Goal: Information Seeking & Learning: Learn about a topic

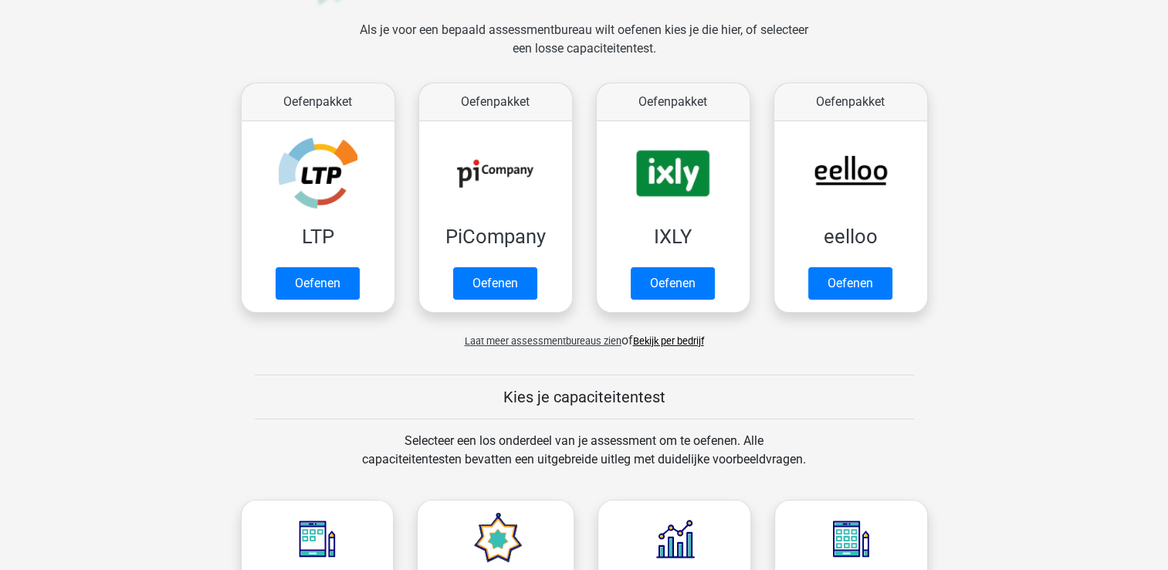
scroll to position [232, 0]
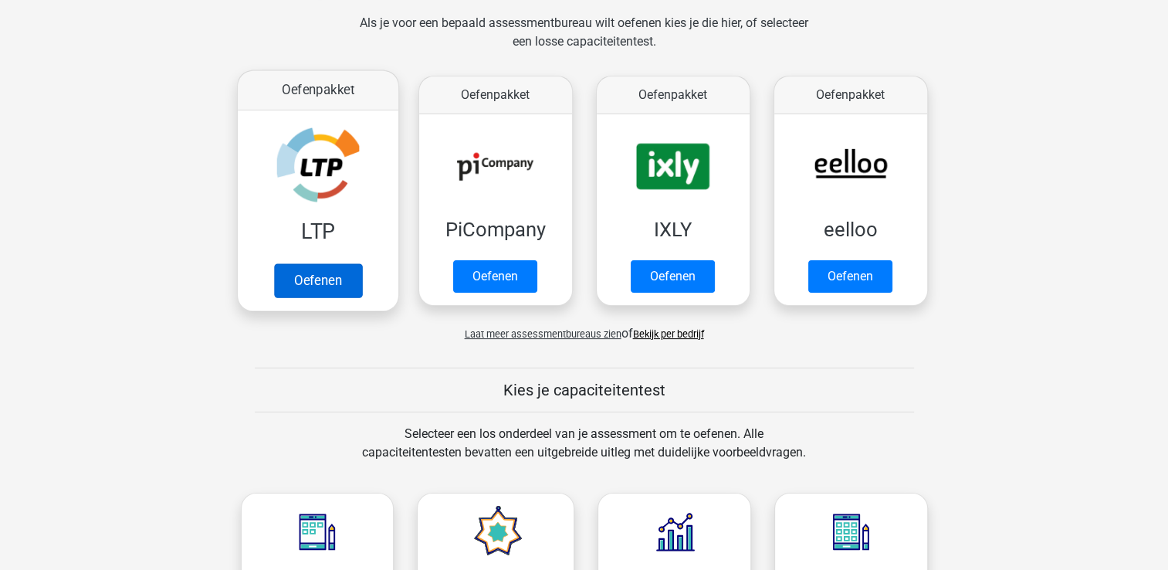
click at [361, 282] on link "Oefenen" at bounding box center [317, 280] width 88 height 34
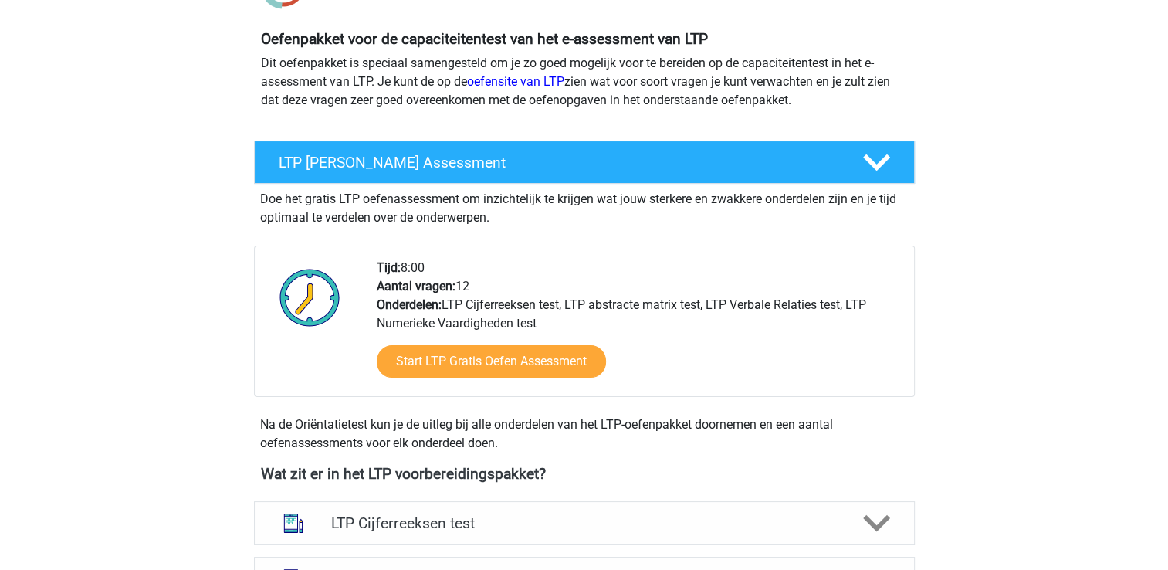
scroll to position [77, 0]
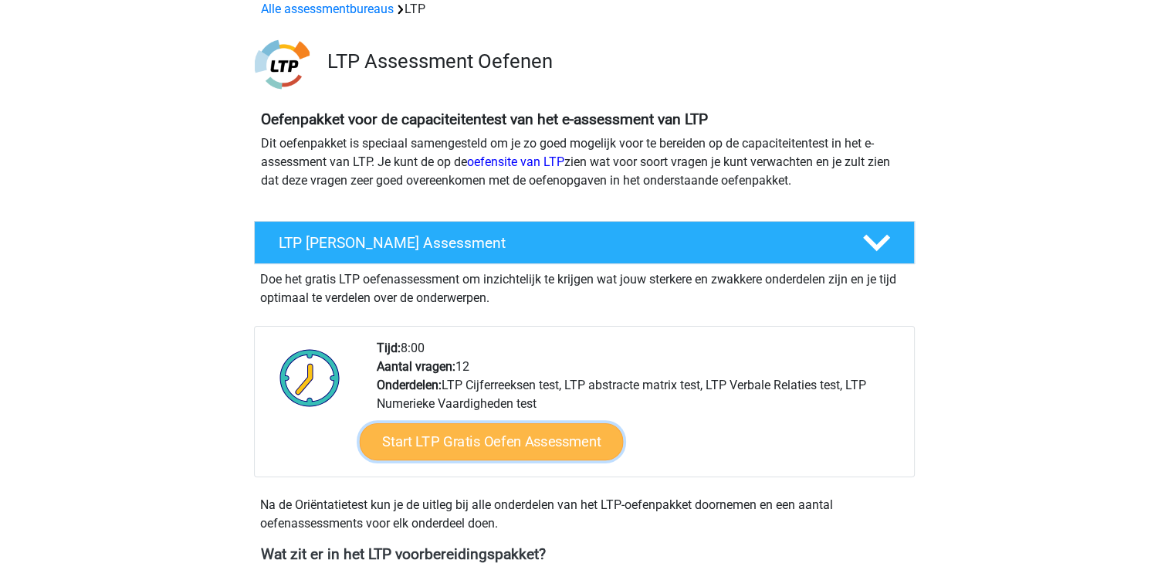
click at [457, 435] on link "Start LTP Gratis Oefen Assessment" at bounding box center [491, 441] width 264 height 37
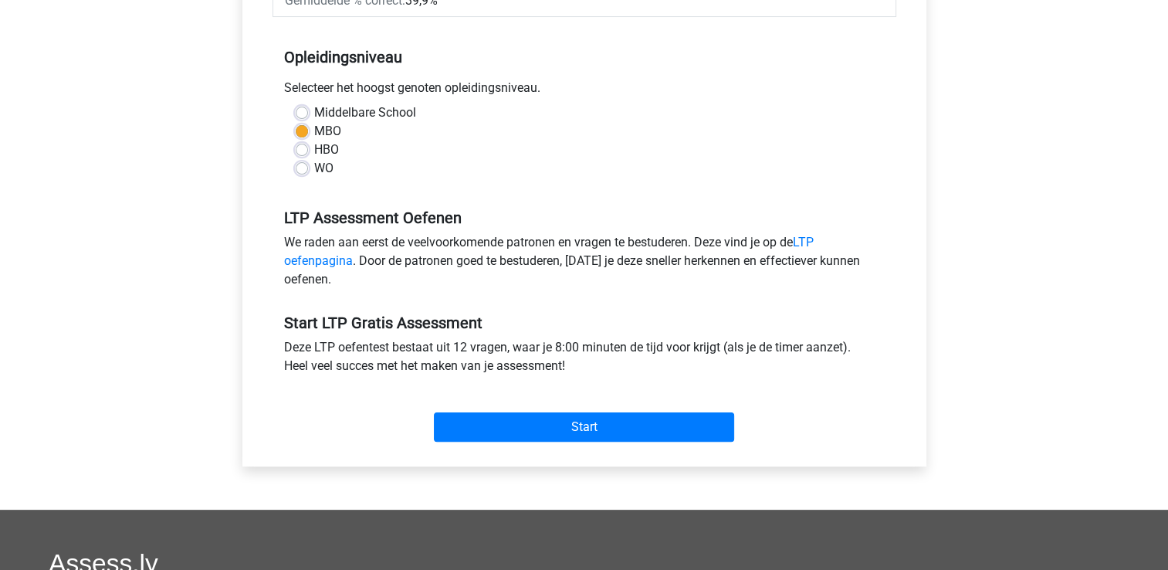
scroll to position [309, 0]
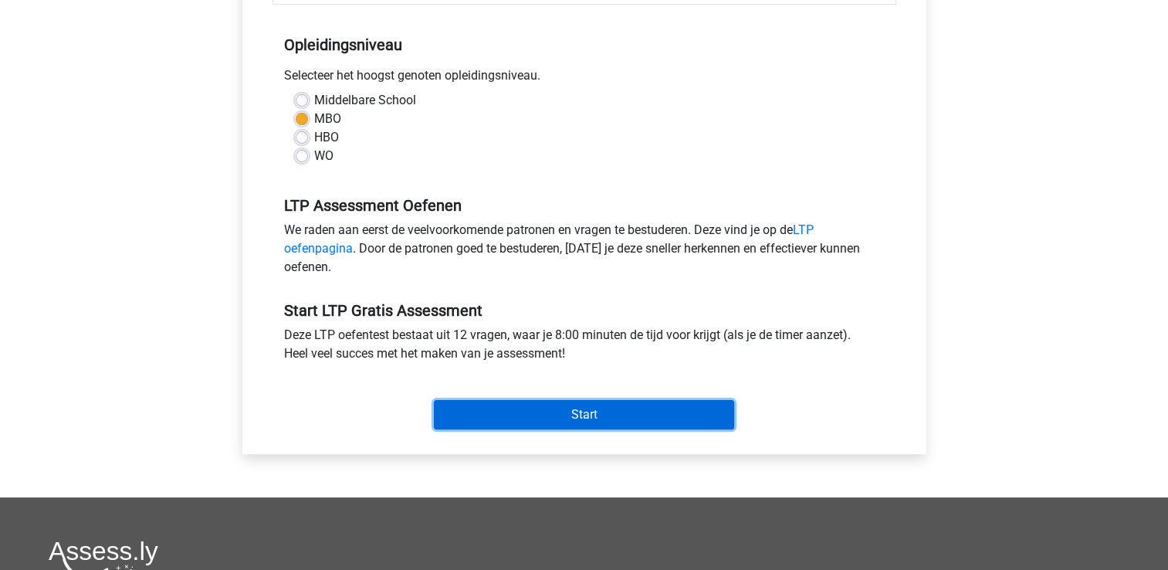
click at [553, 419] on input "Start" at bounding box center [584, 414] width 300 height 29
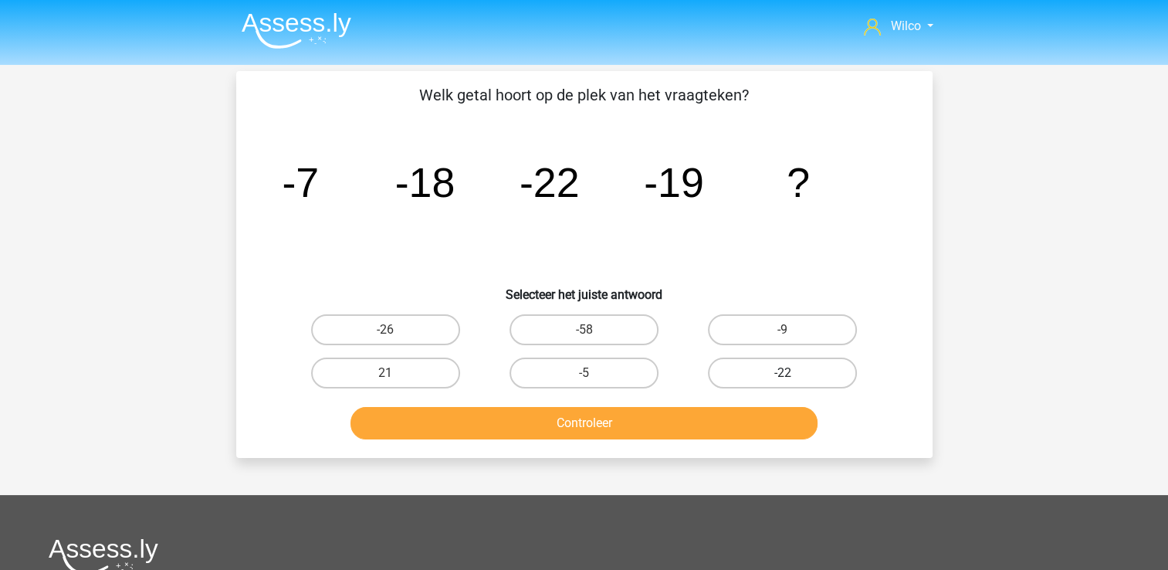
click at [721, 378] on label "-22" at bounding box center [782, 372] width 149 height 31
click at [783, 378] on input "-22" at bounding box center [788, 378] width 10 height 10
radio input "true"
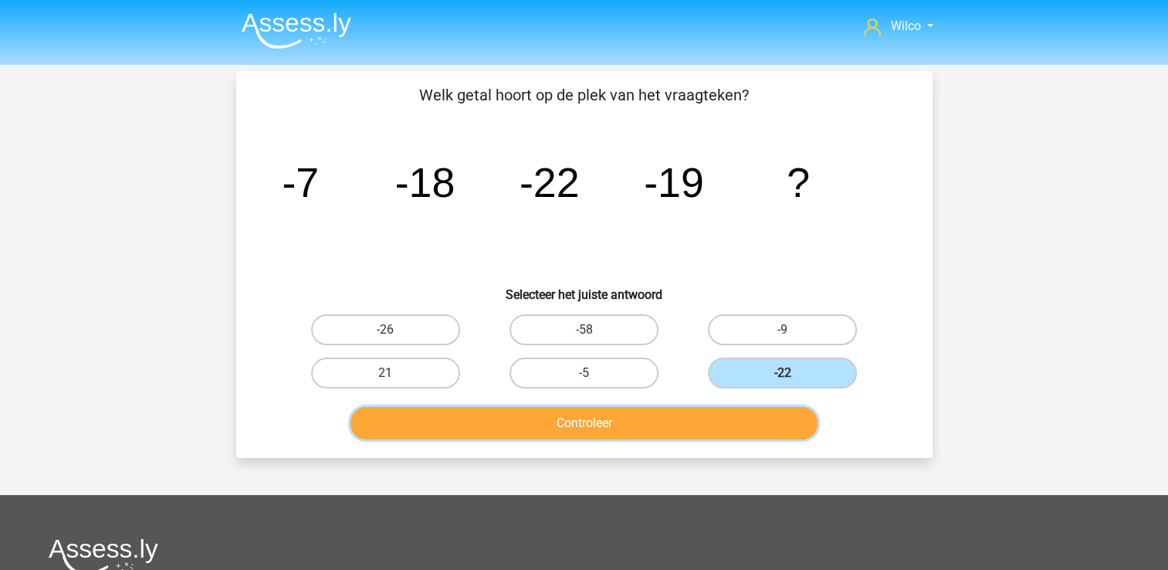
click at [598, 435] on button "Controleer" at bounding box center [583, 423] width 467 height 32
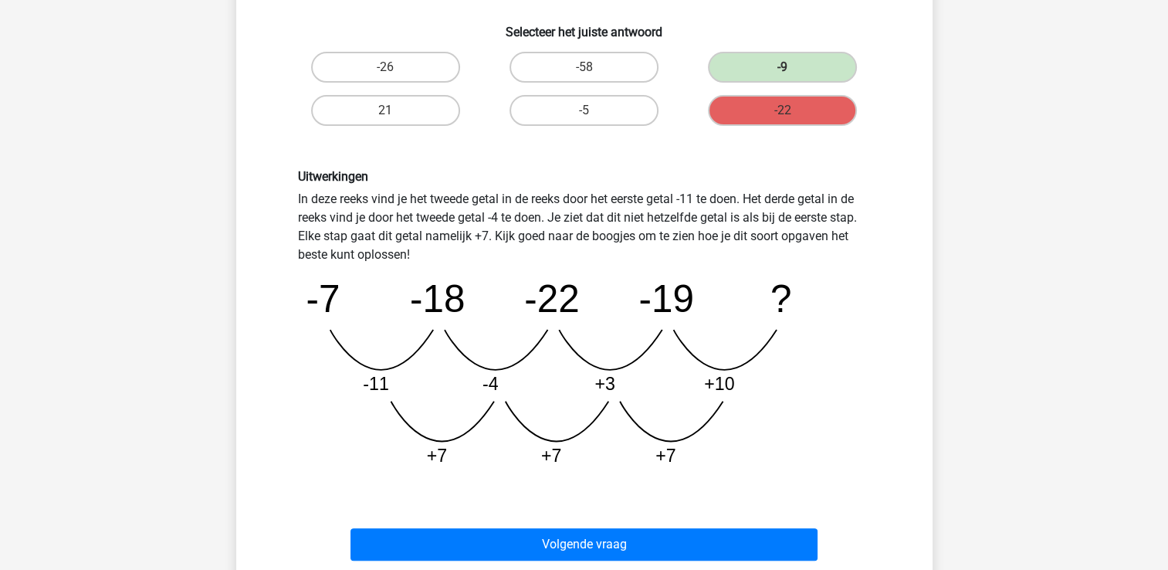
scroll to position [309, 0]
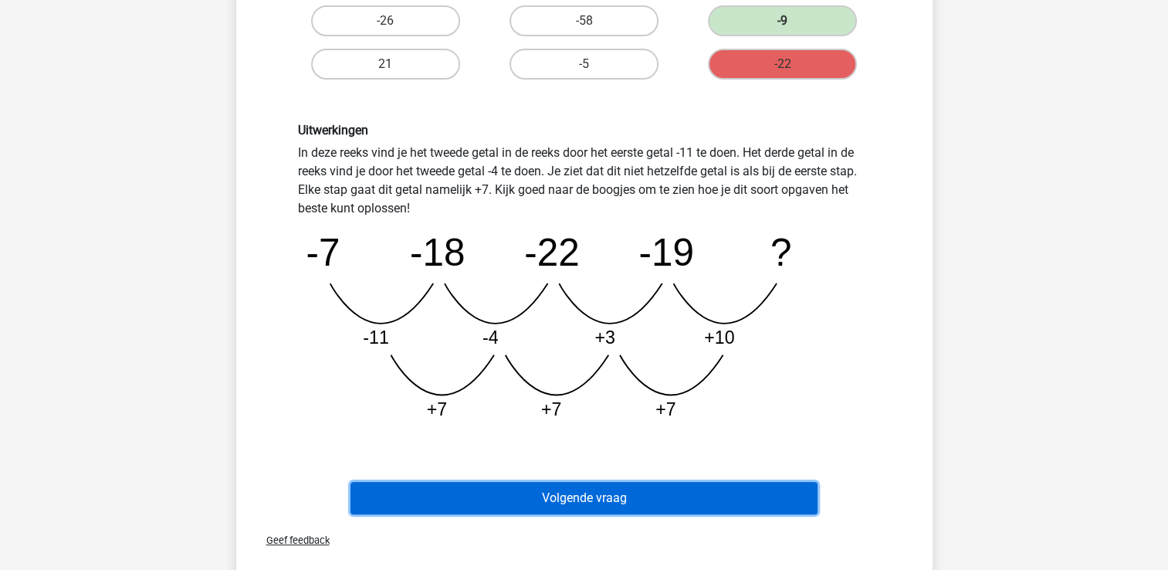
click at [636, 490] on button "Volgende vraag" at bounding box center [583, 498] width 467 height 32
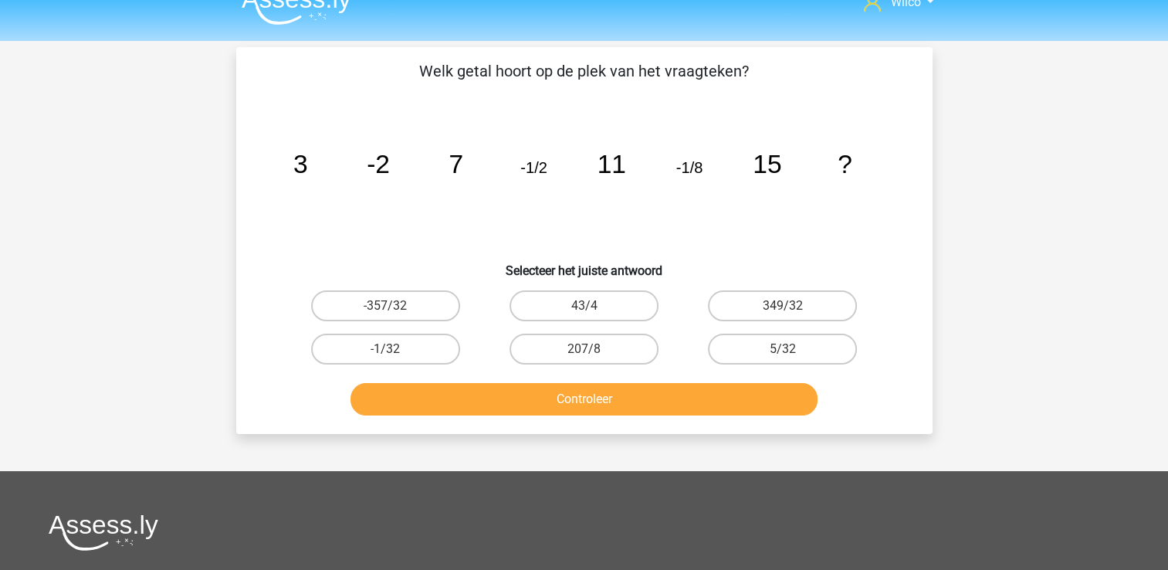
scroll to position [0, 0]
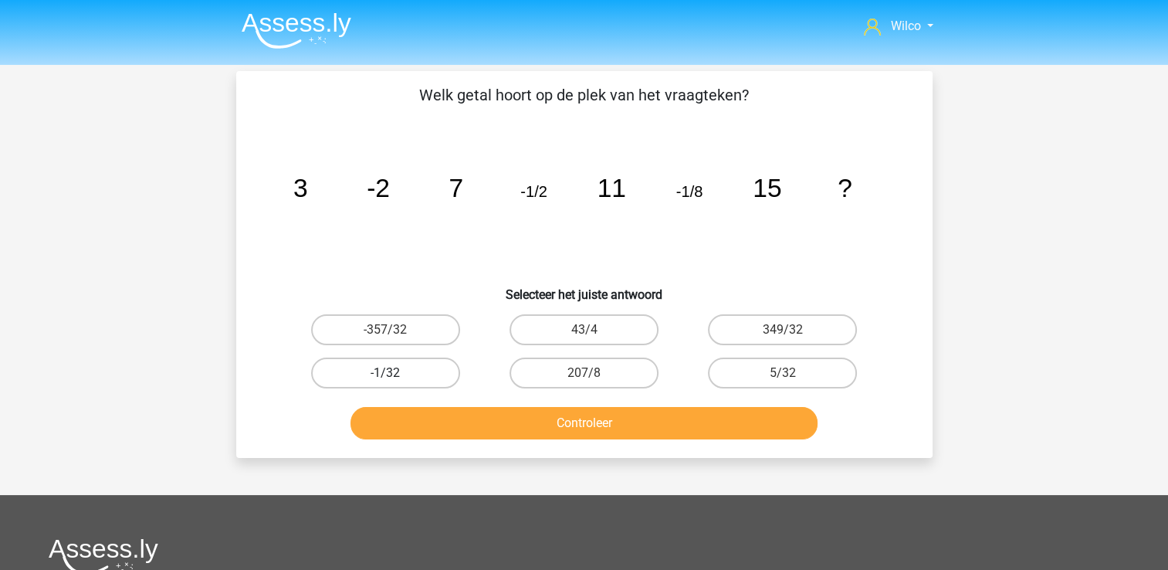
click at [414, 372] on label "-1/32" at bounding box center [385, 372] width 149 height 31
click at [395, 373] on input "-1/32" at bounding box center [390, 378] width 10 height 10
radio input "true"
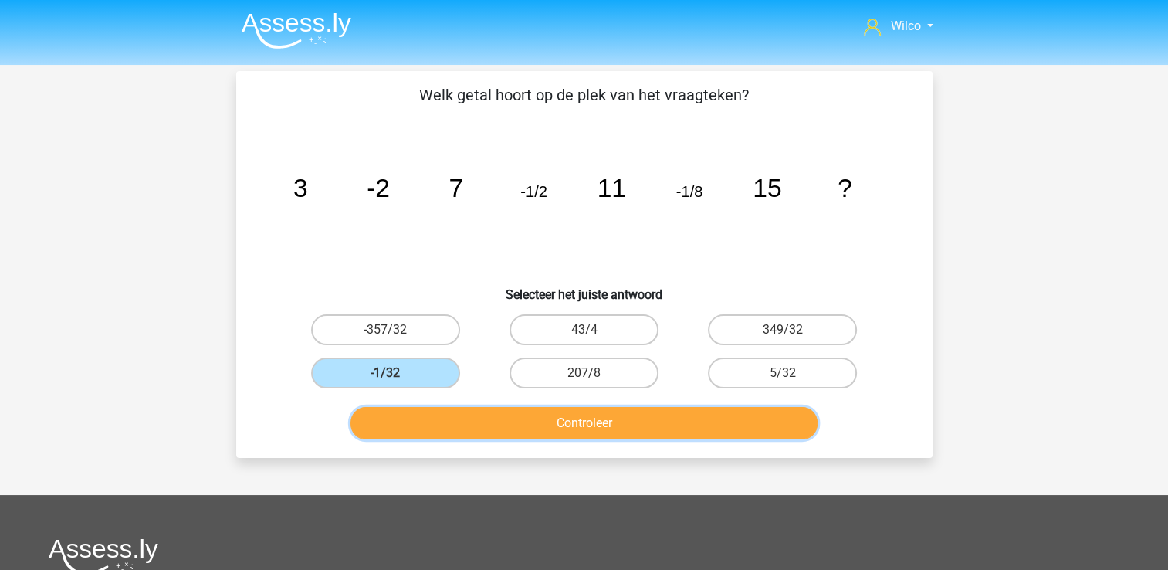
click at [426, 419] on button "Controleer" at bounding box center [583, 423] width 467 height 32
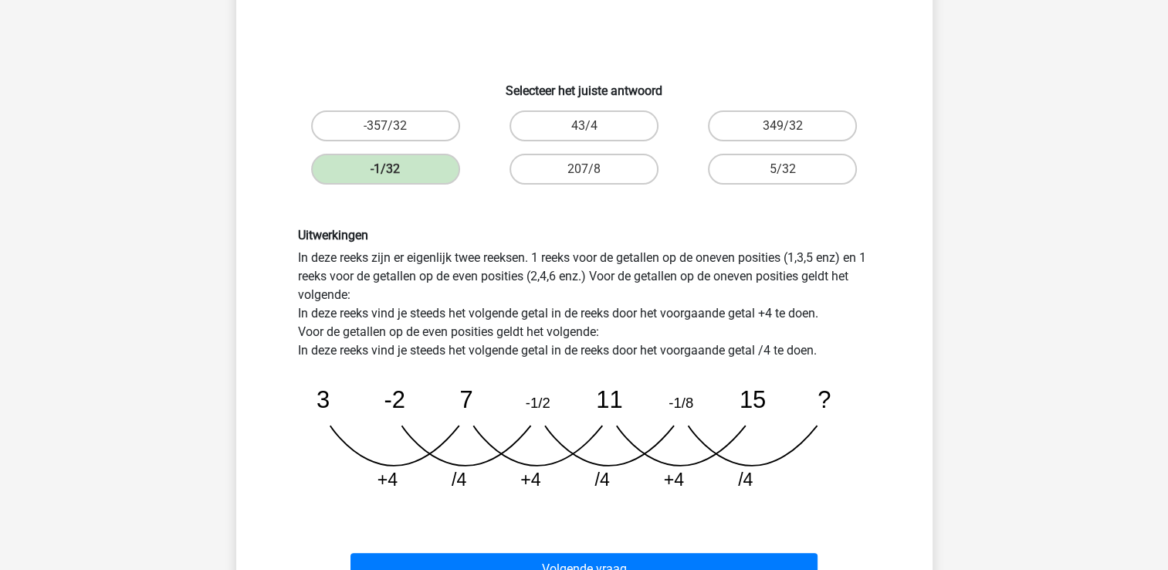
scroll to position [232, 0]
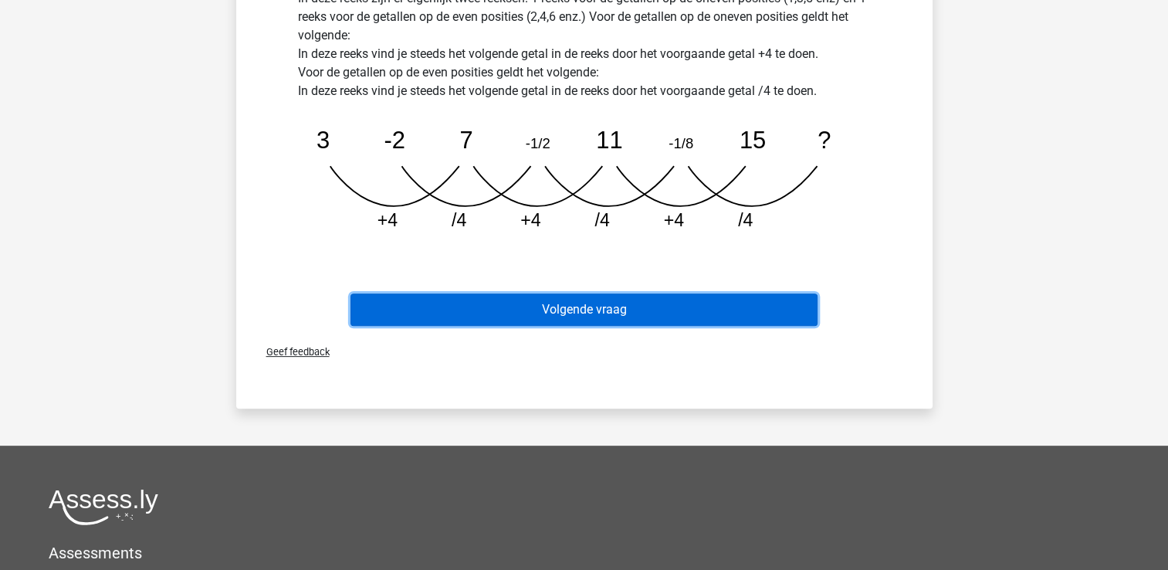
click at [608, 305] on button "Volgende vraag" at bounding box center [583, 309] width 467 height 32
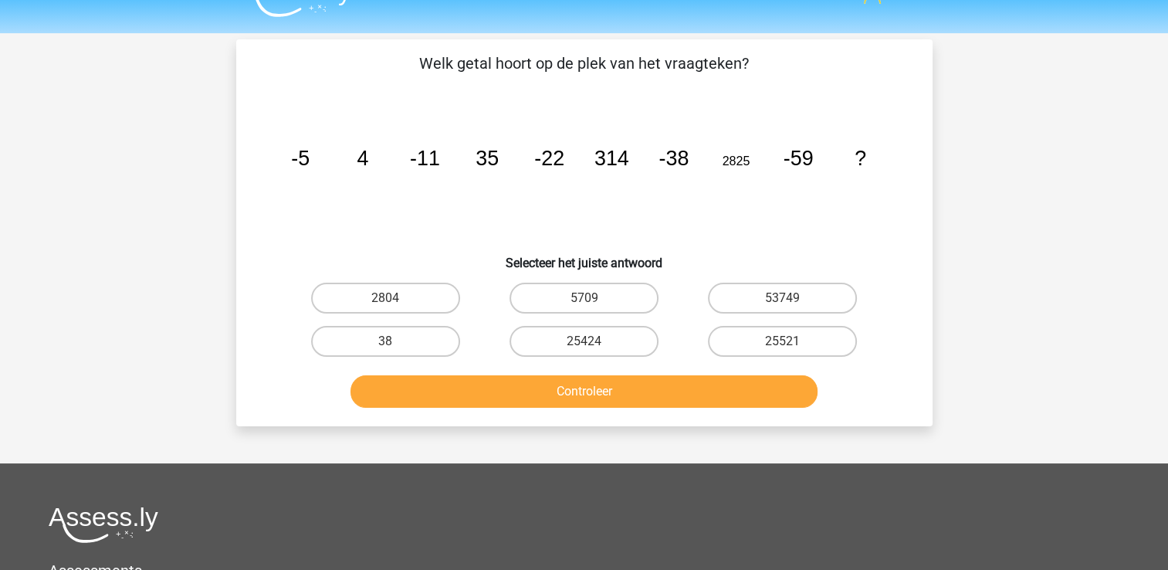
scroll to position [0, 0]
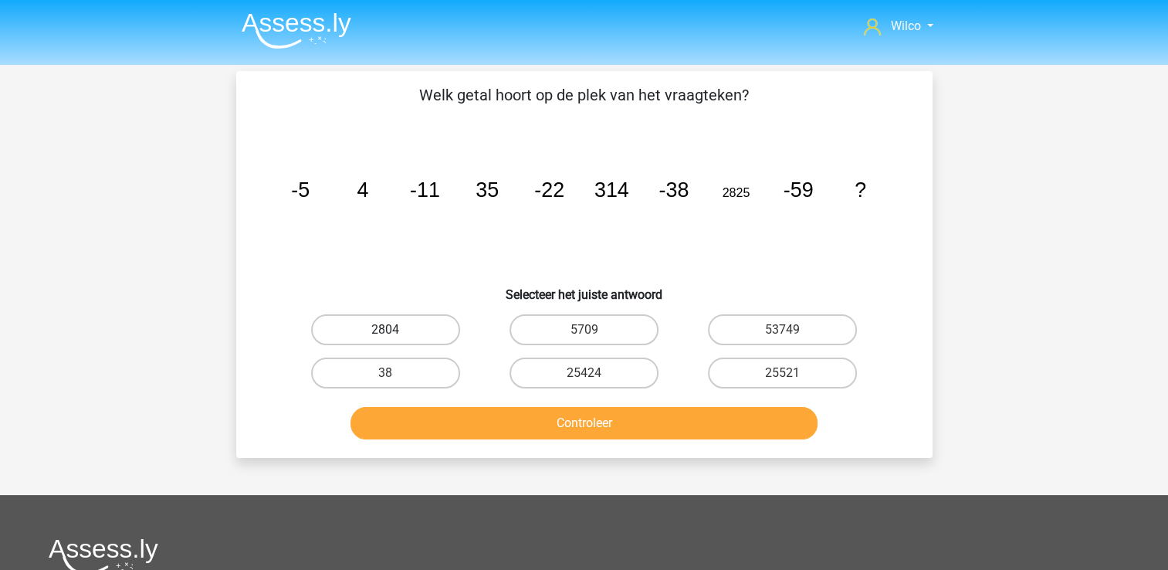
click at [410, 325] on label "2804" at bounding box center [385, 329] width 149 height 31
click at [395, 330] on input "2804" at bounding box center [390, 335] width 10 height 10
radio input "true"
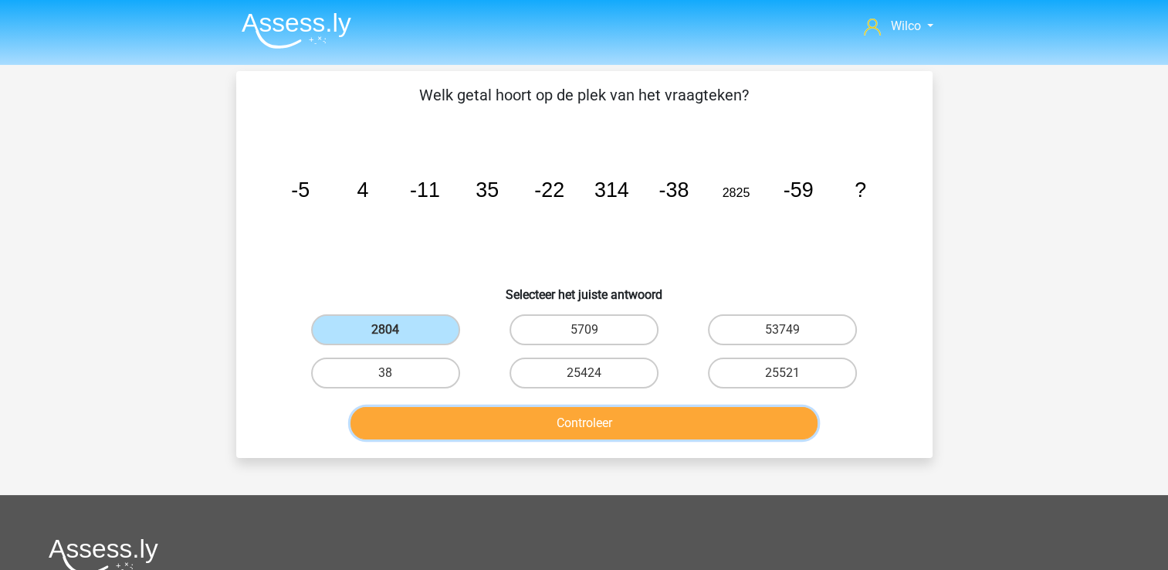
click at [431, 413] on button "Controleer" at bounding box center [583, 423] width 467 height 32
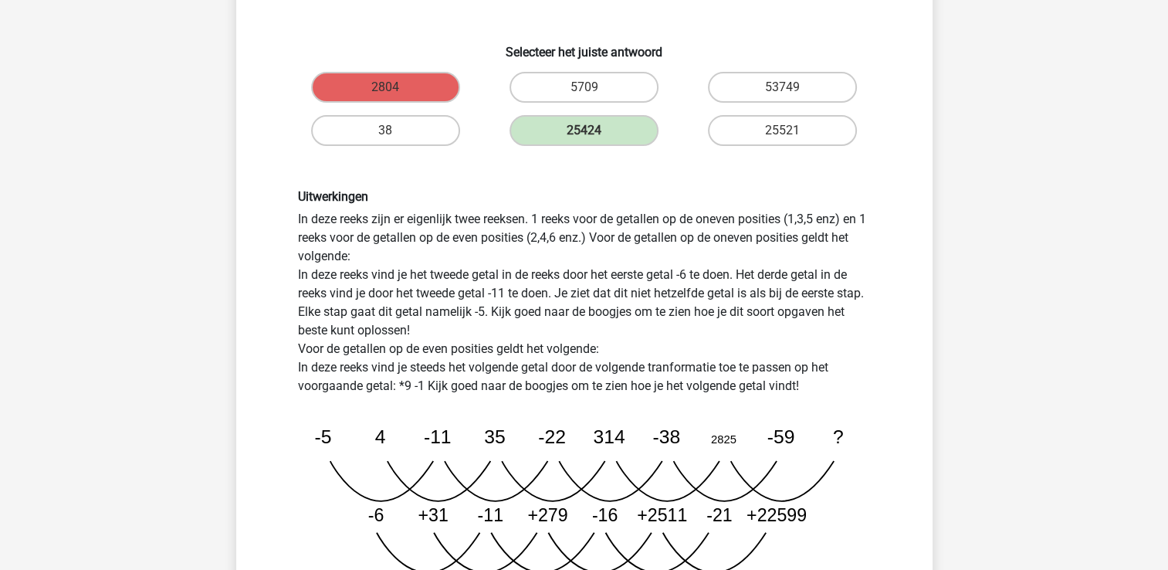
scroll to position [386, 0]
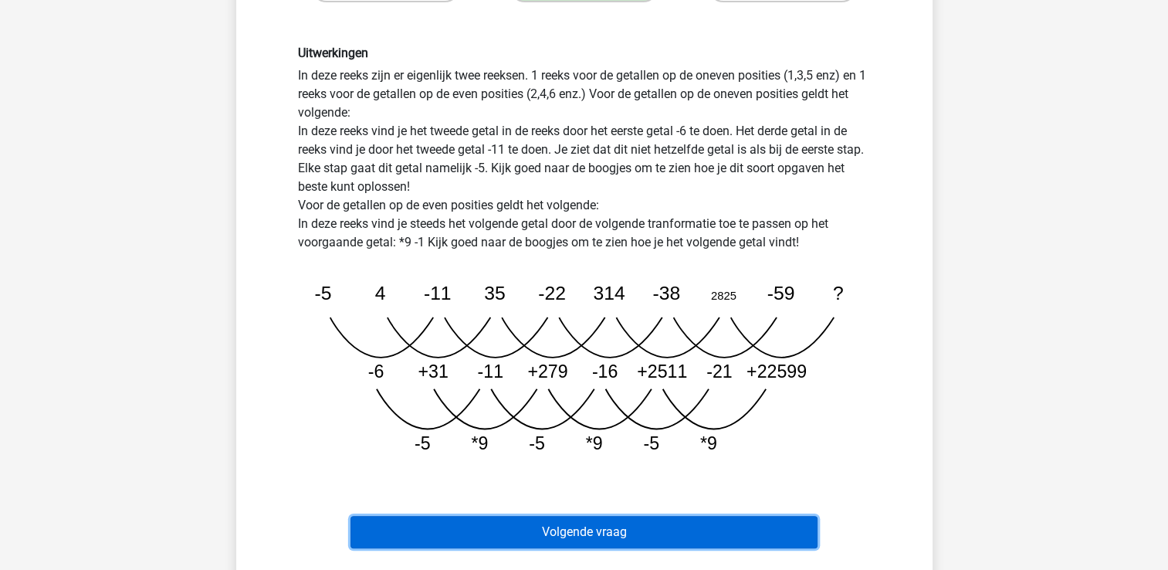
click at [540, 541] on button "Volgende vraag" at bounding box center [583, 532] width 467 height 32
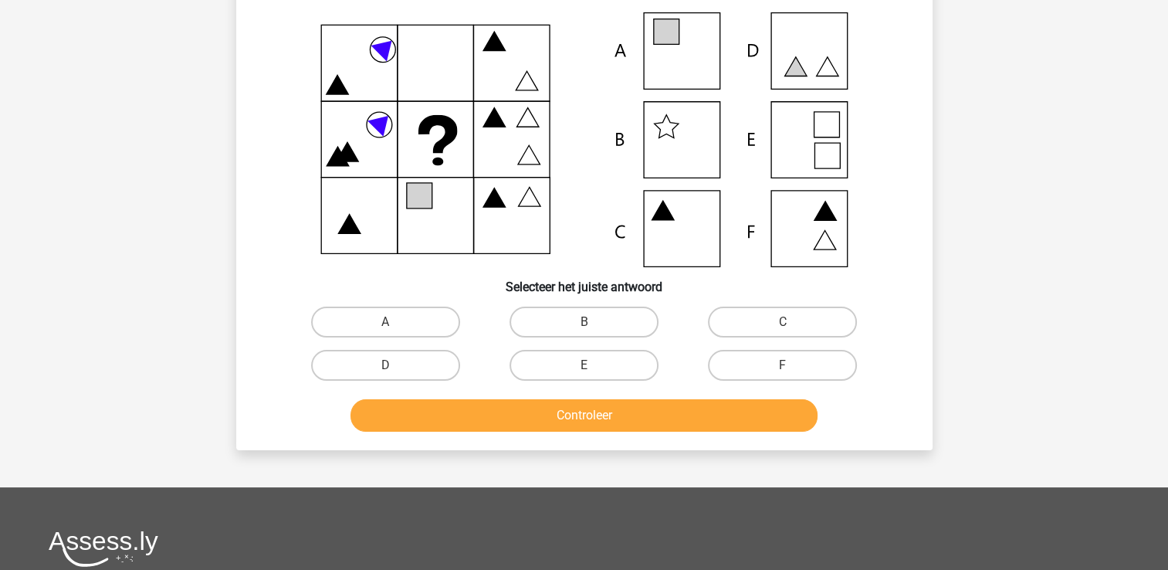
scroll to position [0, 0]
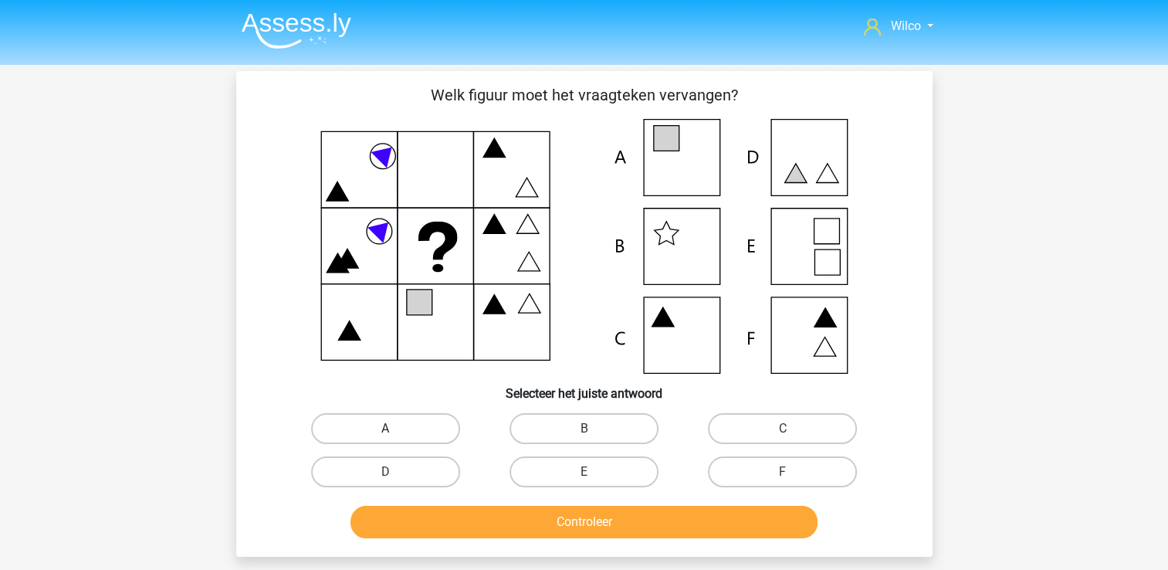
click at [380, 435] on label "A" at bounding box center [385, 428] width 149 height 31
click at [385, 435] on input "A" at bounding box center [390, 433] width 10 height 10
radio input "true"
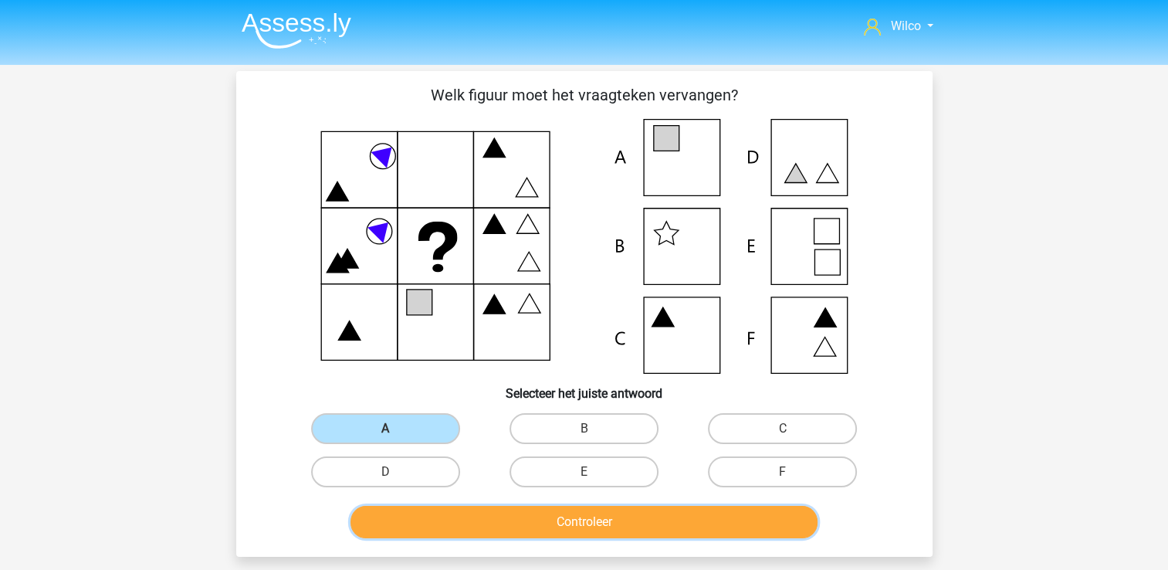
click at [463, 524] on button "Controleer" at bounding box center [583, 522] width 467 height 32
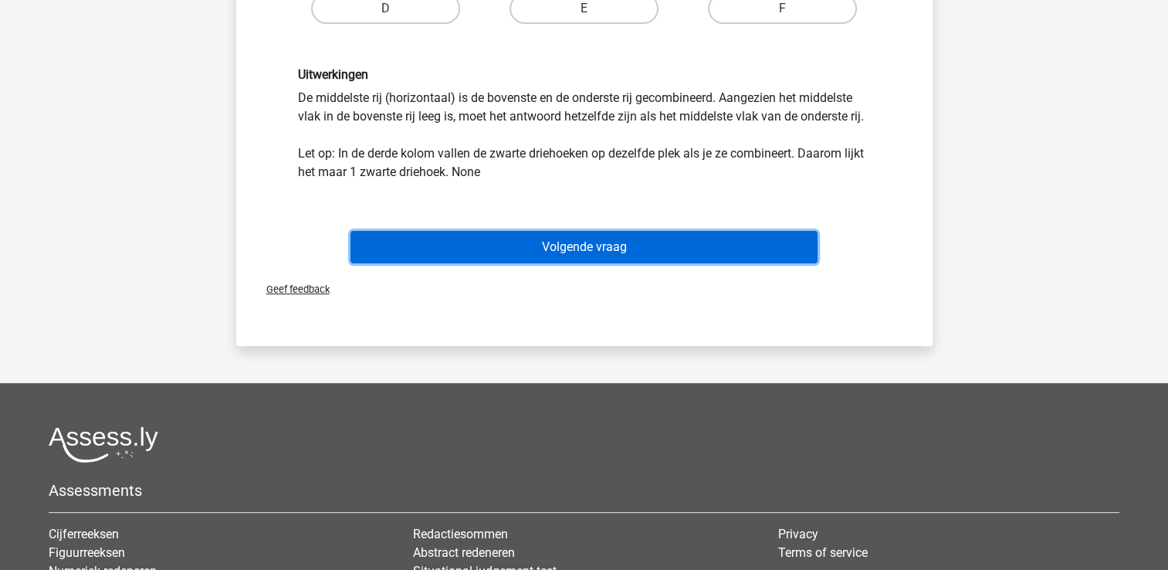
click at [548, 252] on button "Volgende vraag" at bounding box center [583, 247] width 467 height 32
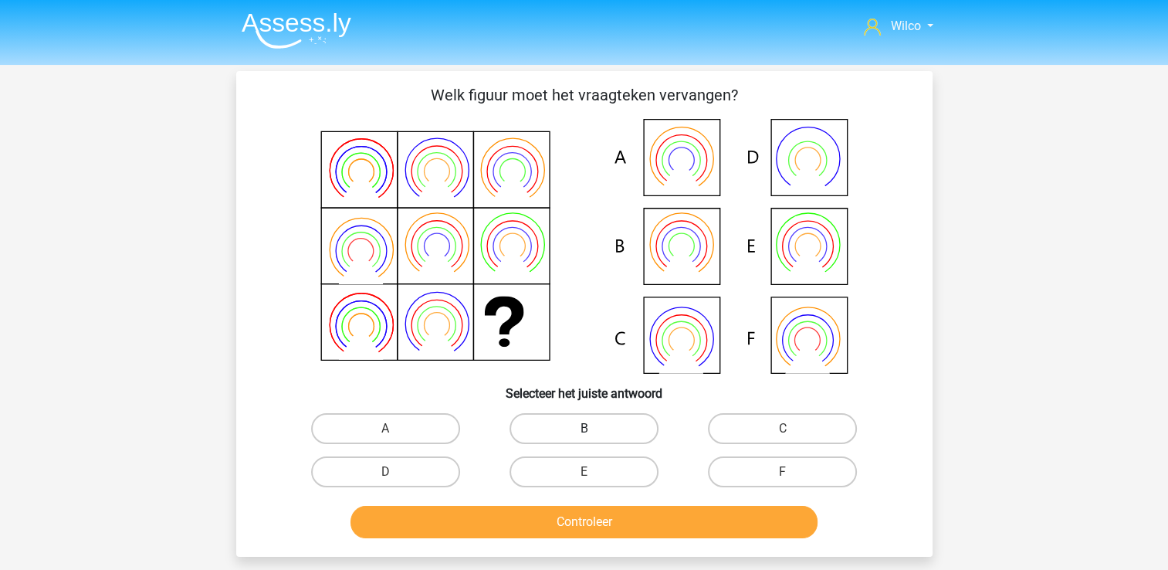
click at [525, 421] on label "B" at bounding box center [583, 428] width 149 height 31
click at [584, 428] on input "B" at bounding box center [589, 433] width 10 height 10
radio input "true"
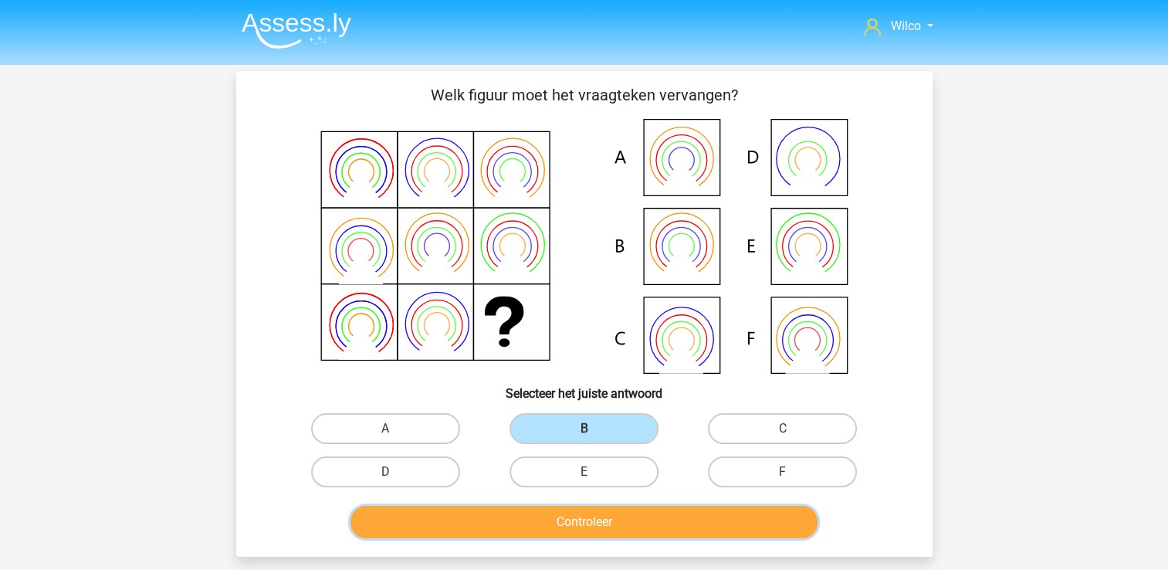
click at [555, 519] on button "Controleer" at bounding box center [583, 522] width 467 height 32
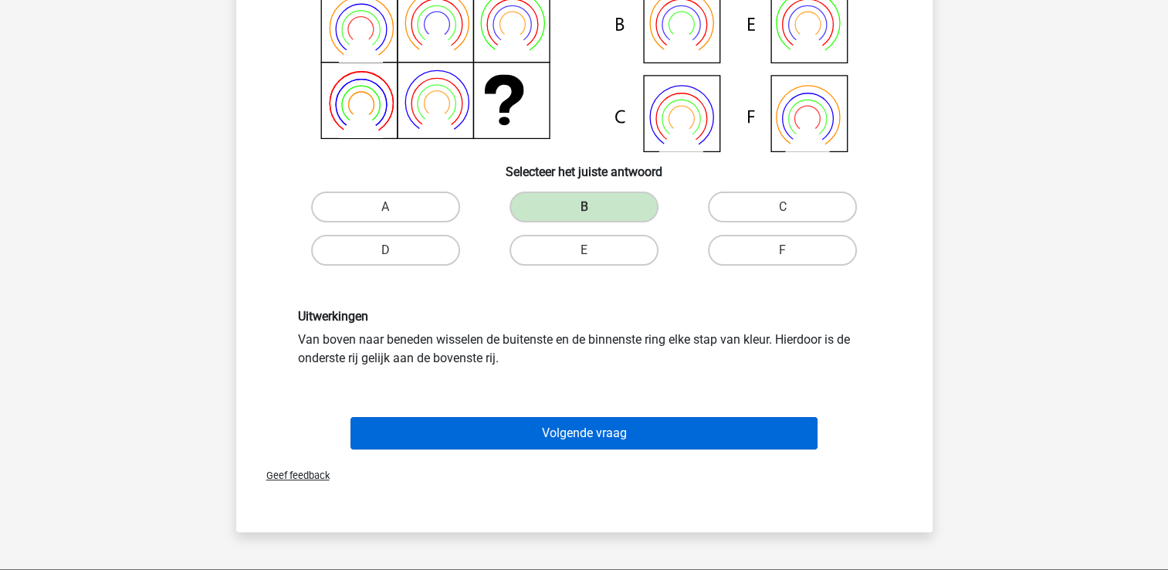
scroll to position [232, 0]
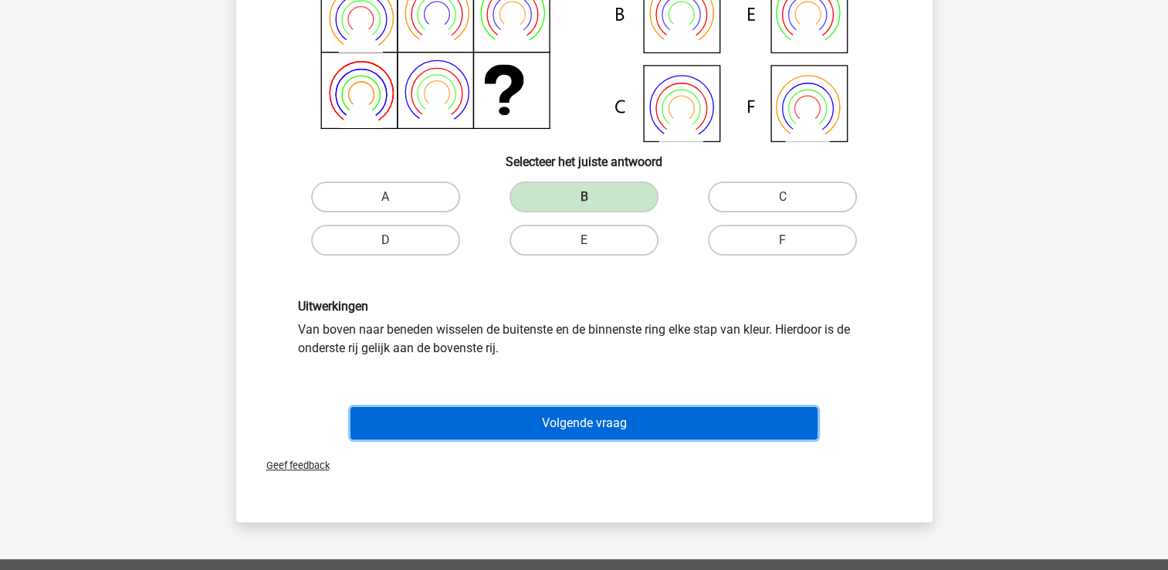
click at [521, 413] on button "Volgende vraag" at bounding box center [583, 423] width 467 height 32
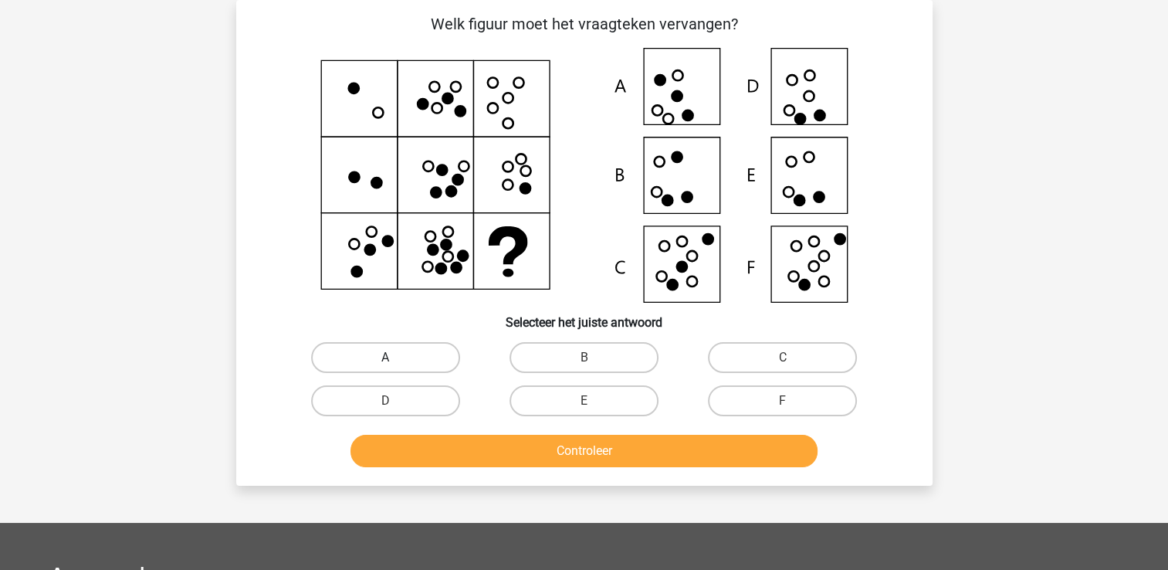
scroll to position [0, 0]
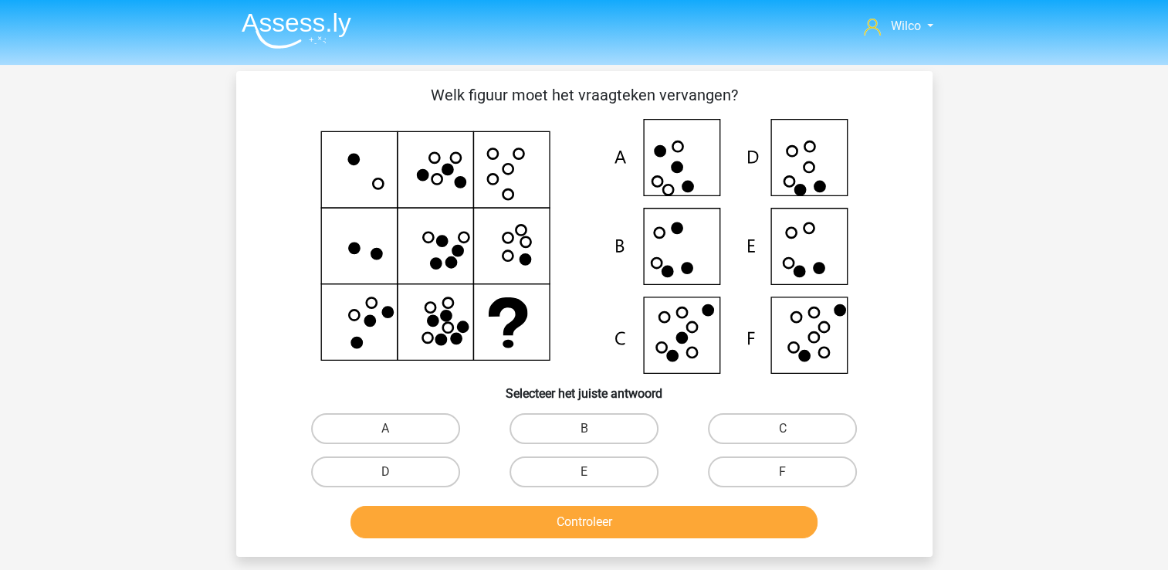
drag, startPoint x: 352, startPoint y: 473, endPoint x: 398, endPoint y: 489, distance: 48.8
click at [354, 469] on label "D" at bounding box center [385, 471] width 149 height 31
click at [385, 472] on input "D" at bounding box center [390, 477] width 10 height 10
radio input "true"
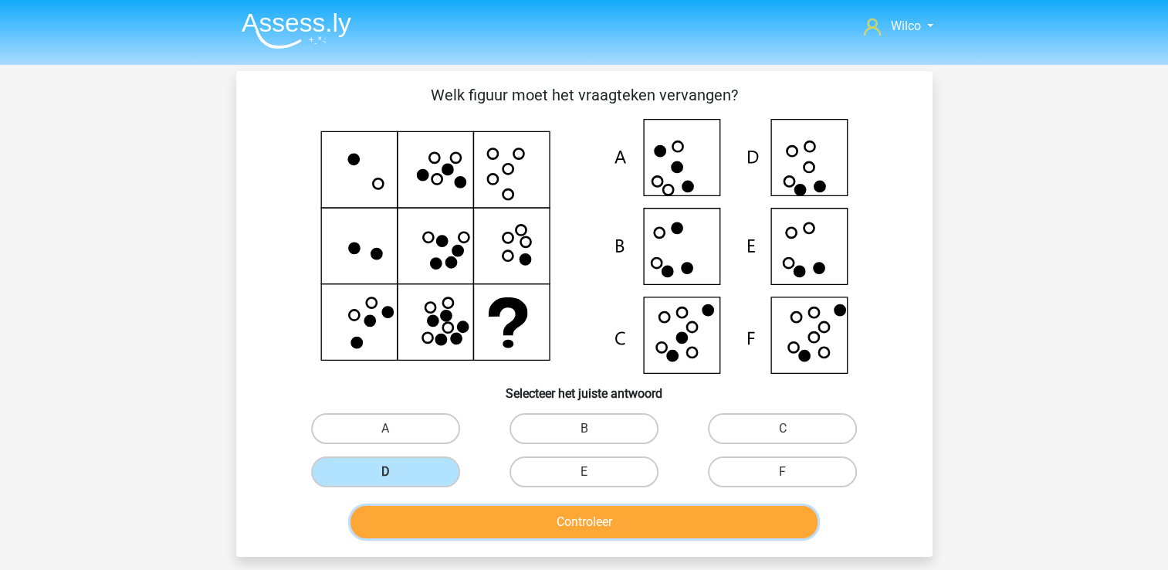
click at [421, 506] on button "Controleer" at bounding box center [583, 522] width 467 height 32
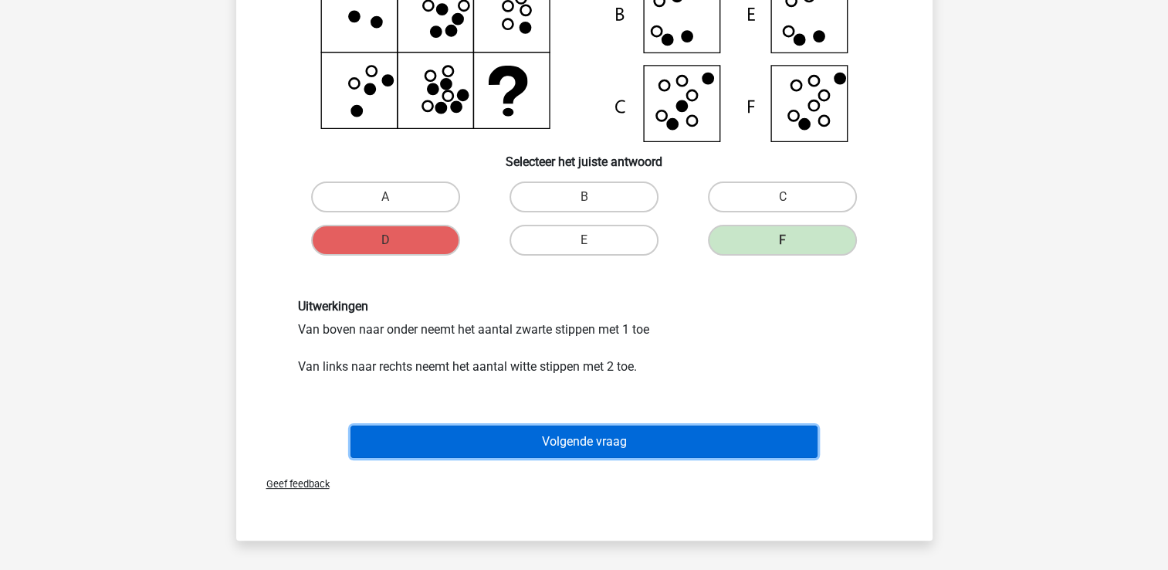
click at [618, 436] on button "Volgende vraag" at bounding box center [583, 441] width 467 height 32
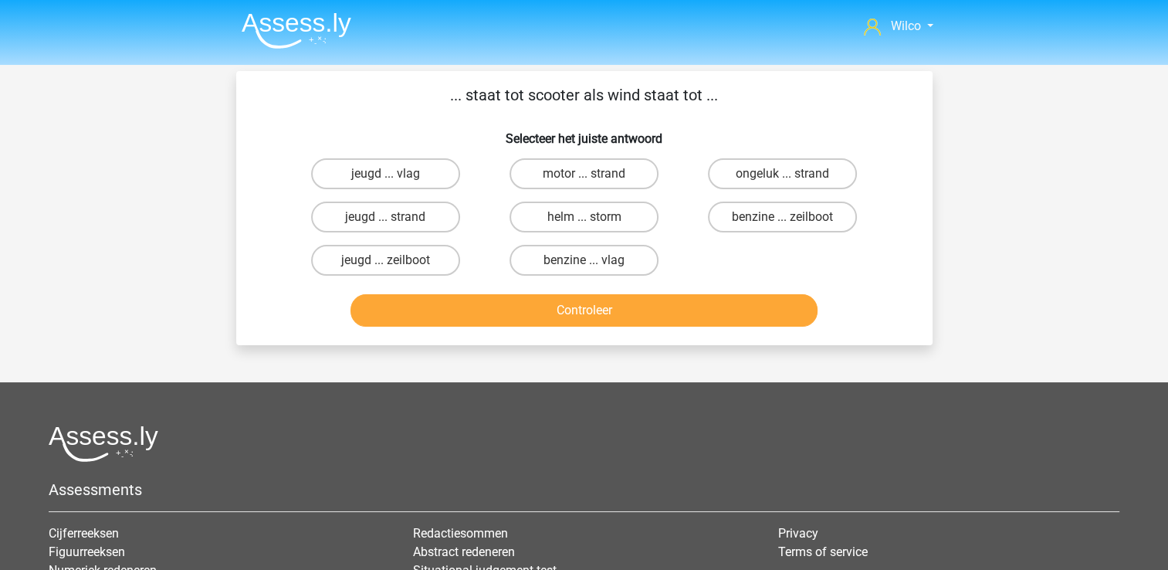
drag, startPoint x: 741, startPoint y: 217, endPoint x: 724, endPoint y: 242, distance: 30.6
click at [741, 218] on label "benzine ... zeilboot" at bounding box center [782, 216] width 149 height 31
click at [783, 218] on input "benzine ... zeilboot" at bounding box center [788, 222] width 10 height 10
radio input "true"
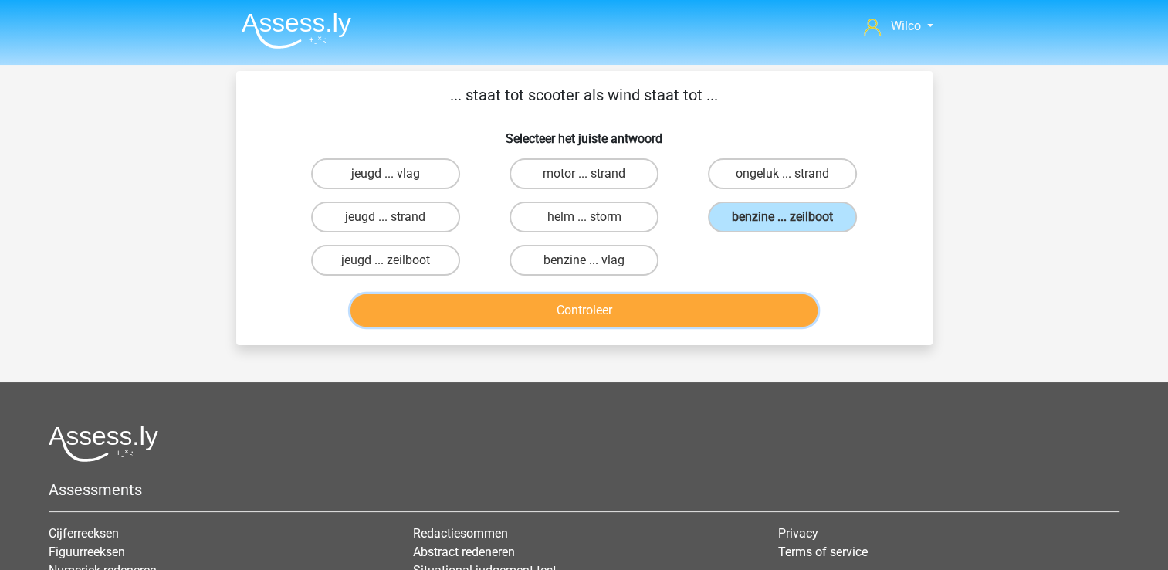
click at [686, 303] on button "Controleer" at bounding box center [583, 310] width 467 height 32
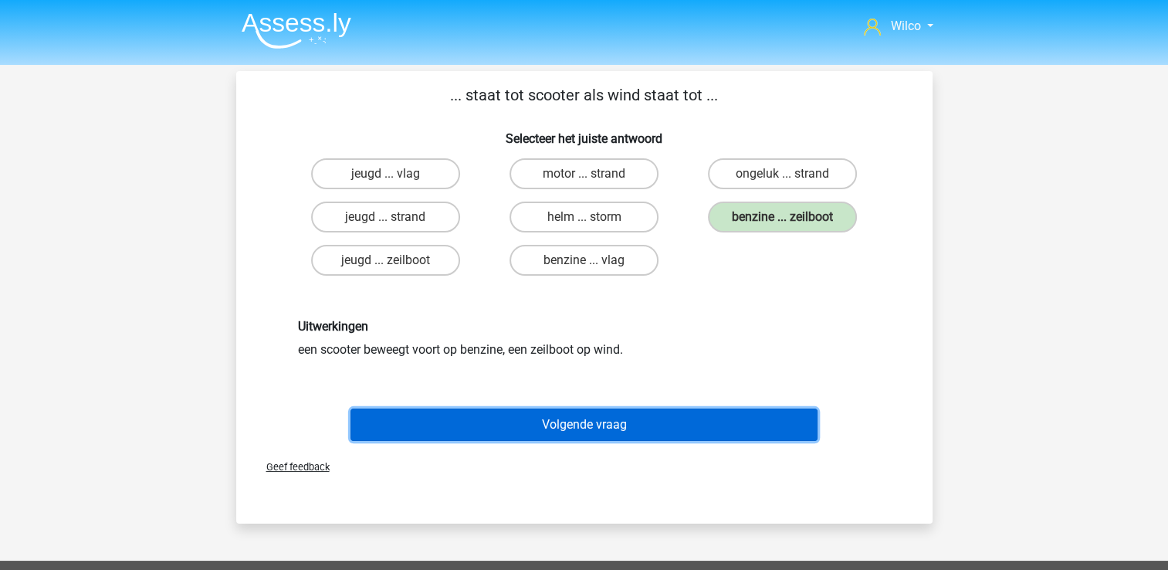
click at [551, 421] on button "Volgende vraag" at bounding box center [583, 424] width 467 height 32
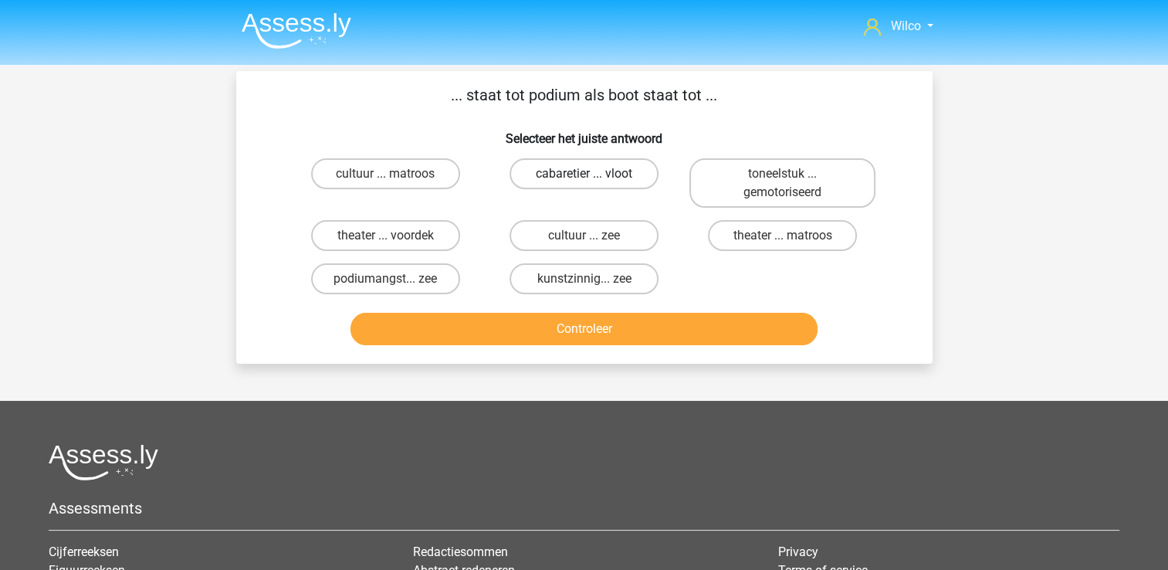
click at [638, 174] on label "cabaretier ... vloot" at bounding box center [583, 173] width 149 height 31
click at [594, 174] on input "cabaretier ... vloot" at bounding box center [589, 179] width 10 height 10
radio input "true"
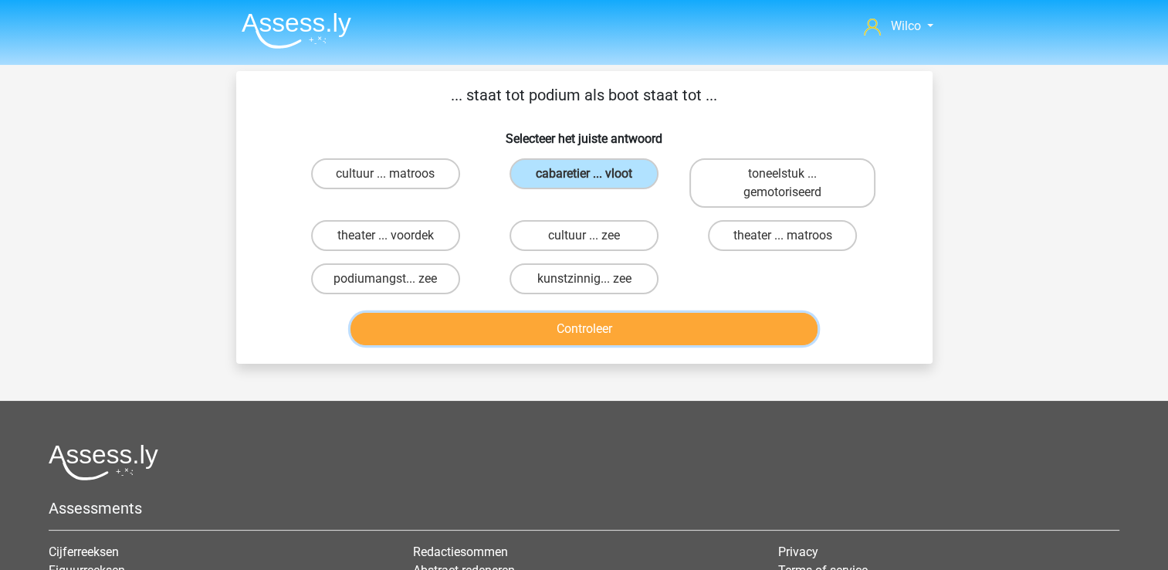
click at [555, 326] on button "Controleer" at bounding box center [583, 329] width 467 height 32
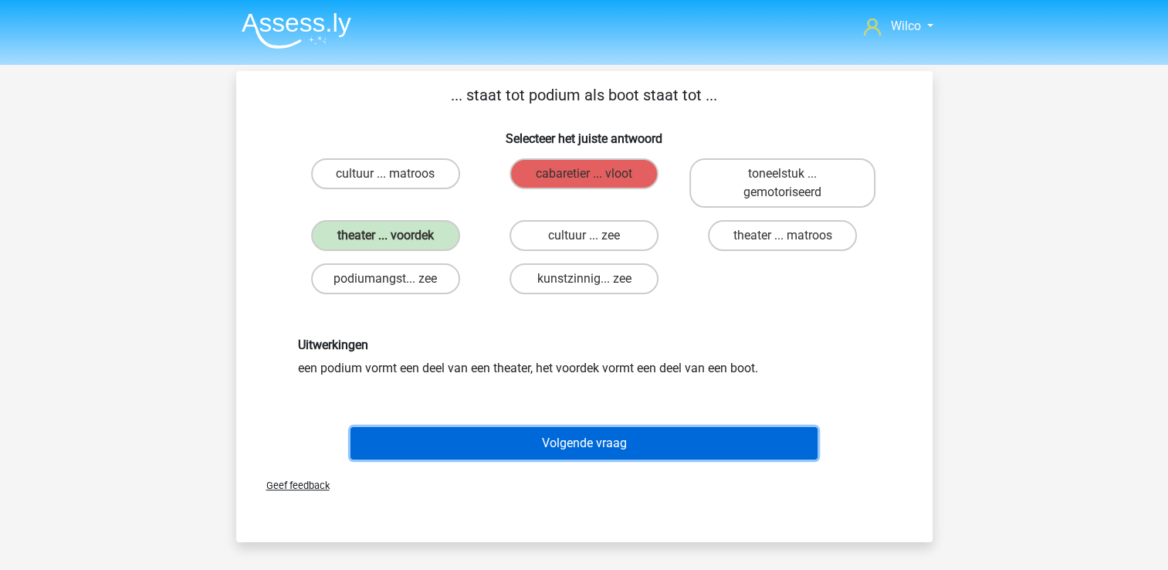
click at [574, 455] on button "Volgende vraag" at bounding box center [583, 443] width 467 height 32
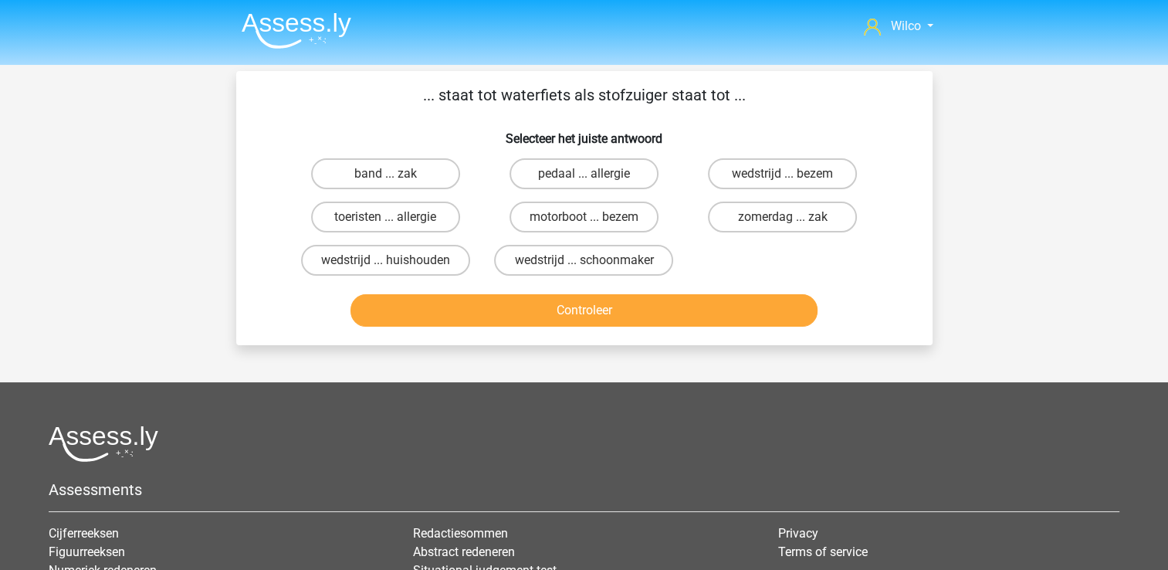
click at [407, 279] on div "wedstrijd ... huishouden" at bounding box center [385, 260] width 198 height 43
click at [407, 269] on label "wedstrijd ... huishouden" at bounding box center [385, 260] width 169 height 31
click at [395, 269] on input "wedstrijd ... huishouden" at bounding box center [390, 265] width 10 height 10
radio input "true"
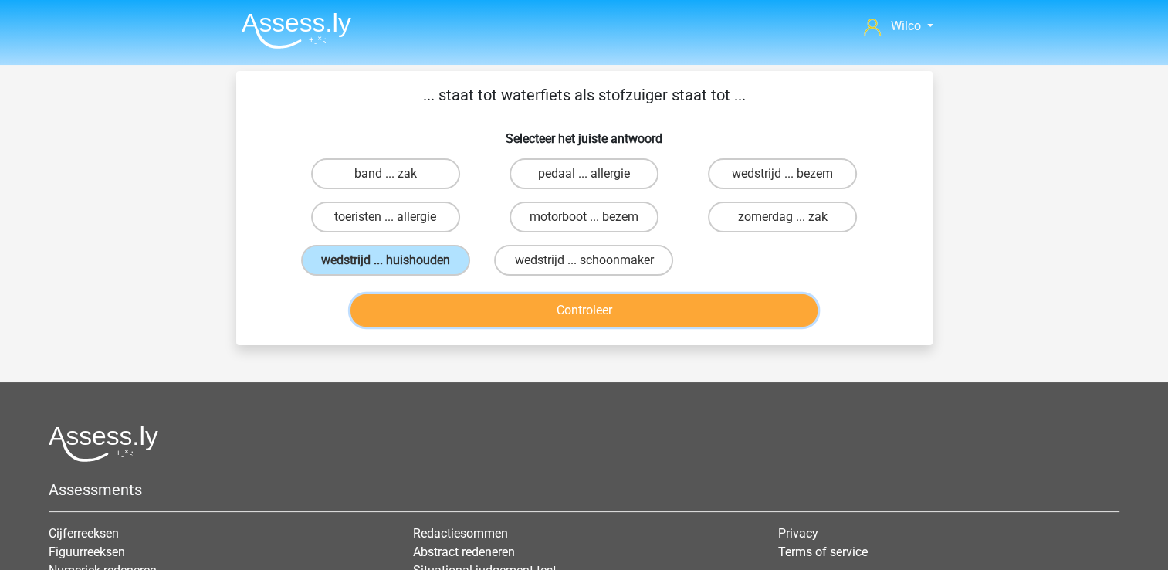
click at [440, 311] on button "Controleer" at bounding box center [583, 310] width 467 height 32
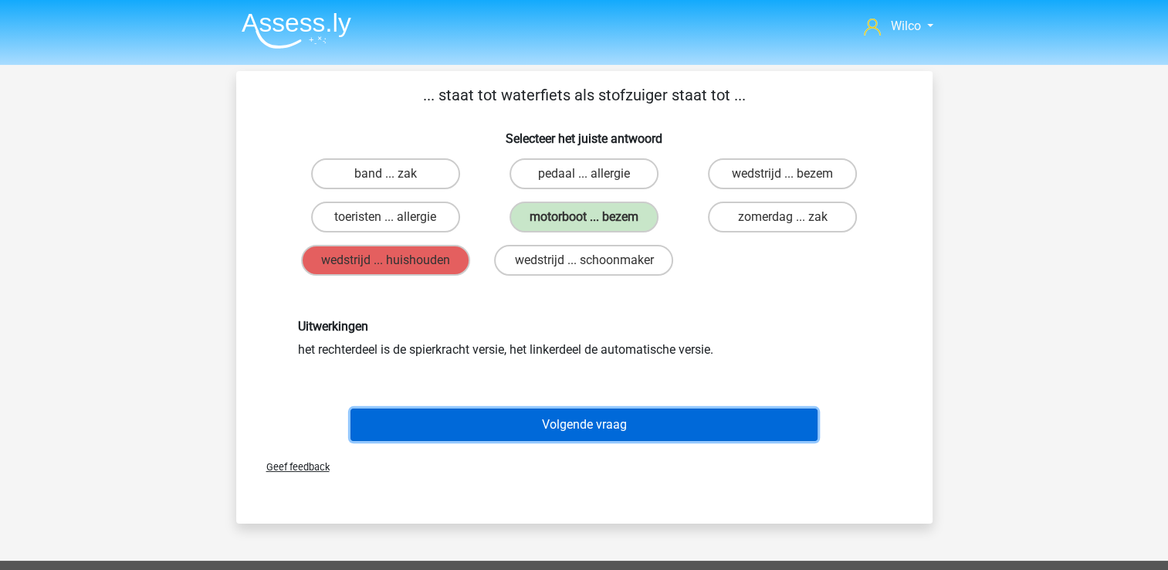
click at [648, 421] on button "Volgende vraag" at bounding box center [583, 424] width 467 height 32
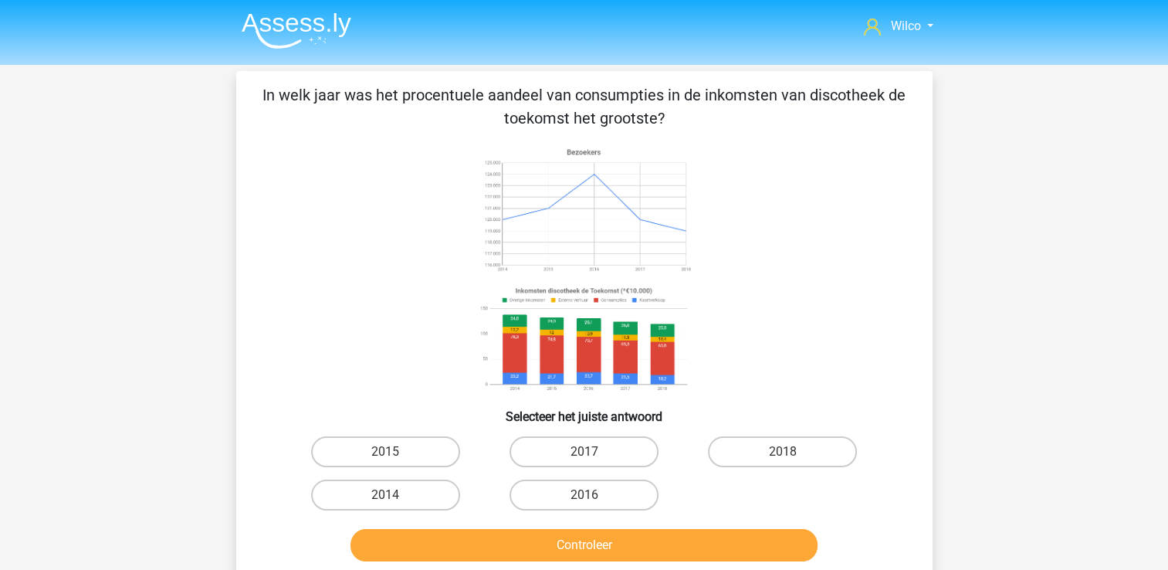
scroll to position [71, 0]
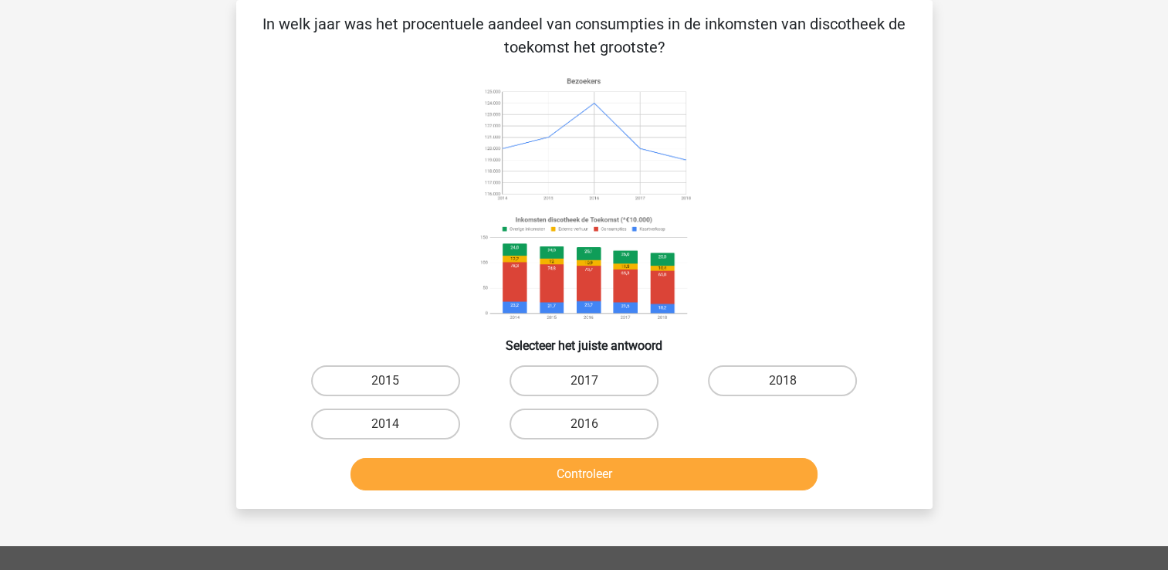
click at [503, 304] on image at bounding box center [583, 269] width 218 height 114
click at [505, 301] on image at bounding box center [583, 269] width 218 height 114
click at [438, 432] on label "2014" at bounding box center [385, 423] width 149 height 31
click at [395, 432] on input "2014" at bounding box center [390, 429] width 10 height 10
radio input "true"
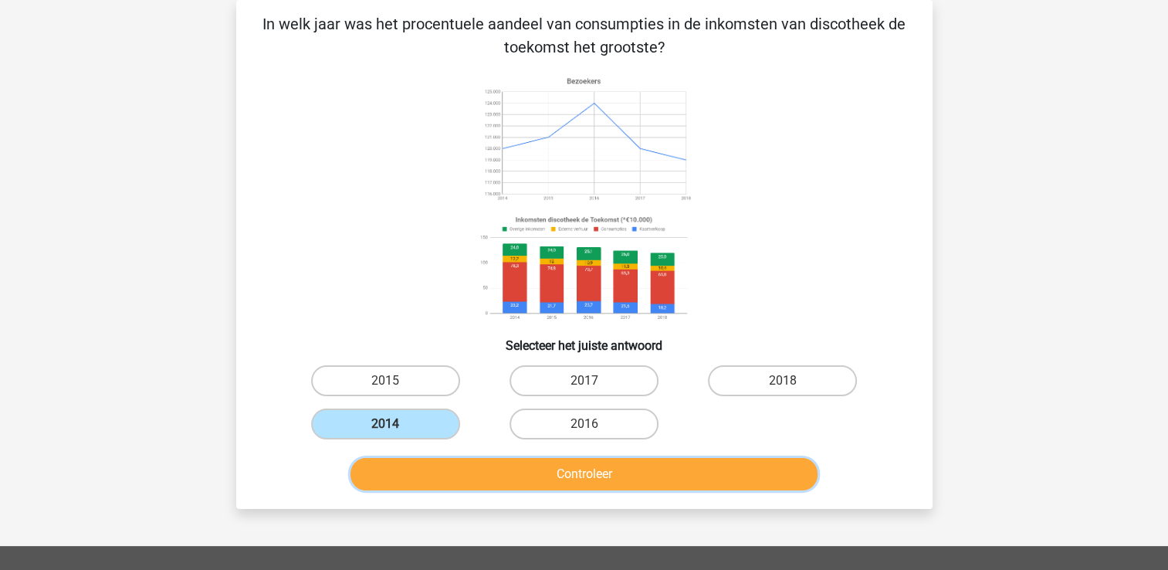
click at [452, 474] on button "Controleer" at bounding box center [583, 474] width 467 height 32
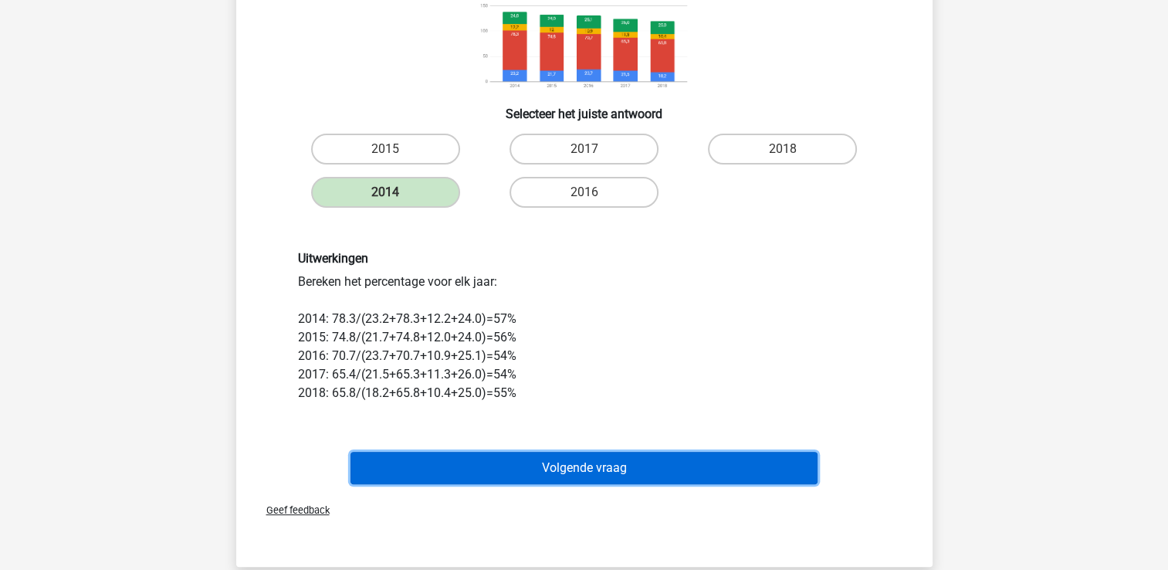
click at [565, 458] on button "Volgende vraag" at bounding box center [583, 468] width 467 height 32
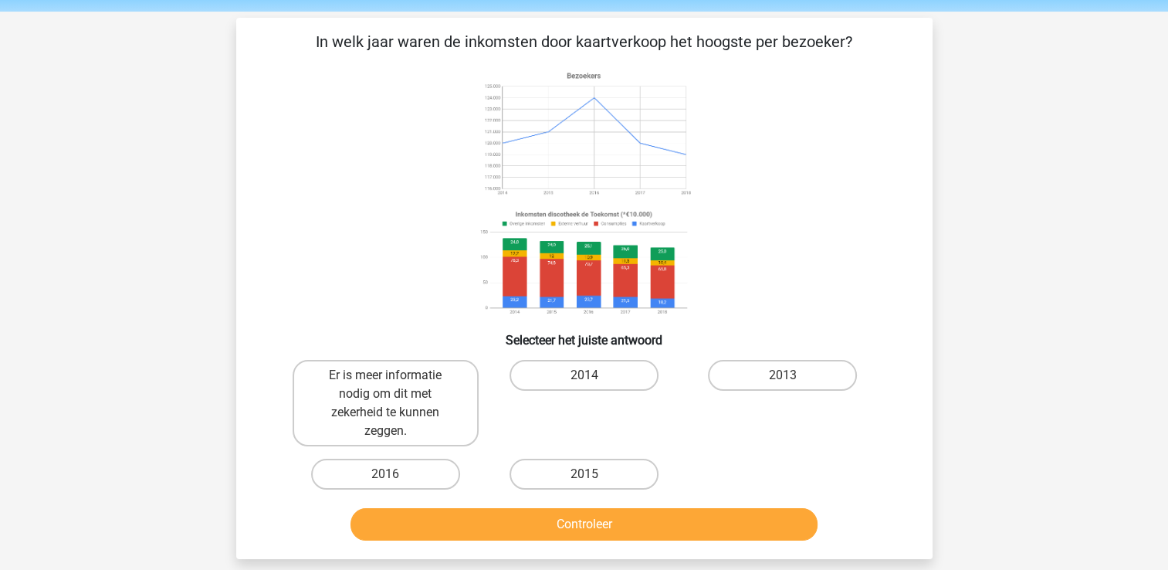
scroll to position [77, 0]
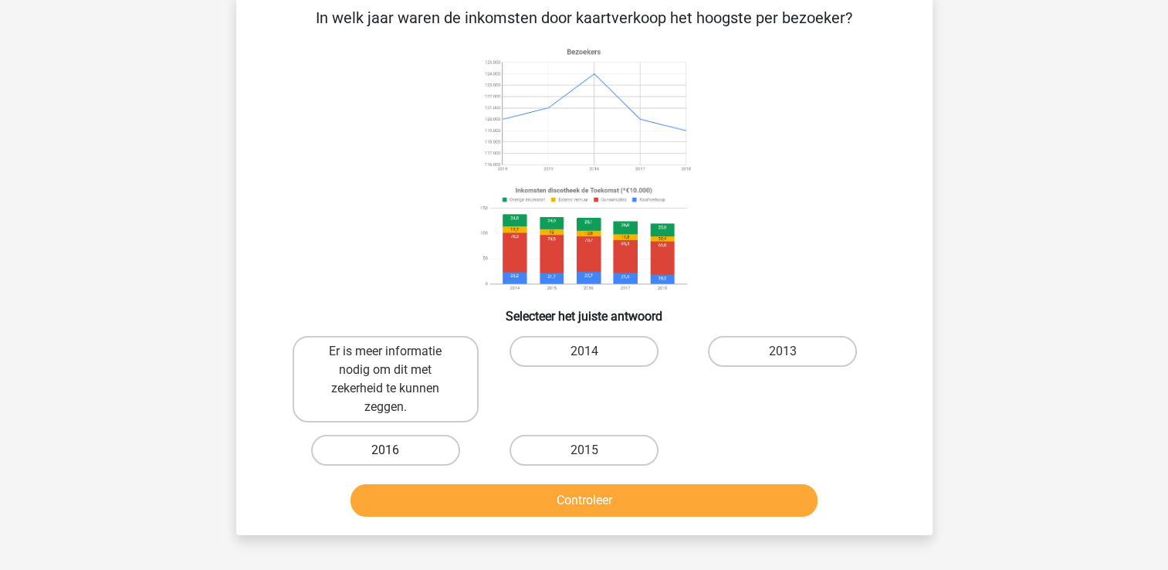
click at [404, 452] on label "2016" at bounding box center [385, 450] width 149 height 31
click at [395, 452] on input "2016" at bounding box center [390, 455] width 10 height 10
radio input "true"
click at [415, 479] on div "Controleer" at bounding box center [584, 497] width 647 height 51
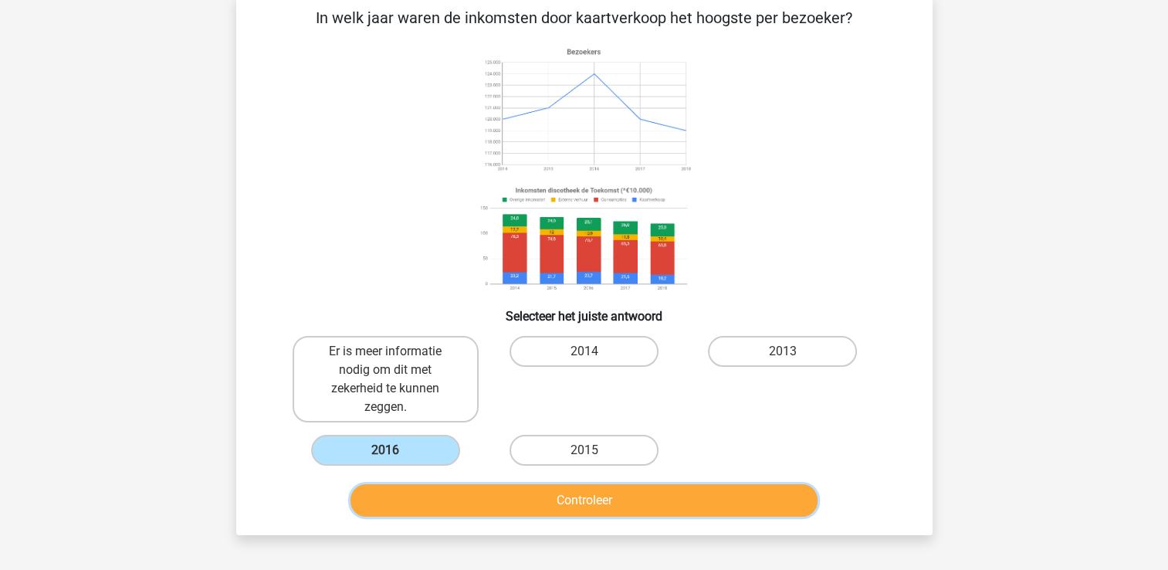
click at [415, 489] on button "Controleer" at bounding box center [583, 500] width 467 height 32
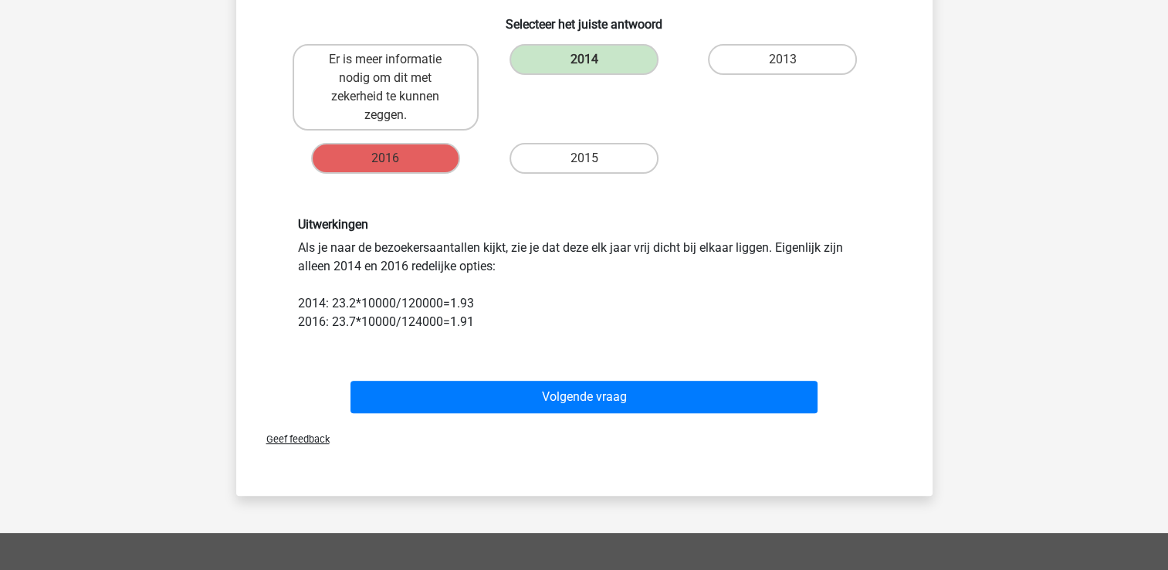
scroll to position [386, 0]
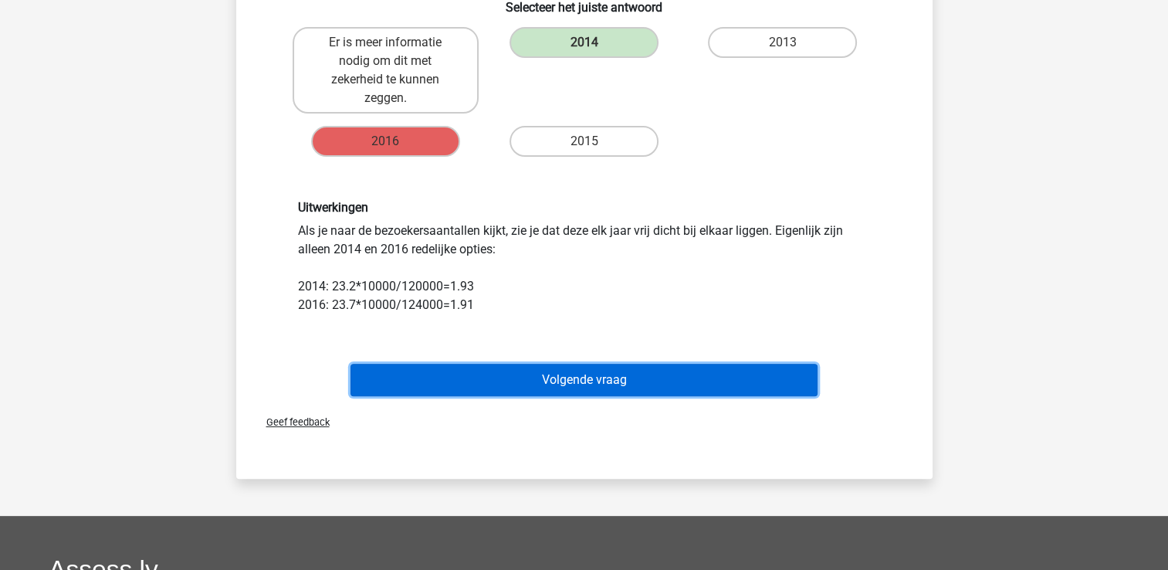
click at [499, 384] on button "Volgende vraag" at bounding box center [583, 380] width 467 height 32
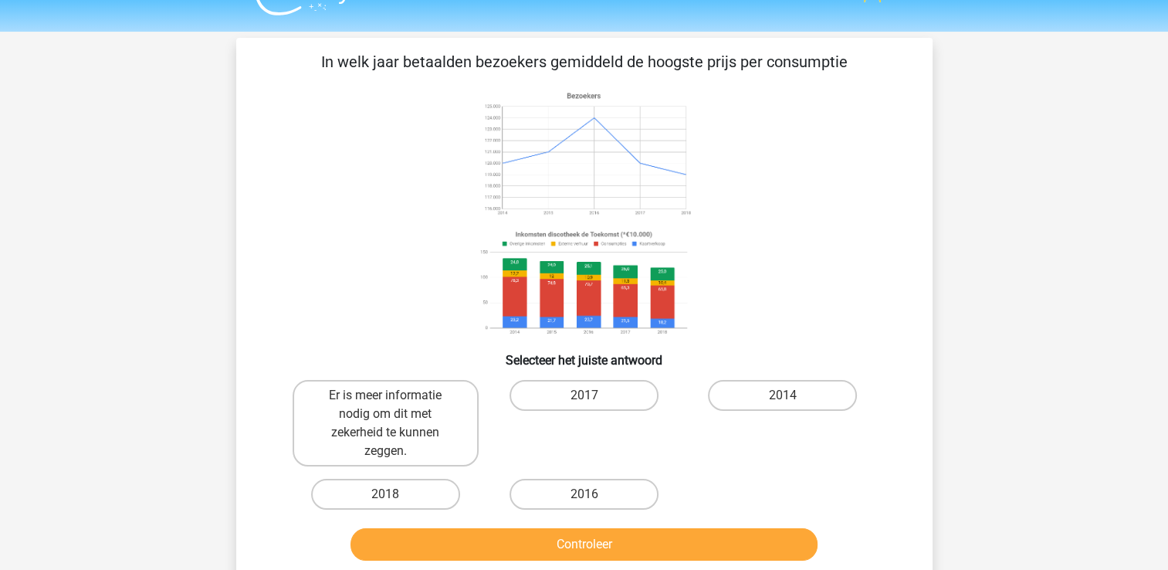
scroll to position [0, 0]
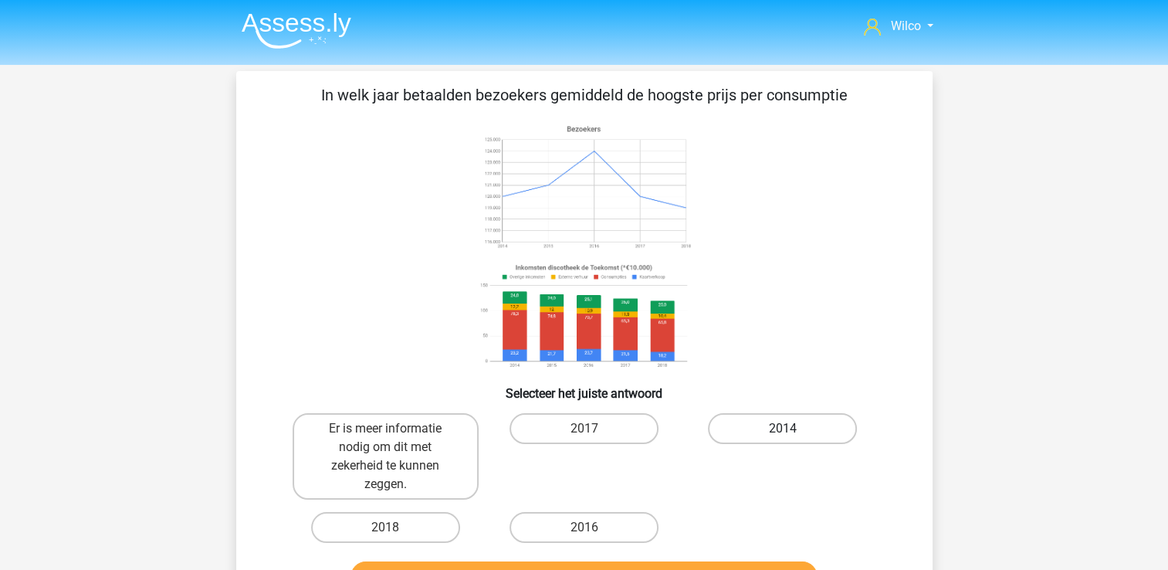
click at [738, 418] on label "2014" at bounding box center [782, 428] width 149 height 31
click at [783, 428] on input "2014" at bounding box center [788, 433] width 10 height 10
radio input "true"
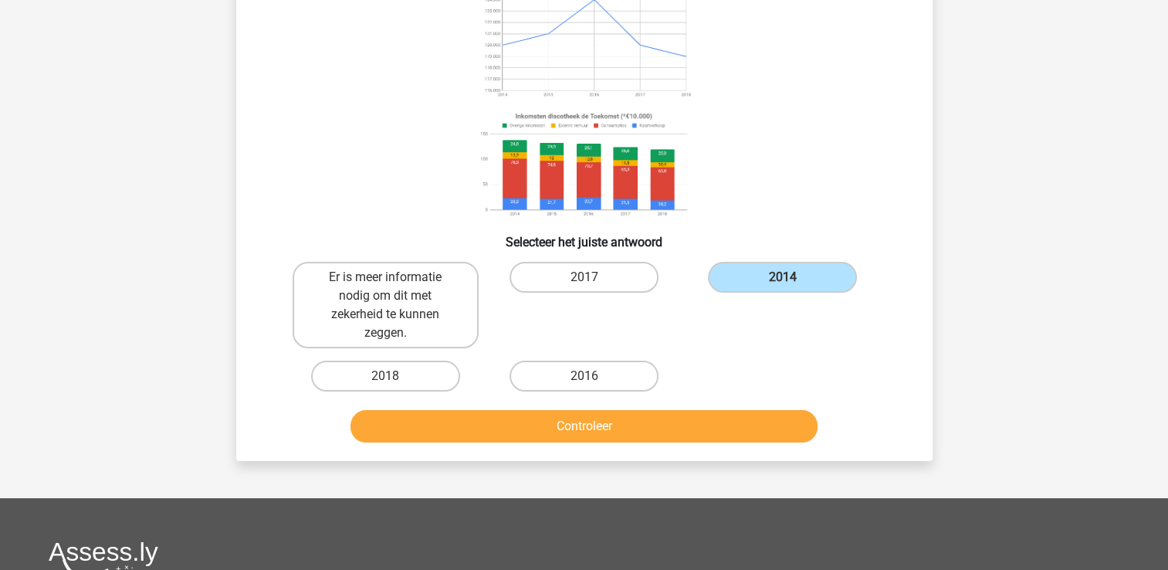
scroll to position [154, 0]
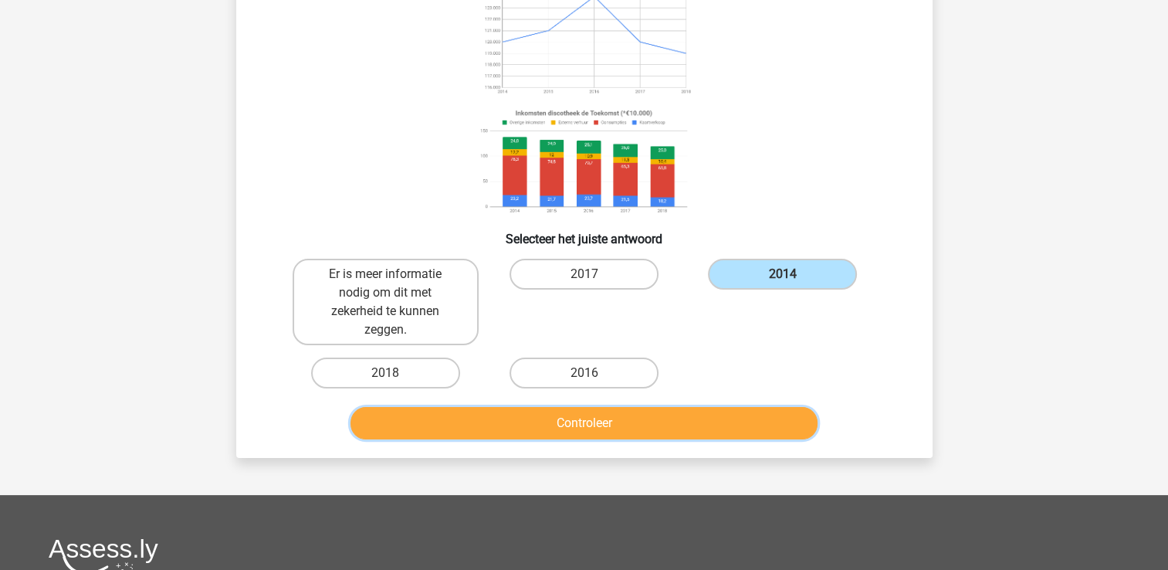
click at [679, 411] on button "Controleer" at bounding box center [583, 423] width 467 height 32
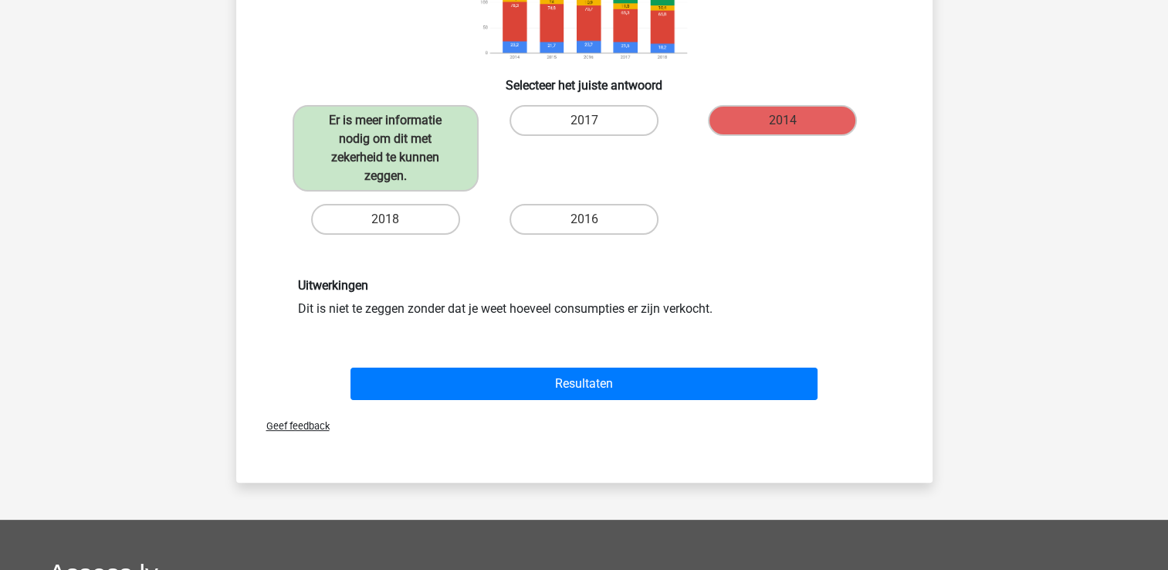
scroll to position [309, 0]
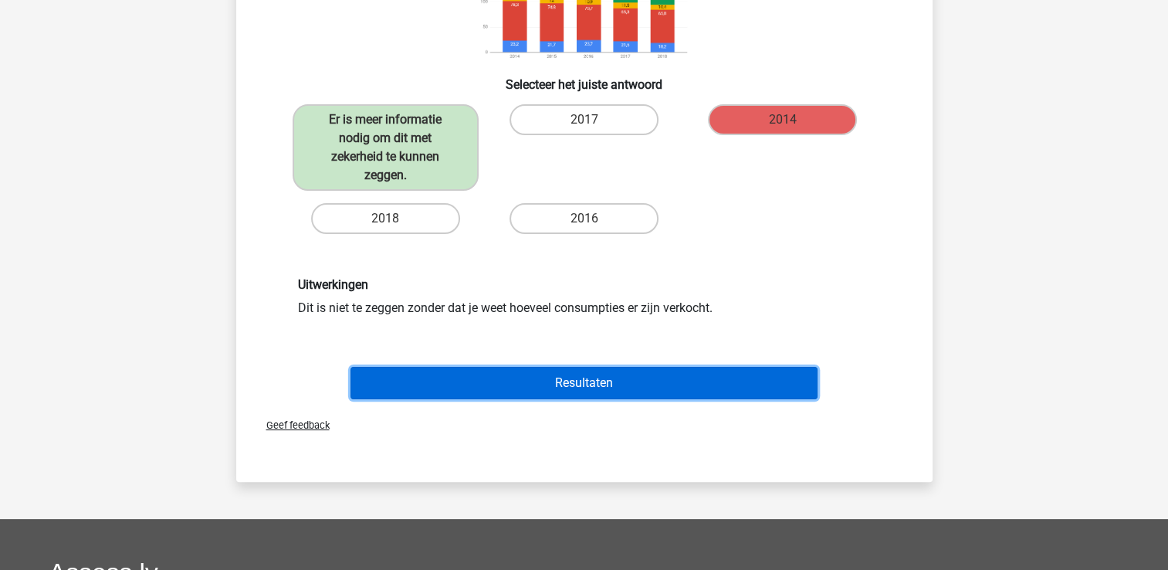
click at [545, 385] on button "Resultaten" at bounding box center [583, 383] width 467 height 32
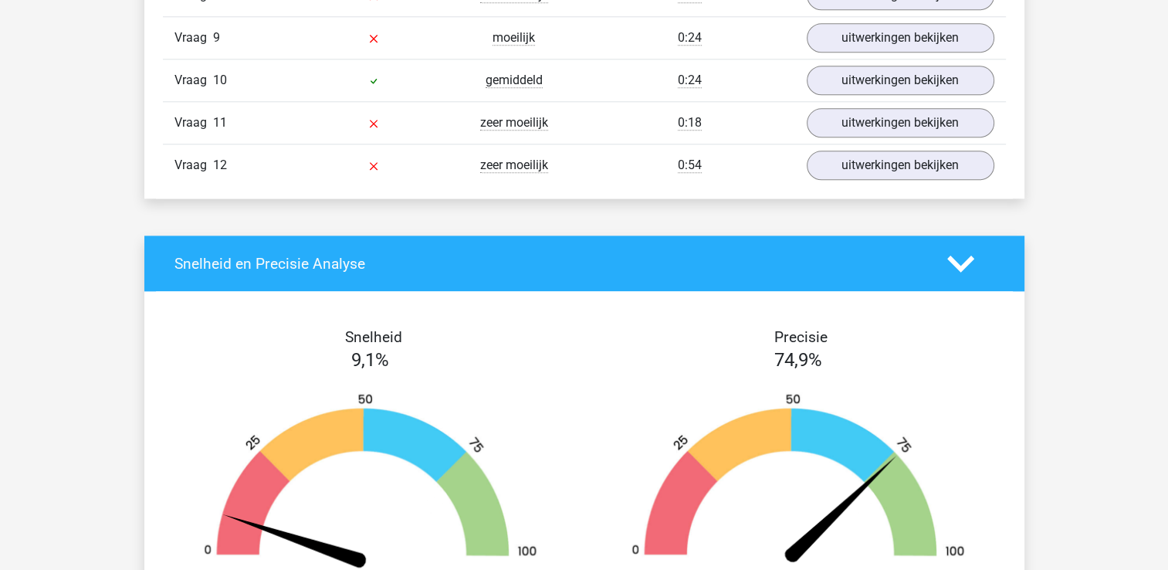
scroll to position [1930, 0]
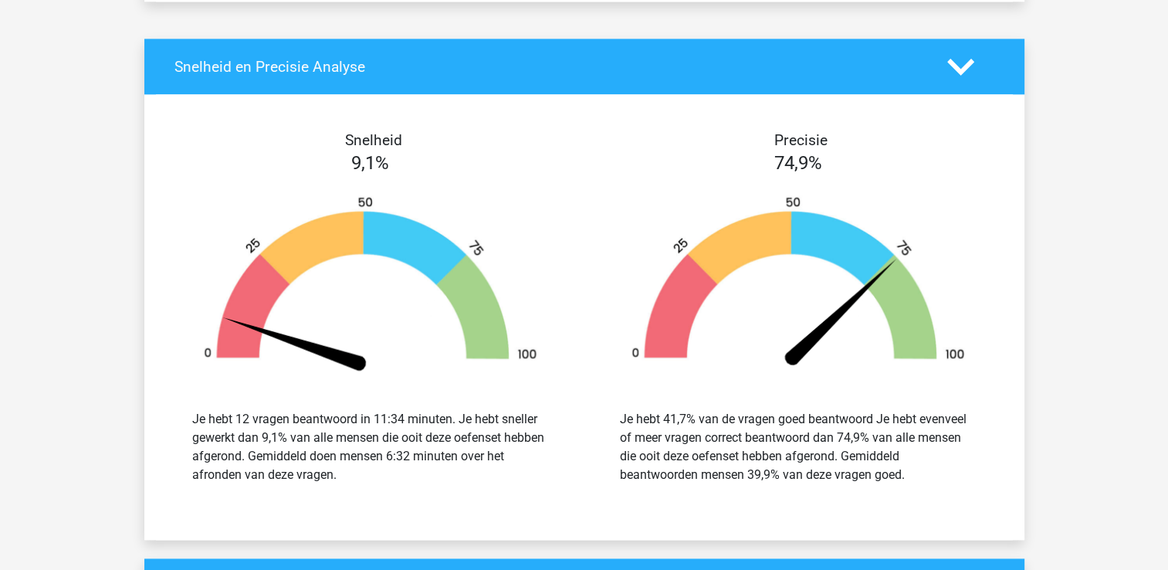
drag, startPoint x: 653, startPoint y: 411, endPoint x: 689, endPoint y: 416, distance: 35.9
click at [689, 416] on div "Je hebt 41,7% van de vragen goed beantwoord Je hebt evenveel of meer vragen cor…" at bounding box center [798, 447] width 357 height 74
drag, startPoint x: 689, startPoint y: 416, endPoint x: 714, endPoint y: 447, distance: 40.0
click at [714, 447] on div "Je hebt 41,7% van de vragen goed beantwoord Je hebt evenveel of meer vragen cor…" at bounding box center [798, 447] width 357 height 74
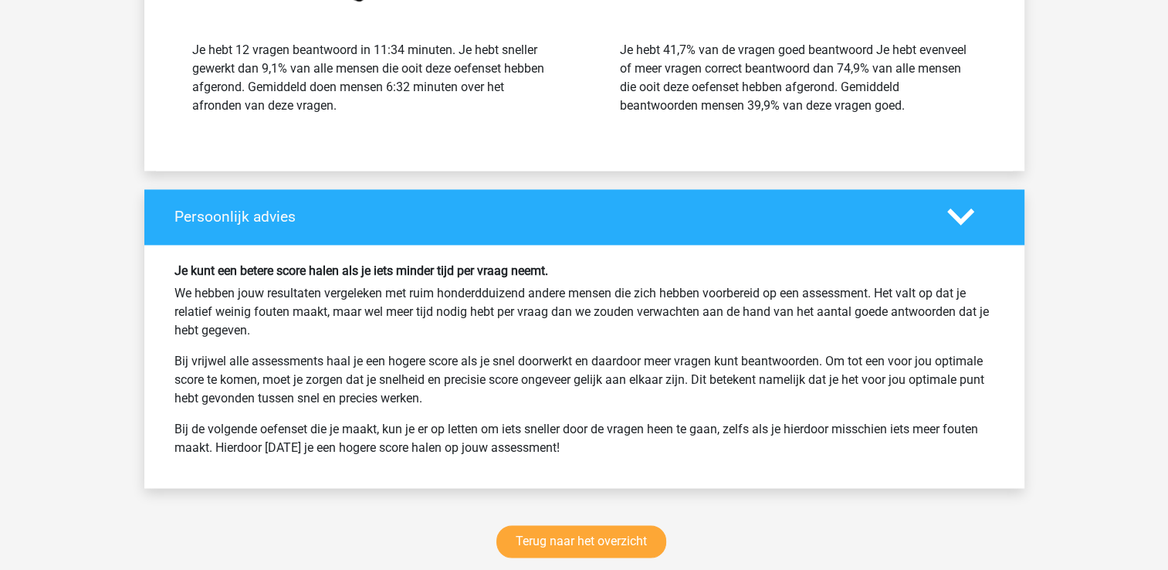
scroll to position [2470, 0]
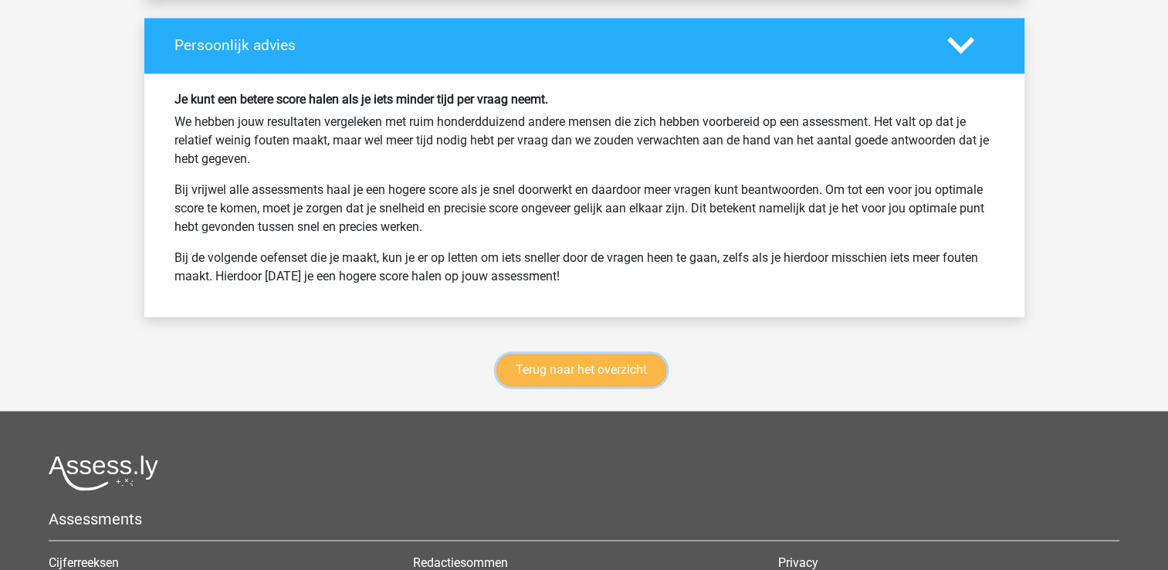
click at [584, 371] on link "Terug naar het overzicht" at bounding box center [581, 370] width 170 height 32
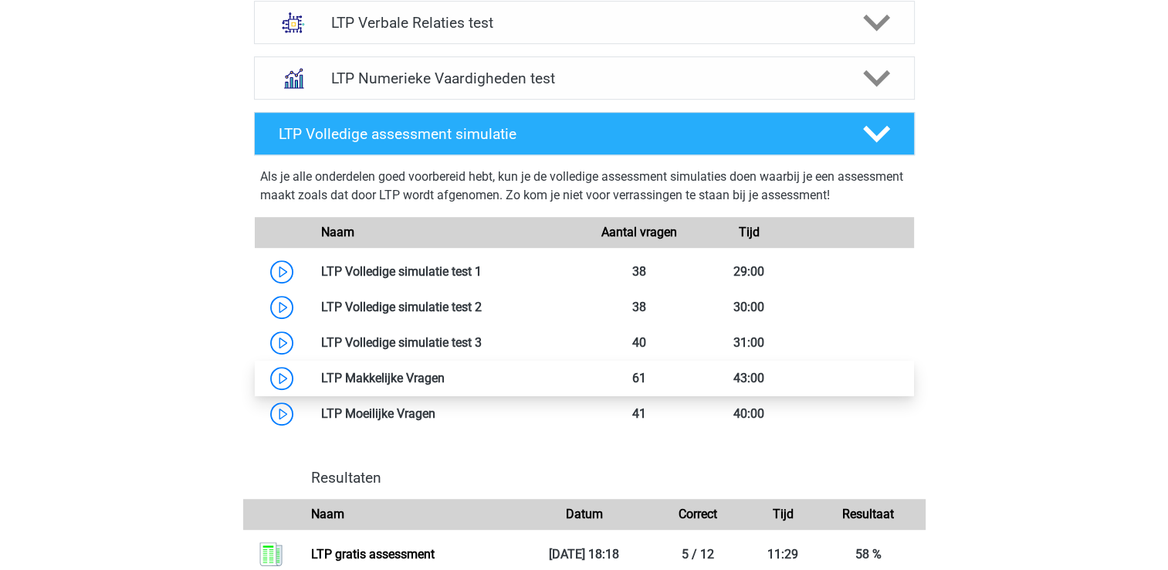
scroll to position [926, 0]
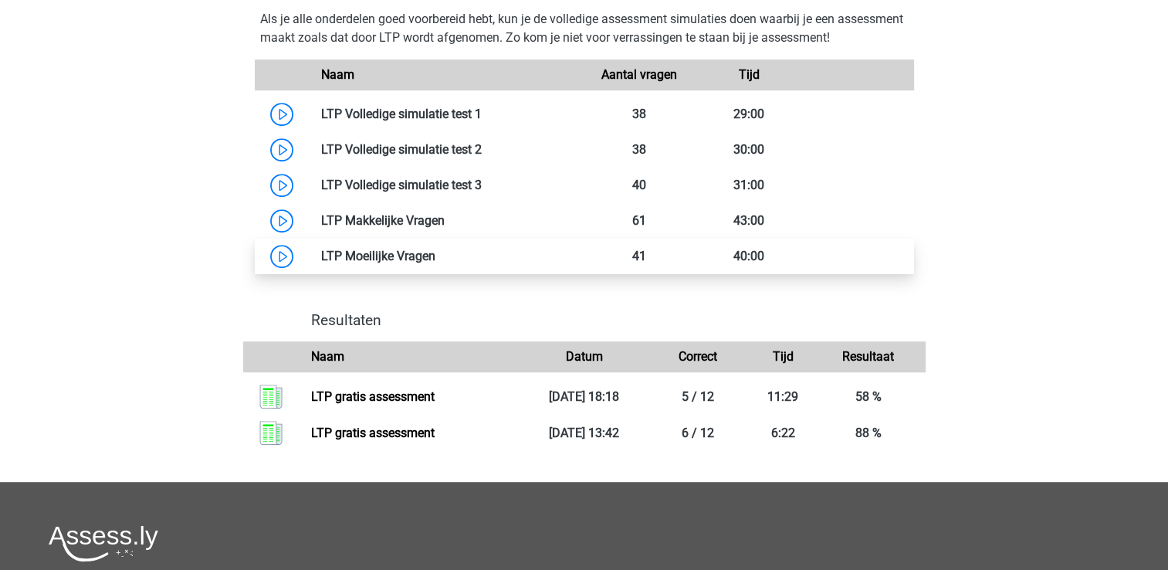
click at [435, 263] on link at bounding box center [435, 256] width 0 height 15
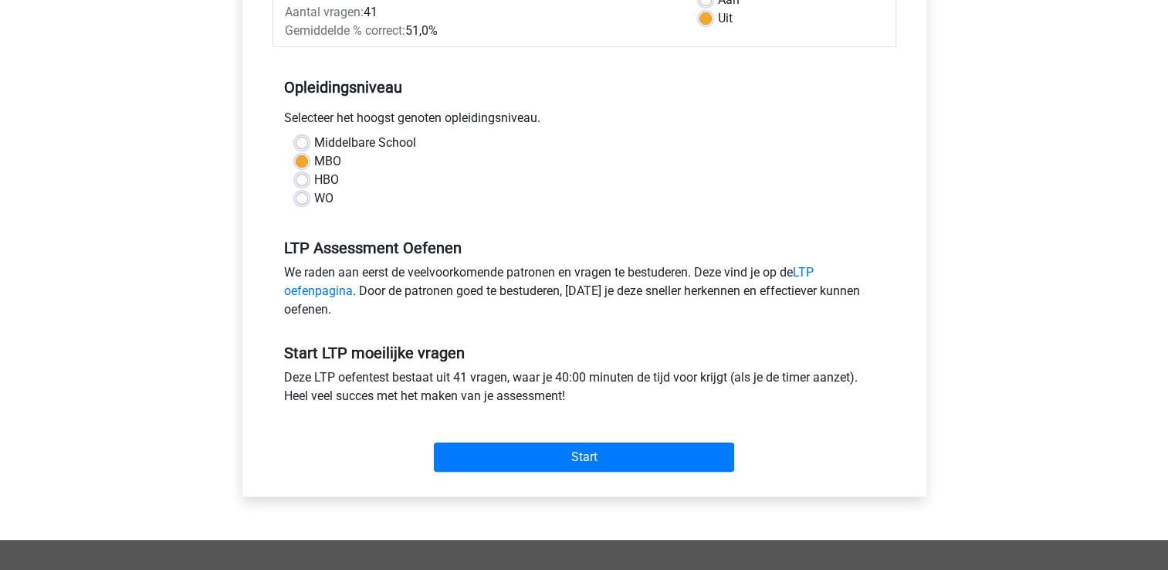
scroll to position [386, 0]
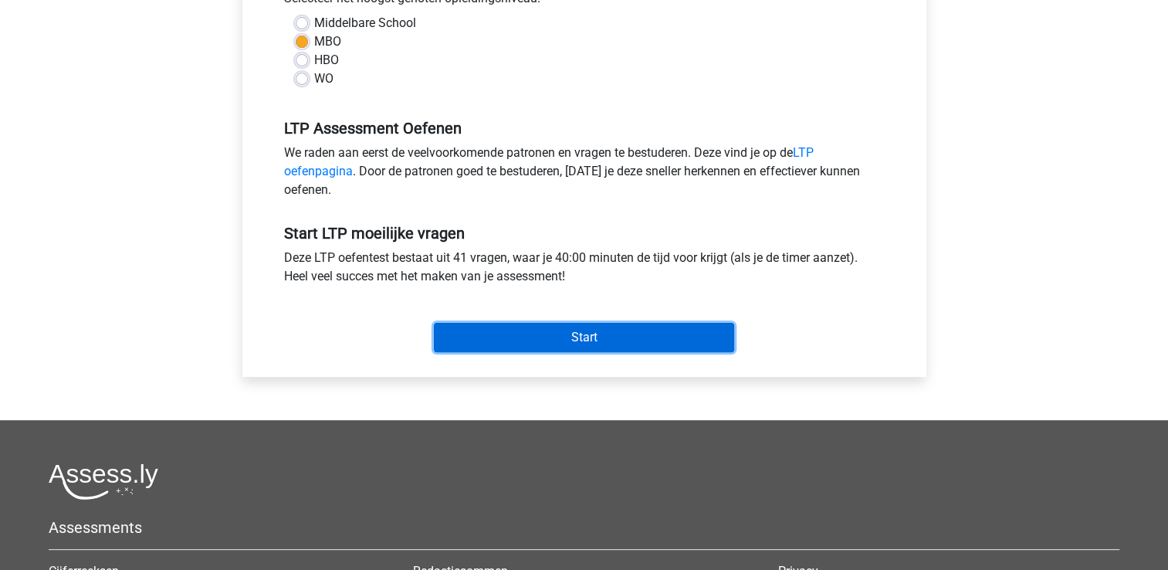
click at [528, 340] on input "Start" at bounding box center [584, 337] width 300 height 29
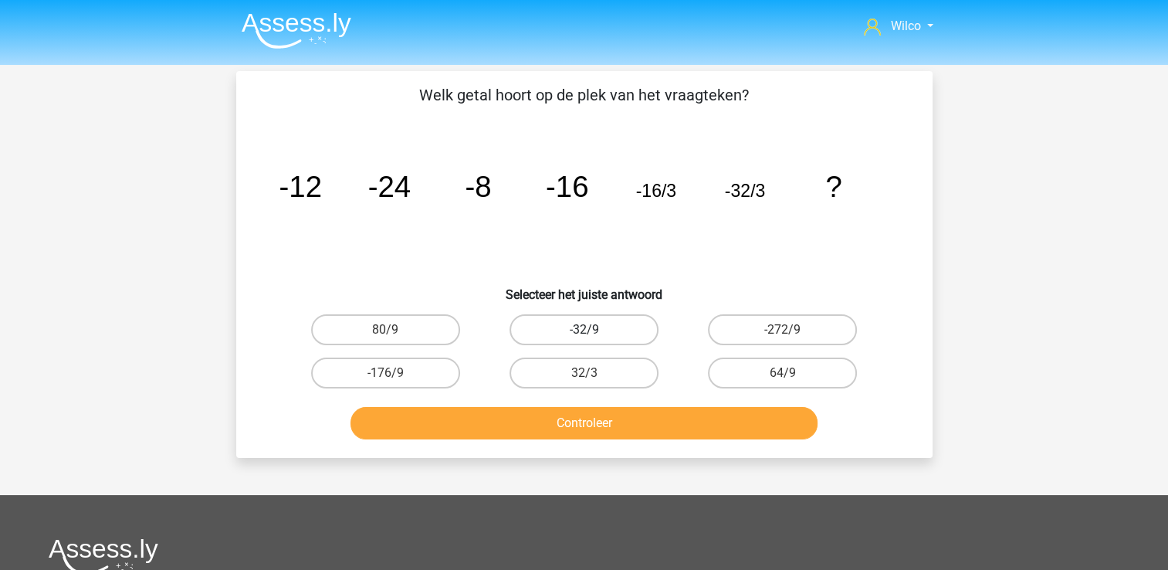
click at [615, 330] on label "-32/9" at bounding box center [583, 329] width 149 height 31
click at [594, 330] on input "-32/9" at bounding box center [589, 335] width 10 height 10
radio input "true"
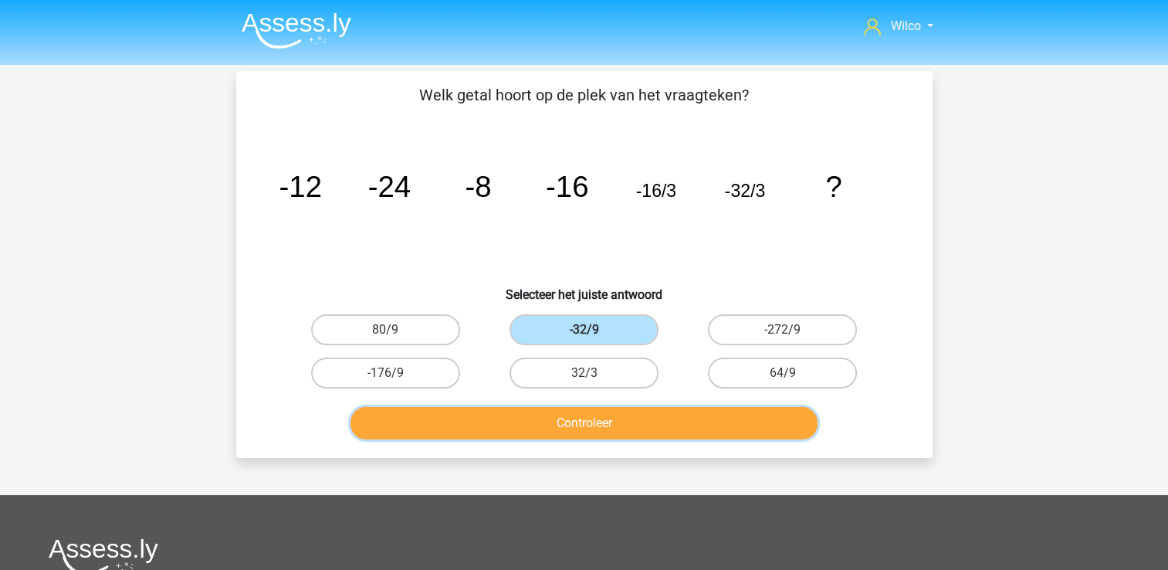
click at [587, 435] on button "Controleer" at bounding box center [583, 423] width 467 height 32
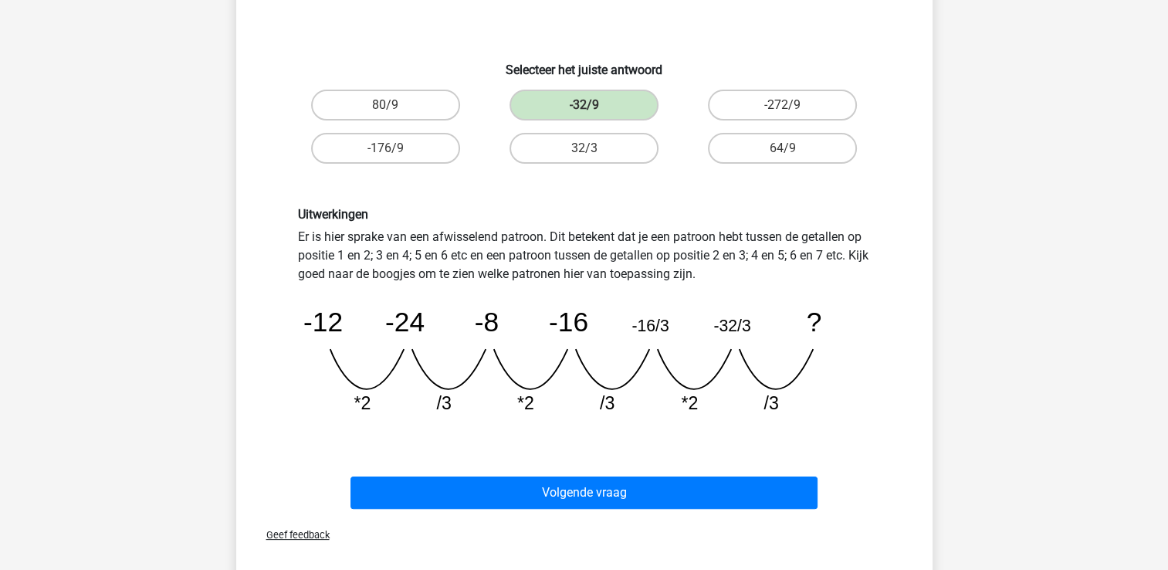
scroll to position [309, 0]
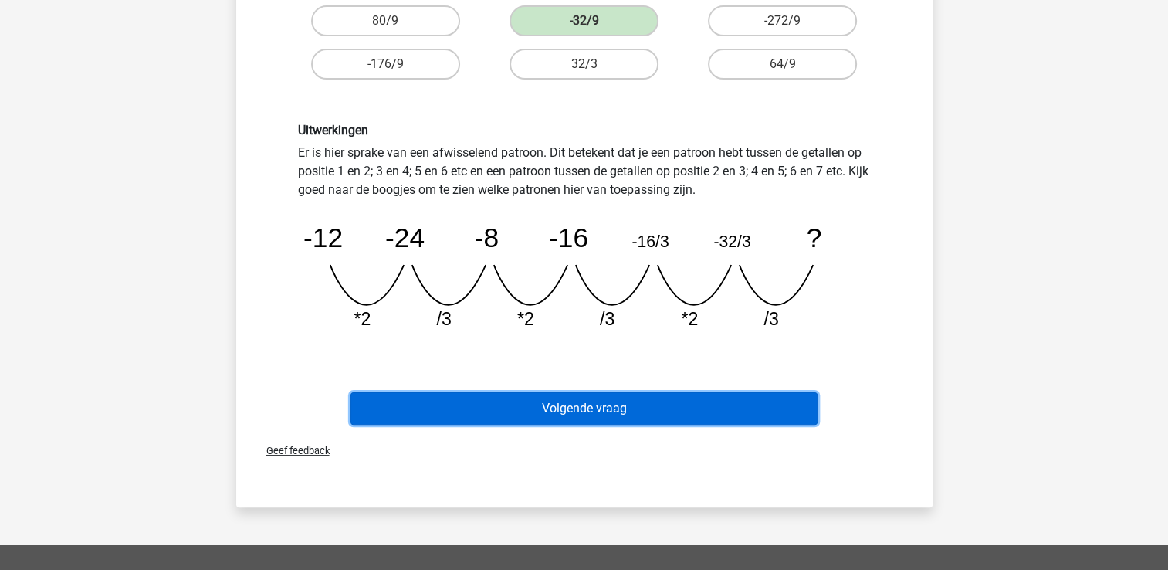
click at [511, 397] on button "Volgende vraag" at bounding box center [583, 408] width 467 height 32
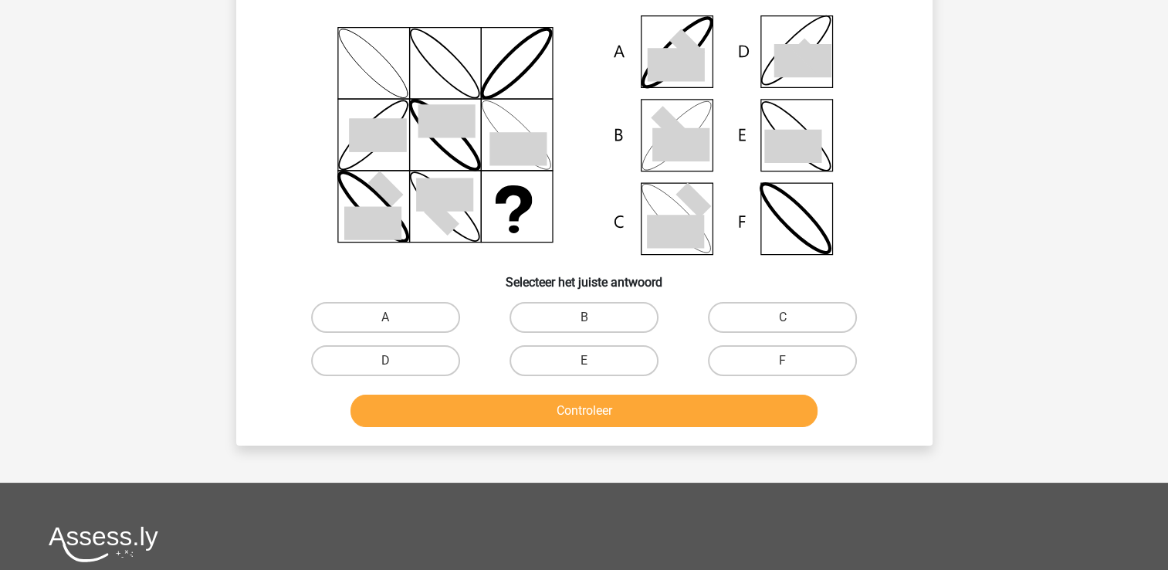
scroll to position [71, 0]
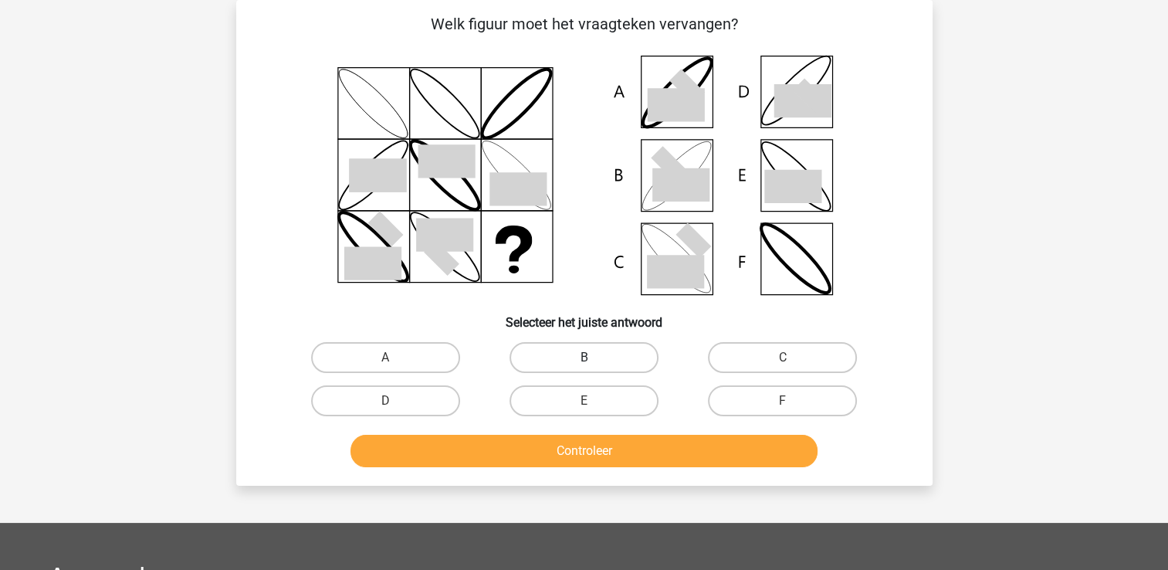
click at [594, 346] on label "B" at bounding box center [583, 357] width 149 height 31
click at [594, 357] on input "B" at bounding box center [589, 362] width 10 height 10
radio input "true"
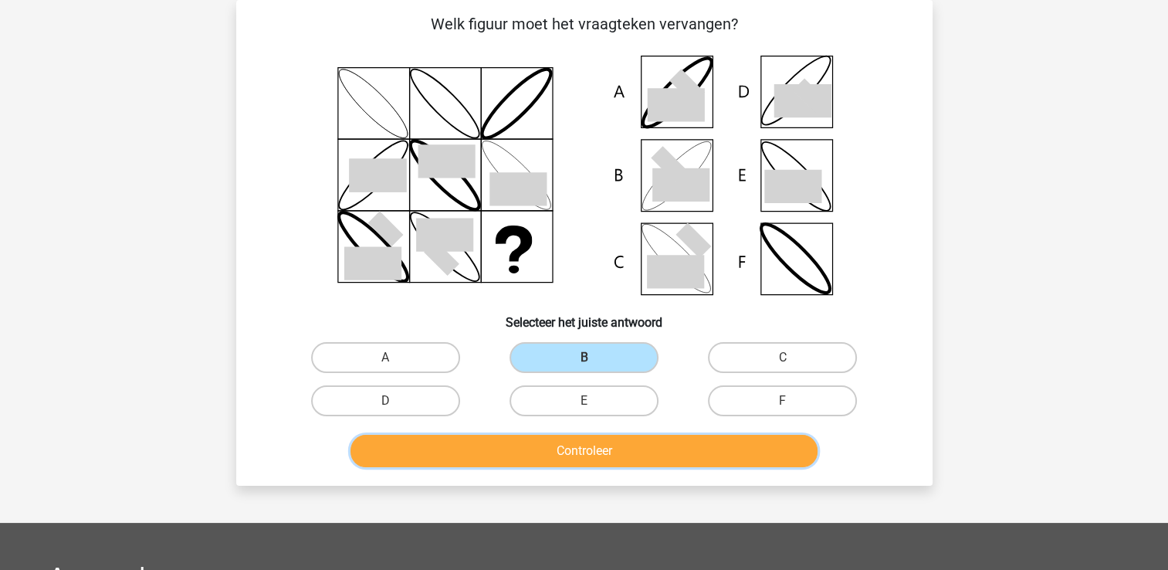
click at [553, 435] on button "Controleer" at bounding box center [583, 451] width 467 height 32
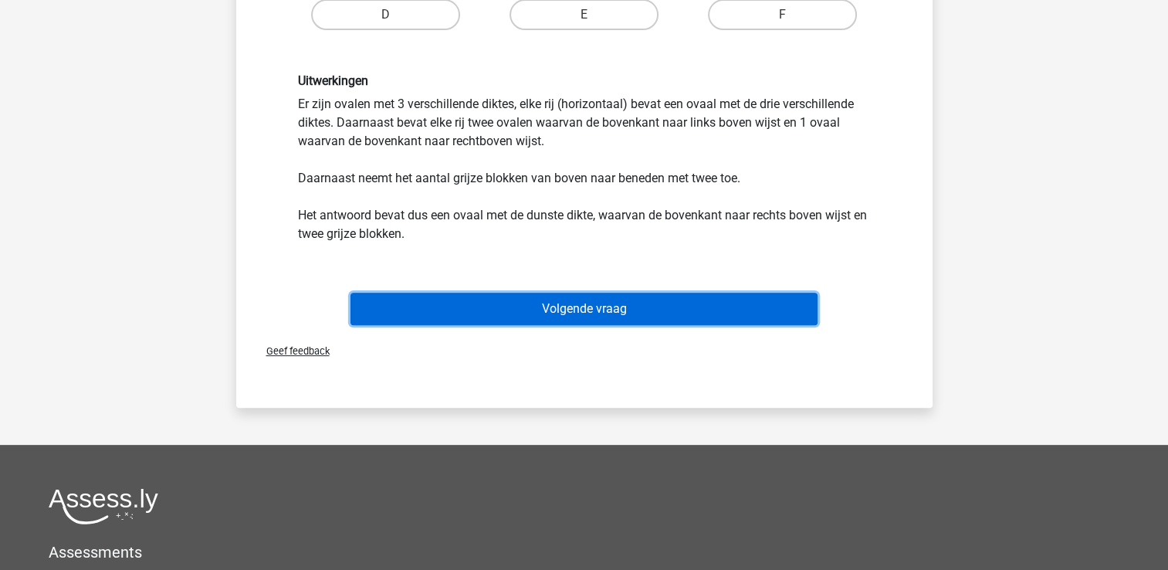
click at [484, 314] on button "Volgende vraag" at bounding box center [583, 309] width 467 height 32
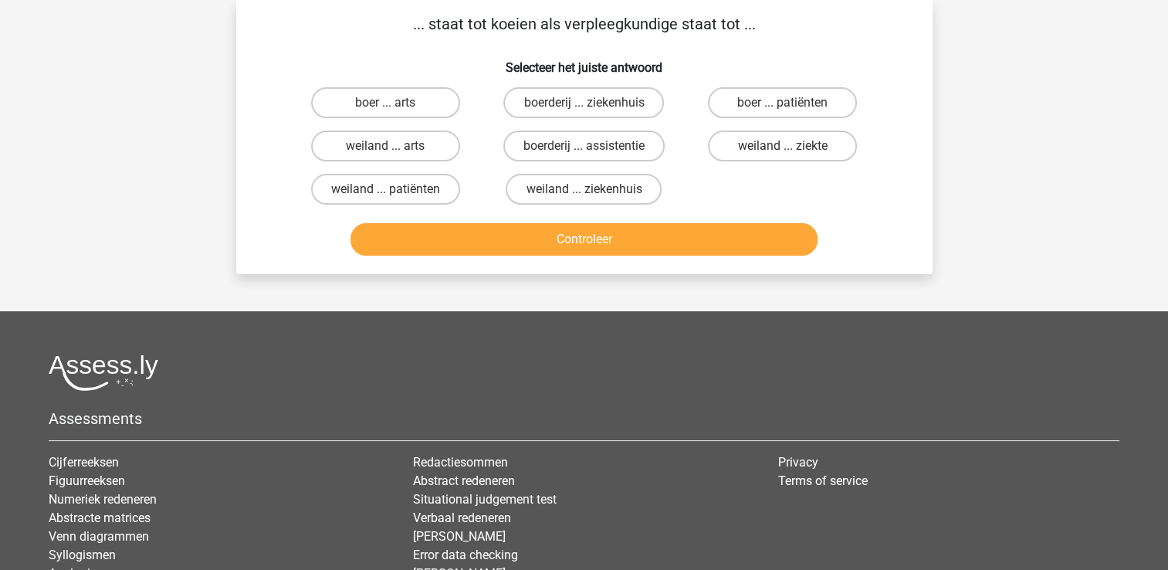
scroll to position [0, 0]
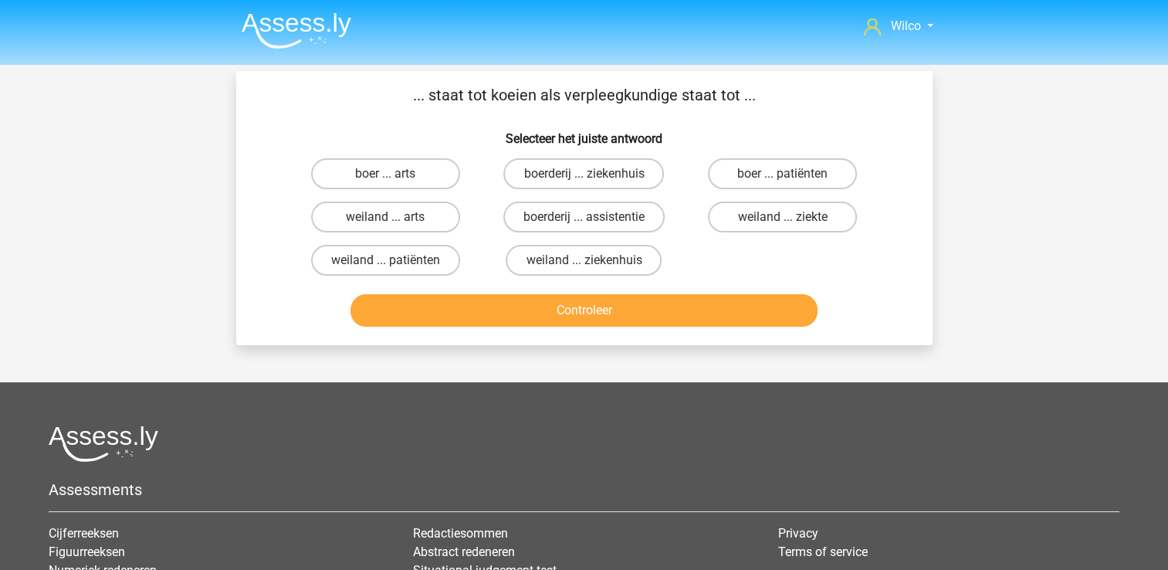
click at [783, 174] on input "boer ... patiënten" at bounding box center [788, 179] width 10 height 10
radio input "true"
drag, startPoint x: 670, startPoint y: 289, endPoint x: 665, endPoint y: 296, distance: 8.8
click at [668, 291] on div "Controleer" at bounding box center [584, 307] width 647 height 51
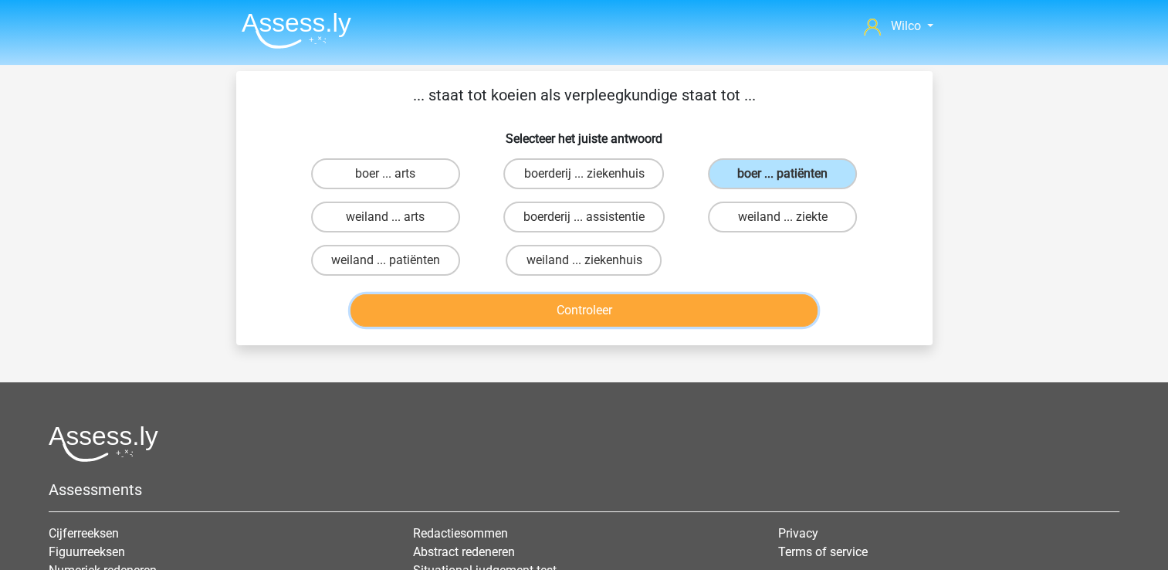
click at [661, 299] on button "Controleer" at bounding box center [583, 310] width 467 height 32
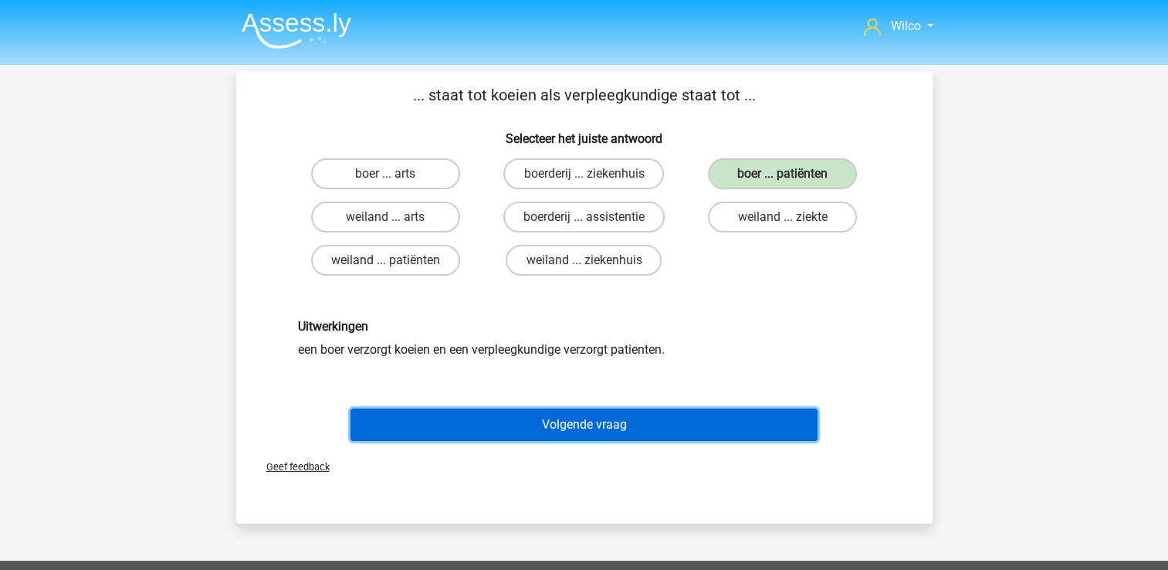
click at [582, 433] on button "Volgende vraag" at bounding box center [583, 424] width 467 height 32
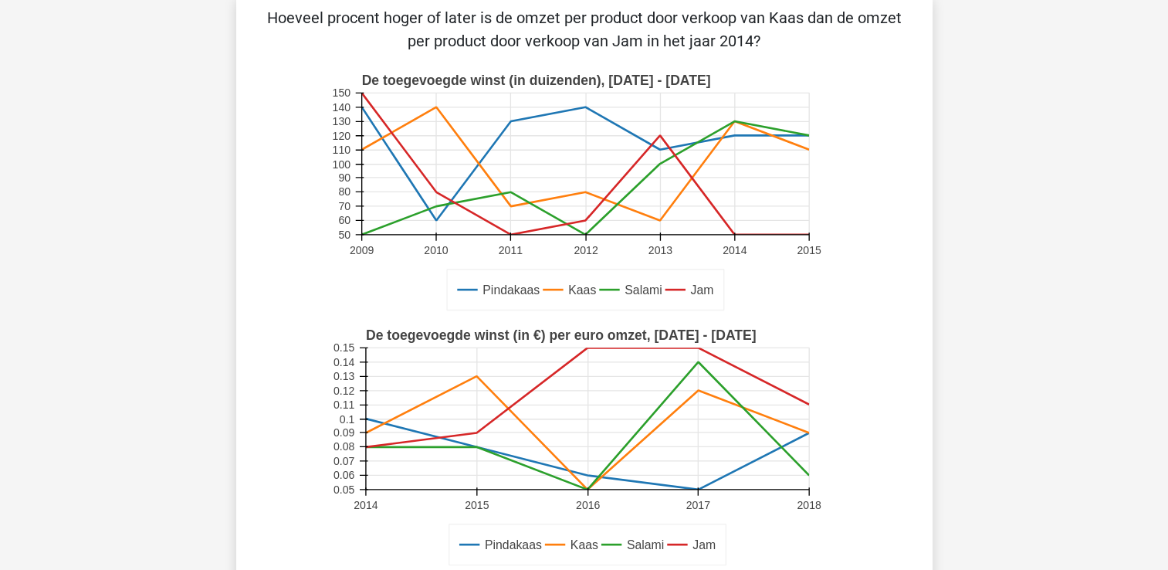
scroll to position [309, 0]
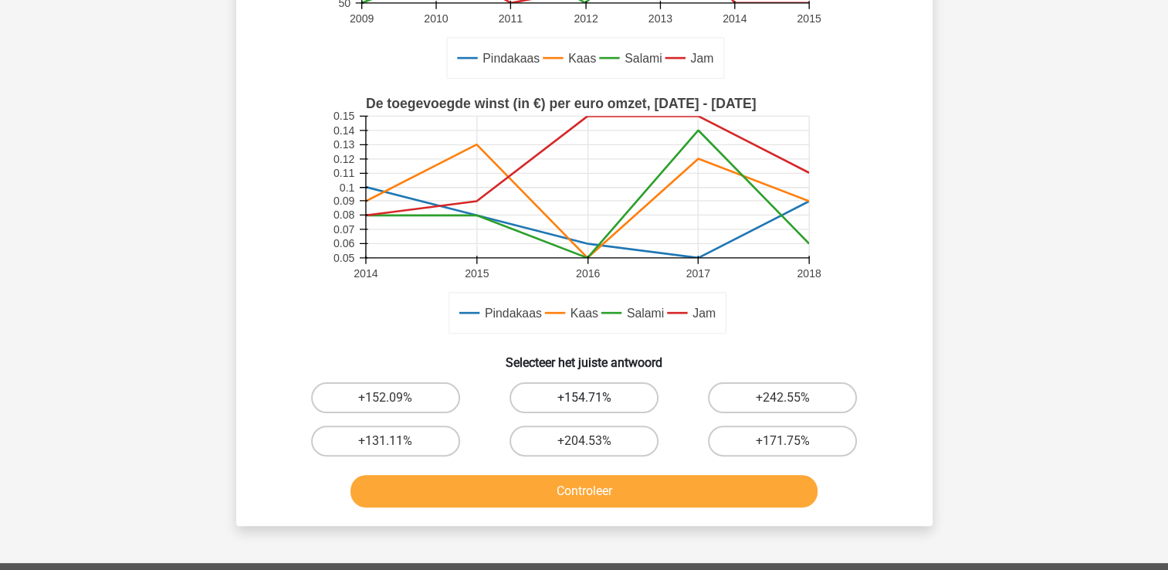
click at [553, 397] on label "+154.71%" at bounding box center [583, 397] width 149 height 31
click at [584, 398] on input "+154.71%" at bounding box center [589, 403] width 10 height 10
radio input "true"
click at [529, 480] on button "Controleer" at bounding box center [583, 491] width 467 height 32
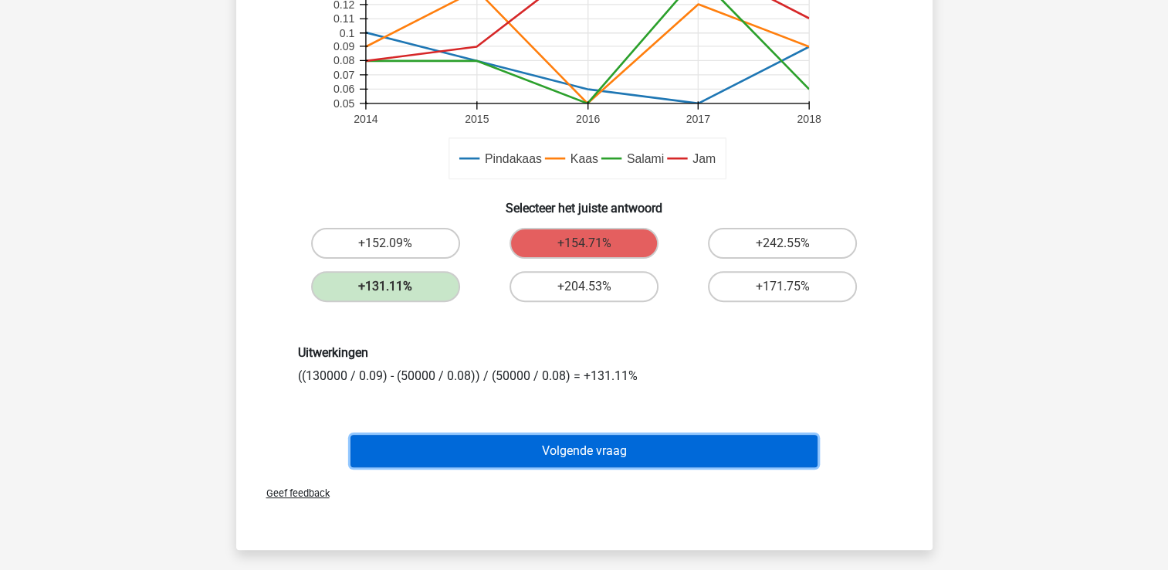
click at [427, 448] on button "Volgende vraag" at bounding box center [583, 451] width 467 height 32
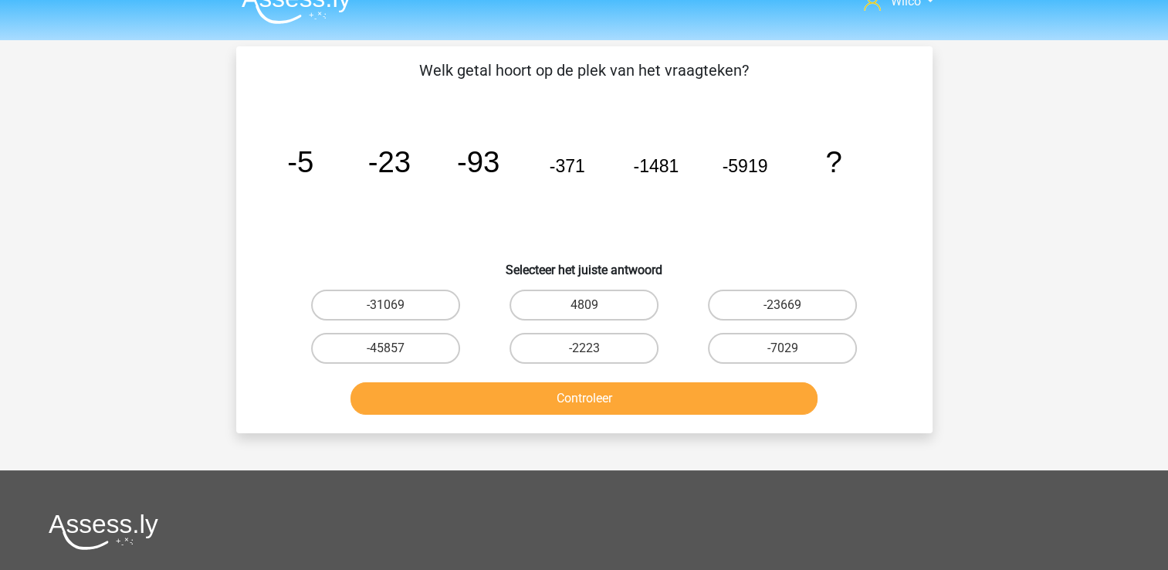
scroll to position [0, 0]
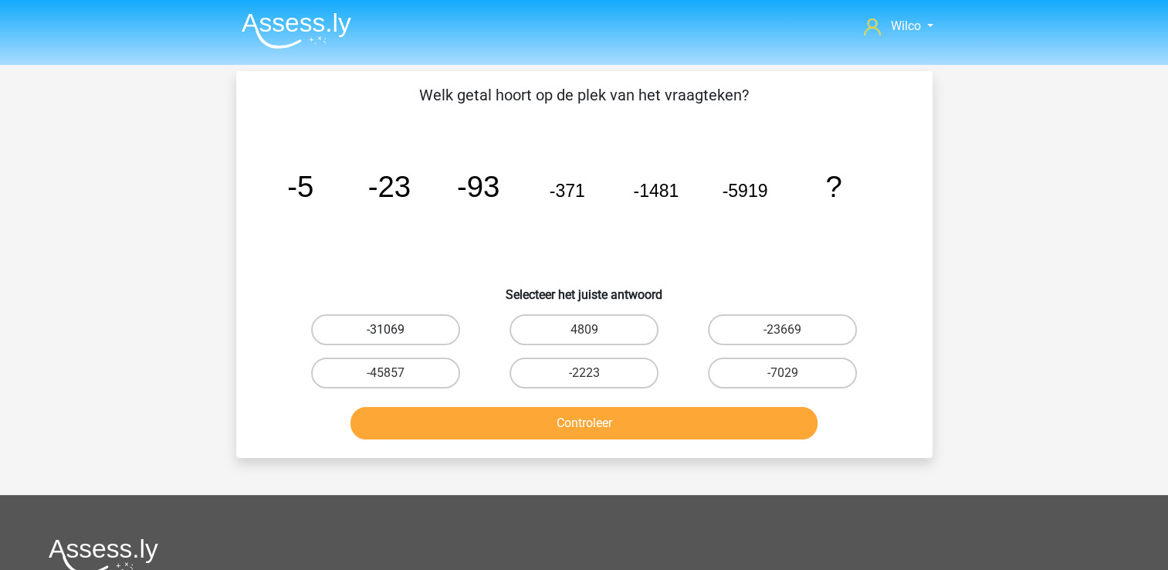
click at [441, 344] on label "-31069" at bounding box center [385, 329] width 149 height 31
click at [395, 340] on input "-31069" at bounding box center [390, 335] width 10 height 10
radio input "true"
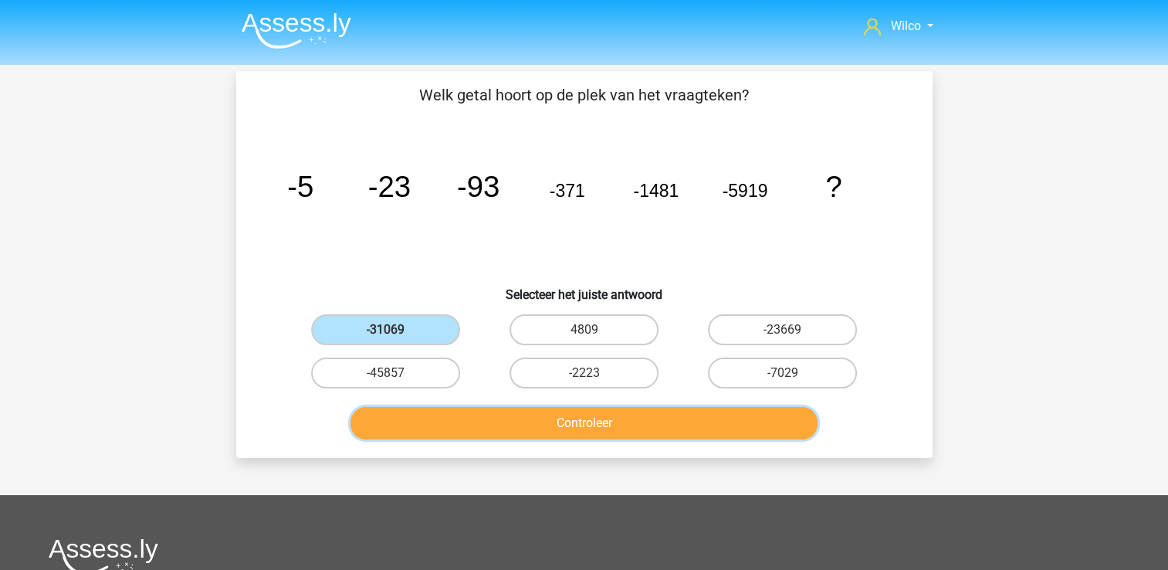
click at [503, 431] on button "Controleer" at bounding box center [583, 423] width 467 height 32
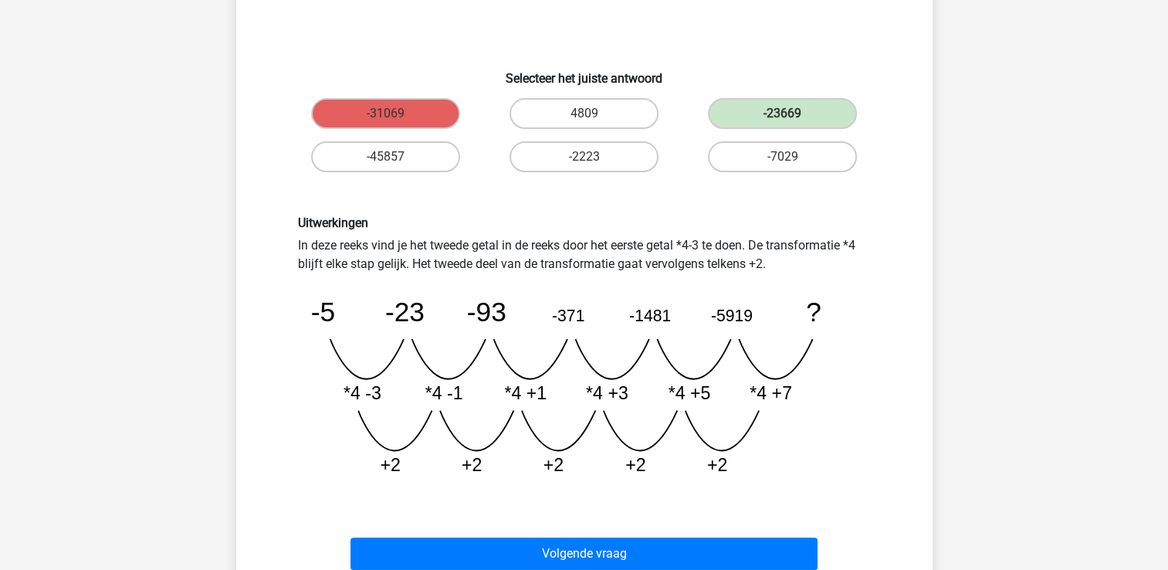
scroll to position [309, 0]
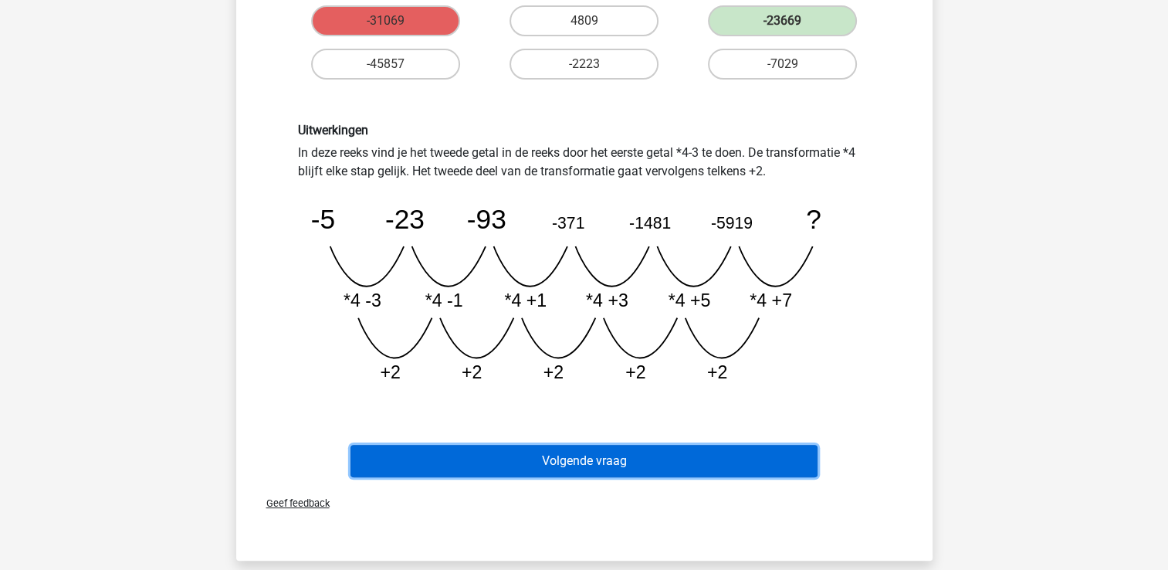
click at [553, 457] on button "Volgende vraag" at bounding box center [583, 461] width 467 height 32
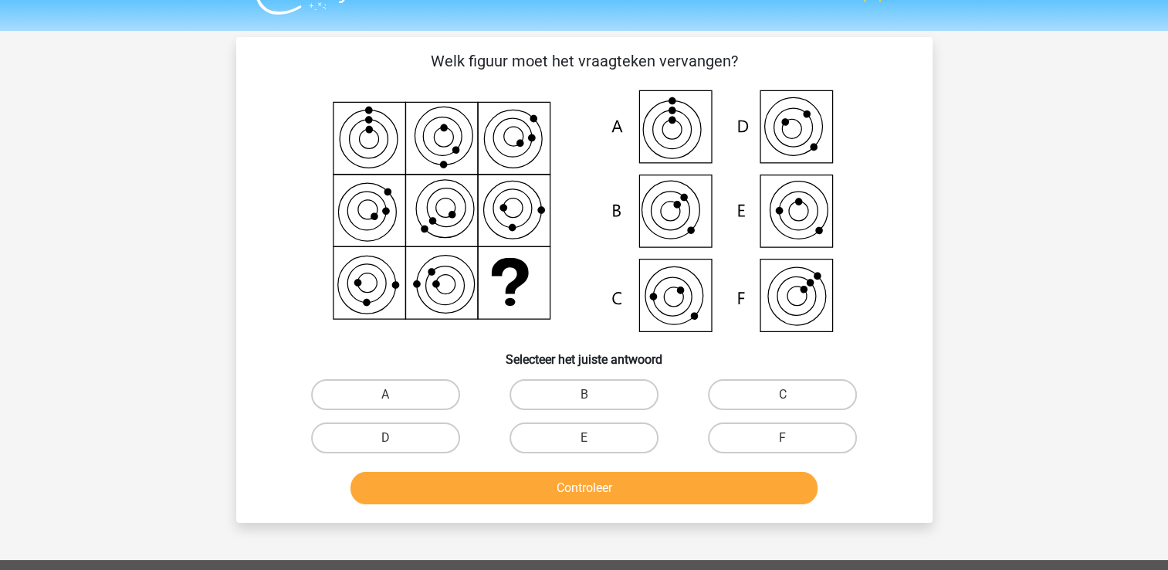
scroll to position [0, 0]
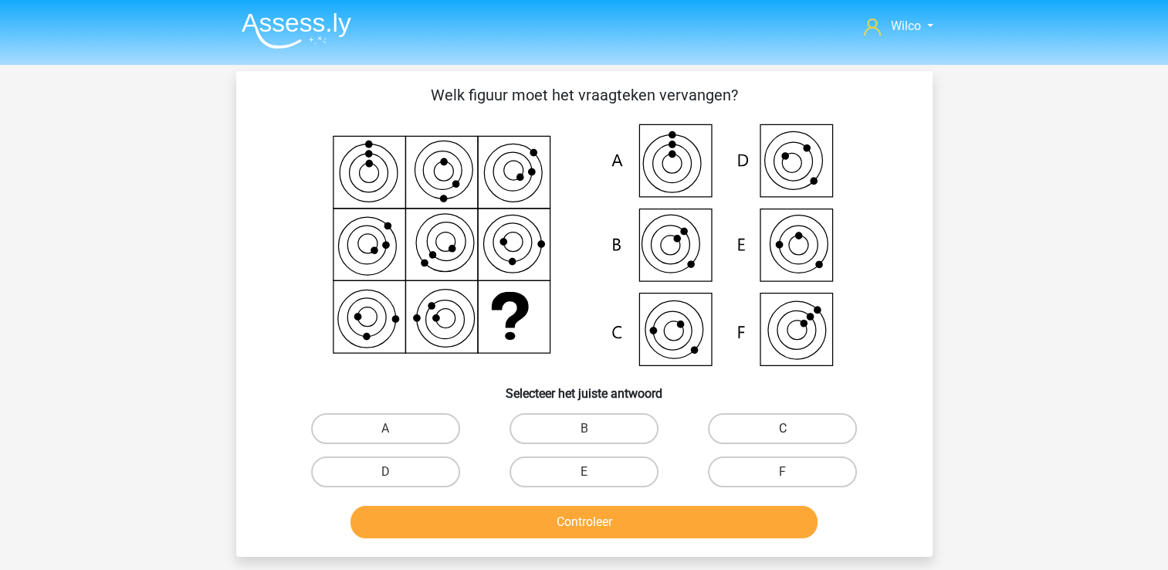
click at [746, 436] on label "C" at bounding box center [782, 428] width 149 height 31
click at [783, 436] on input "C" at bounding box center [788, 433] width 10 height 10
radio input "true"
drag, startPoint x: 664, startPoint y: 493, endPoint x: 655, endPoint y: 511, distance: 19.7
click at [662, 496] on div "Controleer" at bounding box center [584, 518] width 647 height 51
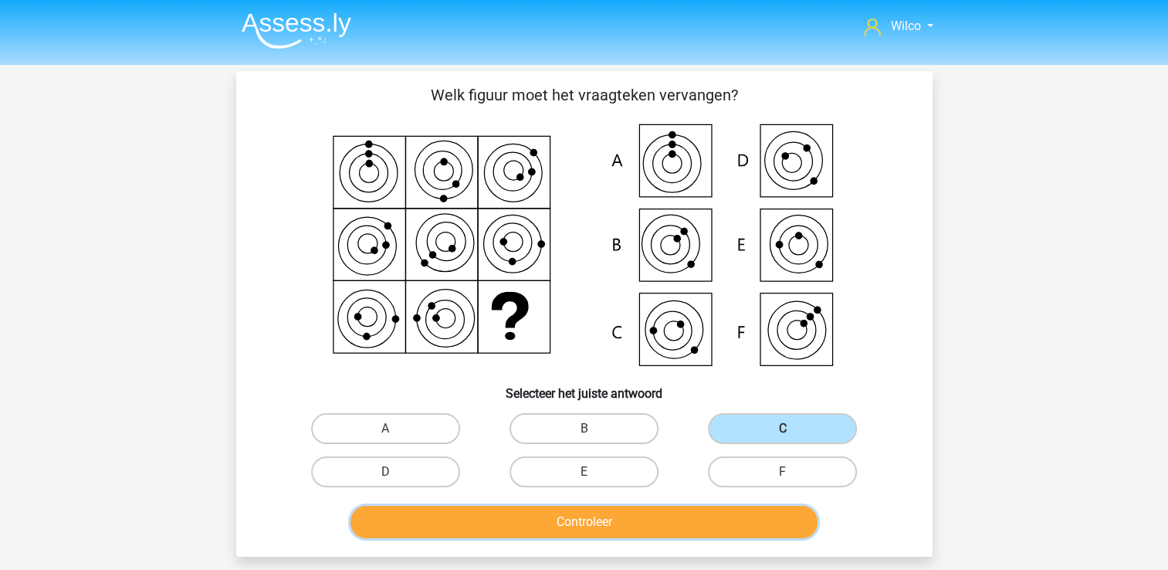
click at [654, 514] on button "Controleer" at bounding box center [583, 522] width 467 height 32
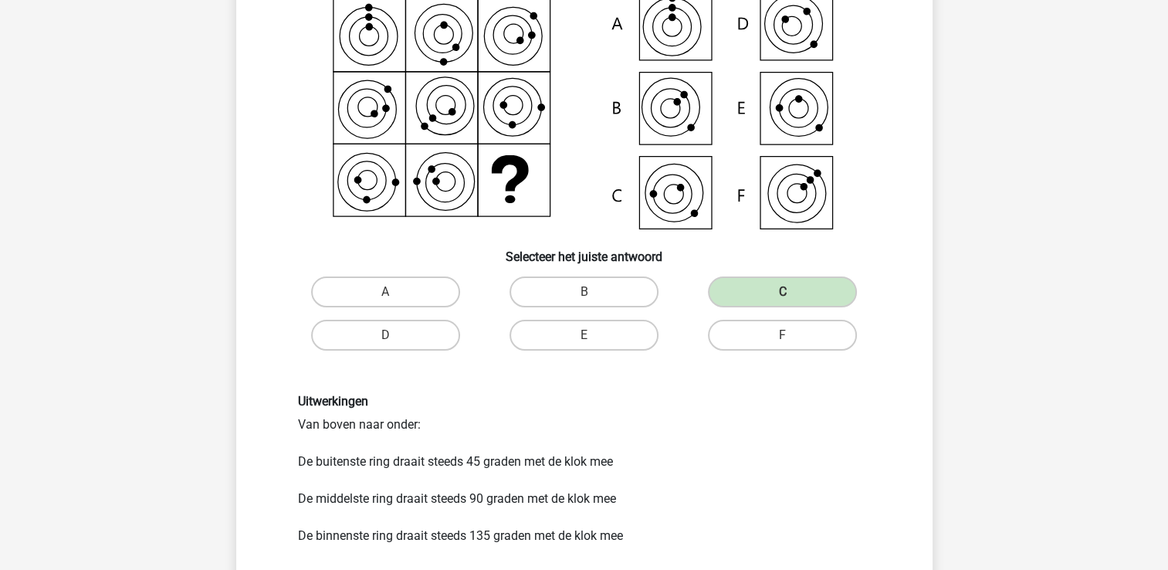
scroll to position [232, 0]
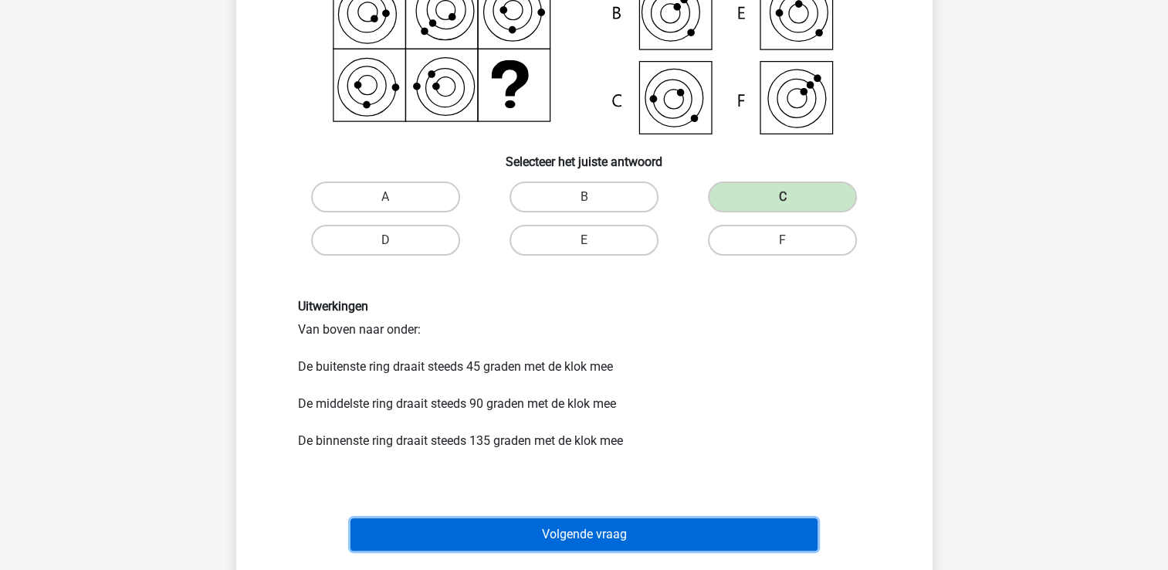
click at [526, 536] on button "Volgende vraag" at bounding box center [583, 534] width 467 height 32
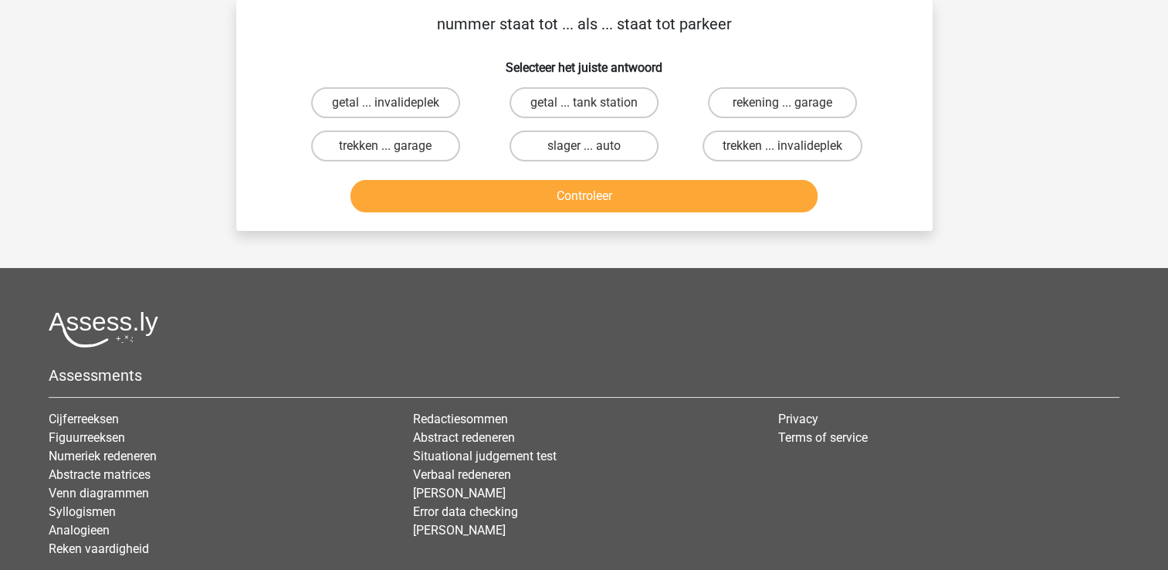
scroll to position [0, 0]
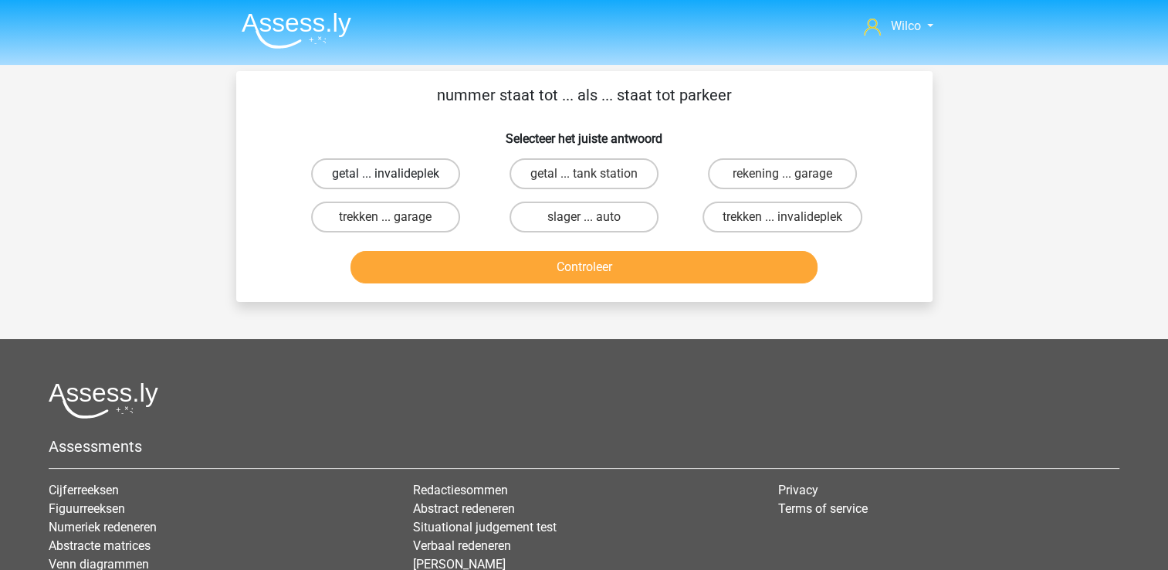
click at [429, 178] on label "getal ... invalideplek" at bounding box center [385, 173] width 149 height 31
click at [395, 178] on input "getal ... invalideplek" at bounding box center [390, 179] width 10 height 10
radio input "true"
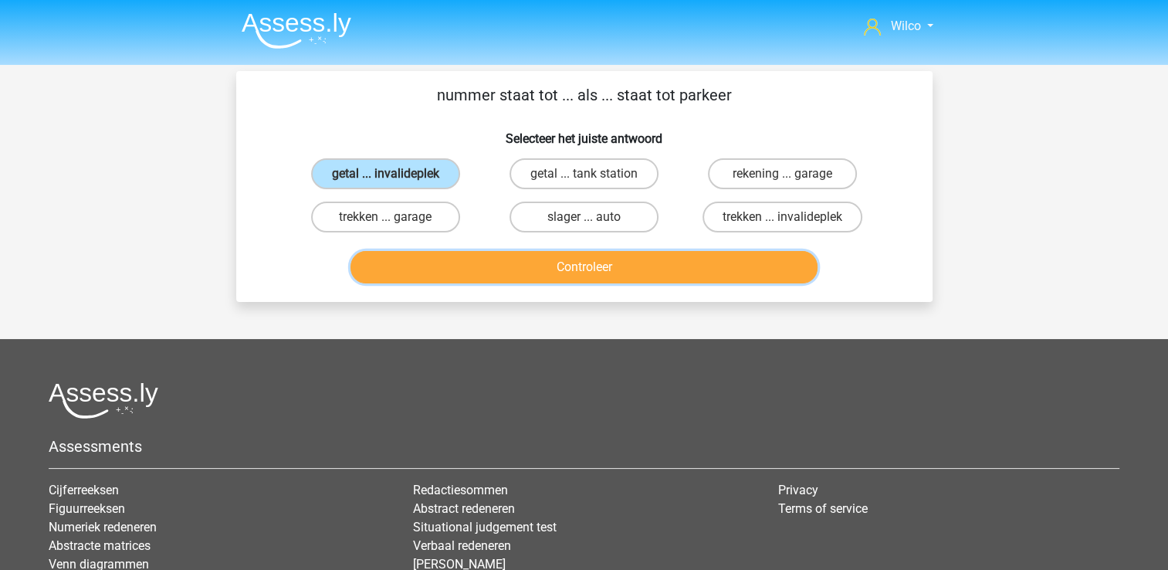
click at [432, 261] on button "Controleer" at bounding box center [583, 267] width 467 height 32
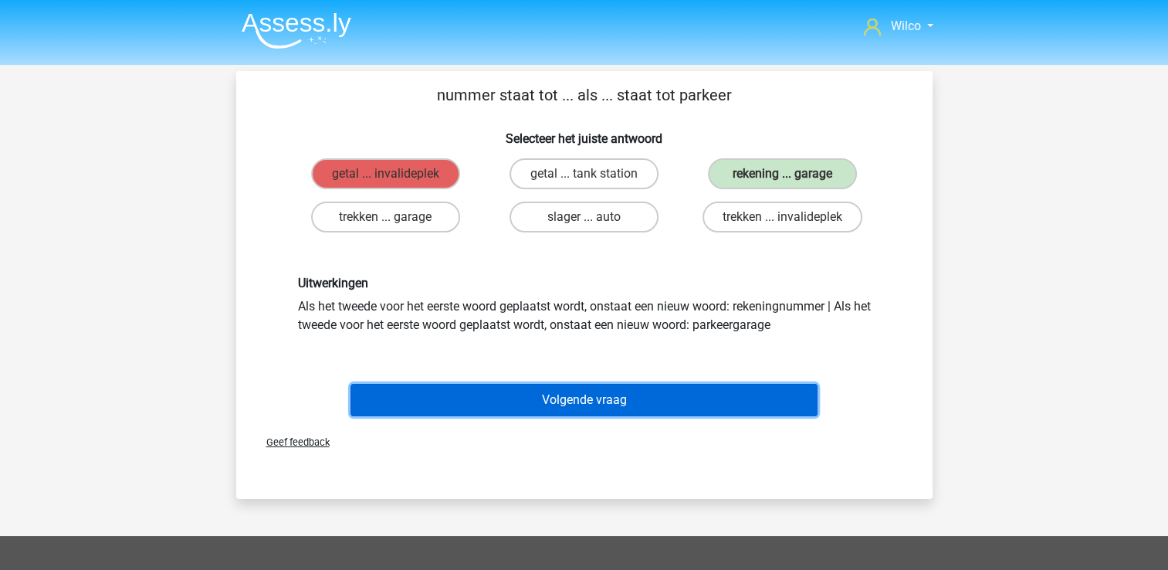
click at [632, 398] on button "Volgende vraag" at bounding box center [583, 400] width 467 height 32
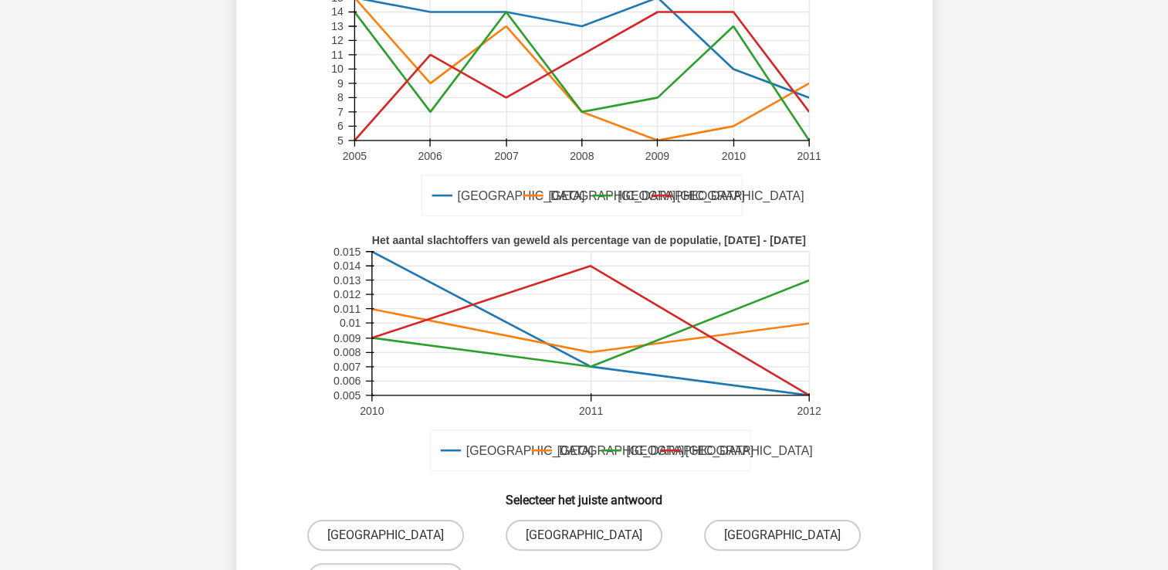
scroll to position [232, 0]
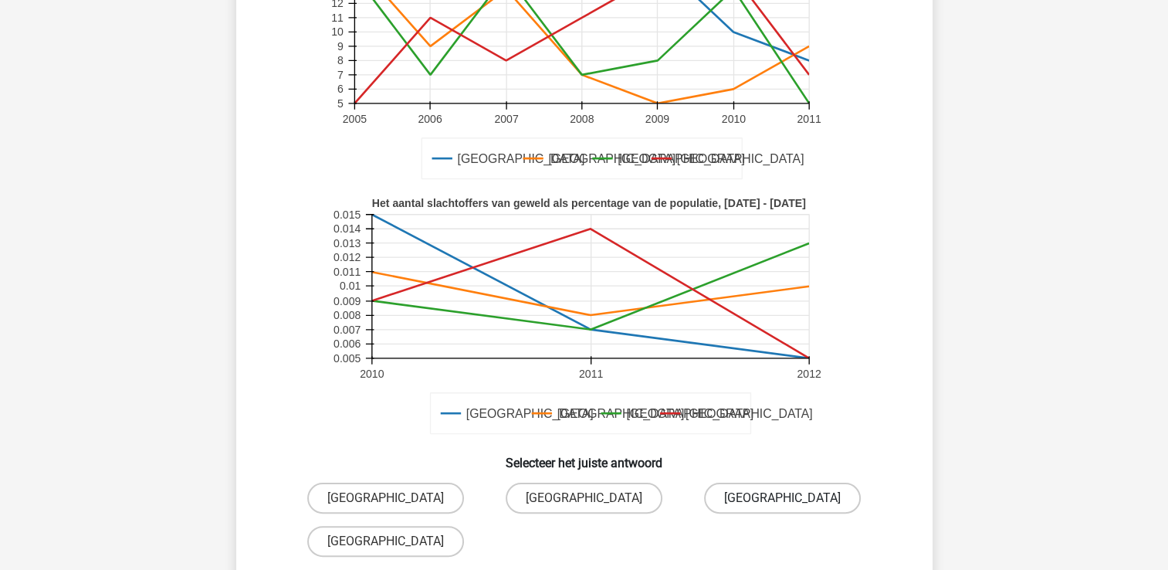
click at [740, 496] on label "[GEOGRAPHIC_DATA]" at bounding box center [782, 497] width 157 height 31
click at [783, 498] on input "[GEOGRAPHIC_DATA]" at bounding box center [788, 503] width 10 height 10
radio input "true"
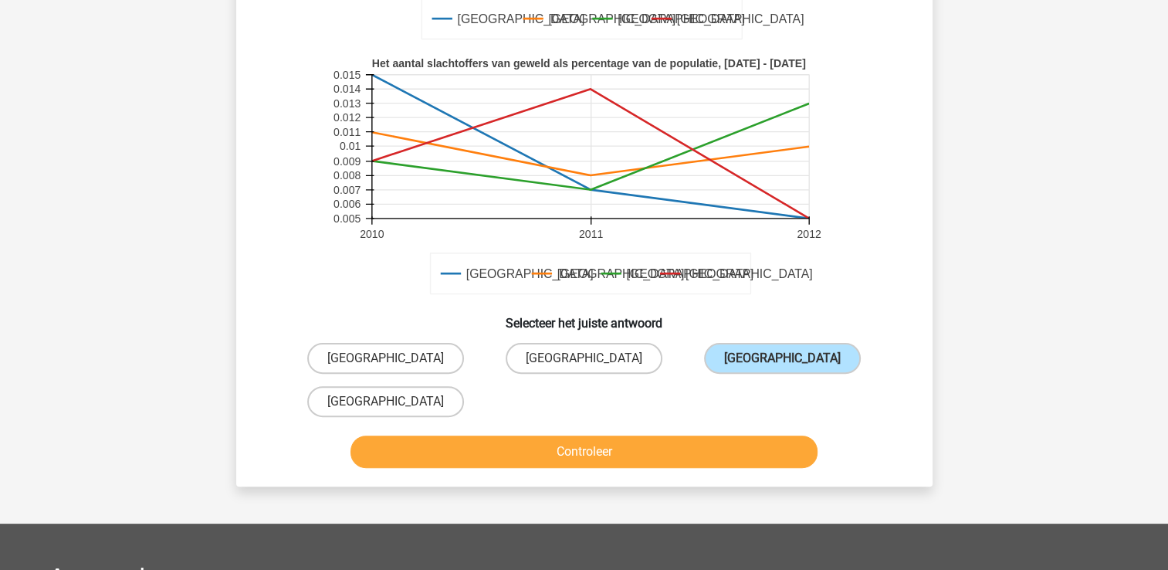
scroll to position [540, 0]
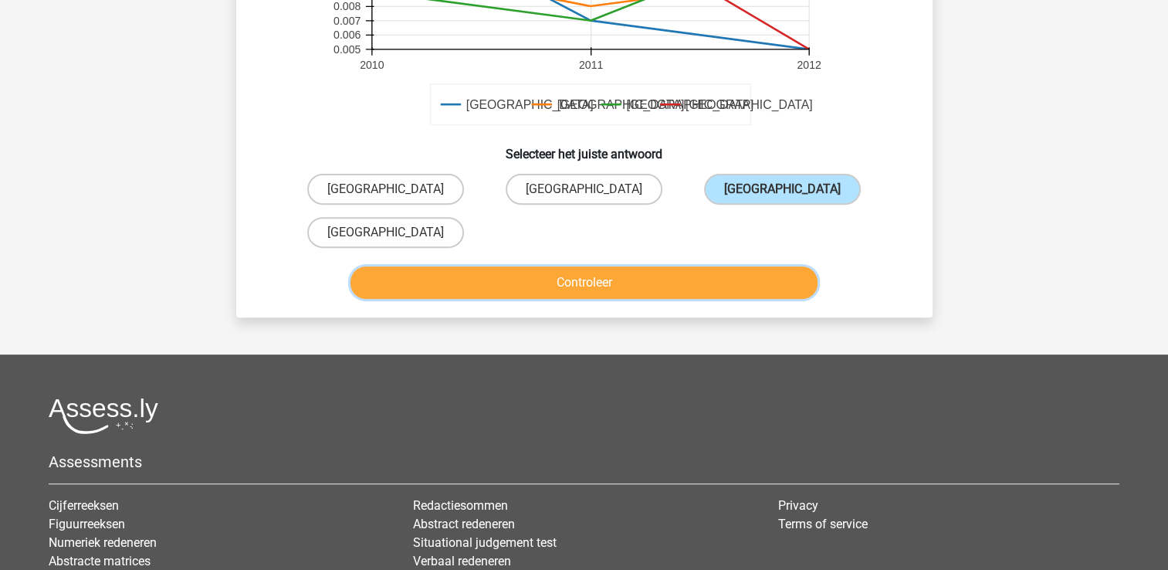
click at [571, 270] on button "Controleer" at bounding box center [583, 282] width 467 height 32
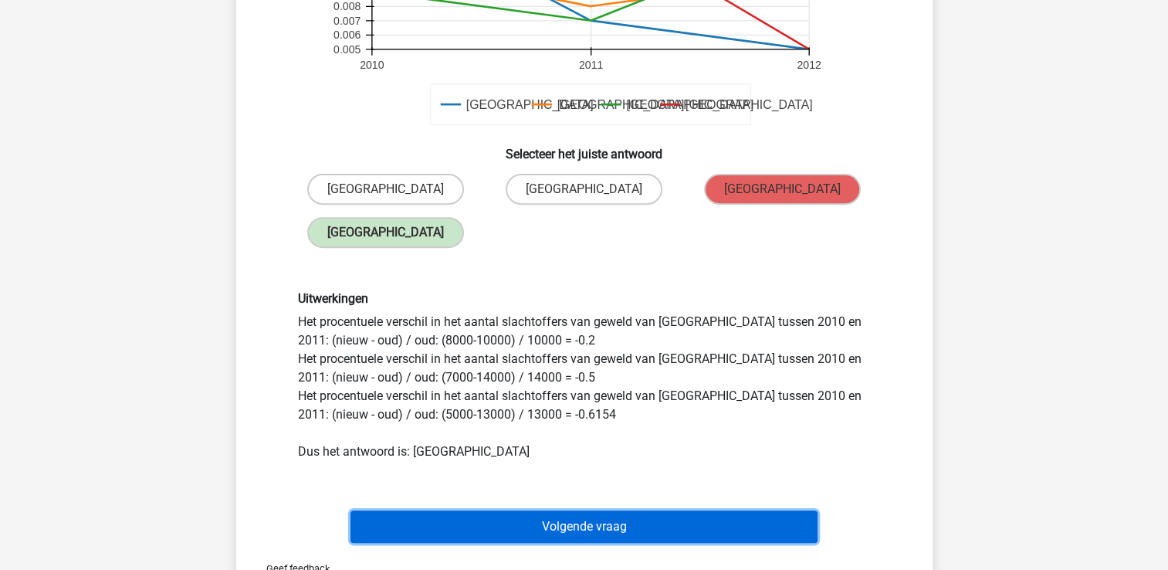
click at [574, 523] on button "Volgende vraag" at bounding box center [583, 526] width 467 height 32
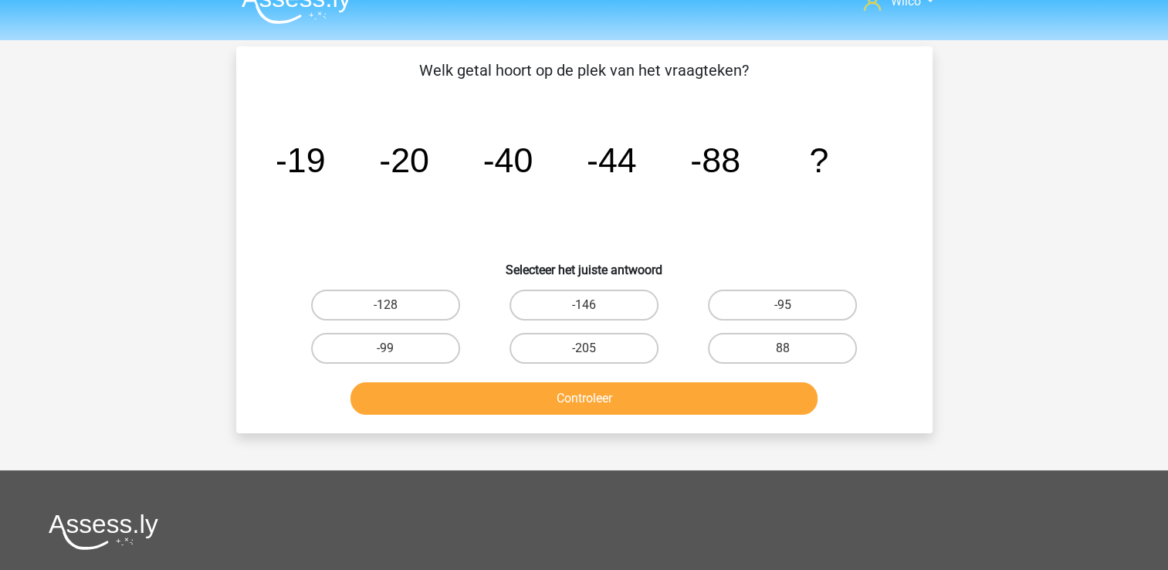
scroll to position [0, 0]
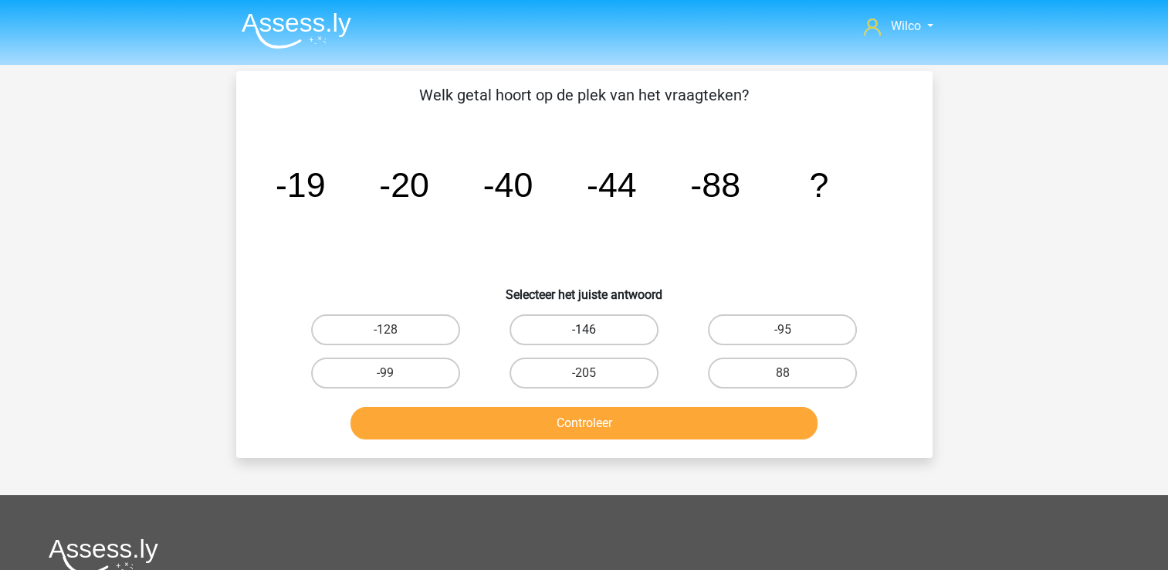
click at [567, 323] on label "-146" at bounding box center [583, 329] width 149 height 31
click at [584, 330] on input "-146" at bounding box center [589, 335] width 10 height 10
radio input "true"
click at [551, 403] on div "Controleer" at bounding box center [584, 419] width 647 height 51
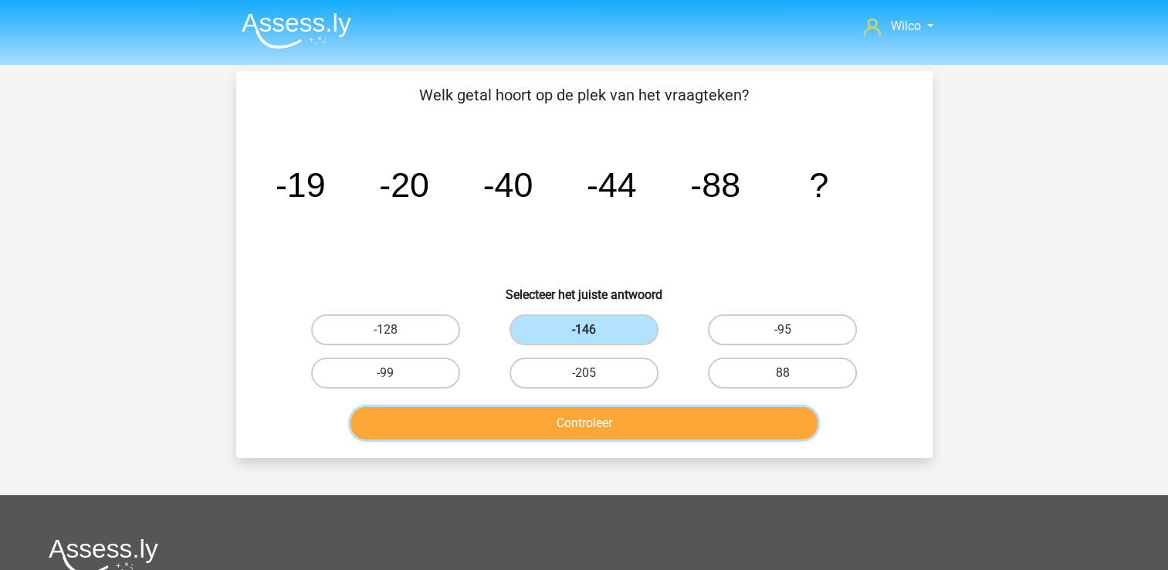
click at [550, 412] on button "Controleer" at bounding box center [583, 423] width 467 height 32
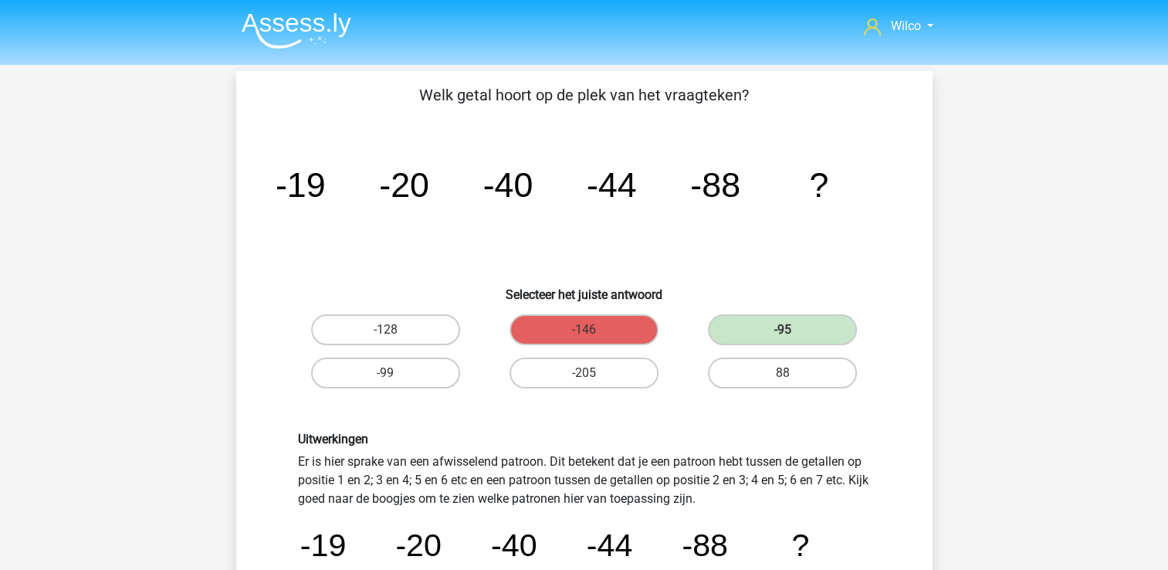
scroll to position [232, 0]
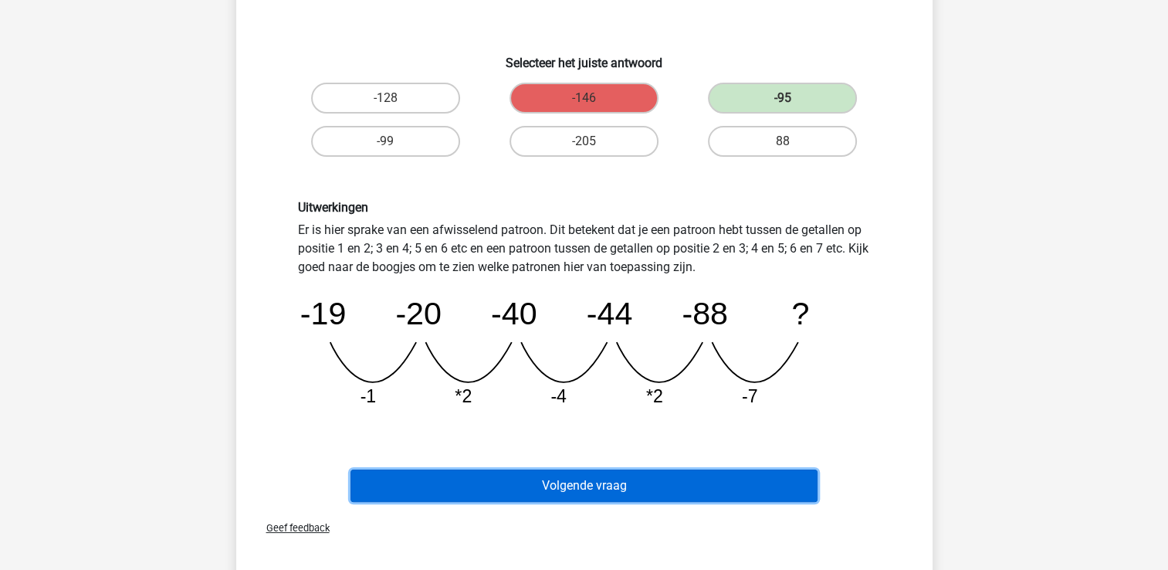
click at [665, 480] on button "Volgende vraag" at bounding box center [583, 485] width 467 height 32
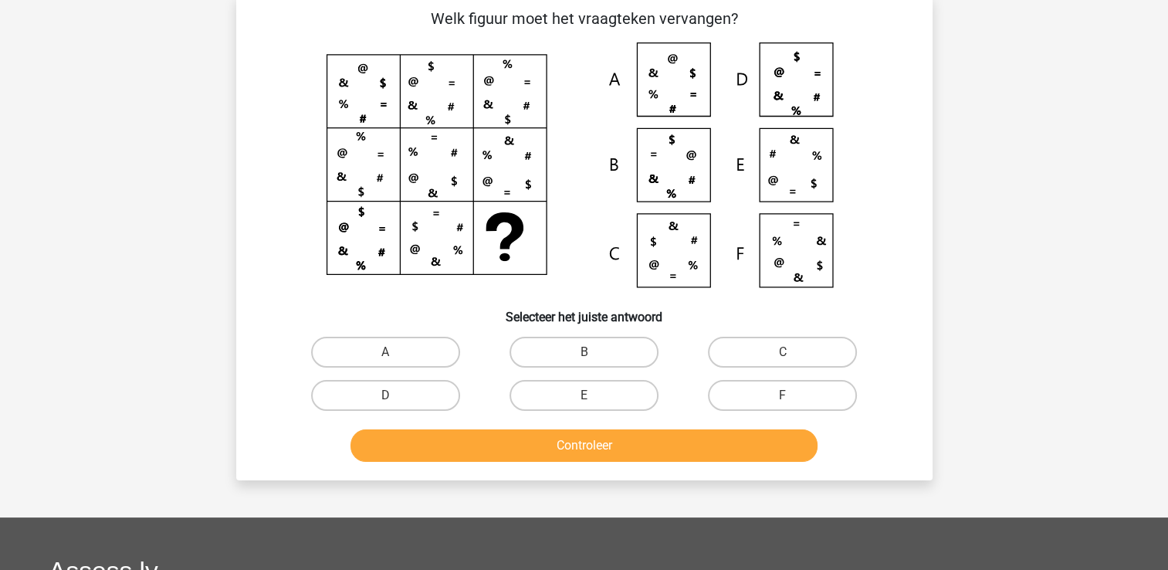
scroll to position [71, 0]
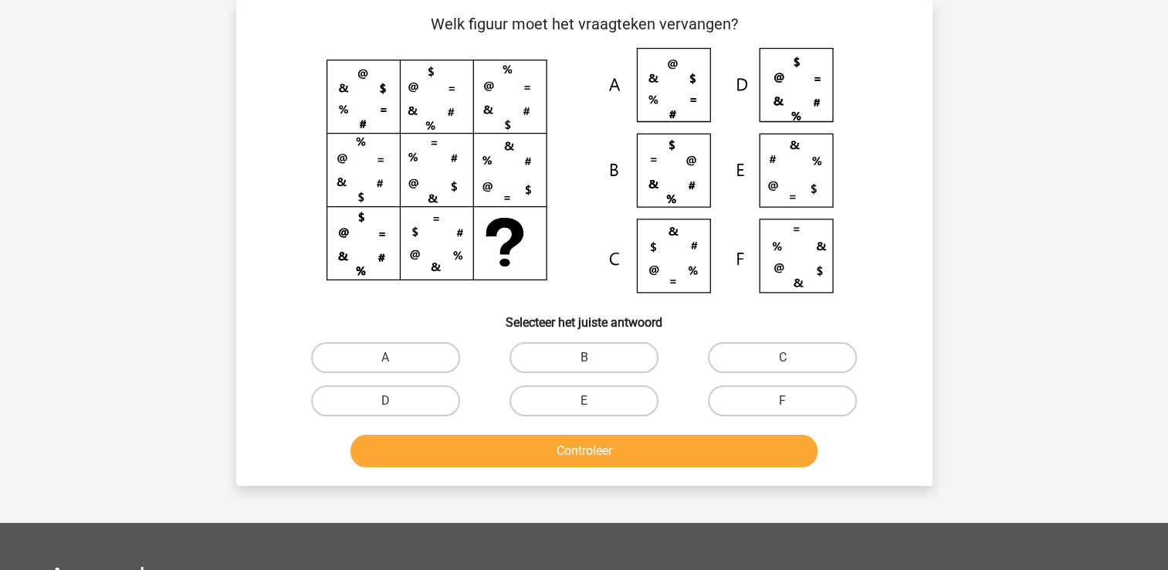
click at [575, 339] on div "B" at bounding box center [584, 357] width 198 height 43
click at [575, 342] on label "B" at bounding box center [583, 357] width 149 height 31
click at [584, 357] on input "B" at bounding box center [589, 362] width 10 height 10
radio input "true"
click at [575, 342] on label "B" at bounding box center [583, 357] width 149 height 31
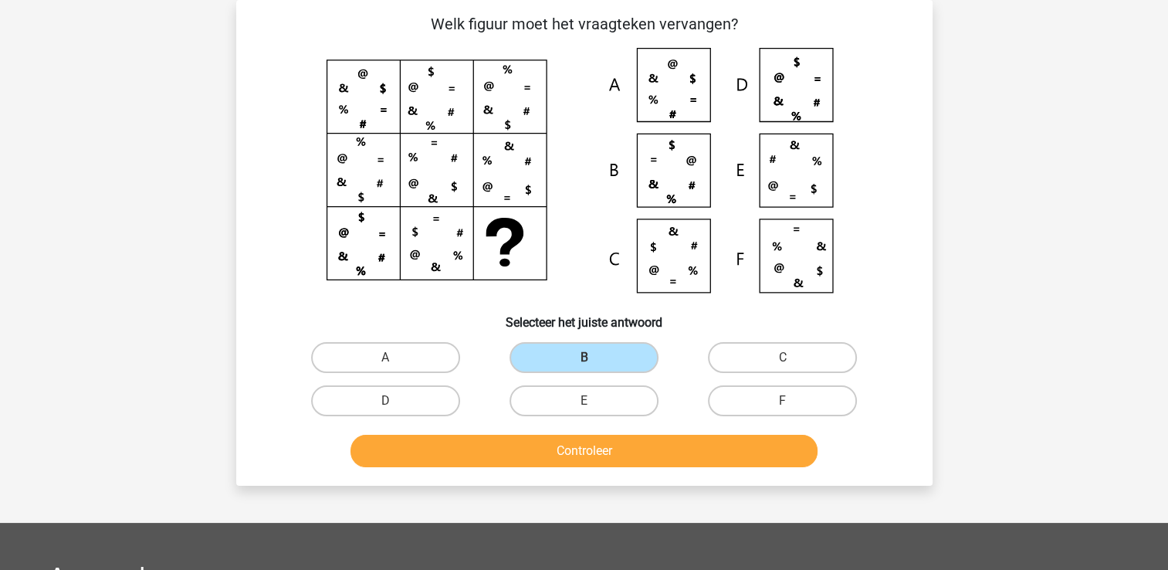
click at [584, 357] on input "B" at bounding box center [589, 362] width 10 height 10
click at [580, 455] on button "Controleer" at bounding box center [583, 451] width 467 height 32
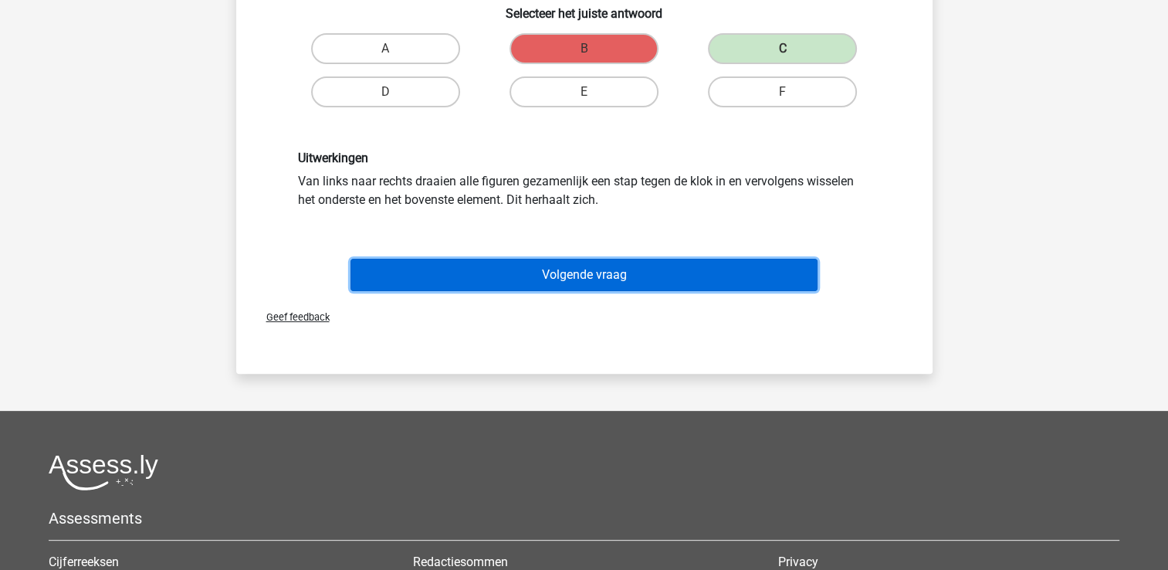
click at [584, 280] on button "Volgende vraag" at bounding box center [583, 275] width 467 height 32
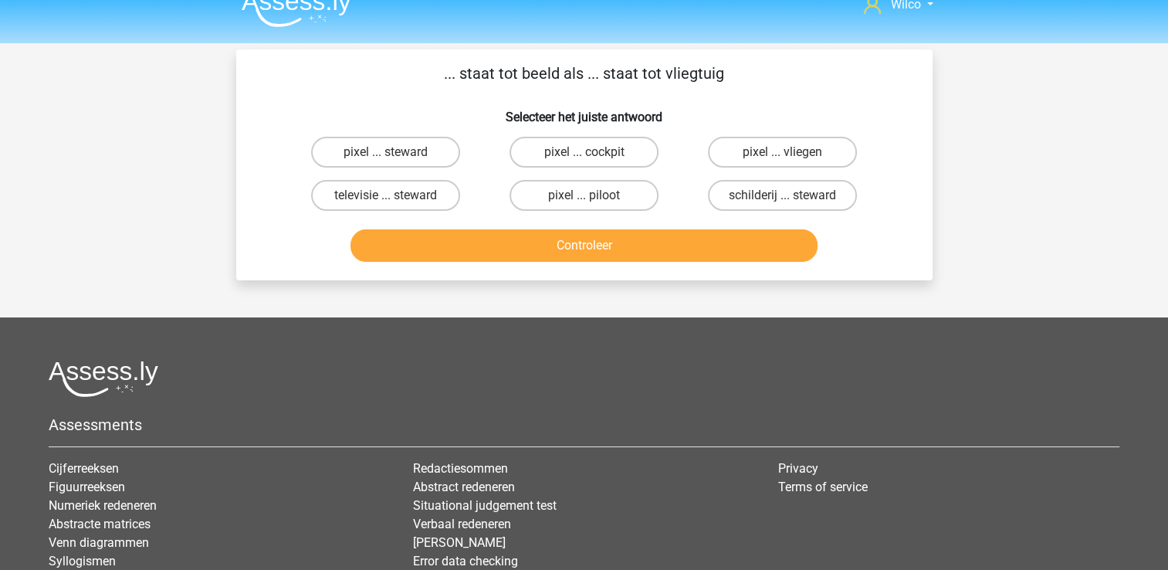
scroll to position [0, 0]
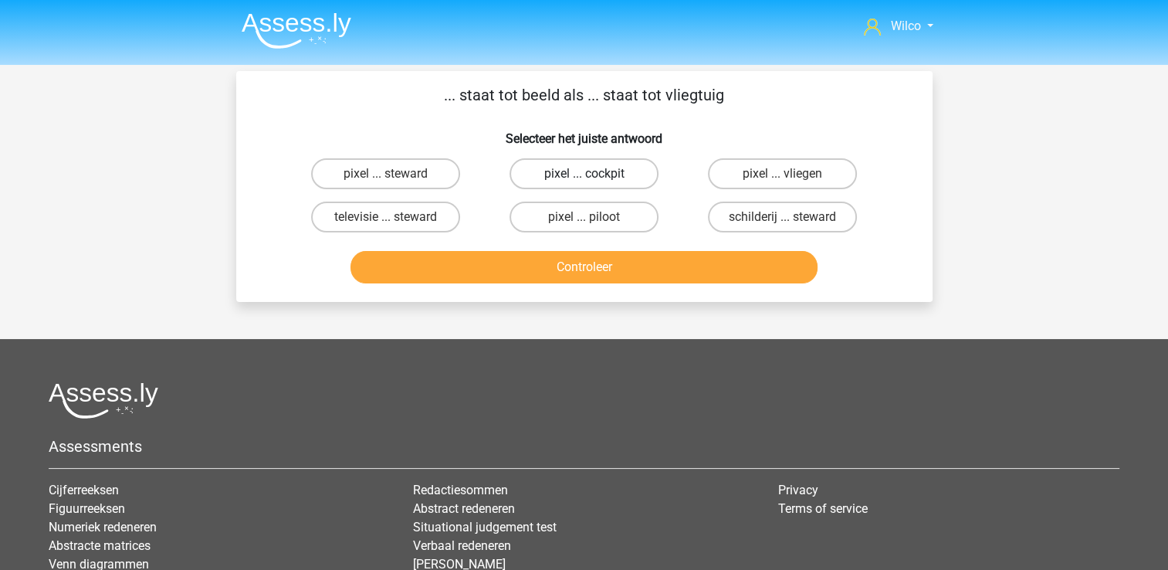
click at [583, 183] on label "pixel ... cockpit" at bounding box center [583, 173] width 149 height 31
click at [584, 183] on input "pixel ... cockpit" at bounding box center [589, 179] width 10 height 10
radio input "true"
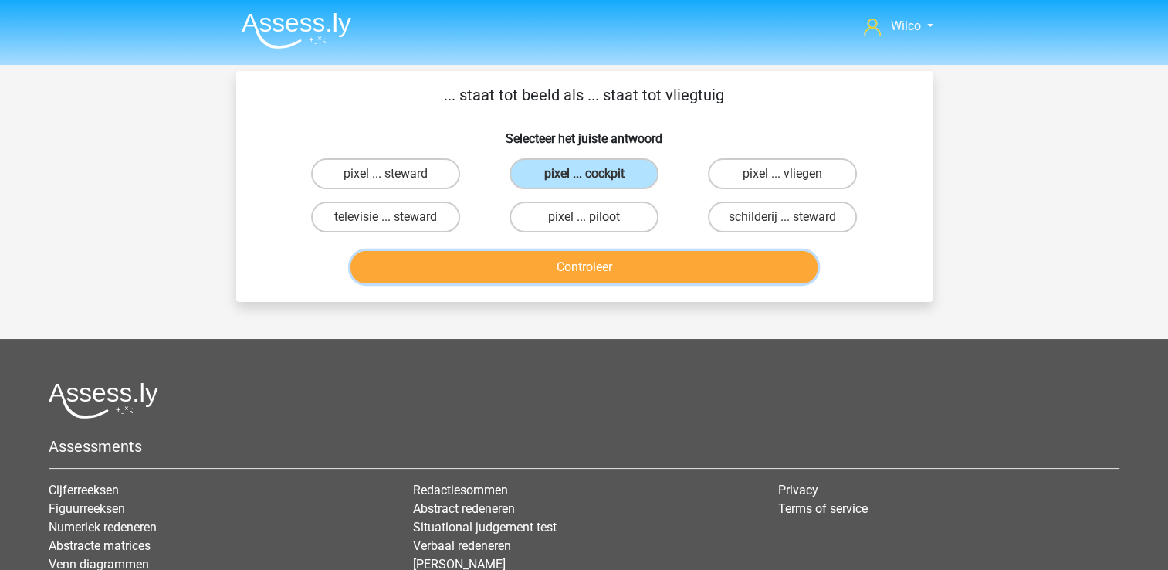
click at [586, 279] on button "Controleer" at bounding box center [583, 267] width 467 height 32
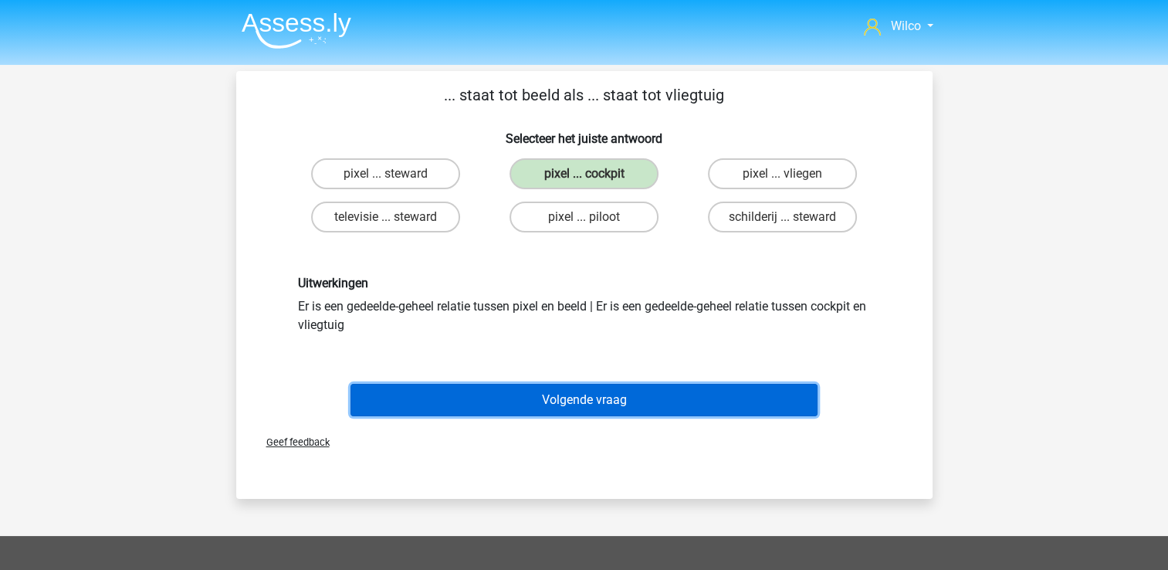
click at [574, 388] on button "Volgende vraag" at bounding box center [583, 400] width 467 height 32
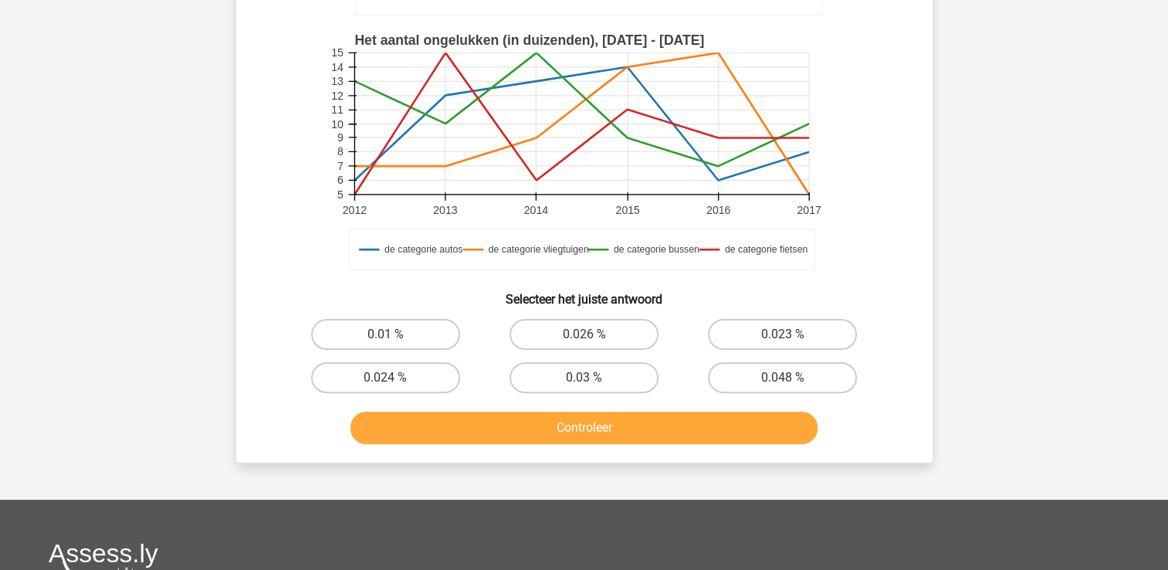
scroll to position [380, 0]
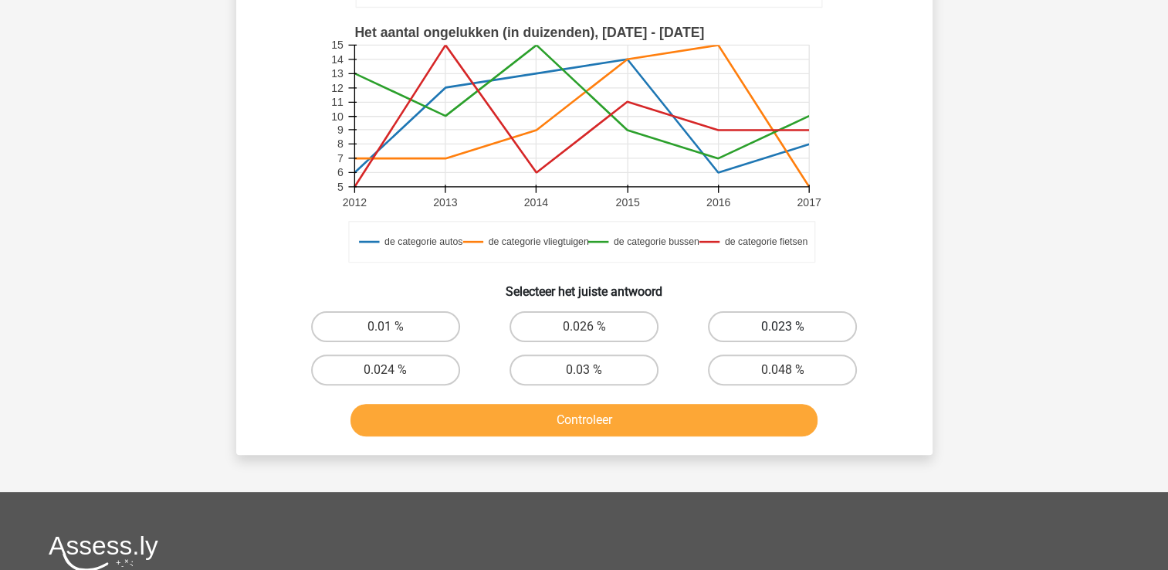
click at [730, 327] on label "0.023 %" at bounding box center [782, 326] width 149 height 31
click at [783, 327] on input "0.023 %" at bounding box center [788, 332] width 10 height 10
radio input "true"
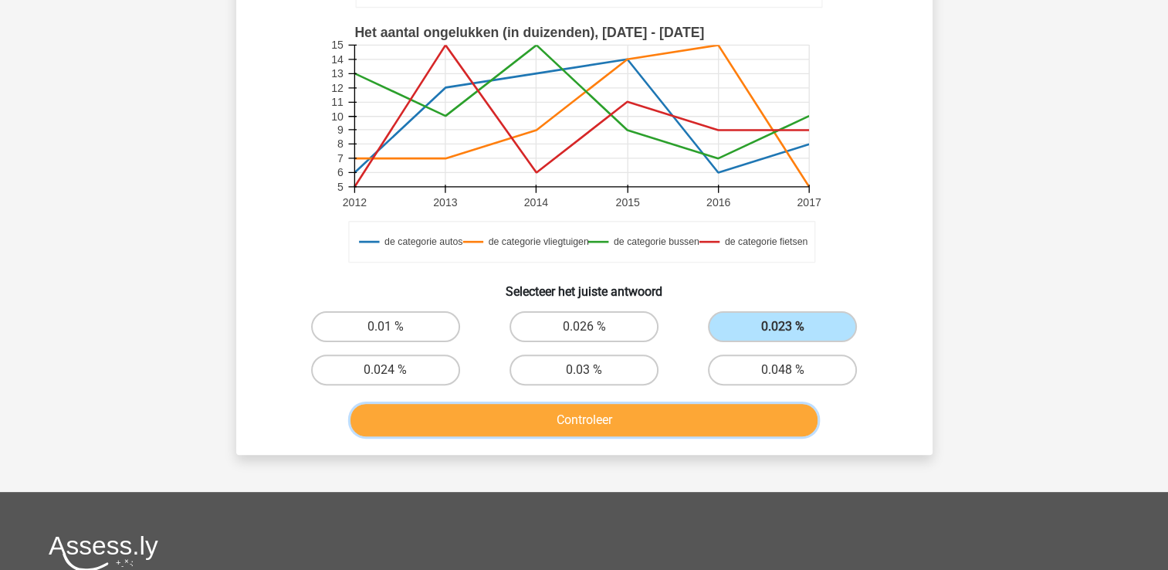
click at [669, 421] on button "Controleer" at bounding box center [583, 420] width 467 height 32
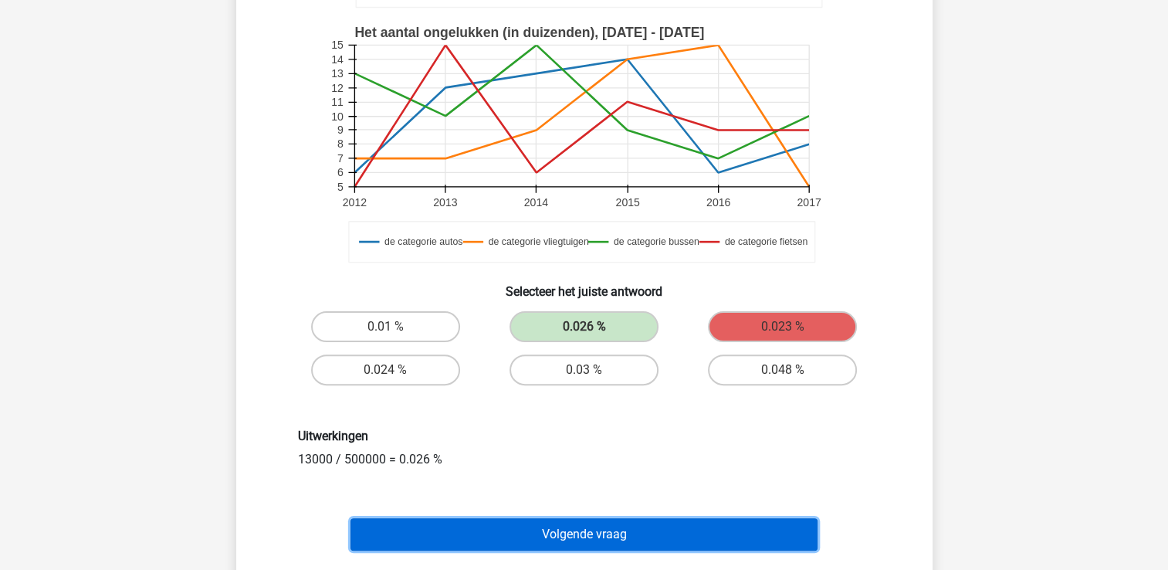
click at [699, 523] on button "Volgende vraag" at bounding box center [583, 534] width 467 height 32
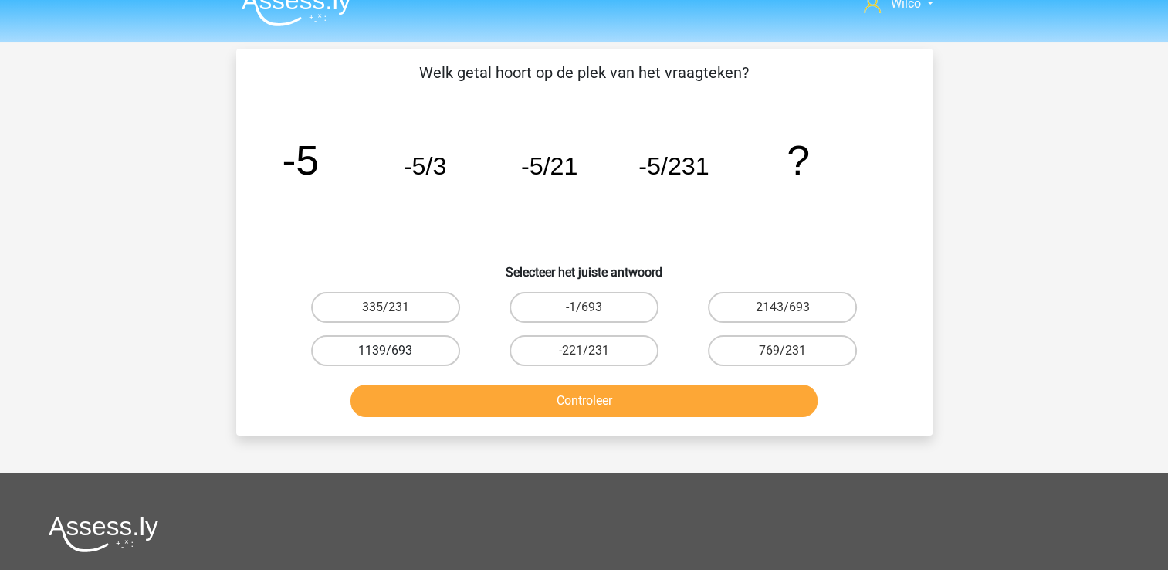
scroll to position [0, 0]
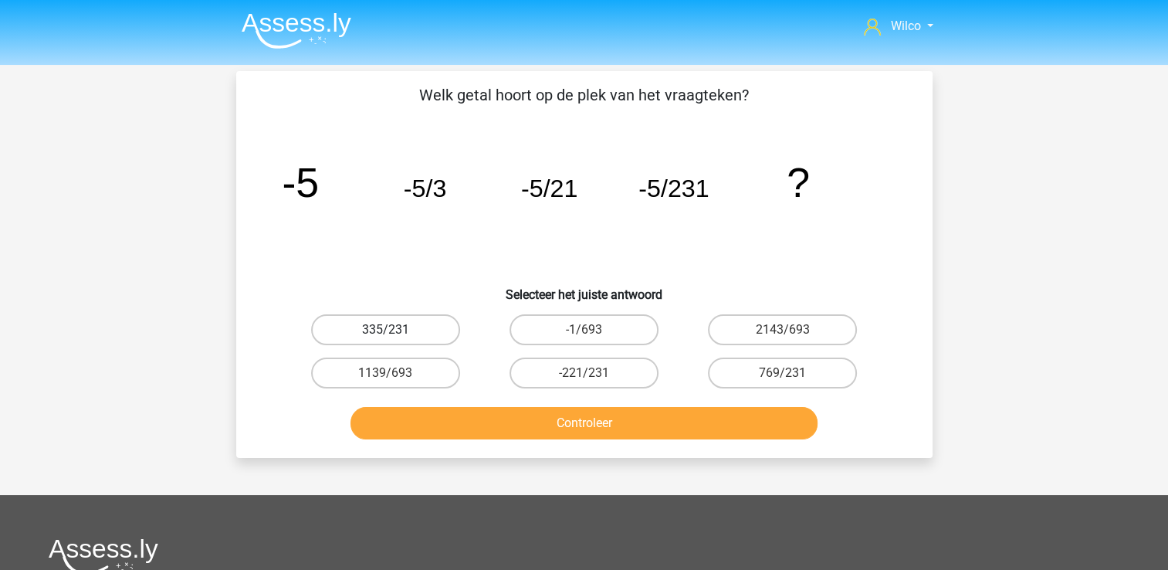
click at [381, 314] on label "335/231" at bounding box center [385, 329] width 149 height 31
click at [385, 330] on input "335/231" at bounding box center [390, 335] width 10 height 10
radio input "true"
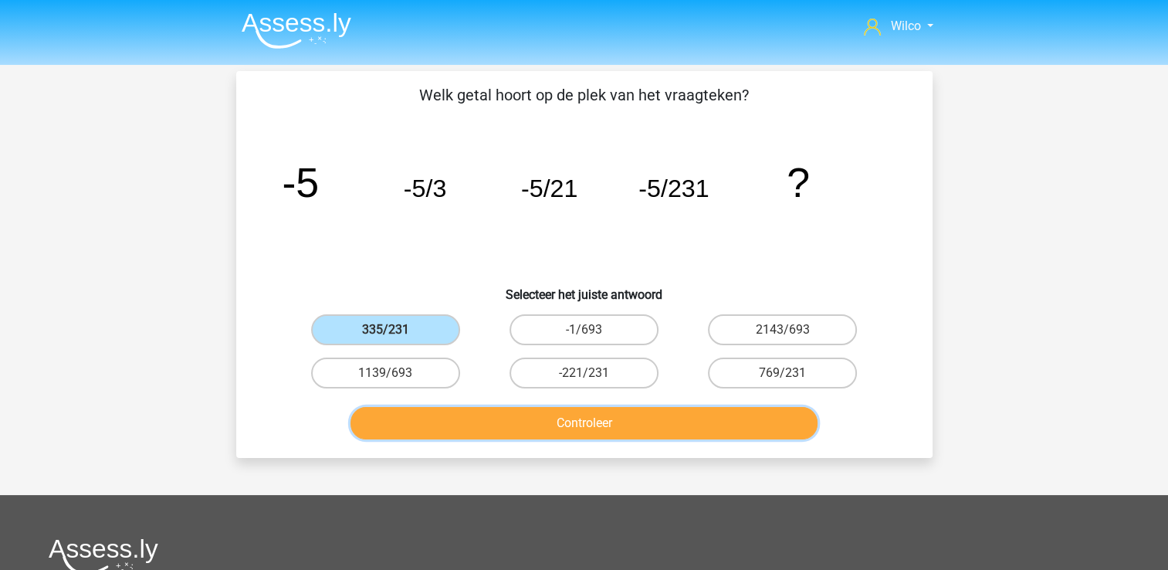
click at [429, 425] on button "Controleer" at bounding box center [583, 423] width 467 height 32
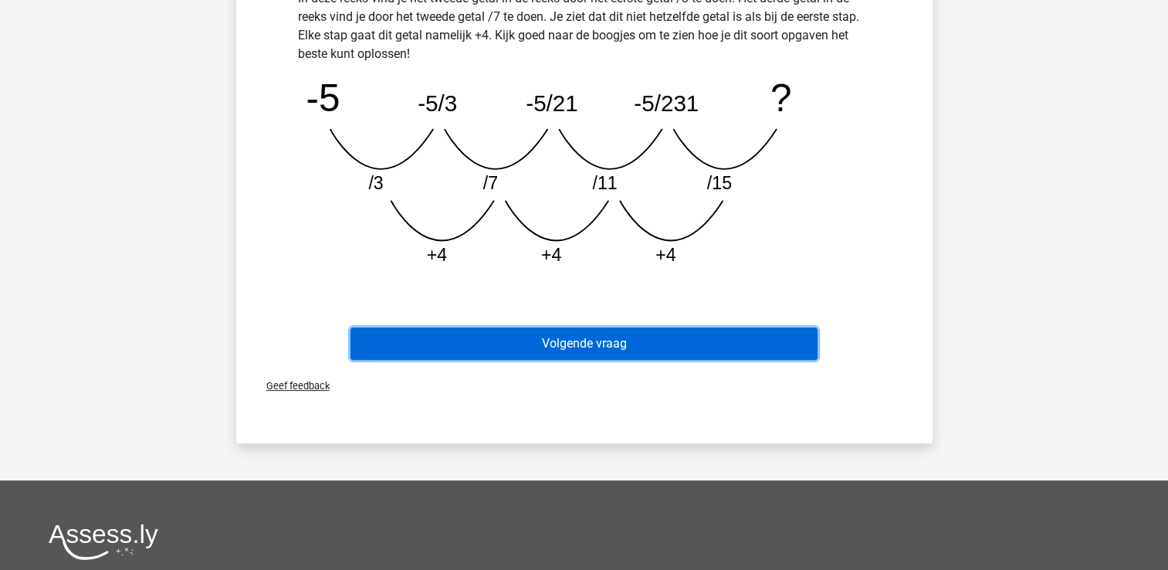
click at [601, 341] on button "Volgende vraag" at bounding box center [583, 343] width 467 height 32
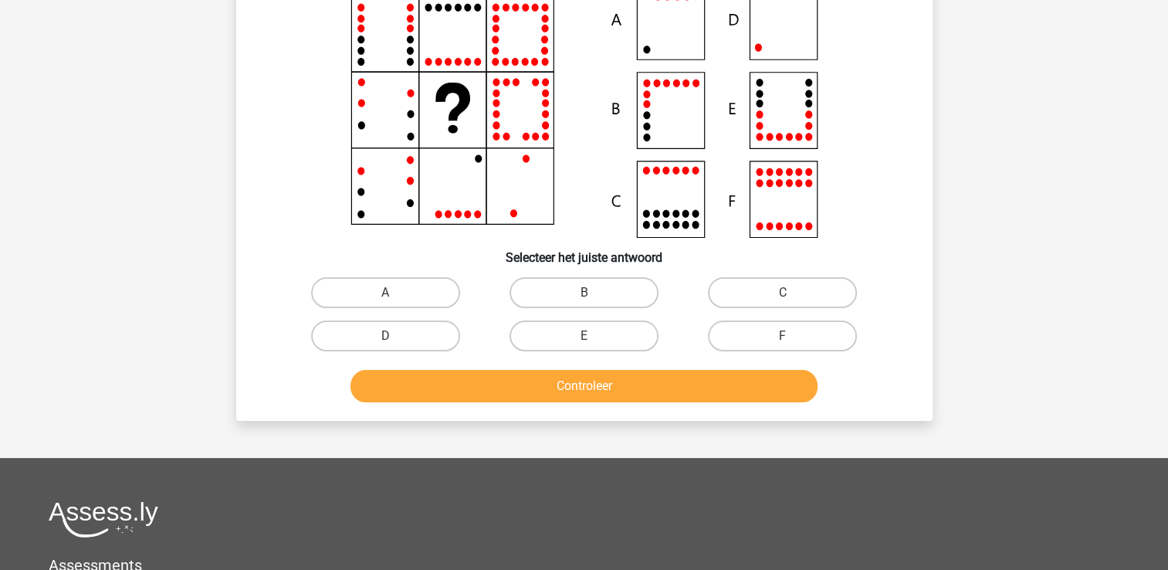
scroll to position [71, 0]
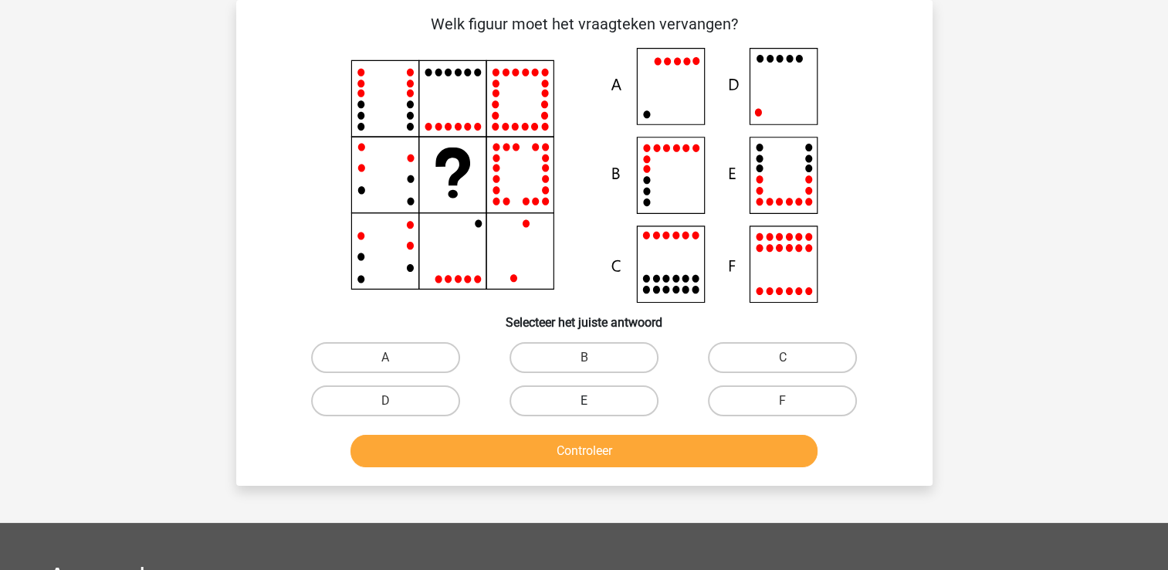
click at [600, 396] on label "E" at bounding box center [583, 400] width 149 height 31
click at [594, 401] on input "E" at bounding box center [589, 406] width 10 height 10
radio input "true"
click at [423, 394] on label "D" at bounding box center [385, 400] width 149 height 31
click at [395, 401] on input "D" at bounding box center [390, 406] width 10 height 10
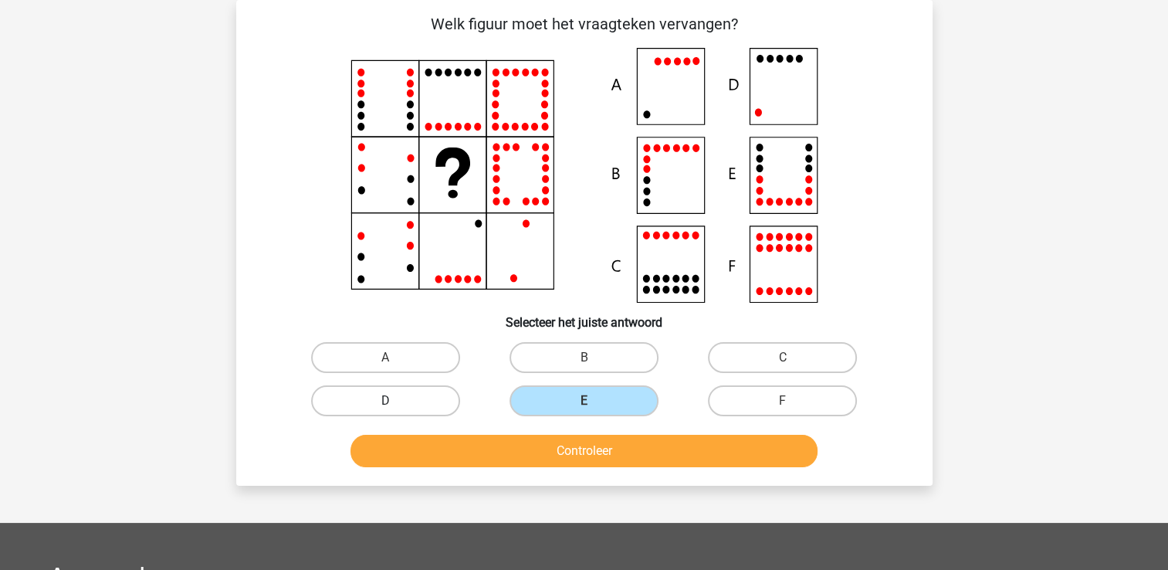
radio input "true"
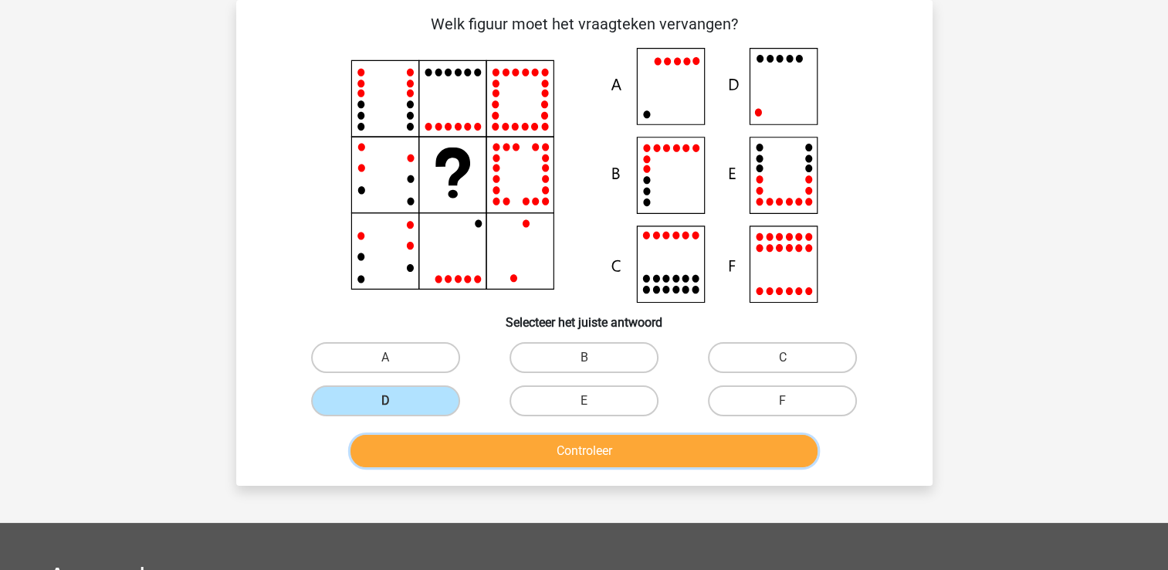
click at [446, 445] on button "Controleer" at bounding box center [583, 451] width 467 height 32
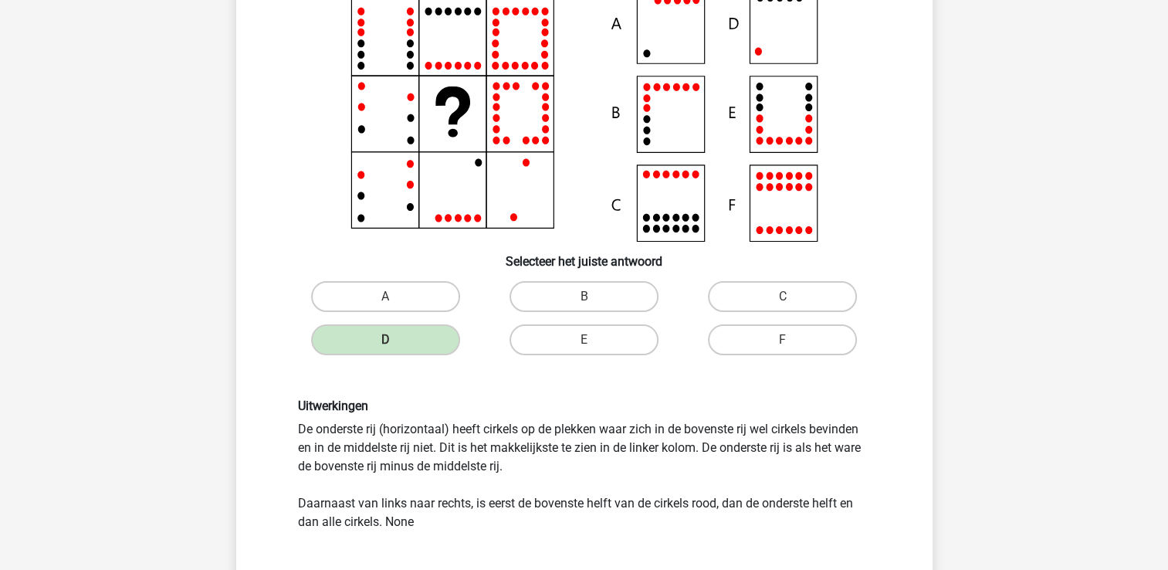
scroll to position [303, 0]
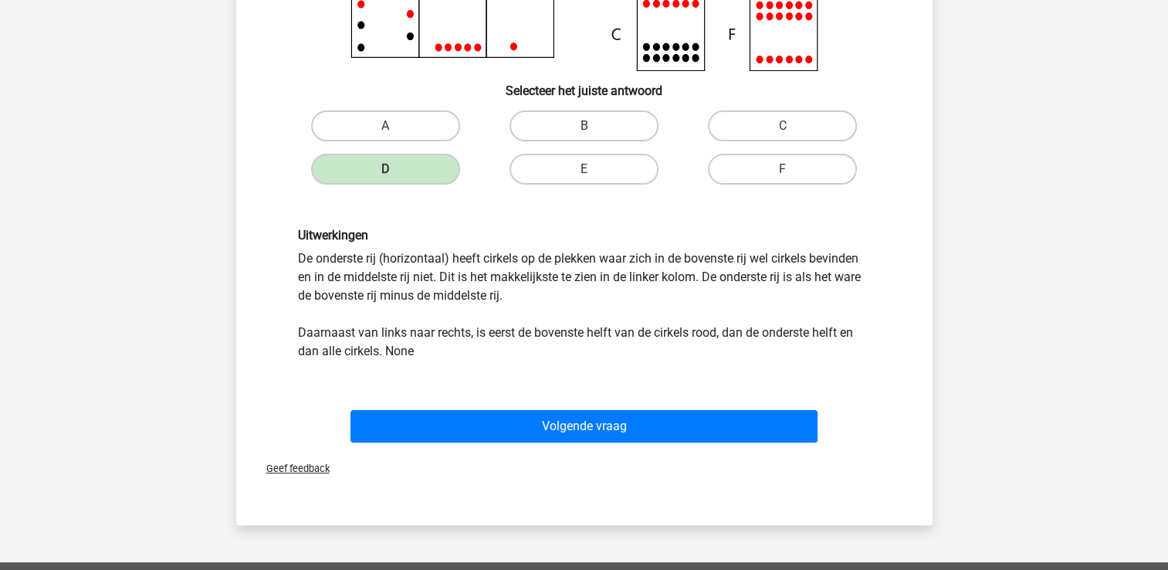
click at [589, 448] on div "Geef feedback" at bounding box center [584, 467] width 684 height 39
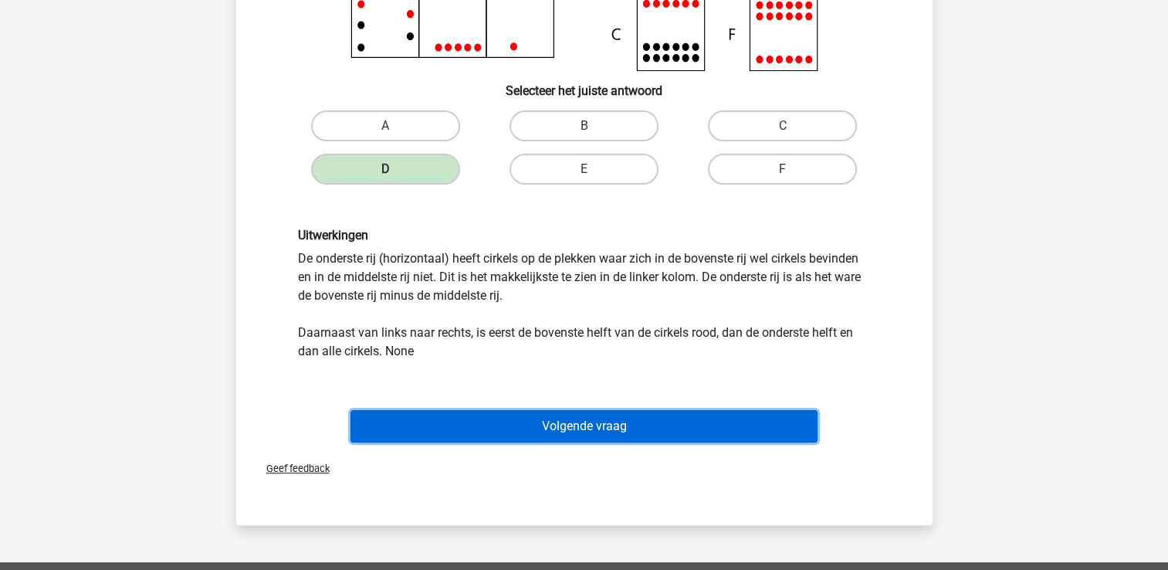
click at [591, 429] on button "Volgende vraag" at bounding box center [583, 426] width 467 height 32
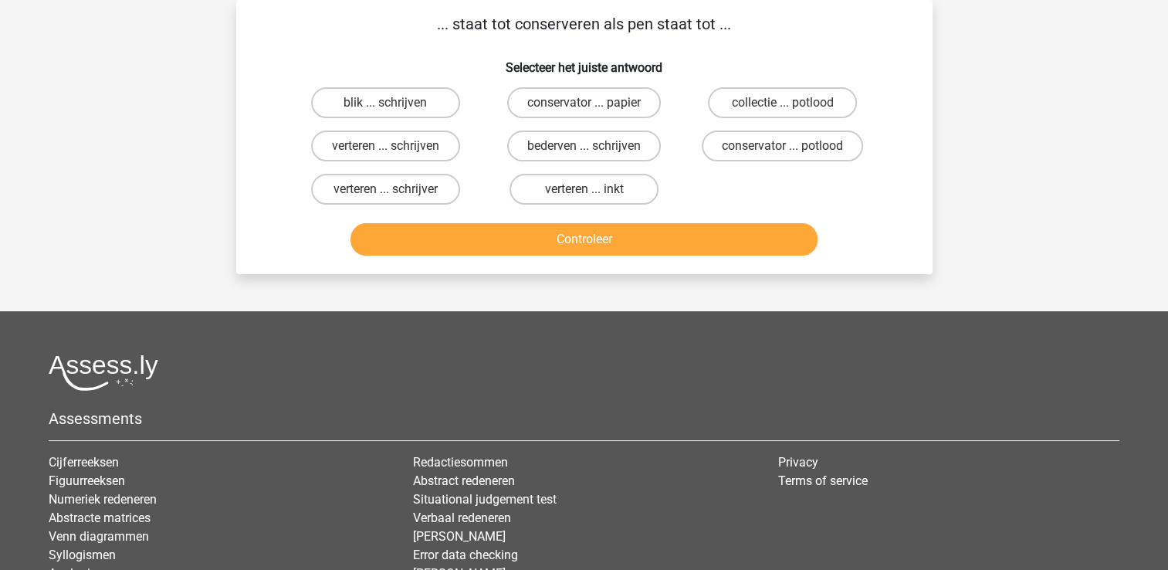
scroll to position [0, 0]
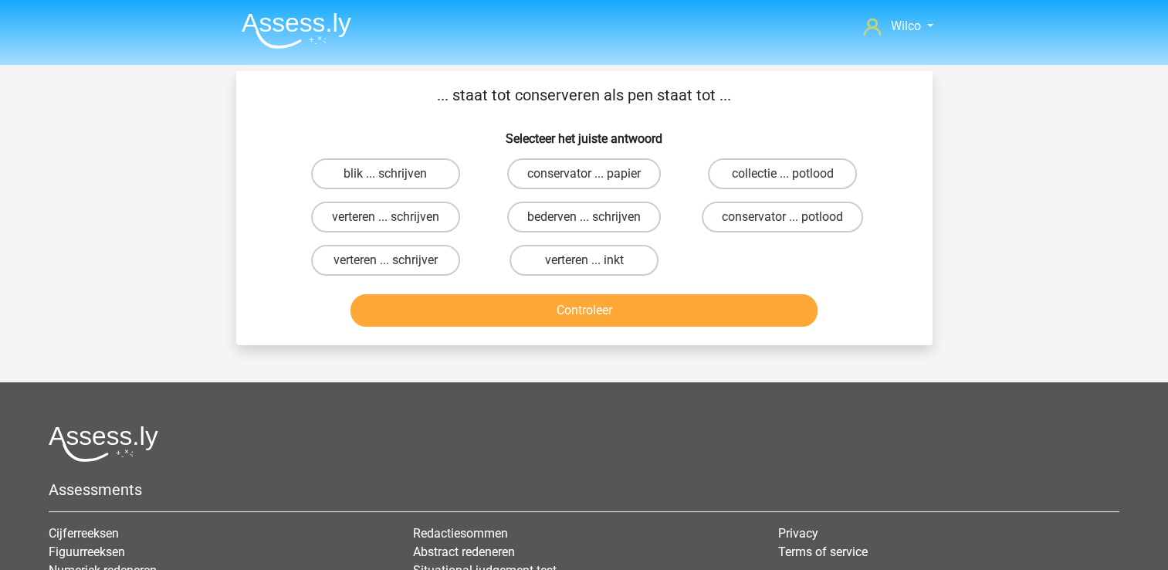
drag, startPoint x: 432, startPoint y: 168, endPoint x: 469, endPoint y: 236, distance: 77.4
click at [432, 171] on label "blik ... schrijven" at bounding box center [385, 173] width 149 height 31
click at [395, 174] on input "blik ... schrijven" at bounding box center [390, 179] width 10 height 10
radio input "true"
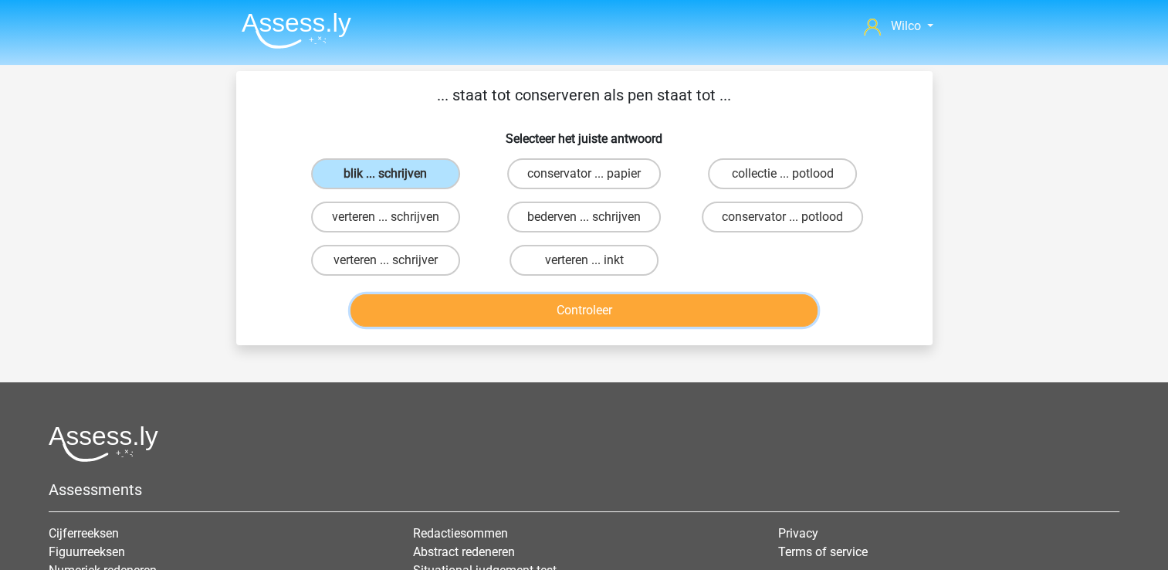
click at [548, 294] on button "Controleer" at bounding box center [583, 310] width 467 height 32
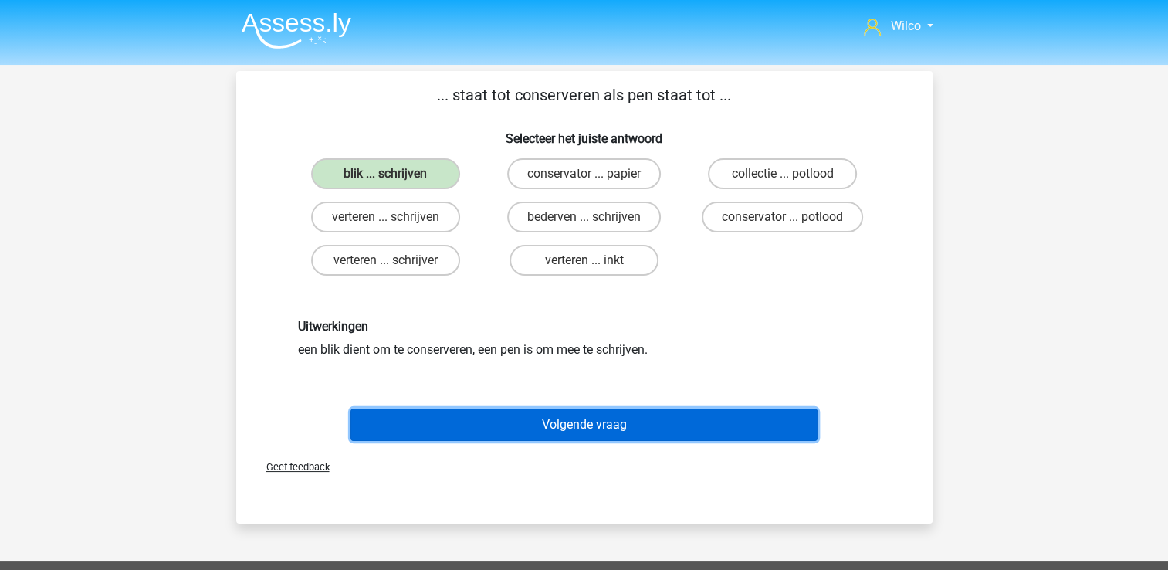
click at [561, 408] on button "Volgende vraag" at bounding box center [583, 424] width 467 height 32
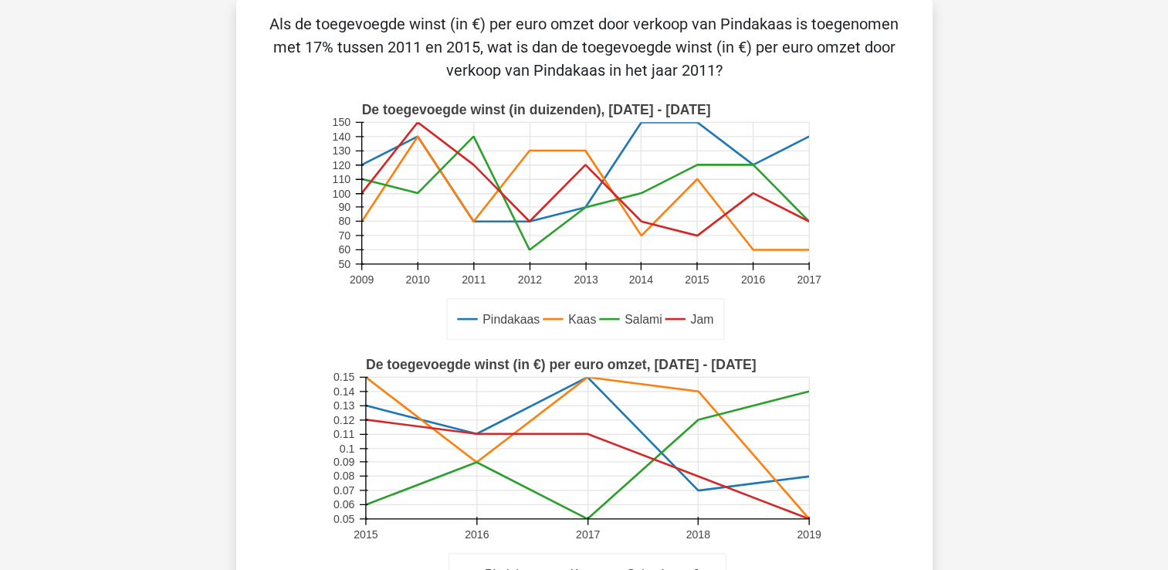
scroll to position [457, 0]
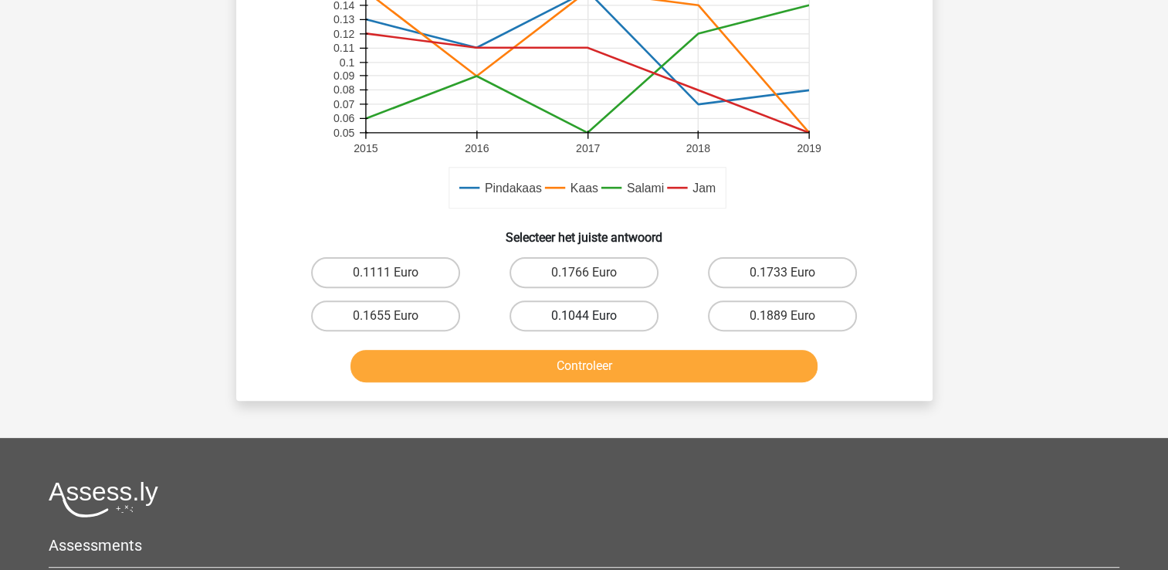
drag, startPoint x: 608, startPoint y: 307, endPoint x: 614, endPoint y: 270, distance: 37.4
click at [608, 306] on label "0.1044 Euro" at bounding box center [583, 315] width 149 height 31
click at [594, 316] on input "0.1044 Euro" at bounding box center [589, 321] width 10 height 10
radio input "true"
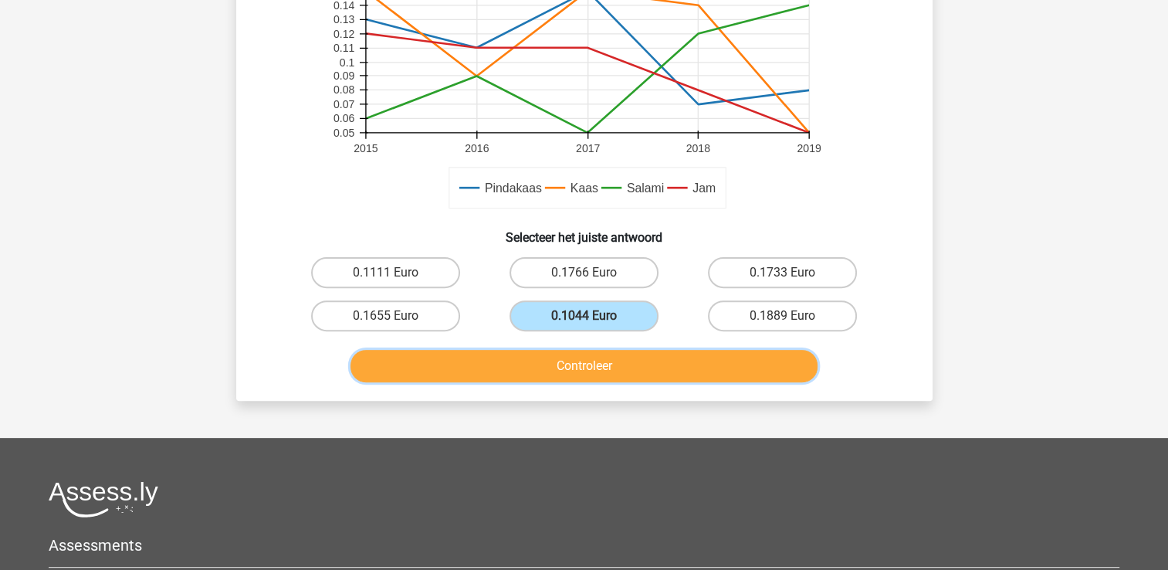
click at [608, 356] on button "Controleer" at bounding box center [583, 366] width 467 height 32
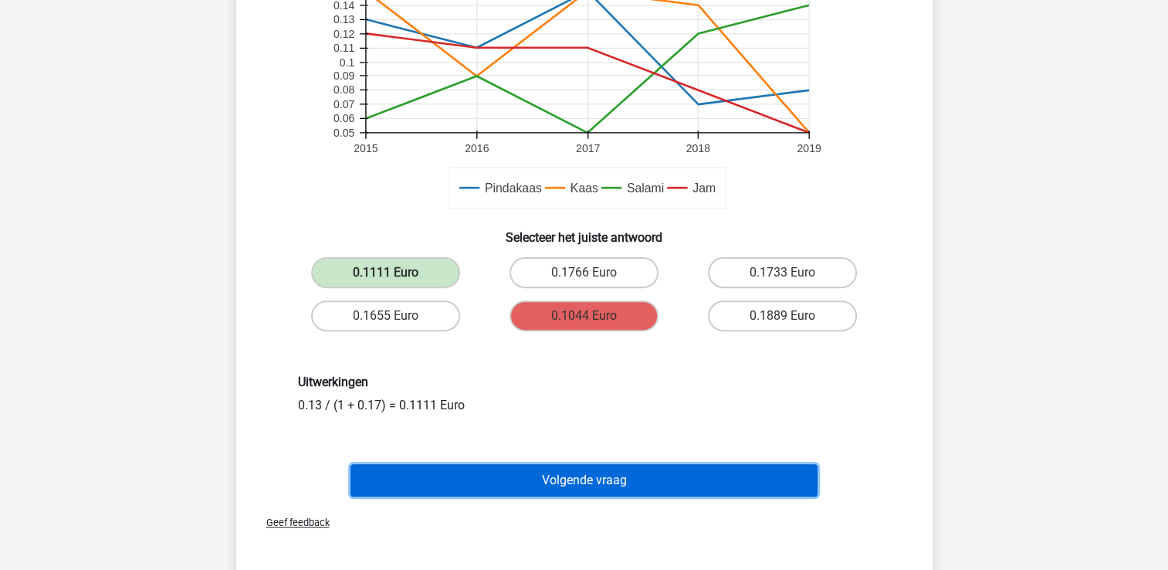
click at [510, 474] on button "Volgende vraag" at bounding box center [583, 480] width 467 height 32
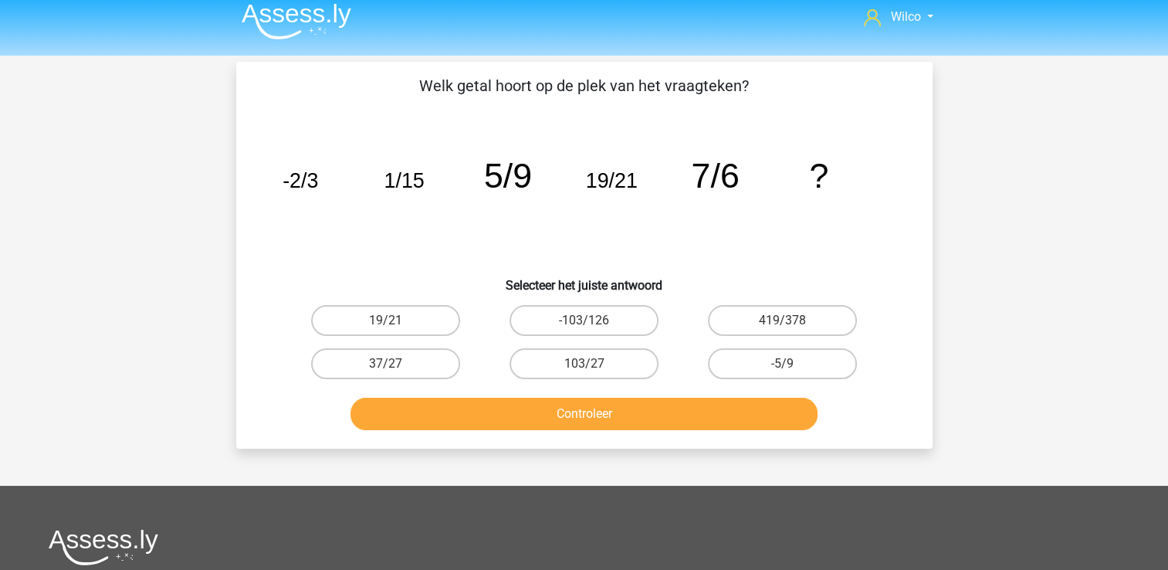
scroll to position [0, 0]
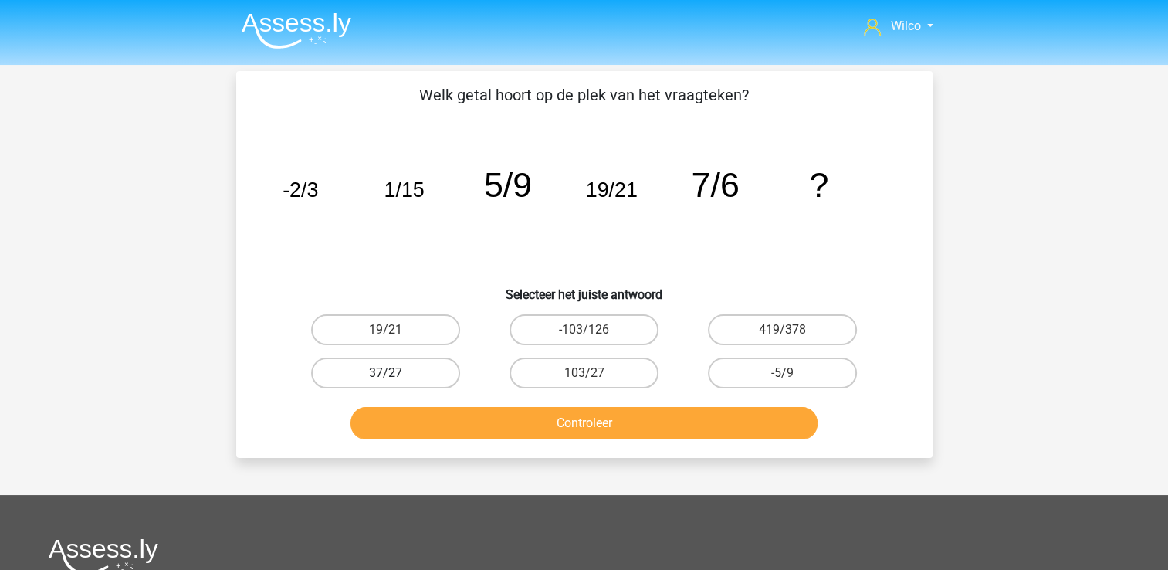
click at [438, 369] on label "37/27" at bounding box center [385, 372] width 149 height 31
click at [395, 373] on input "37/27" at bounding box center [390, 378] width 10 height 10
radio input "true"
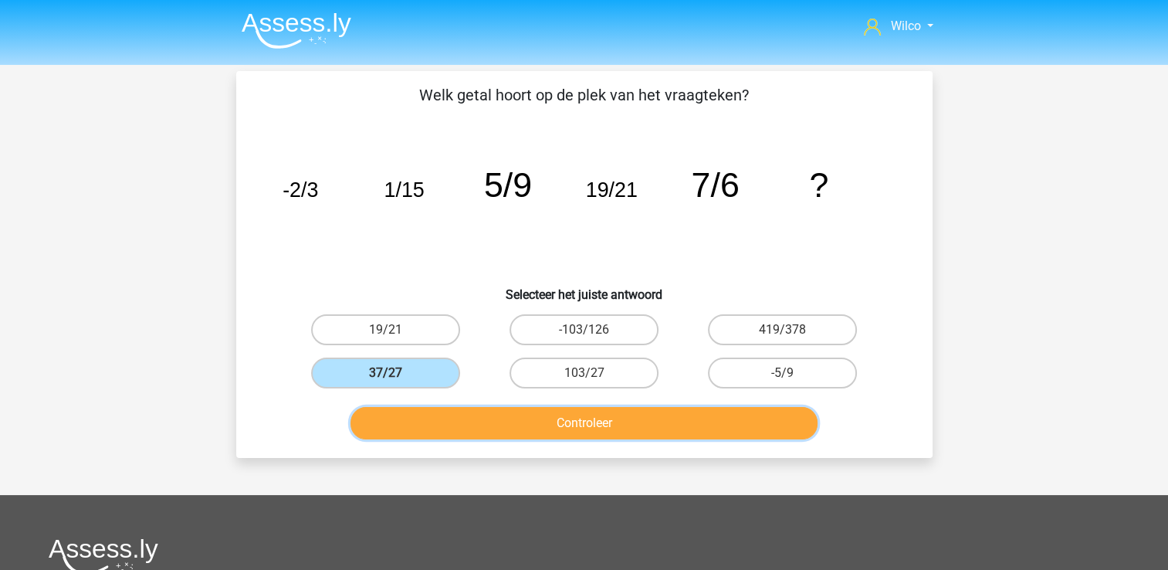
click at [463, 424] on button "Controleer" at bounding box center [583, 423] width 467 height 32
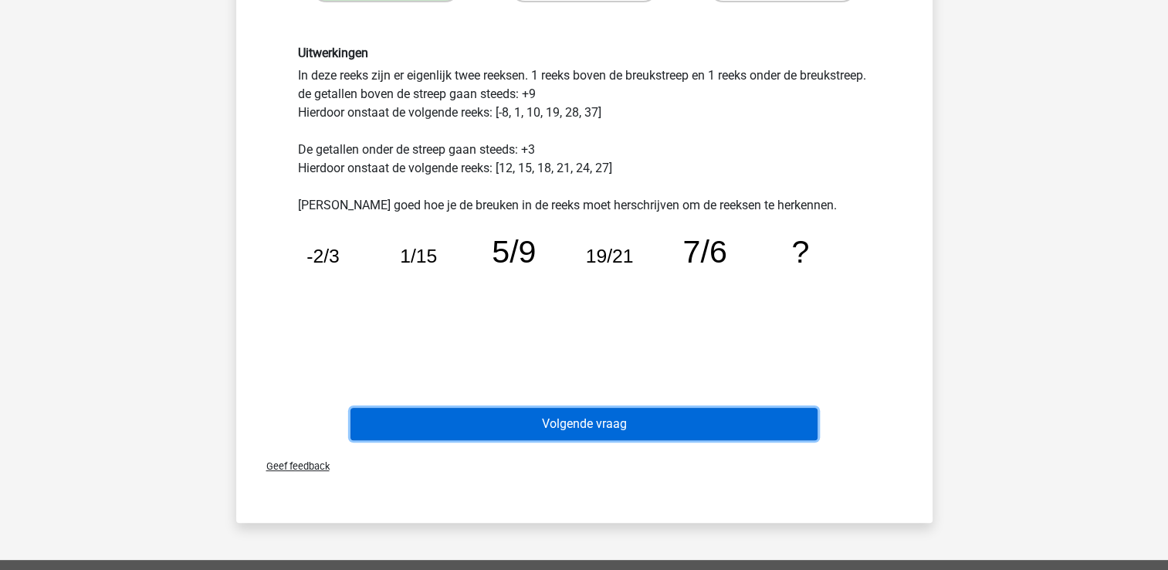
click at [548, 421] on button "Volgende vraag" at bounding box center [583, 424] width 467 height 32
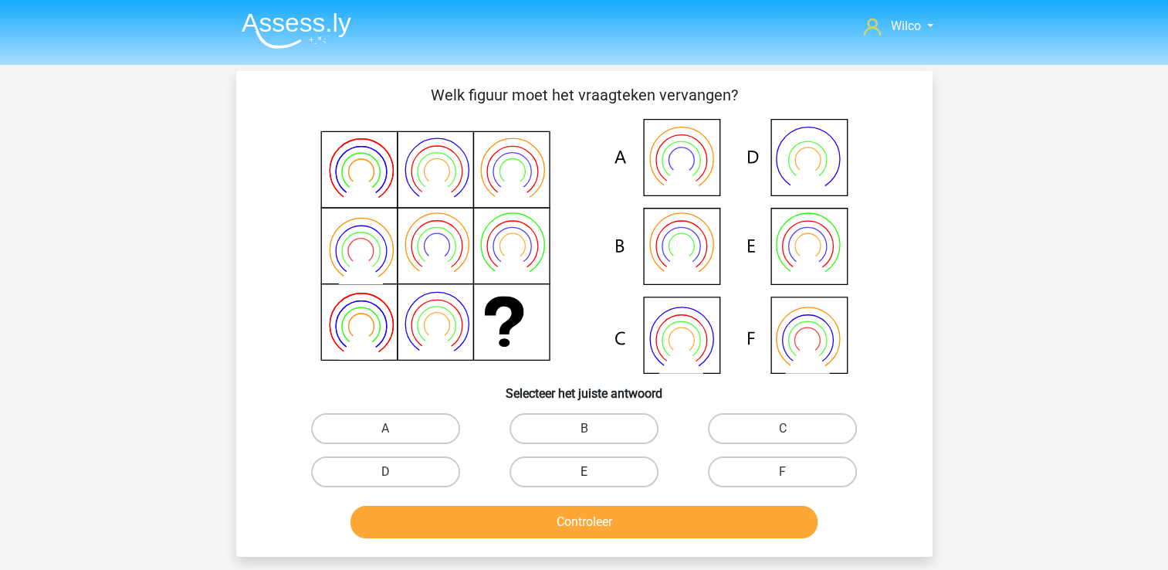
click at [591, 469] on label "E" at bounding box center [583, 471] width 149 height 31
click at [591, 472] on input "E" at bounding box center [589, 477] width 10 height 10
radio input "true"
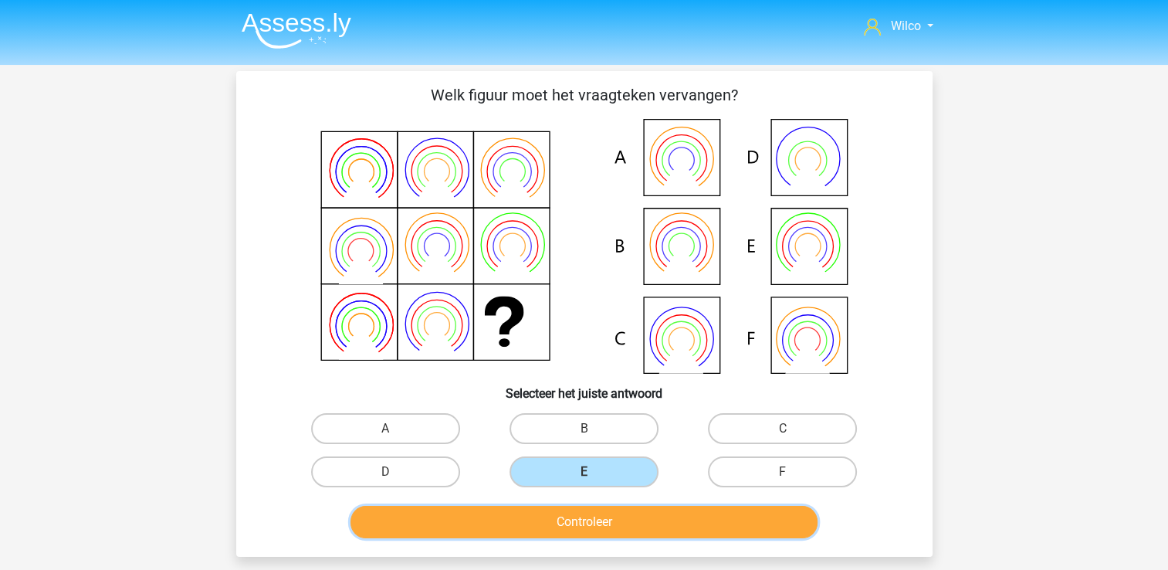
click at [593, 525] on button "Controleer" at bounding box center [583, 522] width 467 height 32
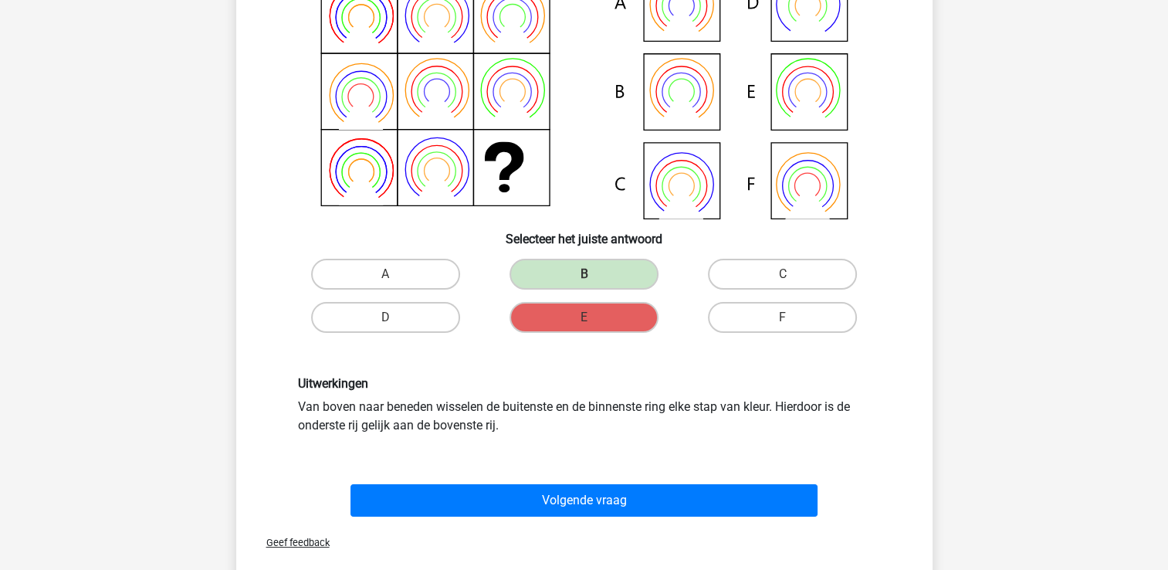
click at [557, 520] on div "Volgende vraag" at bounding box center [584, 503] width 596 height 39
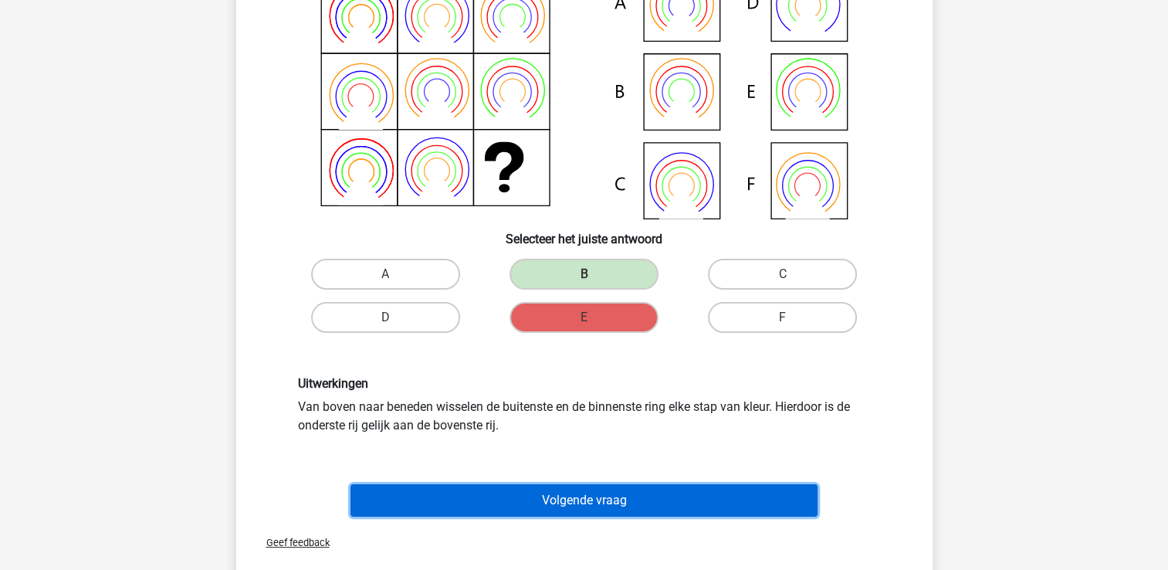
click at [559, 509] on button "Volgende vraag" at bounding box center [583, 500] width 467 height 32
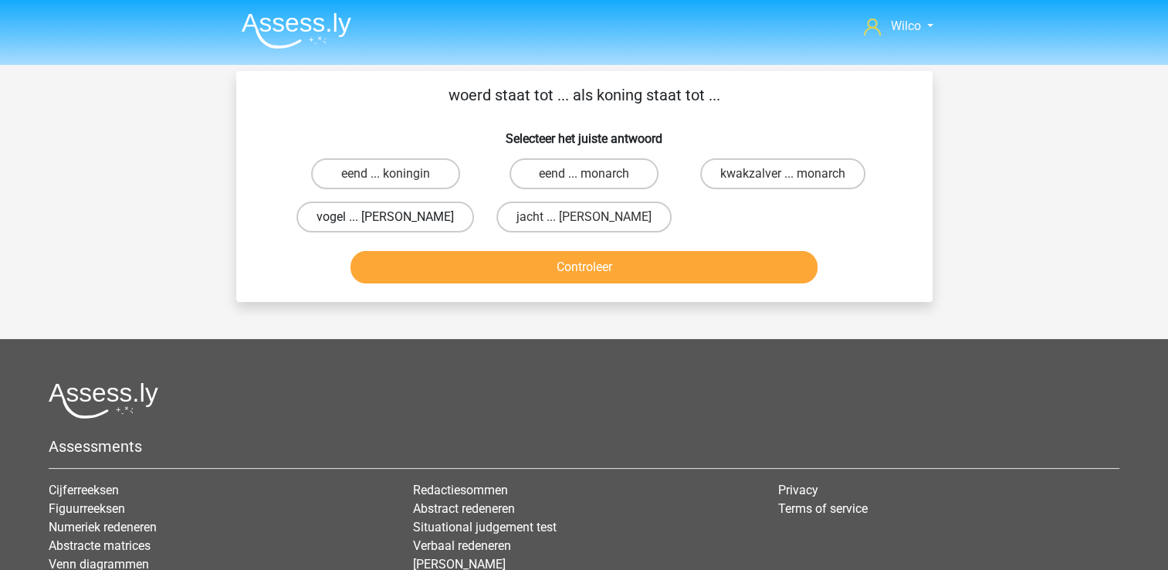
click at [347, 205] on label "vogel ... arthur" at bounding box center [385, 216] width 178 height 31
click at [385, 217] on input "vogel ... arthur" at bounding box center [390, 222] width 10 height 10
radio input "true"
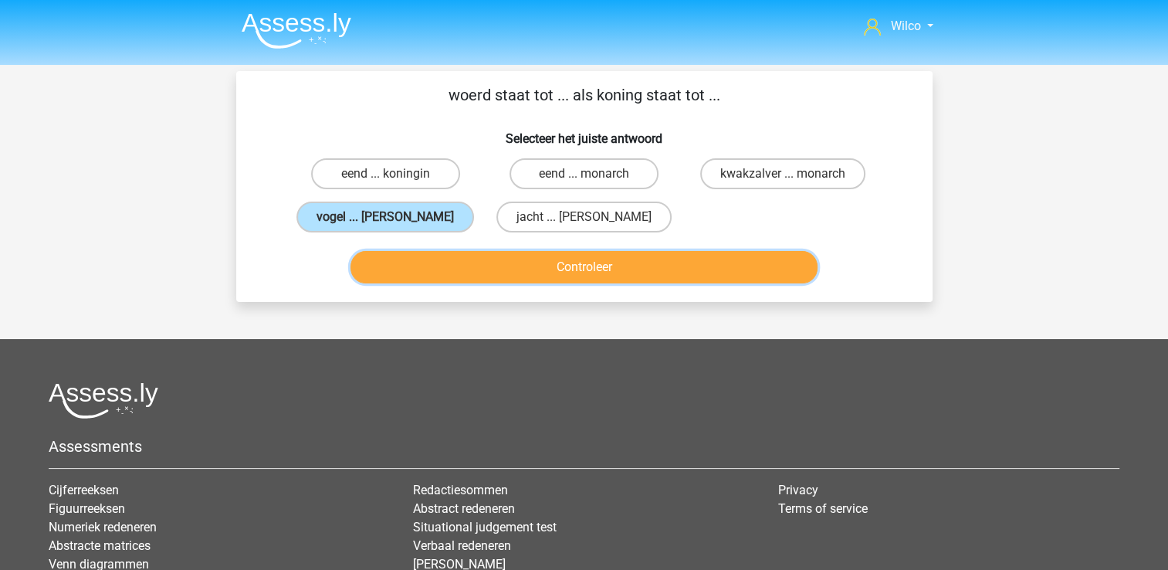
click at [415, 270] on button "Controleer" at bounding box center [583, 267] width 467 height 32
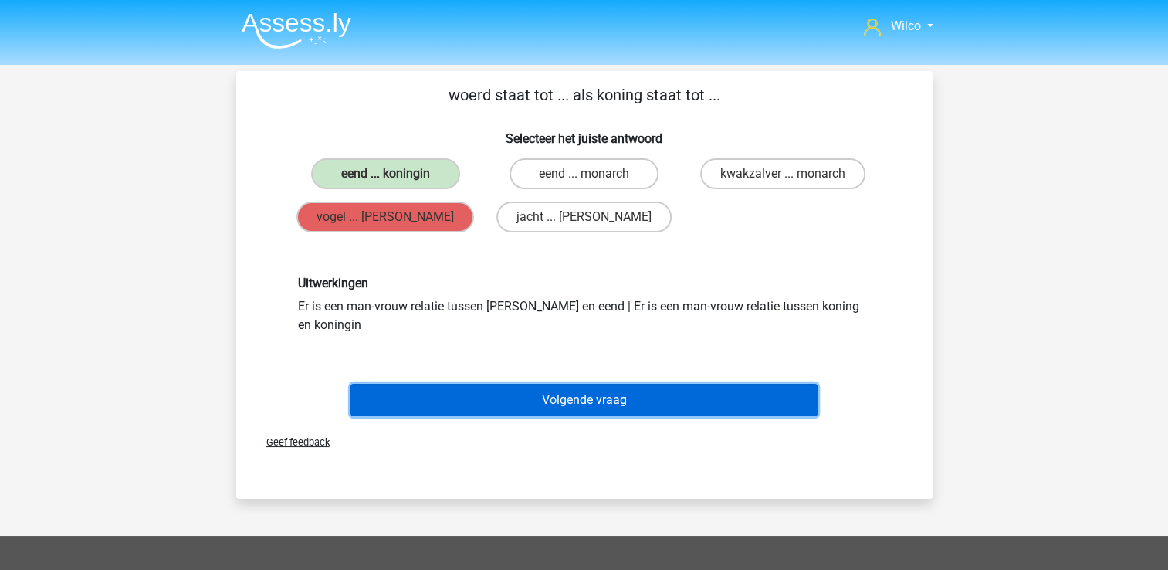
click at [444, 384] on button "Volgende vraag" at bounding box center [583, 400] width 467 height 32
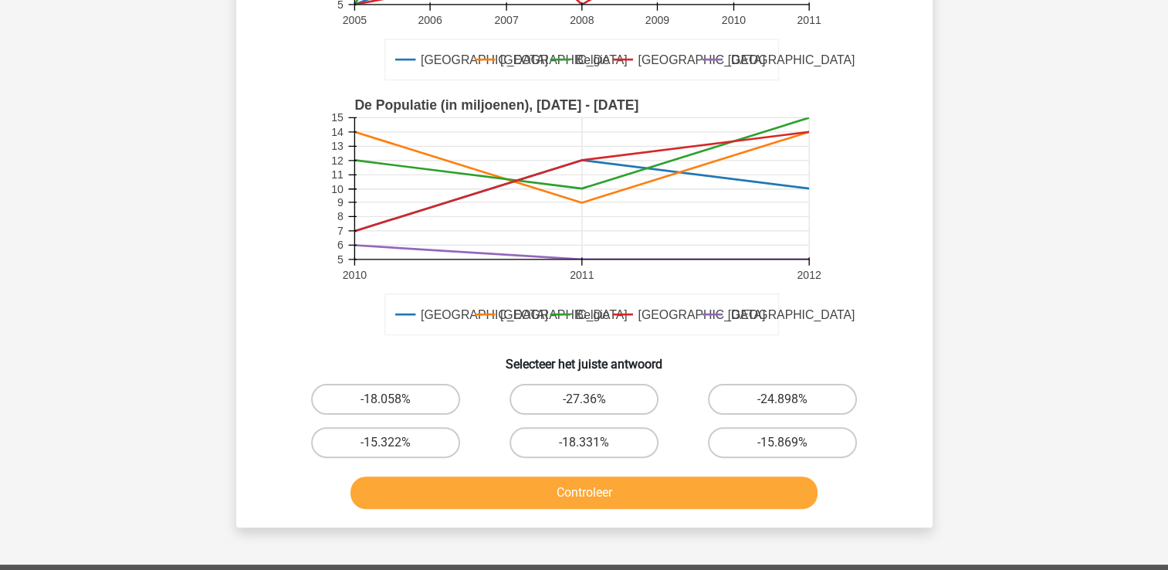
scroll to position [309, 0]
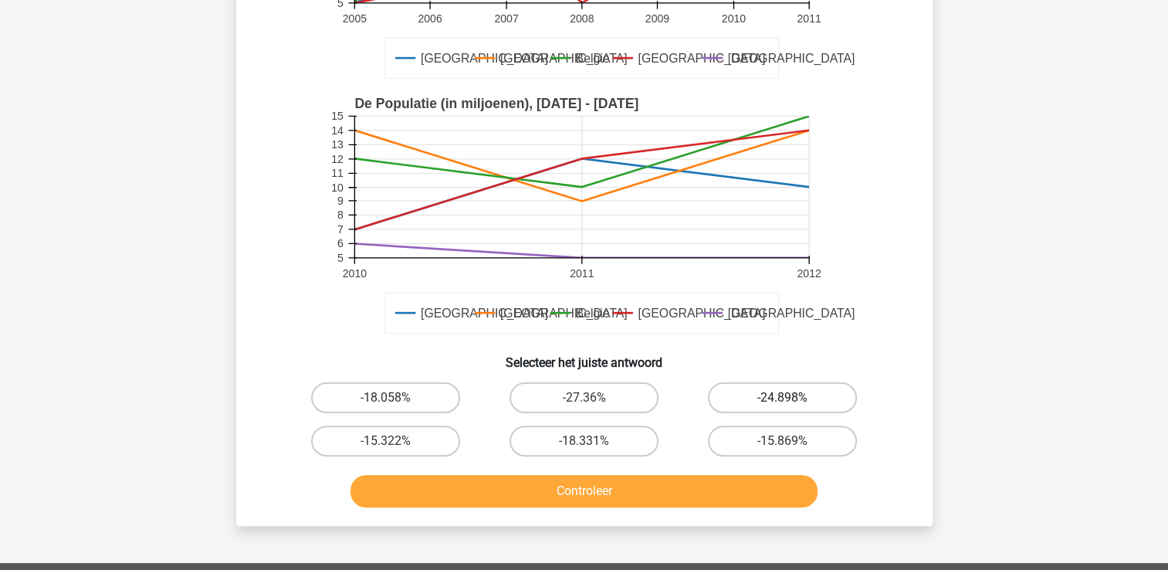
click at [796, 397] on label "-24.898%" at bounding box center [782, 397] width 149 height 31
click at [793, 398] on input "-24.898%" at bounding box center [788, 403] width 10 height 10
radio input "true"
click at [716, 475] on button "Controleer" at bounding box center [583, 491] width 467 height 32
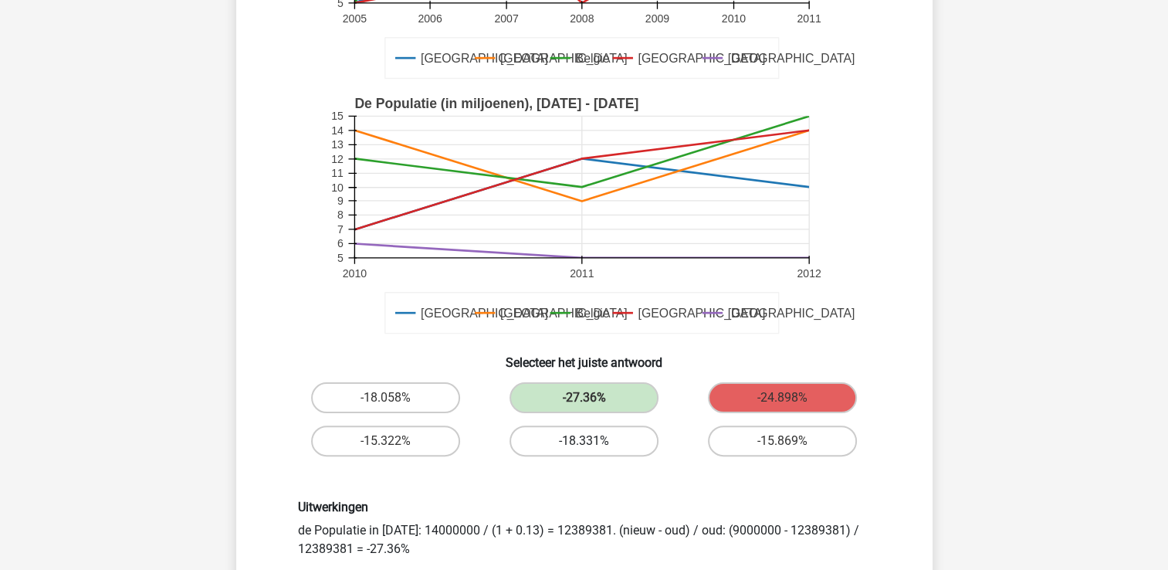
scroll to position [463, 0]
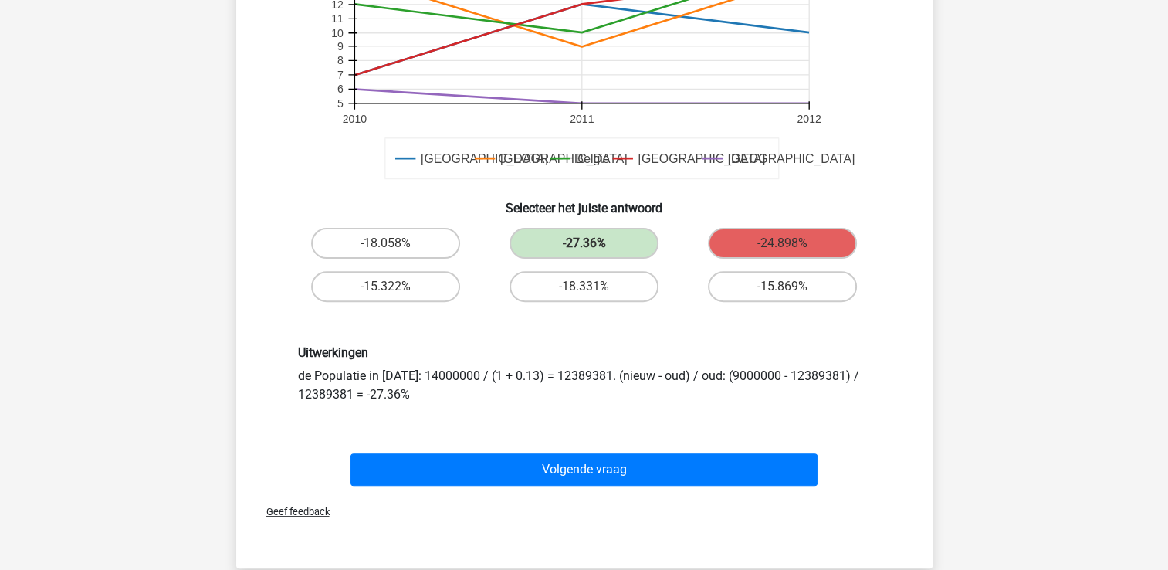
click at [555, 450] on div "Volgende vraag" at bounding box center [584, 466] width 647 height 51
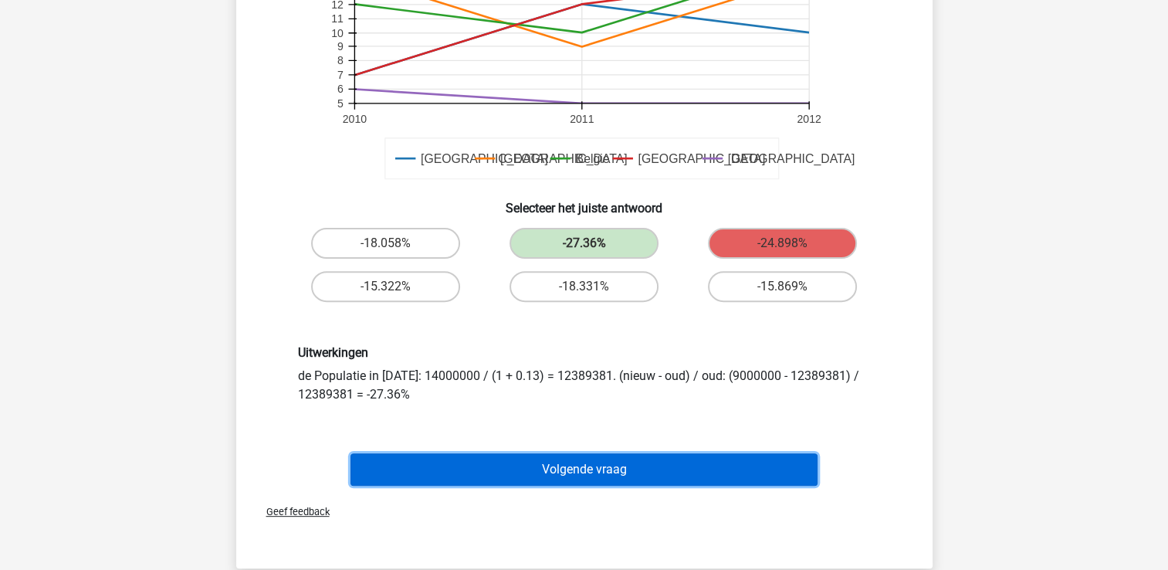
click at [540, 460] on button "Volgende vraag" at bounding box center [583, 469] width 467 height 32
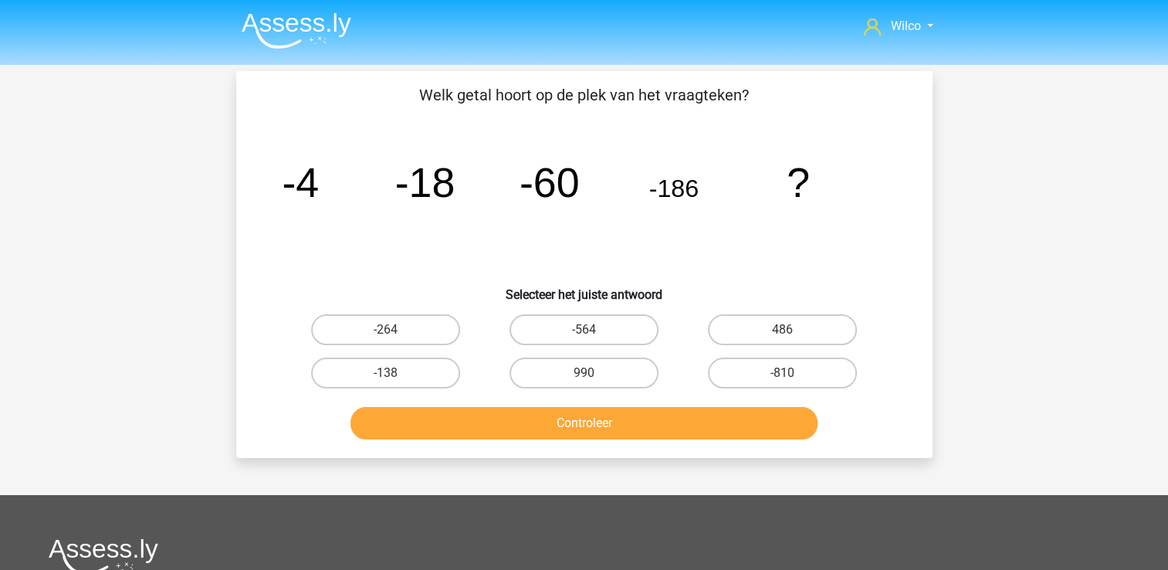
scroll to position [0, 0]
click at [809, 334] on label "486" at bounding box center [782, 329] width 149 height 31
click at [793, 334] on input "486" at bounding box center [788, 335] width 10 height 10
radio input "true"
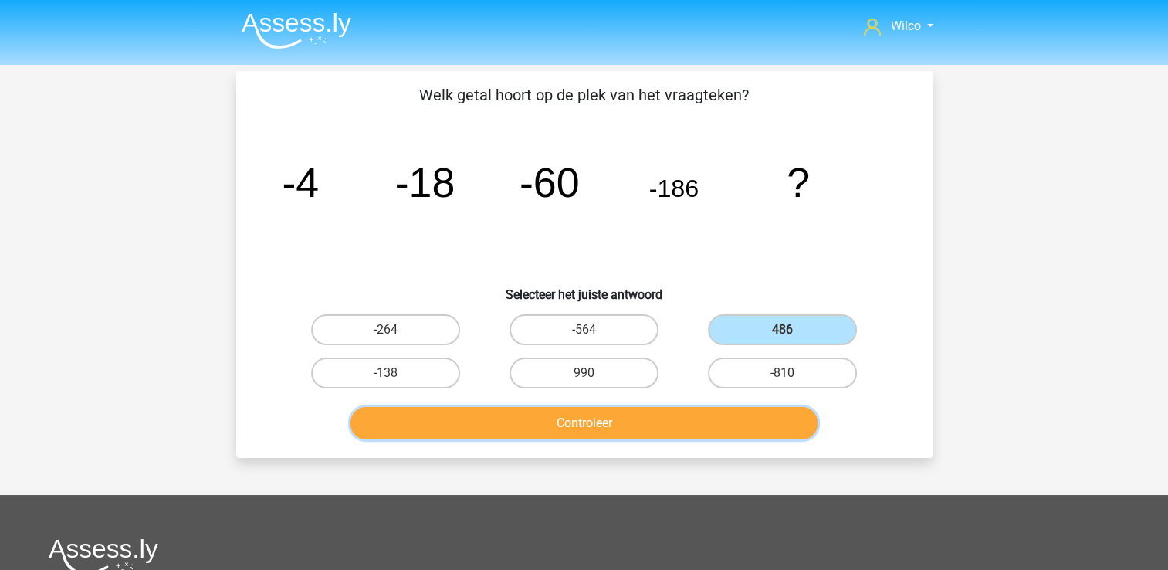
click at [753, 416] on button "Controleer" at bounding box center [583, 423] width 467 height 32
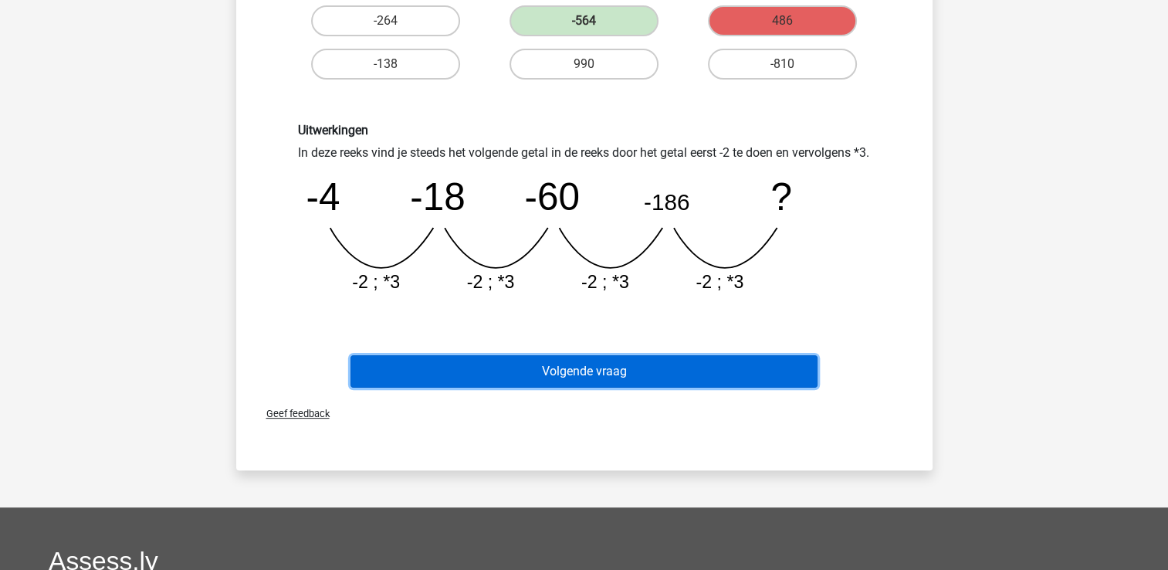
click at [557, 388] on button "Volgende vraag" at bounding box center [583, 371] width 467 height 32
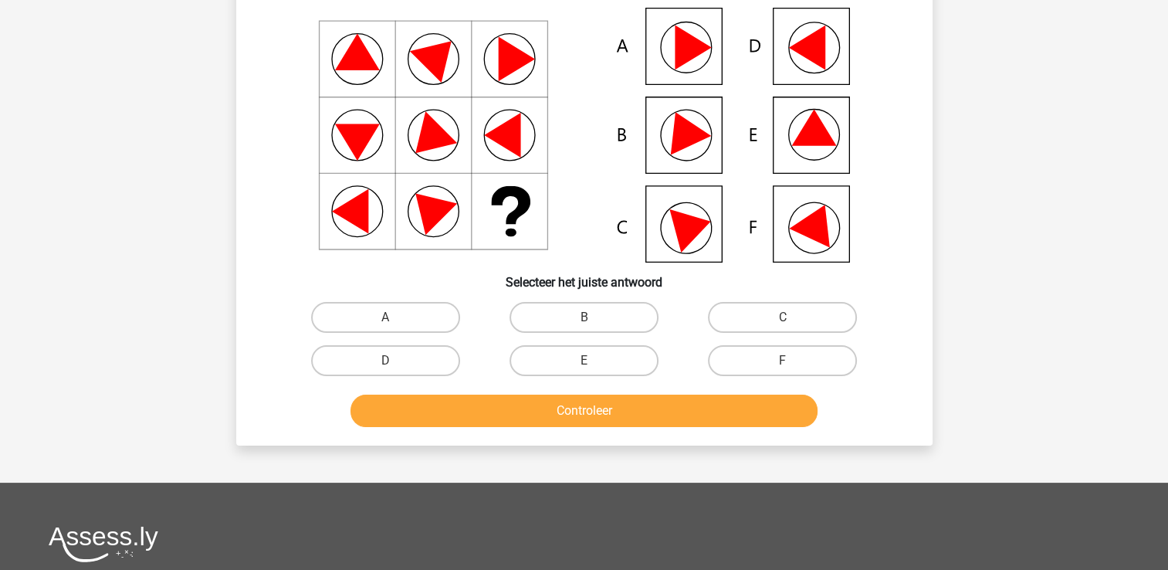
scroll to position [71, 0]
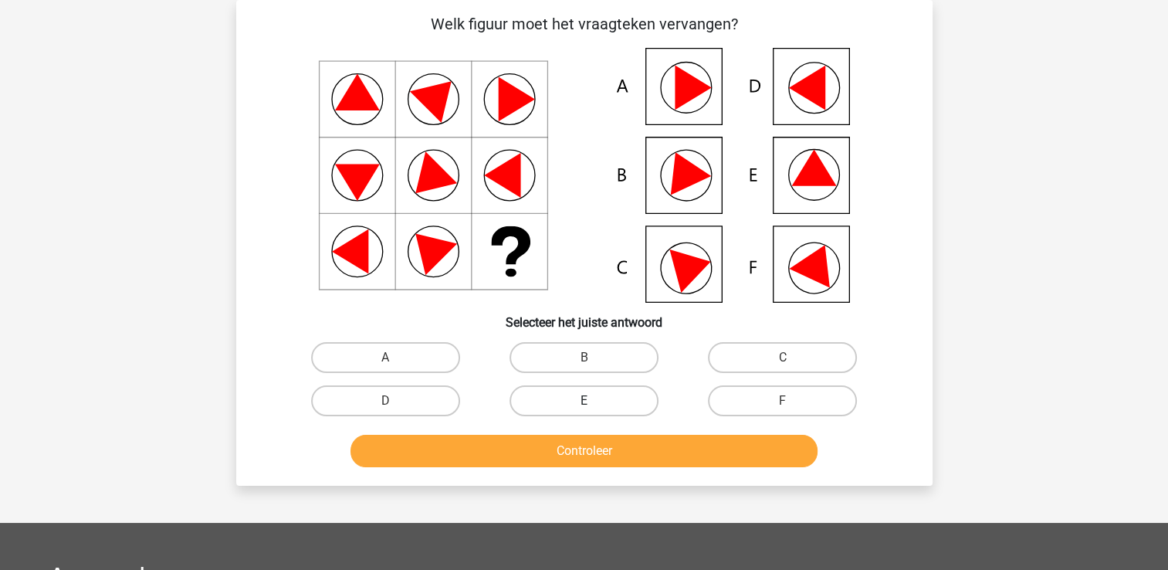
click at [607, 396] on label "E" at bounding box center [583, 400] width 149 height 31
click at [594, 401] on input "E" at bounding box center [589, 406] width 10 height 10
radio input "true"
click at [587, 471] on div "Controleer" at bounding box center [584, 454] width 596 height 39
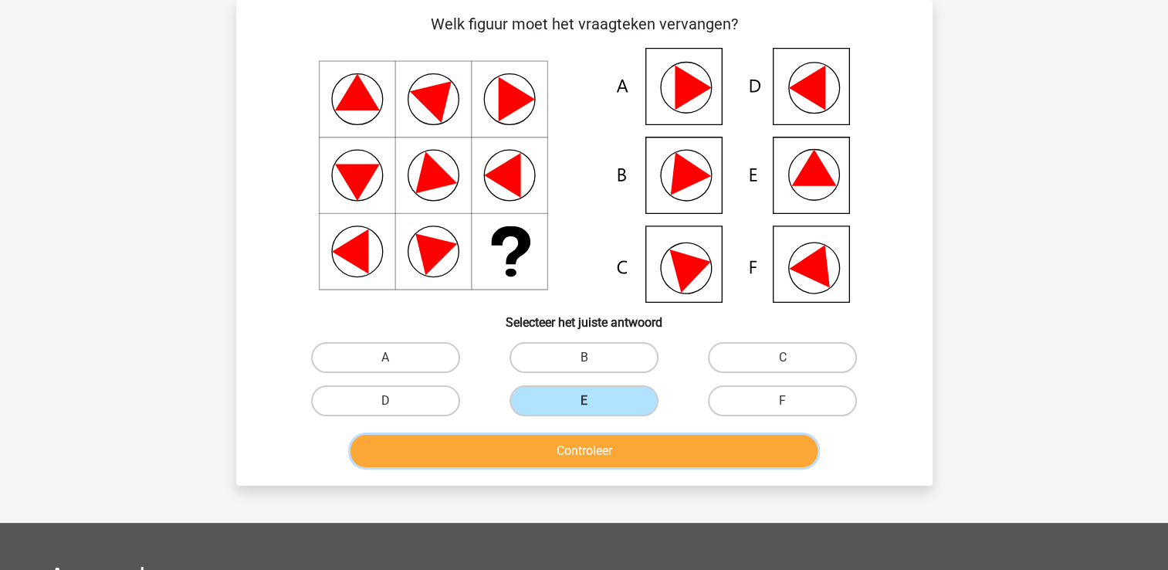
click at [587, 459] on button "Controleer" at bounding box center [583, 451] width 467 height 32
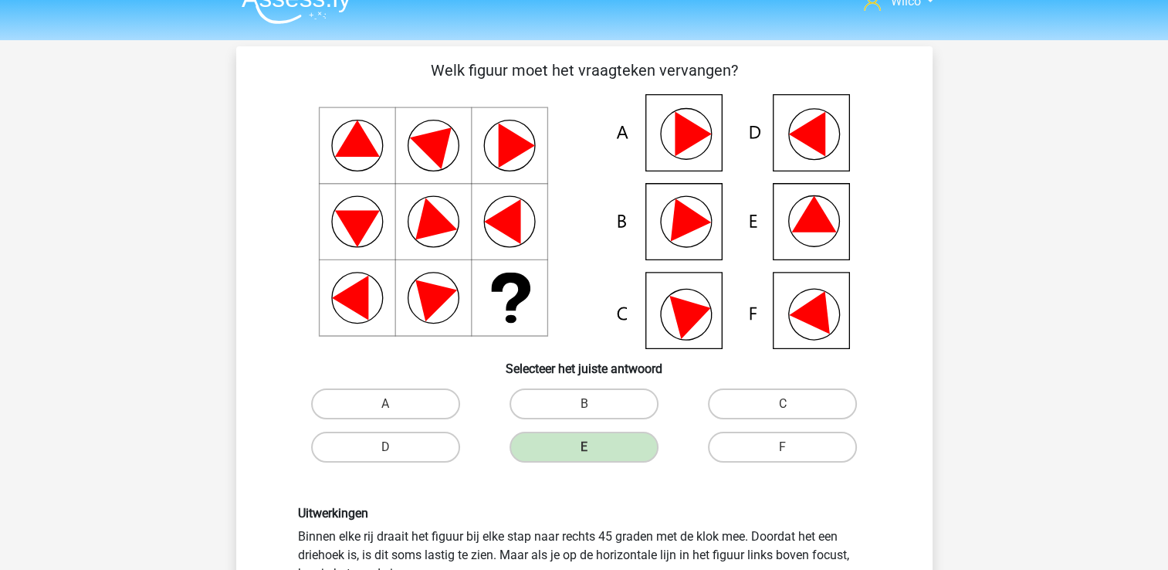
scroll to position [0, 0]
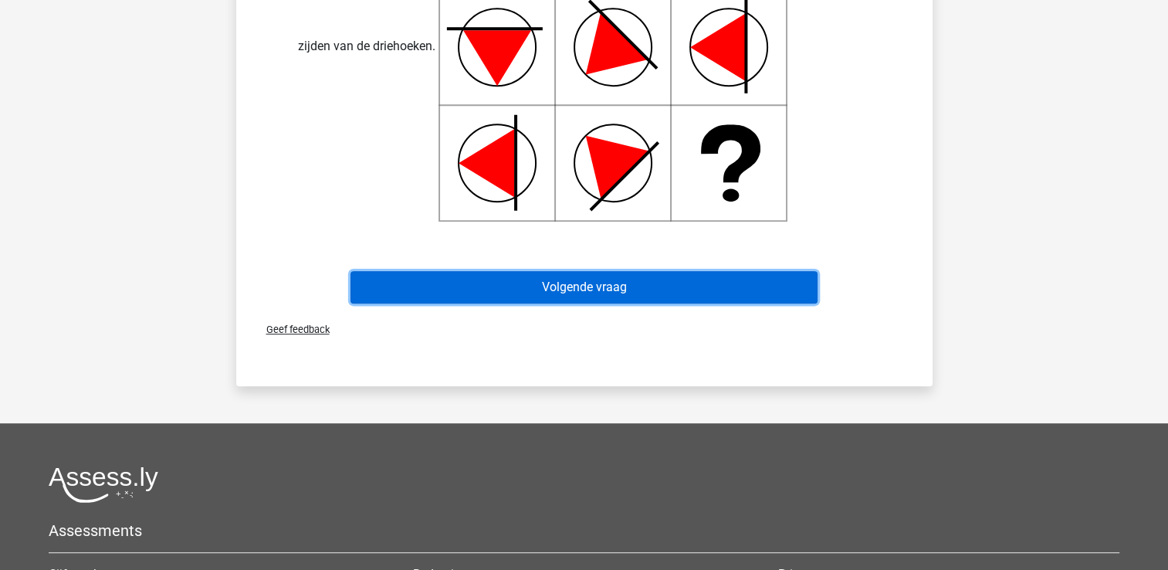
click at [645, 293] on button "Volgende vraag" at bounding box center [583, 287] width 467 height 32
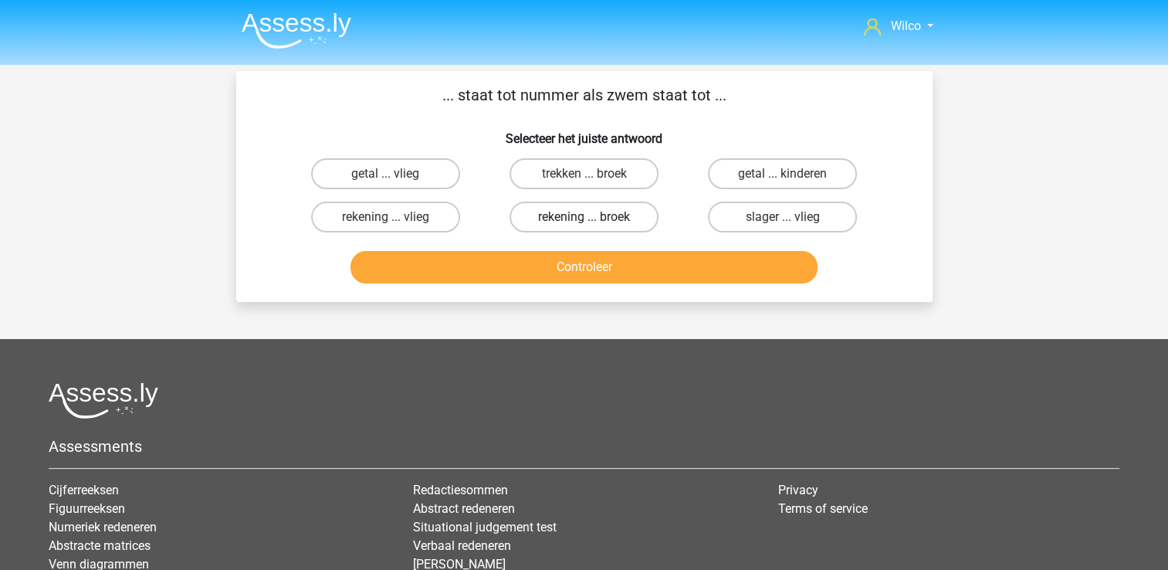
click at [550, 222] on label "rekening ... broek" at bounding box center [583, 216] width 149 height 31
click at [584, 222] on input "rekening ... broek" at bounding box center [589, 222] width 10 height 10
radio input "true"
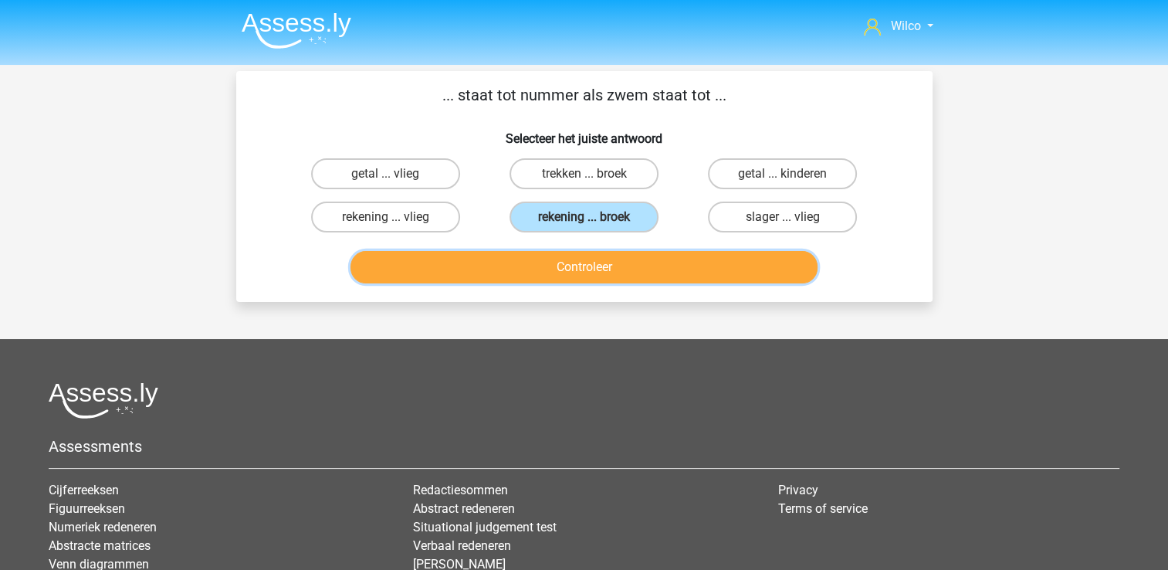
click at [591, 272] on button "Controleer" at bounding box center [583, 267] width 467 height 32
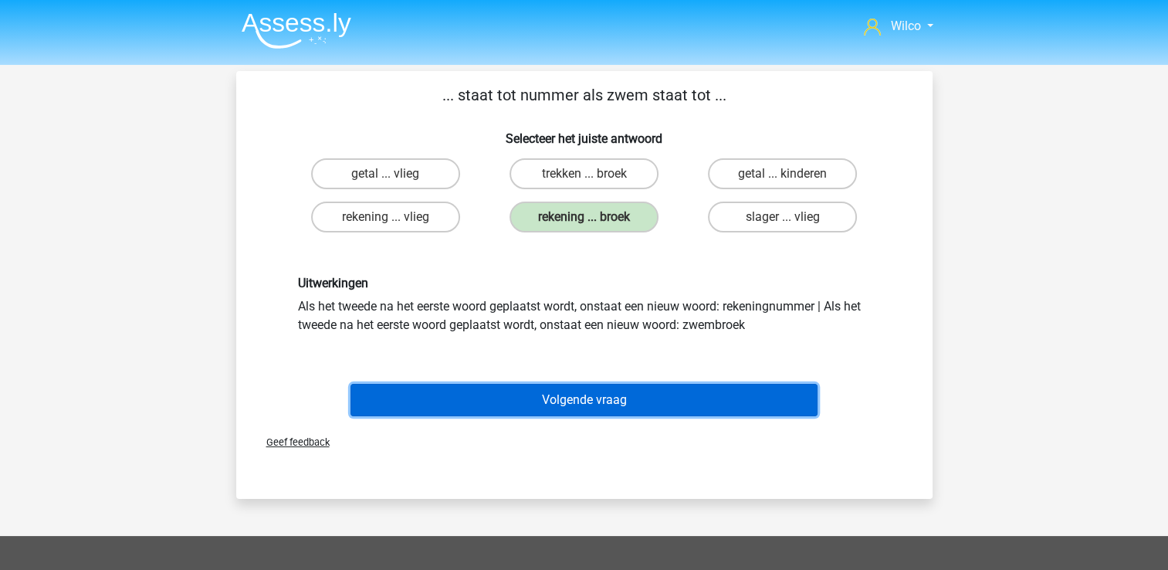
click at [591, 395] on button "Volgende vraag" at bounding box center [583, 400] width 467 height 32
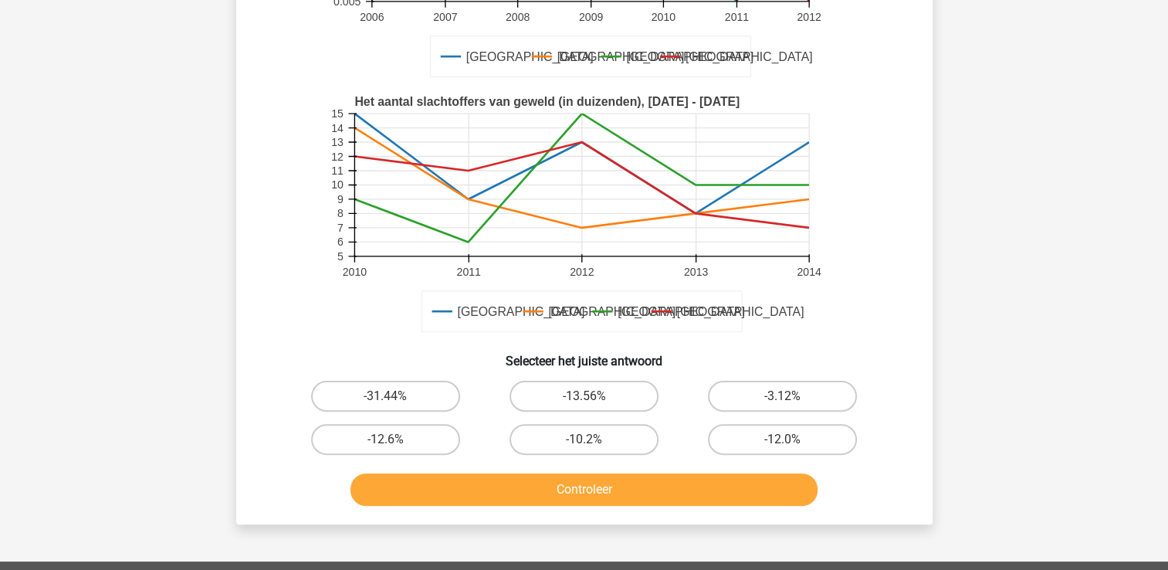
scroll to position [457, 0]
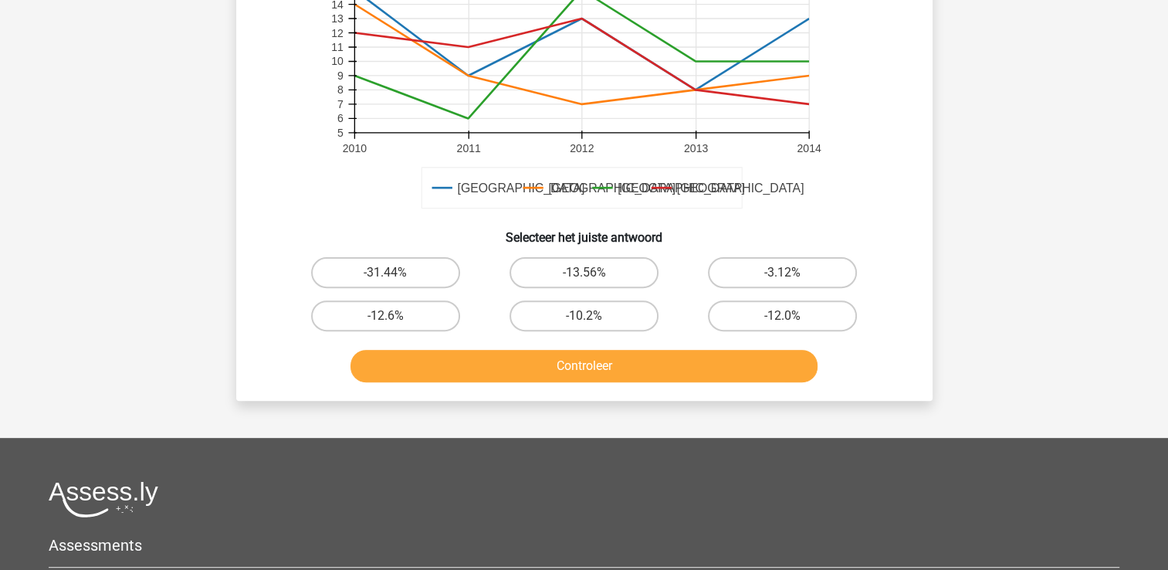
click at [445, 256] on div "-31.44%" at bounding box center [385, 272] width 198 height 43
click at [424, 271] on label "-31.44%" at bounding box center [385, 272] width 149 height 31
click at [395, 272] on input "-31.44%" at bounding box center [390, 277] width 10 height 10
radio input "true"
click at [480, 384] on div "Controleer" at bounding box center [584, 369] width 596 height 39
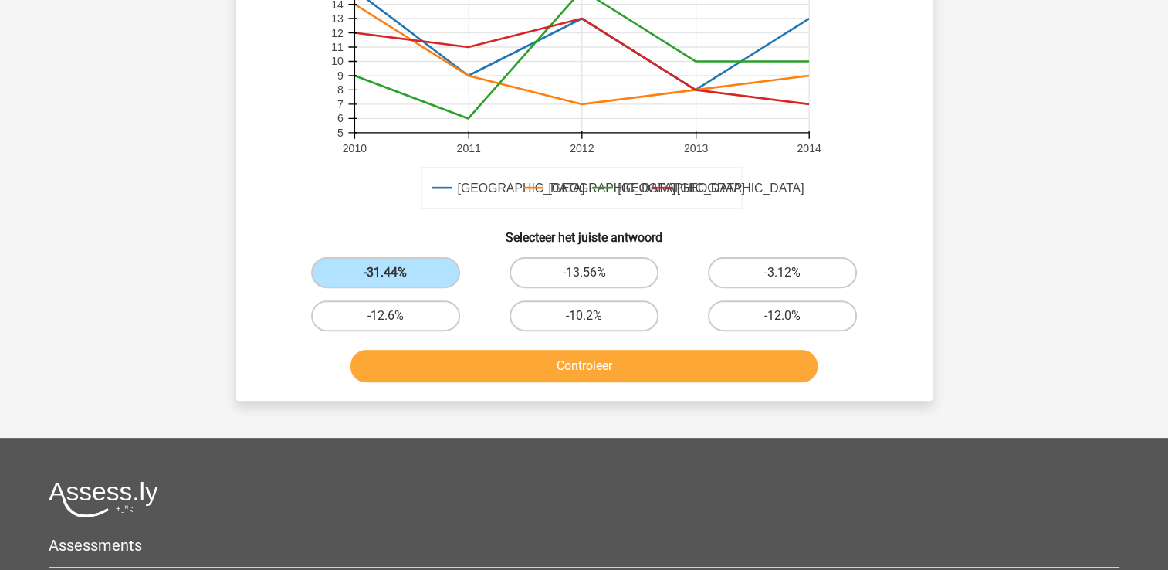
click at [482, 382] on div "Controleer" at bounding box center [584, 369] width 596 height 39
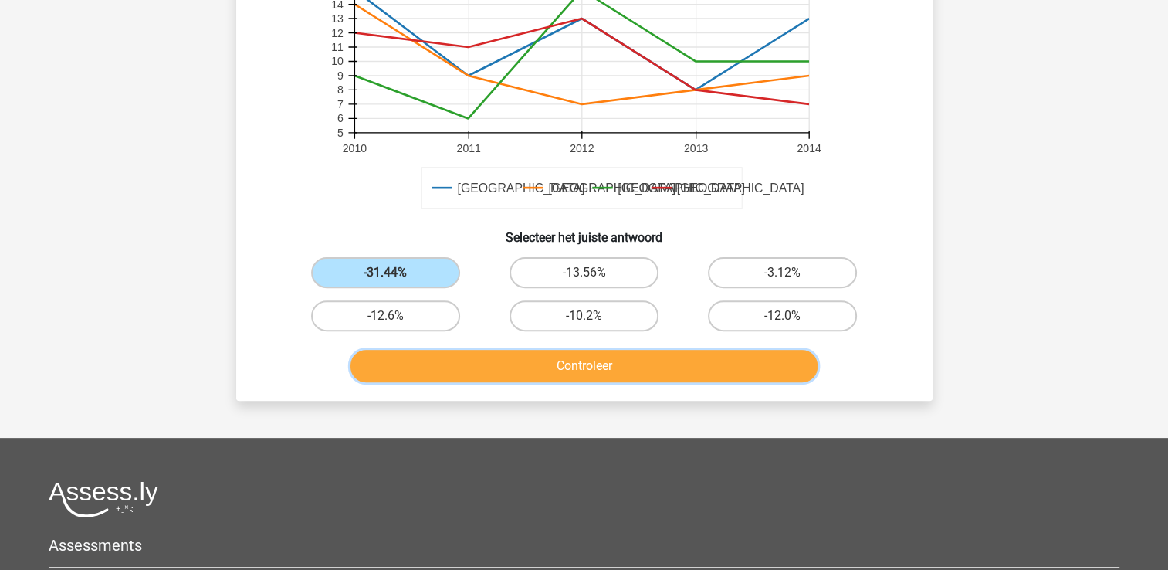
click at [483, 375] on button "Controleer" at bounding box center [583, 366] width 467 height 32
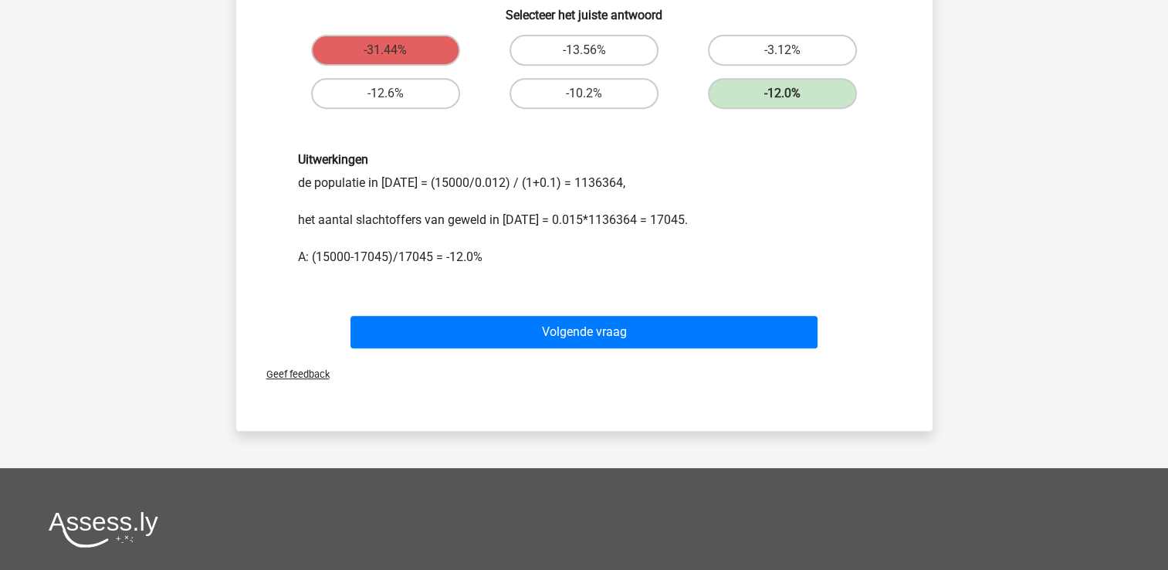
scroll to position [689, 0]
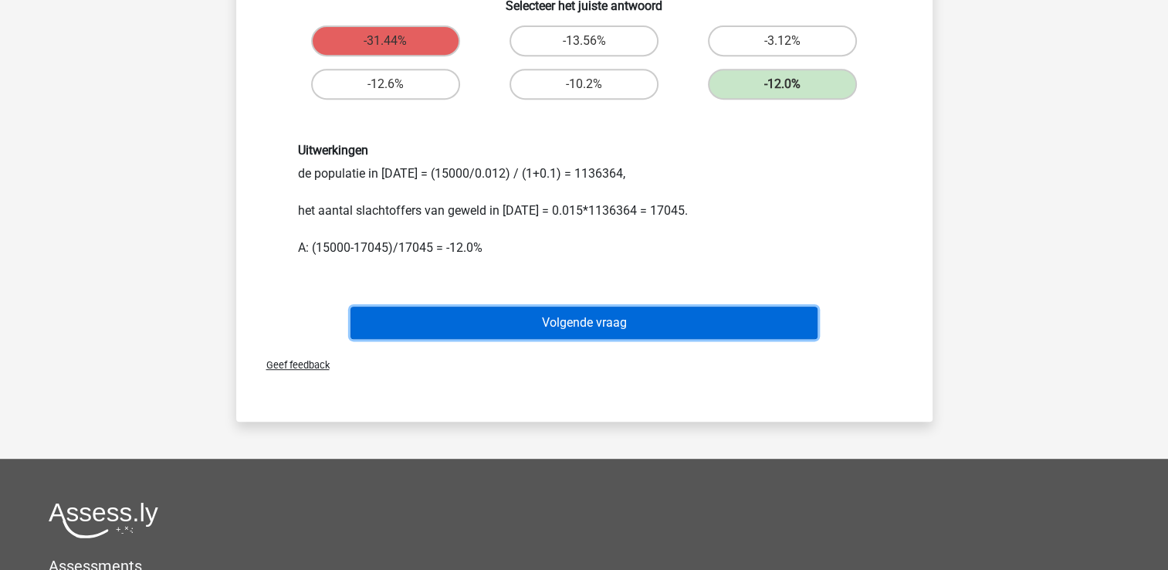
click at [682, 326] on button "Volgende vraag" at bounding box center [583, 322] width 467 height 32
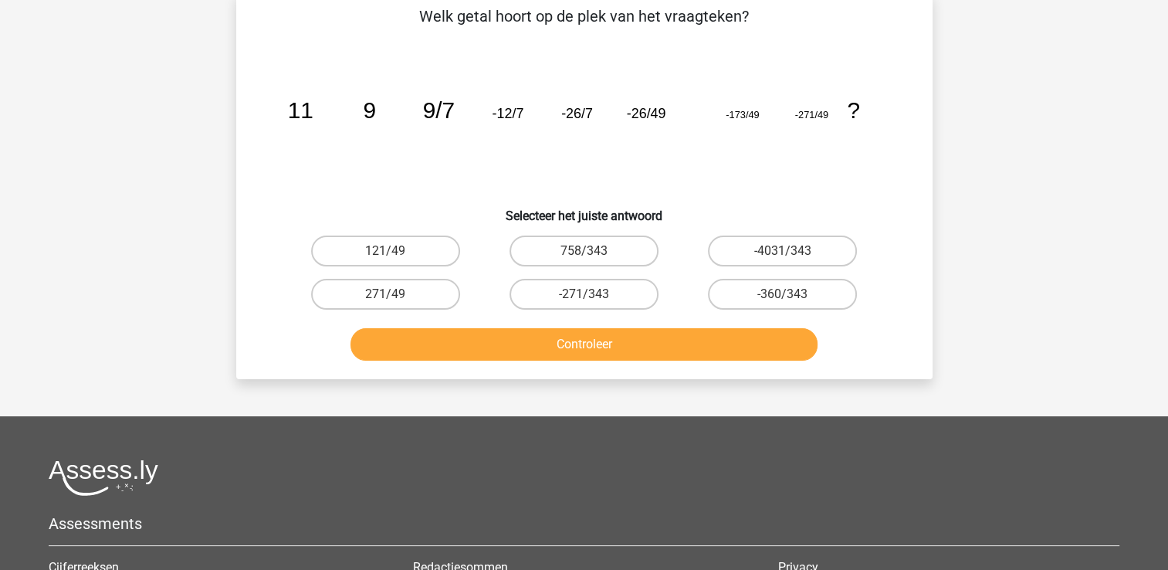
scroll to position [71, 0]
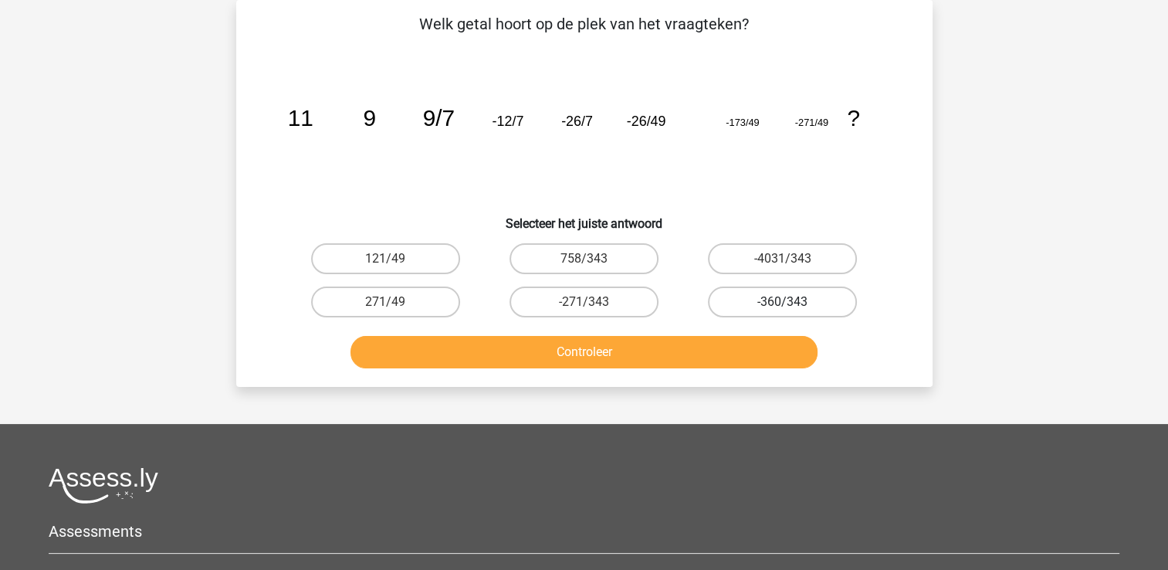
click at [753, 296] on label "-360/343" at bounding box center [782, 301] width 149 height 31
click at [783, 302] on input "-360/343" at bounding box center [788, 307] width 10 height 10
radio input "true"
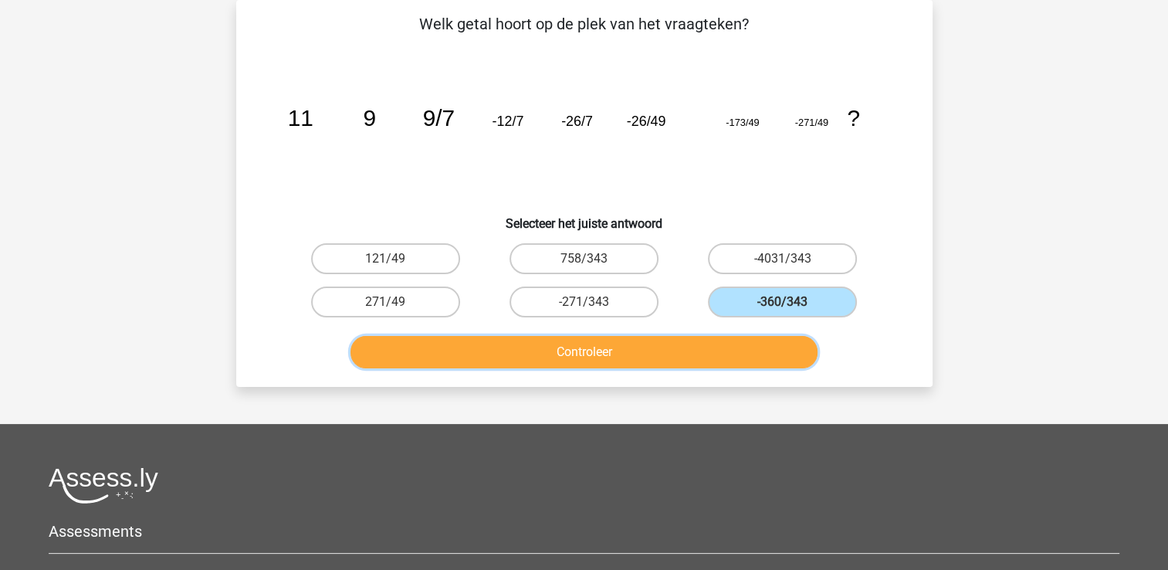
click at [732, 338] on button "Controleer" at bounding box center [583, 352] width 467 height 32
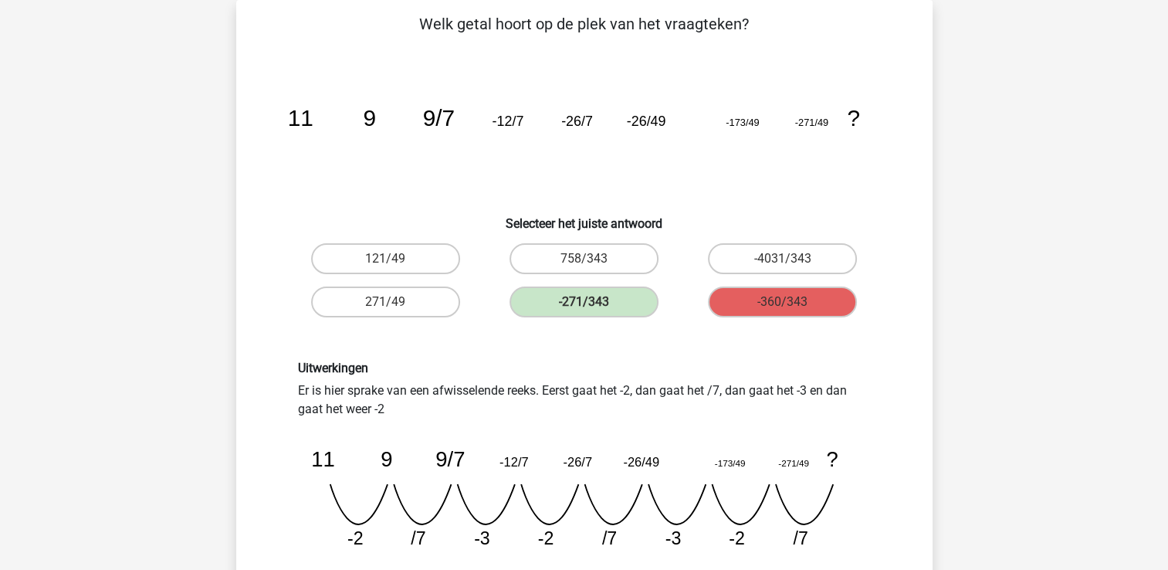
scroll to position [303, 0]
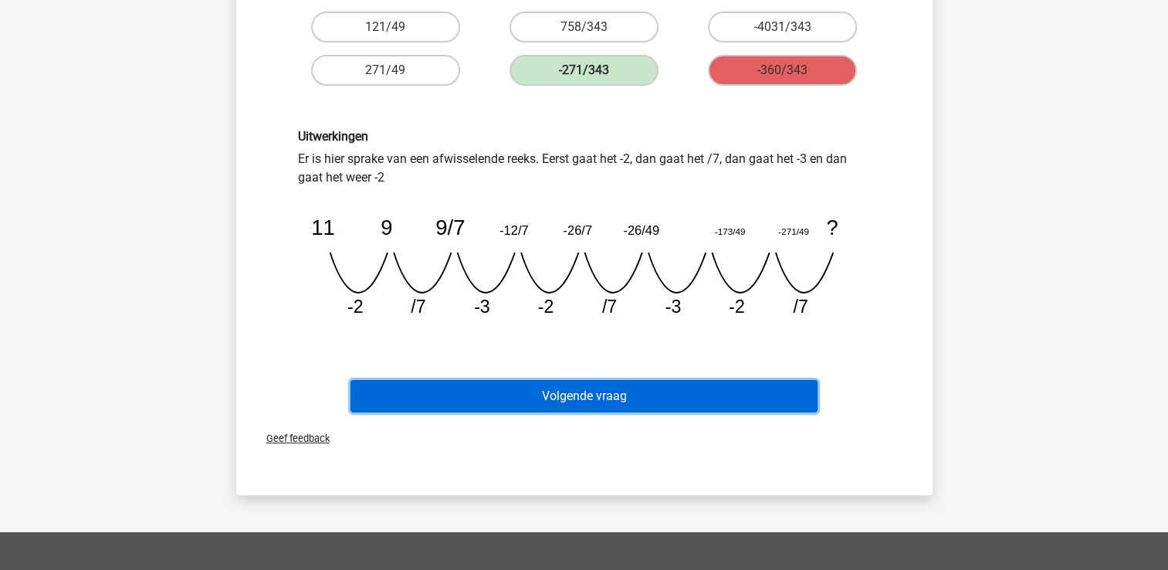
click at [674, 402] on button "Volgende vraag" at bounding box center [583, 396] width 467 height 32
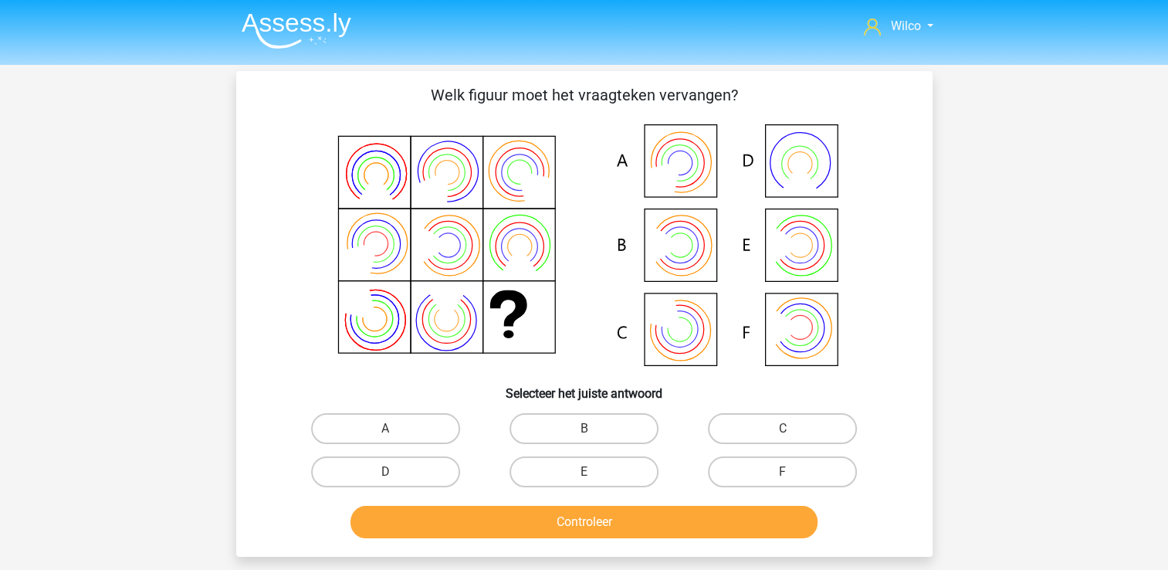
scroll to position [0, 0]
click at [751, 429] on label "C" at bounding box center [782, 428] width 149 height 31
click at [783, 429] on input "C" at bounding box center [788, 433] width 10 height 10
radio input "true"
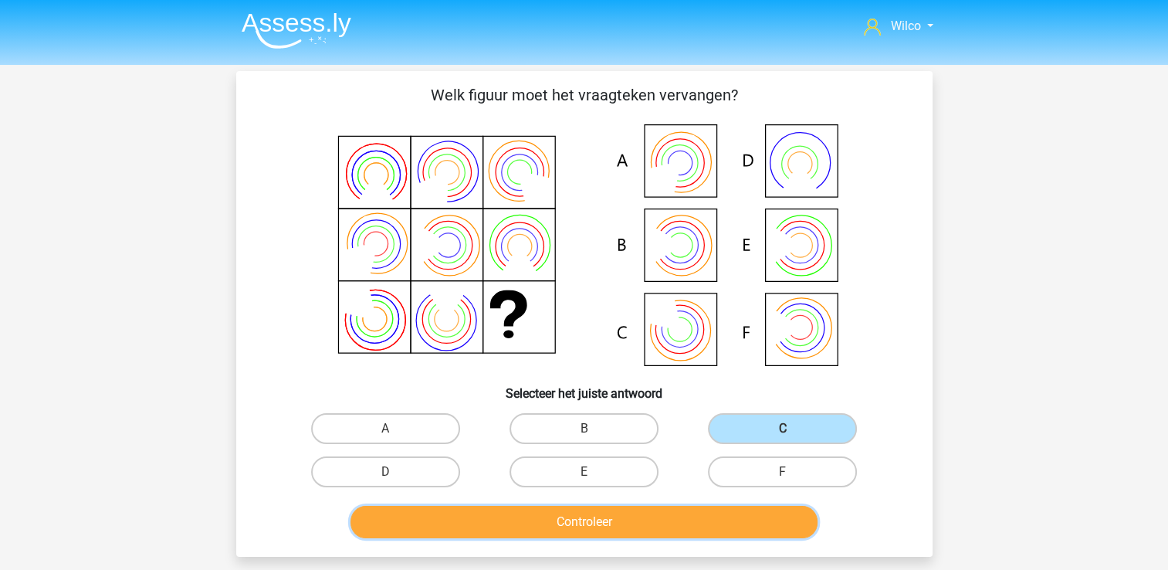
click at [706, 526] on button "Controleer" at bounding box center [583, 522] width 467 height 32
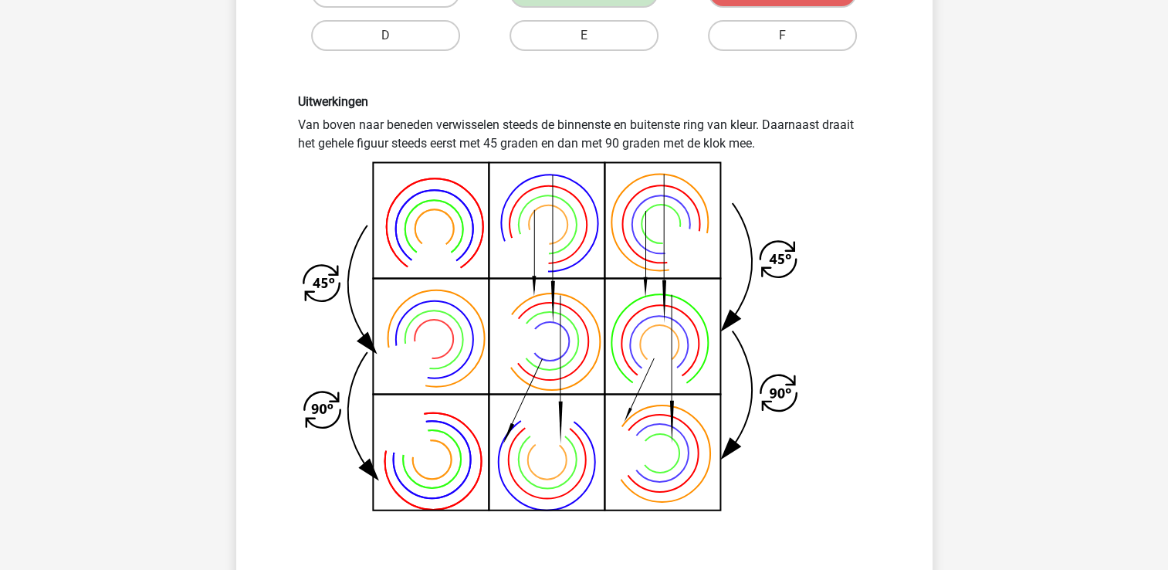
scroll to position [463, 0]
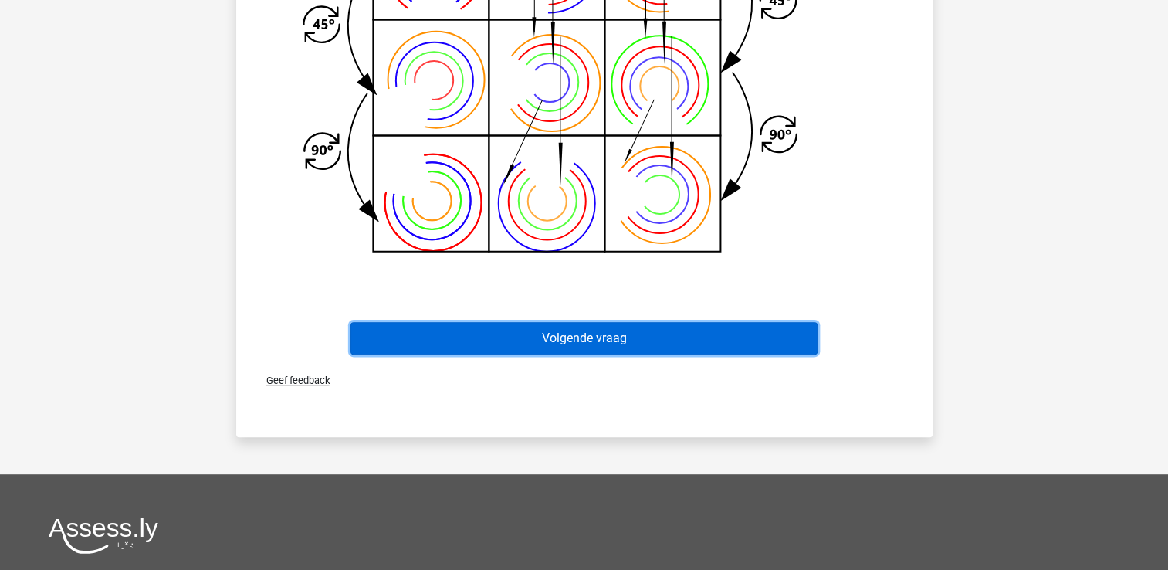
click at [624, 341] on button "Volgende vraag" at bounding box center [583, 338] width 467 height 32
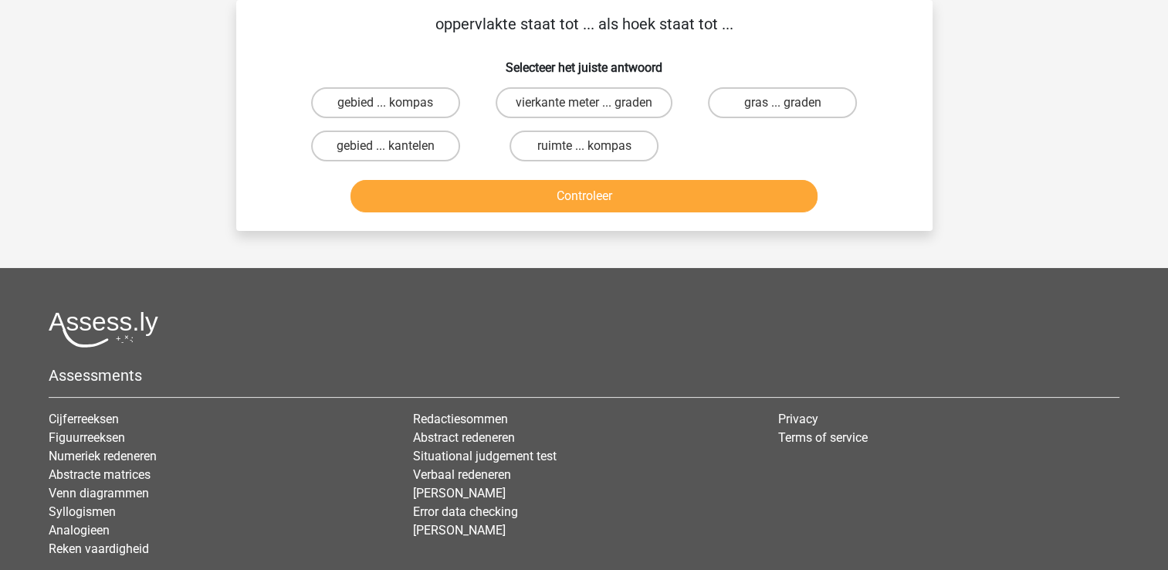
scroll to position [0, 0]
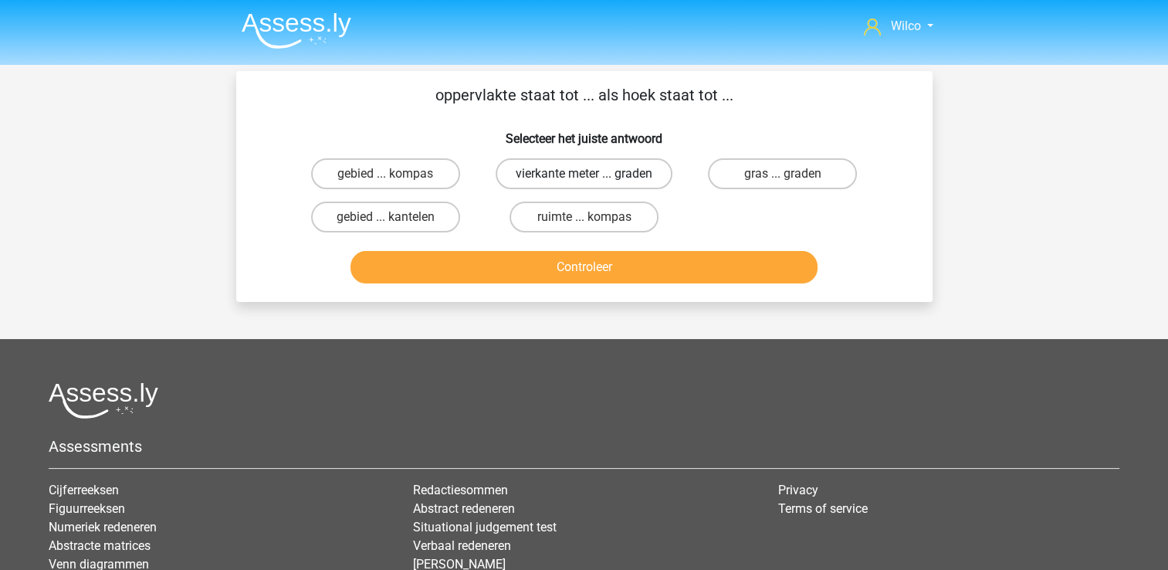
click at [599, 168] on label "vierkante meter ... graden" at bounding box center [584, 173] width 177 height 31
click at [594, 174] on input "vierkante meter ... graden" at bounding box center [589, 179] width 10 height 10
radio input "true"
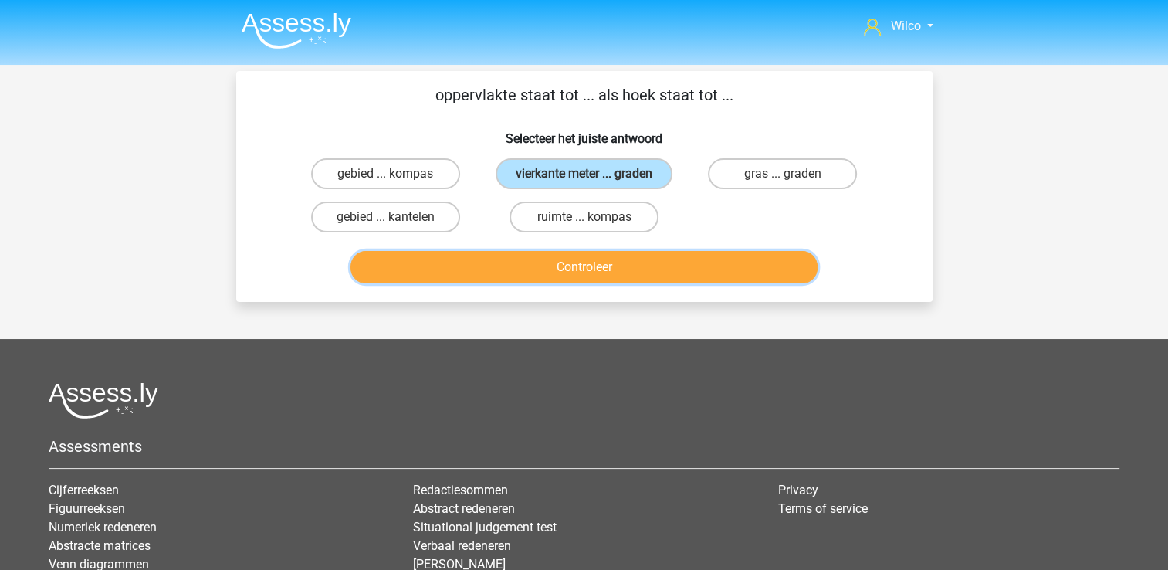
click at [571, 256] on button "Controleer" at bounding box center [583, 267] width 467 height 32
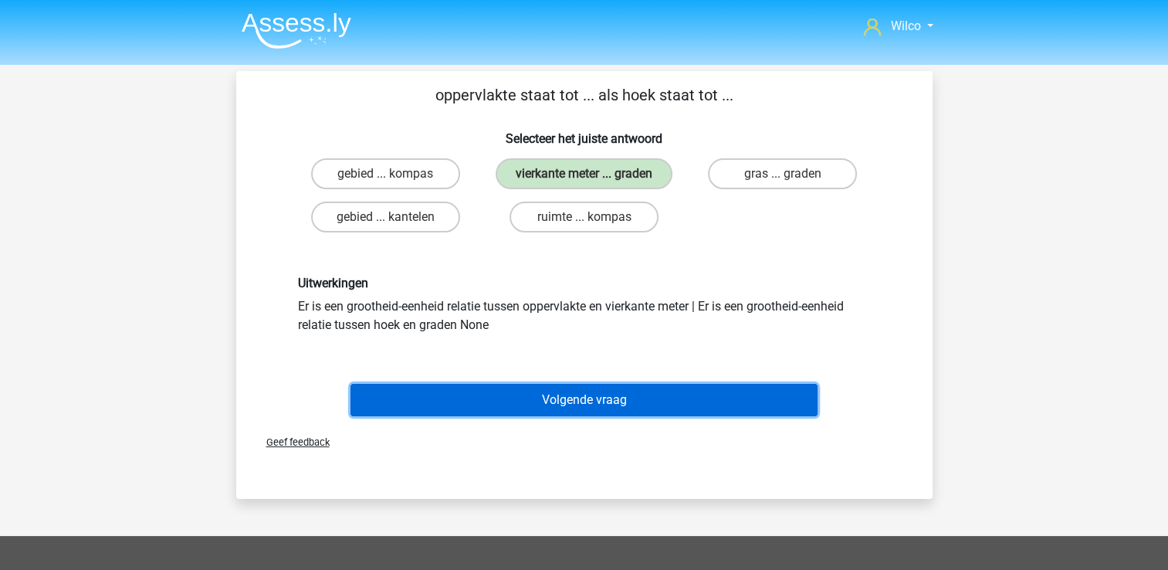
click at [614, 387] on button "Volgende vraag" at bounding box center [583, 400] width 467 height 32
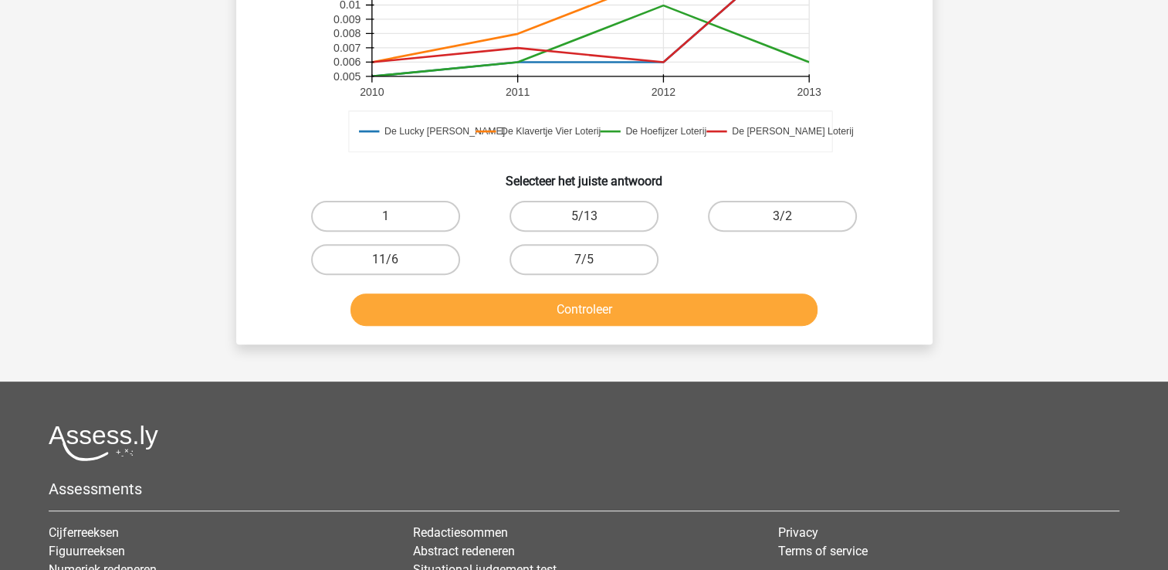
scroll to position [380, 0]
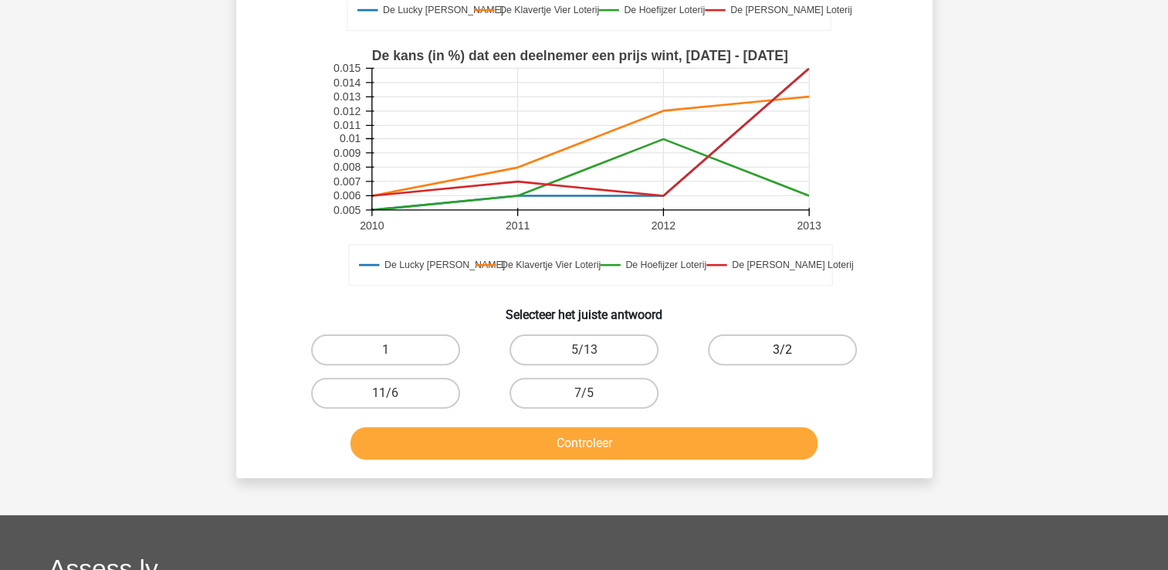
drag, startPoint x: 845, startPoint y: 351, endPoint x: 821, endPoint y: 370, distance: 30.3
click at [844, 350] on label "3/2" at bounding box center [782, 349] width 149 height 31
click at [793, 350] on input "3/2" at bounding box center [788, 355] width 10 height 10
radio input "true"
click at [750, 430] on button "Controleer" at bounding box center [583, 443] width 467 height 32
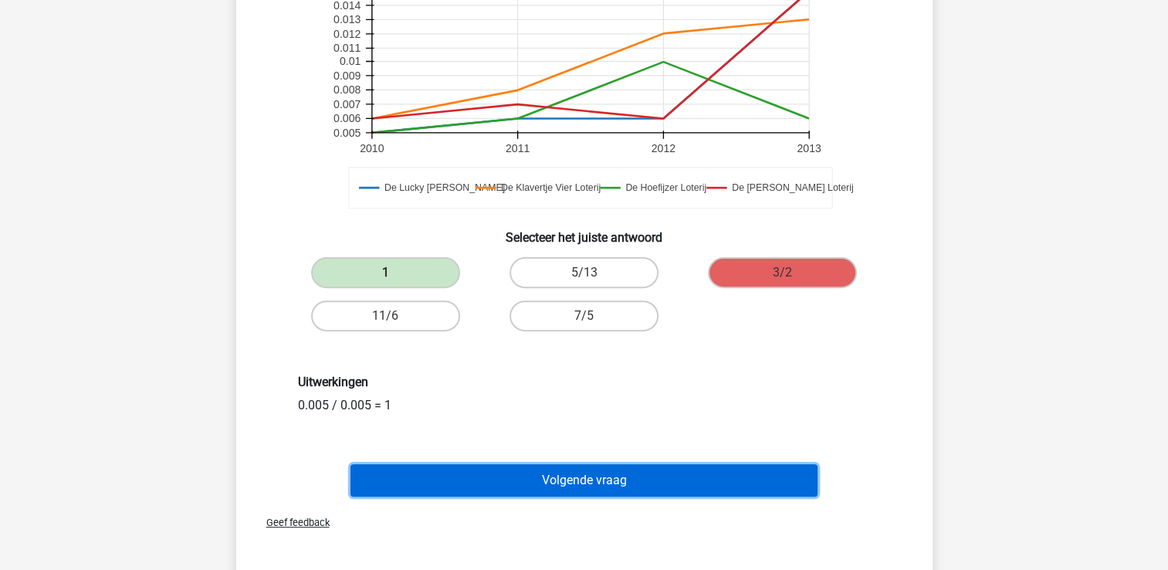
click at [538, 486] on button "Volgende vraag" at bounding box center [583, 480] width 467 height 32
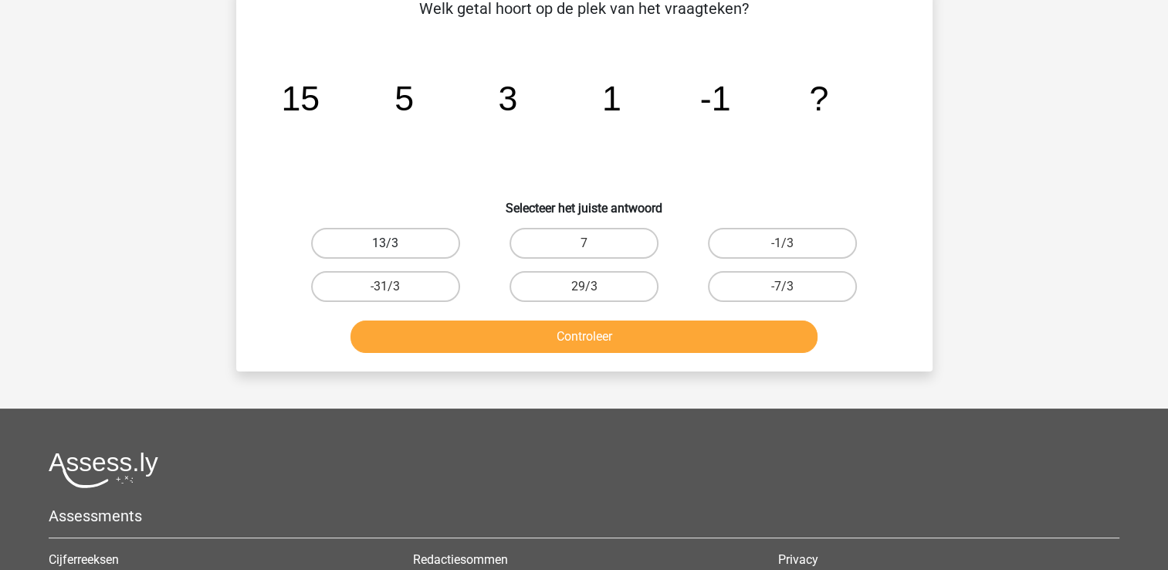
scroll to position [71, 0]
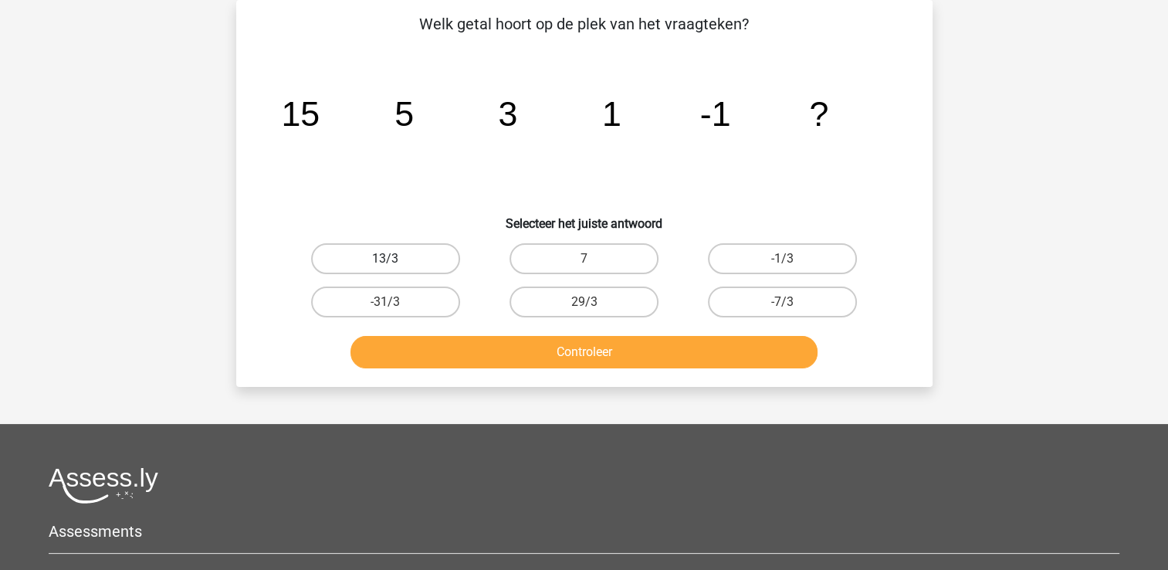
drag, startPoint x: 420, startPoint y: 256, endPoint x: 423, endPoint y: 299, distance: 43.3
click at [420, 256] on label "13/3" at bounding box center [385, 258] width 149 height 31
click at [395, 259] on input "13/3" at bounding box center [390, 264] width 10 height 10
radio input "true"
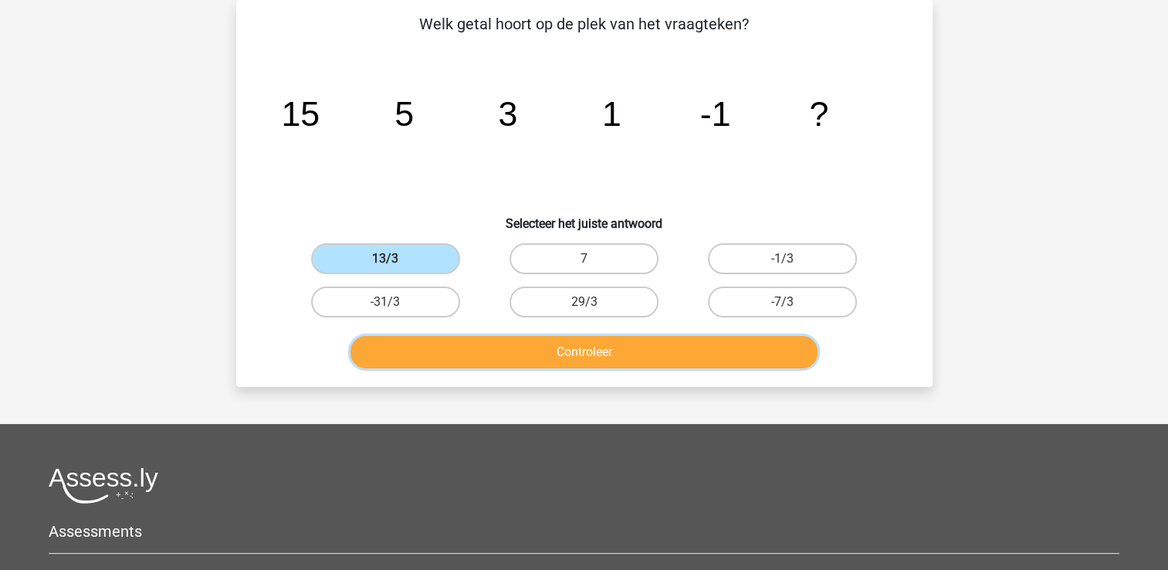
click at [441, 338] on button "Controleer" at bounding box center [583, 352] width 467 height 32
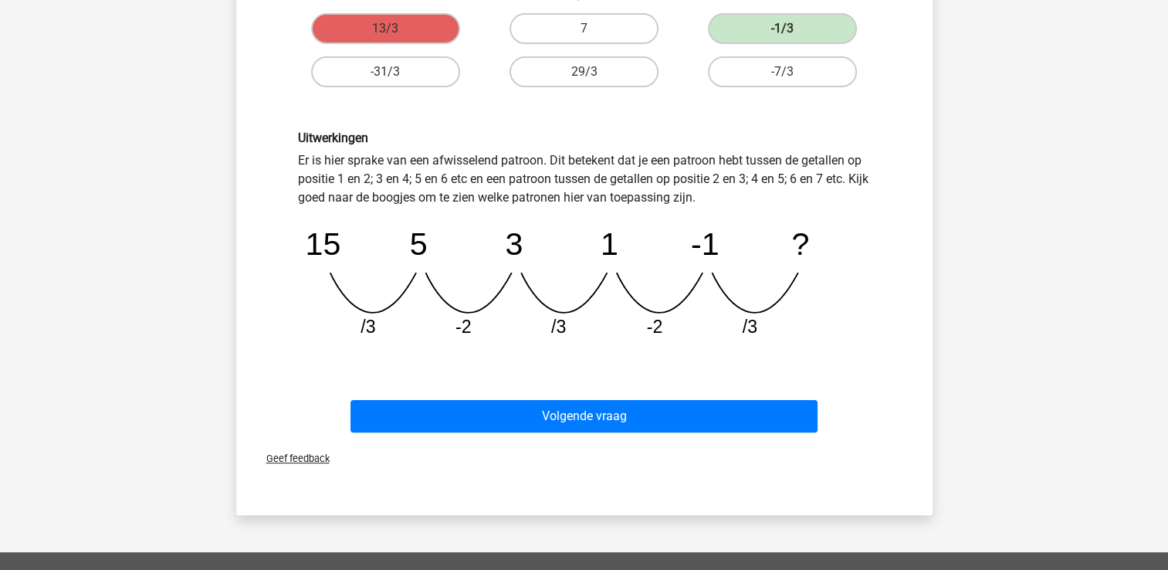
scroll to position [303, 0]
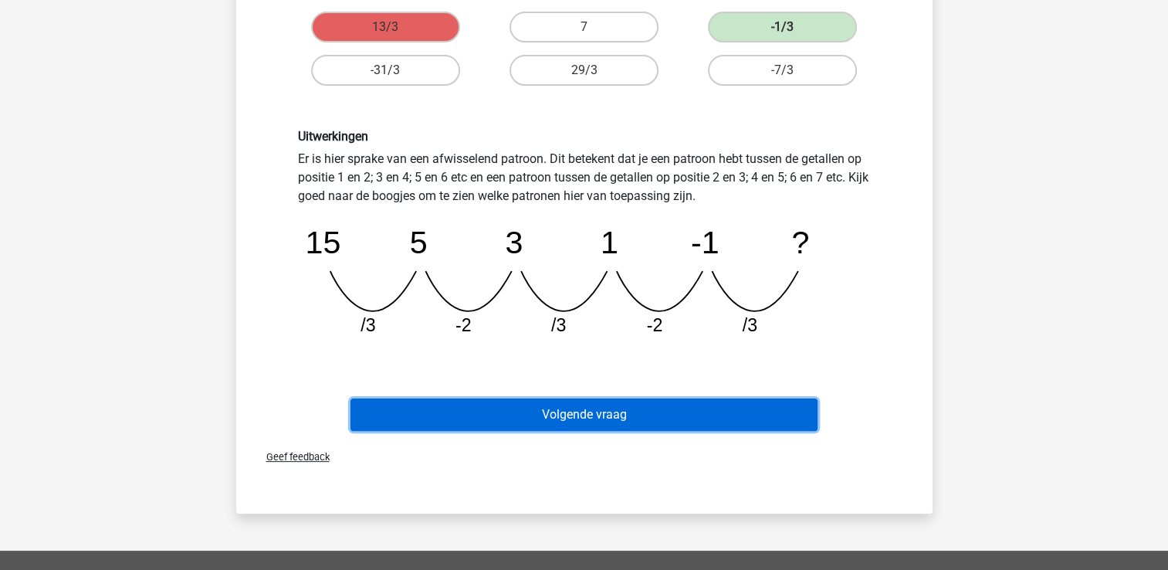
click at [632, 425] on button "Volgende vraag" at bounding box center [583, 414] width 467 height 32
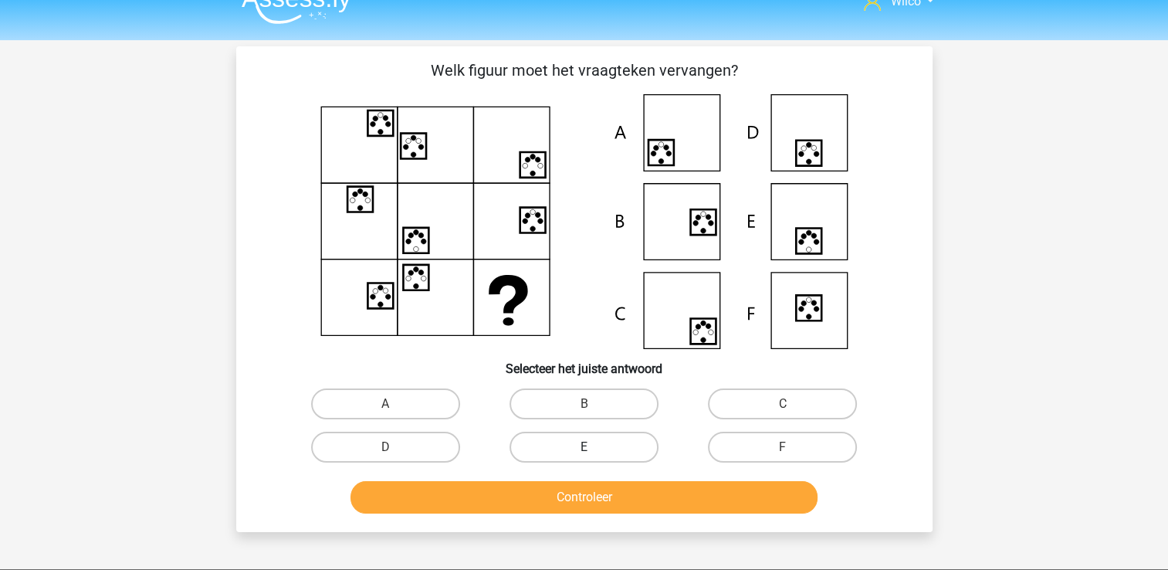
scroll to position [0, 0]
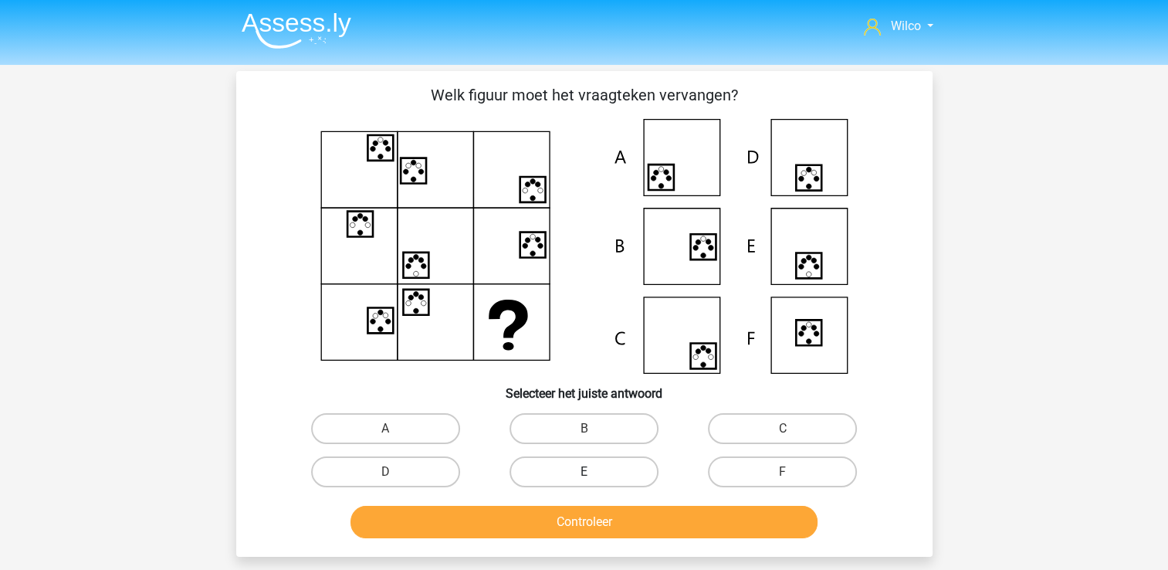
click at [602, 460] on label "E" at bounding box center [583, 471] width 149 height 31
click at [594, 472] on input "E" at bounding box center [589, 477] width 10 height 10
radio input "true"
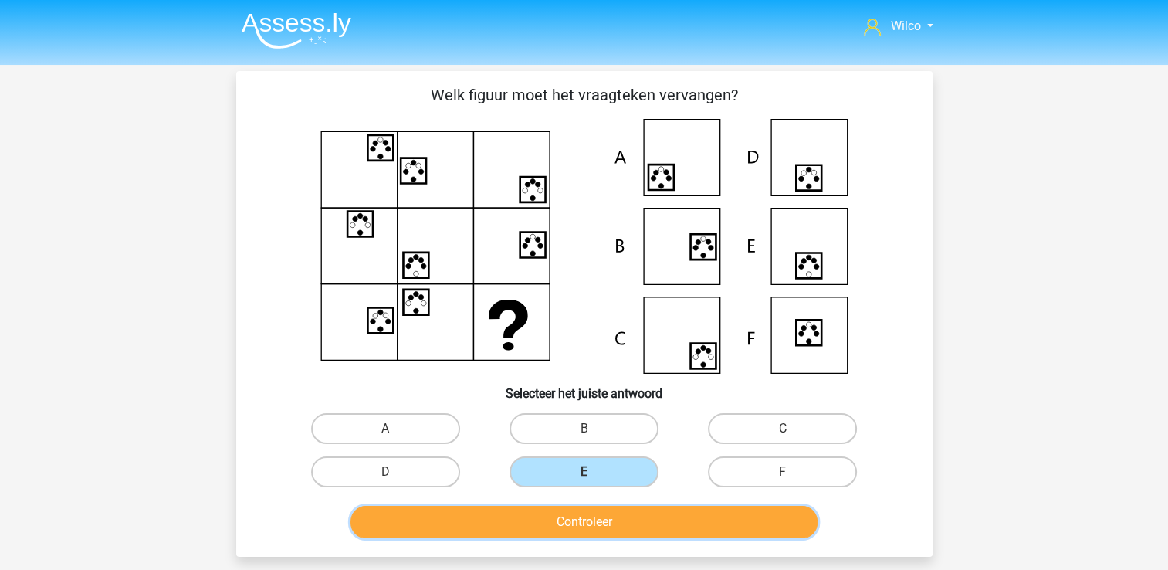
click at [593, 513] on button "Controleer" at bounding box center [583, 522] width 467 height 32
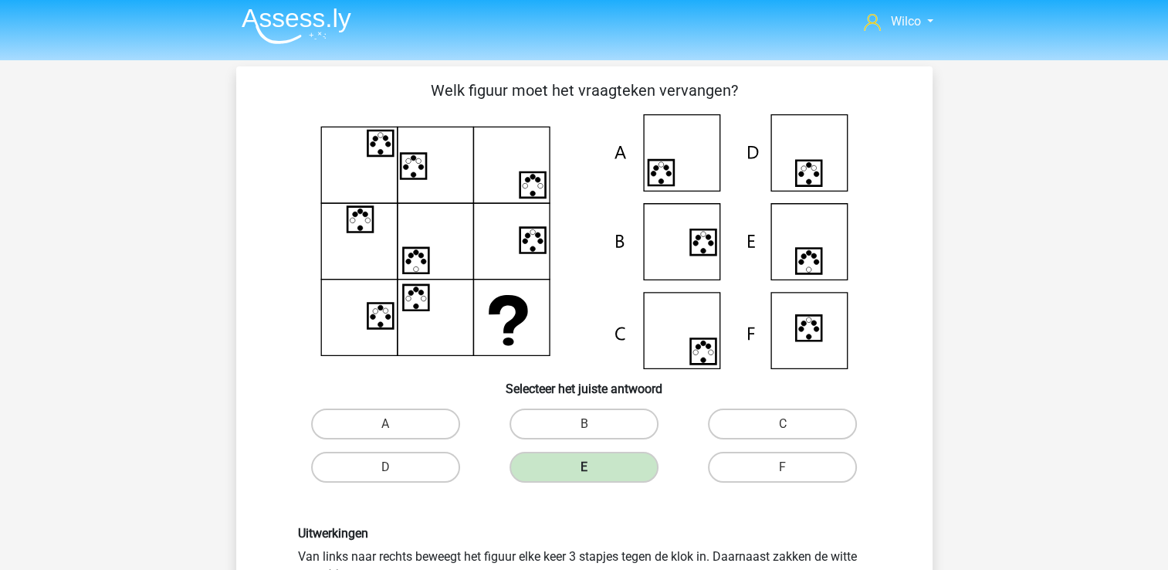
scroll to position [232, 0]
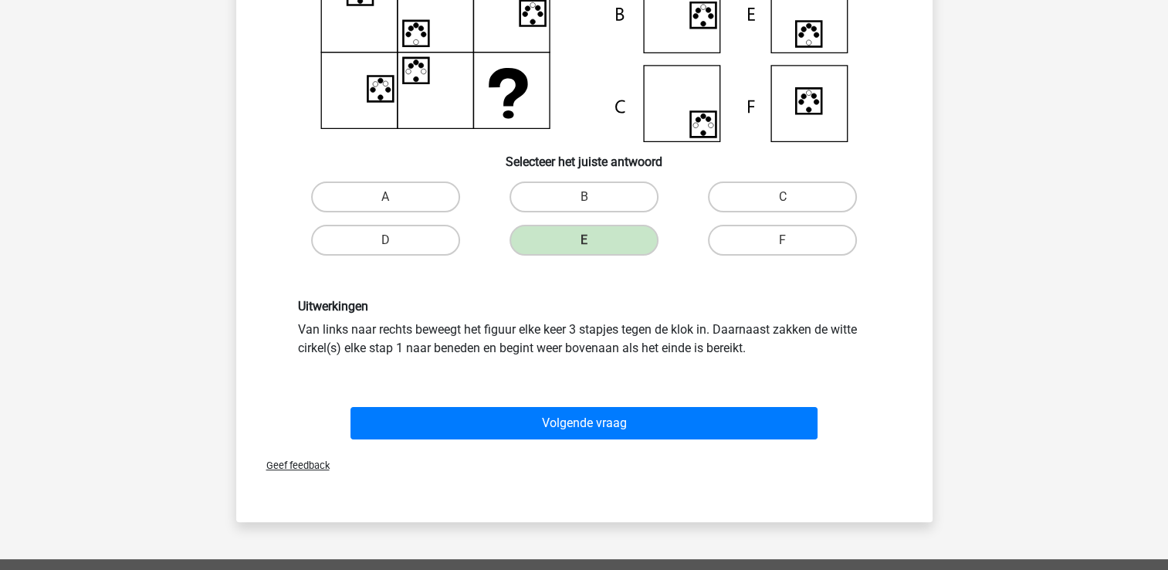
click at [594, 438] on div "Volgende vraag" at bounding box center [584, 426] width 596 height 39
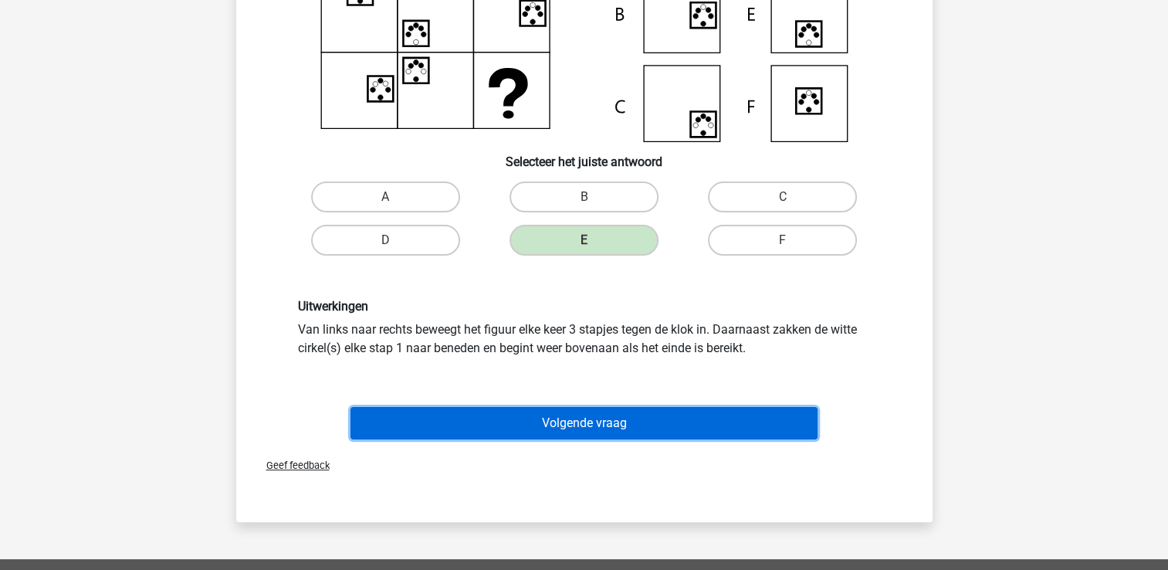
click at [599, 427] on button "Volgende vraag" at bounding box center [583, 423] width 467 height 32
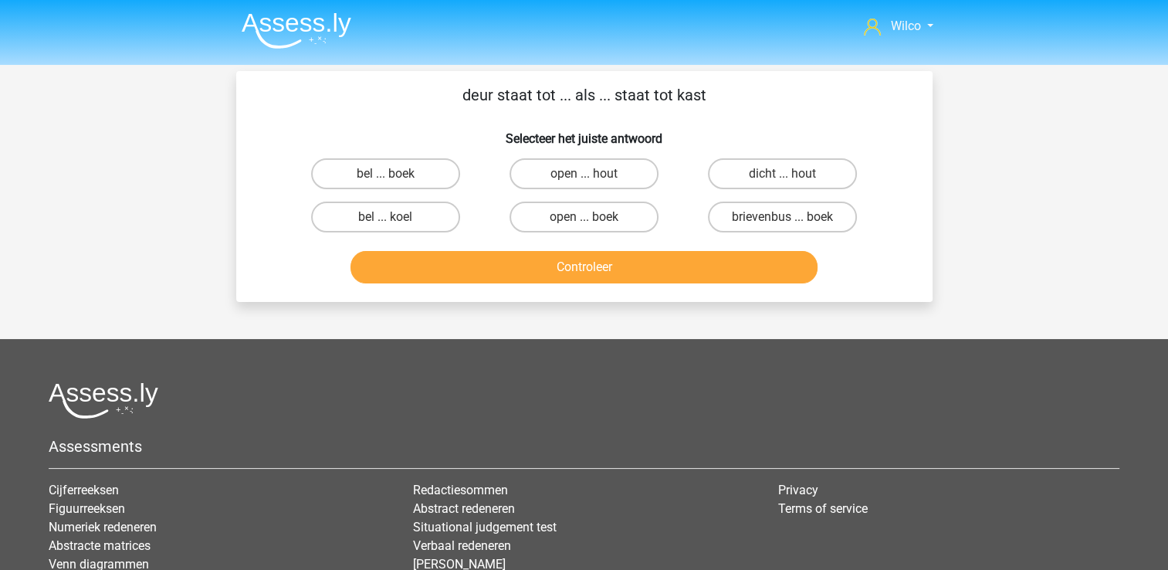
scroll to position [0, 0]
drag, startPoint x: 717, startPoint y: 219, endPoint x: 733, endPoint y: 217, distance: 16.4
click at [732, 218] on label "brievenbus ... boek" at bounding box center [782, 216] width 149 height 31
click at [783, 218] on input "brievenbus ... boek" at bounding box center [788, 222] width 10 height 10
radio input "true"
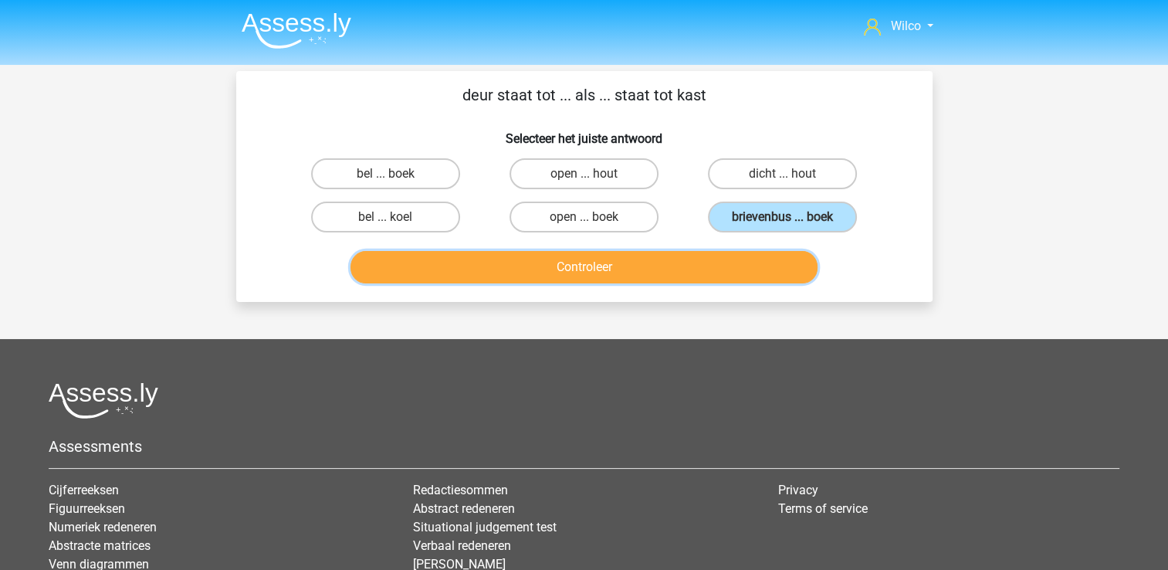
click at [662, 267] on button "Controleer" at bounding box center [583, 267] width 467 height 32
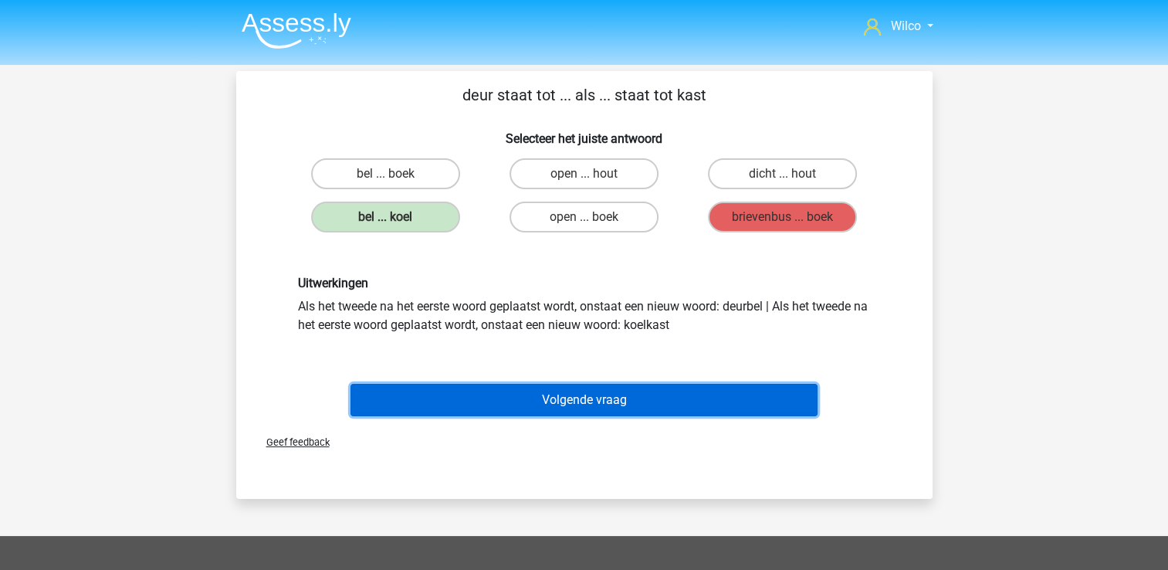
click at [601, 392] on button "Volgende vraag" at bounding box center [583, 400] width 467 height 32
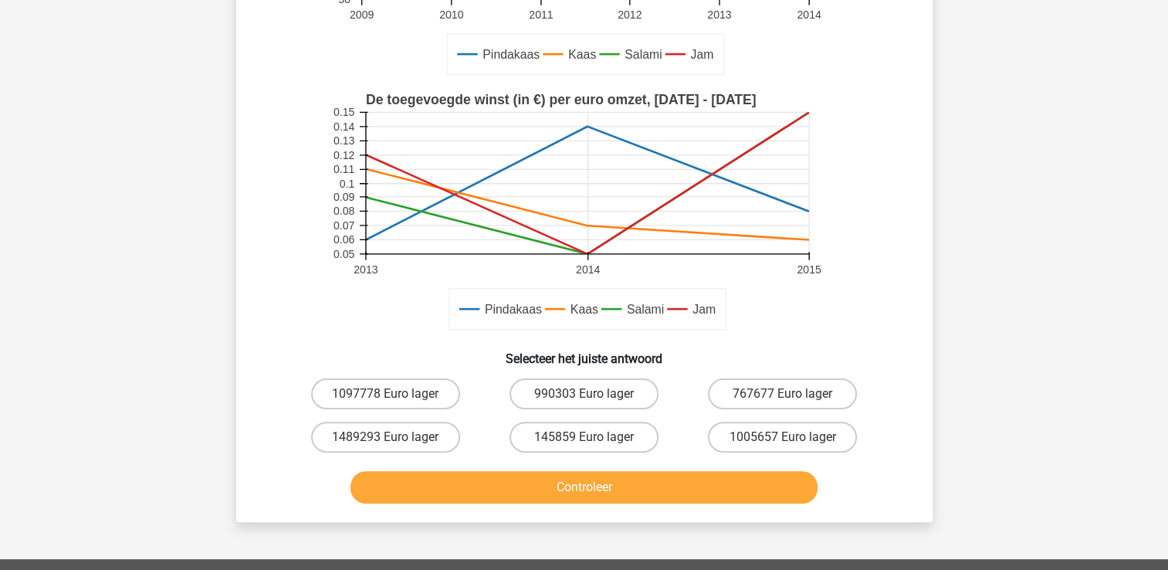
scroll to position [380, 0]
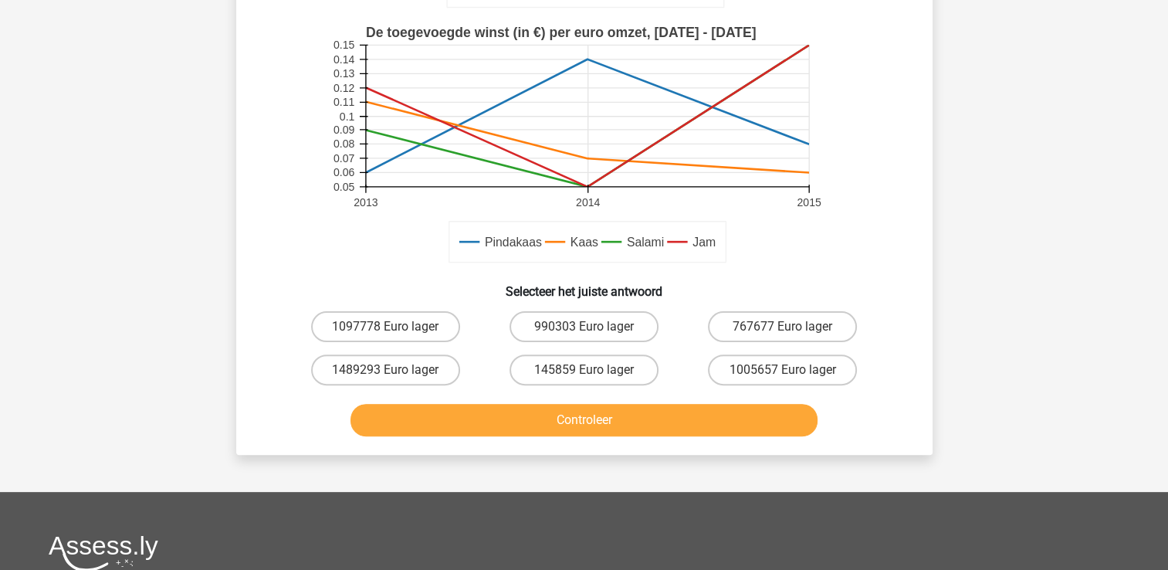
click at [574, 344] on div "990303 Euro lager" at bounding box center [584, 326] width 198 height 43
drag, startPoint x: 574, startPoint y: 374, endPoint x: 569, endPoint y: 381, distance: 8.3
click at [569, 381] on label "145859 Euro lager" at bounding box center [583, 369] width 149 height 31
click at [584, 380] on input "145859 Euro lager" at bounding box center [589, 375] width 10 height 10
radio input "true"
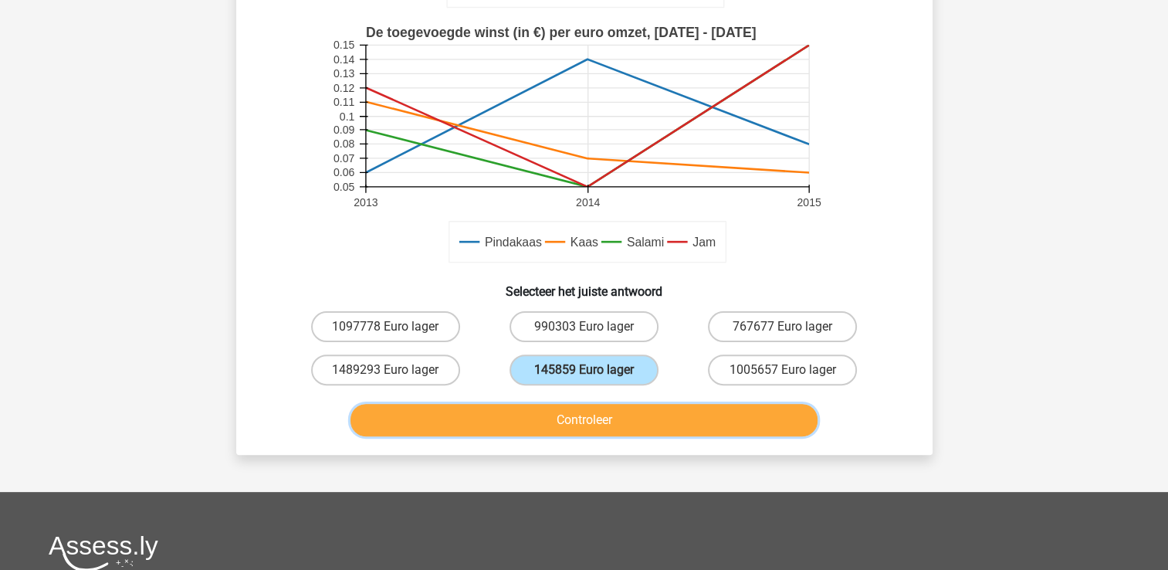
click at [556, 435] on div "Controleer" at bounding box center [584, 423] width 596 height 39
click at [558, 430] on button "Controleer" at bounding box center [583, 420] width 467 height 32
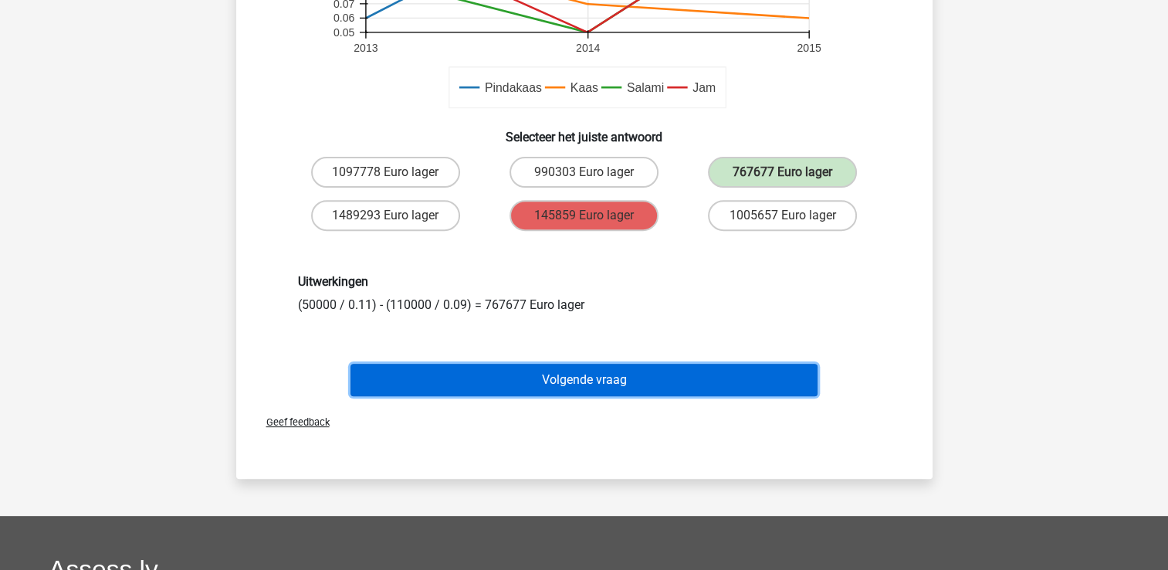
click at [642, 391] on button "Volgende vraag" at bounding box center [583, 380] width 467 height 32
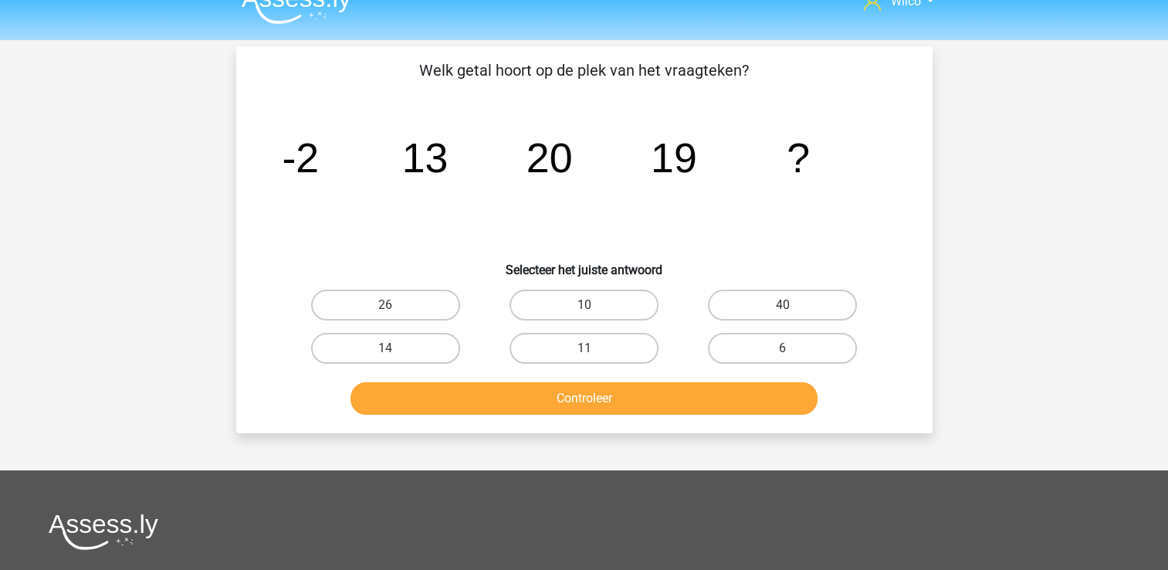
scroll to position [0, 0]
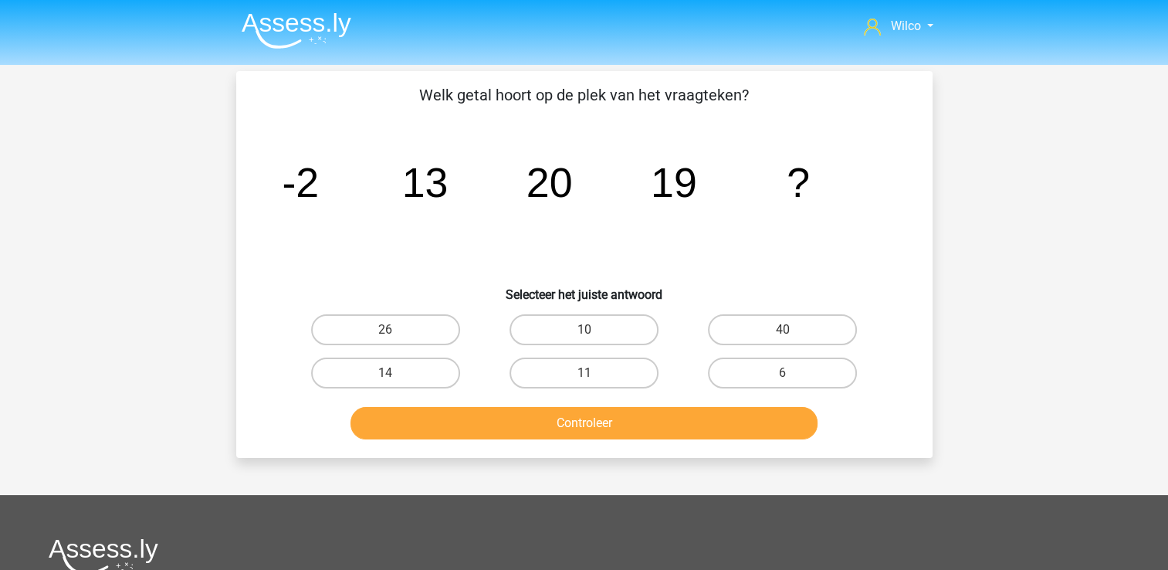
click at [454, 313] on div "26" at bounding box center [385, 329] width 198 height 43
click at [444, 317] on label "26" at bounding box center [385, 329] width 149 height 31
click at [395, 330] on input "26" at bounding box center [390, 335] width 10 height 10
radio input "true"
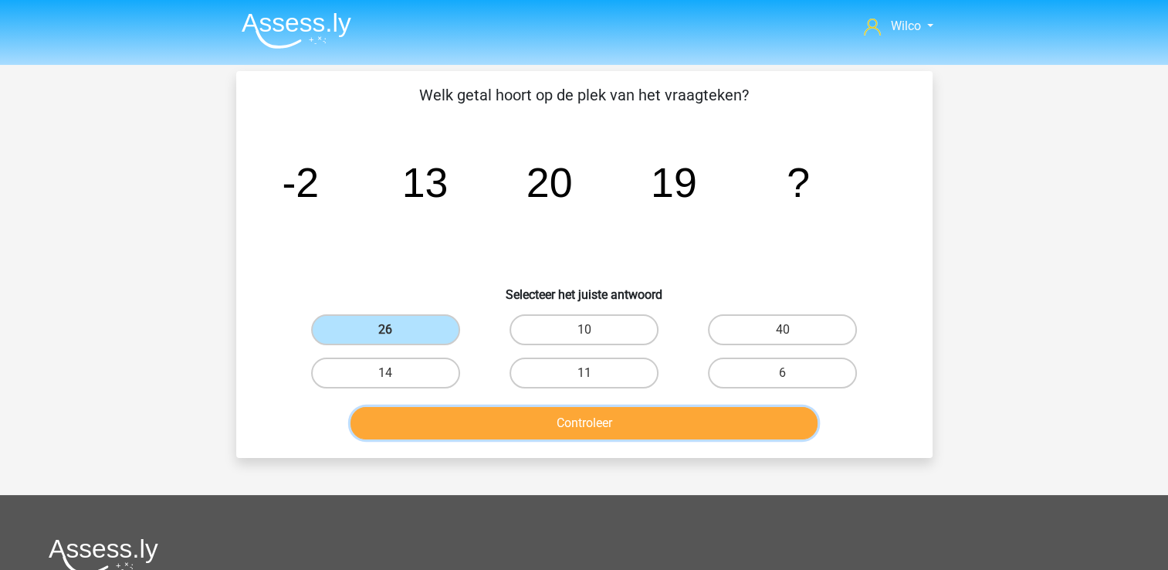
click at [463, 409] on button "Controleer" at bounding box center [583, 423] width 467 height 32
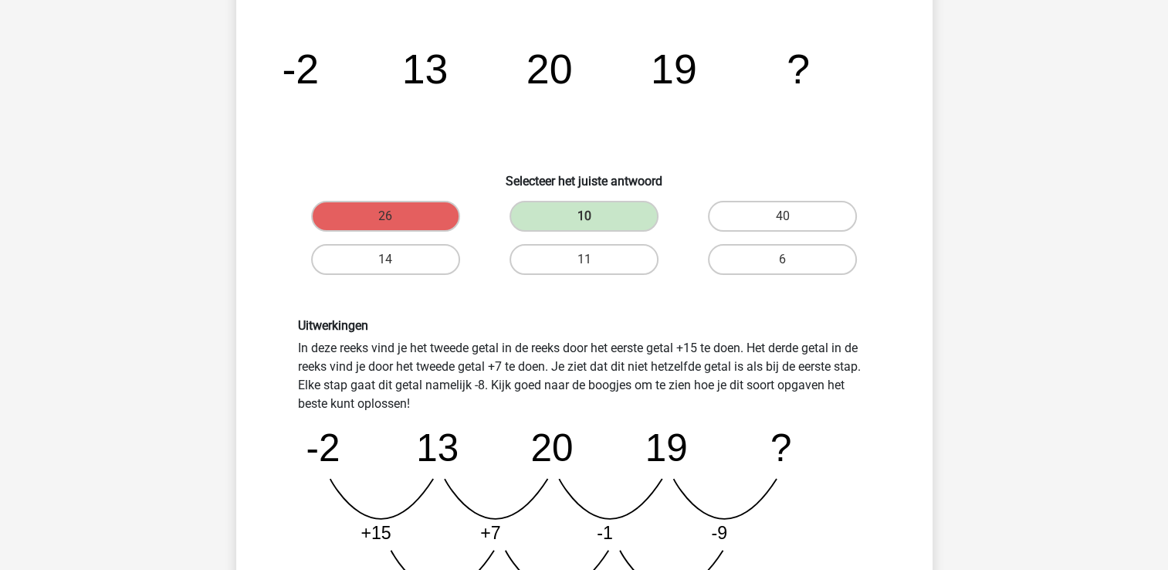
scroll to position [309, 0]
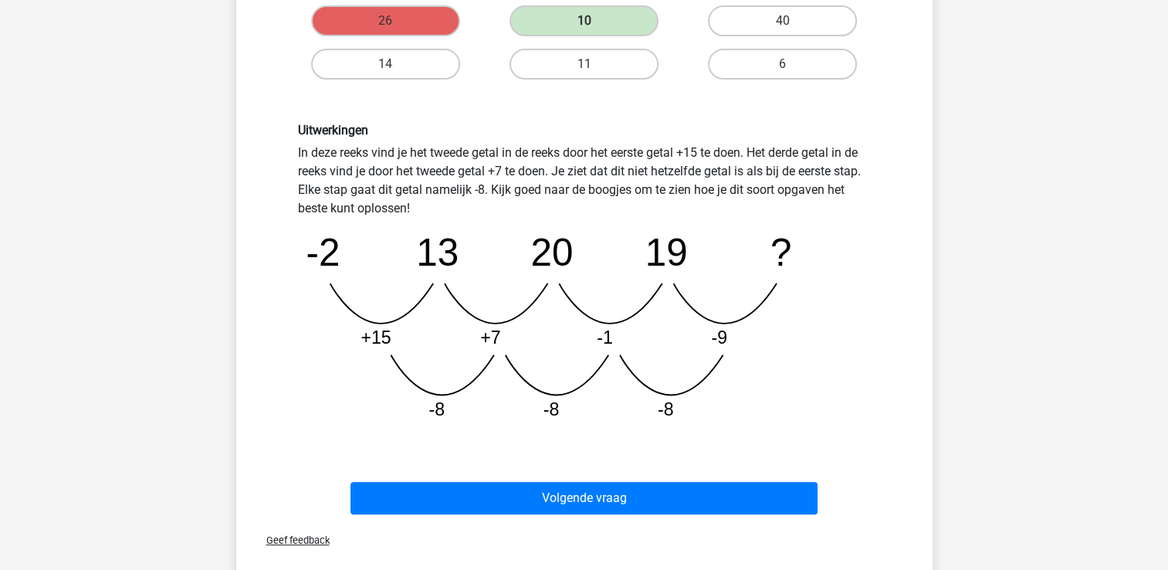
click at [536, 514] on div "Volgende vraag" at bounding box center [584, 501] width 596 height 39
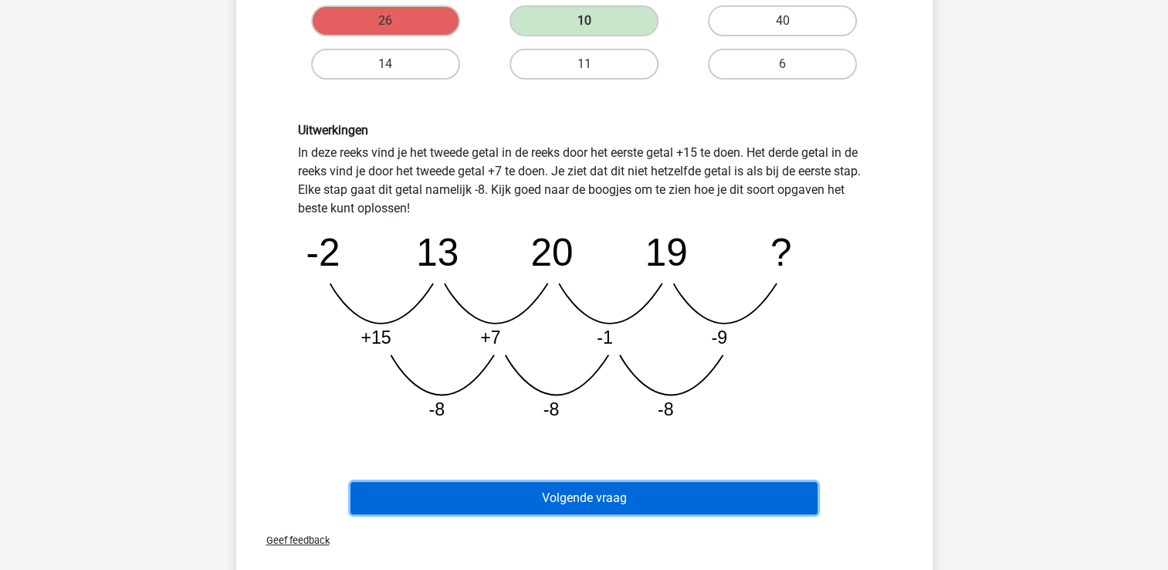
click at [534, 498] on button "Volgende vraag" at bounding box center [583, 498] width 467 height 32
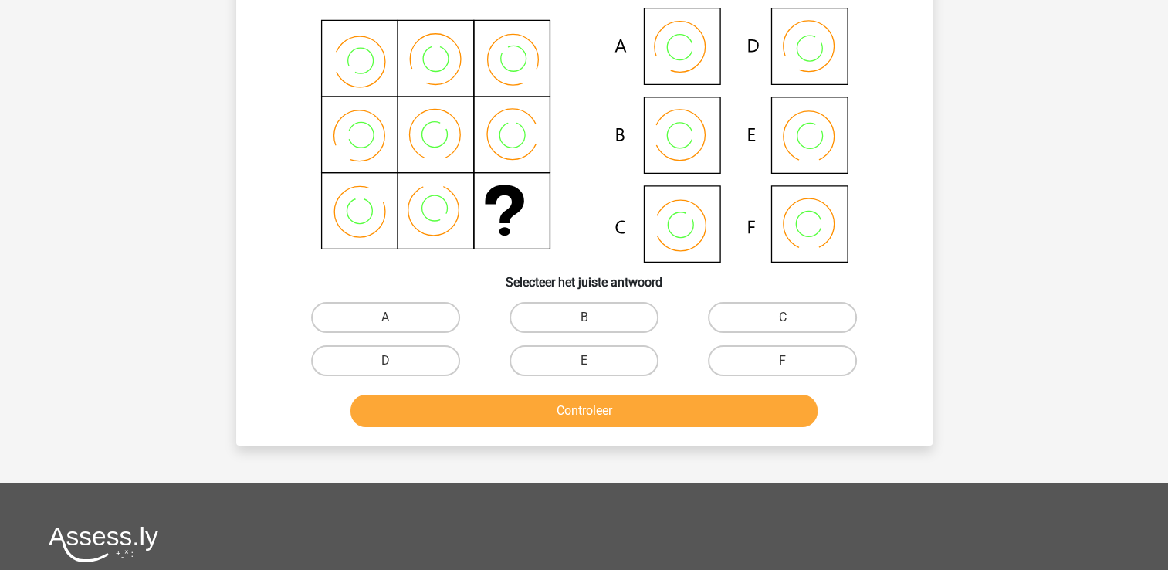
scroll to position [71, 0]
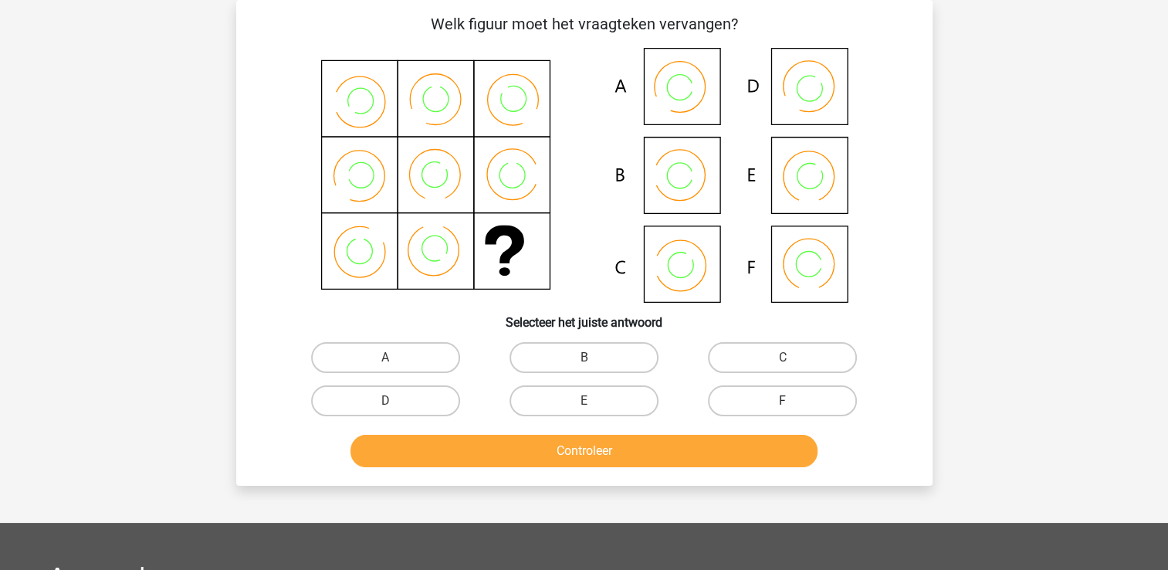
click at [756, 390] on label "F" at bounding box center [782, 400] width 149 height 31
click at [783, 401] on input "F" at bounding box center [788, 406] width 10 height 10
radio input "true"
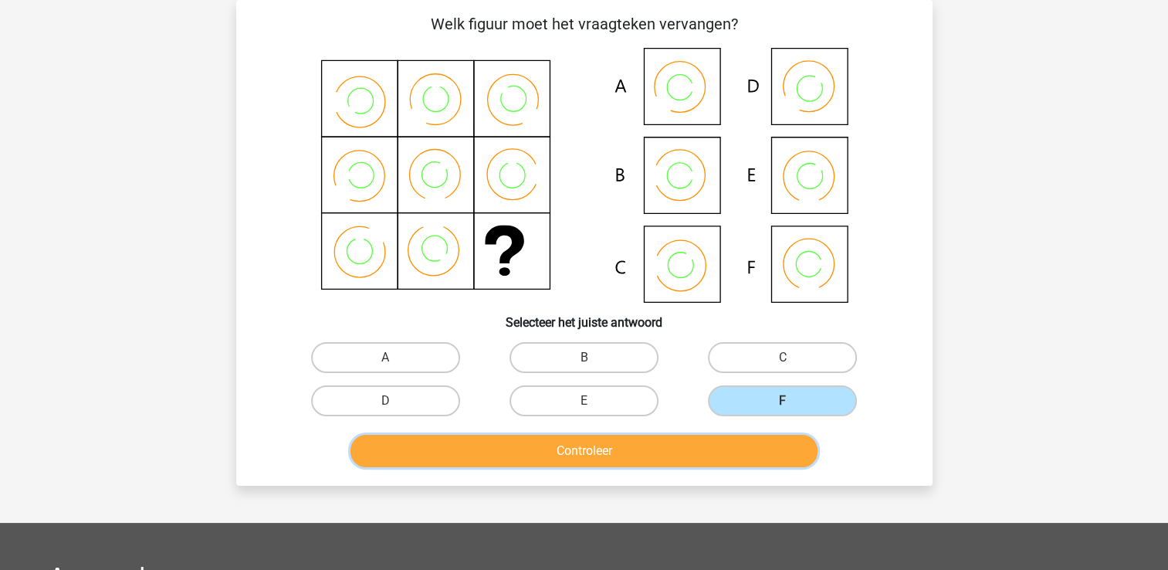
click at [699, 450] on button "Controleer" at bounding box center [583, 451] width 467 height 32
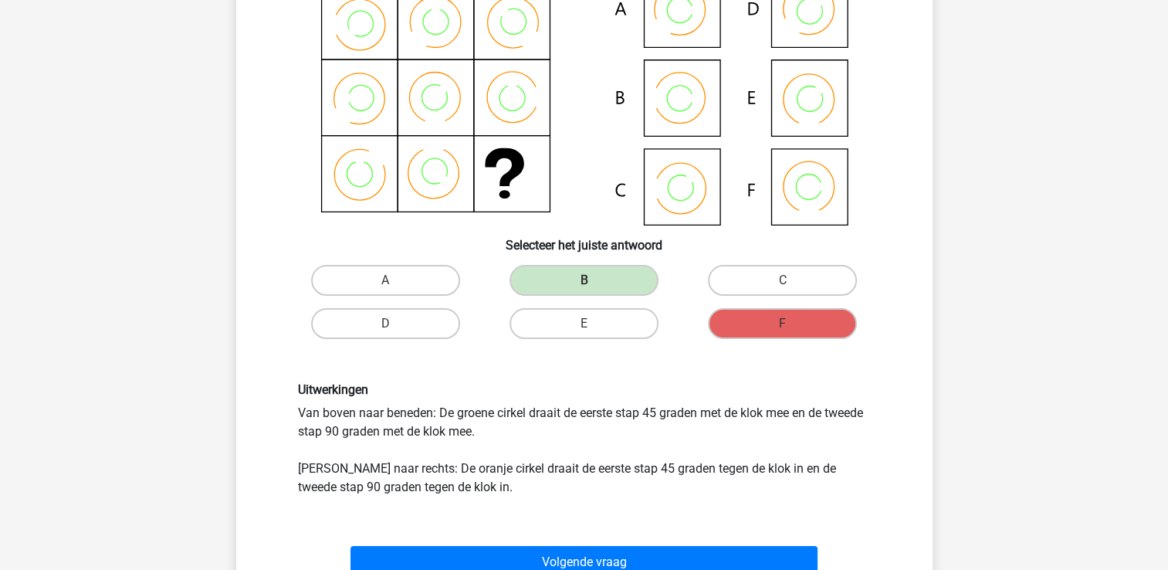
scroll to position [457, 0]
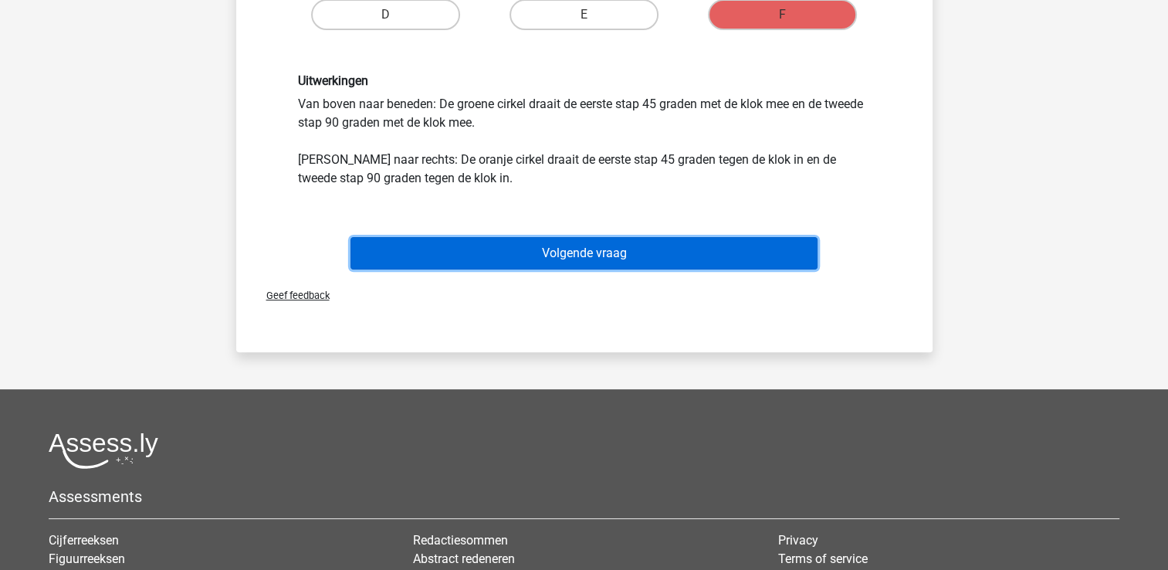
click at [634, 251] on button "Volgende vraag" at bounding box center [583, 253] width 467 height 32
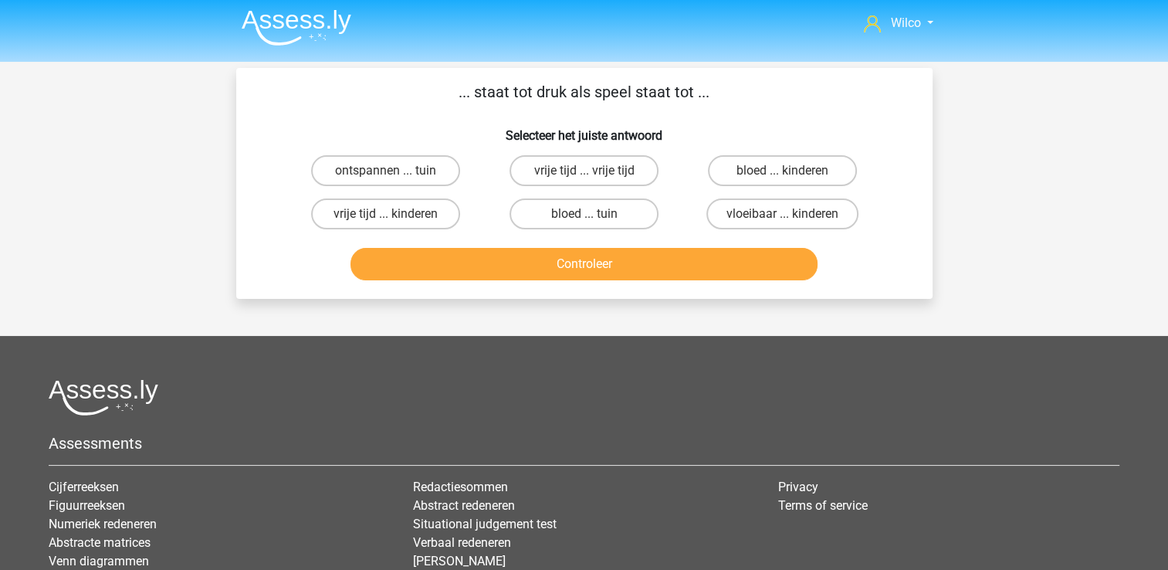
scroll to position [0, 0]
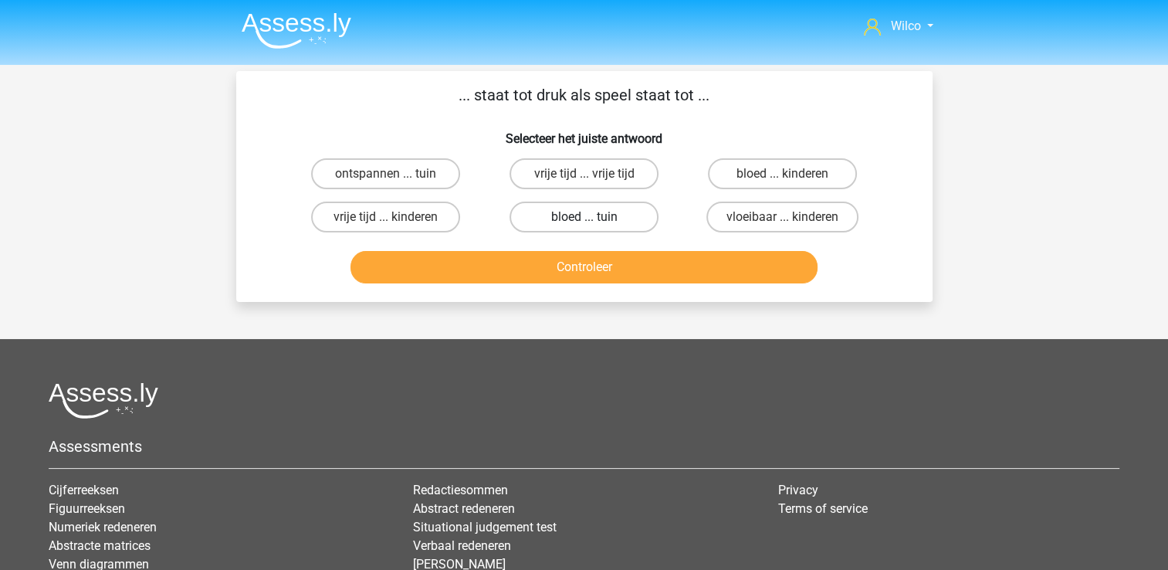
click at [528, 212] on label "bloed ... tuin" at bounding box center [583, 216] width 149 height 31
click at [584, 217] on input "bloed ... tuin" at bounding box center [589, 222] width 10 height 10
radio input "true"
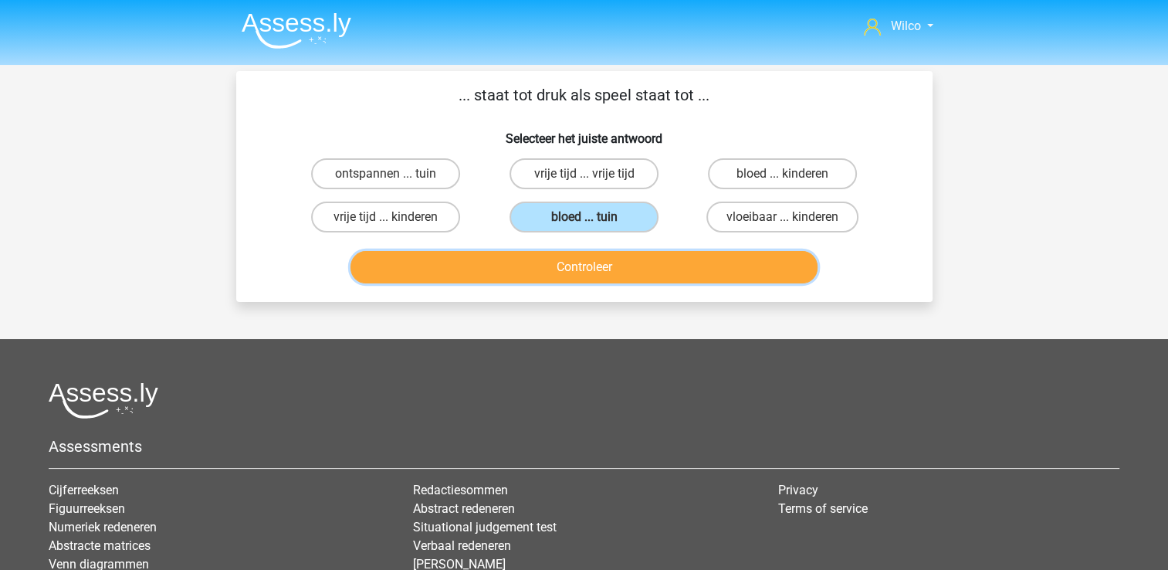
click at [542, 279] on button "Controleer" at bounding box center [583, 267] width 467 height 32
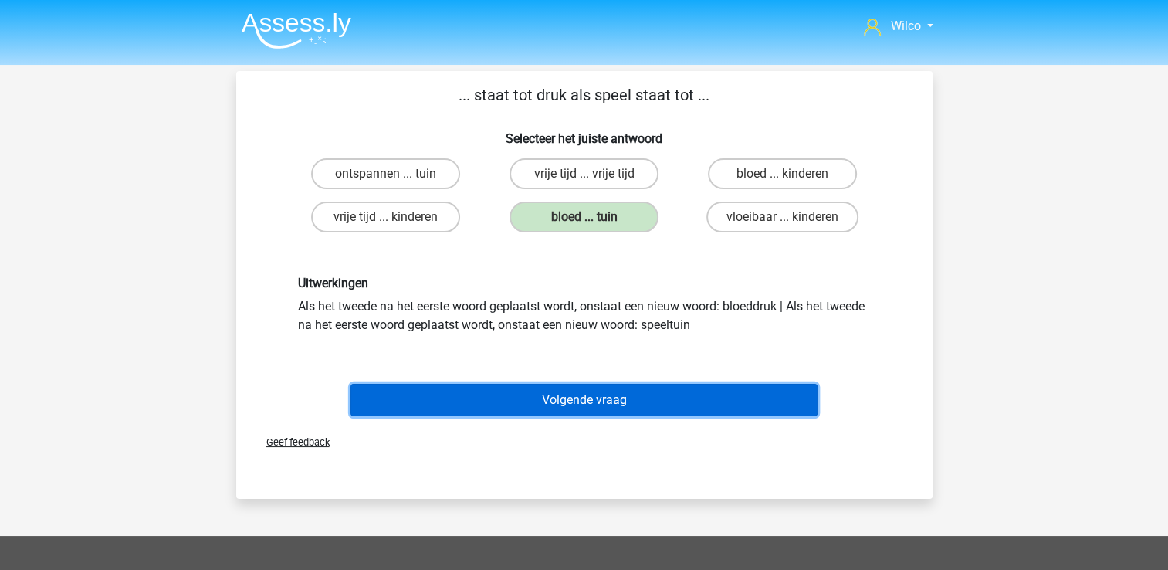
click at [572, 385] on button "Volgende vraag" at bounding box center [583, 400] width 467 height 32
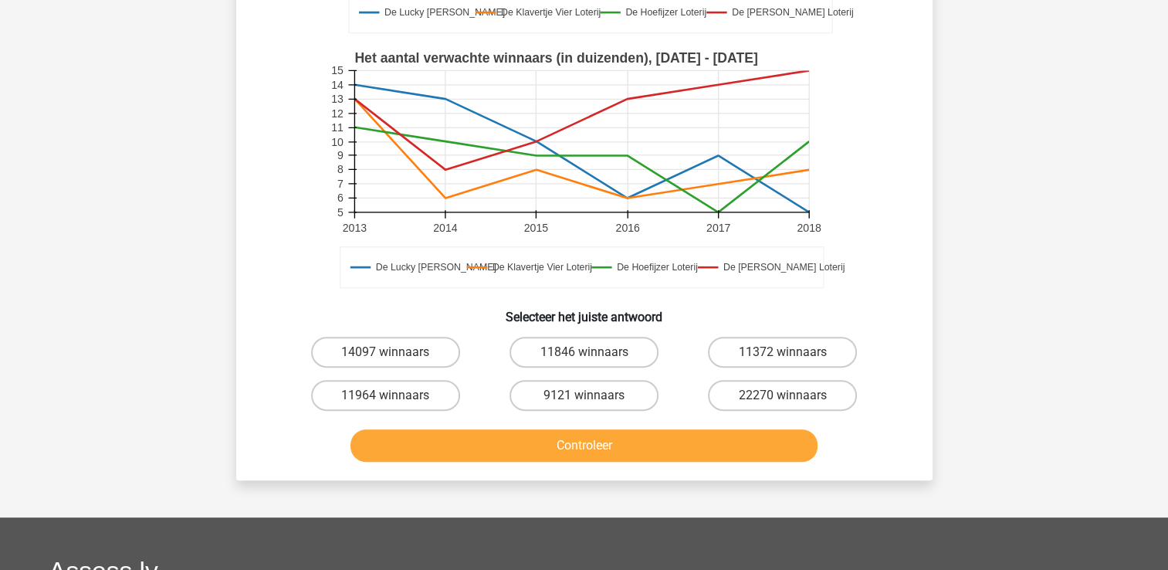
scroll to position [611, 0]
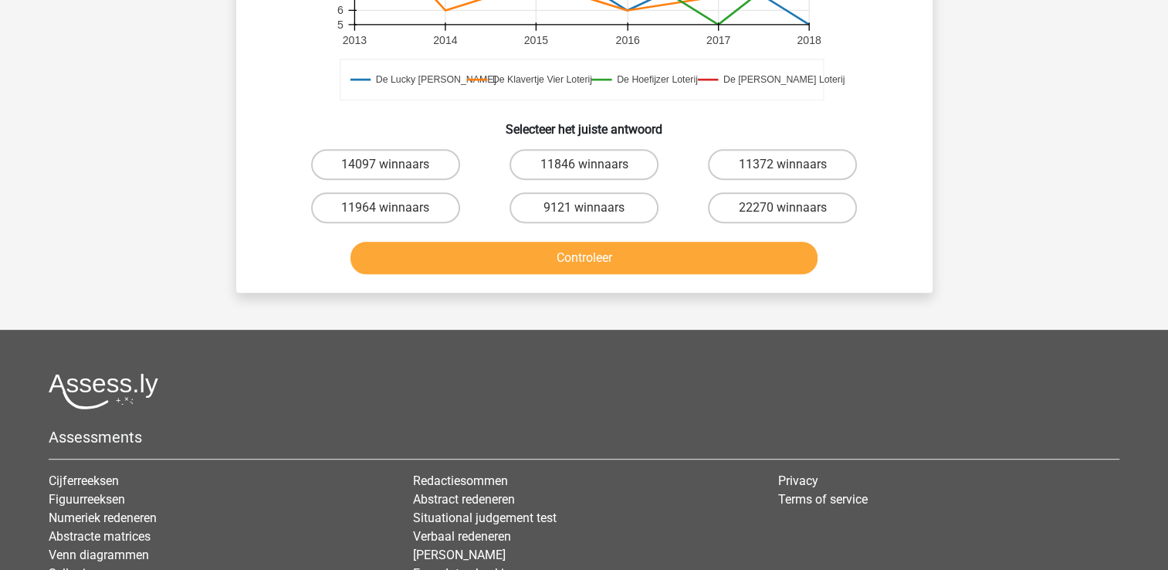
drag, startPoint x: 741, startPoint y: 182, endPoint x: 711, endPoint y: 217, distance: 46.0
click at [742, 192] on label "22270 winnaars" at bounding box center [782, 207] width 149 height 31
click at [783, 208] on input "22270 winnaars" at bounding box center [788, 213] width 10 height 10
radio input "true"
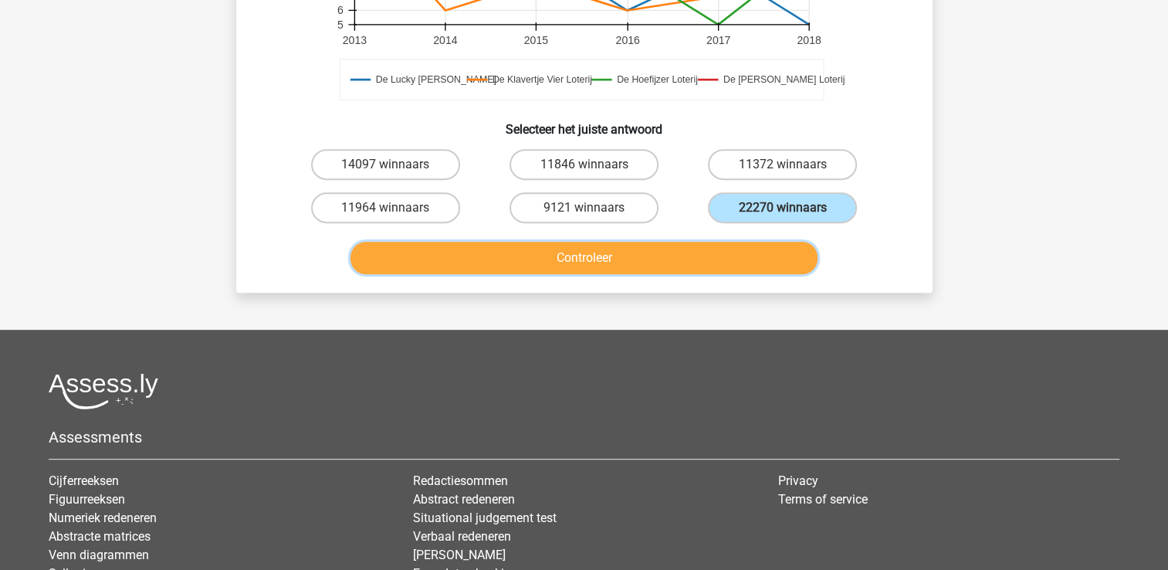
click at [707, 242] on button "Controleer" at bounding box center [583, 258] width 467 height 32
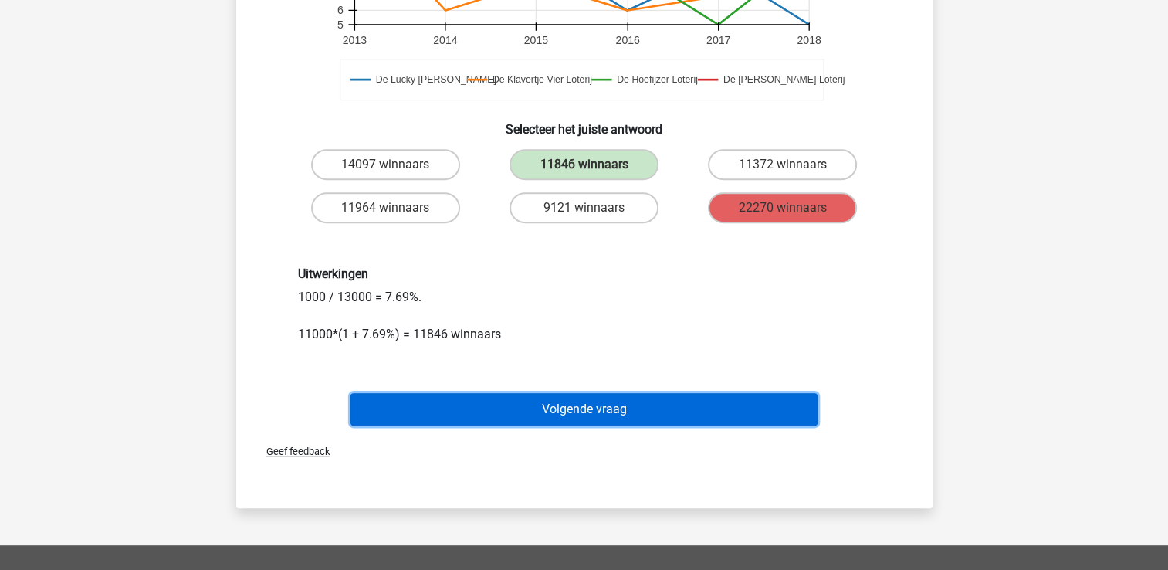
click at [614, 393] on button "Volgende vraag" at bounding box center [583, 409] width 467 height 32
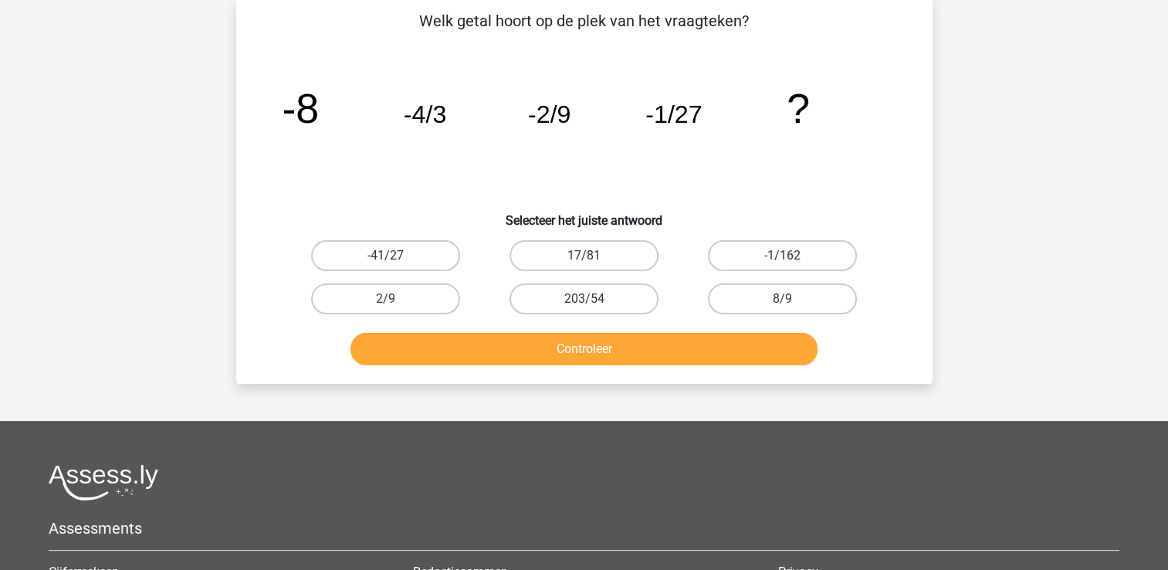
scroll to position [71, 0]
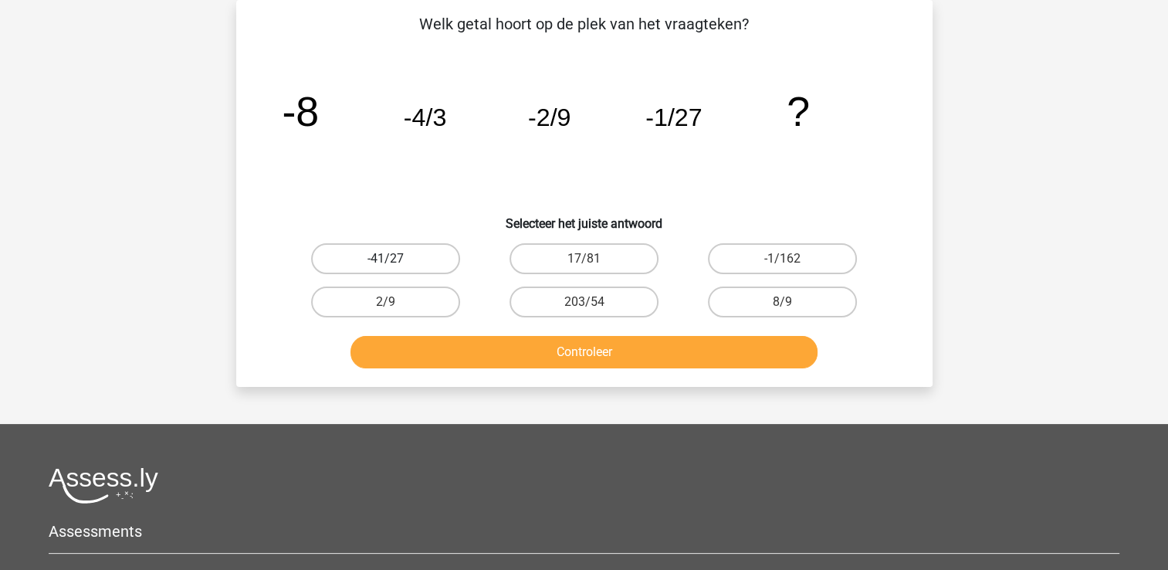
click at [406, 272] on label "-41/27" at bounding box center [385, 258] width 149 height 31
click at [395, 269] on input "-41/27" at bounding box center [390, 264] width 10 height 10
radio input "true"
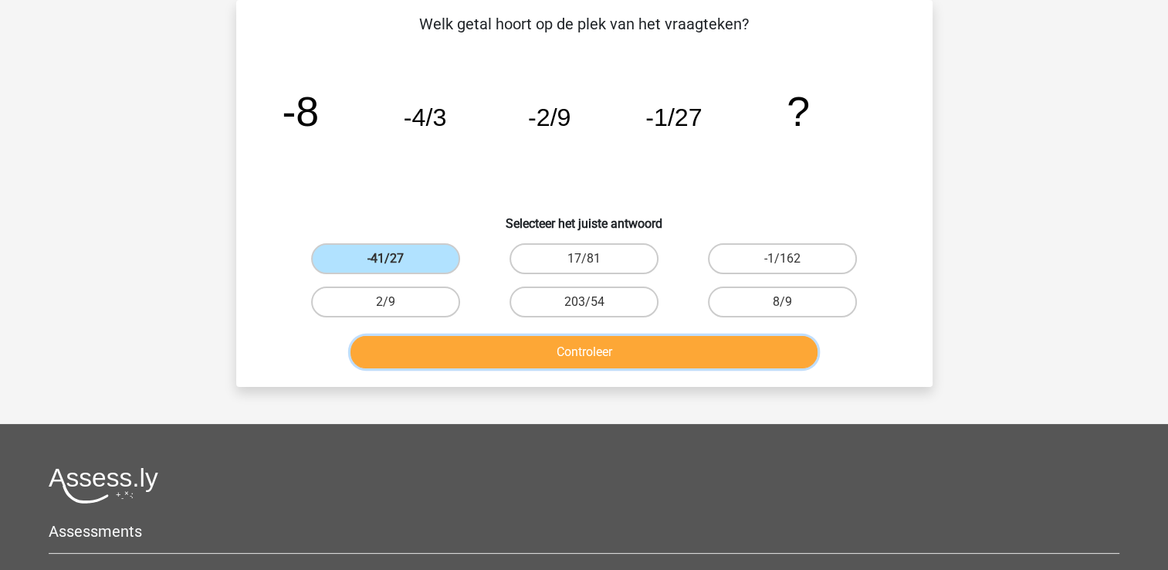
click at [417, 354] on button "Controleer" at bounding box center [583, 352] width 467 height 32
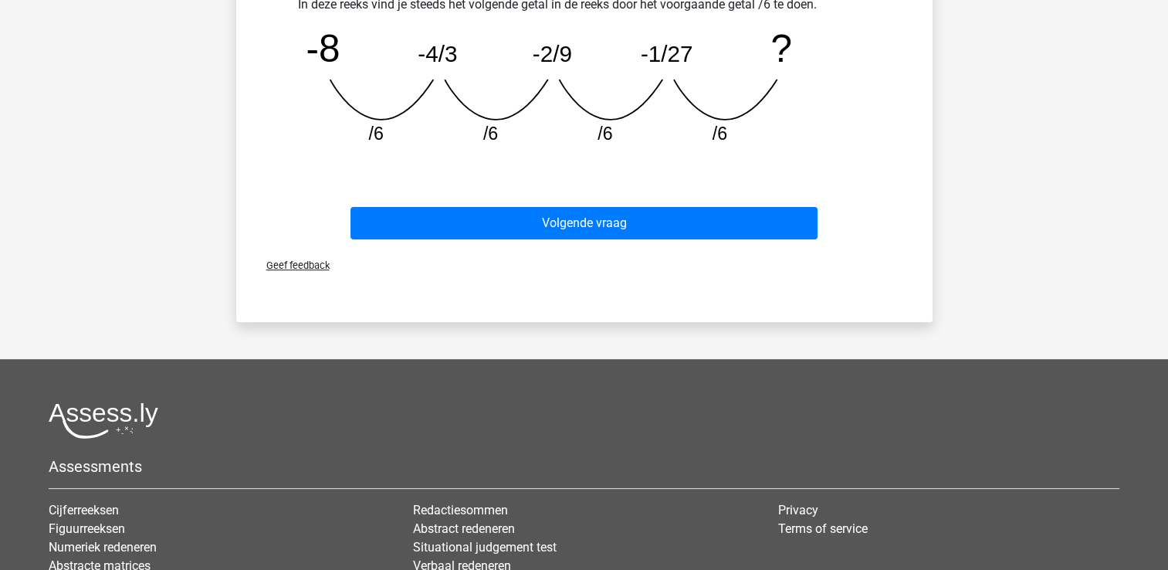
click at [577, 237] on div "Volgende vraag" at bounding box center [584, 226] width 596 height 39
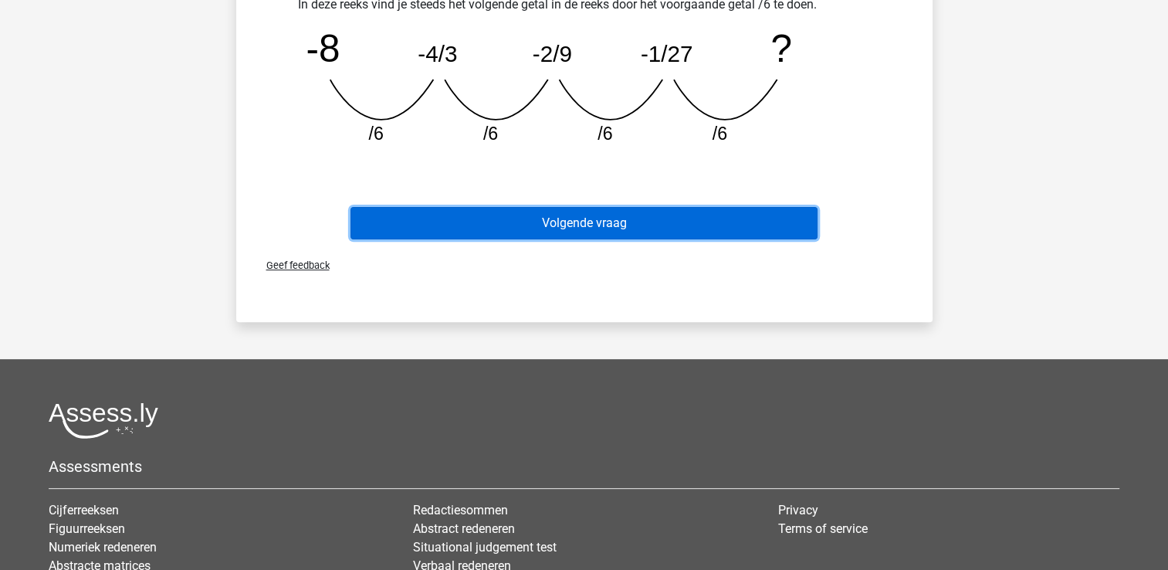
click at [577, 232] on button "Volgende vraag" at bounding box center [583, 223] width 467 height 32
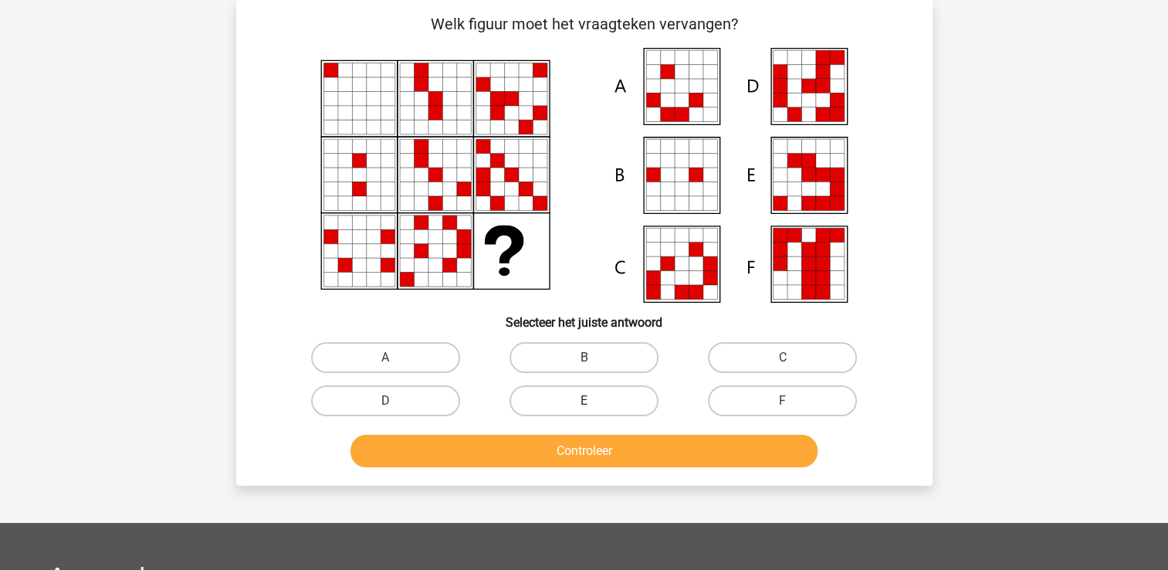
click at [572, 392] on label "E" at bounding box center [583, 400] width 149 height 31
click at [584, 401] on input "E" at bounding box center [589, 406] width 10 height 10
radio input "true"
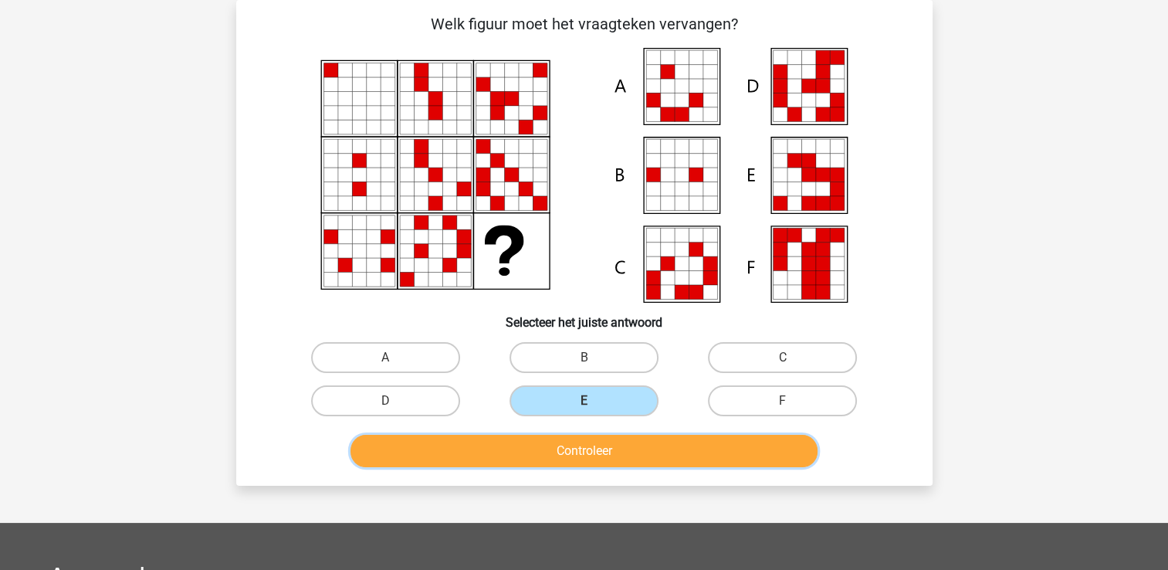
click at [575, 444] on button "Controleer" at bounding box center [583, 451] width 467 height 32
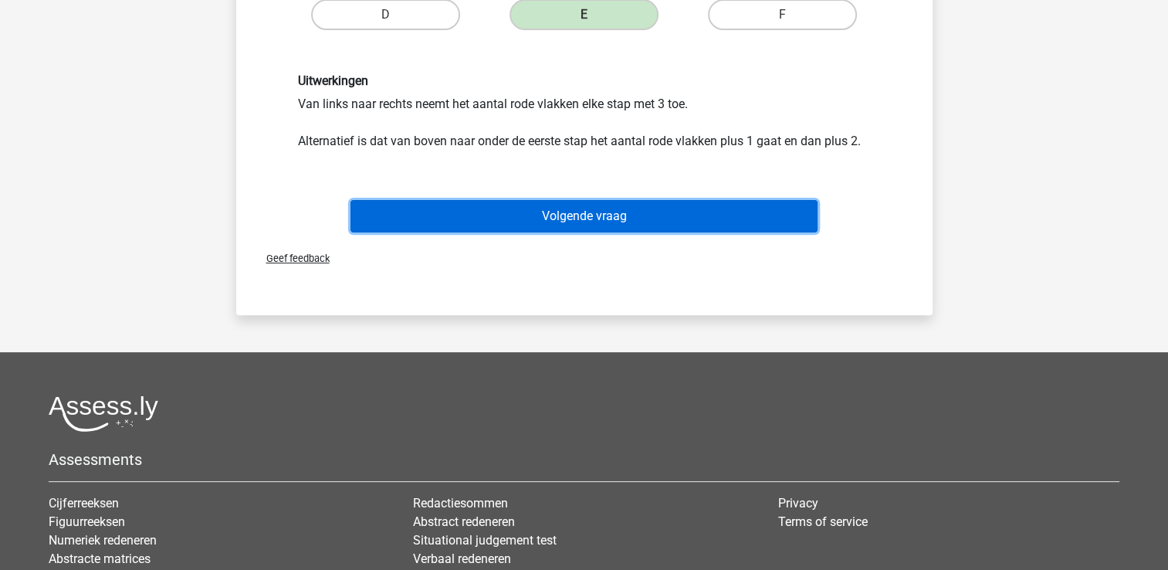
click at [723, 228] on button "Volgende vraag" at bounding box center [583, 216] width 467 height 32
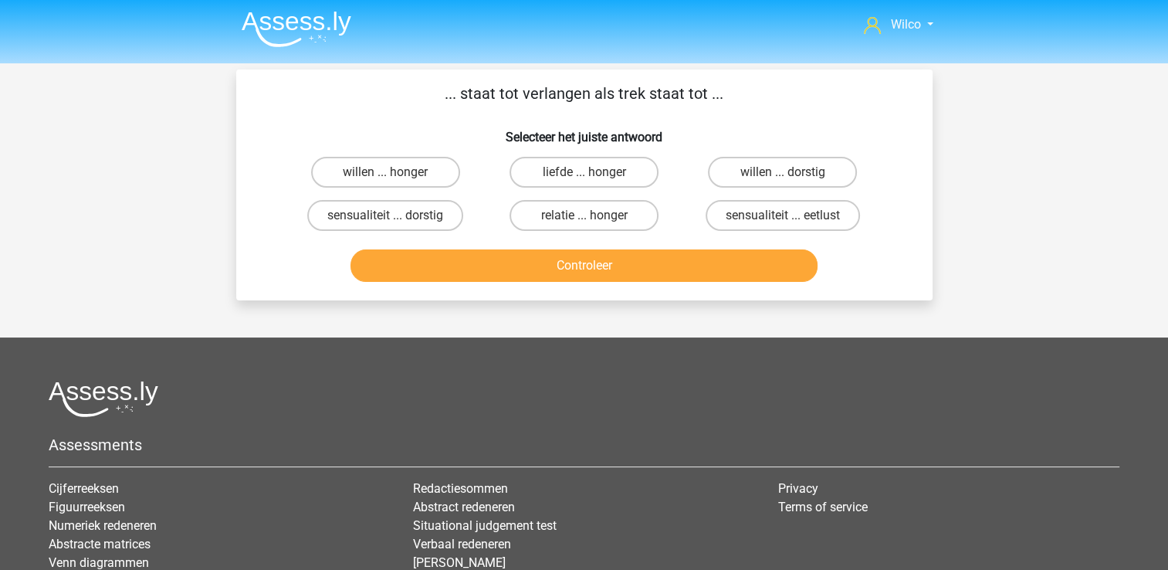
scroll to position [0, 0]
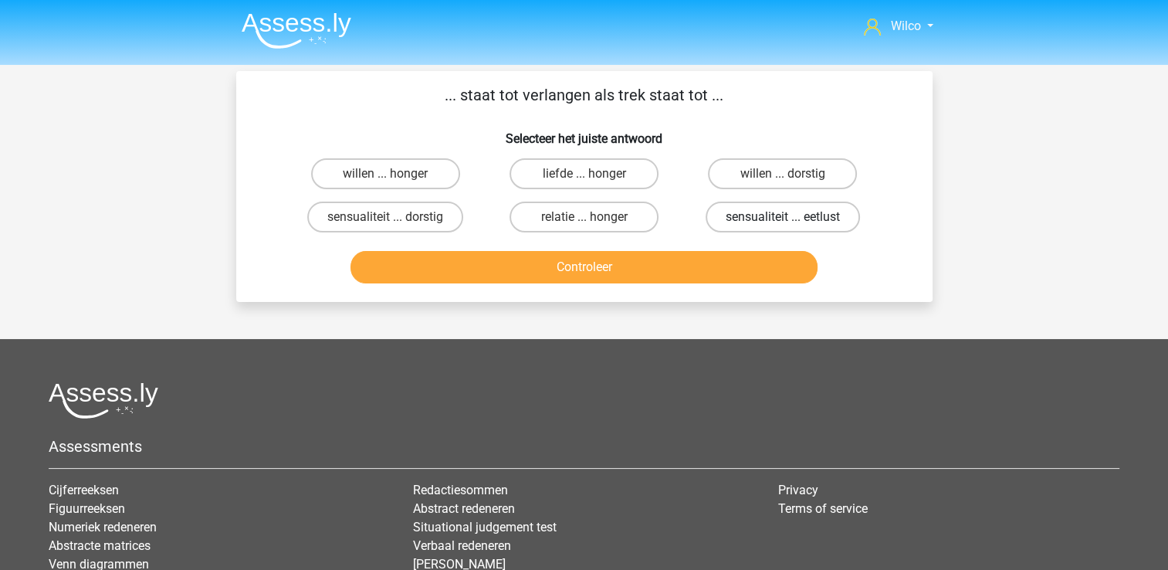
click at [773, 215] on label "sensualiteit ... eetlust" at bounding box center [783, 216] width 154 height 31
click at [783, 217] on input "sensualiteit ... eetlust" at bounding box center [788, 222] width 10 height 10
radio input "true"
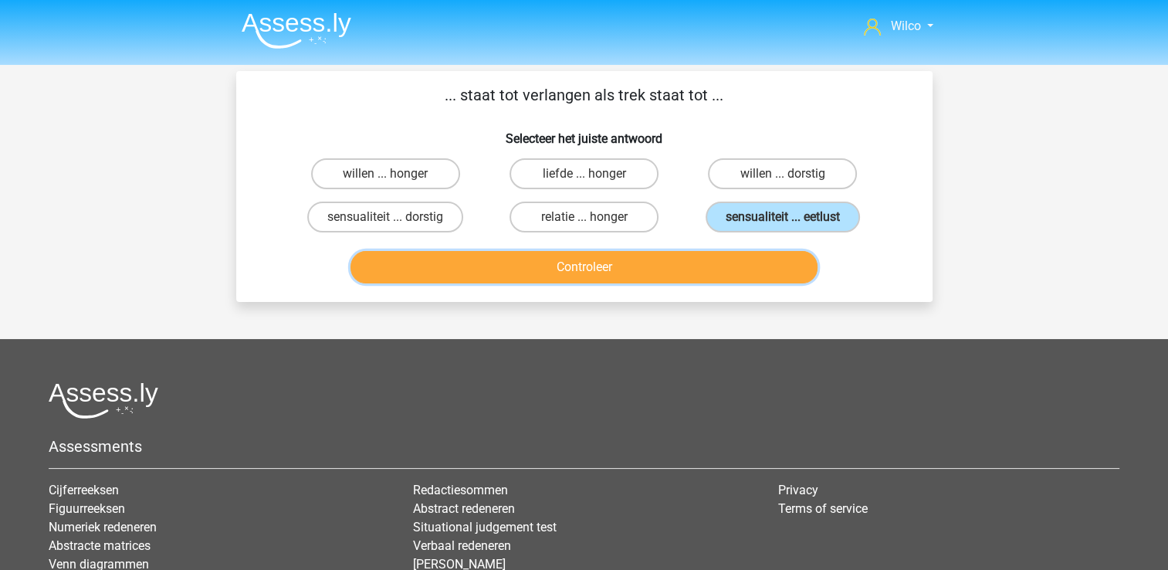
click at [746, 252] on button "Controleer" at bounding box center [583, 267] width 467 height 32
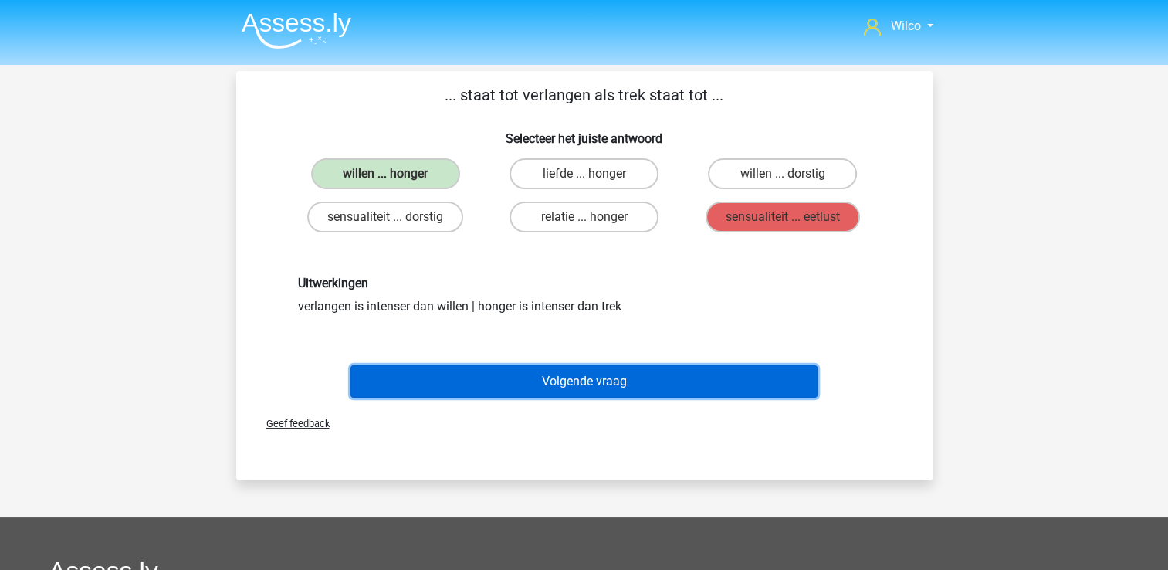
click at [654, 366] on button "Volgende vraag" at bounding box center [583, 381] width 467 height 32
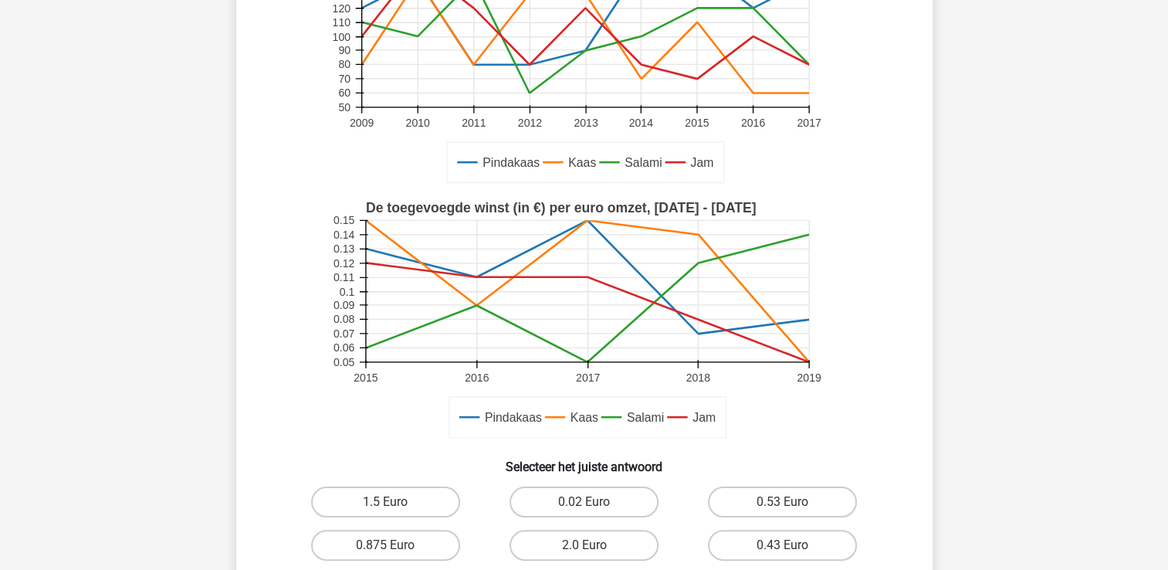
scroll to position [457, 0]
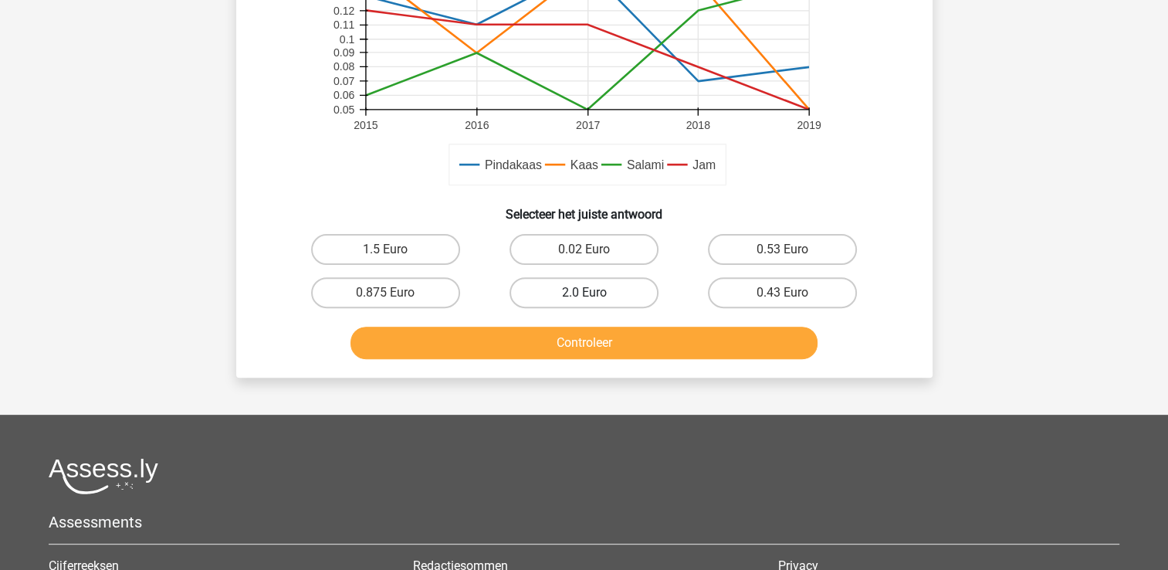
click at [595, 290] on label "2.0 Euro" at bounding box center [583, 292] width 149 height 31
click at [594, 293] on input "2.0 Euro" at bounding box center [589, 298] width 10 height 10
radio input "true"
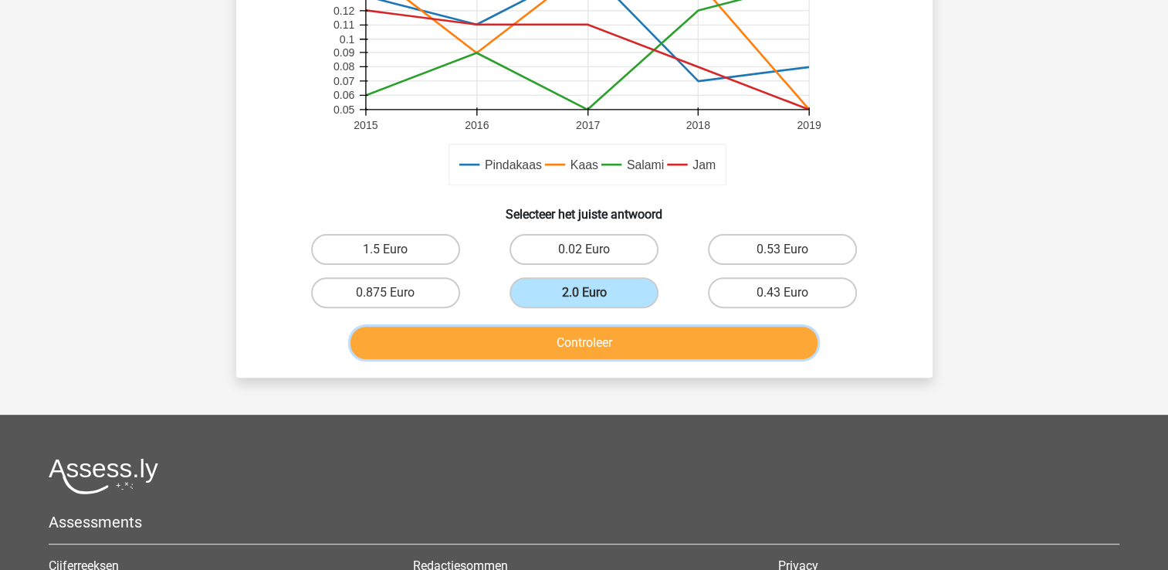
click at [592, 327] on button "Controleer" at bounding box center [583, 343] width 467 height 32
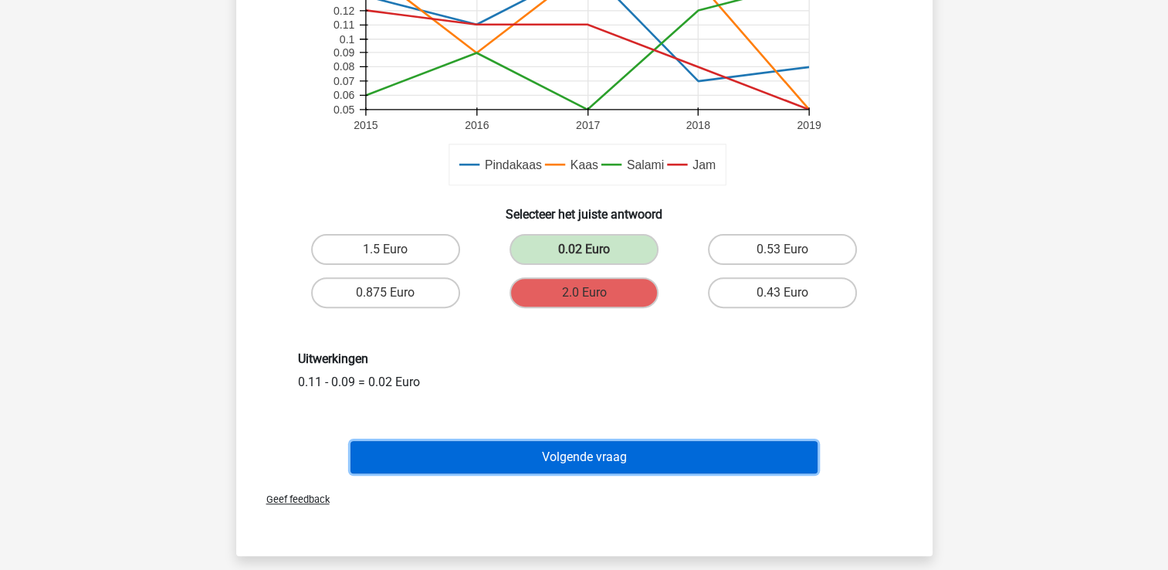
click at [542, 445] on button "Volgende vraag" at bounding box center [583, 457] width 467 height 32
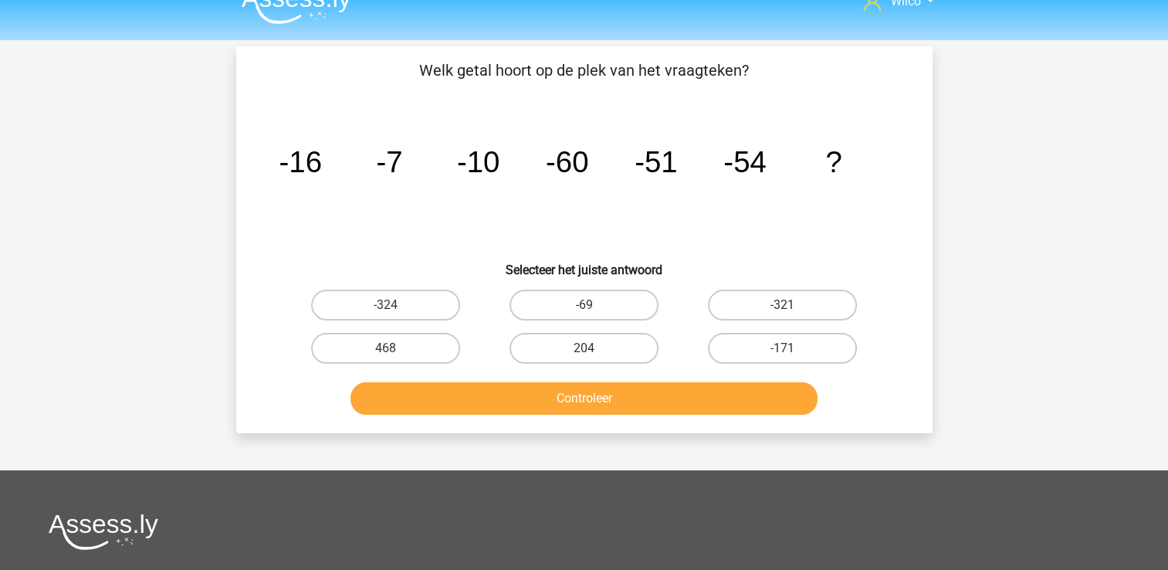
scroll to position [0, 0]
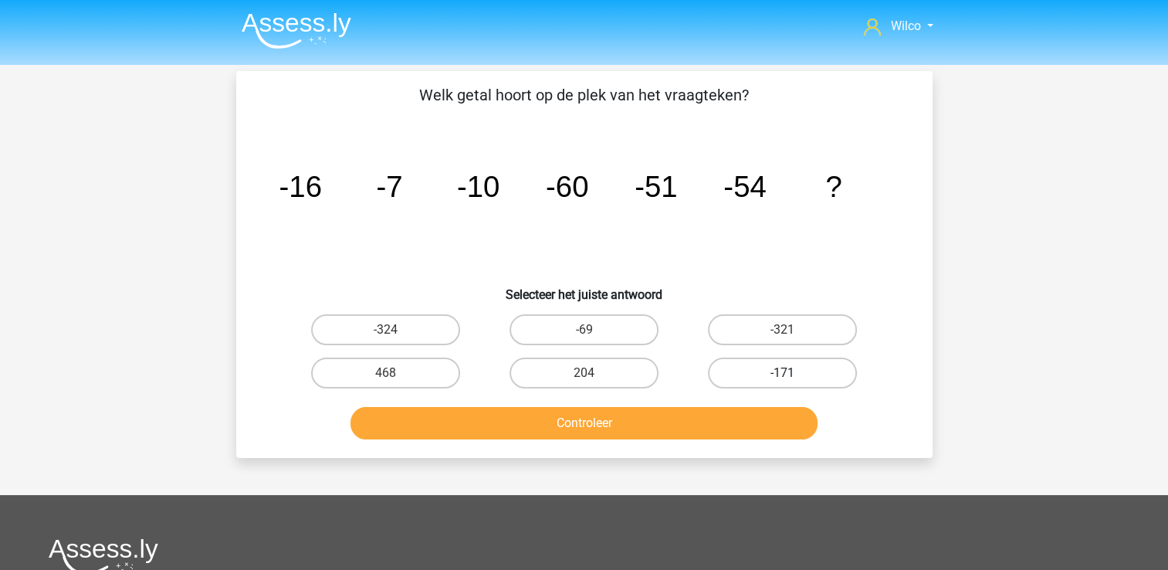
click at [766, 377] on label "-171" at bounding box center [782, 372] width 149 height 31
click at [783, 377] on input "-171" at bounding box center [788, 378] width 10 height 10
radio input "true"
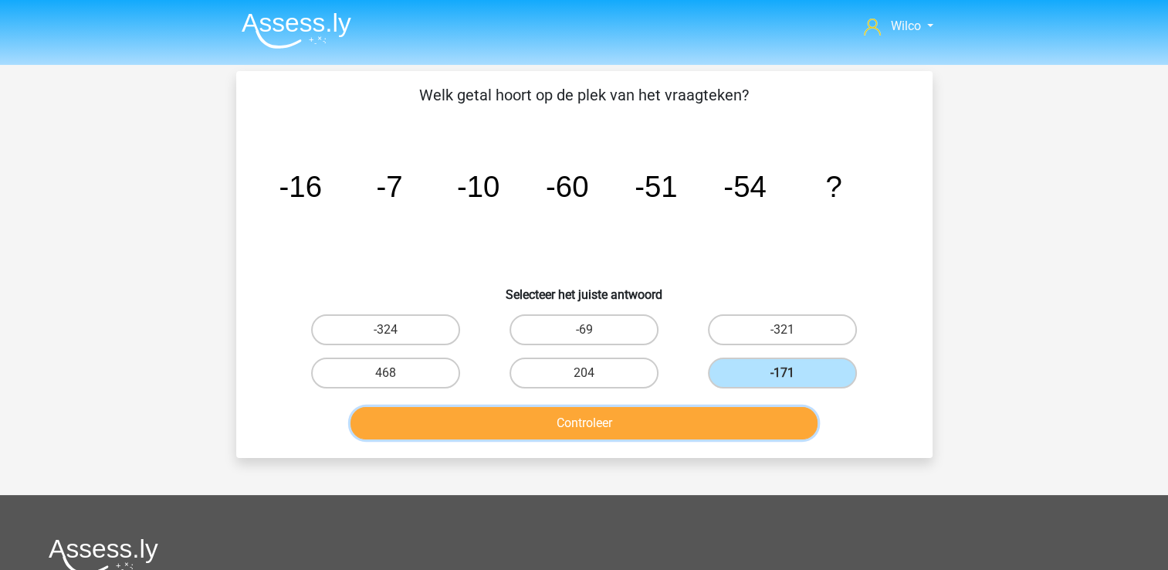
click at [701, 416] on button "Controleer" at bounding box center [583, 423] width 467 height 32
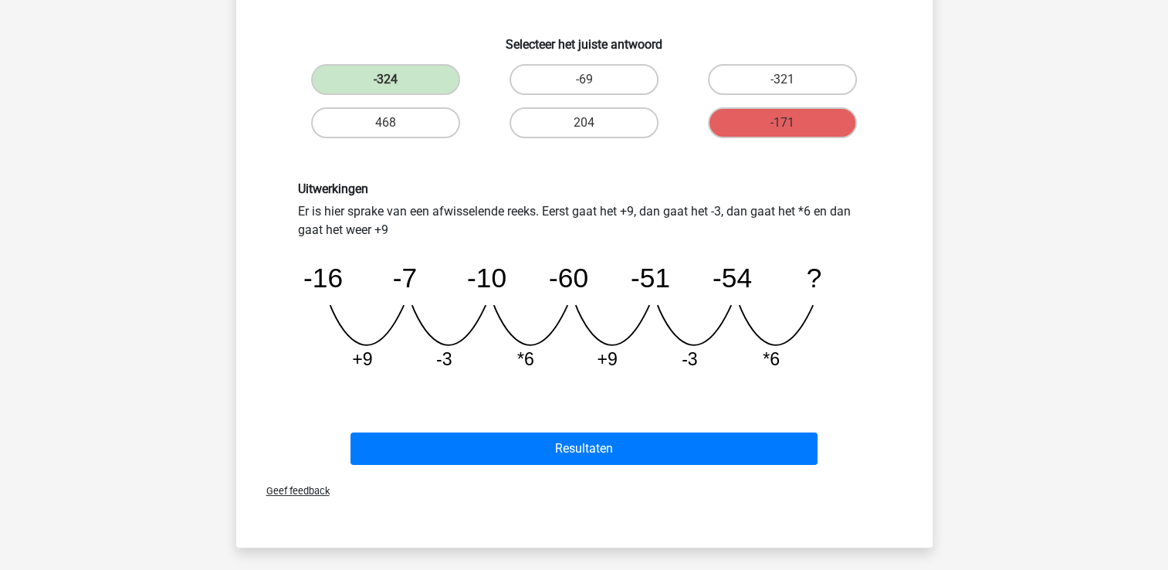
scroll to position [463, 0]
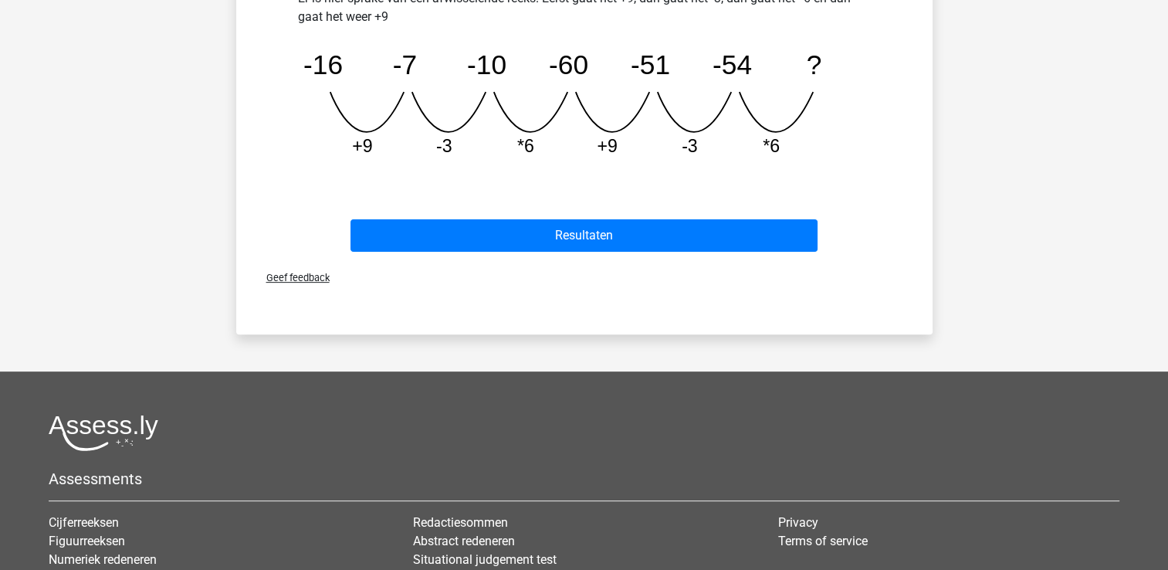
drag, startPoint x: 554, startPoint y: 258, endPoint x: 559, endPoint y: 249, distance: 10.4
click at [554, 258] on div "Geef feedback" at bounding box center [584, 277] width 684 height 39
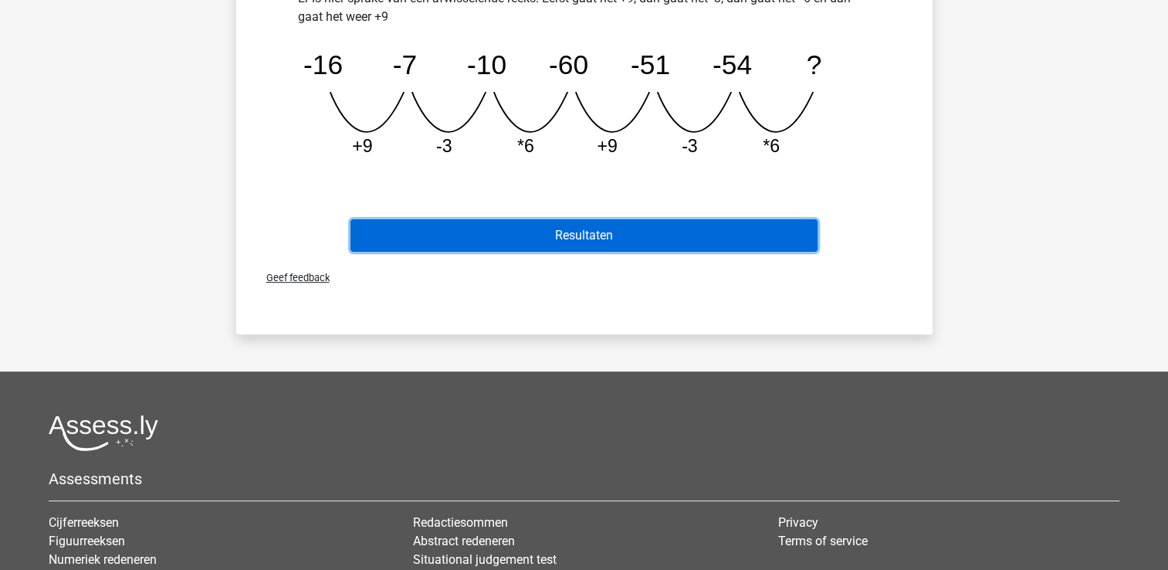
click at [565, 239] on button "Resultaten" at bounding box center [583, 235] width 467 height 32
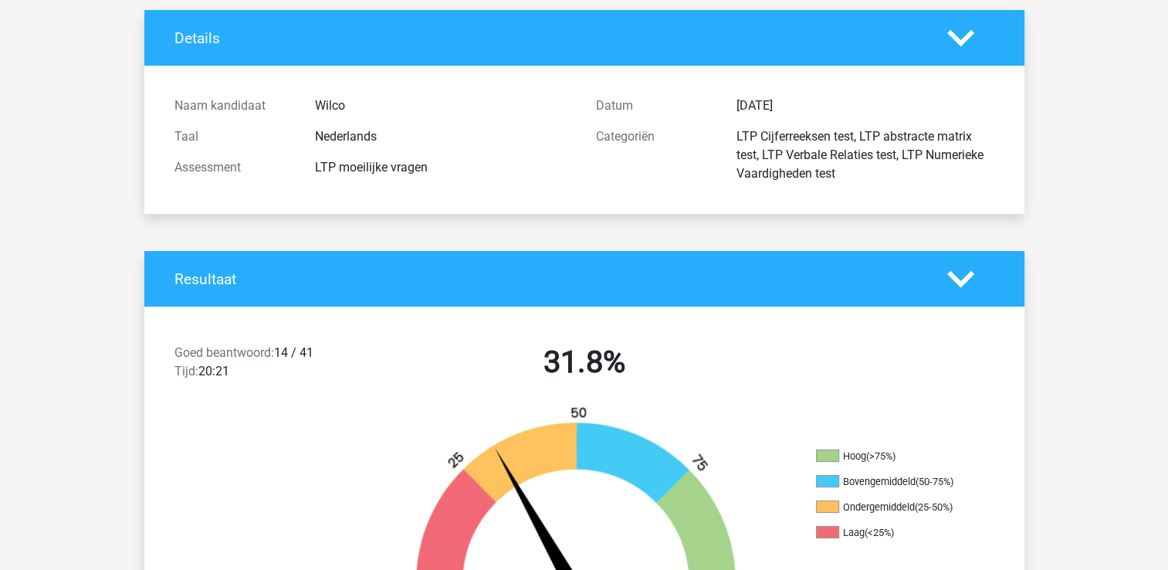
scroll to position [309, 0]
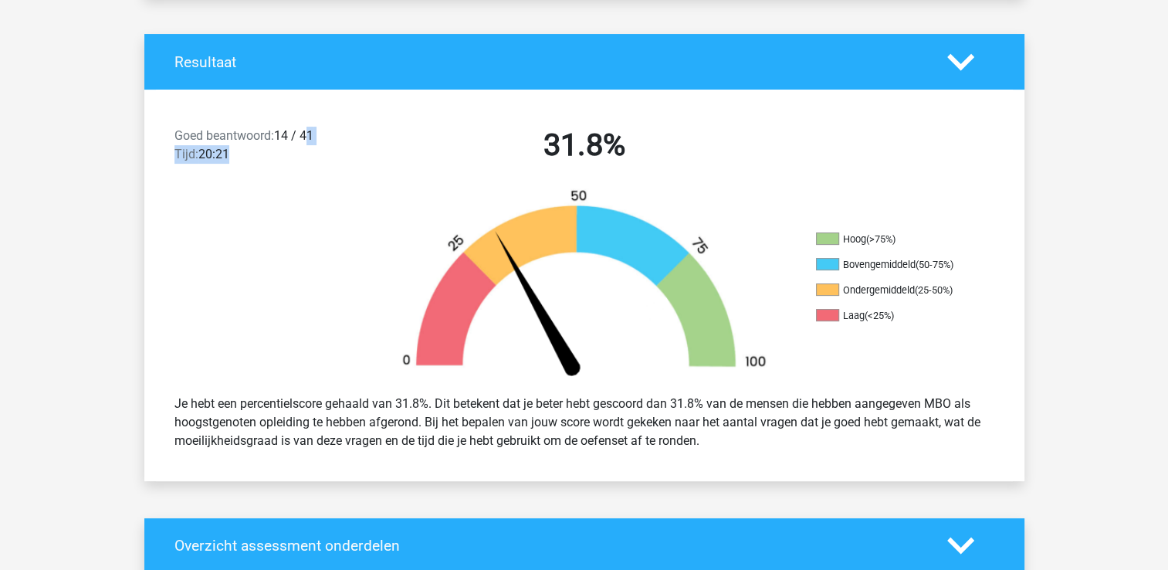
drag, startPoint x: 306, startPoint y: 142, endPoint x: 319, endPoint y: 146, distance: 13.7
click at [319, 146] on div "Goed beantwoord: 14 / 41 Tijd: 20:21" at bounding box center [268, 148] width 211 height 43
click at [325, 138] on div "Goed beantwoord: 14 / 41 Tijd: 20:21" at bounding box center [268, 148] width 211 height 43
drag, startPoint x: 316, startPoint y: 137, endPoint x: 278, endPoint y: 134, distance: 37.9
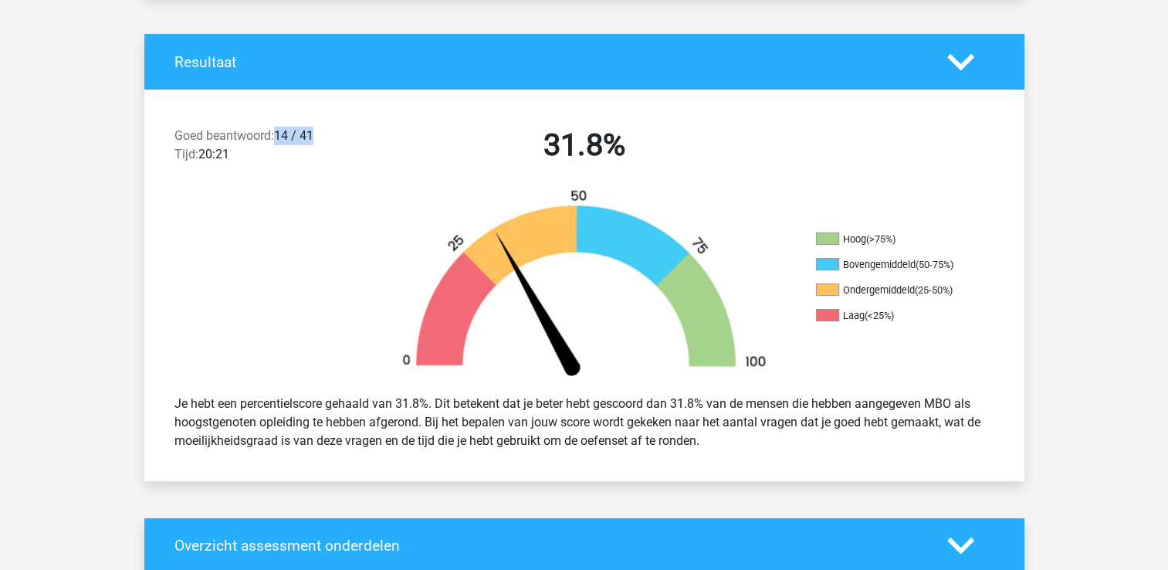
click at [278, 134] on div "Goed beantwoord: 14 / 41 Tijd: 20:21" at bounding box center [268, 148] width 211 height 43
drag, startPoint x: 278, startPoint y: 134, endPoint x: 300, endPoint y: 162, distance: 35.7
click at [300, 162] on div "Goed beantwoord: 14 / 41 Tijd: 20:21" at bounding box center [268, 148] width 211 height 43
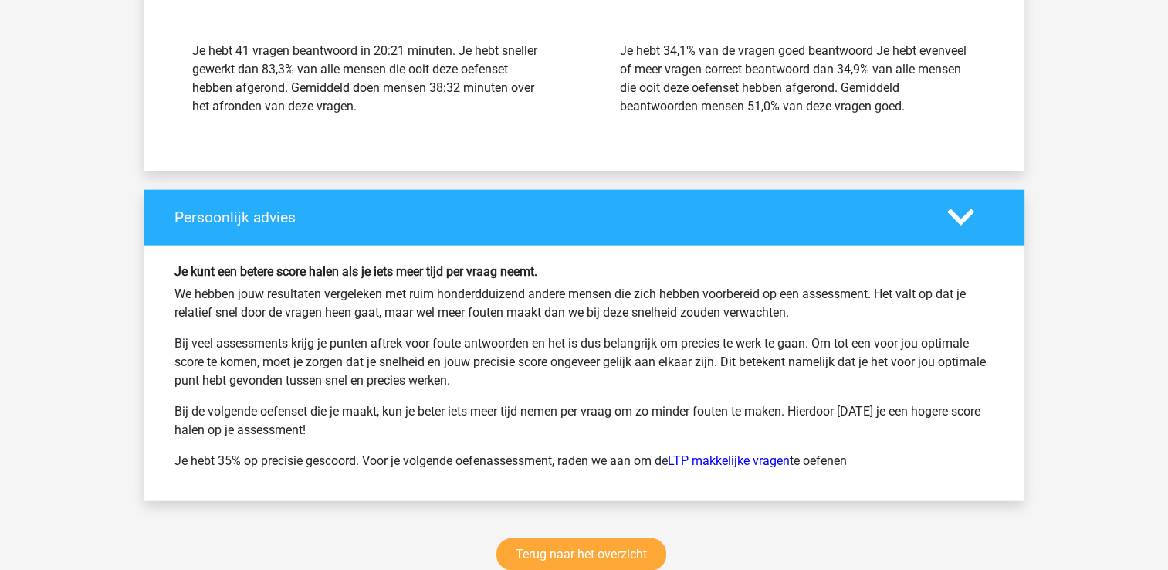
scroll to position [3705, 0]
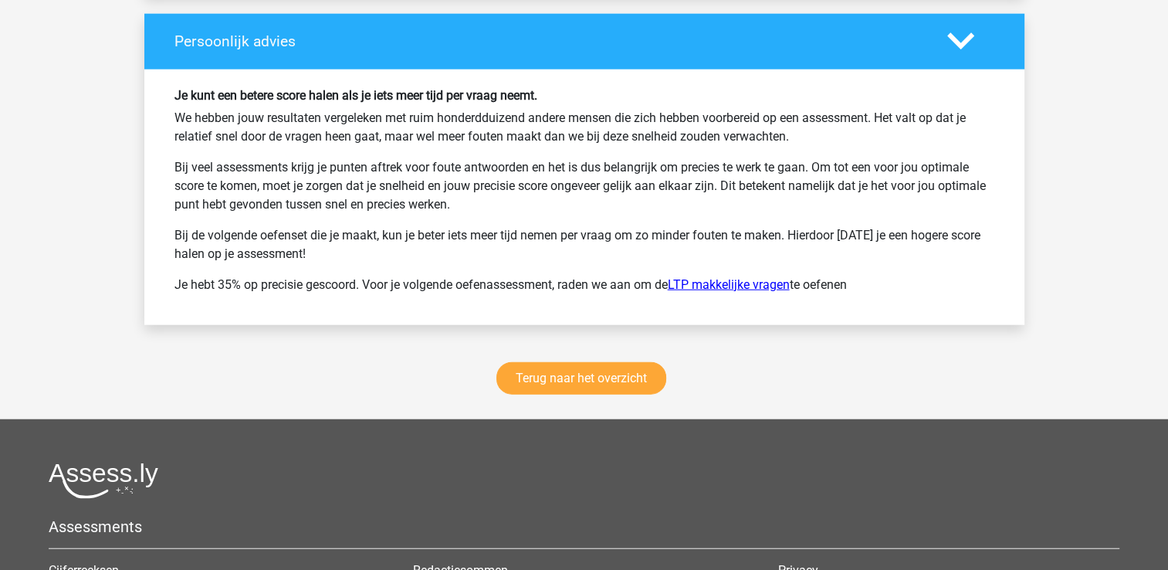
click at [753, 277] on link "LTP makkelijke vragen" at bounding box center [729, 284] width 122 height 15
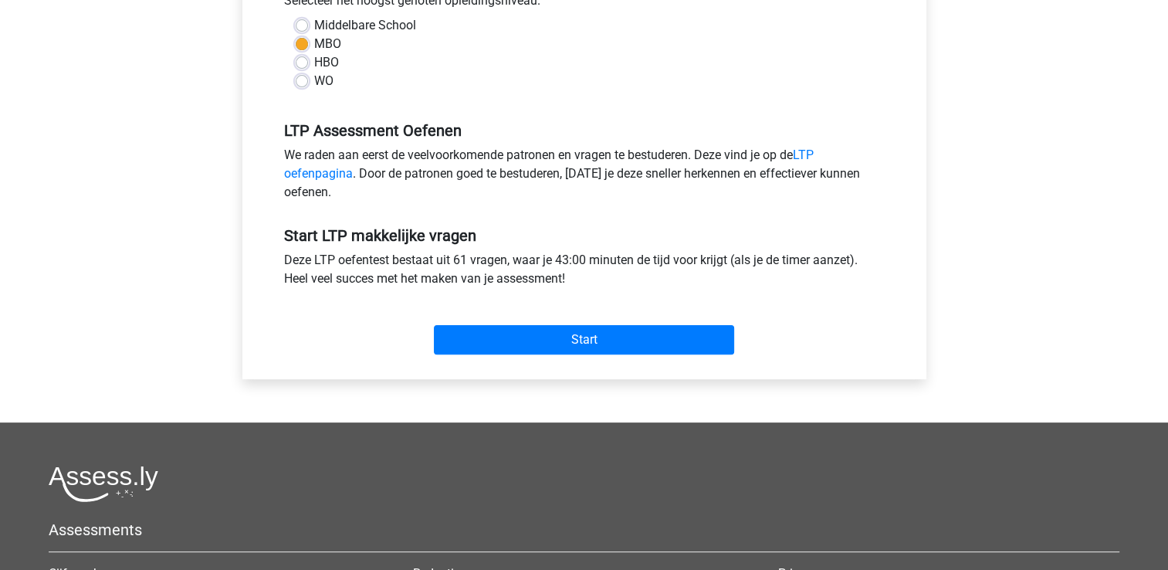
scroll to position [386, 0]
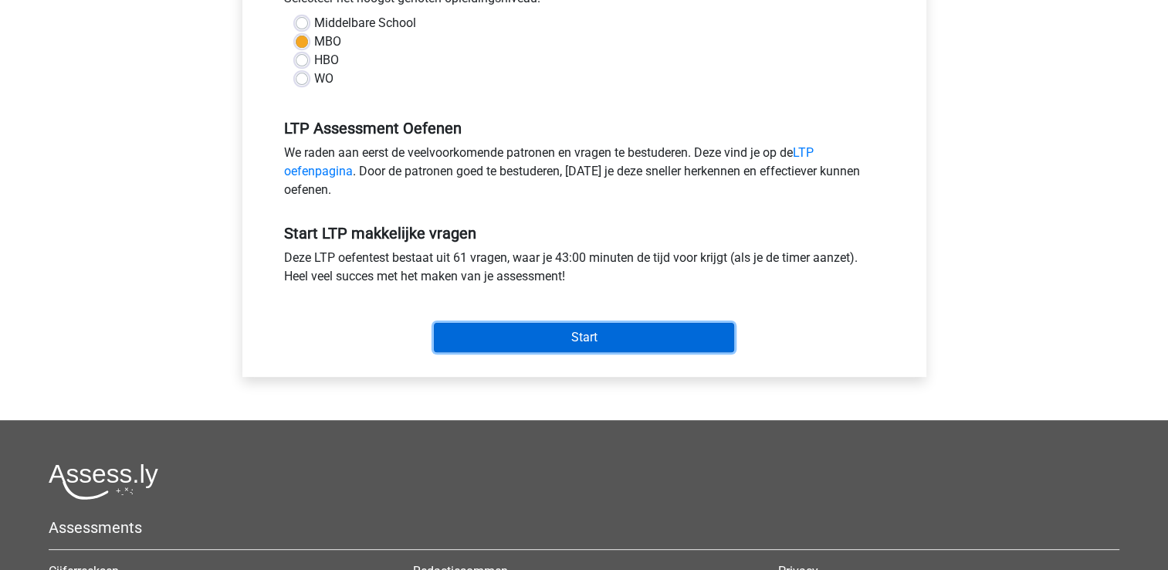
click at [613, 326] on input "Start" at bounding box center [584, 337] width 300 height 29
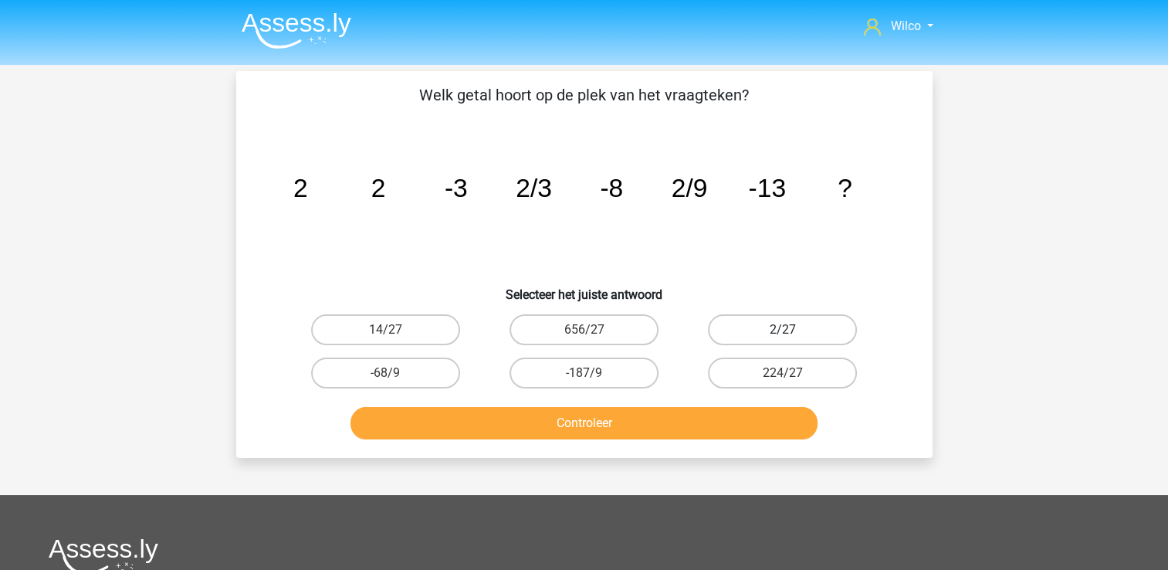
click at [721, 329] on label "2/27" at bounding box center [782, 329] width 149 height 31
click at [783, 330] on input "2/27" at bounding box center [788, 335] width 10 height 10
radio input "true"
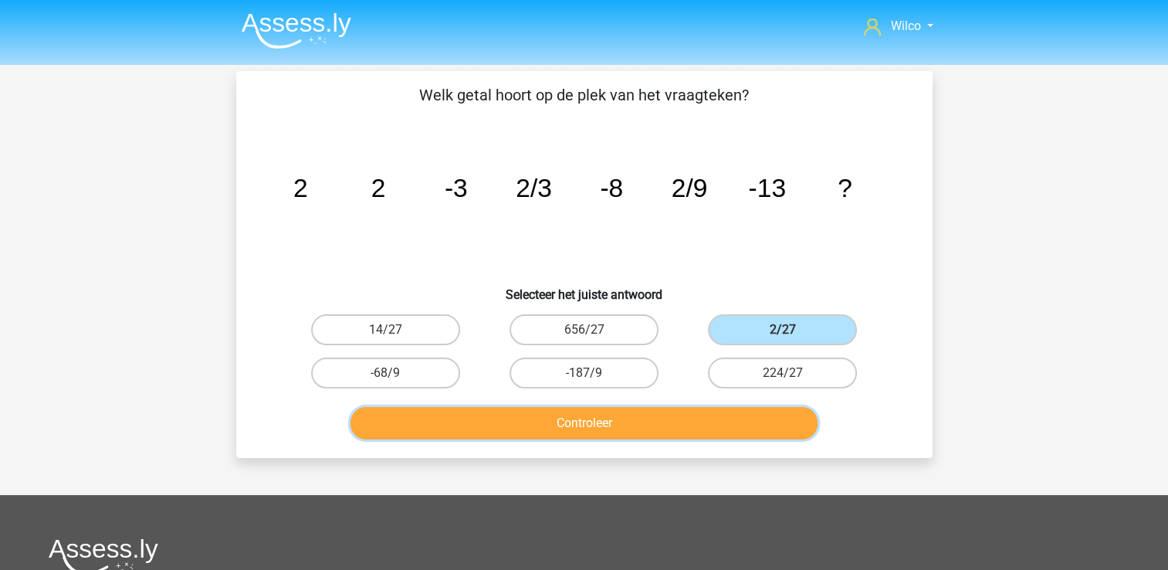
click at [666, 412] on button "Controleer" at bounding box center [583, 423] width 467 height 32
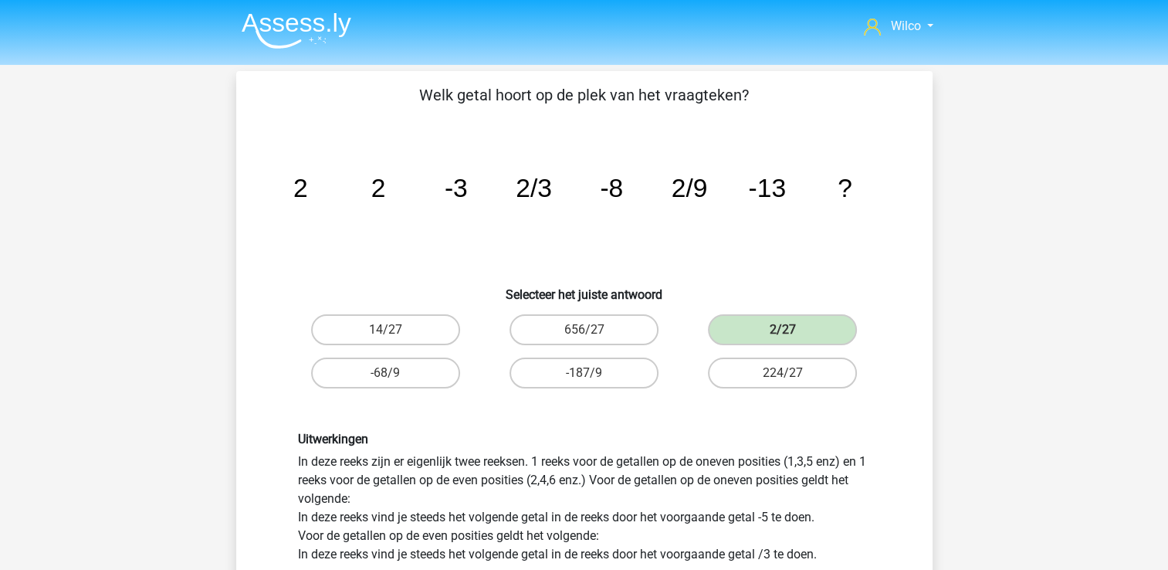
click at [307, 177] on tspan "-3" at bounding box center [300, 188] width 15 height 29
drag, startPoint x: 615, startPoint y: 184, endPoint x: 763, endPoint y: 166, distance: 148.5
click at [763, 166] on icon "image/svg+xml 2 2 -3 2/3 -8 2/9 -13 ?" at bounding box center [584, 197] width 622 height 156
drag, startPoint x: 763, startPoint y: 166, endPoint x: 783, endPoint y: 187, distance: 28.9
click at [307, 187] on tspan "-13" at bounding box center [300, 188] width 15 height 29
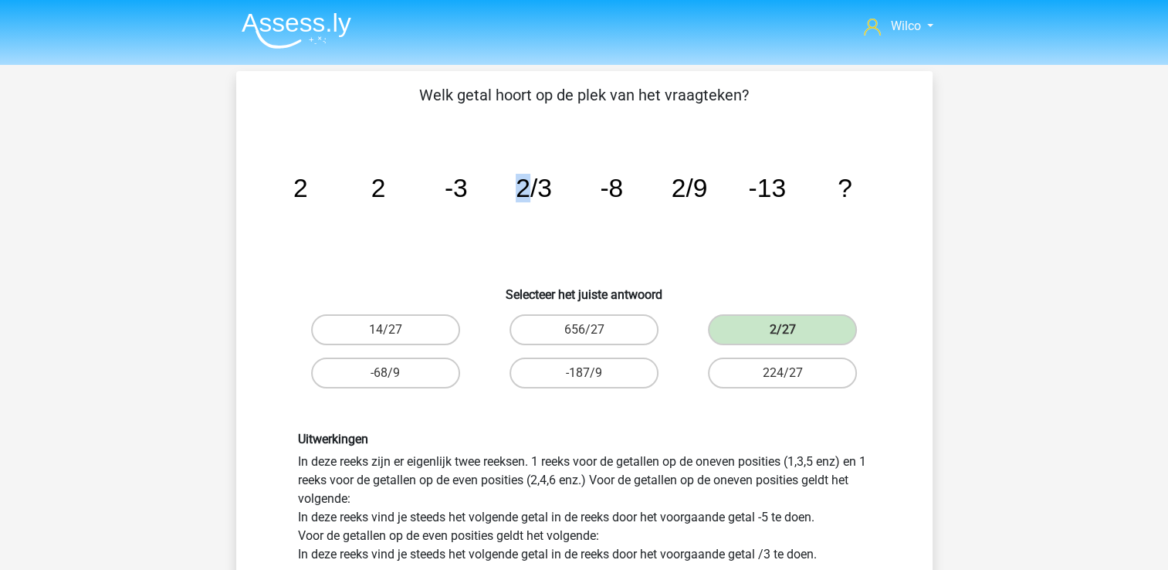
drag, startPoint x: 530, startPoint y: 189, endPoint x: 513, endPoint y: 189, distance: 16.2
click at [513, 189] on icon "image/svg+xml 2 2 -3 2/3 -8 2/9 -13 ?" at bounding box center [584, 197] width 622 height 156
drag, startPoint x: 686, startPoint y: 187, endPoint x: 668, endPoint y: 184, distance: 18.7
click at [668, 184] on icon "image/svg+xml 2 2 -3 2/3 -8 2/9 -13 ?" at bounding box center [584, 197] width 622 height 156
drag, startPoint x: 668, startPoint y: 184, endPoint x: 827, endPoint y: 187, distance: 159.0
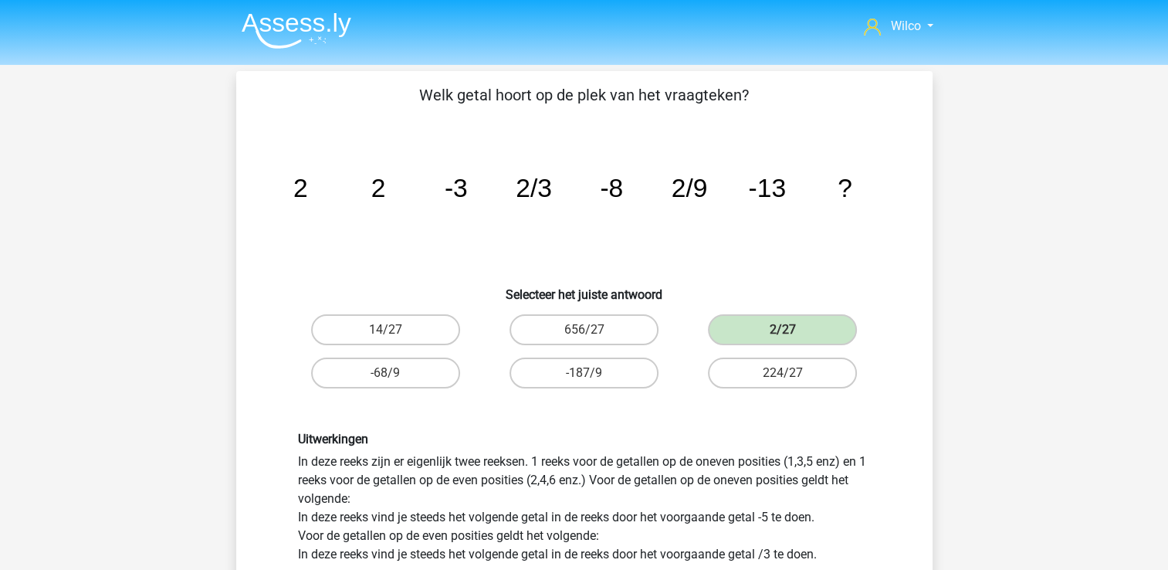
click at [827, 187] on icon "image/svg+xml 2 2 -3 2/3 -8 2/9 -13 ?" at bounding box center [584, 197] width 622 height 156
click at [307, 187] on tspan "2/3" at bounding box center [300, 188] width 15 height 29
drag, startPoint x: 524, startPoint y: 181, endPoint x: 503, endPoint y: 180, distance: 20.9
click at [503, 180] on icon "image/svg+xml 2 2 -3 2/3 -8 2/9 -13 ?" at bounding box center [584, 197] width 622 height 156
drag, startPoint x: 503, startPoint y: 180, endPoint x: 667, endPoint y: 182, distance: 163.7
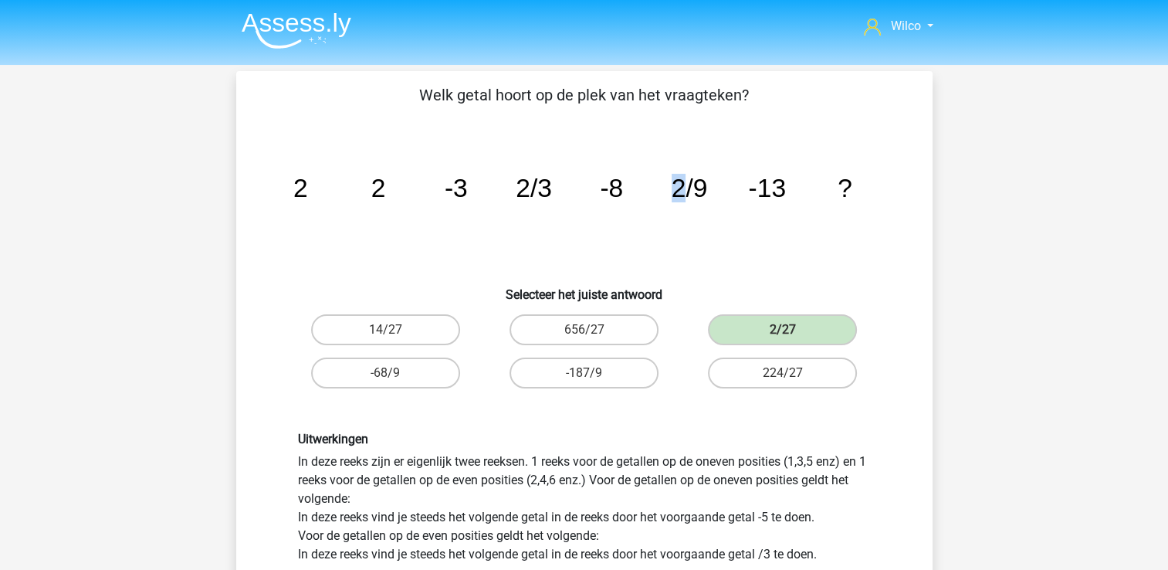
click at [667, 182] on icon "image/svg+xml 2 2 -3 2/3 -8 2/9 -13 ?" at bounding box center [584, 197] width 622 height 156
drag, startPoint x: 513, startPoint y: 190, endPoint x: 536, endPoint y: 189, distance: 23.2
click at [536, 189] on icon "image/svg+xml 2 2 -3 2/3 -8 2/9 -13 ?" at bounding box center [584, 197] width 622 height 156
drag, startPoint x: 536, startPoint y: 189, endPoint x: 691, endPoint y: 191, distance: 155.2
click at [307, 191] on tspan "2/9" at bounding box center [300, 188] width 15 height 29
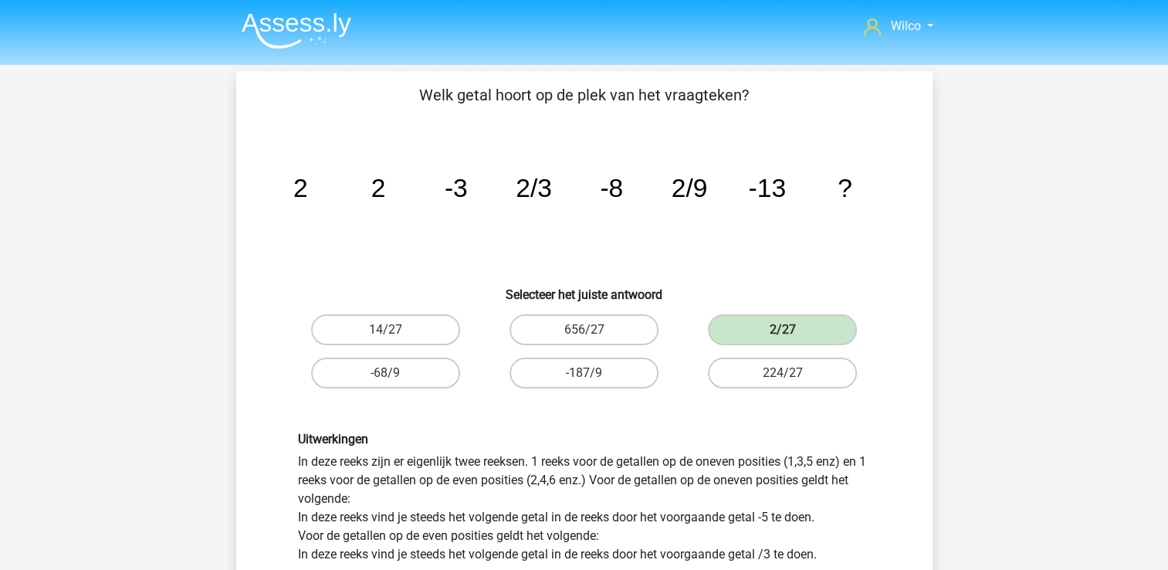
drag, startPoint x: 691, startPoint y: 191, endPoint x: 871, endPoint y: 197, distance: 179.9
click at [871, 197] on icon "image/svg+xml 2 2 -3 2/3 -8 2/9 -13 ?" at bounding box center [584, 197] width 622 height 156
drag, startPoint x: 540, startPoint y: 188, endPoint x: 558, endPoint y: 187, distance: 17.8
click at [558, 187] on icon "image/svg+xml 2 2 -3 2/3 -8 2/9 -13 ?" at bounding box center [584, 197] width 622 height 156
drag, startPoint x: 558, startPoint y: 187, endPoint x: 563, endPoint y: 195, distance: 9.7
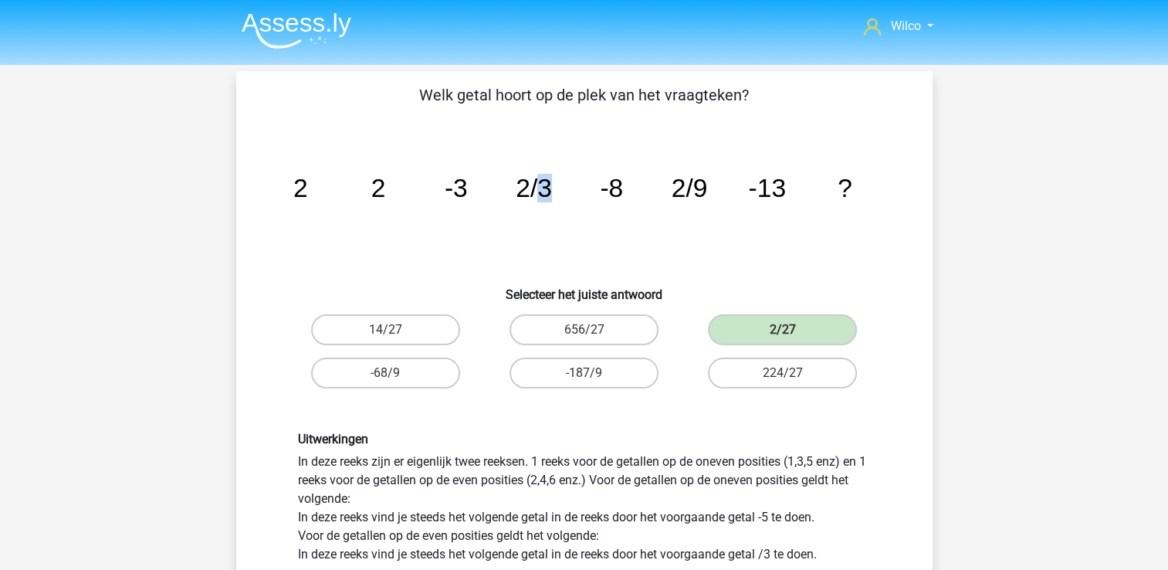
click at [563, 195] on icon "image/svg+xml 2 2 -3 2/3 -8 2/9 -13 ?" at bounding box center [584, 197] width 622 height 156
click at [307, 188] on tspan "2/3" at bounding box center [300, 188] width 15 height 29
click at [307, 191] on tspan "2/9" at bounding box center [300, 188] width 15 height 29
drag, startPoint x: 692, startPoint y: 190, endPoint x: 709, endPoint y: 188, distance: 17.1
click at [709, 188] on icon "image/svg+xml 2 2 -3 2/3 -8 2/9 -13 ?" at bounding box center [584, 197] width 622 height 156
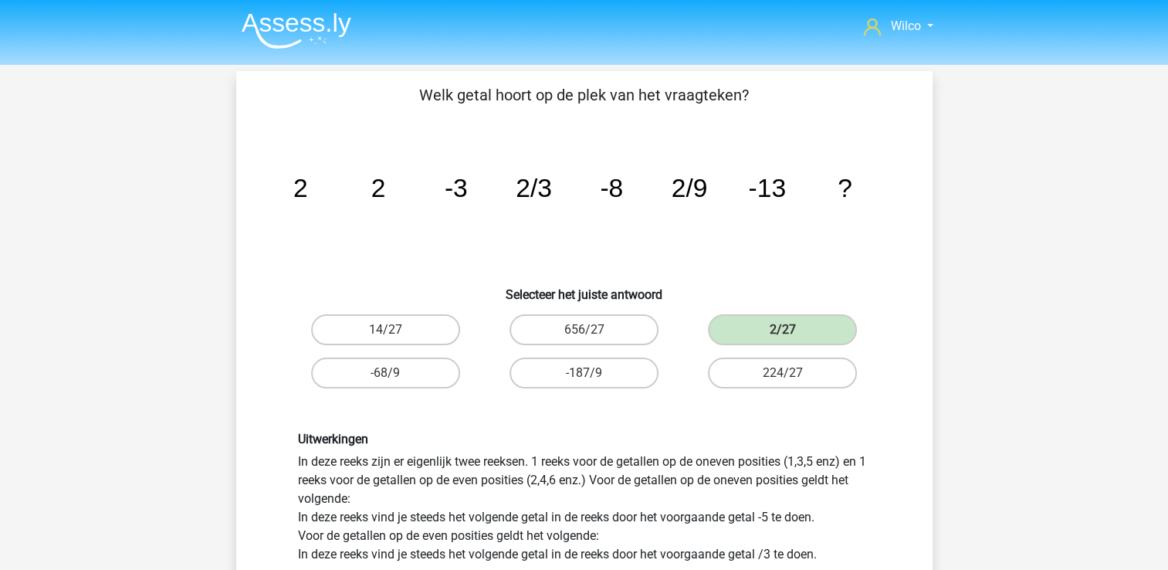
click at [872, 237] on icon "image/svg+xml 2 2 -3 2/3 -8 2/9 -13 ?" at bounding box center [584, 197] width 622 height 156
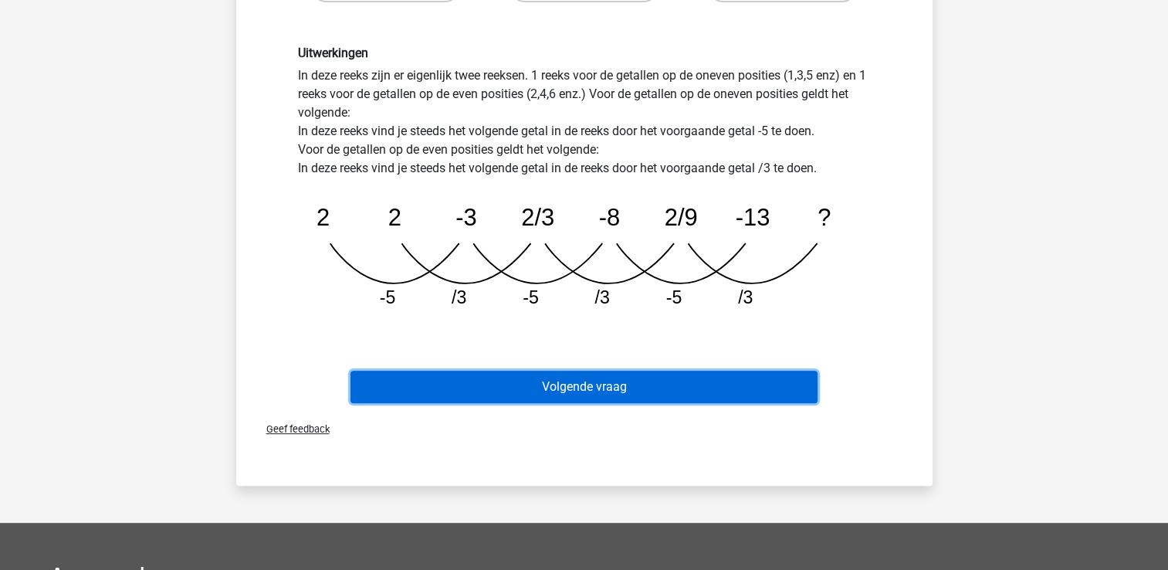
click at [618, 391] on button "Volgende vraag" at bounding box center [583, 387] width 467 height 32
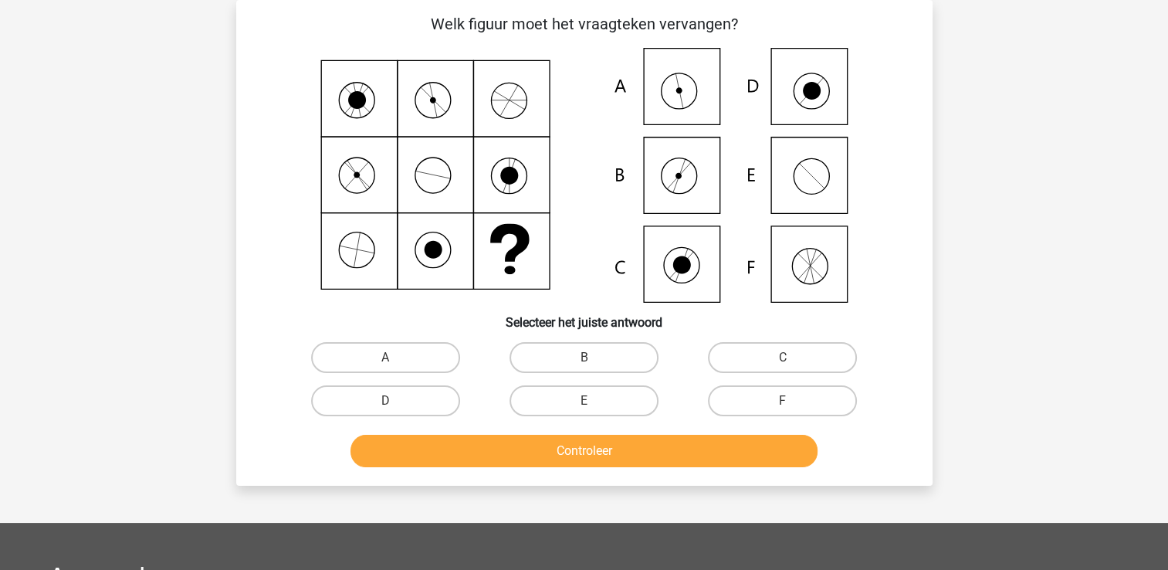
scroll to position [0, 0]
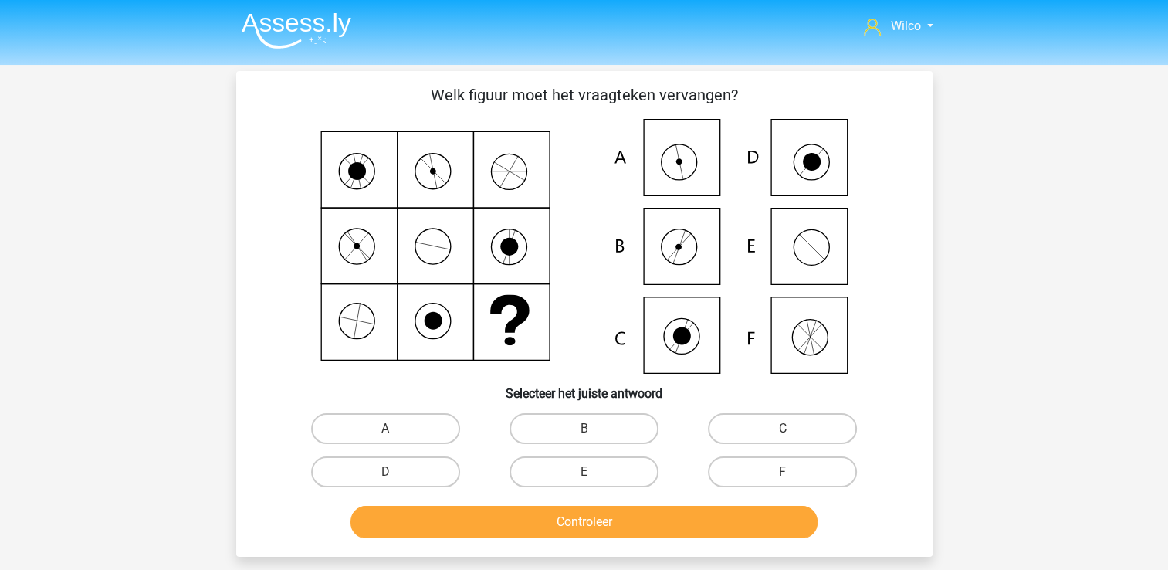
click at [398, 445] on div "A" at bounding box center [385, 428] width 198 height 43
click at [396, 435] on label "A" at bounding box center [385, 428] width 149 height 31
click at [395, 435] on input "A" at bounding box center [390, 433] width 10 height 10
radio input "true"
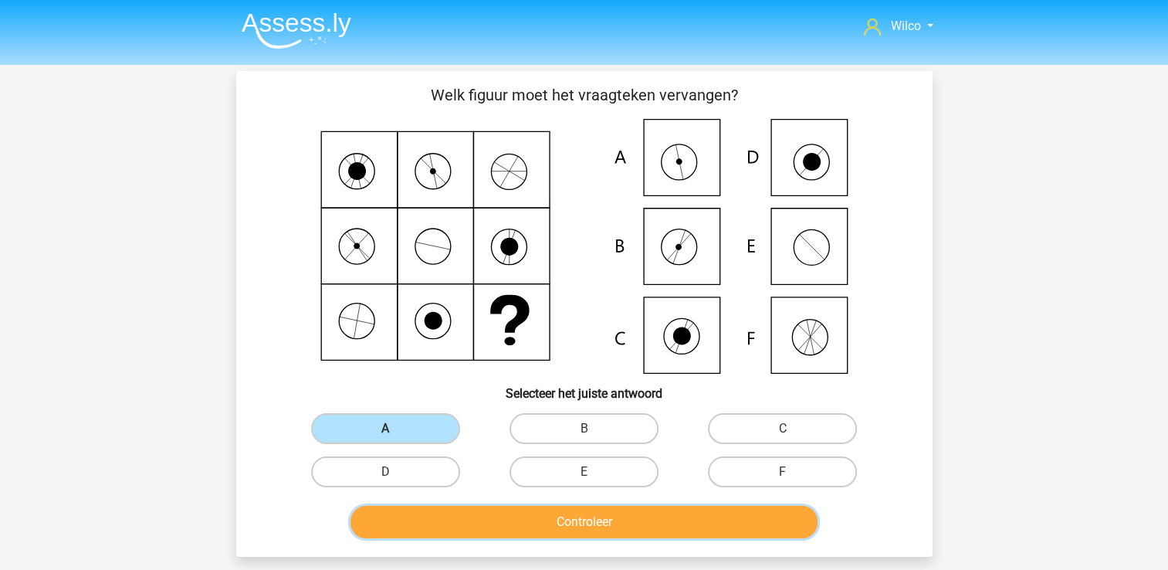
click at [463, 517] on button "Controleer" at bounding box center [583, 522] width 467 height 32
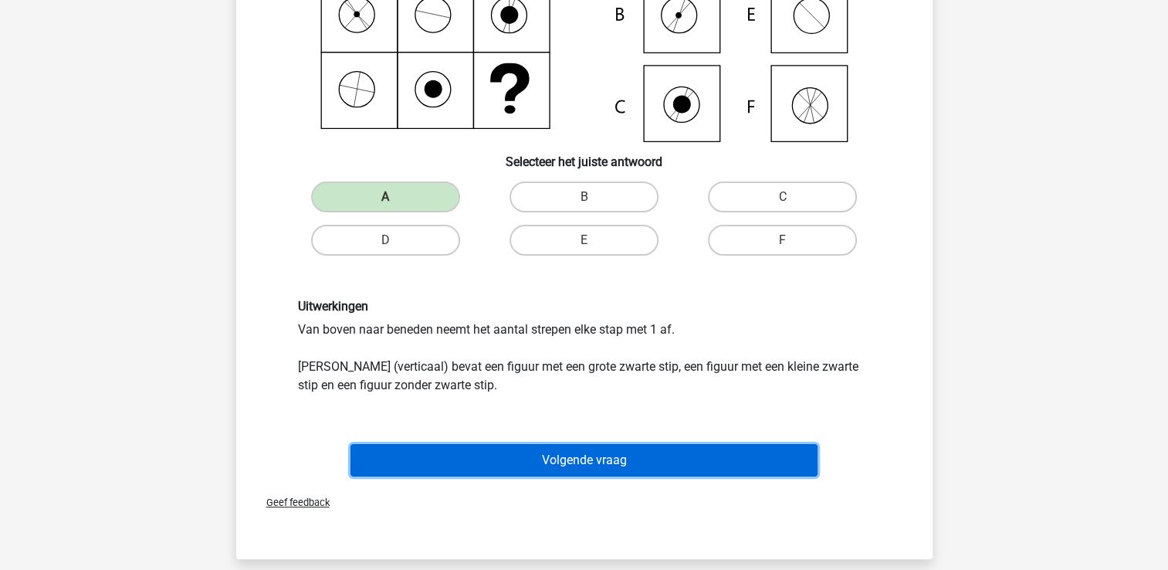
click at [558, 446] on button "Volgende vraag" at bounding box center [583, 460] width 467 height 32
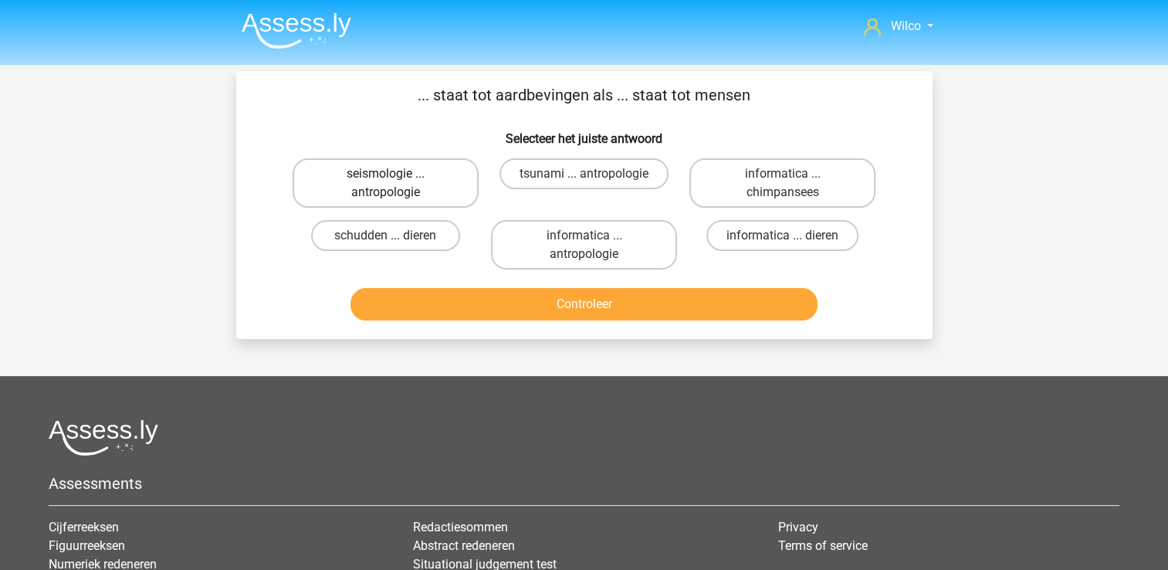
click at [465, 174] on label "seismologie ... antropologie" at bounding box center [386, 182] width 186 height 49
click at [395, 174] on input "seismologie ... antropologie" at bounding box center [390, 179] width 10 height 10
radio input "true"
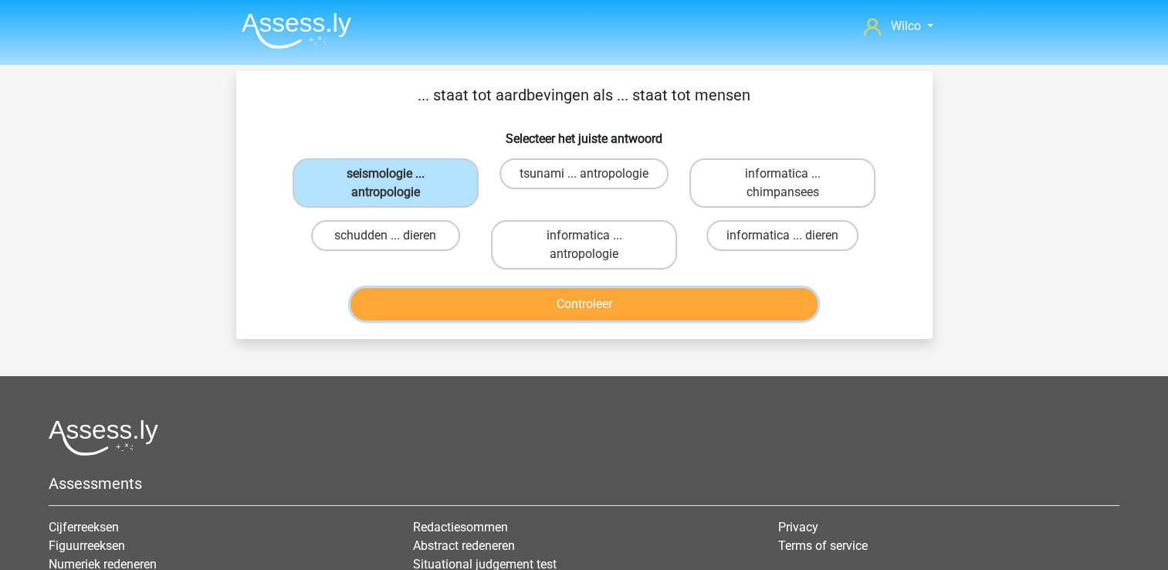
click at [466, 295] on button "Controleer" at bounding box center [583, 304] width 467 height 32
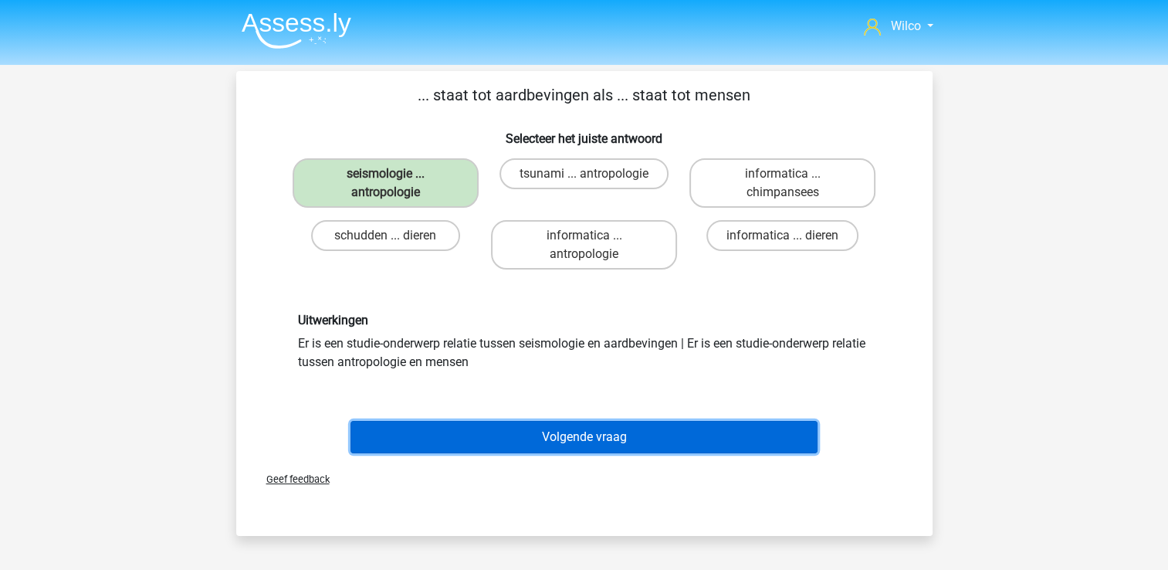
click at [525, 421] on button "Volgende vraag" at bounding box center [583, 437] width 467 height 32
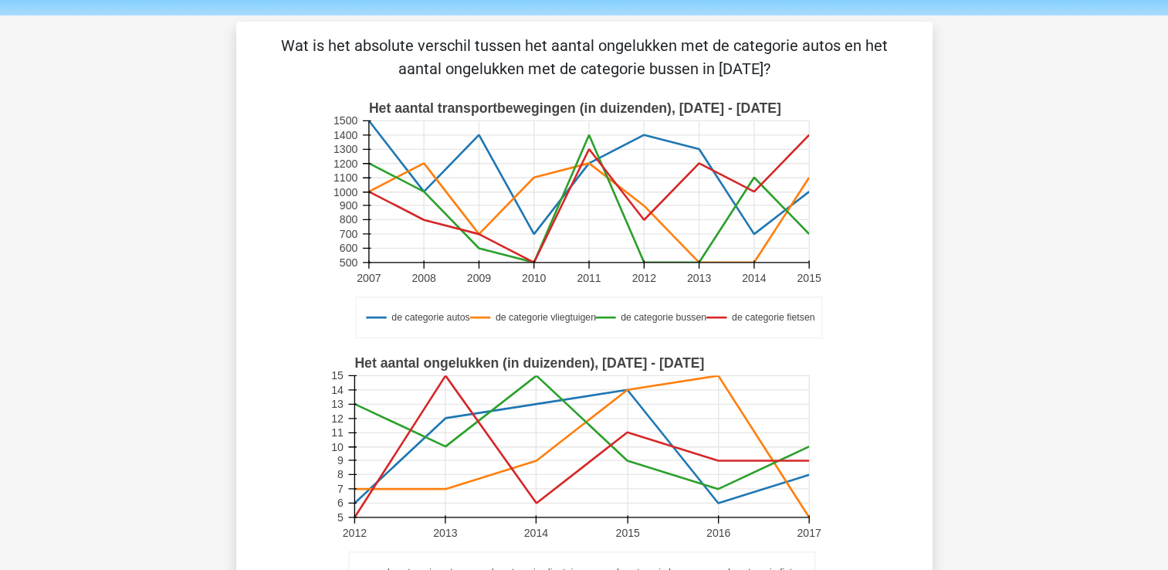
scroll to position [77, 0]
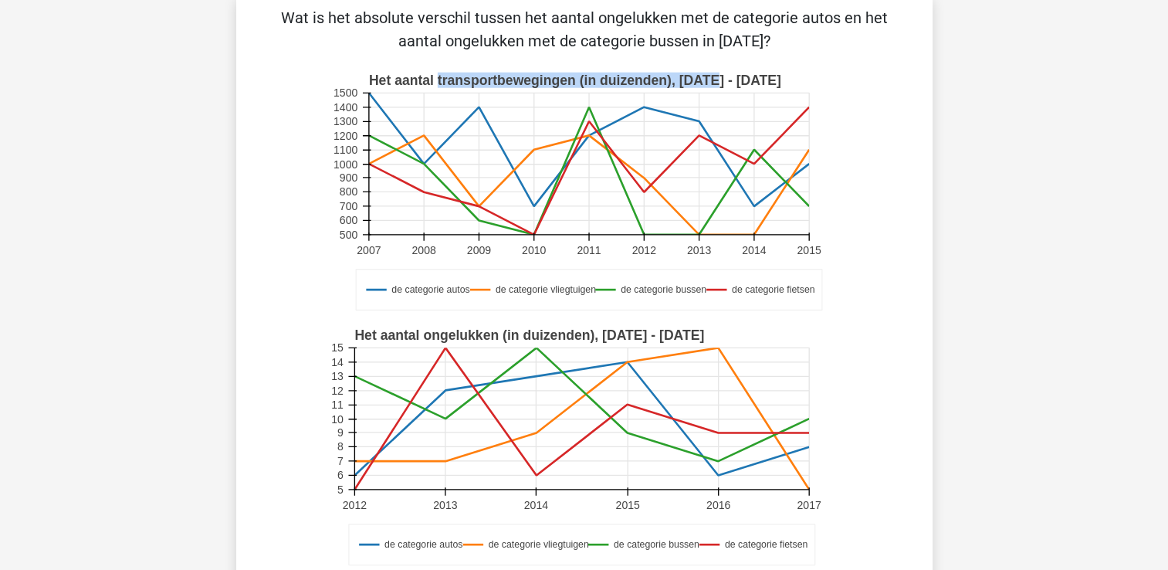
drag, startPoint x: 438, startPoint y: 76, endPoint x: 714, endPoint y: 76, distance: 276.3
click at [714, 76] on text "Het aantal transportbewegingen (in duizenden), [DATE] - [DATE]" at bounding box center [574, 80] width 412 height 15
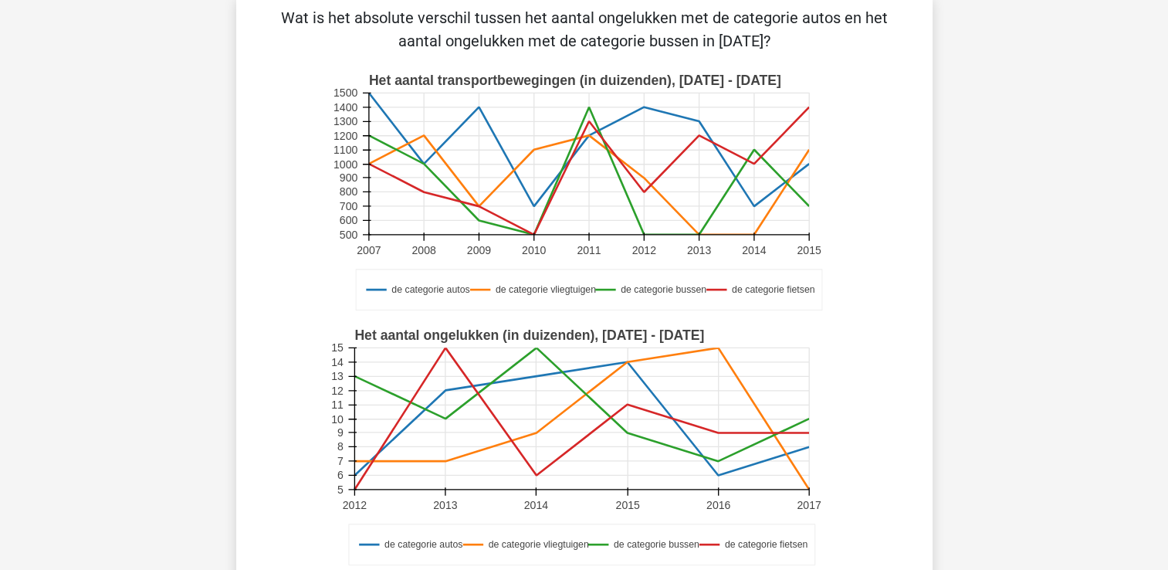
drag, startPoint x: 714, startPoint y: 76, endPoint x: 888, endPoint y: 134, distance: 183.1
click at [888, 134] on icon "de categorie autos de categorie vliegtuigen de categorie bussen de categorie fi…" at bounding box center [584, 192] width 622 height 255
drag, startPoint x: 387, startPoint y: 338, endPoint x: 664, endPoint y: 338, distance: 277.1
click at [664, 338] on text "Het aantal ongelukken (in duizenden), [DATE] - [DATE]" at bounding box center [529, 334] width 350 height 15
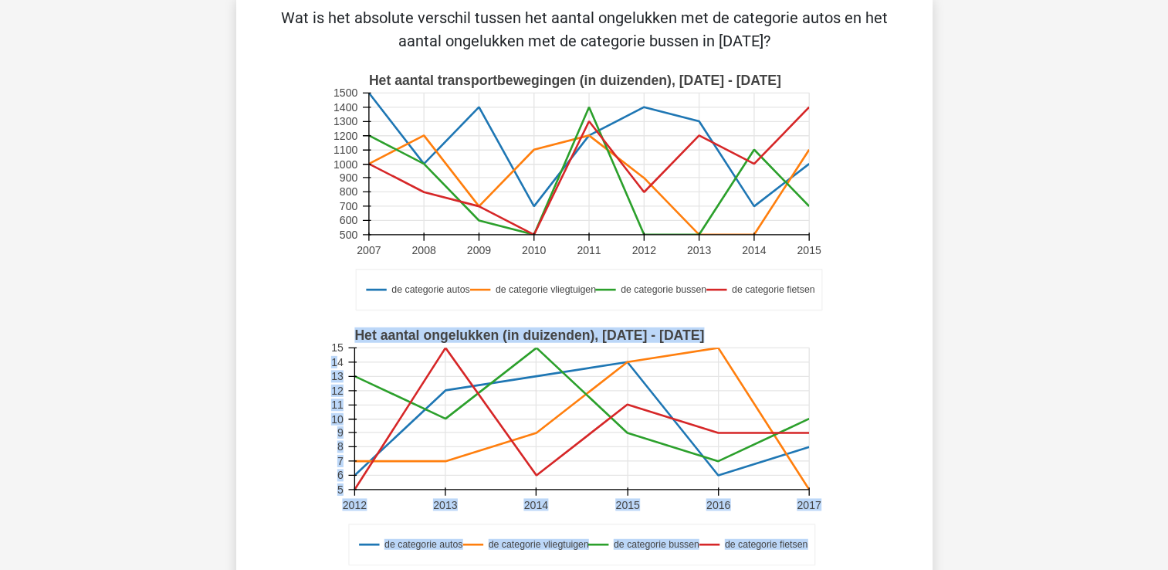
drag, startPoint x: 338, startPoint y: 357, endPoint x: 349, endPoint y: 348, distance: 13.7
click at [349, 348] on g "de categorie autos de categorie vliegtuigen de categorie bussen de categorie fi…" at bounding box center [584, 447] width 509 height 255
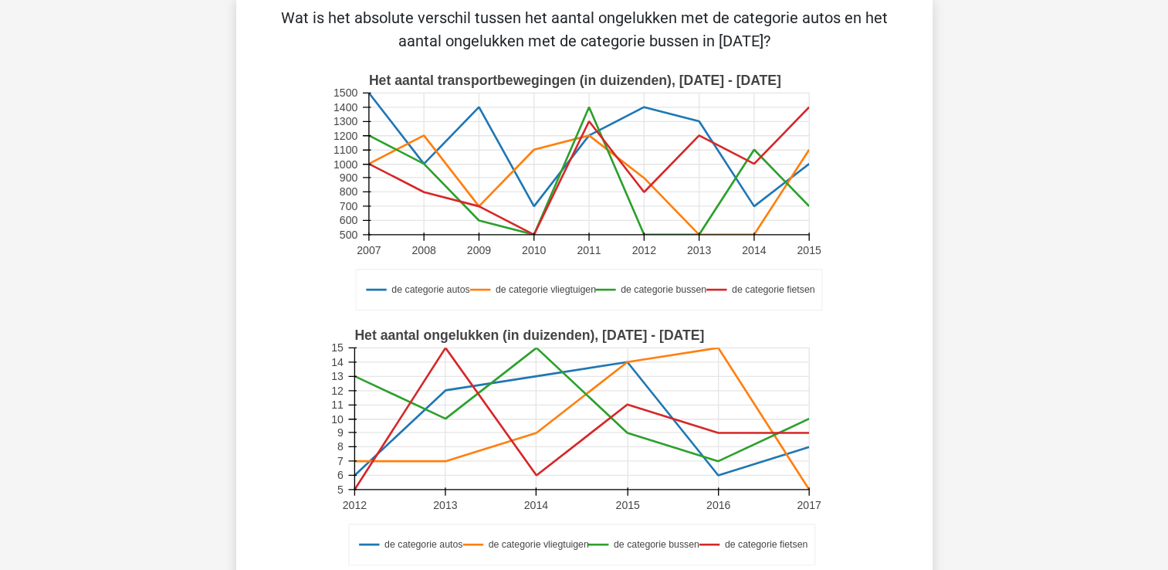
drag, startPoint x: 349, startPoint y: 348, endPoint x: 323, endPoint y: 321, distance: 37.1
click at [323, 321] on icon "de categorie autos de categorie vliegtuigen de categorie bussen de categorie fi…" at bounding box center [584, 447] width 622 height 255
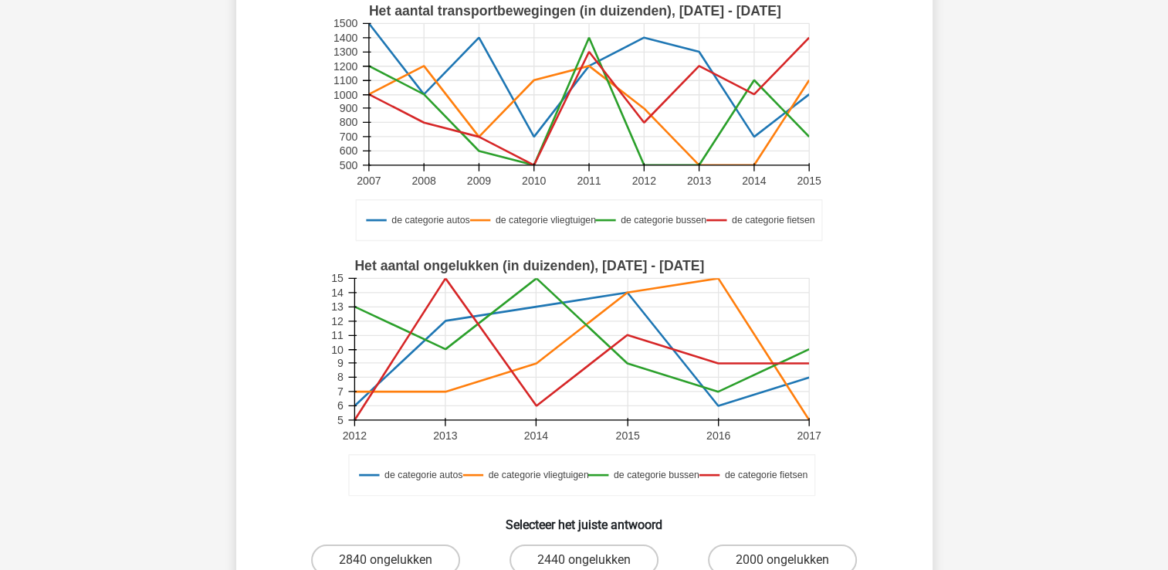
scroll to position [154, 0]
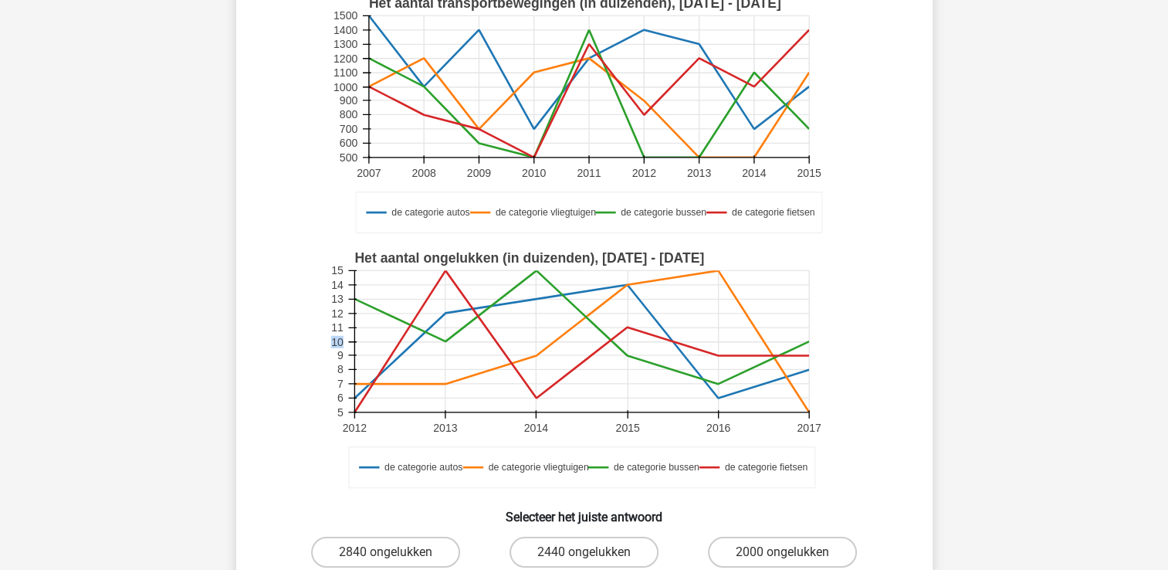
drag, startPoint x: 343, startPoint y: 337, endPoint x: 321, endPoint y: 338, distance: 21.7
click at [321, 338] on icon "de categorie autos de categorie vliegtuigen de categorie bussen de categorie fi…" at bounding box center [584, 369] width 622 height 255
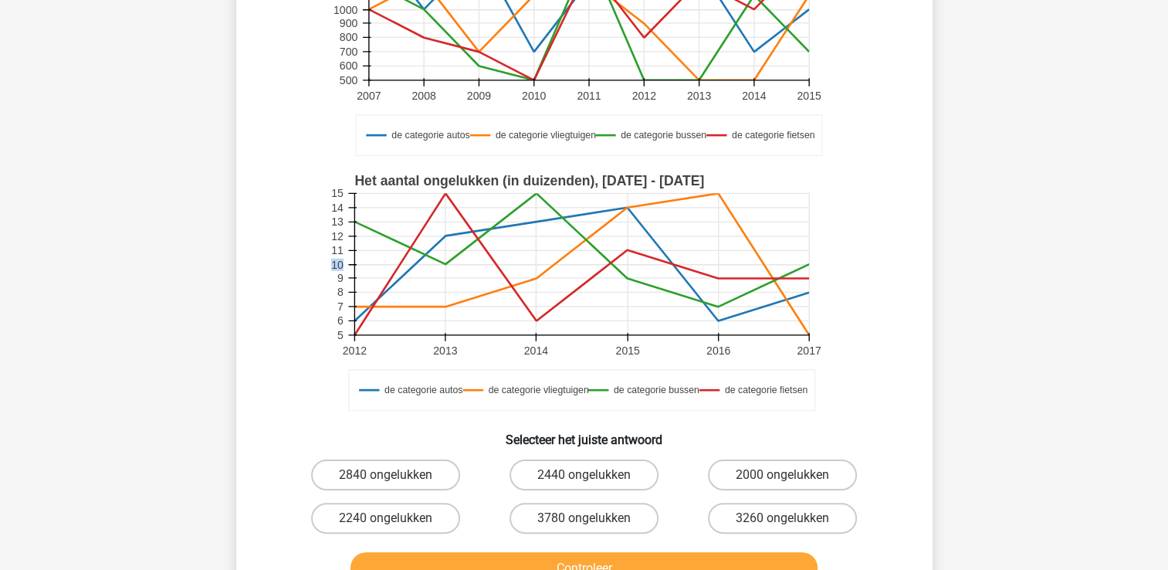
scroll to position [77, 0]
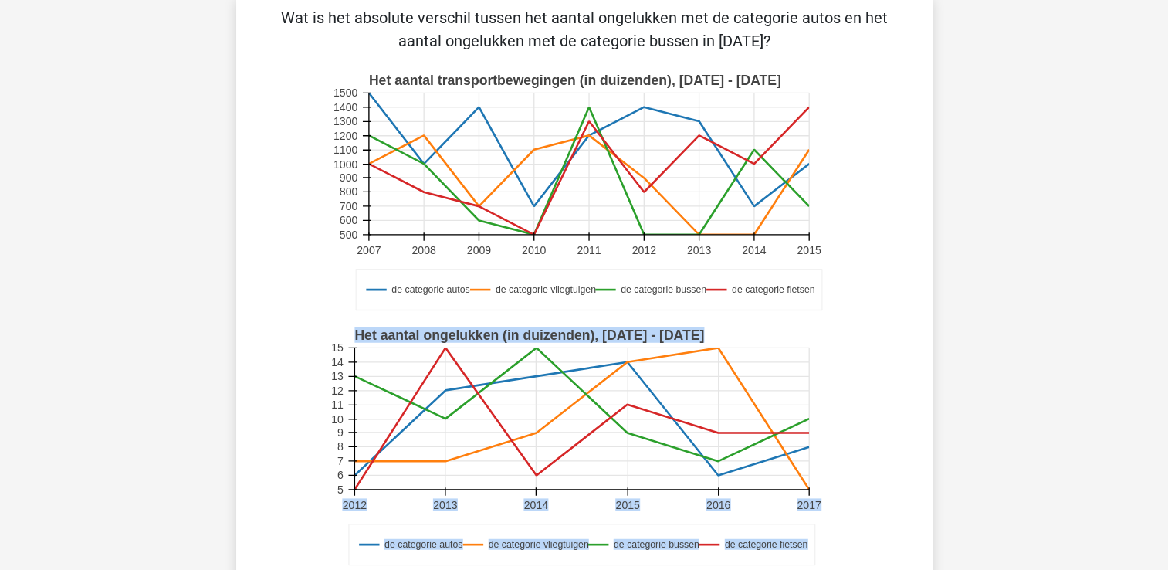
drag, startPoint x: 442, startPoint y: 391, endPoint x: 347, endPoint y: 388, distance: 95.0
click at [347, 388] on g "de categorie autos de categorie vliegtuigen de categorie bussen de categorie fi…" at bounding box center [584, 447] width 509 height 255
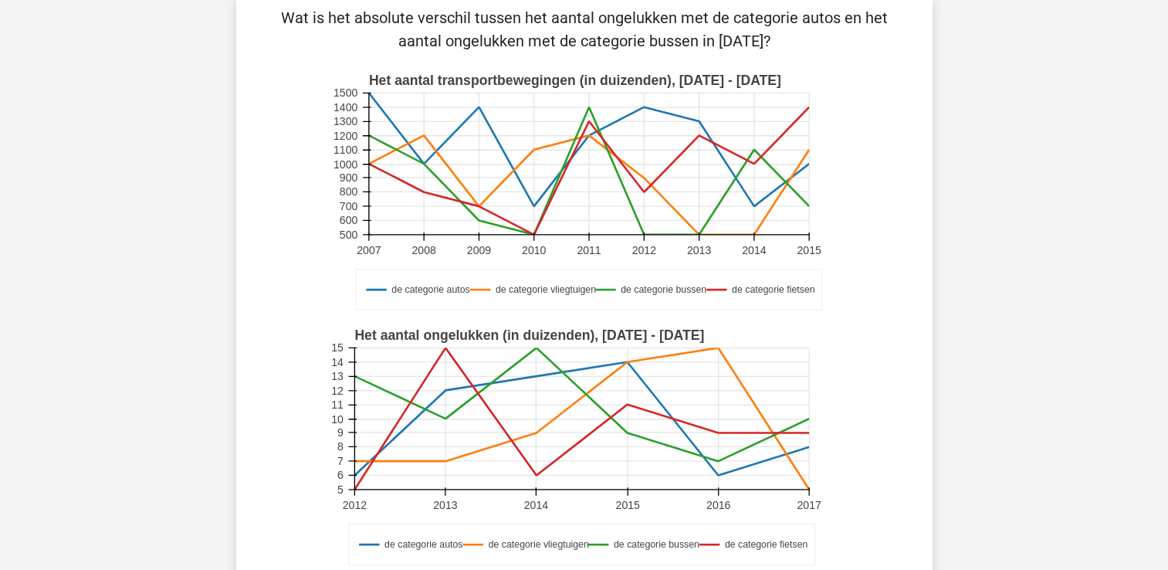
drag, startPoint x: 347, startPoint y: 388, endPoint x: 307, endPoint y: 365, distance: 45.3
click at [307, 365] on icon "de categorie autos de categorie vliegtuigen de categorie bussen de categorie fi…" at bounding box center [584, 447] width 622 height 255
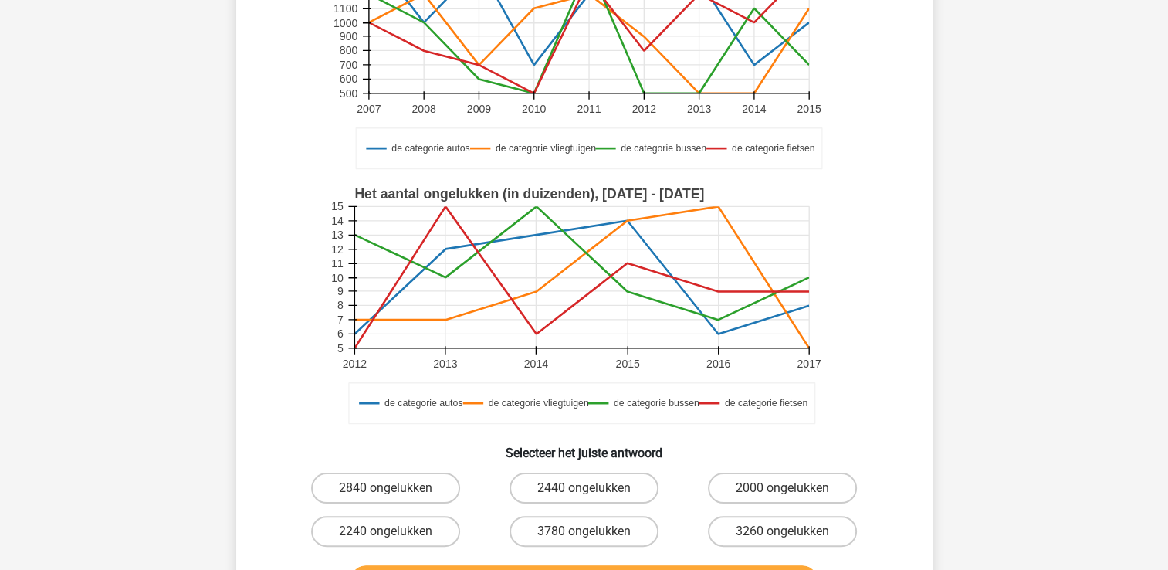
scroll to position [309, 0]
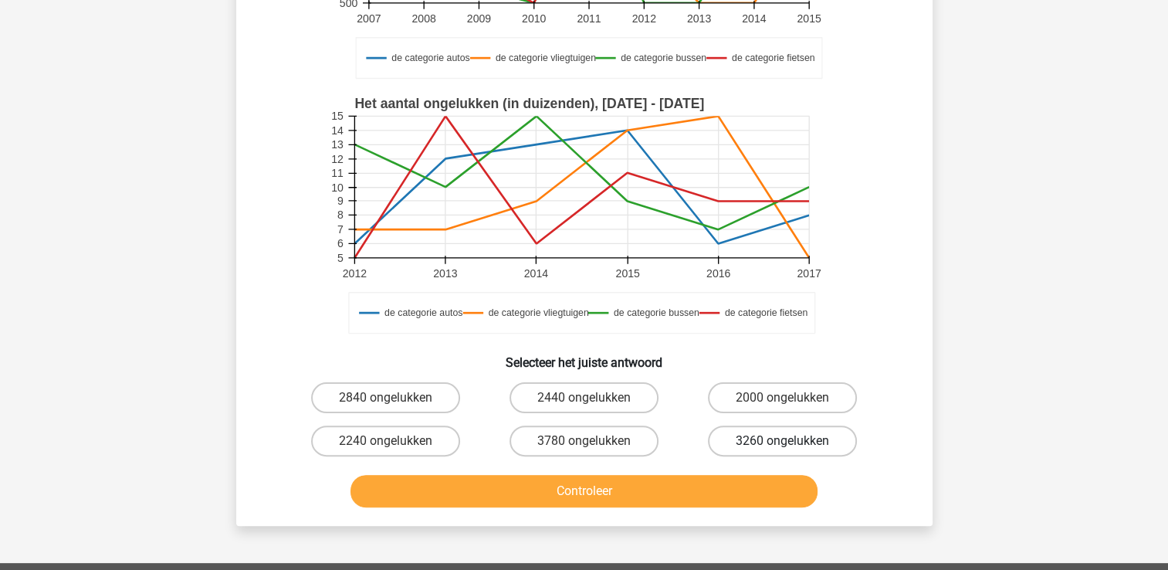
click at [794, 425] on label "3260 ongelukken" at bounding box center [782, 440] width 149 height 31
click at [793, 441] on input "3260 ongelukken" at bounding box center [788, 446] width 10 height 10
radio input "true"
click at [748, 493] on button "Controleer" at bounding box center [583, 491] width 467 height 32
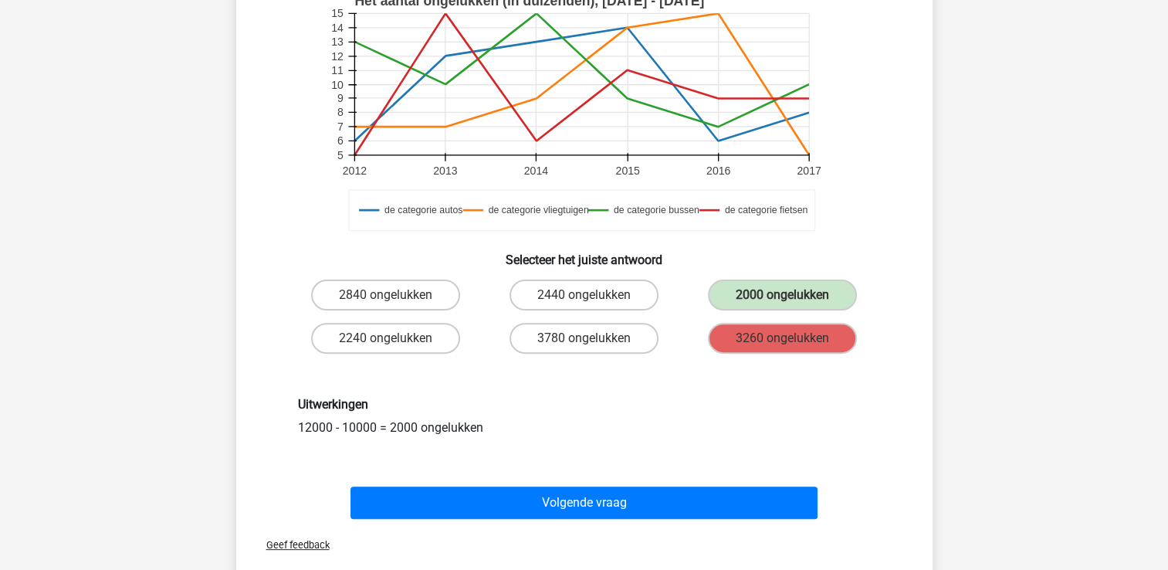
scroll to position [540, 0]
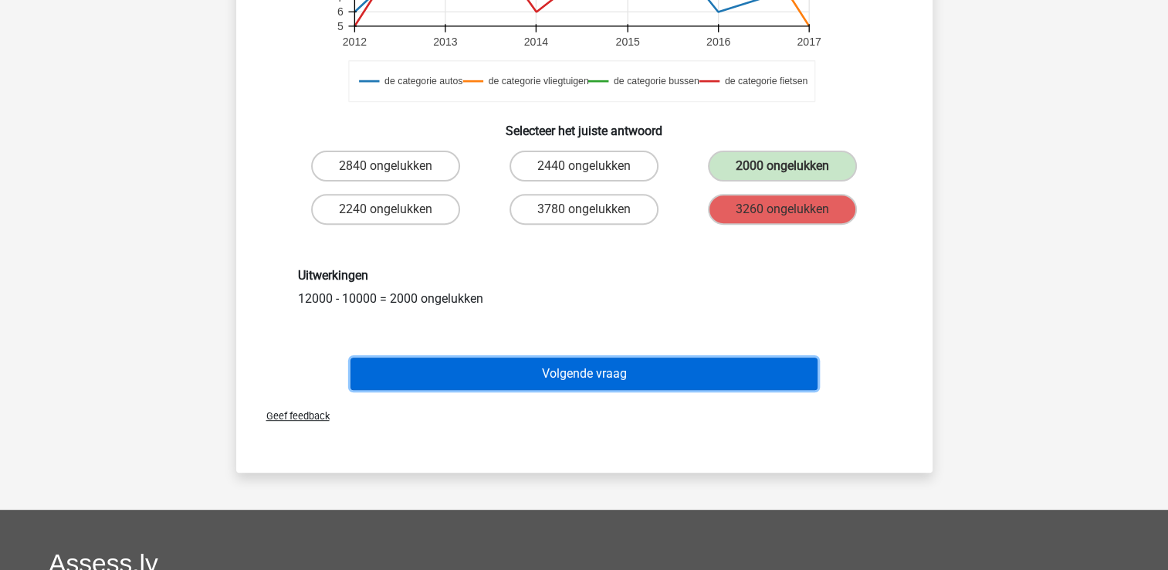
click at [567, 378] on button "Volgende vraag" at bounding box center [583, 373] width 467 height 32
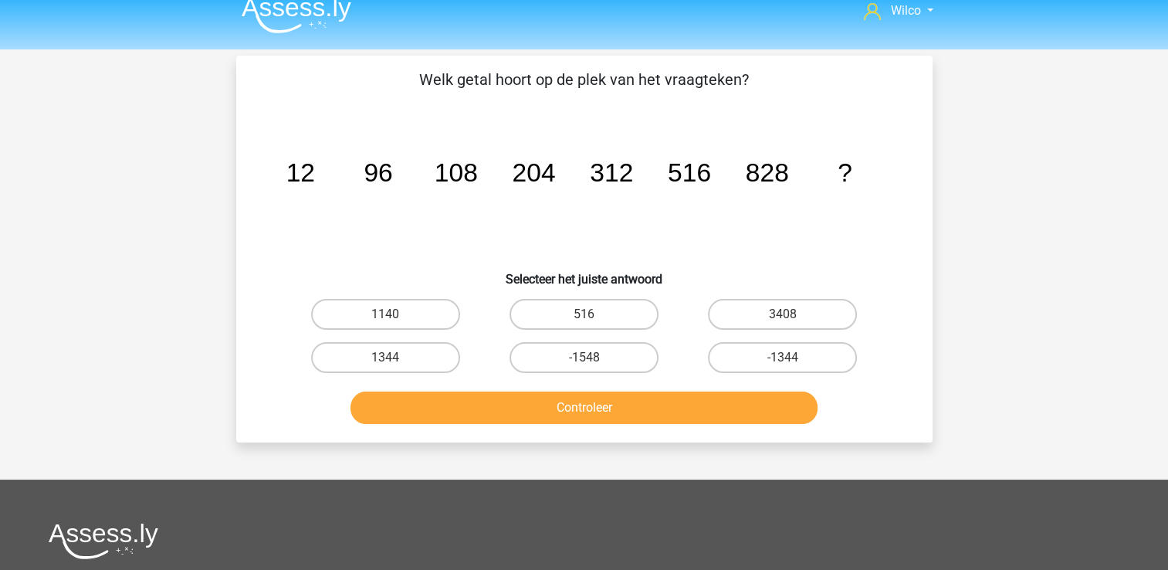
scroll to position [0, 0]
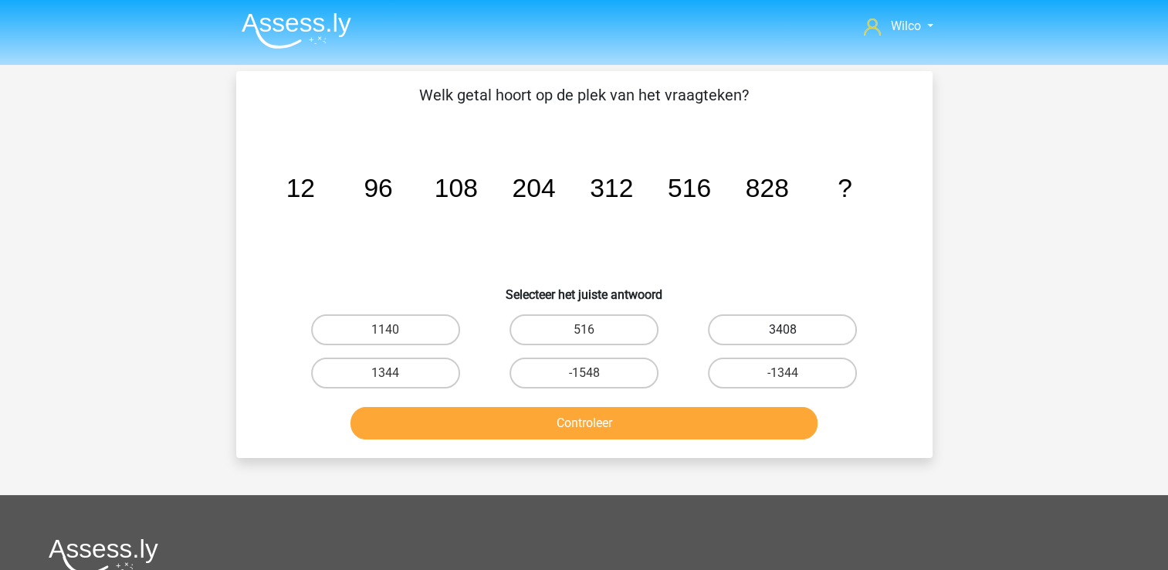
click at [750, 341] on label "3408" at bounding box center [782, 329] width 149 height 31
click at [783, 340] on input "3408" at bounding box center [788, 335] width 10 height 10
radio input "true"
click at [414, 368] on label "1344" at bounding box center [385, 372] width 149 height 31
click at [395, 373] on input "1344" at bounding box center [390, 378] width 10 height 10
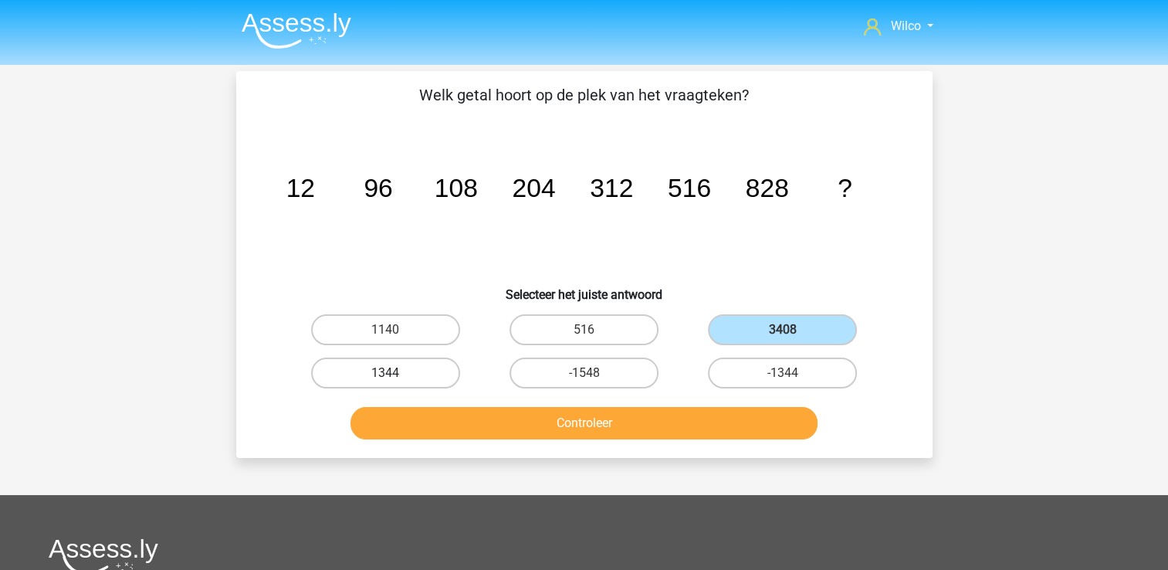
radio input "true"
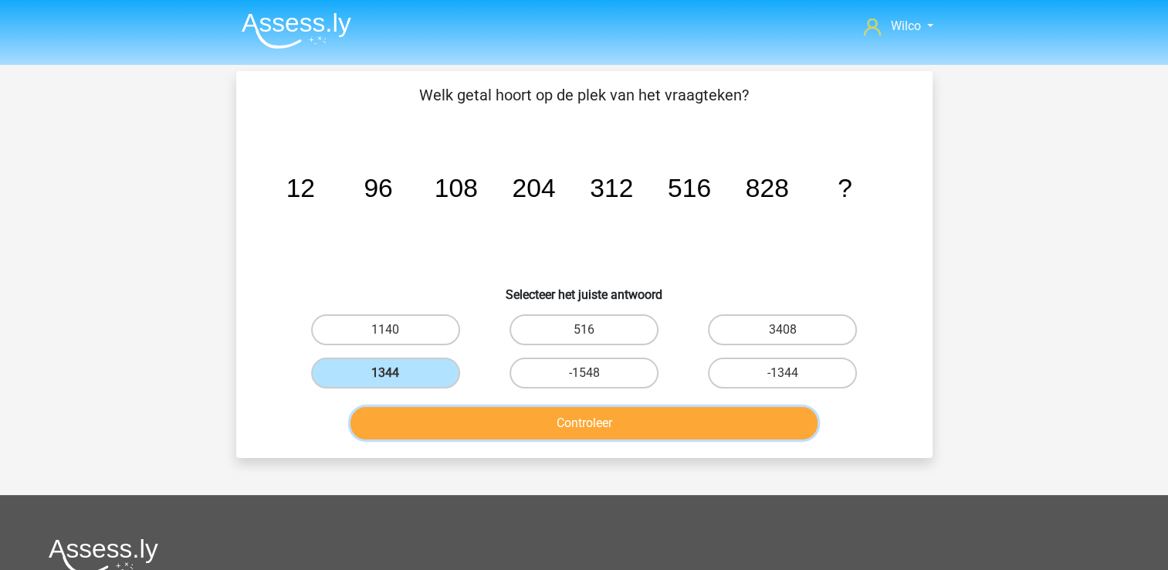
click at [455, 425] on button "Controleer" at bounding box center [583, 423] width 467 height 32
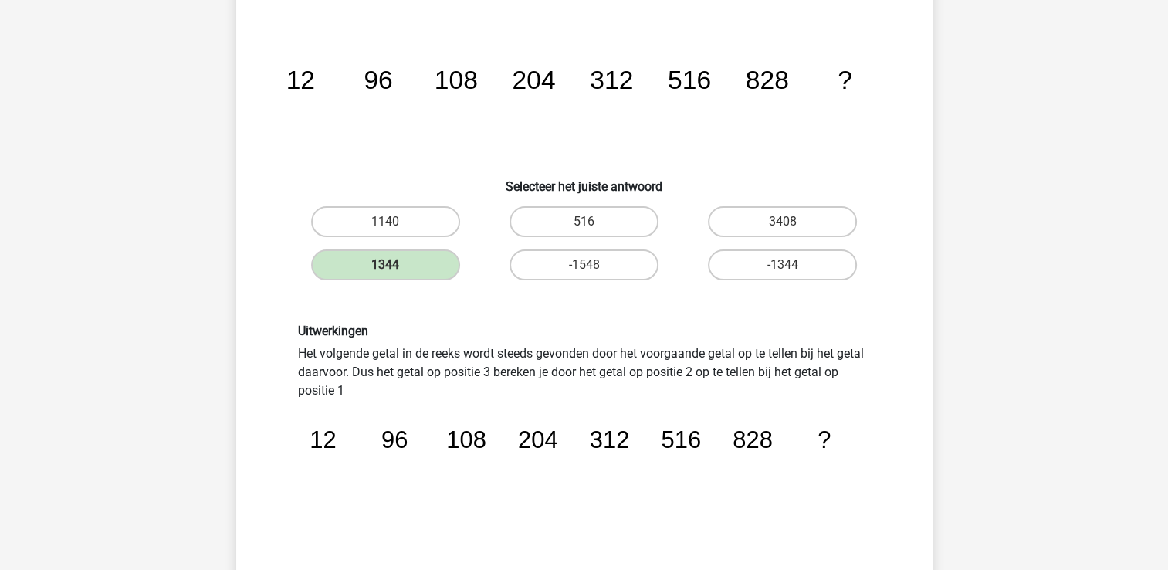
scroll to position [232, 0]
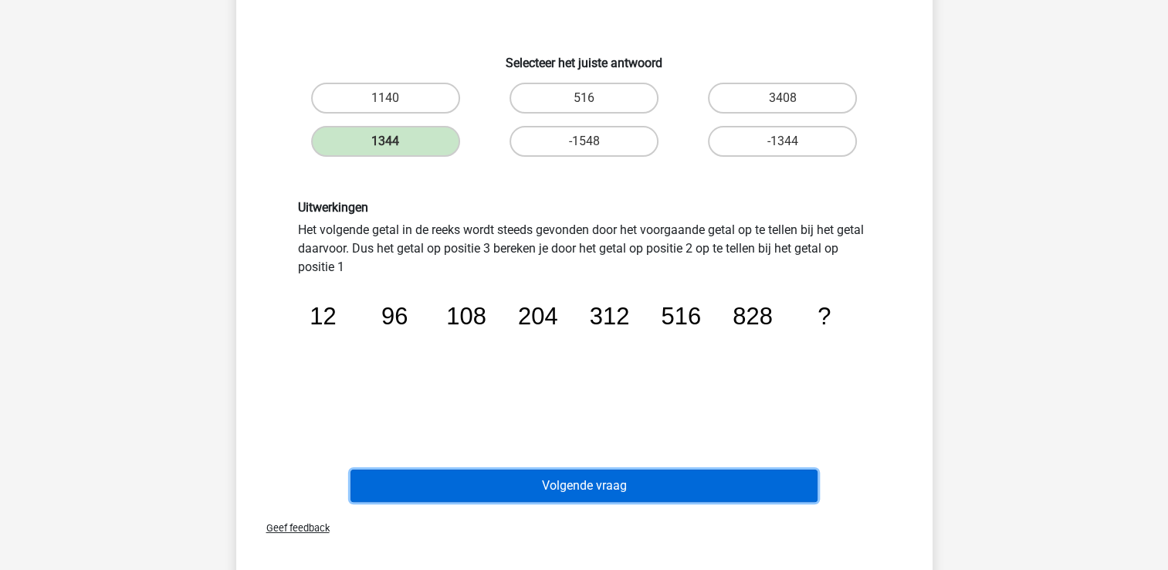
click at [564, 492] on button "Volgende vraag" at bounding box center [583, 485] width 467 height 32
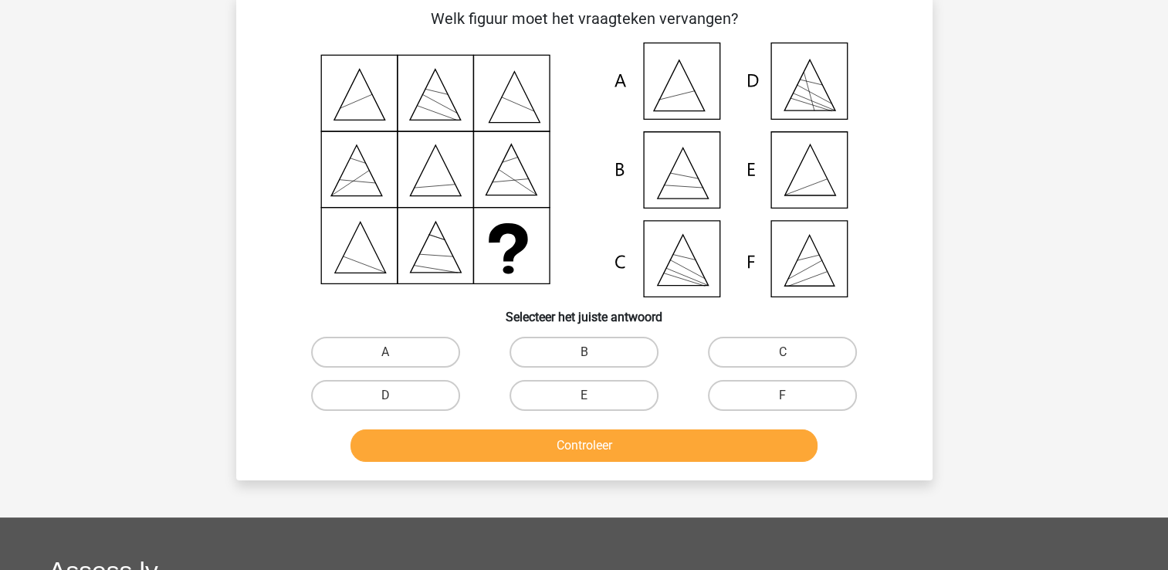
scroll to position [71, 0]
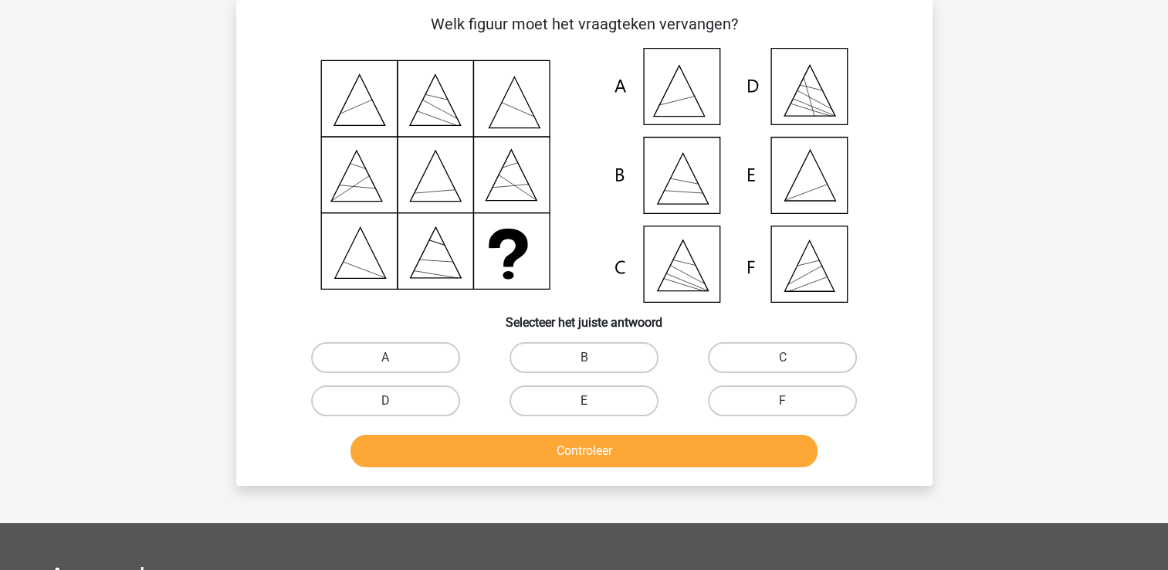
click at [572, 397] on label "E" at bounding box center [583, 400] width 149 height 31
click at [584, 401] on input "E" at bounding box center [589, 406] width 10 height 10
radio input "true"
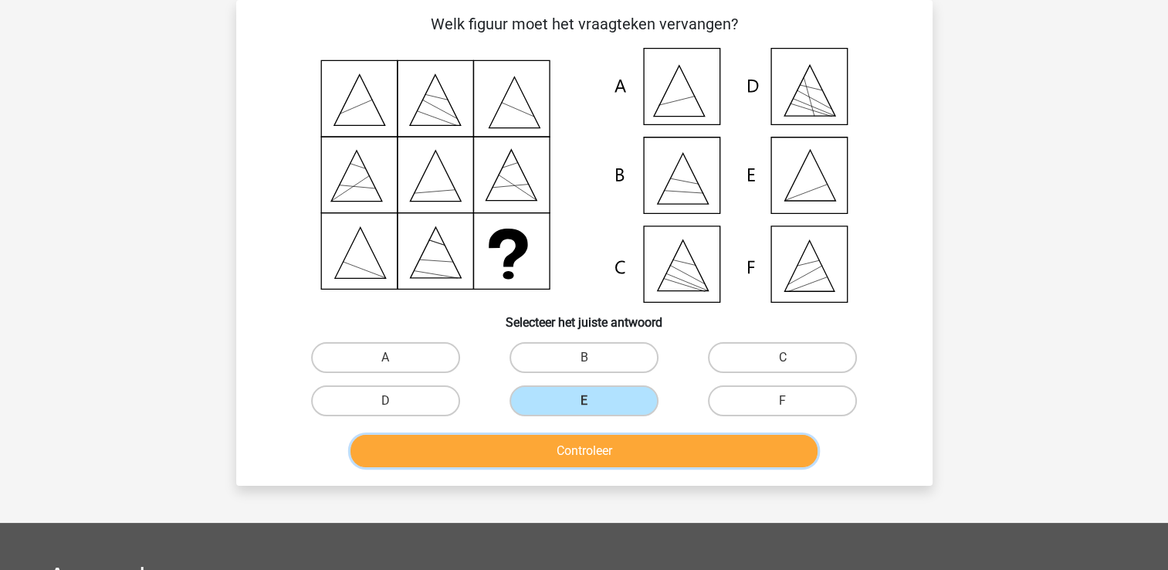
click at [565, 451] on button "Controleer" at bounding box center [583, 451] width 467 height 32
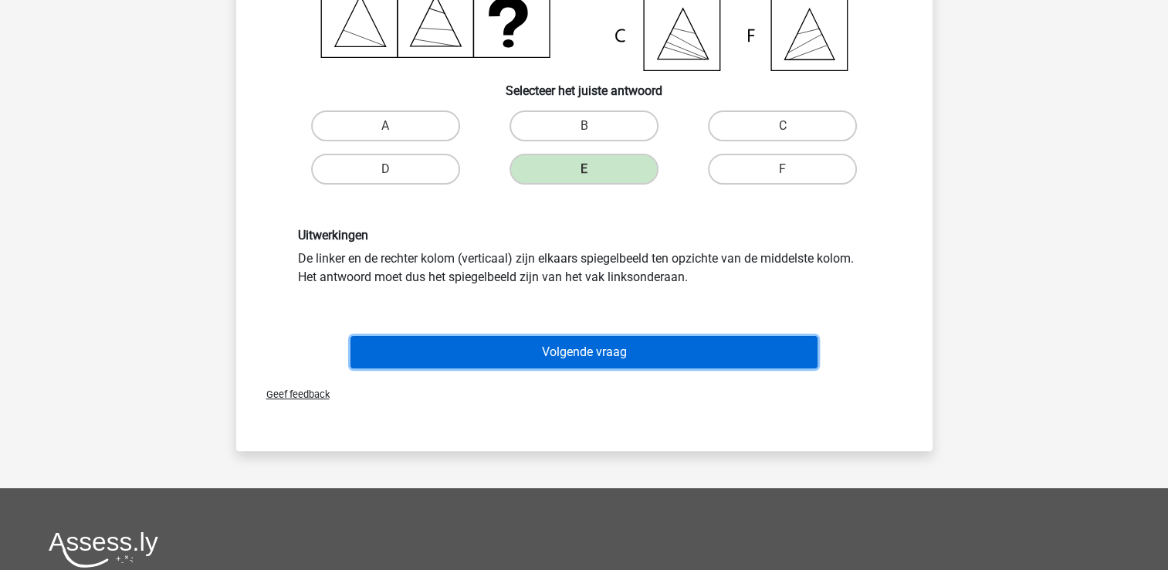
click at [582, 342] on button "Volgende vraag" at bounding box center [583, 352] width 467 height 32
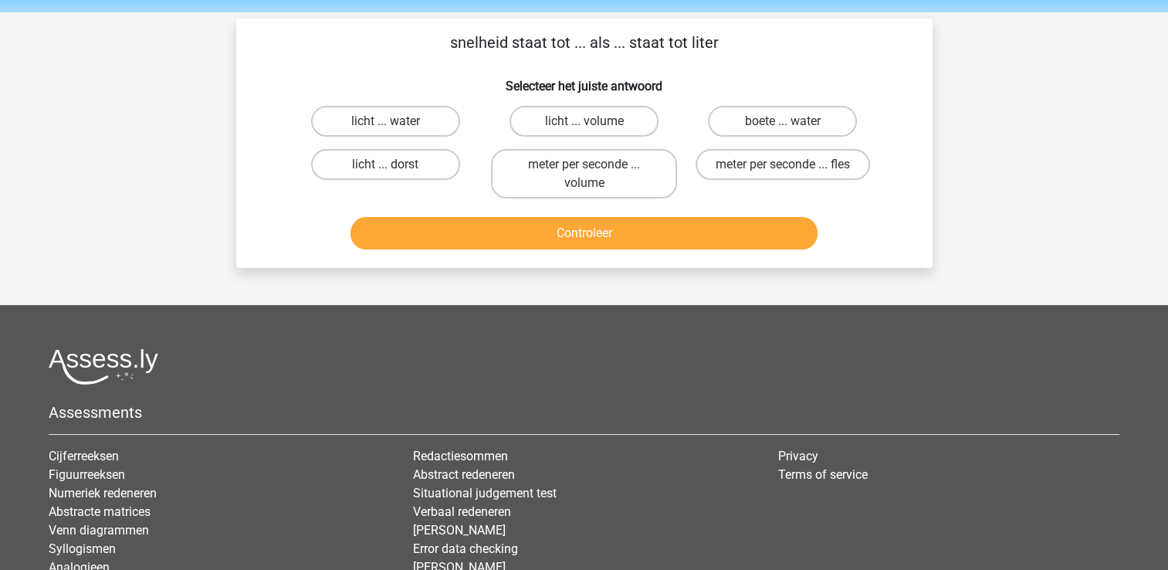
scroll to position [0, 0]
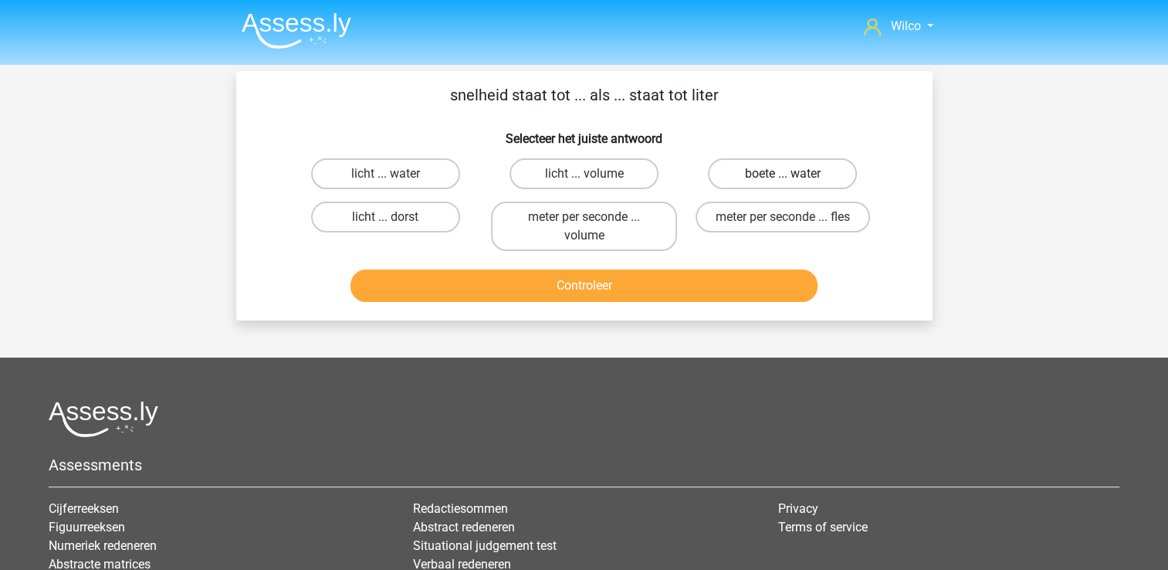
click at [759, 181] on label "boete ... water" at bounding box center [782, 173] width 149 height 31
click at [783, 181] on input "boete ... water" at bounding box center [788, 179] width 10 height 10
radio input "true"
click at [678, 313] on div "snelheid staat tot ... als ... staat tot liter Selecteer het juiste antwoord li…" at bounding box center [584, 195] width 696 height 249
click at [678, 288] on button "Controleer" at bounding box center [583, 285] width 467 height 32
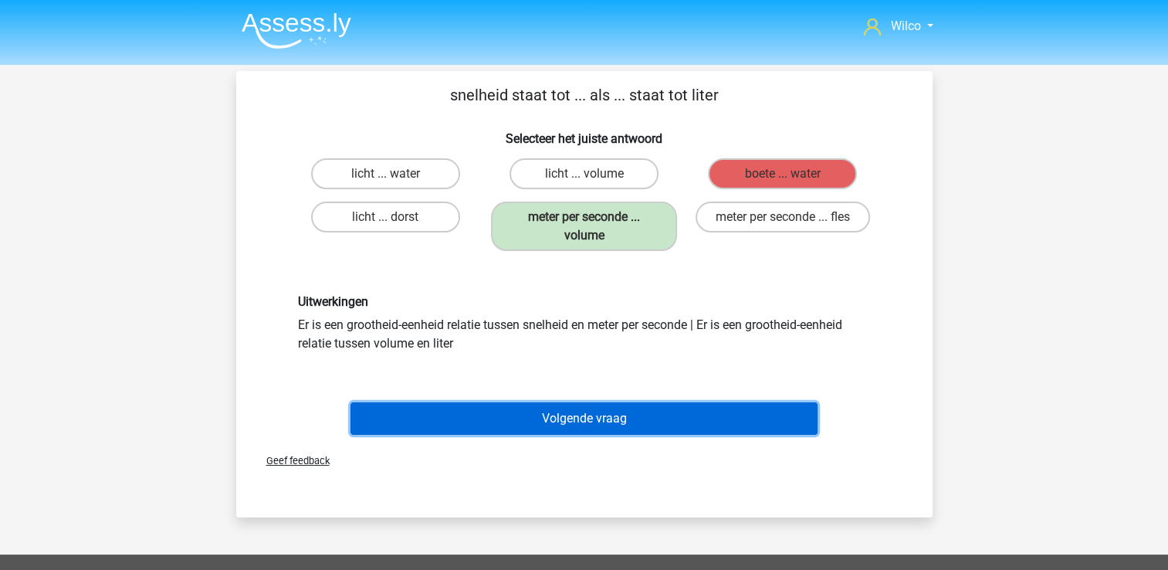
click at [645, 411] on button "Volgende vraag" at bounding box center [583, 418] width 467 height 32
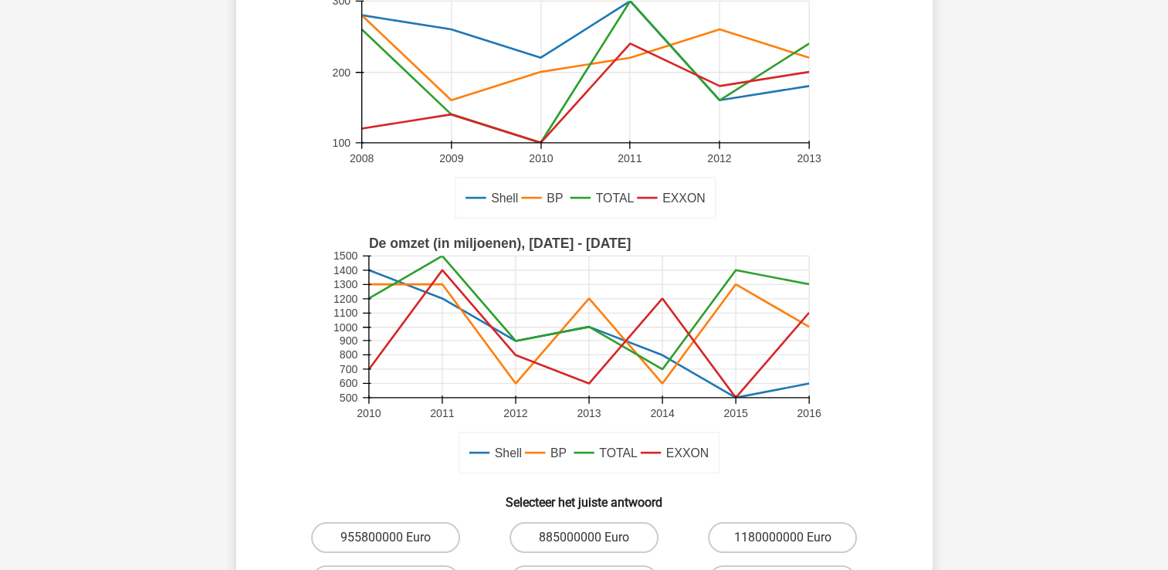
scroll to position [386, 0]
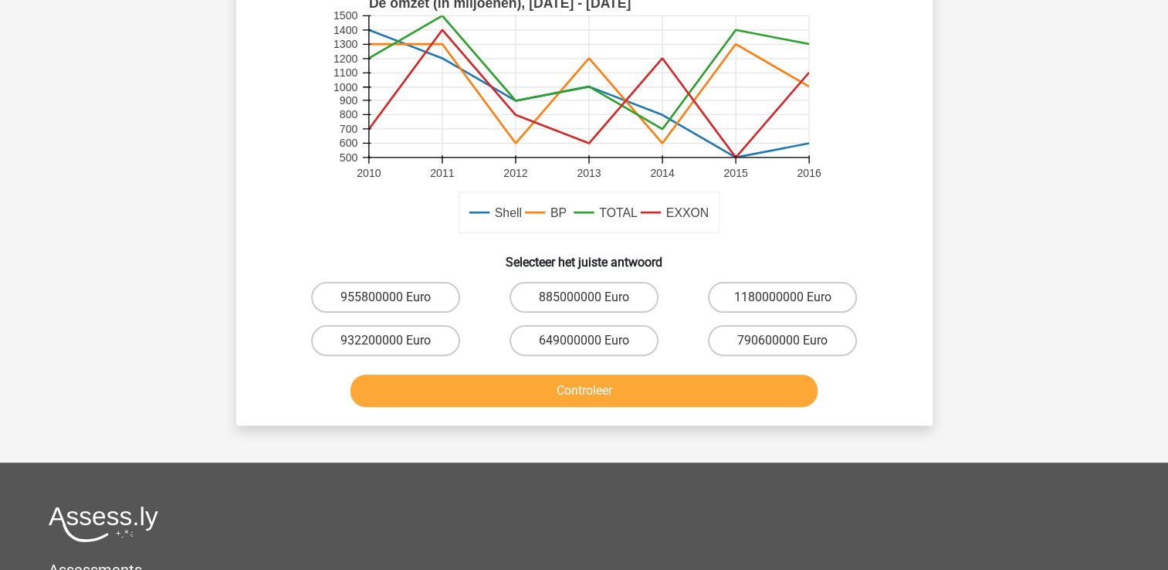
click at [388, 304] on input "955800000 Euro" at bounding box center [390, 302] width 10 height 10
radio input "true"
click at [444, 360] on div "932200000 Euro" at bounding box center [385, 340] width 198 height 43
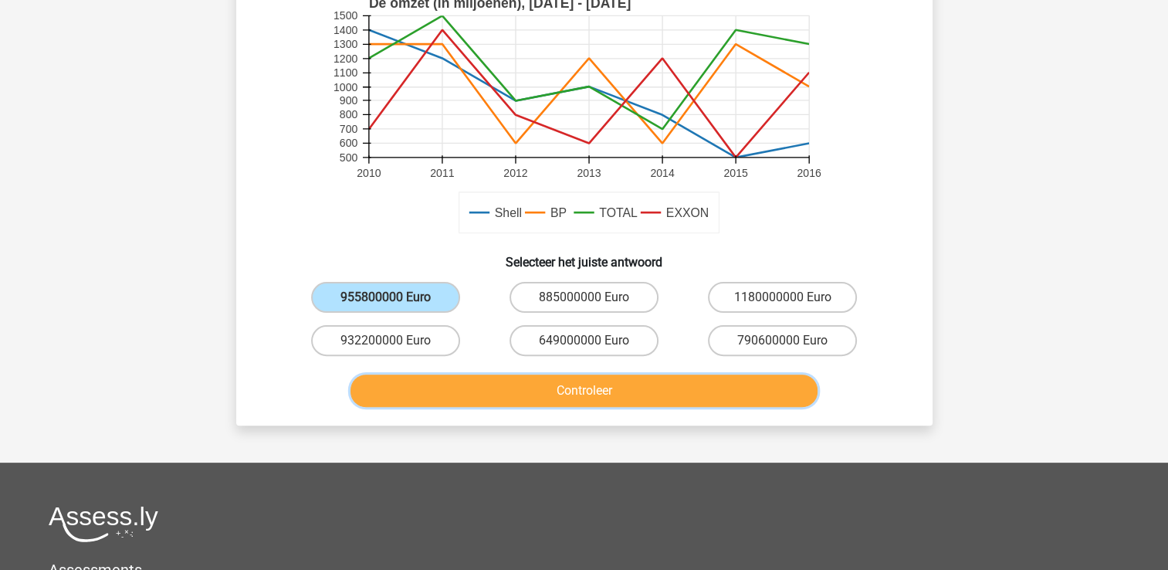
click at [448, 376] on button "Controleer" at bounding box center [583, 390] width 467 height 32
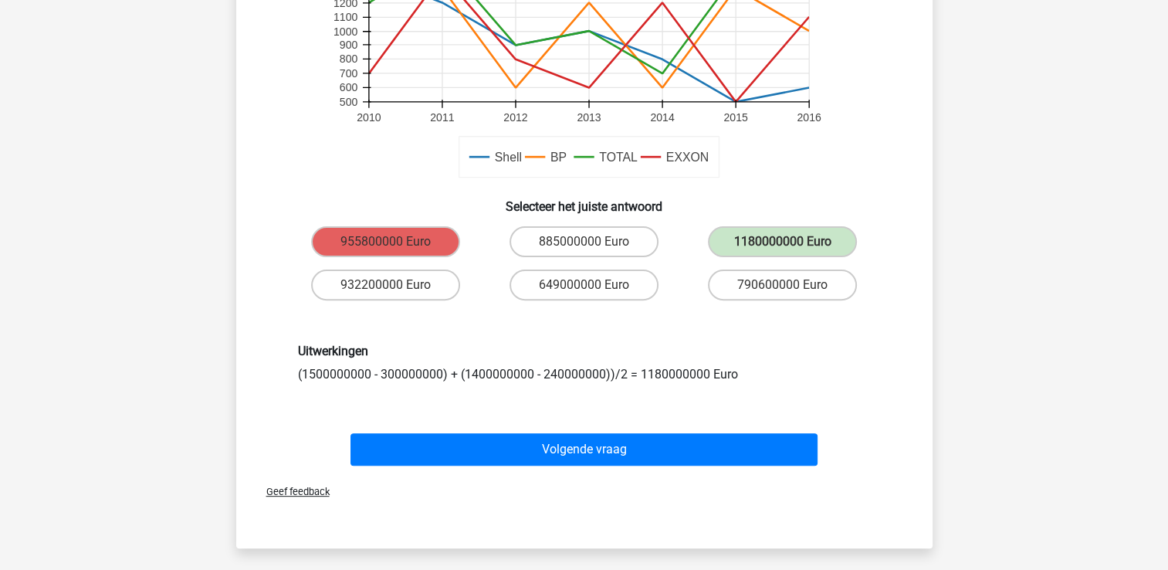
scroll to position [540, 0]
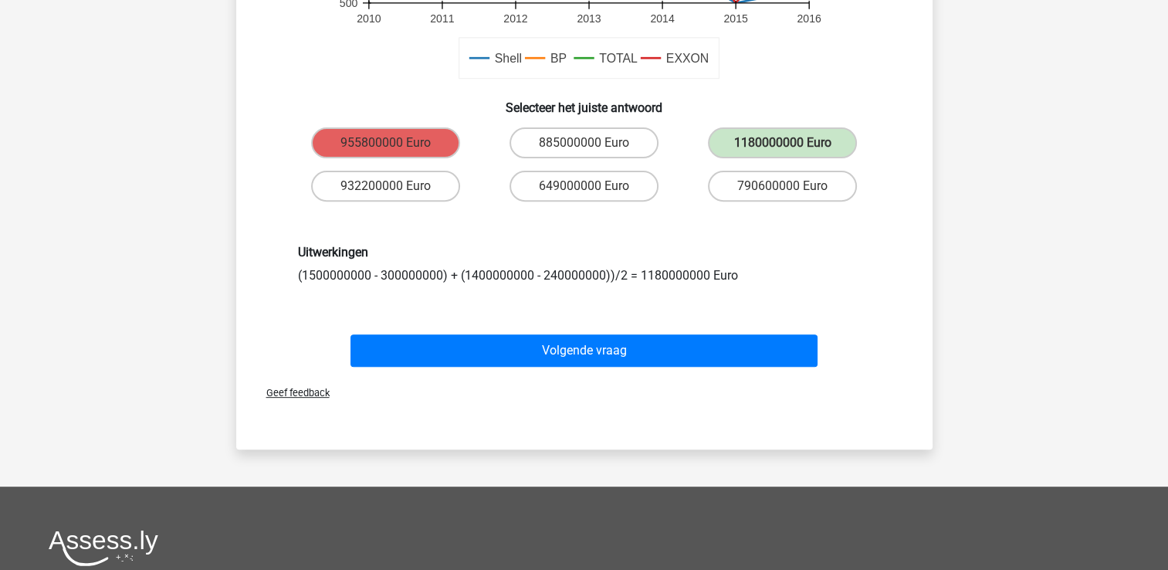
click at [510, 367] on div "Volgende vraag" at bounding box center [584, 353] width 596 height 39
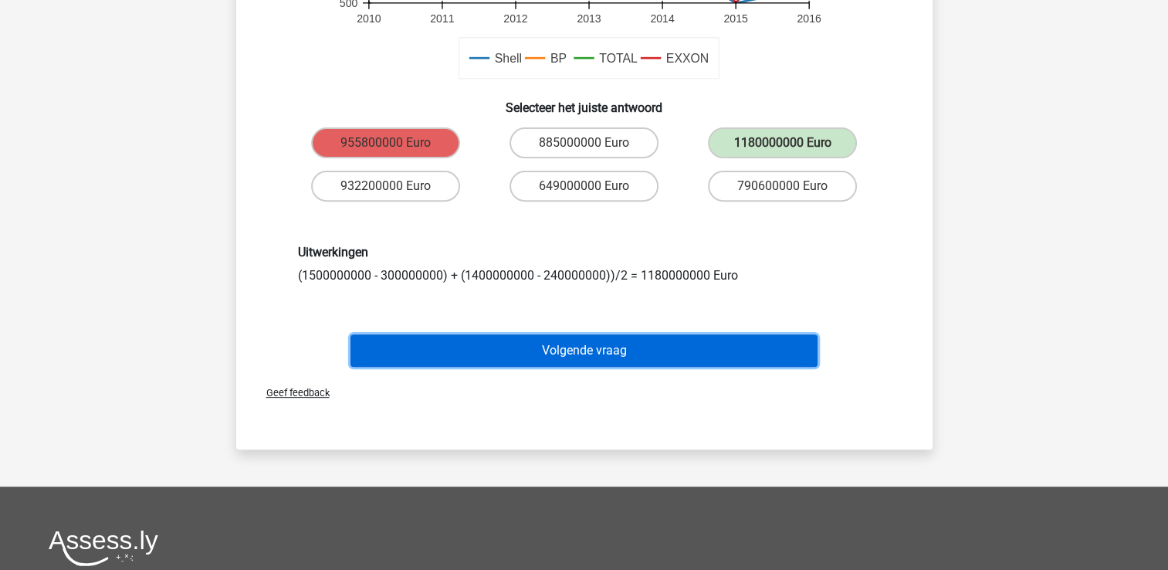
click at [510, 360] on button "Volgende vraag" at bounding box center [583, 350] width 467 height 32
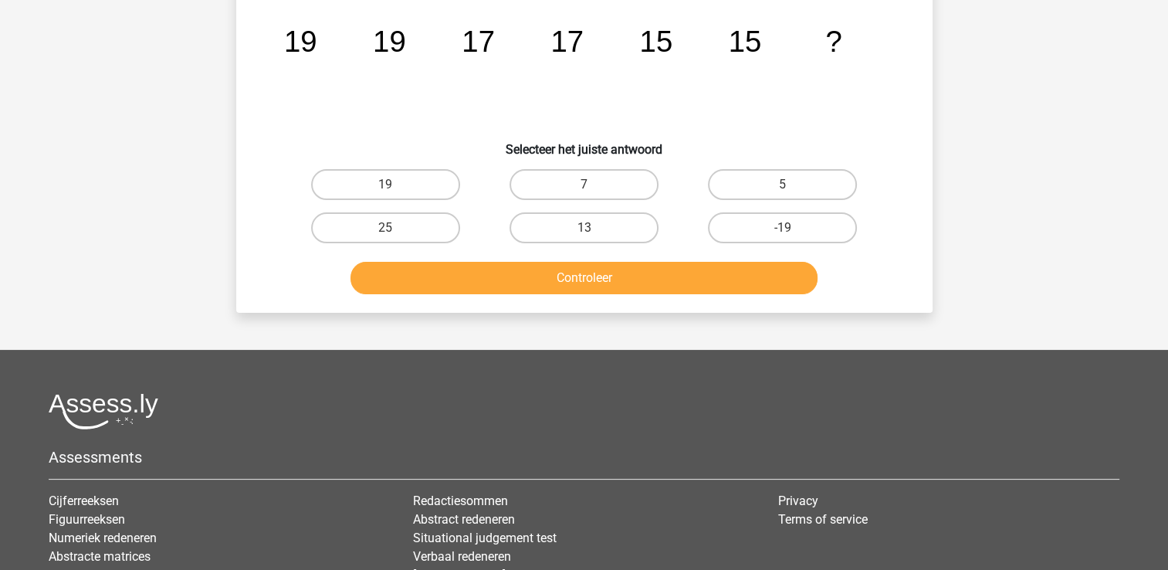
scroll to position [0, 0]
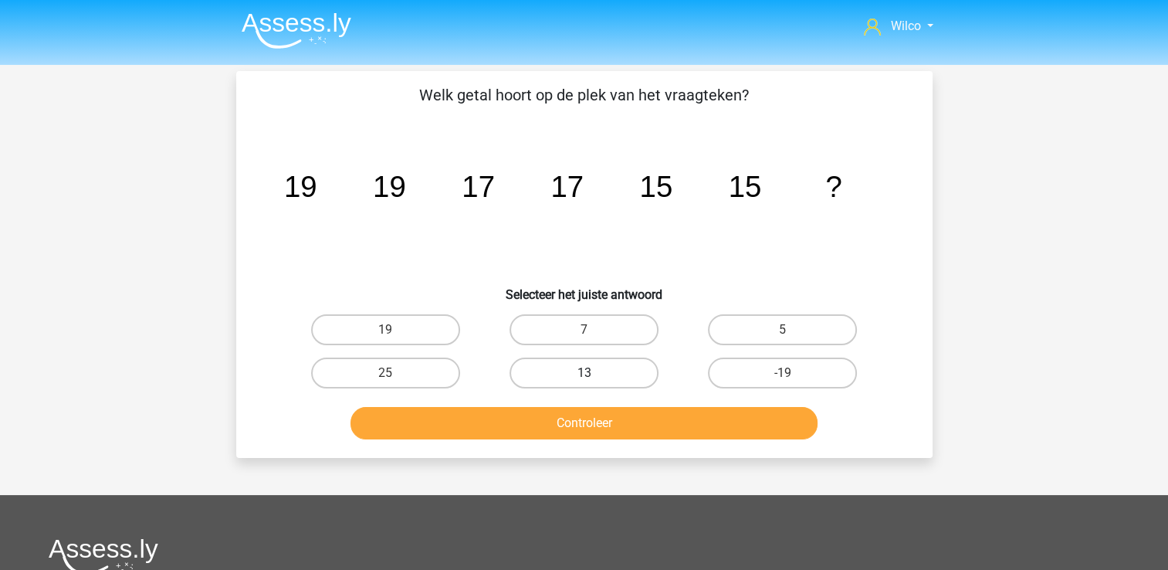
click at [614, 385] on label "13" at bounding box center [583, 372] width 149 height 31
click at [594, 383] on input "13" at bounding box center [589, 378] width 10 height 10
radio input "true"
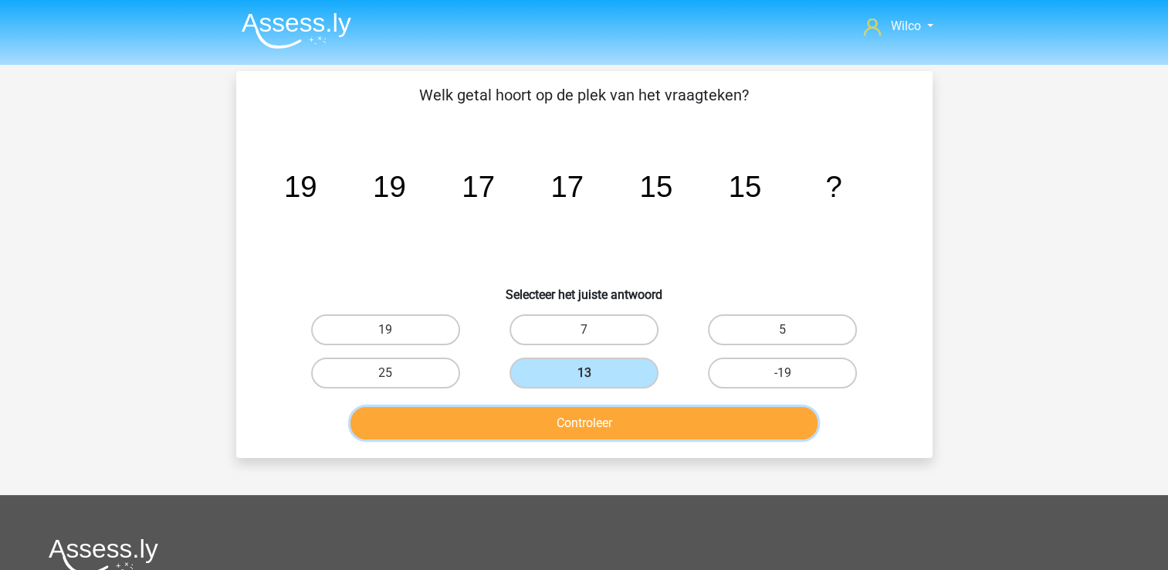
click at [606, 414] on button "Controleer" at bounding box center [583, 423] width 467 height 32
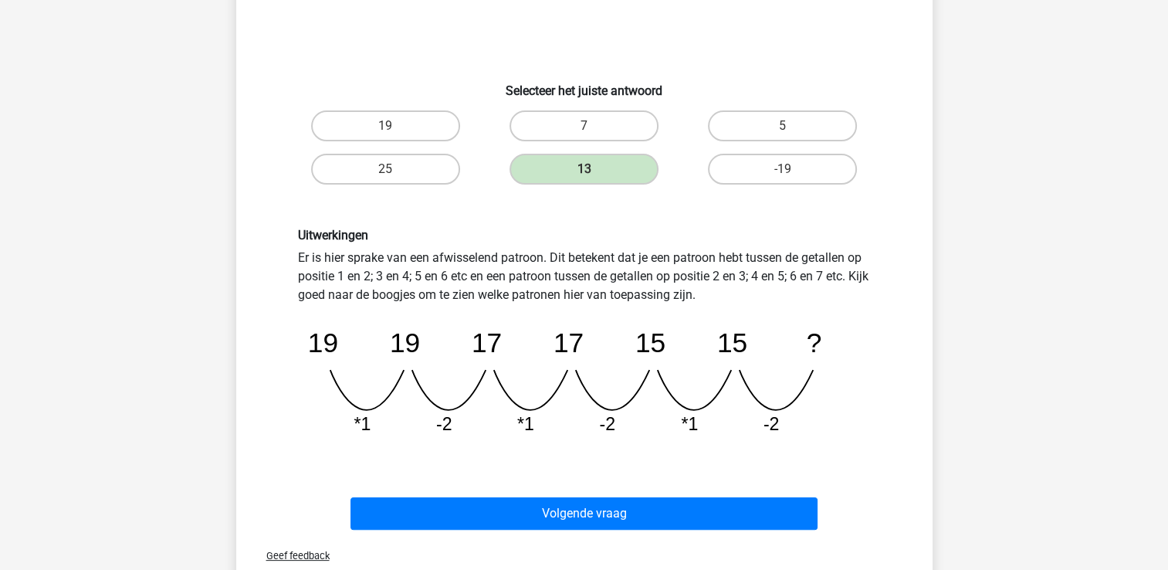
scroll to position [232, 0]
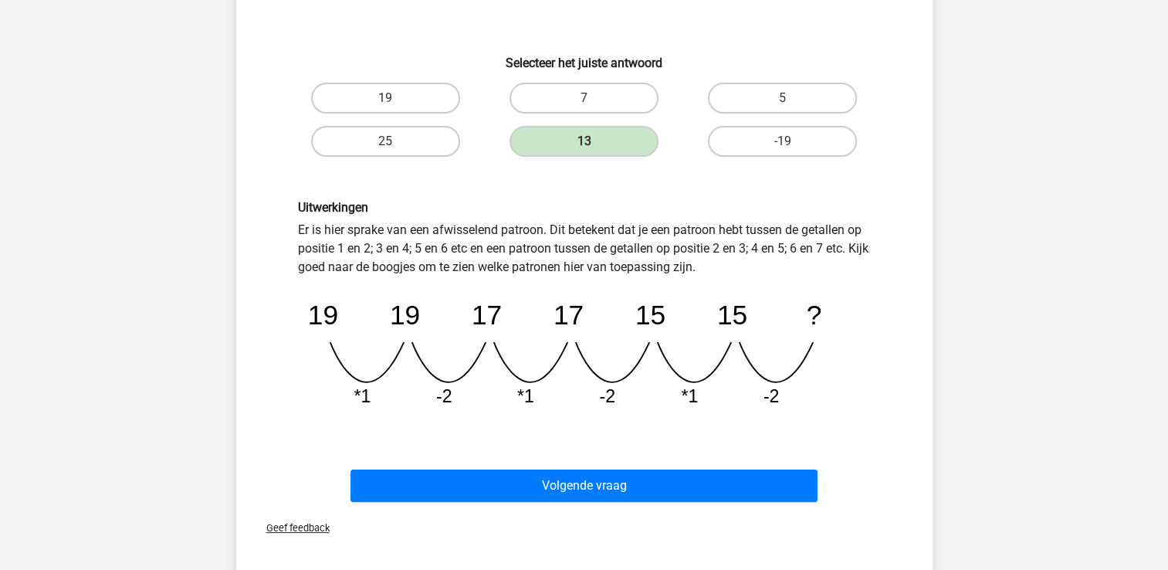
click at [623, 467] on div "Volgende vraag" at bounding box center [584, 482] width 647 height 51
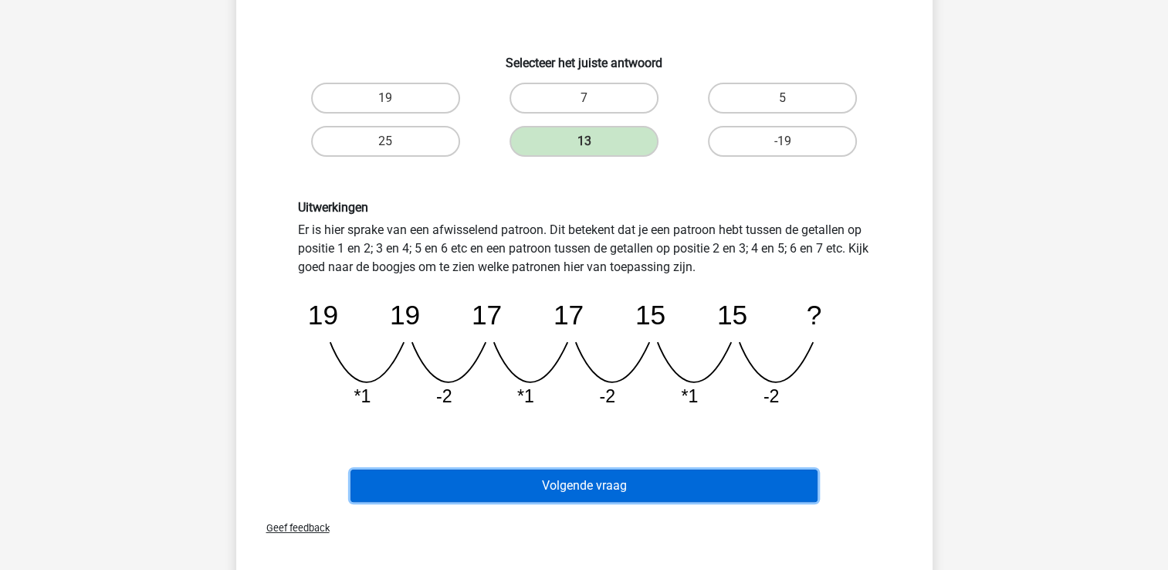
click at [626, 474] on button "Volgende vraag" at bounding box center [583, 485] width 467 height 32
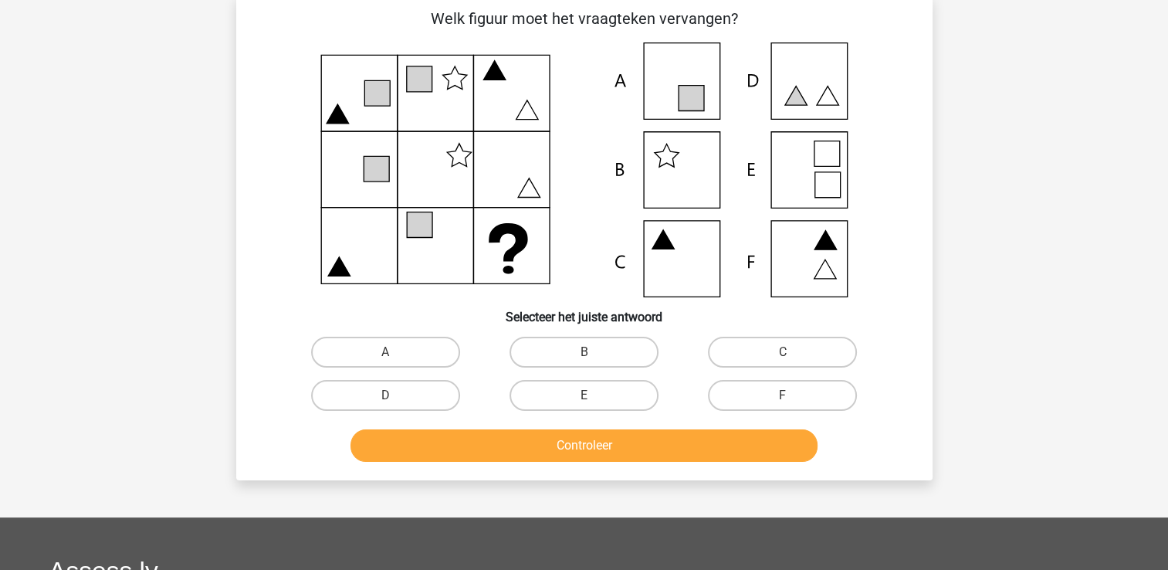
scroll to position [71, 0]
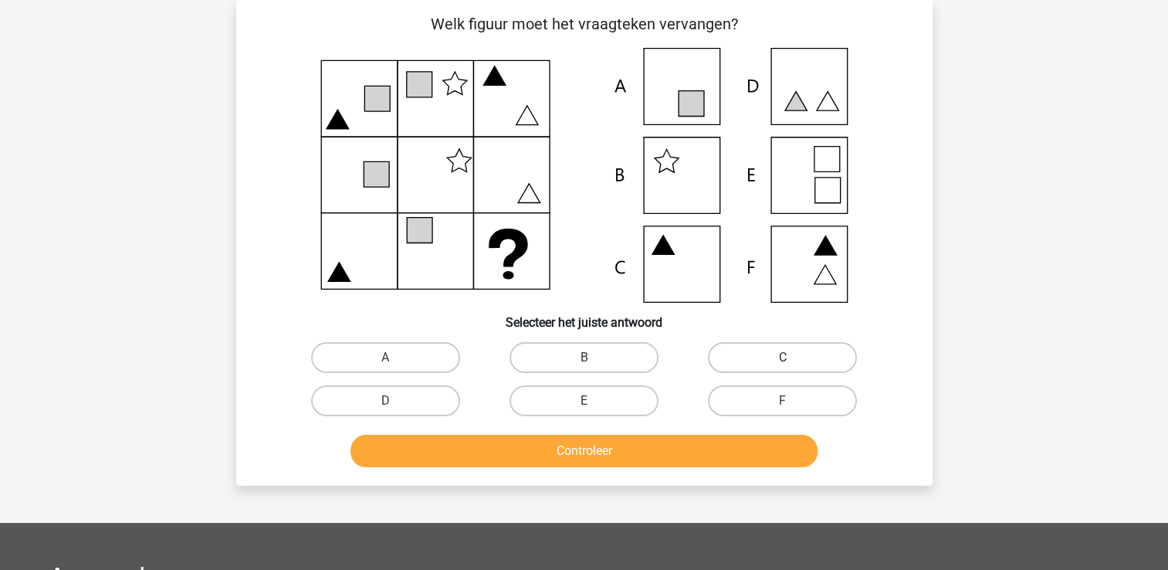
click at [723, 362] on label "C" at bounding box center [782, 357] width 149 height 31
click at [783, 362] on input "C" at bounding box center [788, 362] width 10 height 10
radio input "true"
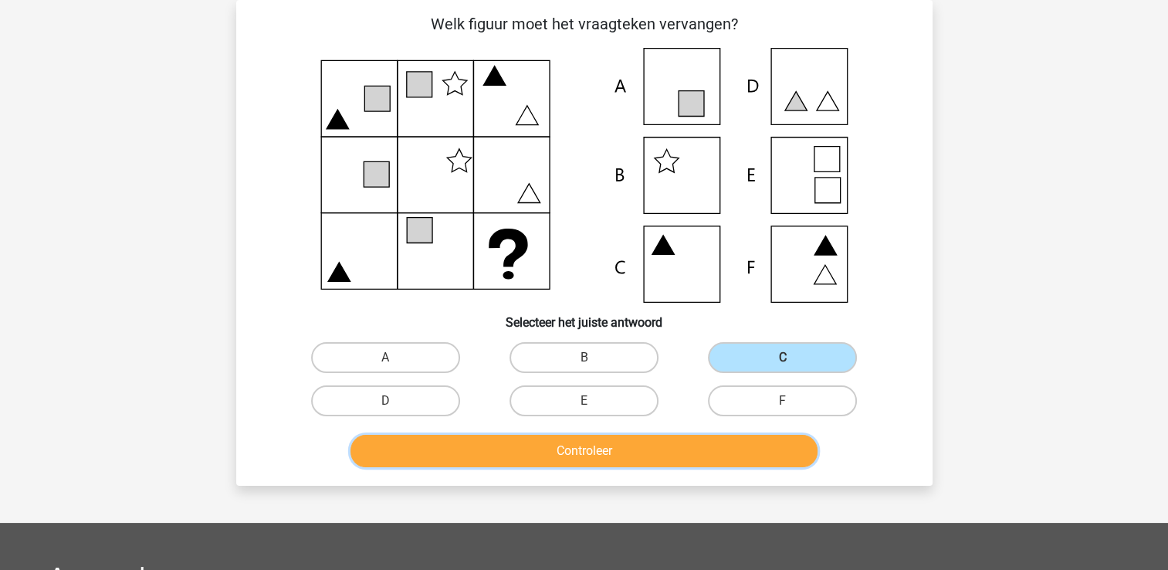
click at [668, 452] on button "Controleer" at bounding box center [583, 451] width 467 height 32
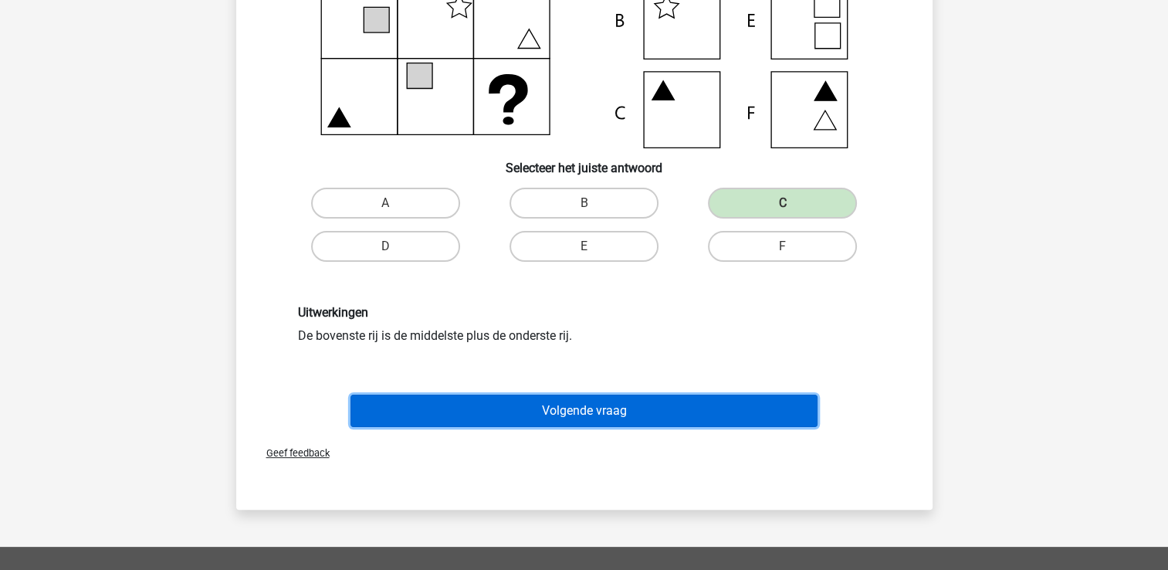
click at [631, 407] on button "Volgende vraag" at bounding box center [583, 410] width 467 height 32
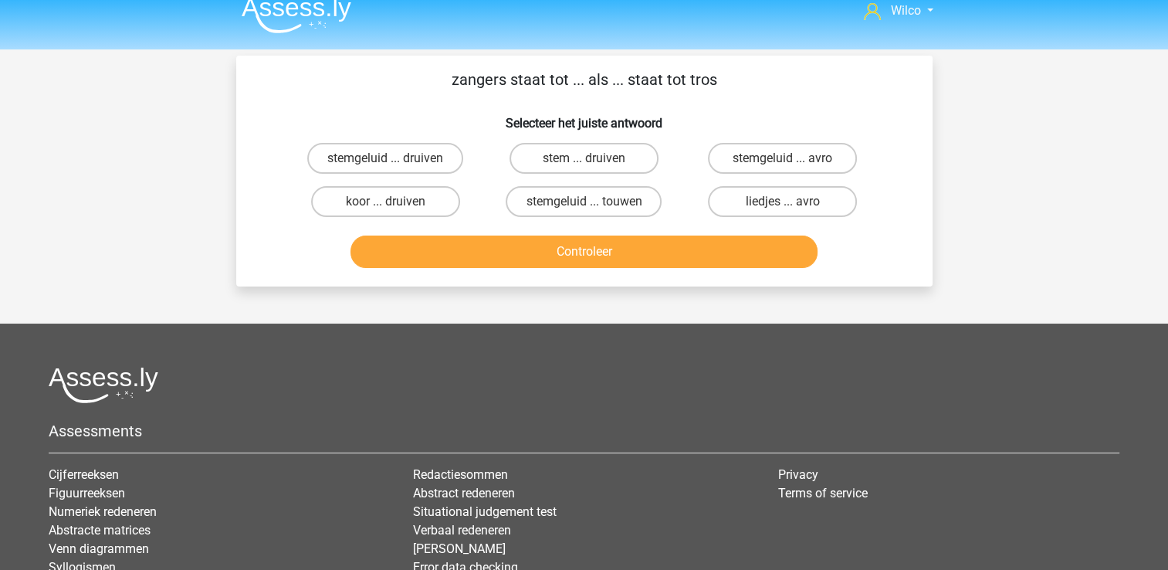
scroll to position [0, 0]
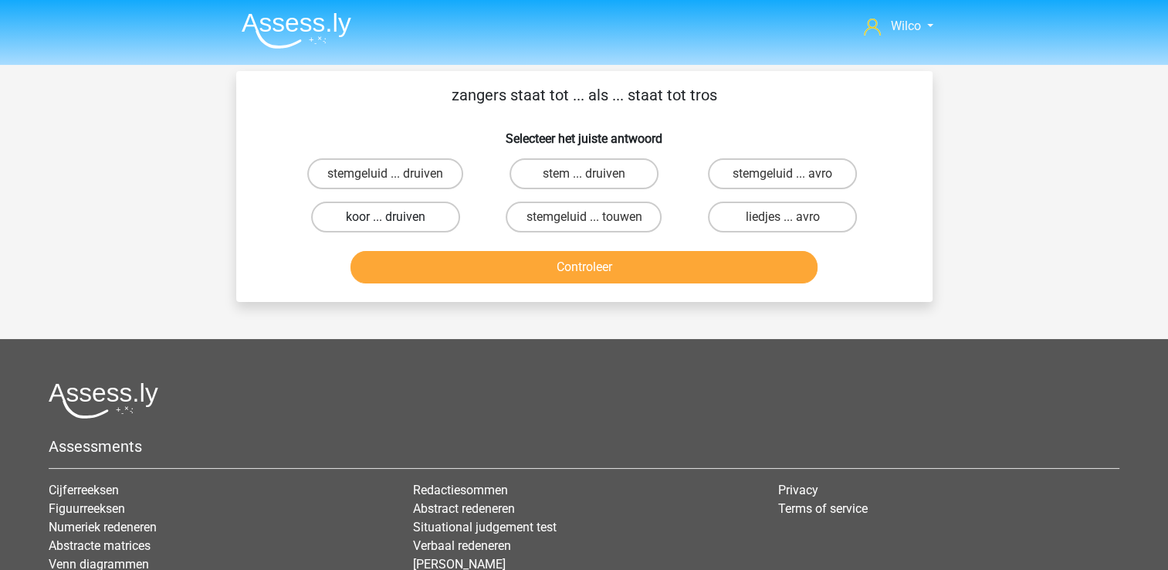
click at [376, 211] on label "koor ... druiven" at bounding box center [385, 216] width 149 height 31
click at [385, 217] on input "koor ... druiven" at bounding box center [390, 222] width 10 height 10
radio input "true"
click at [413, 245] on div "Controleer" at bounding box center [584, 264] width 647 height 51
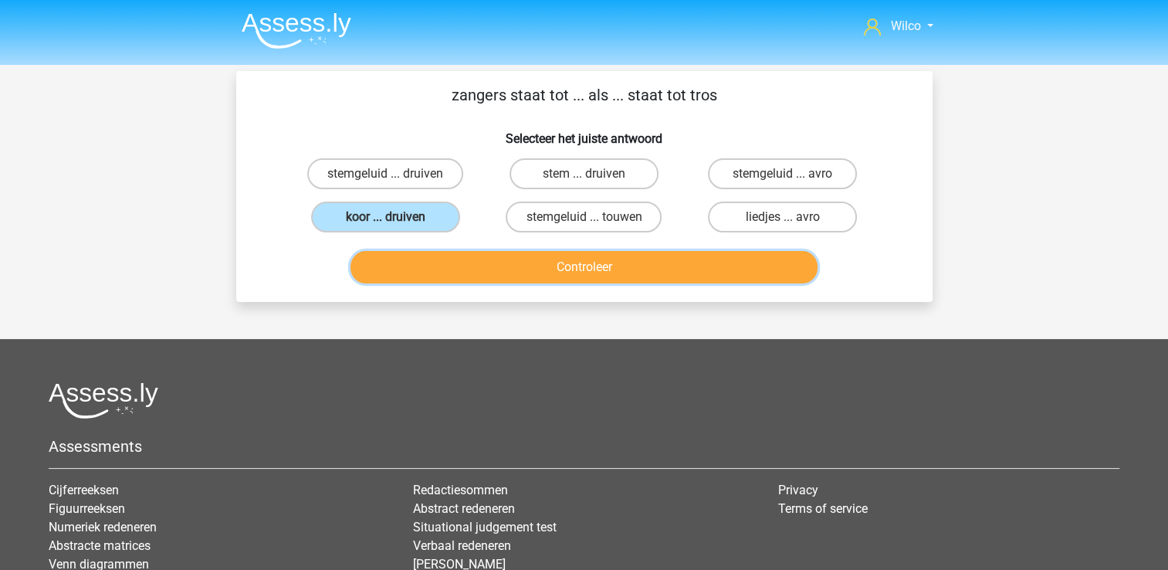
click at [415, 252] on button "Controleer" at bounding box center [583, 267] width 467 height 32
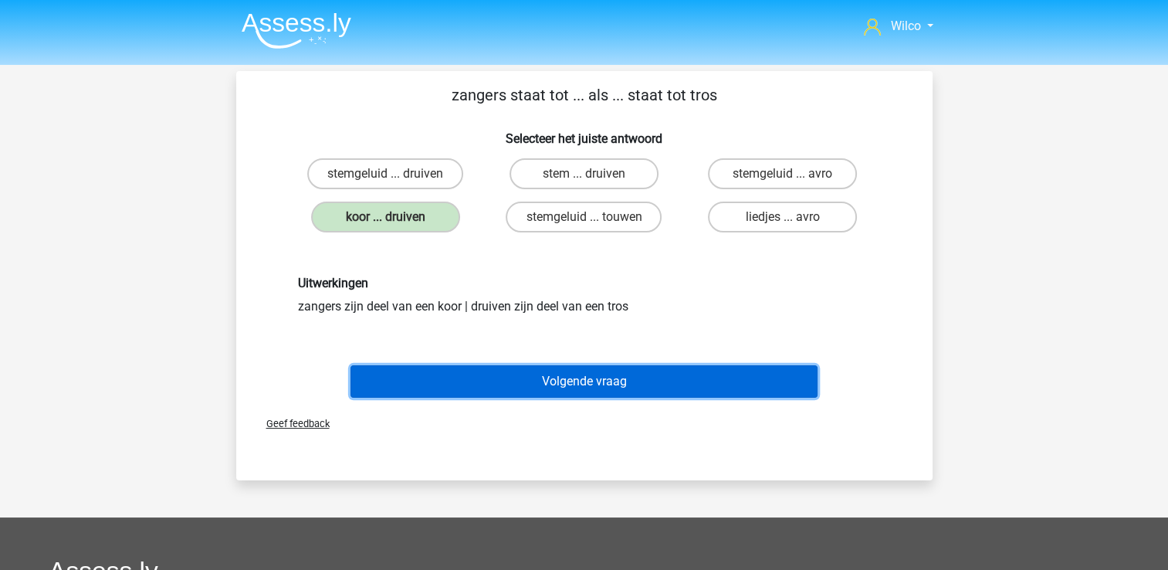
click at [547, 381] on button "Volgende vraag" at bounding box center [583, 381] width 467 height 32
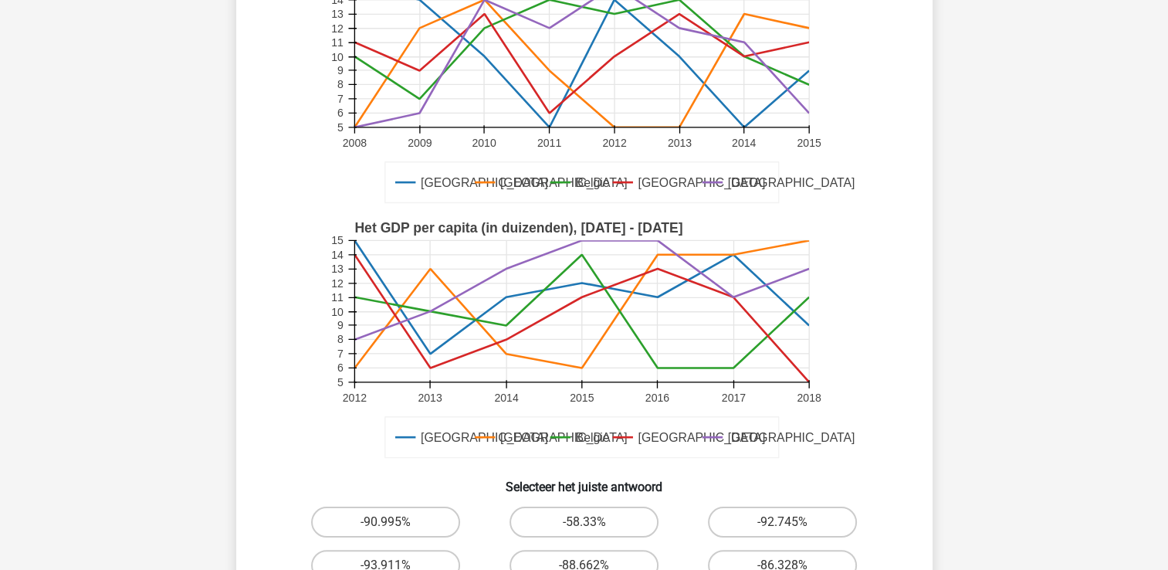
scroll to position [303, 0]
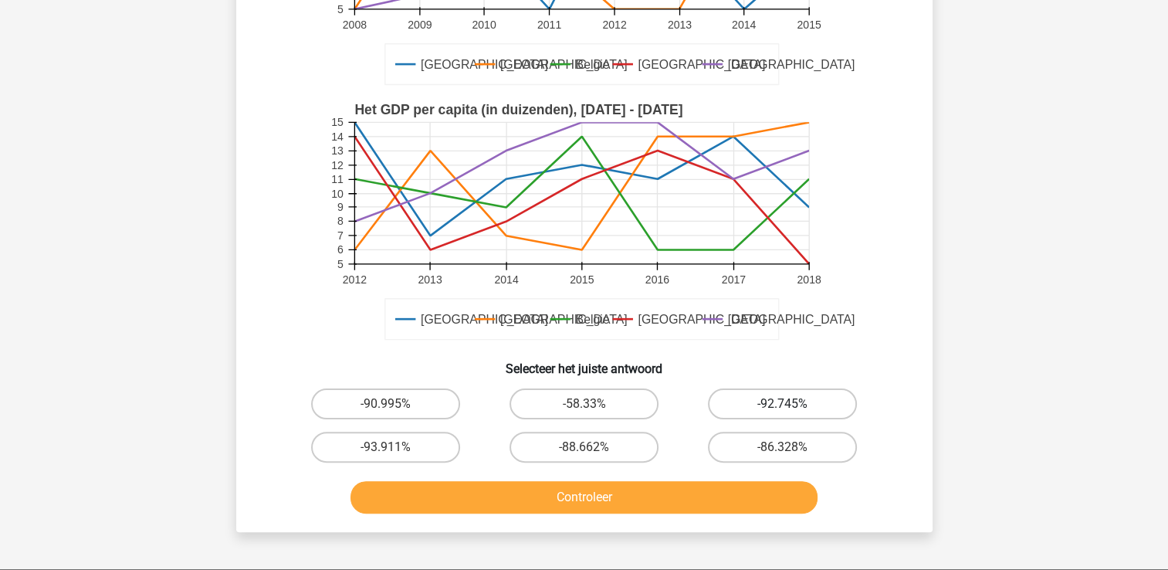
click at [746, 401] on label "-92.745%" at bounding box center [782, 403] width 149 height 31
click at [783, 404] on input "-92.745%" at bounding box center [788, 409] width 10 height 10
radio input "true"
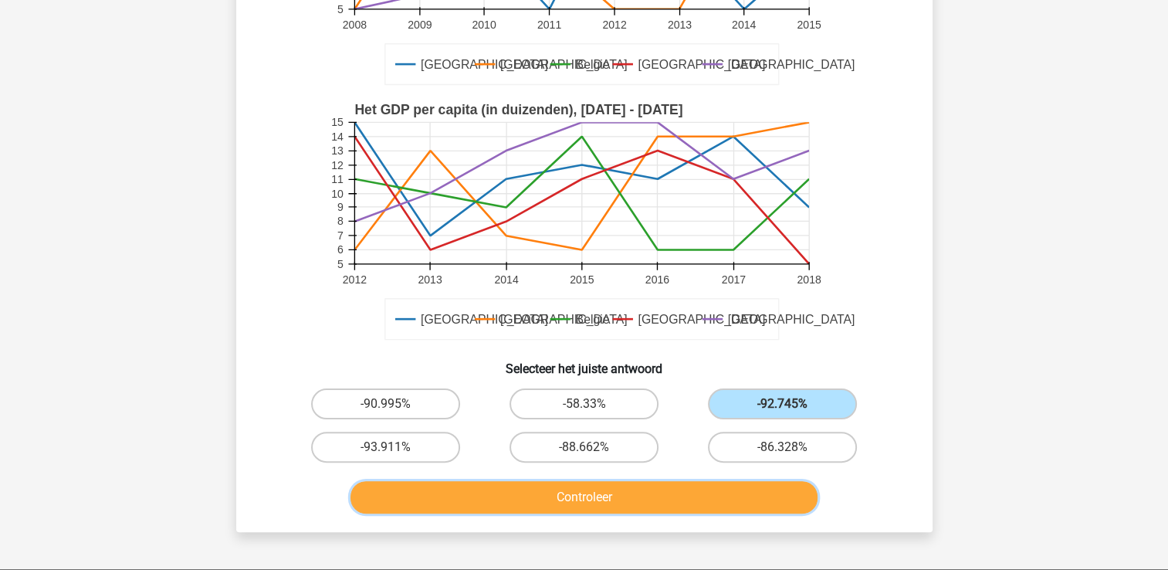
click at [701, 504] on button "Controleer" at bounding box center [583, 497] width 467 height 32
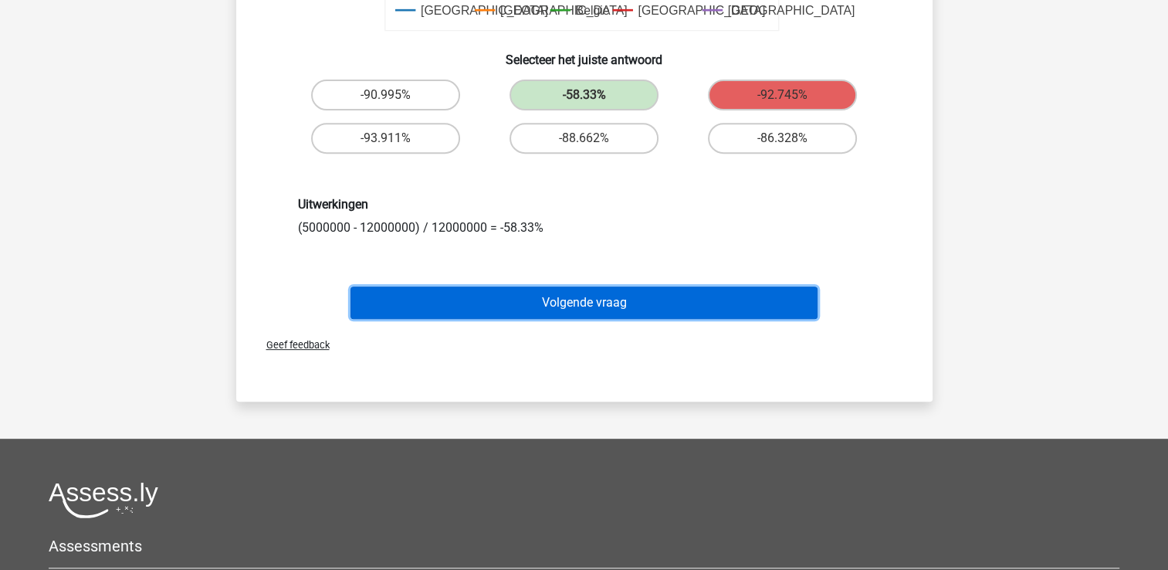
click at [565, 310] on button "Volgende vraag" at bounding box center [583, 302] width 467 height 32
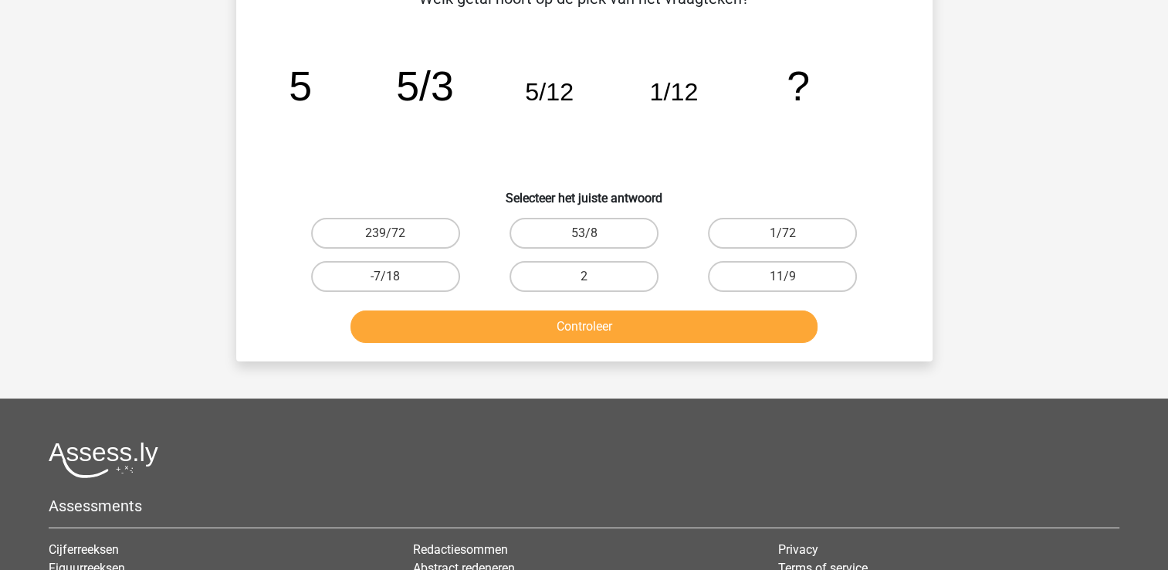
scroll to position [71, 0]
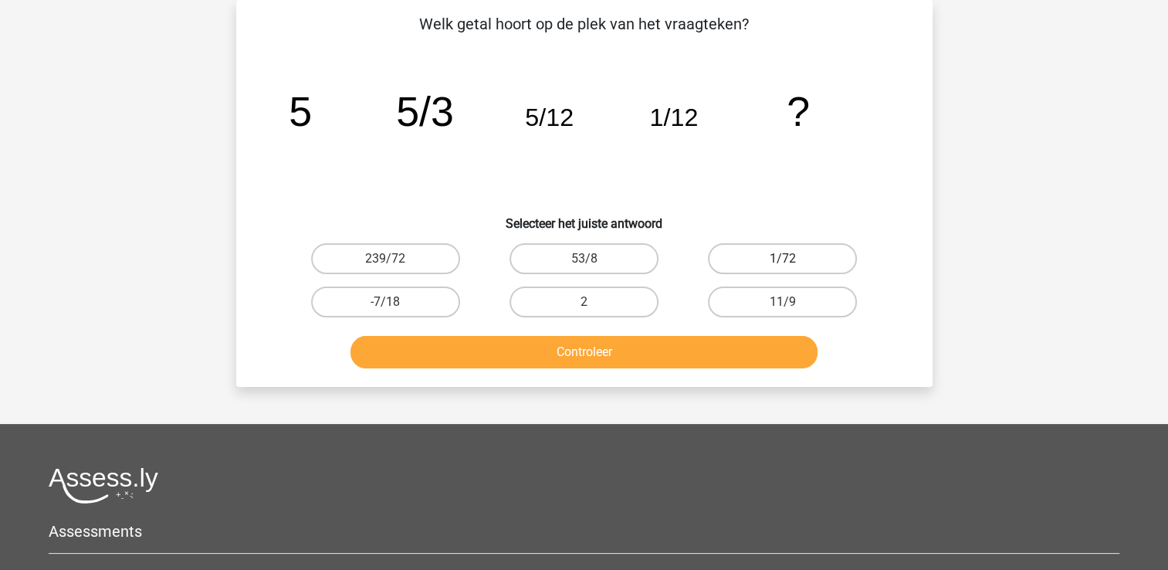
click at [741, 268] on label "1/72" at bounding box center [782, 258] width 149 height 31
click at [783, 268] on input "1/72" at bounding box center [788, 264] width 10 height 10
radio input "true"
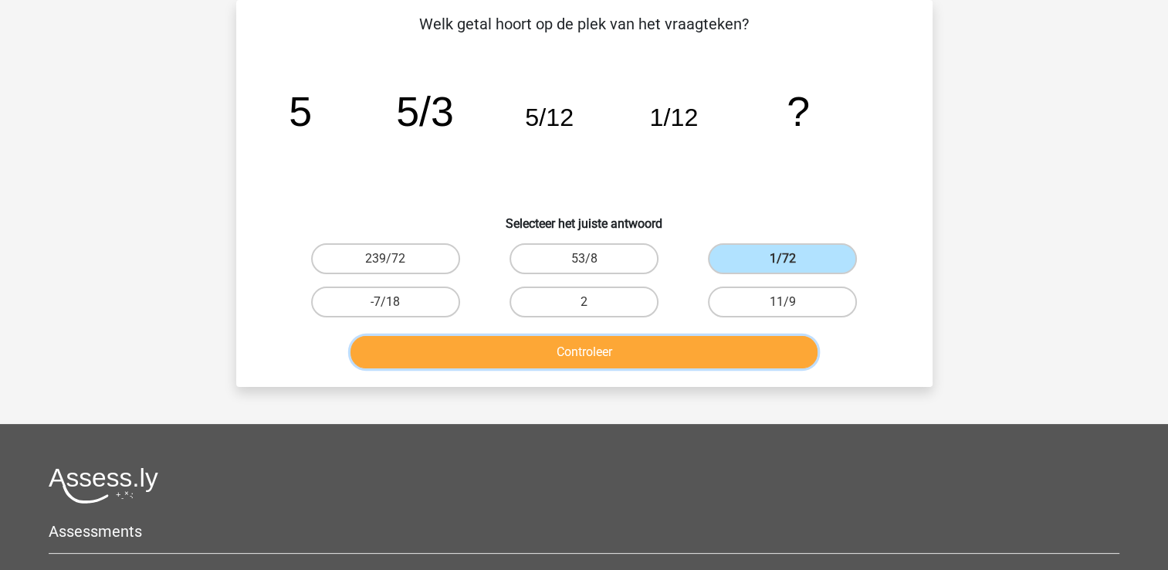
click at [693, 347] on button "Controleer" at bounding box center [583, 352] width 467 height 32
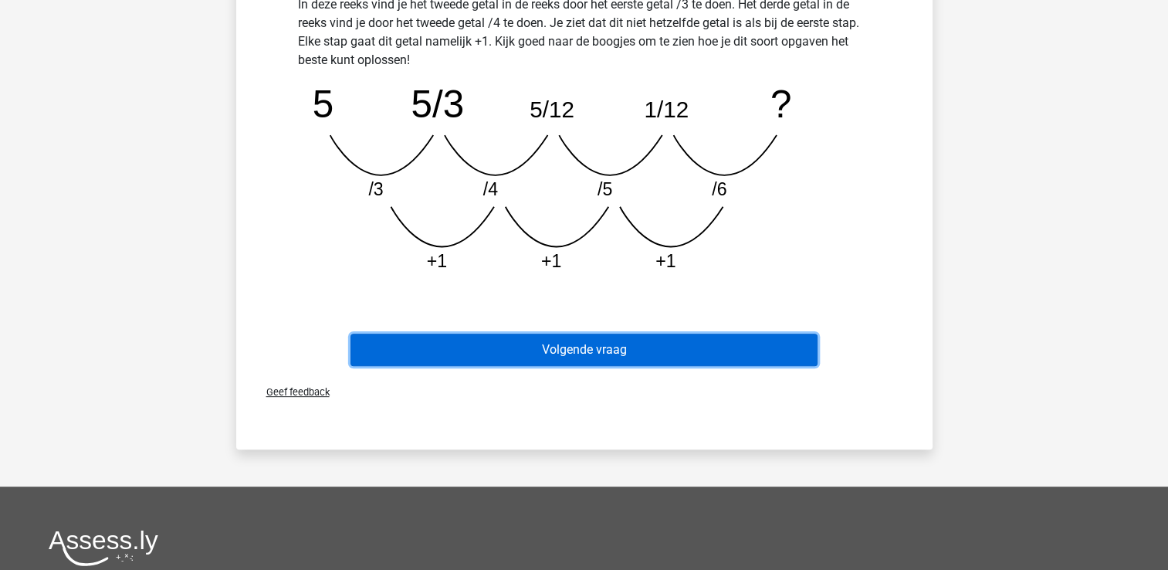
click at [602, 354] on button "Volgende vraag" at bounding box center [583, 349] width 467 height 32
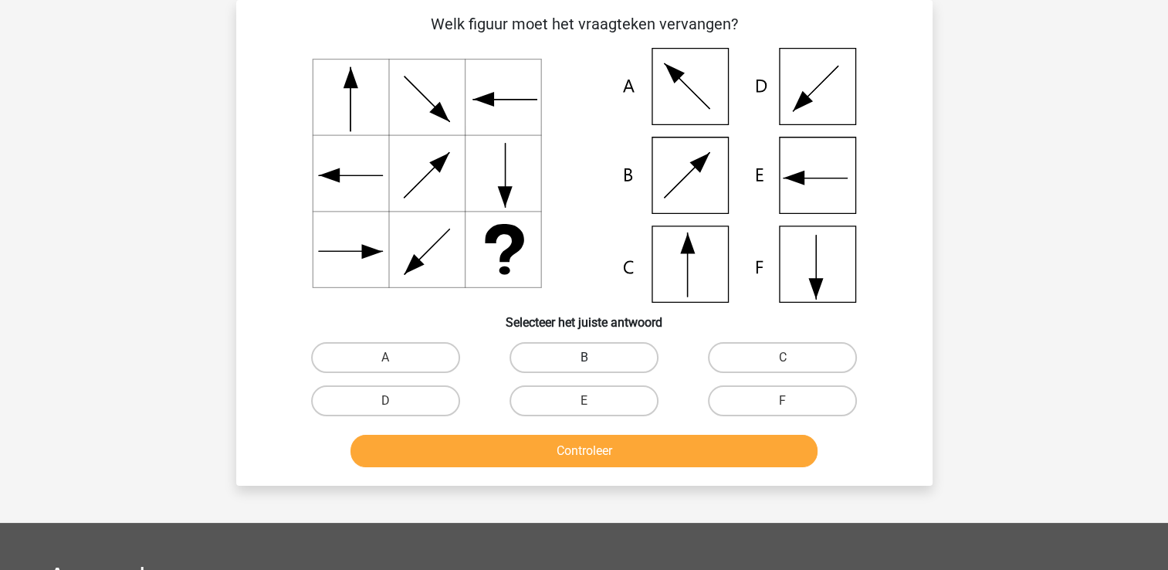
drag, startPoint x: 601, startPoint y: 352, endPoint x: 608, endPoint y: 366, distance: 15.2
click at [602, 352] on label "B" at bounding box center [583, 357] width 149 height 31
click at [594, 357] on input "B" at bounding box center [589, 362] width 10 height 10
radio input "true"
click at [594, 467] on div "Controleer" at bounding box center [584, 454] width 596 height 39
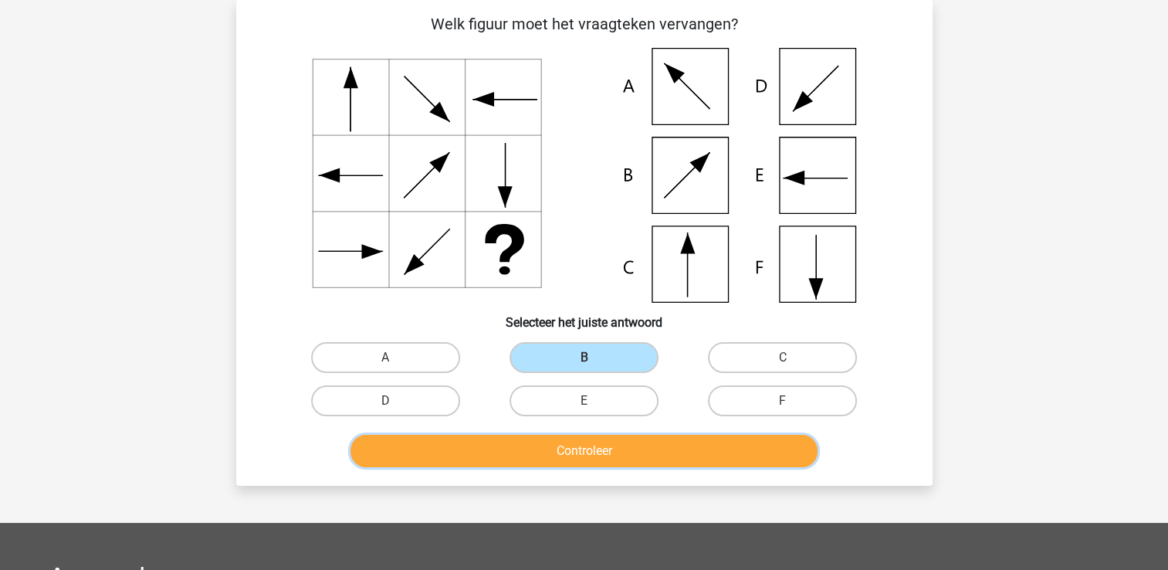
click at [593, 449] on button "Controleer" at bounding box center [583, 451] width 467 height 32
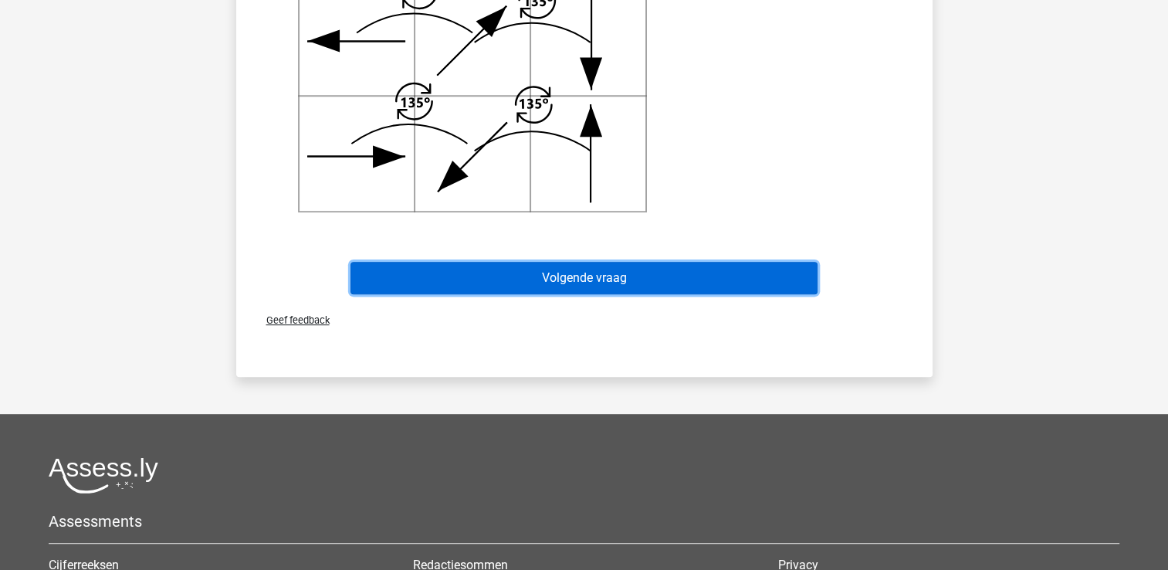
click at [599, 264] on button "Volgende vraag" at bounding box center [583, 278] width 467 height 32
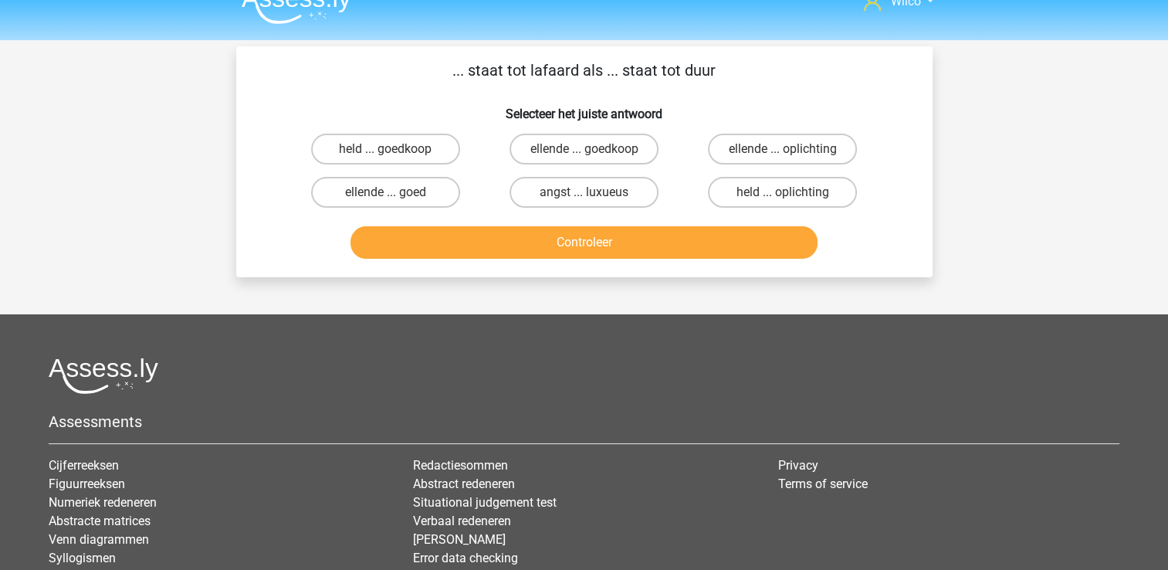
scroll to position [0, 0]
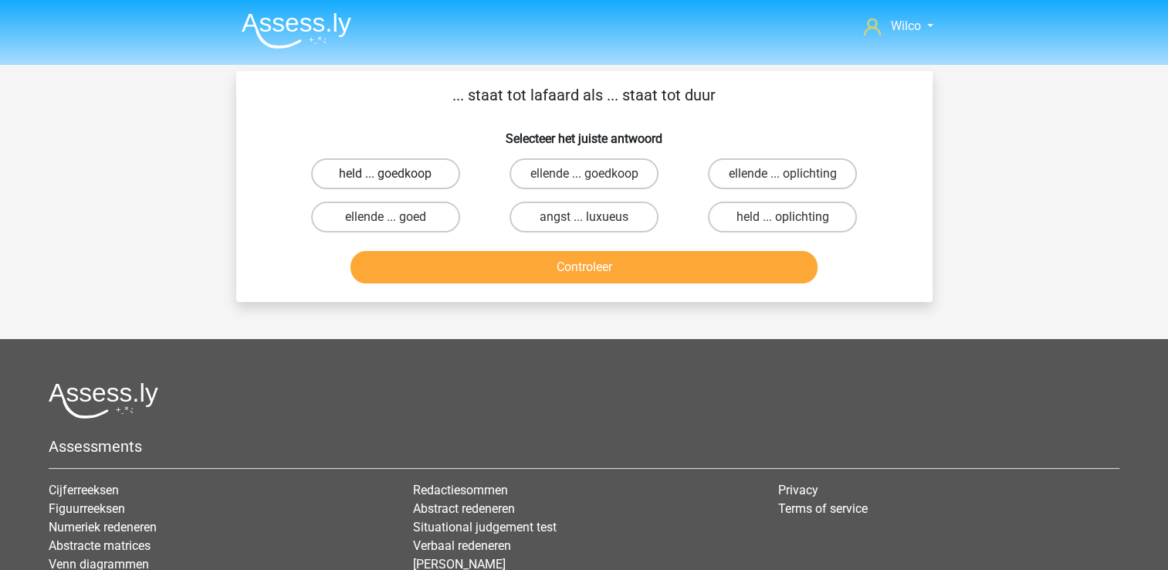
click at [353, 165] on label "held ... goedkoop" at bounding box center [385, 173] width 149 height 31
click at [385, 174] on input "held ... goedkoop" at bounding box center [390, 179] width 10 height 10
radio input "true"
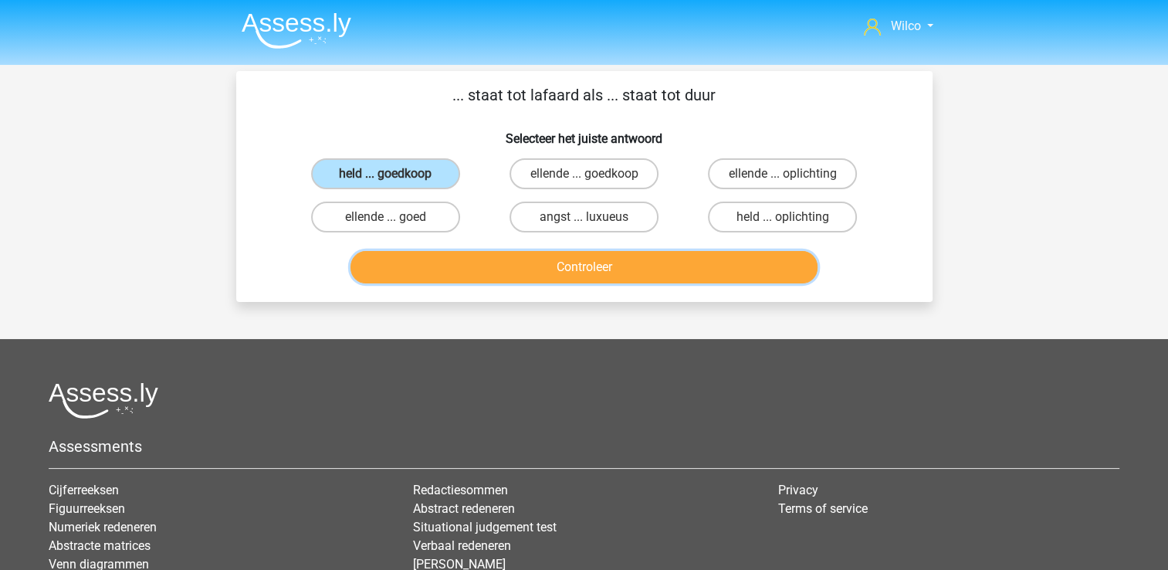
click at [505, 265] on button "Controleer" at bounding box center [583, 267] width 467 height 32
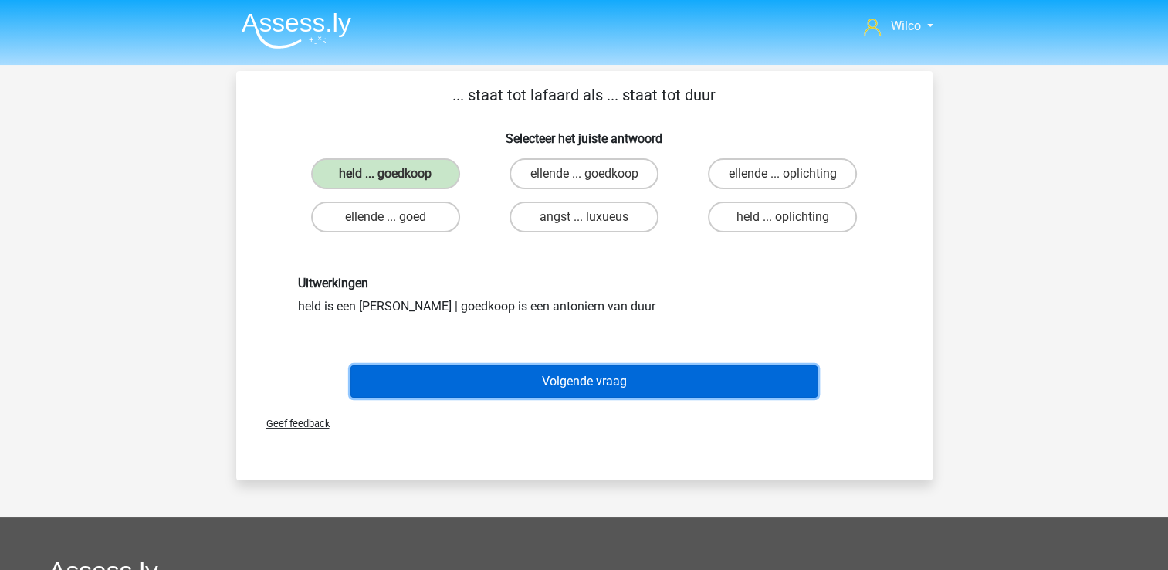
click at [623, 374] on button "Volgende vraag" at bounding box center [583, 381] width 467 height 32
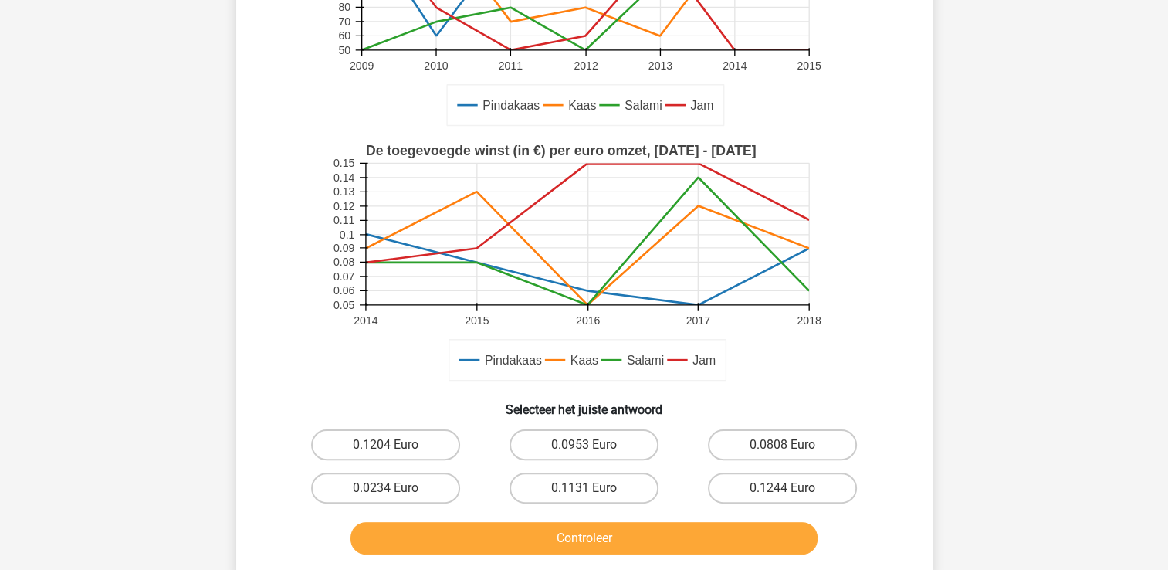
scroll to position [303, 0]
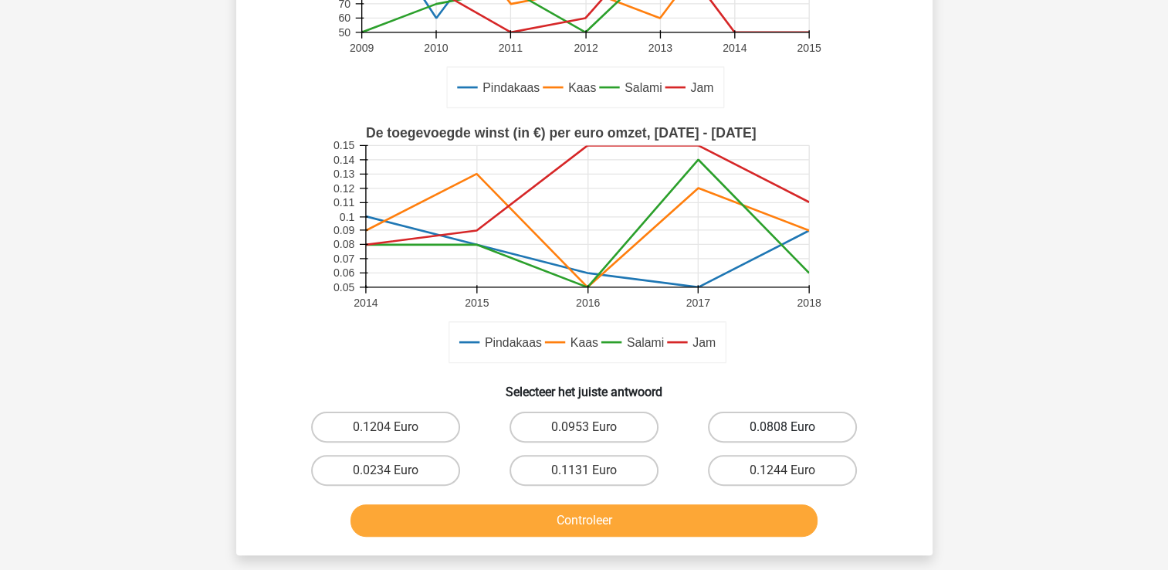
click at [766, 421] on label "0.0808 Euro" at bounding box center [782, 426] width 149 height 31
click at [783, 427] on input "0.0808 Euro" at bounding box center [788, 432] width 10 height 10
radio input "true"
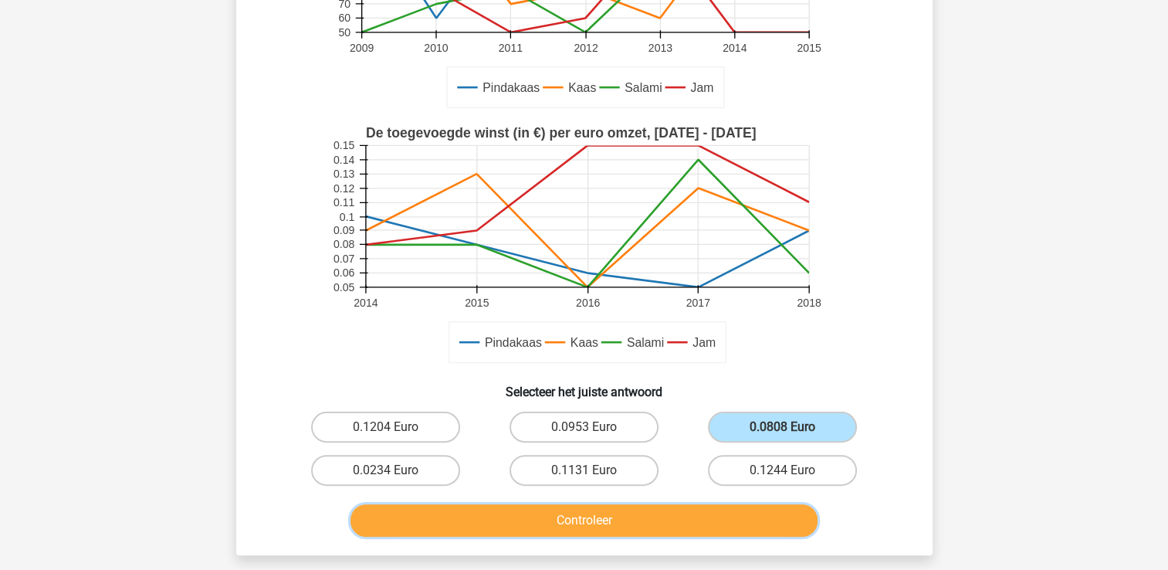
click at [738, 523] on button "Controleer" at bounding box center [583, 520] width 467 height 32
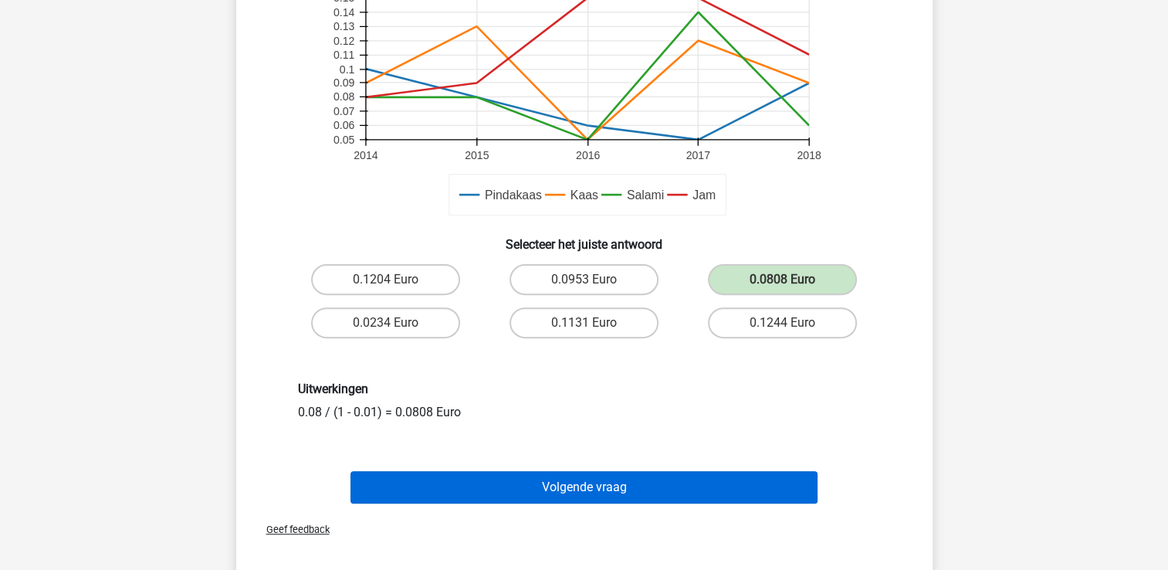
scroll to position [457, 0]
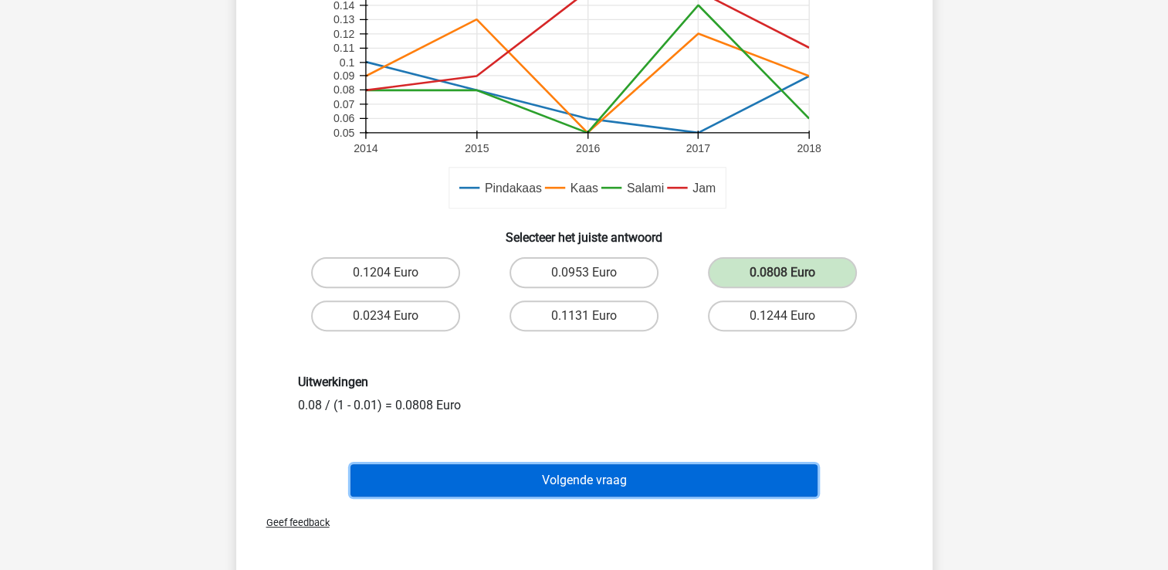
click at [606, 465] on button "Volgende vraag" at bounding box center [583, 480] width 467 height 32
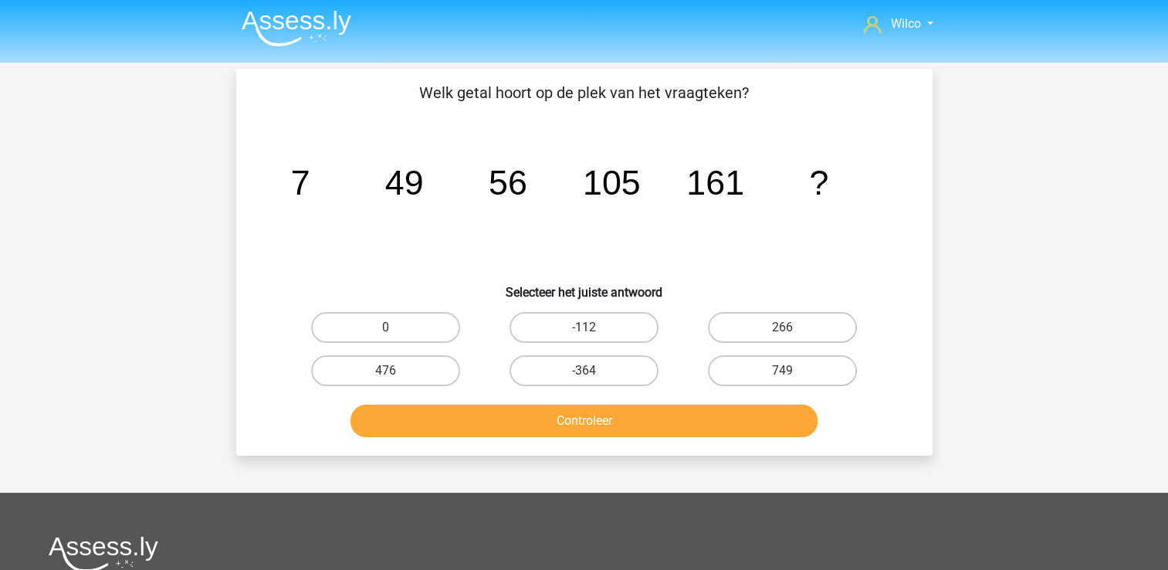
scroll to position [0, 0]
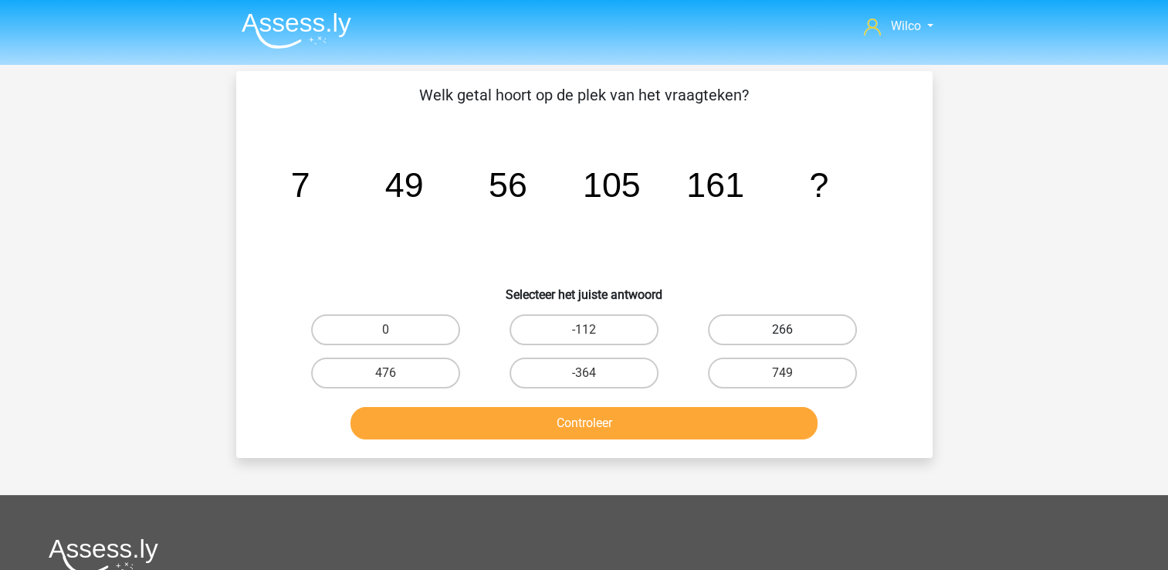
click at [723, 332] on label "266" at bounding box center [782, 329] width 149 height 31
click at [783, 332] on input "266" at bounding box center [788, 335] width 10 height 10
radio input "true"
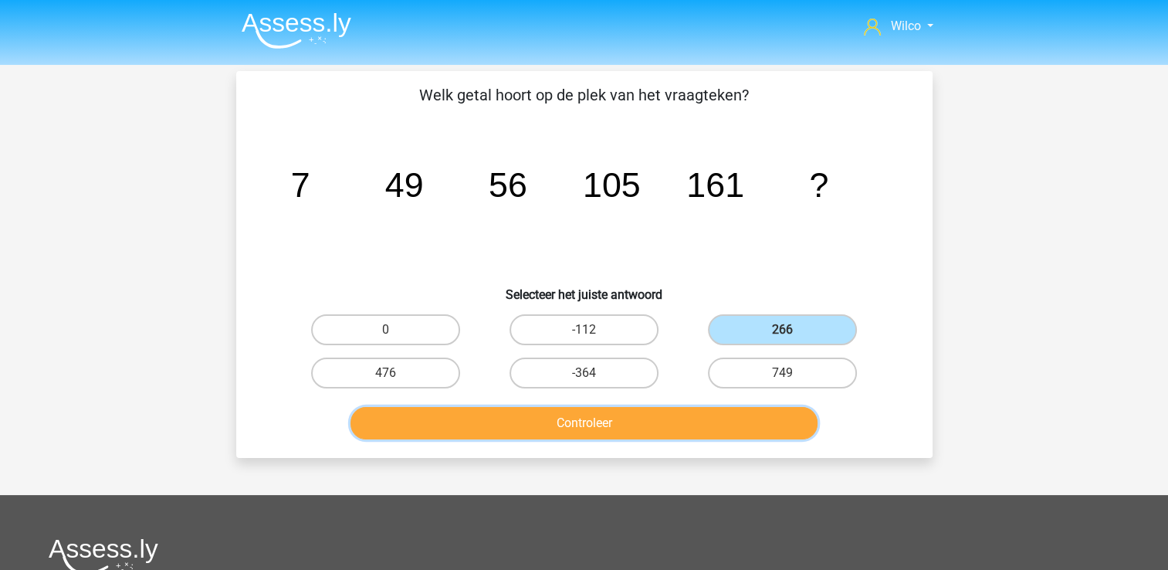
click at [682, 435] on button "Controleer" at bounding box center [583, 423] width 467 height 32
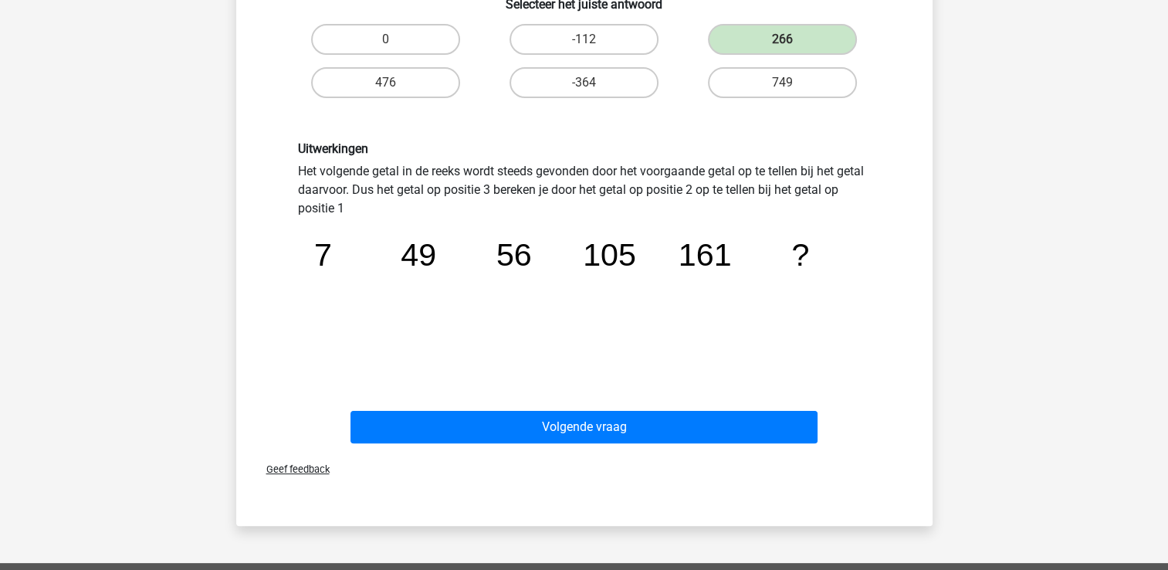
scroll to position [386, 0]
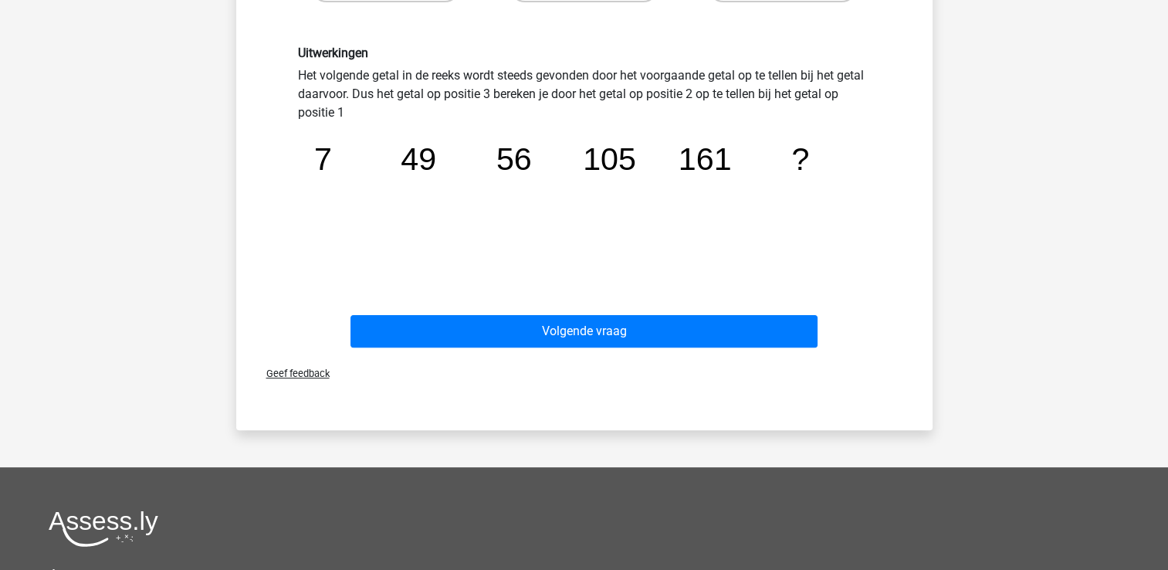
click at [579, 352] on div "Welk getal hoort op de plek van het vraagteken? image/svg+xml 7 49 56 105 161 ?…" at bounding box center [584, 57] width 696 height 745
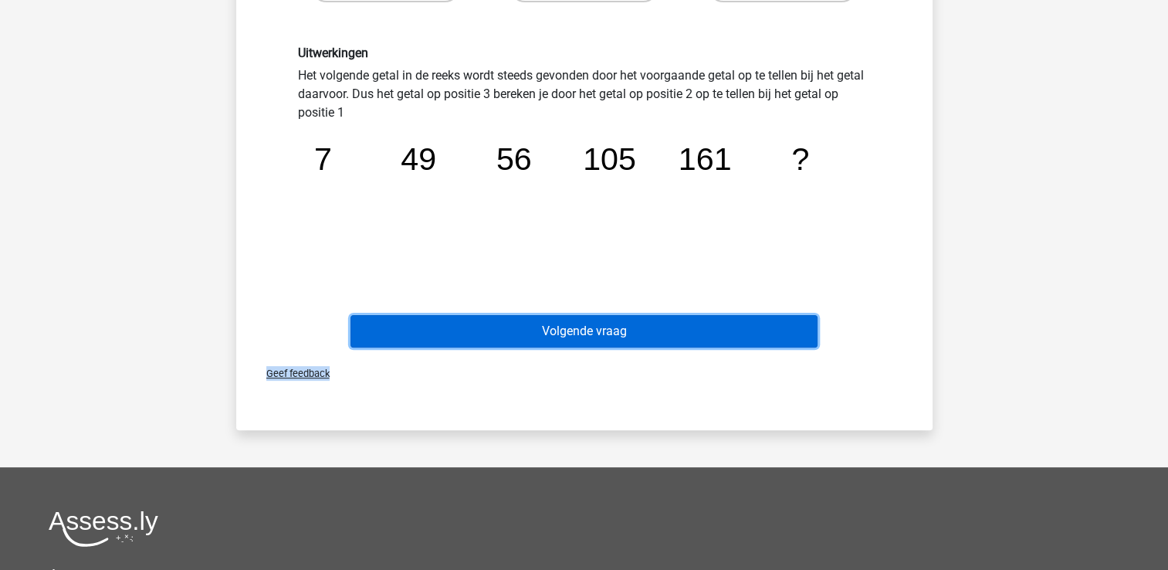
drag, startPoint x: 579, startPoint y: 352, endPoint x: 580, endPoint y: 338, distance: 14.0
click at [580, 338] on button "Volgende vraag" at bounding box center [583, 331] width 467 height 32
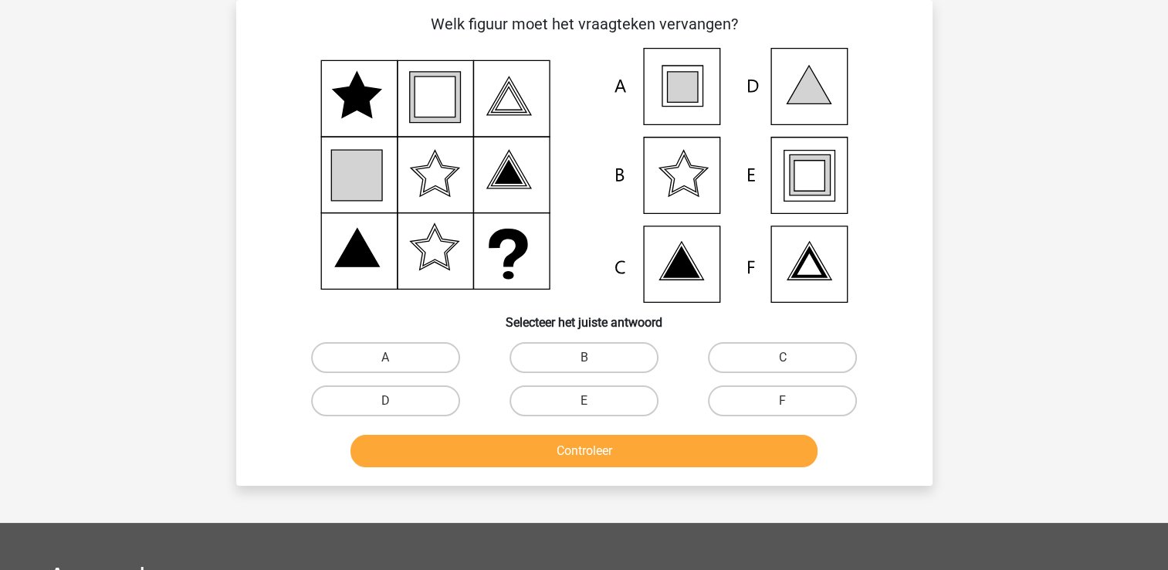
scroll to position [0, 0]
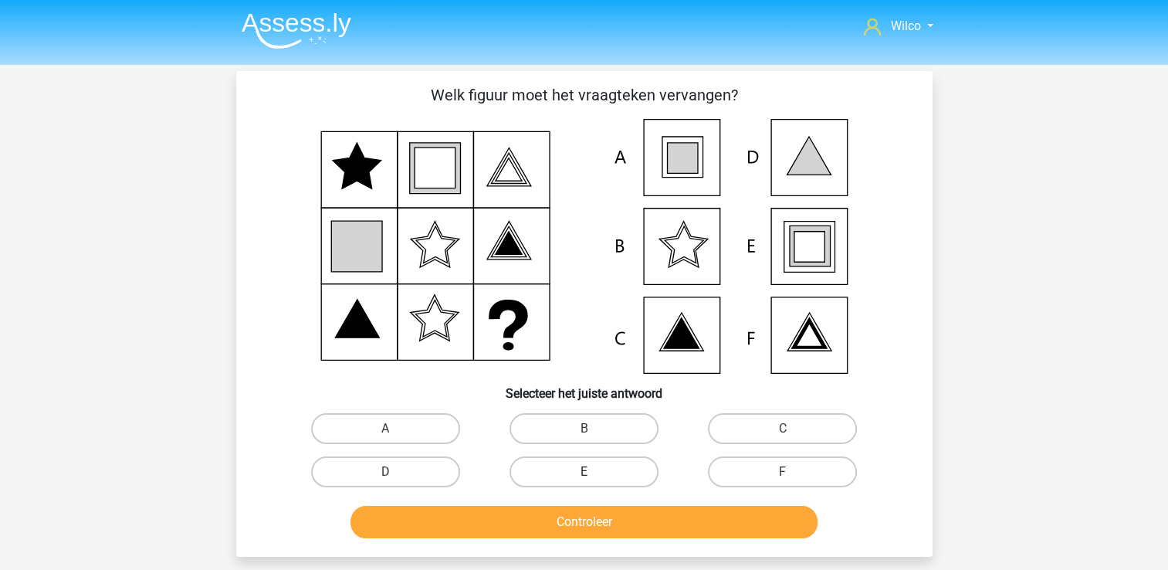
click at [604, 460] on label "E" at bounding box center [583, 471] width 149 height 31
click at [594, 472] on input "E" at bounding box center [589, 477] width 10 height 10
radio input "true"
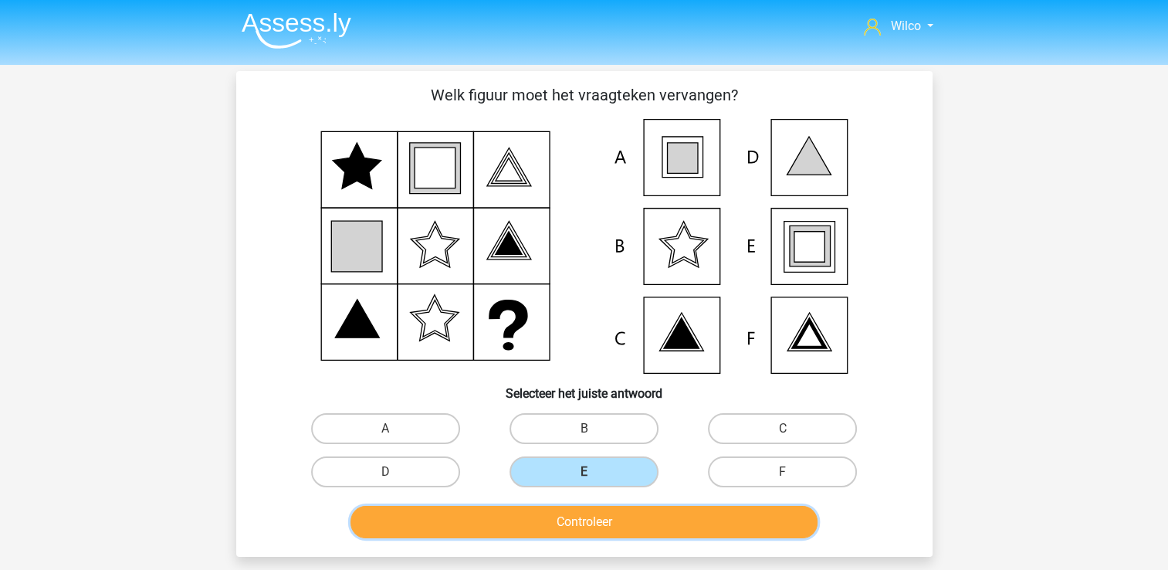
click at [607, 526] on button "Controleer" at bounding box center [583, 522] width 467 height 32
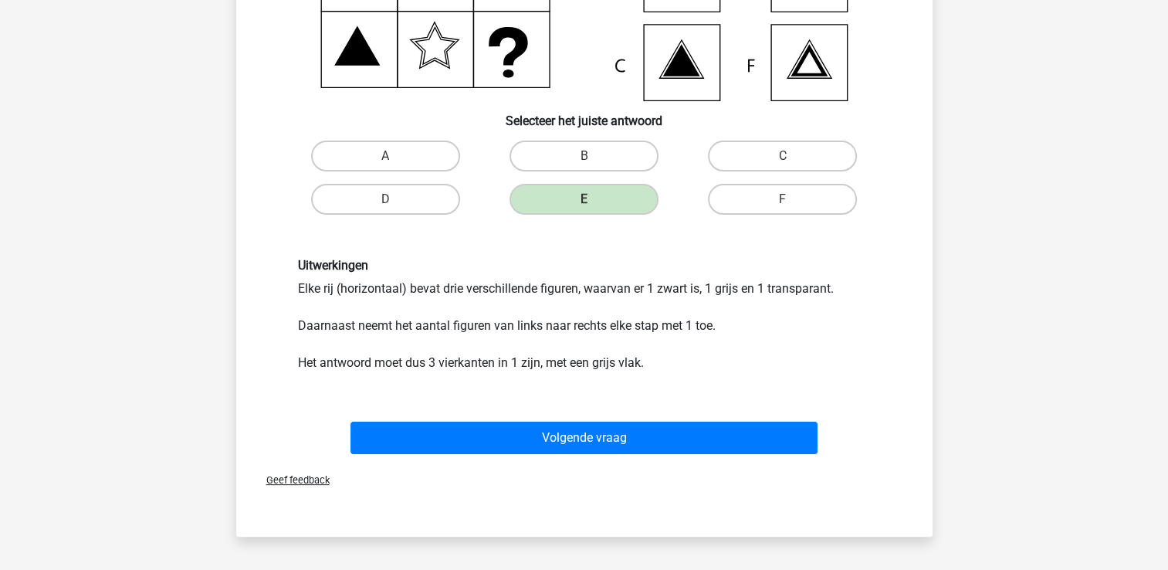
scroll to position [463, 0]
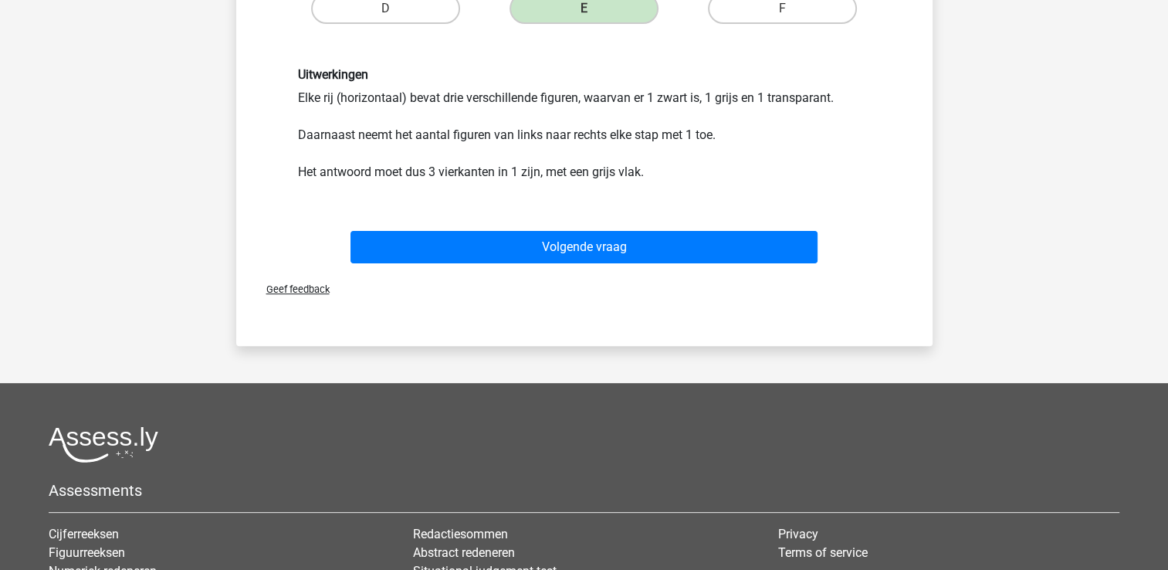
click at [605, 264] on div "Volgende vraag" at bounding box center [584, 250] width 596 height 39
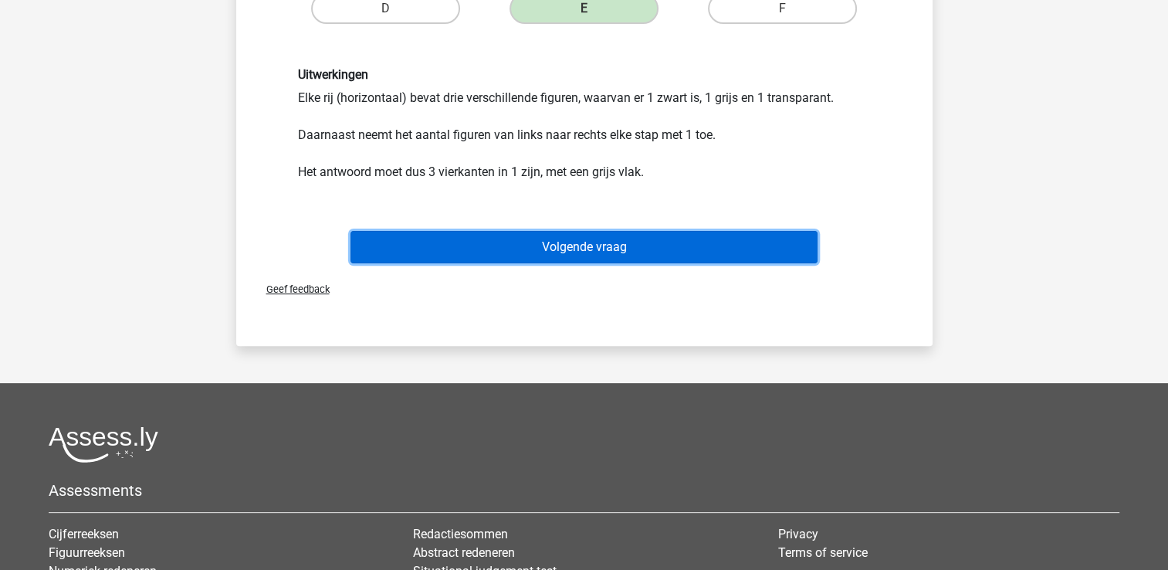
click at [609, 258] on button "Volgende vraag" at bounding box center [583, 247] width 467 height 32
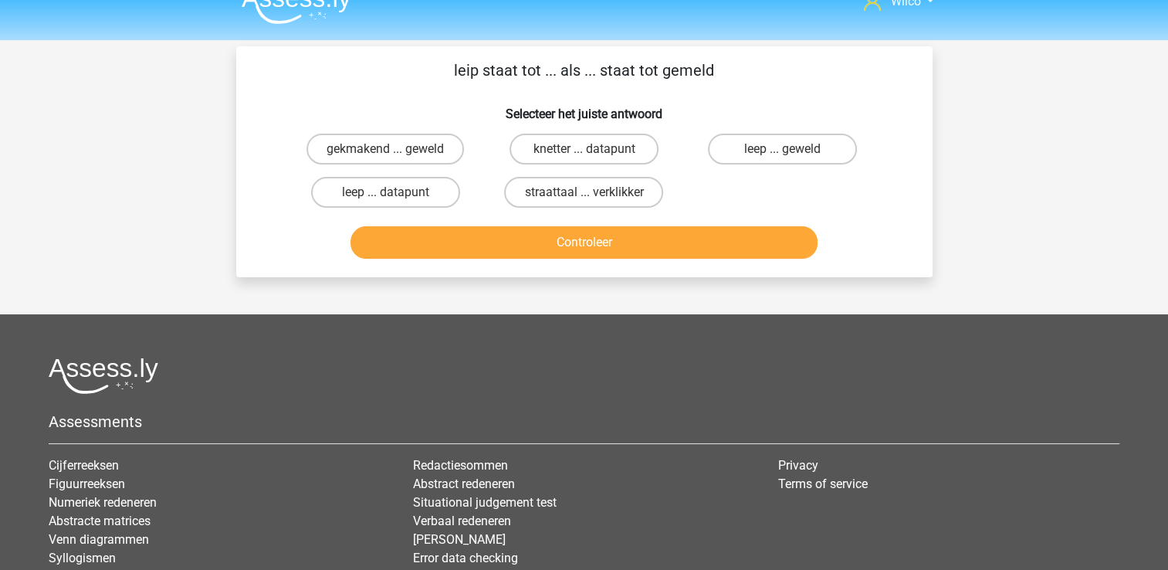
scroll to position [0, 0]
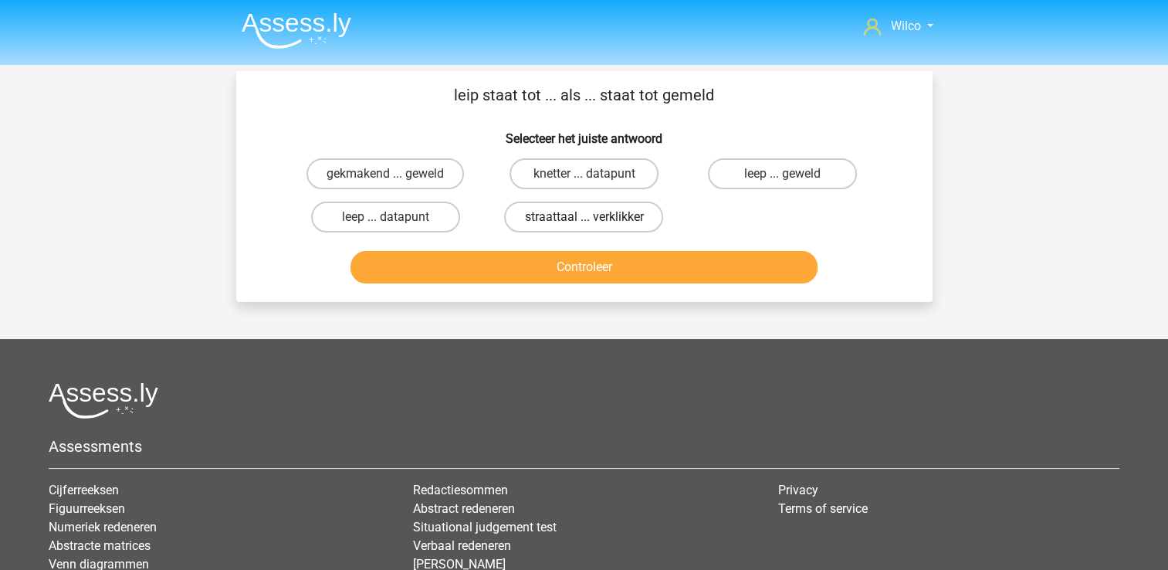
click at [569, 211] on label "straattaal ... verklikker" at bounding box center [583, 216] width 159 height 31
click at [584, 217] on input "straattaal ... verklikker" at bounding box center [589, 222] width 10 height 10
radio input "true"
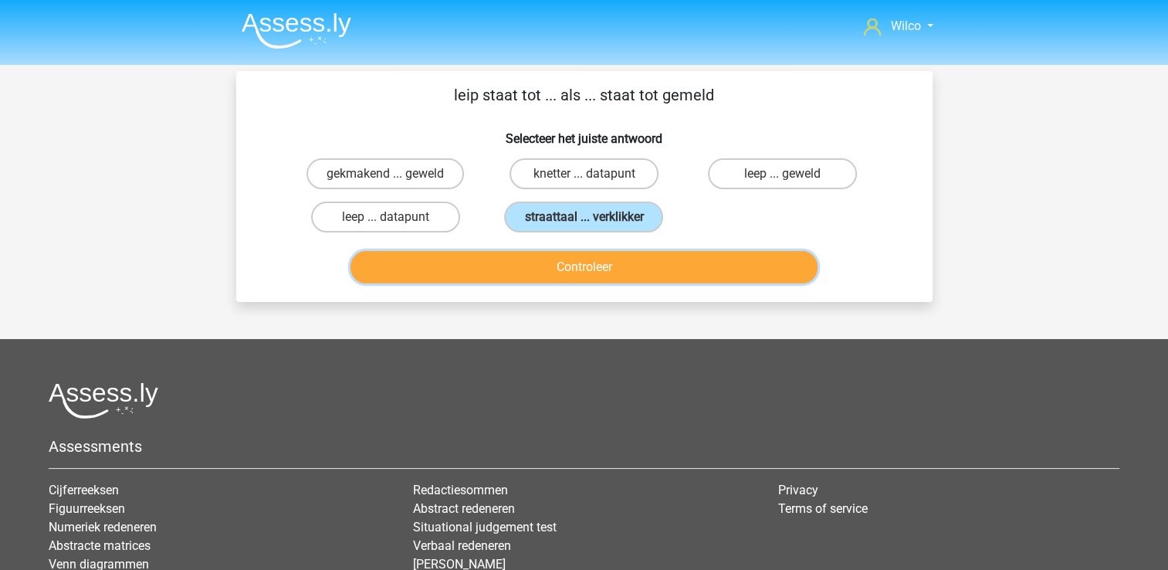
click at [569, 261] on button "Controleer" at bounding box center [583, 267] width 467 height 32
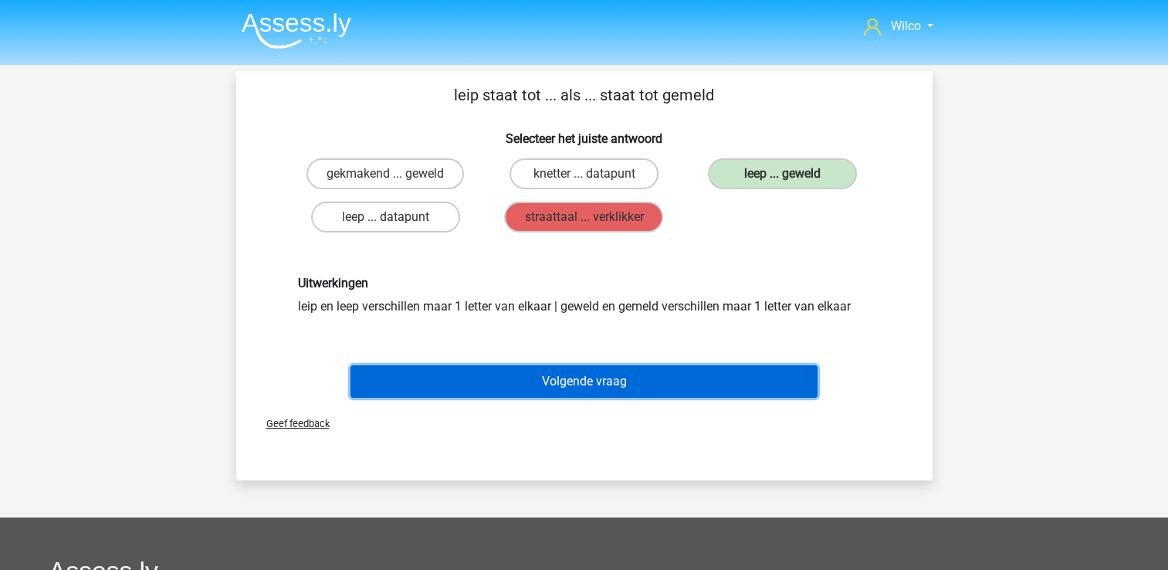
click at [599, 371] on button "Volgende vraag" at bounding box center [583, 381] width 467 height 32
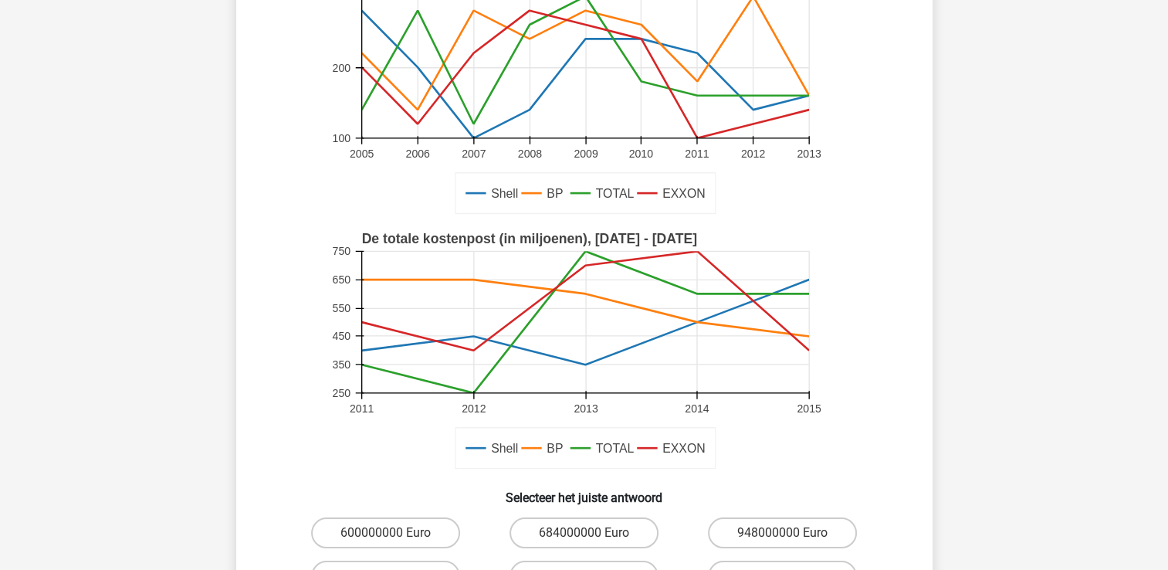
scroll to position [225, 0]
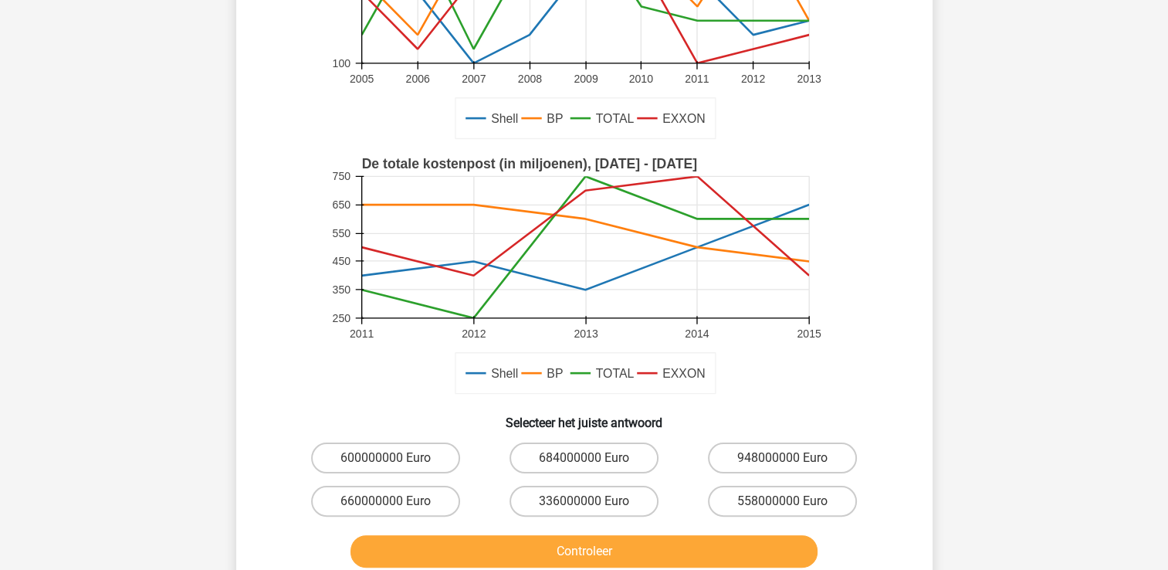
click at [457, 439] on div "600000000 Euro" at bounding box center [385, 457] width 198 height 43
click at [426, 459] on label "600000000 Euro" at bounding box center [385, 457] width 149 height 31
click at [395, 459] on input "600000000 Euro" at bounding box center [390, 463] width 10 height 10
radio input "true"
click at [472, 533] on div "Controleer" at bounding box center [584, 548] width 647 height 51
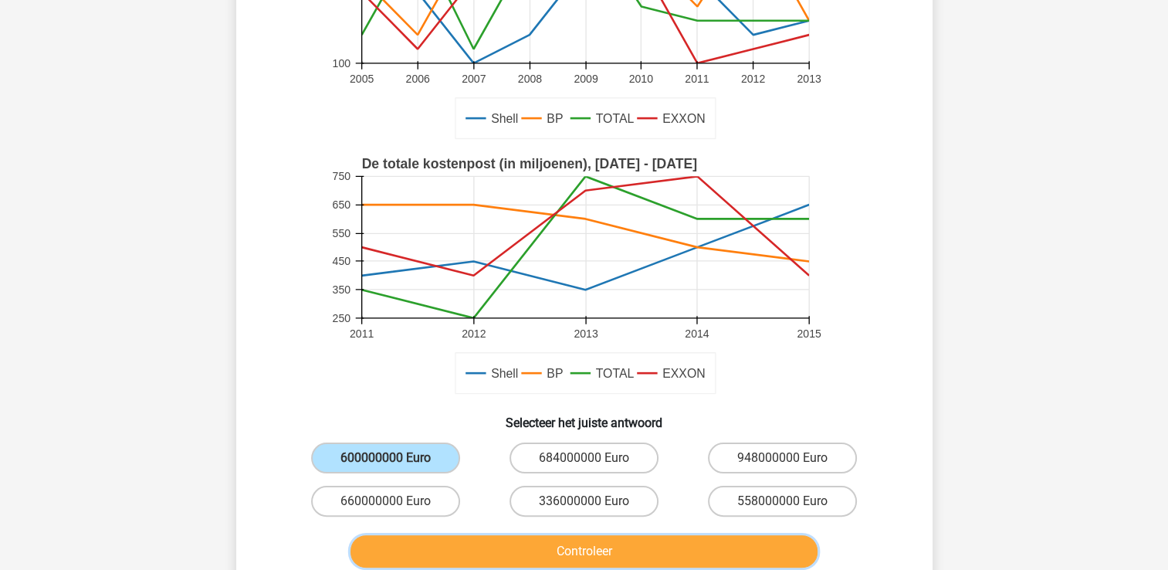
click at [476, 541] on button "Controleer" at bounding box center [583, 551] width 467 height 32
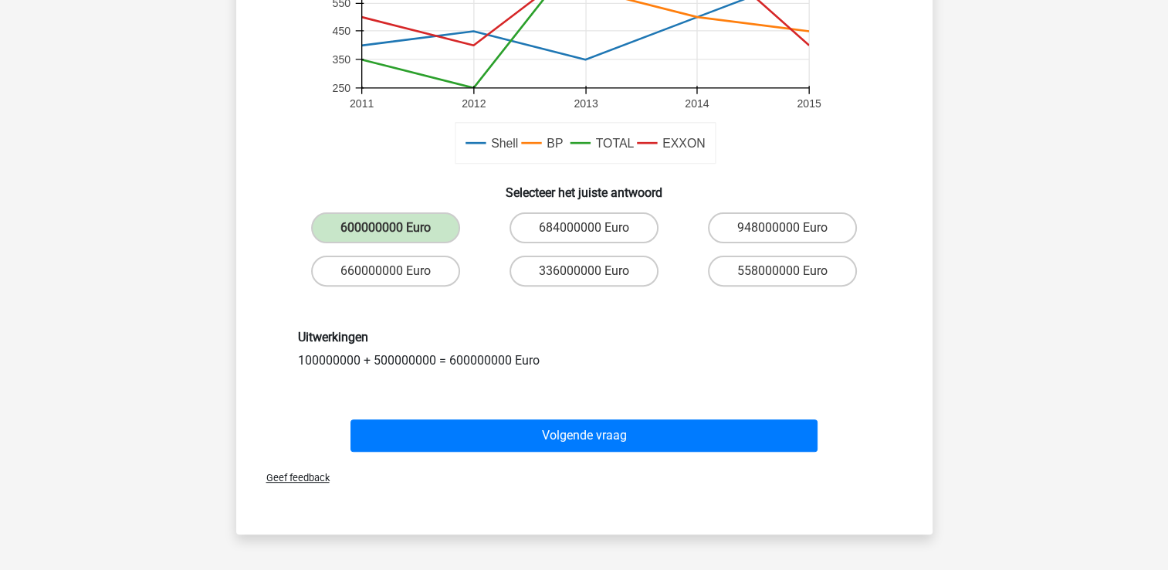
scroll to position [457, 0]
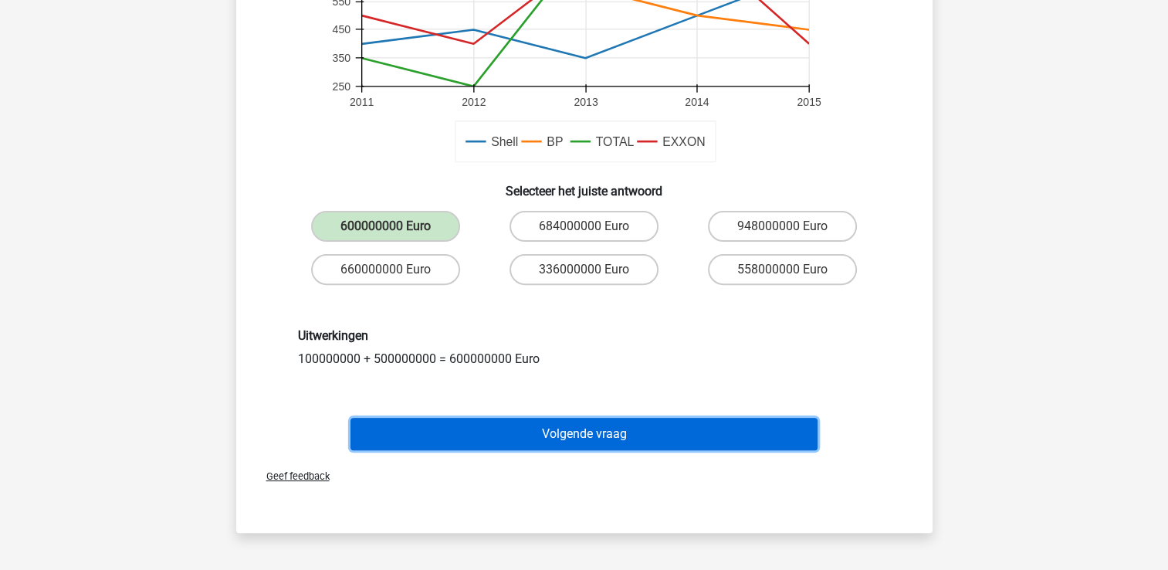
click at [454, 438] on button "Volgende vraag" at bounding box center [583, 434] width 467 height 32
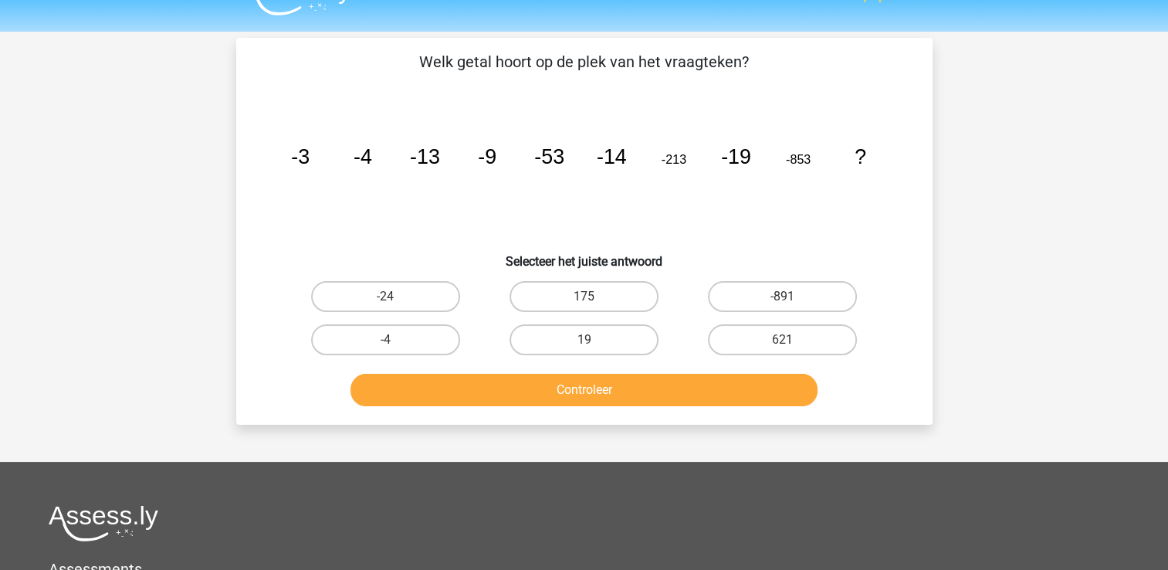
scroll to position [0, 0]
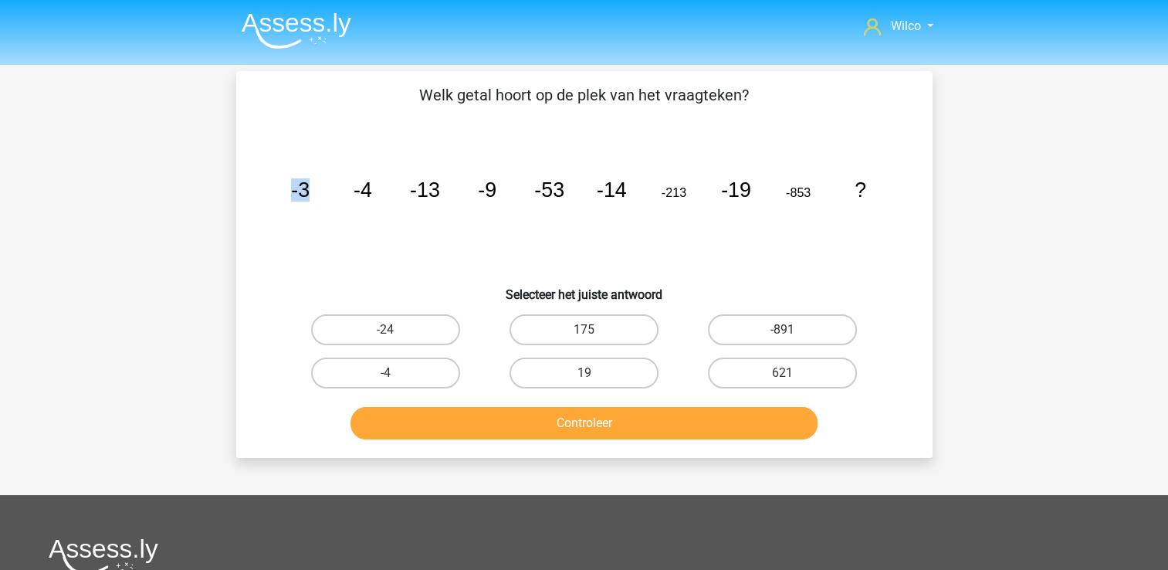
click at [285, 192] on icon "image/svg+xml -3 -4 -13 -9 -53 -14 -213 -19 -853 ?" at bounding box center [584, 197] width 622 height 156
drag, startPoint x: 285, startPoint y: 192, endPoint x: 303, endPoint y: 202, distance: 20.4
click at [310, 201] on tspan "-4" at bounding box center [300, 189] width 19 height 23
click at [337, 333] on label "-24" at bounding box center [385, 329] width 149 height 31
click at [385, 333] on input "-24" at bounding box center [390, 335] width 10 height 10
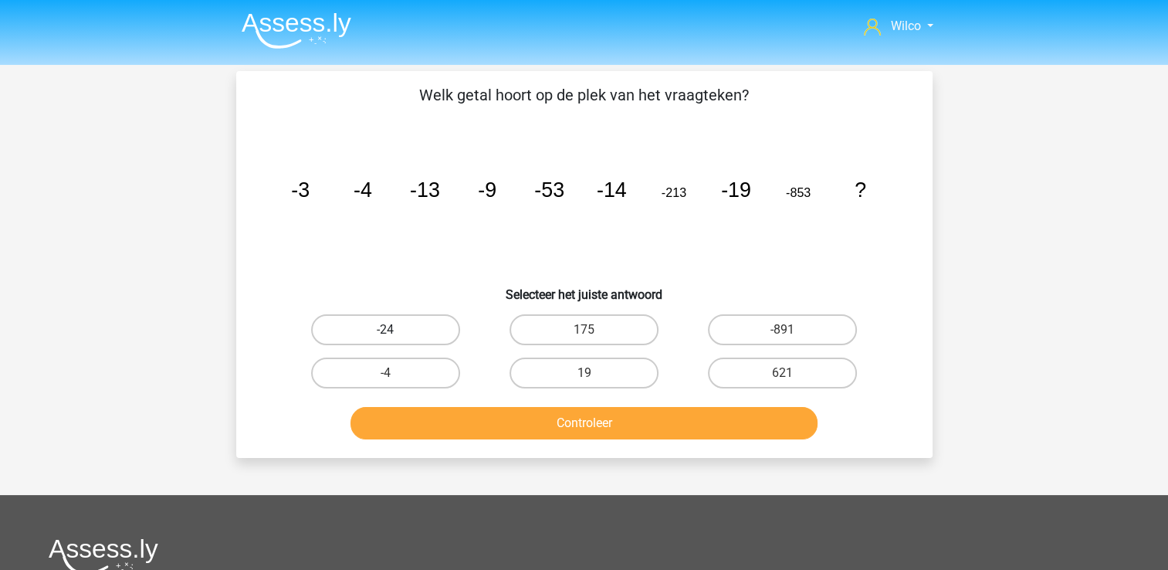
radio input "true"
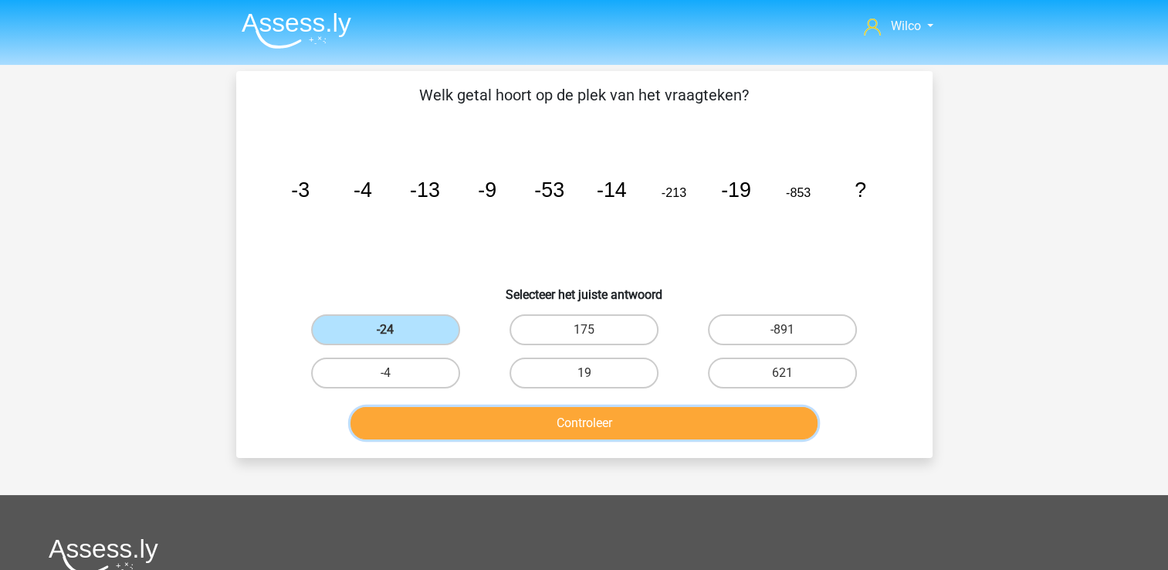
click at [448, 409] on button "Controleer" at bounding box center [583, 423] width 467 height 32
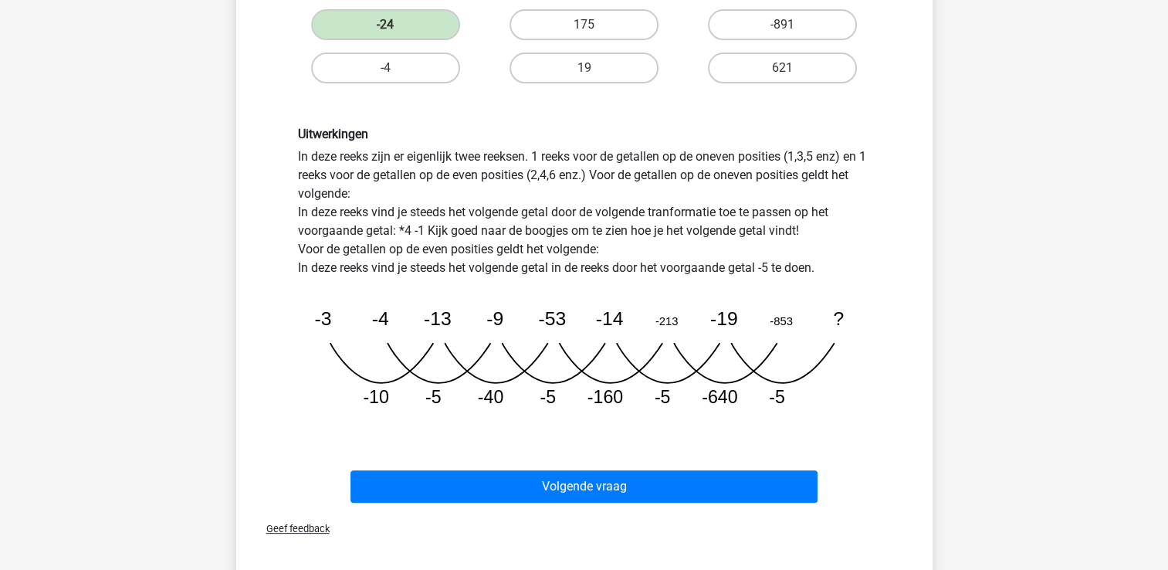
scroll to position [309, 0]
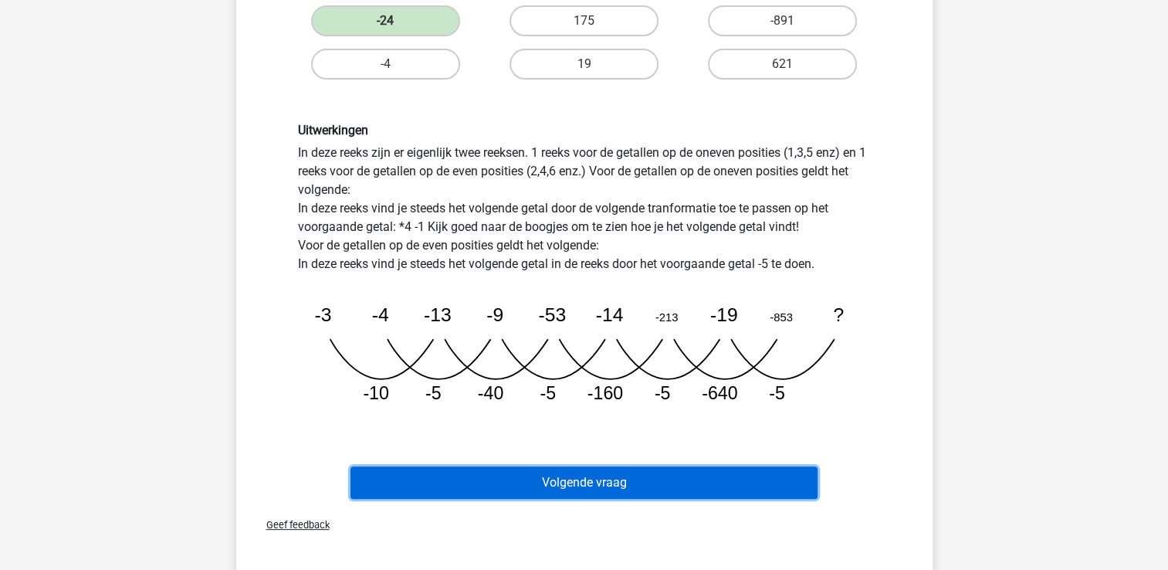
click at [569, 470] on button "Volgende vraag" at bounding box center [583, 482] width 467 height 32
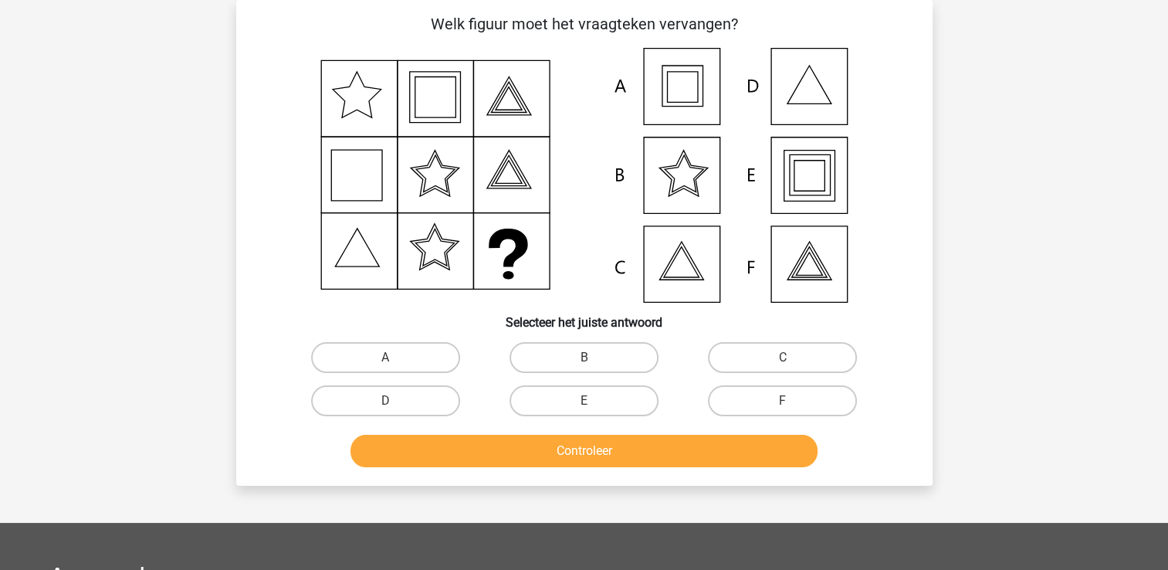
scroll to position [71, 0]
click at [760, 354] on label "C" at bounding box center [782, 357] width 149 height 31
click at [783, 357] on input "C" at bounding box center [788, 362] width 10 height 10
radio input "true"
click at [663, 470] on div "Controleer" at bounding box center [584, 454] width 596 height 39
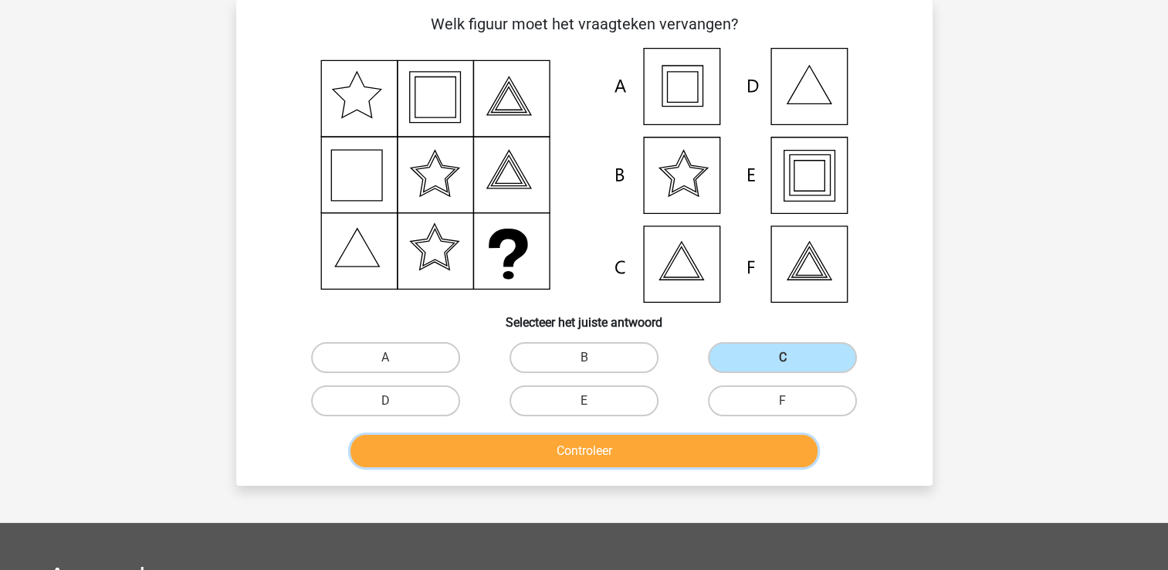
click at [659, 455] on button "Controleer" at bounding box center [583, 451] width 467 height 32
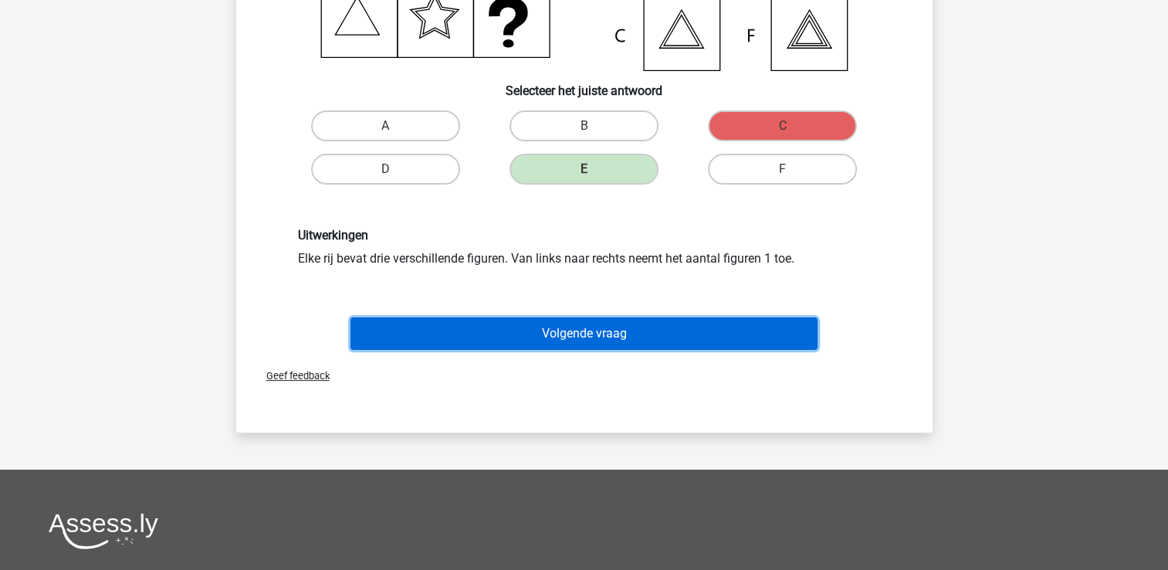
click at [580, 337] on button "Volgende vraag" at bounding box center [583, 333] width 467 height 32
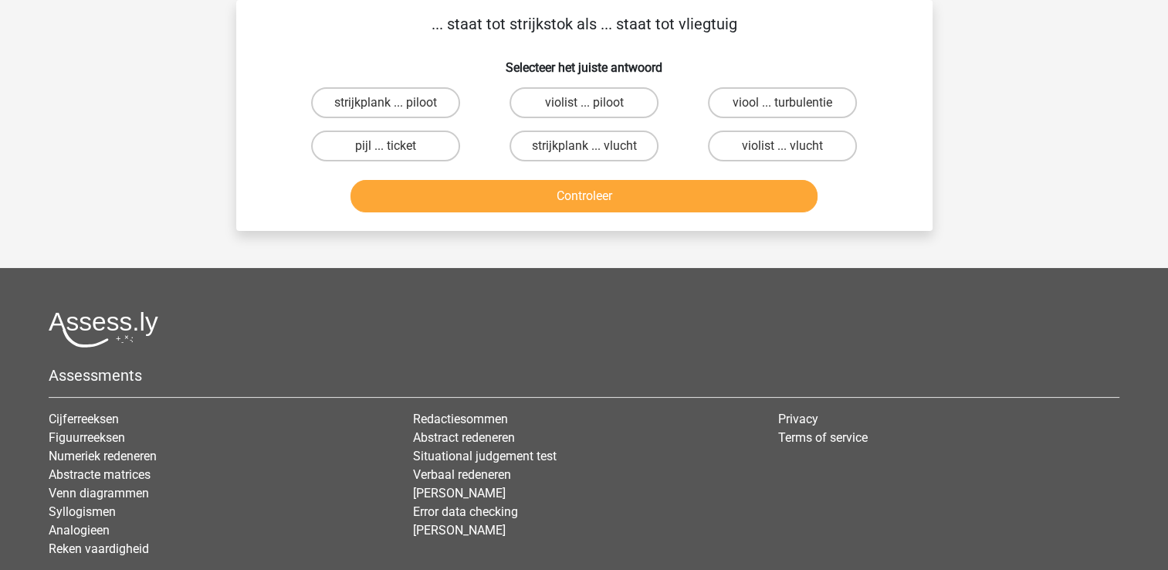
scroll to position [0, 0]
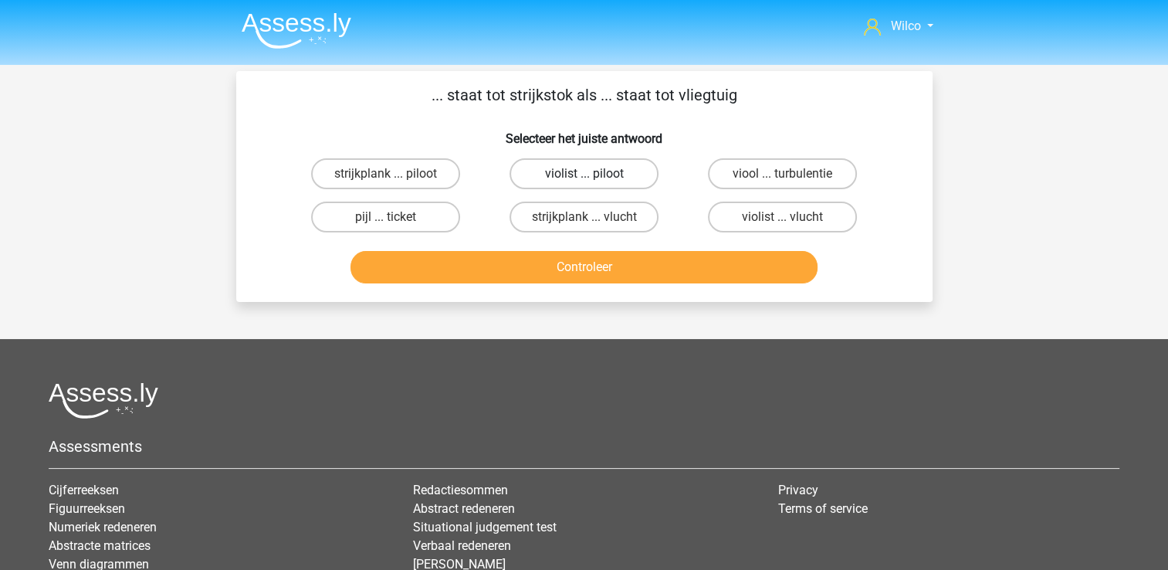
click at [556, 180] on label "violist ... piloot" at bounding box center [583, 173] width 149 height 31
click at [584, 180] on input "violist ... piloot" at bounding box center [589, 179] width 10 height 10
radio input "true"
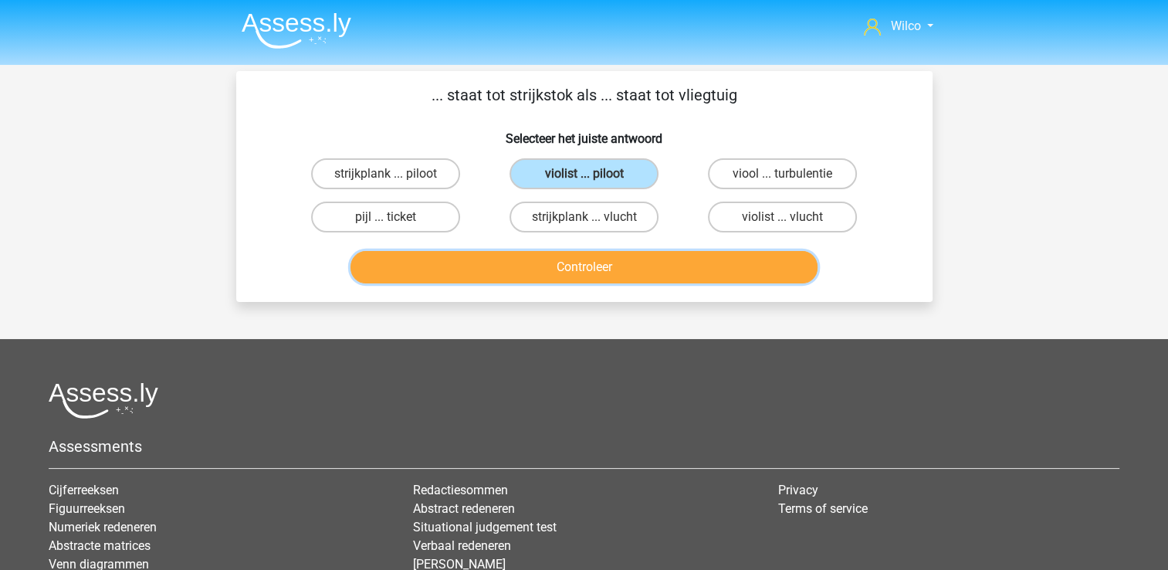
click at [528, 257] on button "Controleer" at bounding box center [583, 267] width 467 height 32
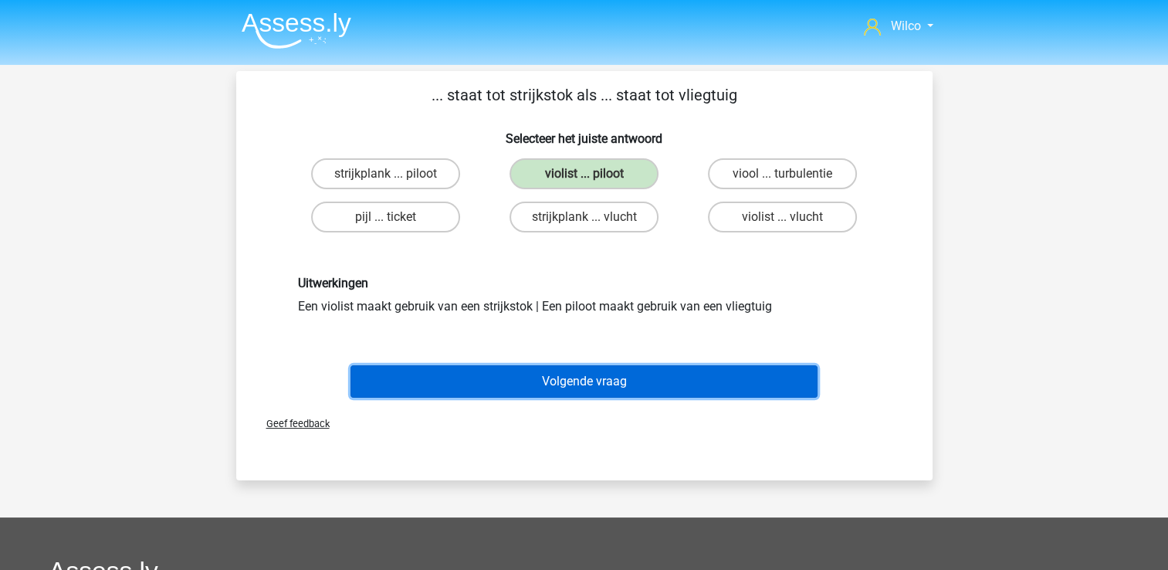
click at [682, 381] on button "Volgende vraag" at bounding box center [583, 381] width 467 height 32
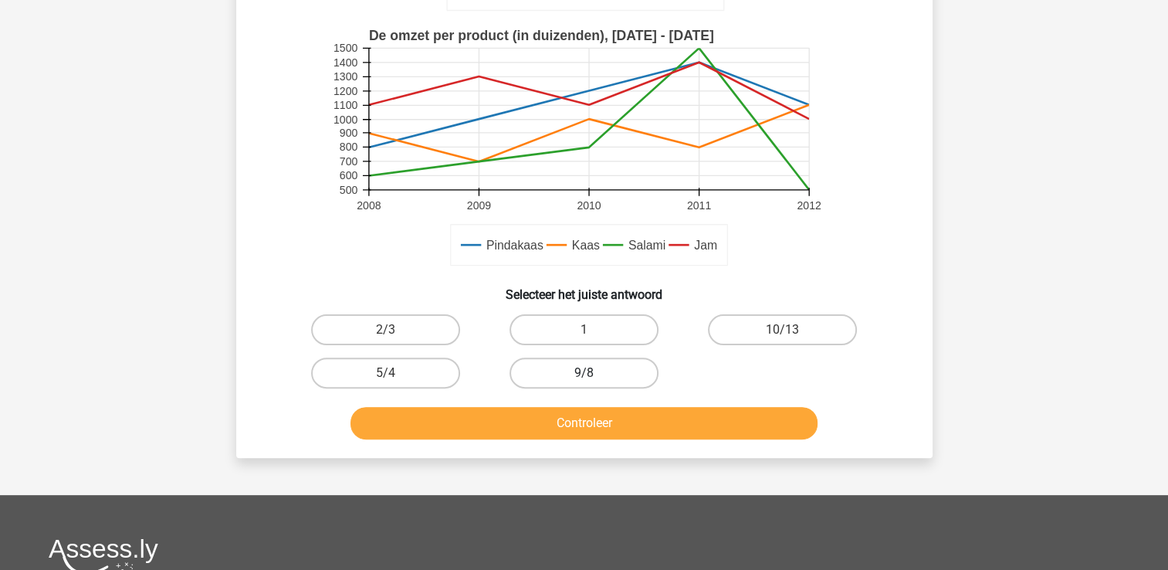
scroll to position [380, 0]
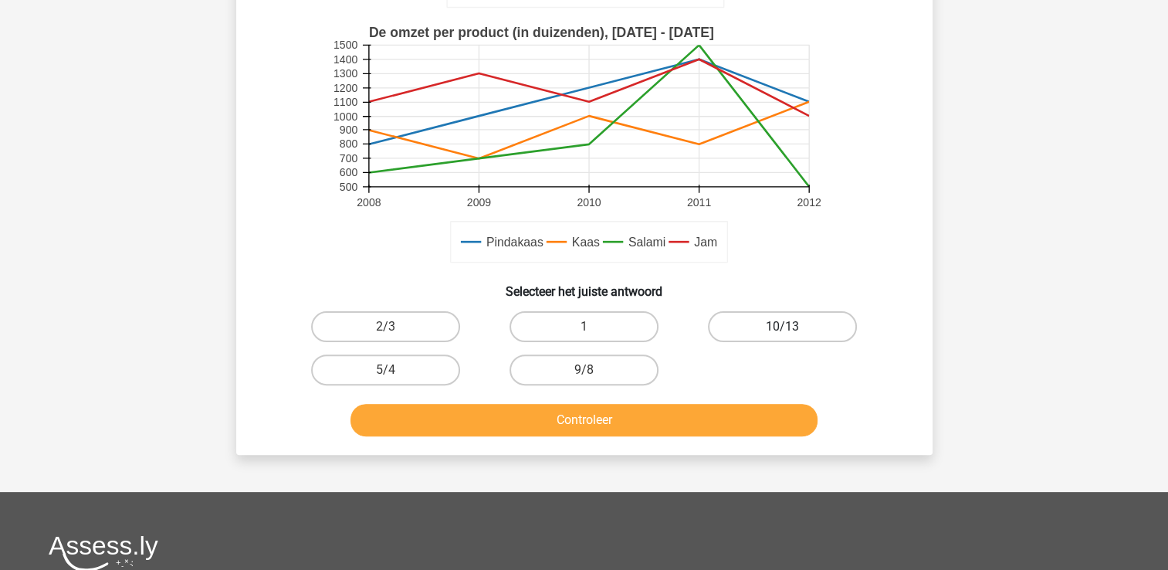
click at [826, 318] on label "10/13" at bounding box center [782, 326] width 149 height 31
click at [793, 327] on input "10/13" at bounding box center [788, 332] width 10 height 10
radio input "true"
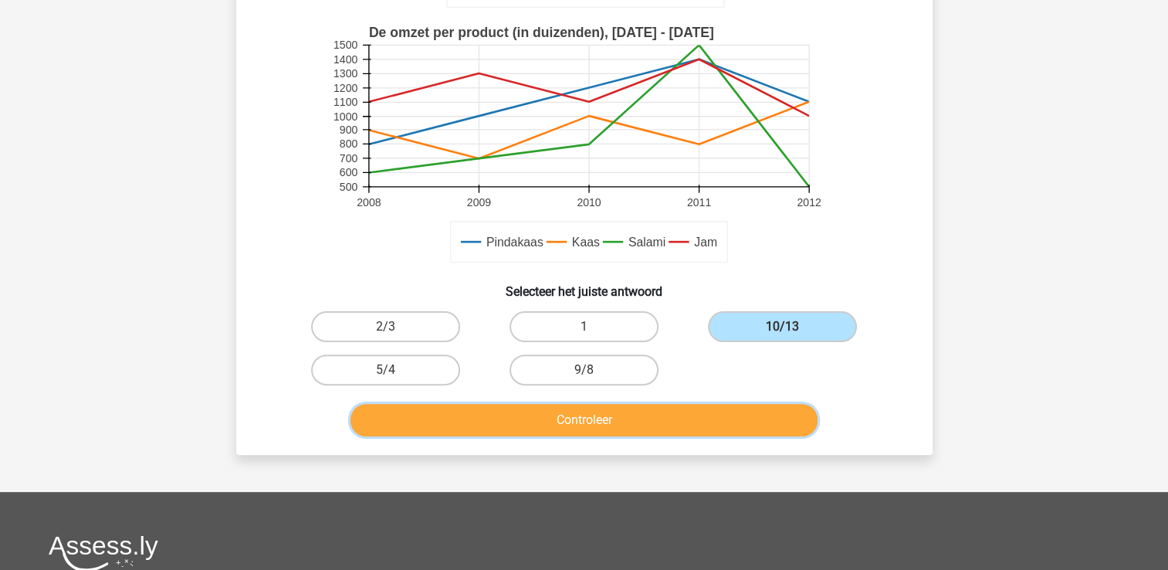
click at [614, 404] on button "Controleer" at bounding box center [583, 420] width 467 height 32
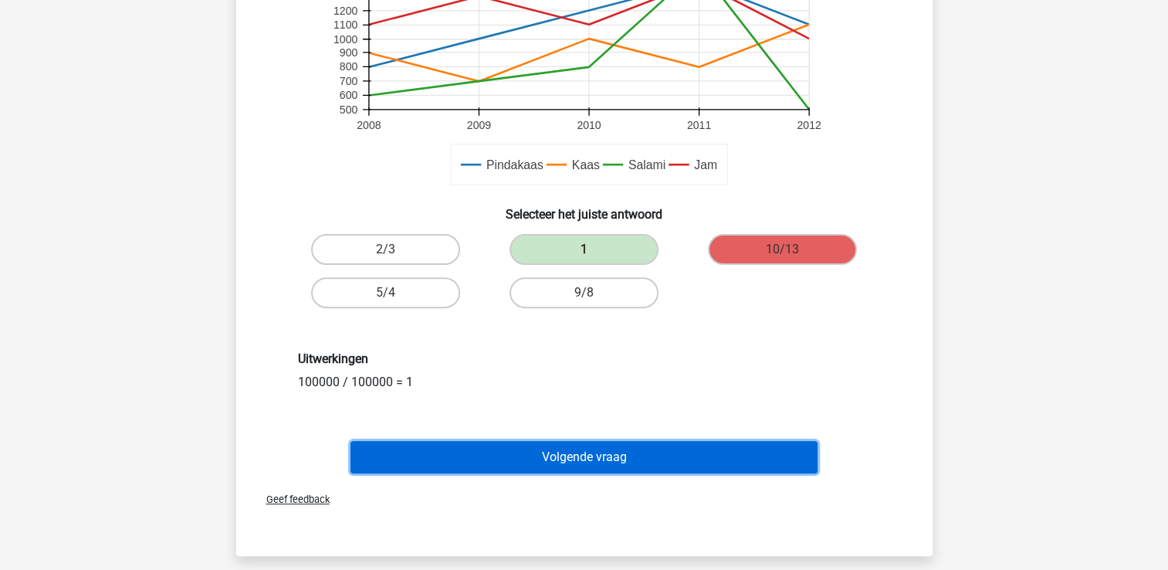
click at [556, 453] on button "Volgende vraag" at bounding box center [583, 457] width 467 height 32
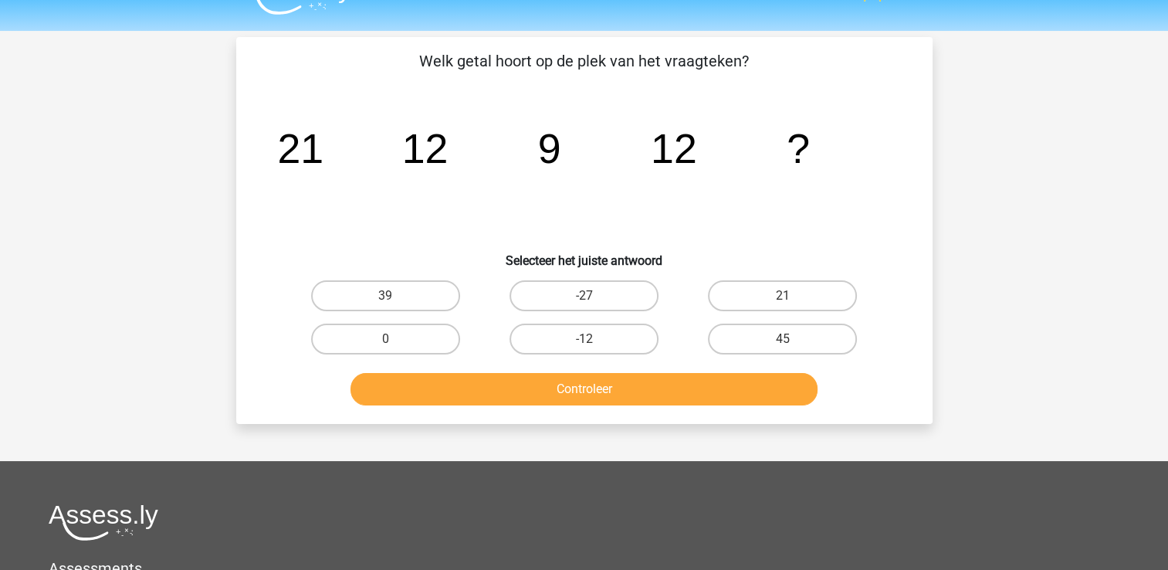
scroll to position [0, 0]
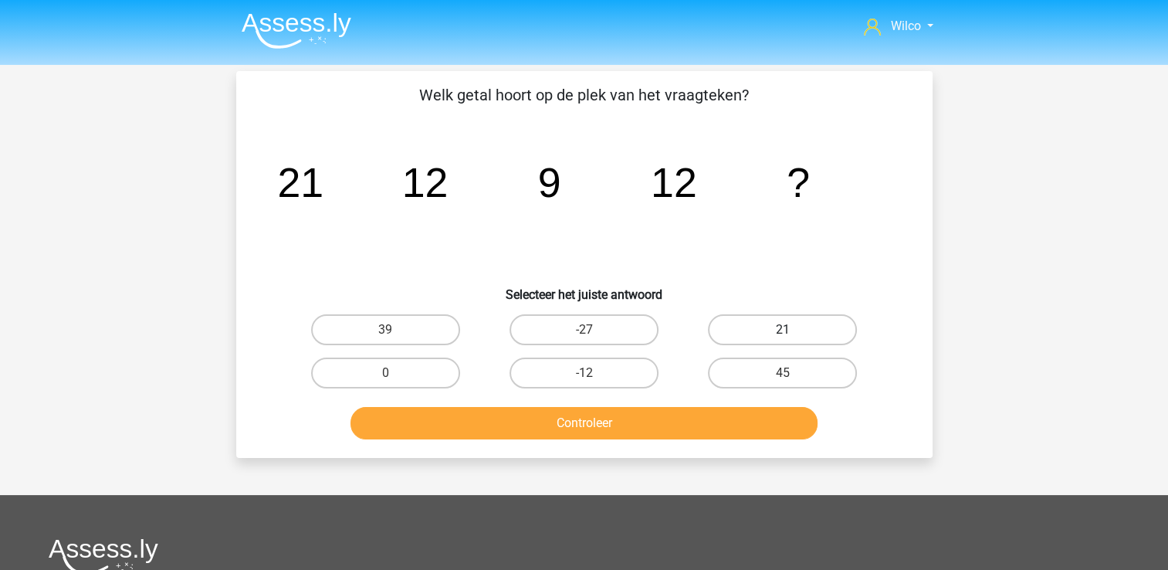
click at [814, 339] on label "21" at bounding box center [782, 329] width 149 height 31
click at [793, 339] on input "21" at bounding box center [788, 335] width 10 height 10
radio input "true"
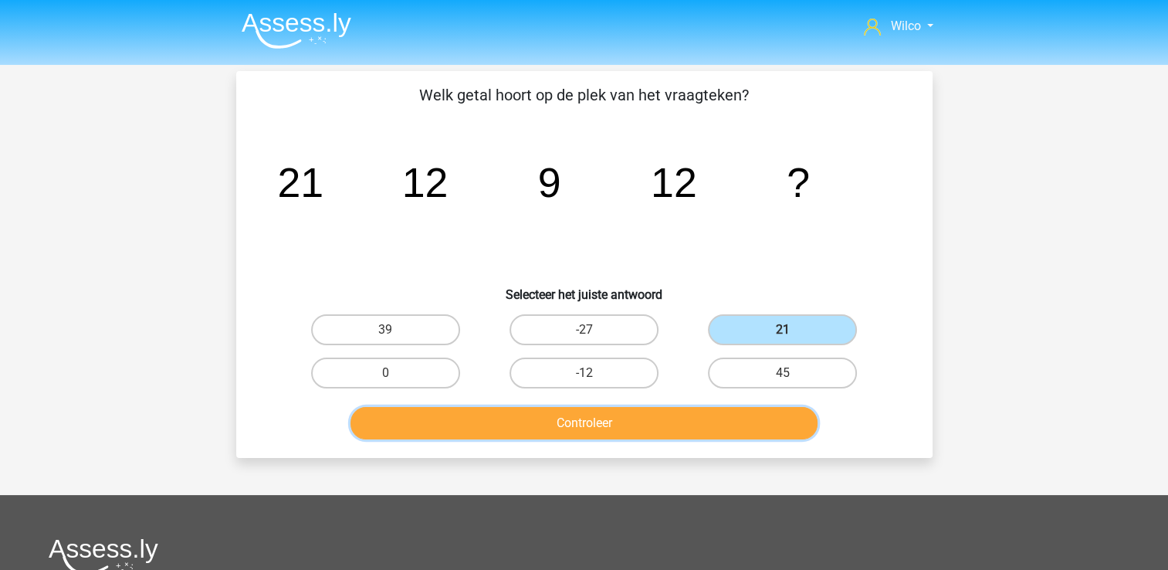
click at [730, 411] on button "Controleer" at bounding box center [583, 423] width 467 height 32
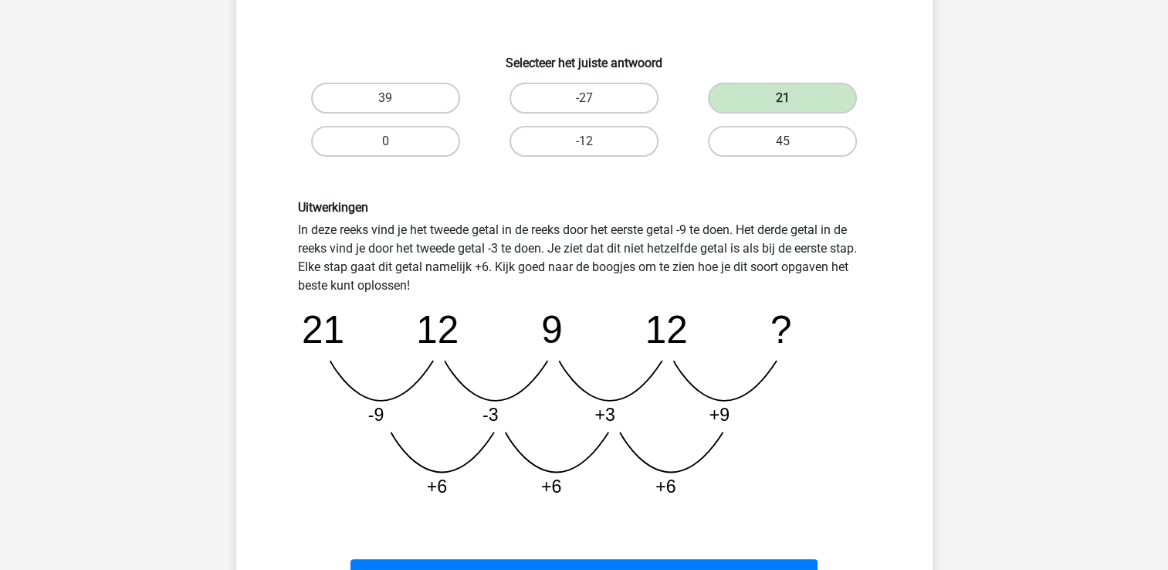
scroll to position [386, 0]
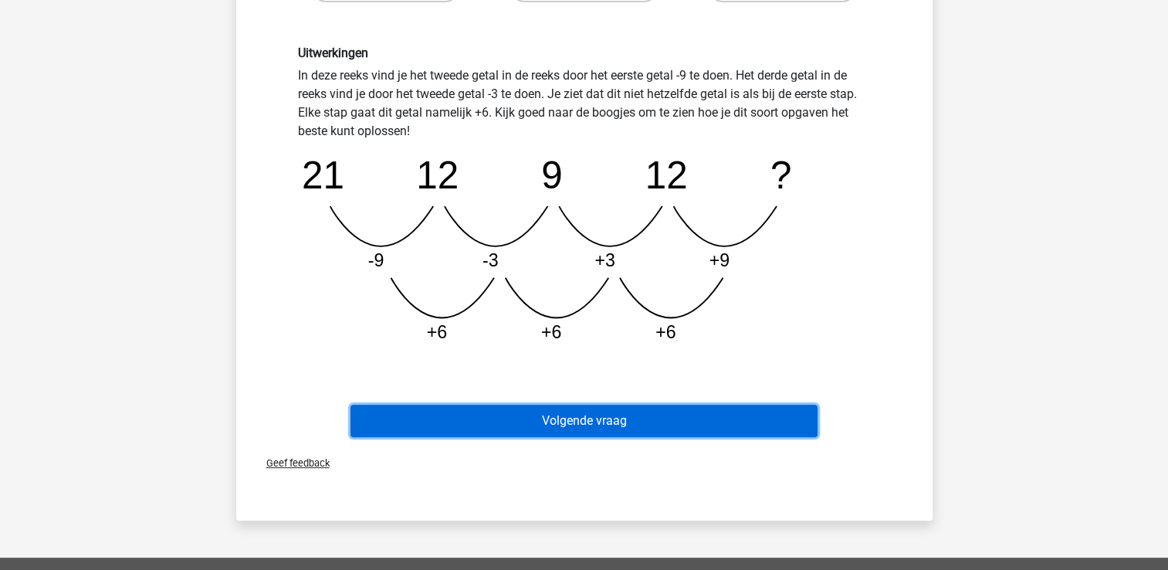
click at [635, 414] on button "Volgende vraag" at bounding box center [583, 420] width 467 height 32
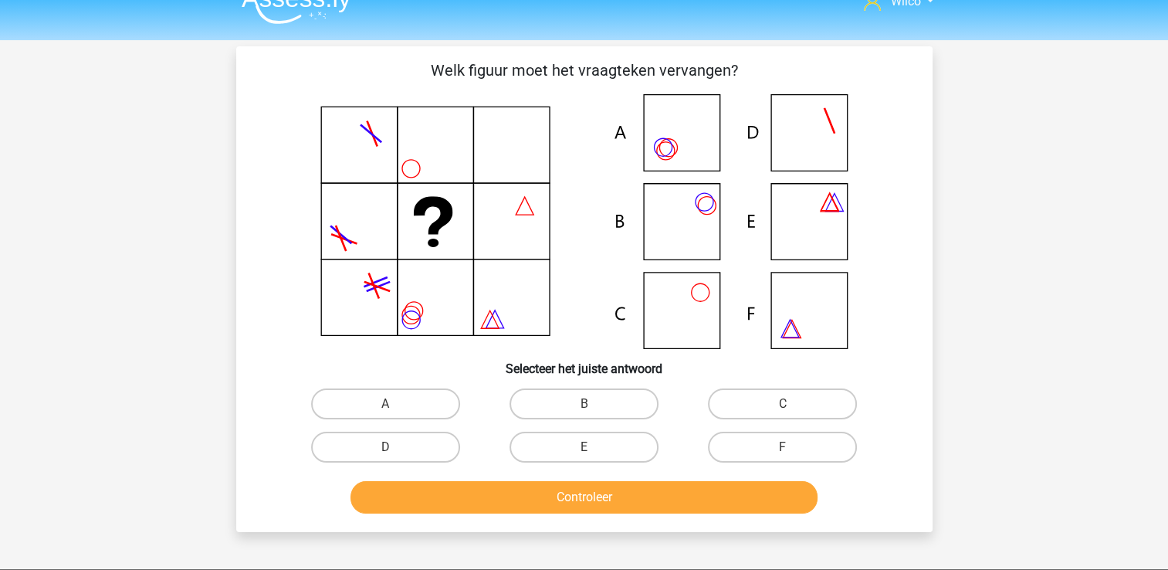
scroll to position [0, 0]
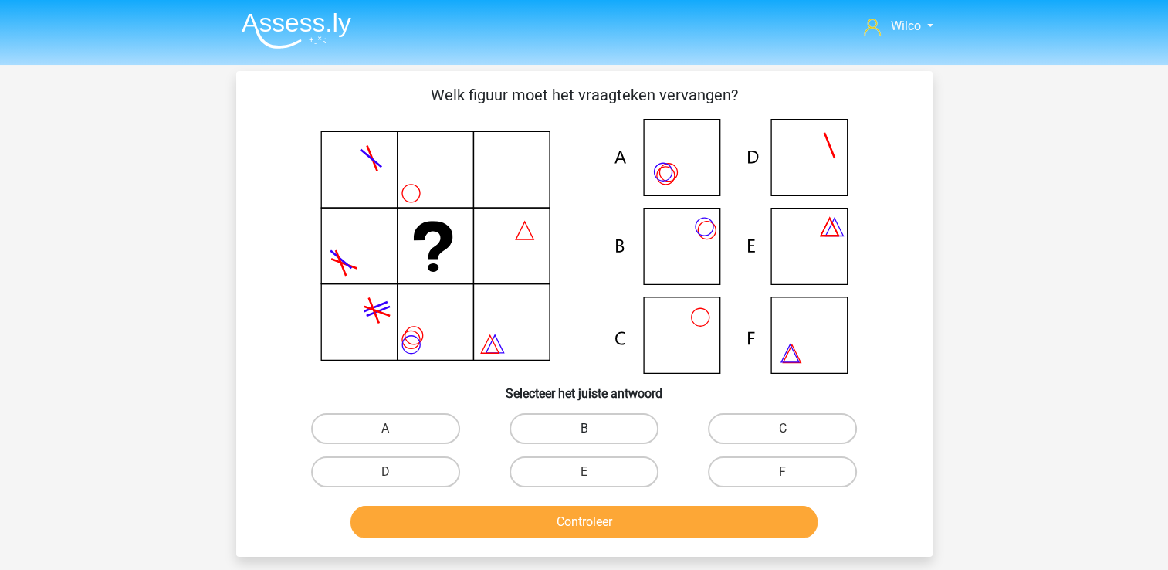
click at [595, 423] on label "B" at bounding box center [583, 428] width 149 height 31
click at [594, 428] on input "B" at bounding box center [589, 433] width 10 height 10
radio input "true"
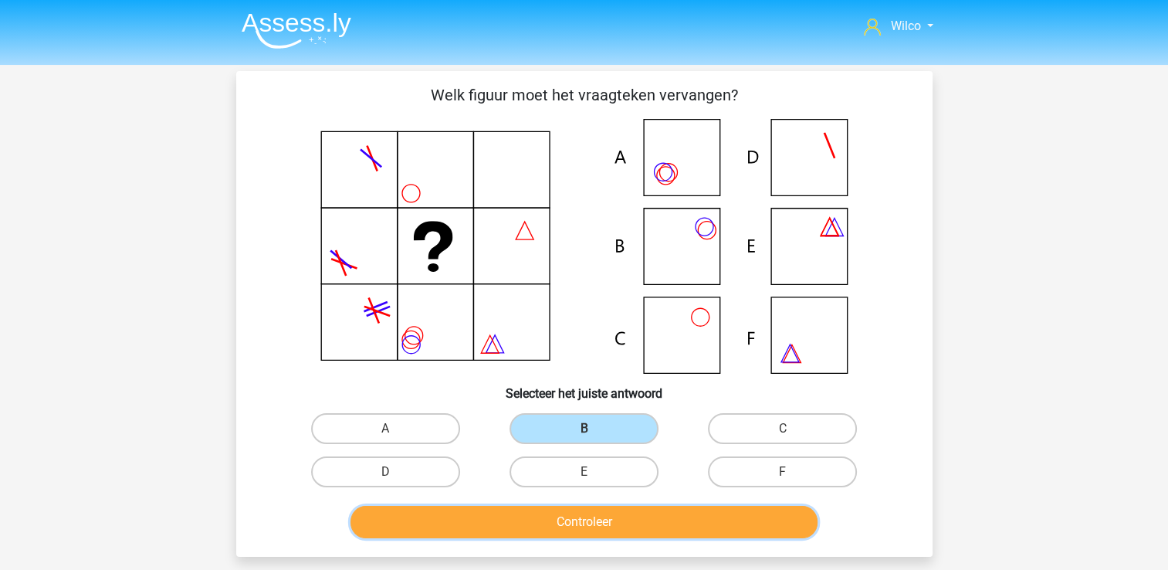
click at [587, 506] on button "Controleer" at bounding box center [583, 522] width 467 height 32
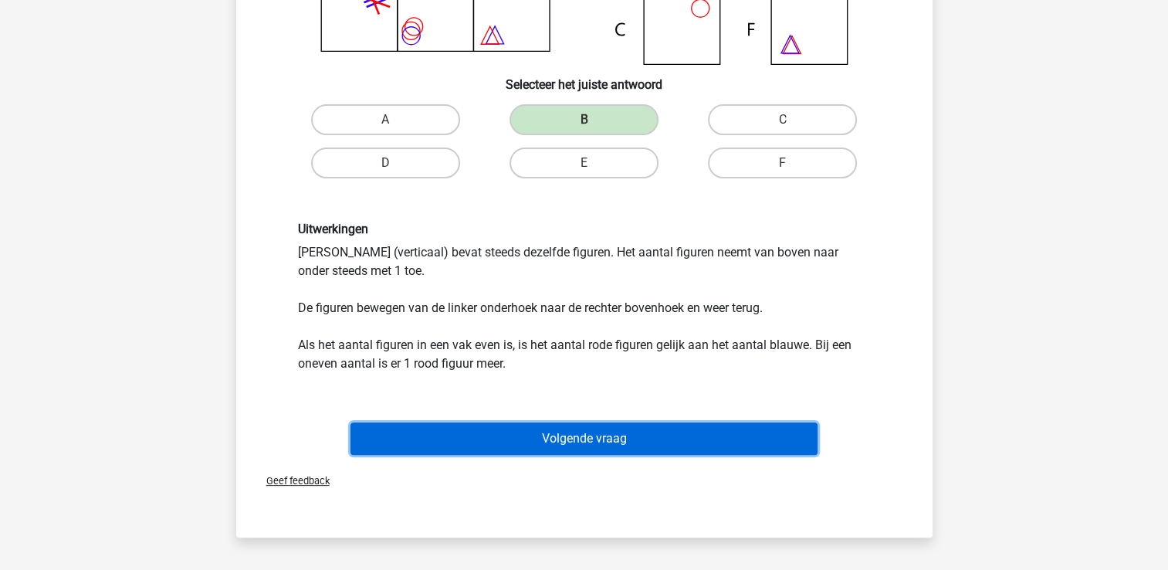
click at [591, 428] on button "Volgende vraag" at bounding box center [583, 438] width 467 height 32
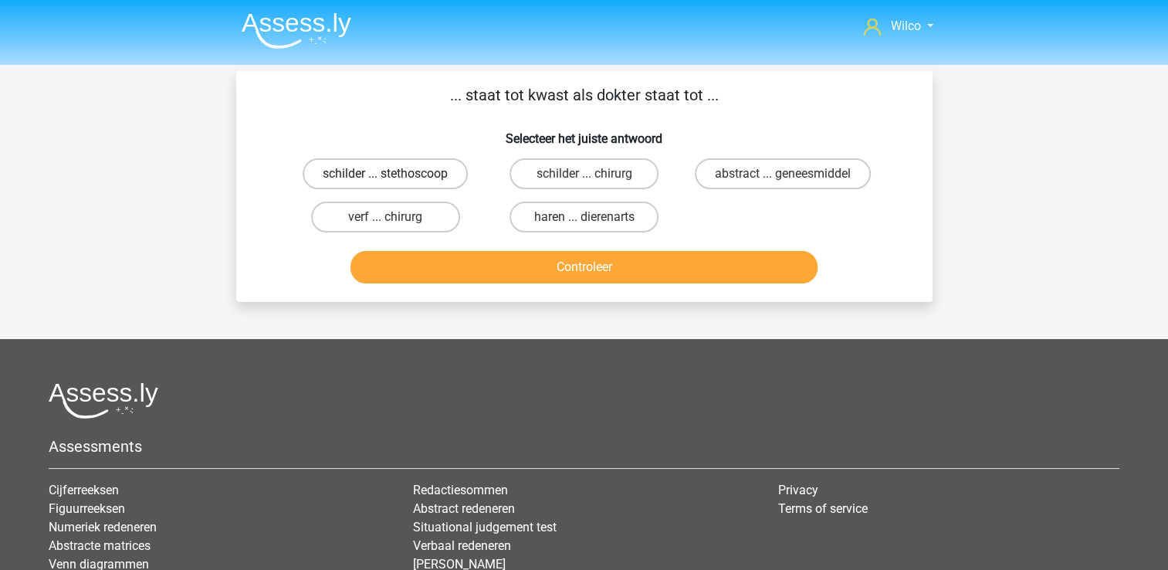
click at [362, 177] on label "schilder ... stethoscoop" at bounding box center [385, 173] width 165 height 31
click at [385, 177] on input "schilder ... stethoscoop" at bounding box center [390, 179] width 10 height 10
radio input "true"
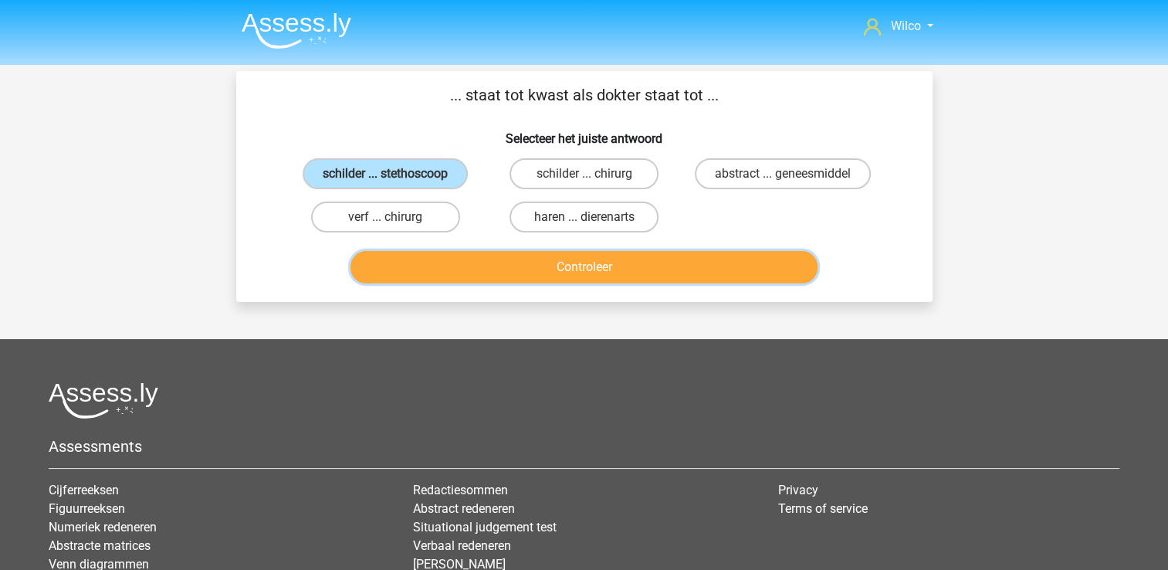
click at [472, 264] on button "Controleer" at bounding box center [583, 267] width 467 height 32
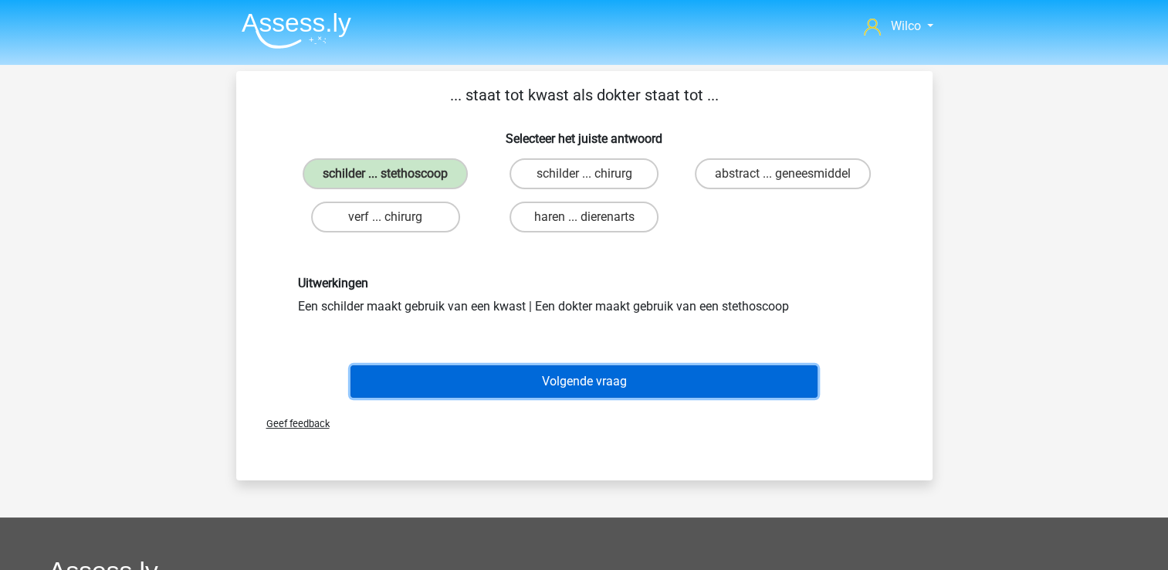
click at [484, 372] on button "Volgende vraag" at bounding box center [583, 381] width 467 height 32
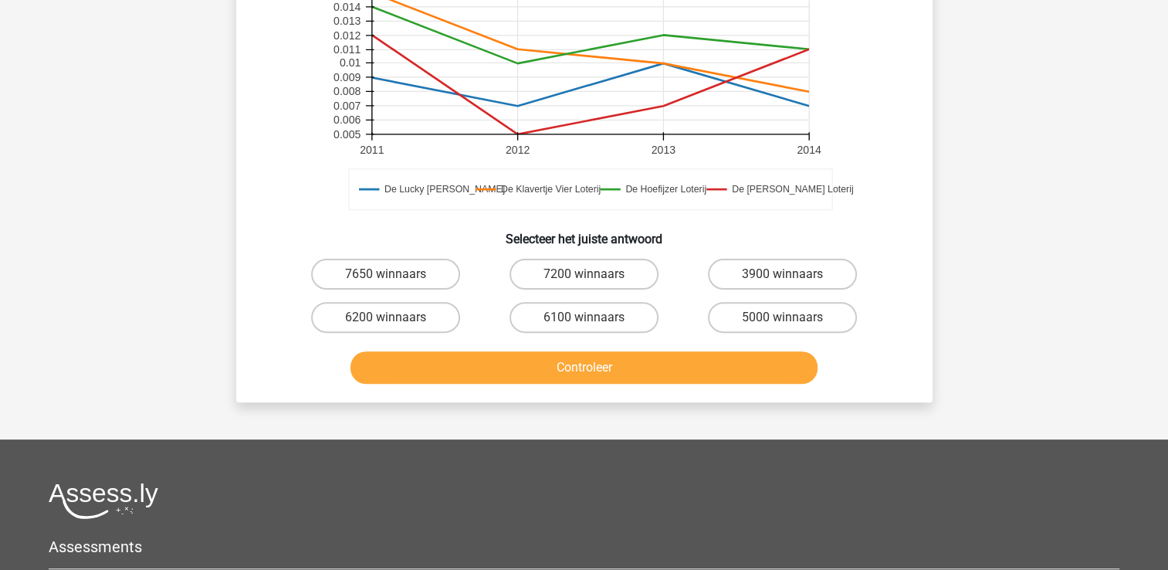
scroll to position [534, 0]
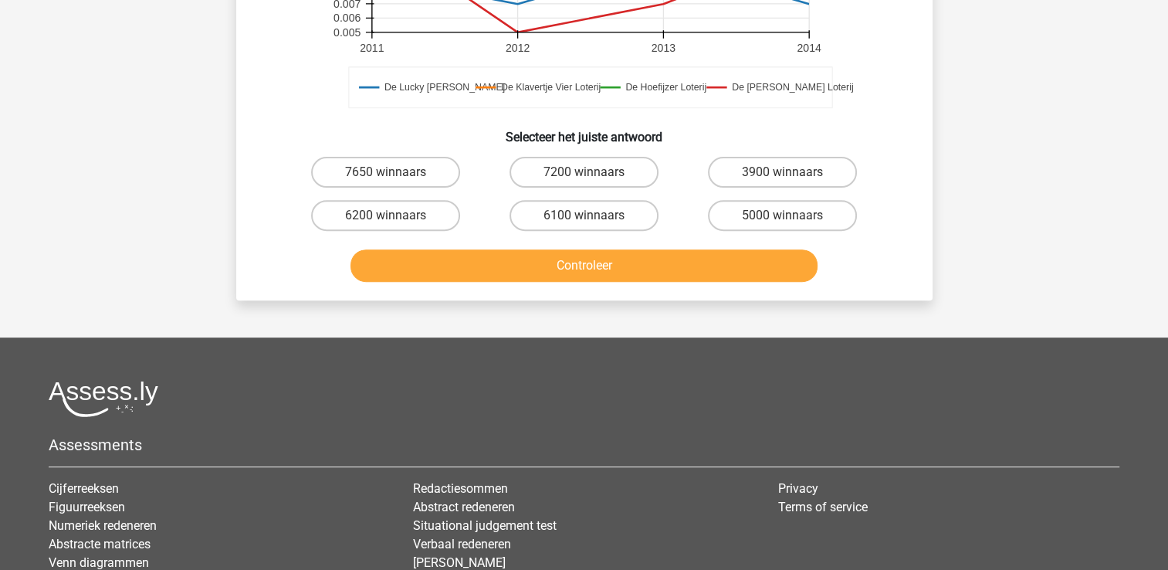
click at [577, 155] on div "7200 winnaars" at bounding box center [584, 172] width 198 height 43
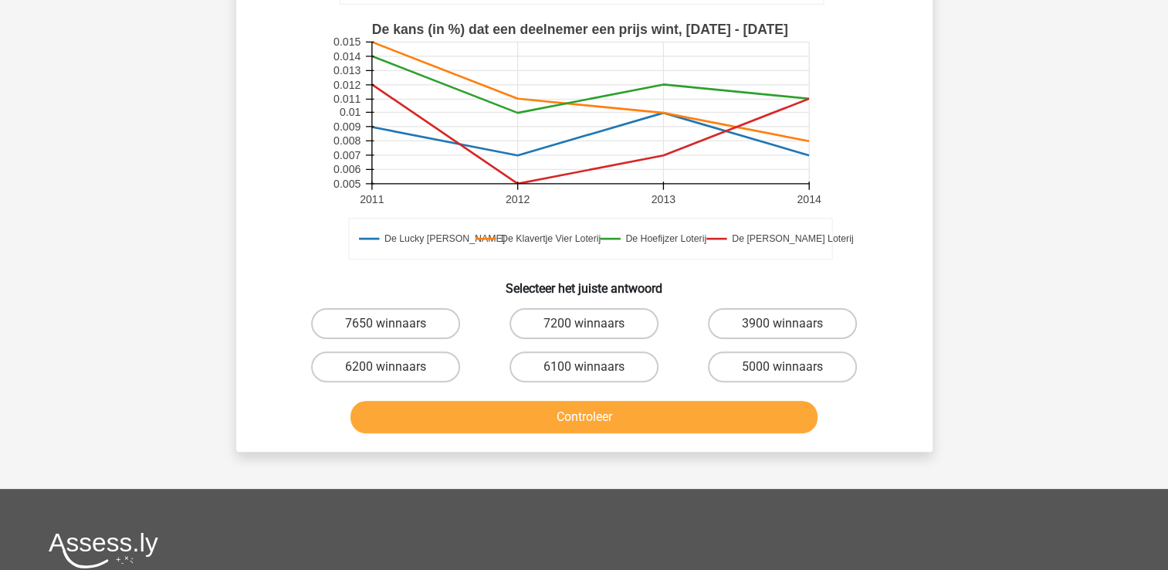
scroll to position [386, 0]
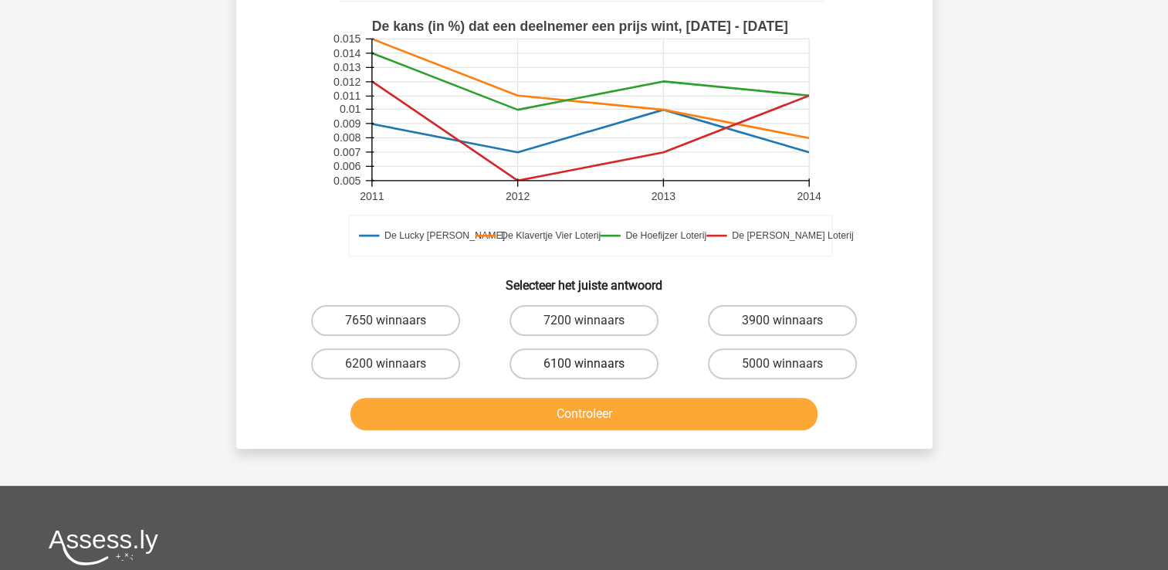
click at [533, 357] on label "6100 winnaars" at bounding box center [583, 363] width 149 height 31
click at [584, 364] on input "6100 winnaars" at bounding box center [589, 369] width 10 height 10
radio input "true"
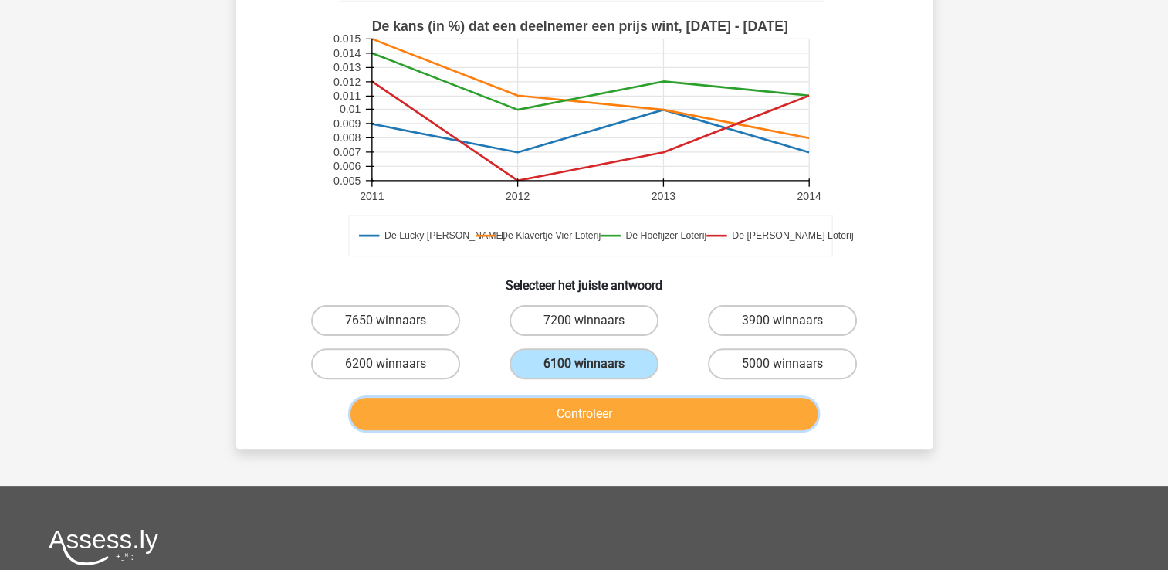
click at [534, 411] on button "Controleer" at bounding box center [583, 414] width 467 height 32
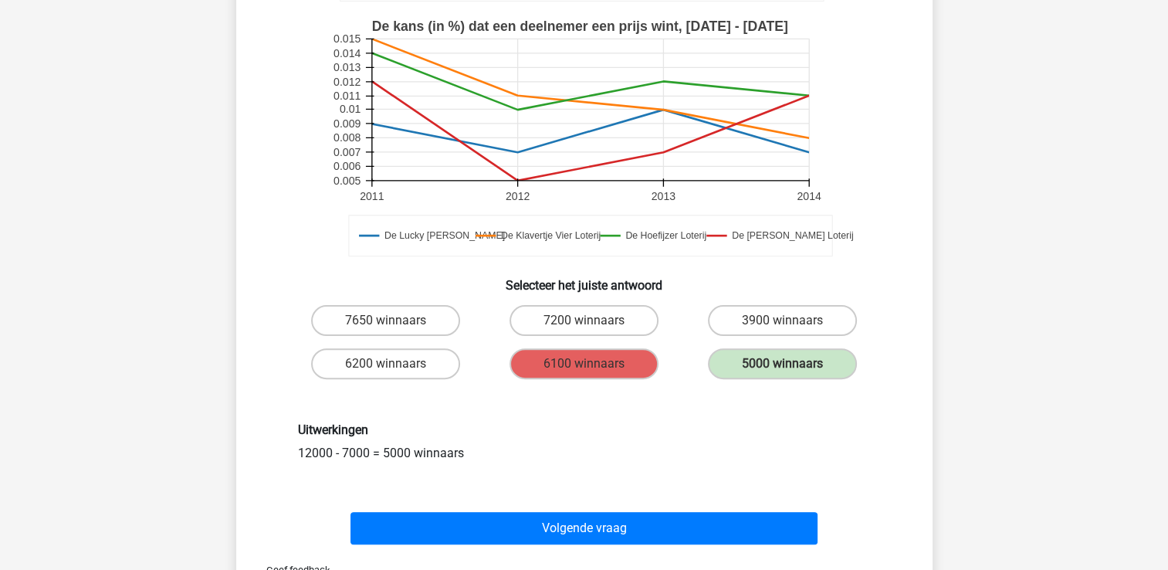
scroll to position [618, 0]
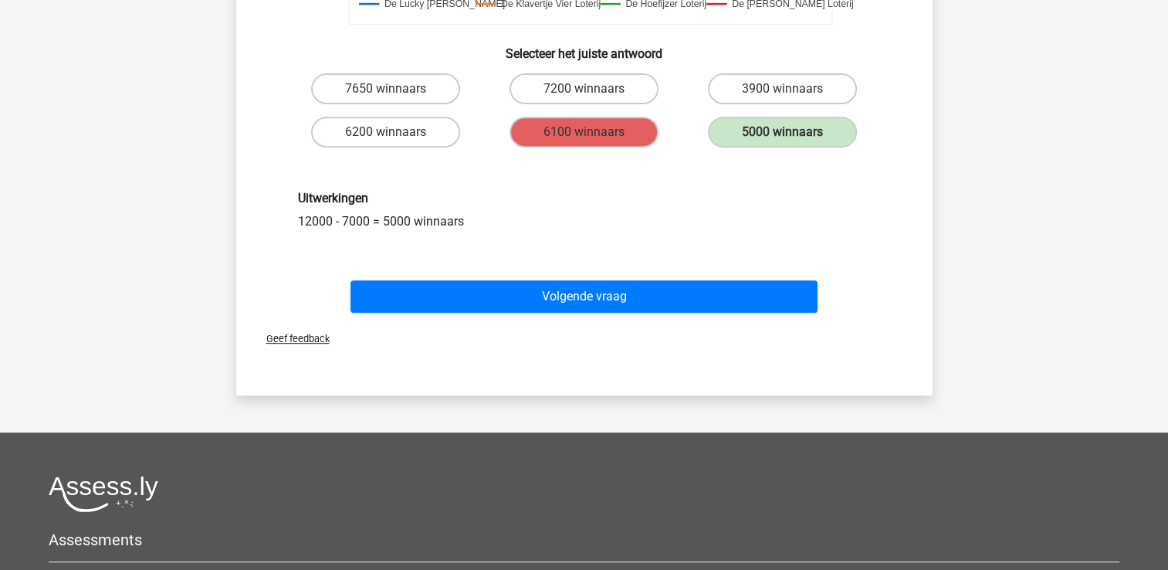
click at [631, 313] on div "Volgende vraag" at bounding box center [584, 299] width 596 height 39
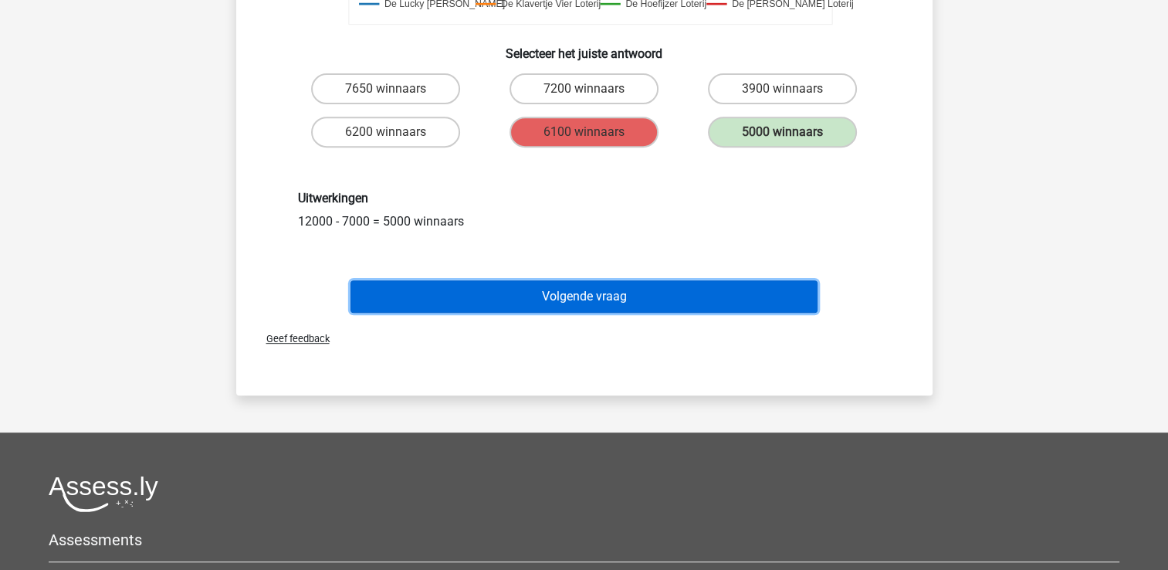
click at [628, 297] on button "Volgende vraag" at bounding box center [583, 296] width 467 height 32
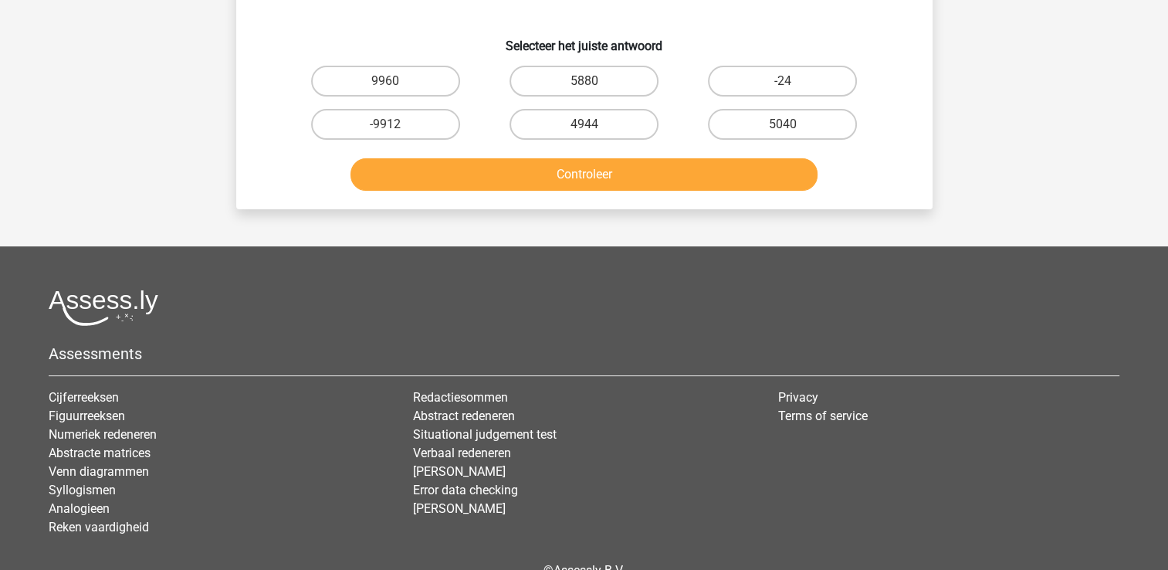
scroll to position [71, 0]
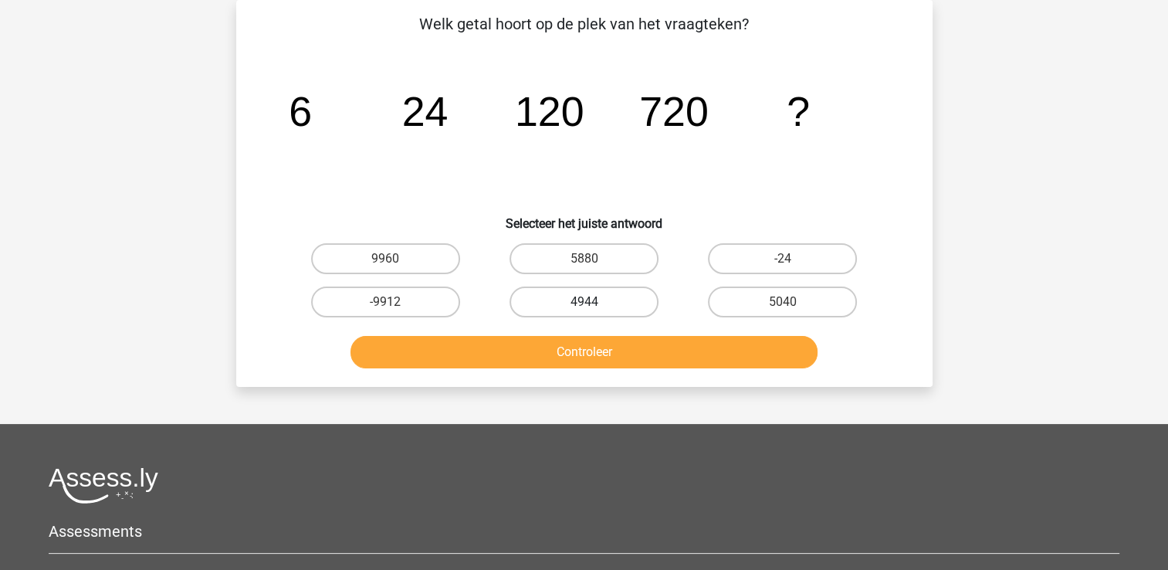
click at [567, 293] on label "4944" at bounding box center [583, 301] width 149 height 31
click at [584, 302] on input "4944" at bounding box center [589, 307] width 10 height 10
radio input "true"
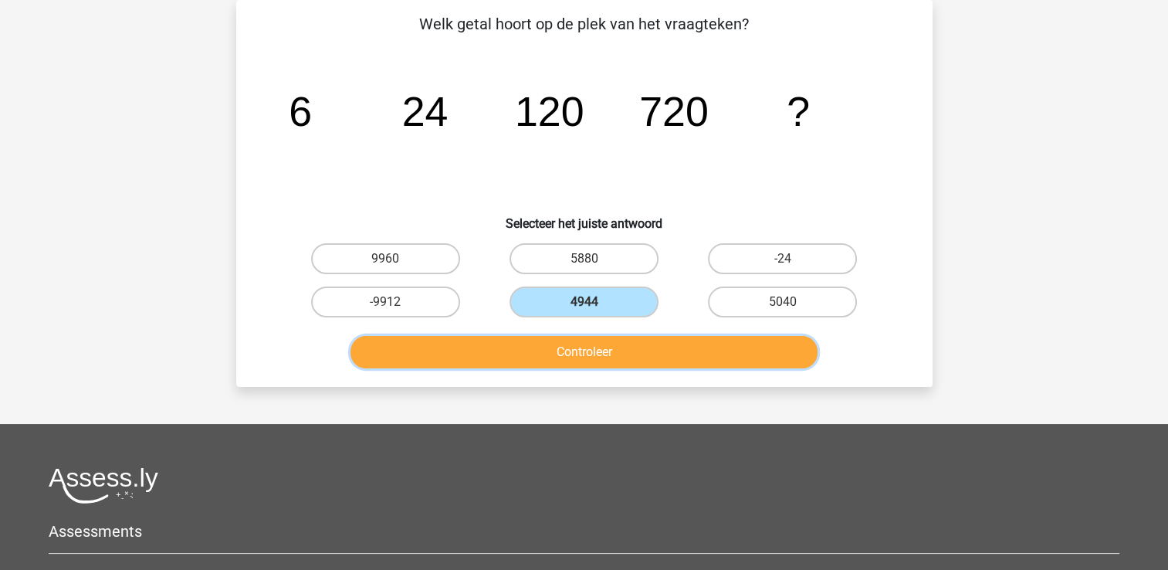
click at [566, 347] on button "Controleer" at bounding box center [583, 352] width 467 height 32
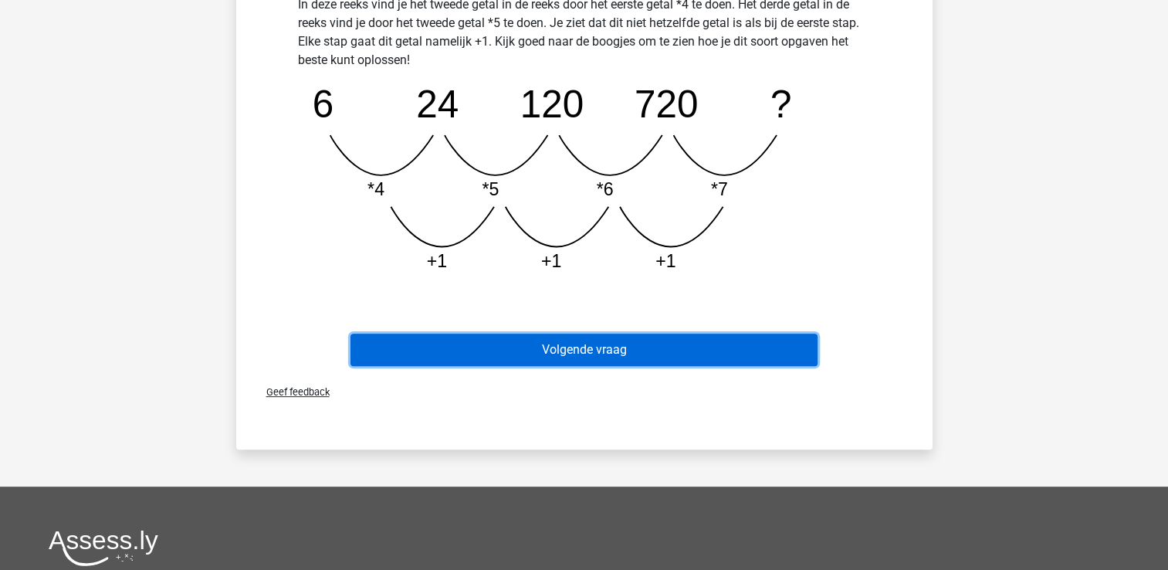
click at [574, 354] on button "Volgende vraag" at bounding box center [583, 349] width 467 height 32
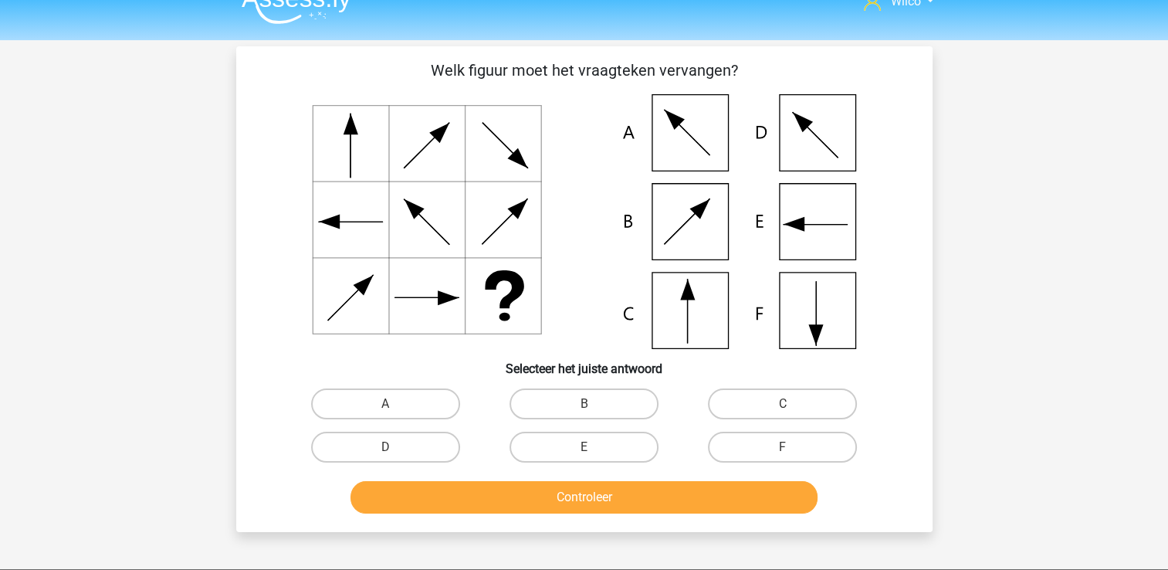
scroll to position [0, 0]
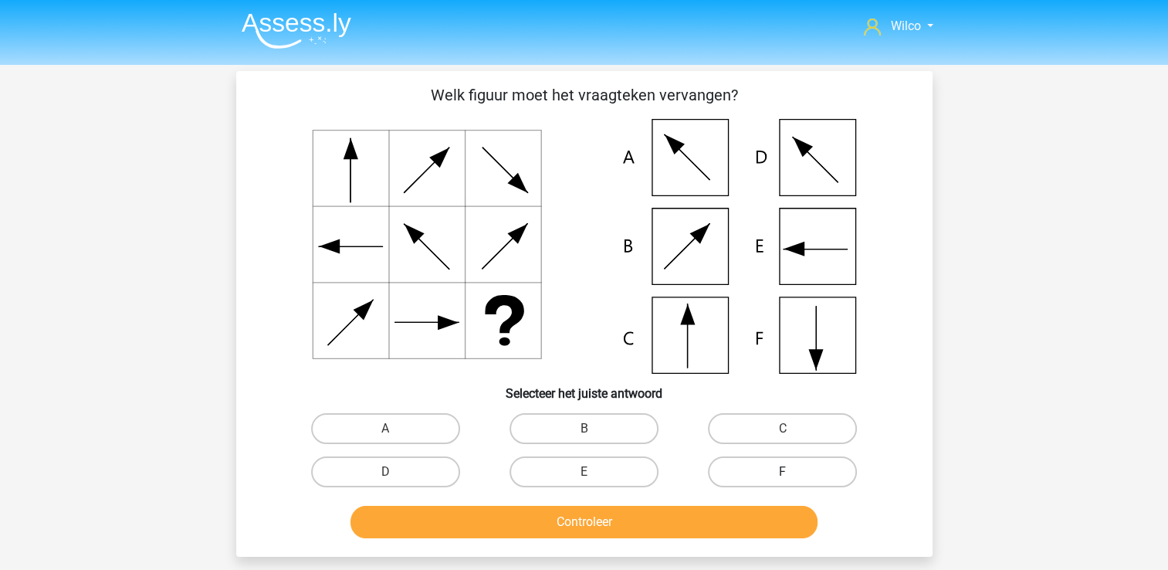
click at [744, 460] on label "F" at bounding box center [782, 471] width 149 height 31
click at [783, 472] on input "F" at bounding box center [788, 477] width 10 height 10
radio input "true"
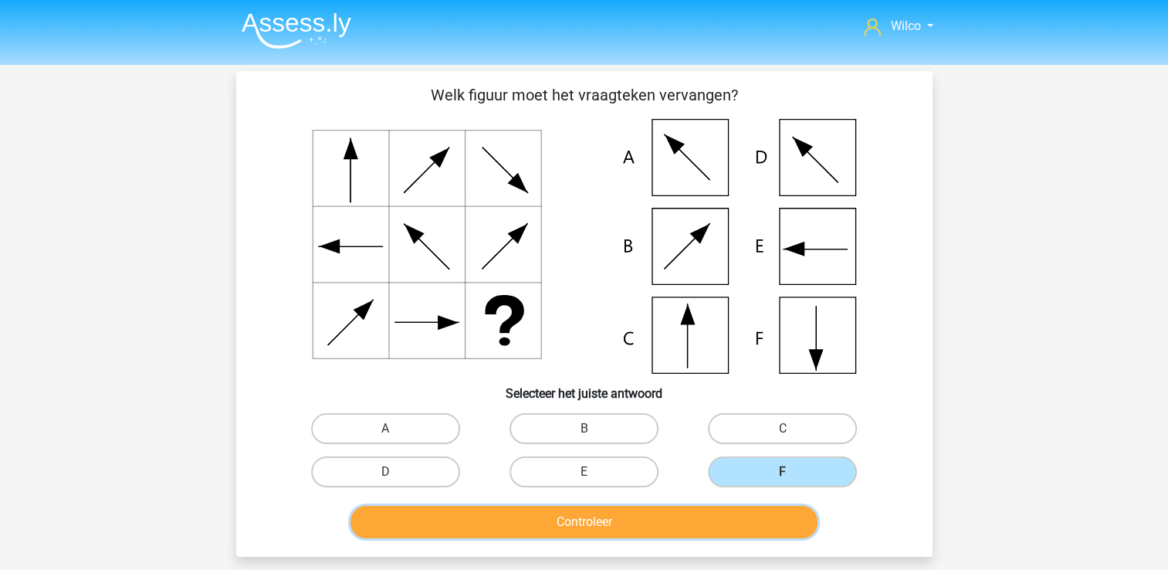
click at [692, 530] on button "Controleer" at bounding box center [583, 522] width 467 height 32
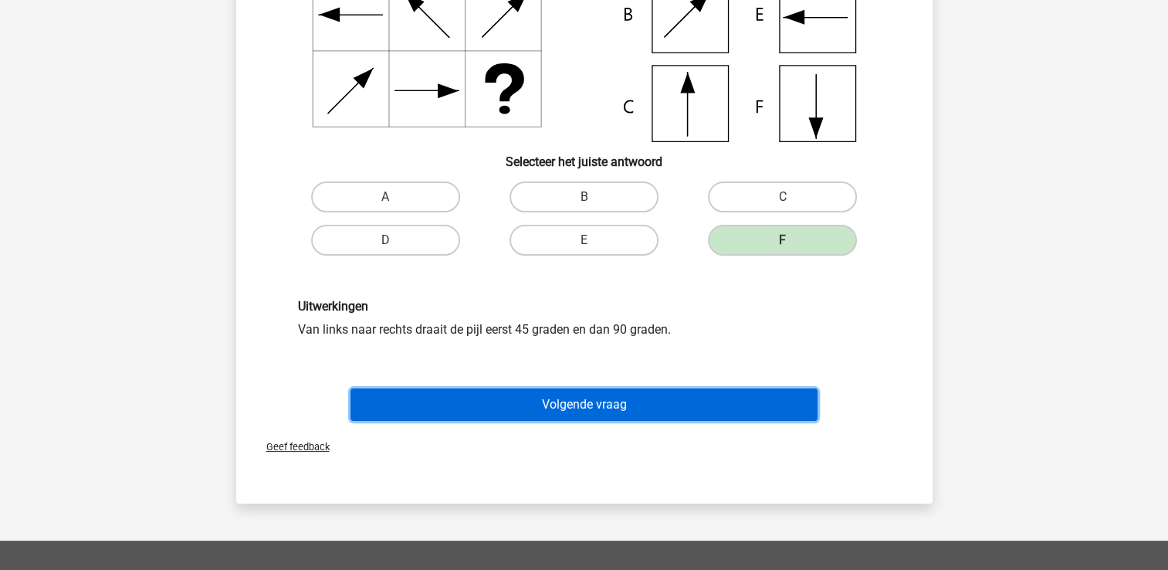
click at [637, 417] on button "Volgende vraag" at bounding box center [583, 404] width 467 height 32
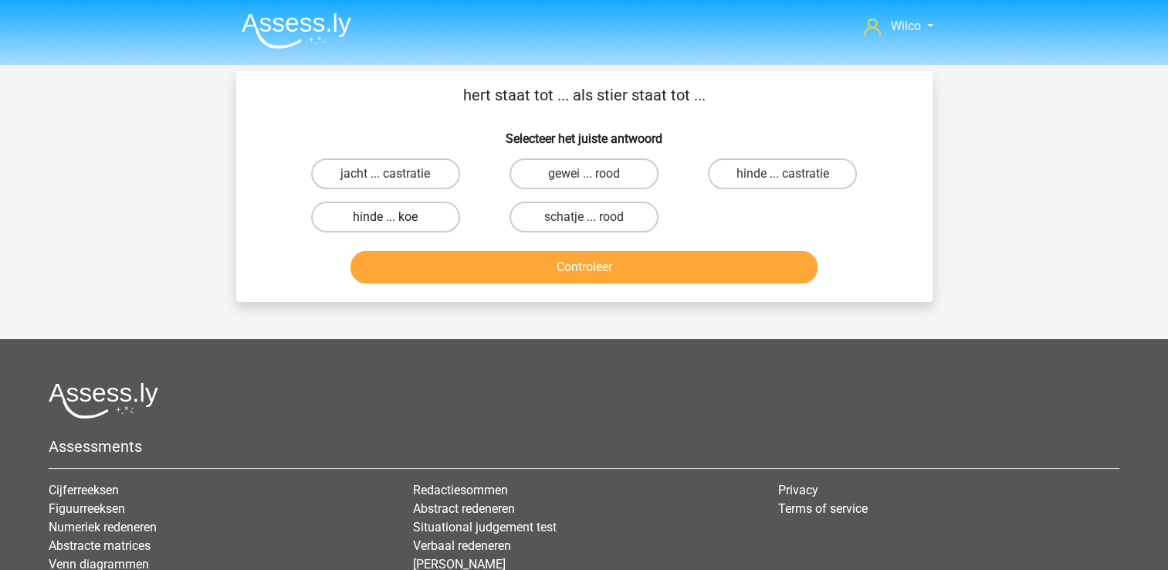
click at [414, 221] on label "hinde ... koe" at bounding box center [385, 216] width 149 height 31
click at [395, 221] on input "hinde ... koe" at bounding box center [390, 222] width 10 height 10
radio input "true"
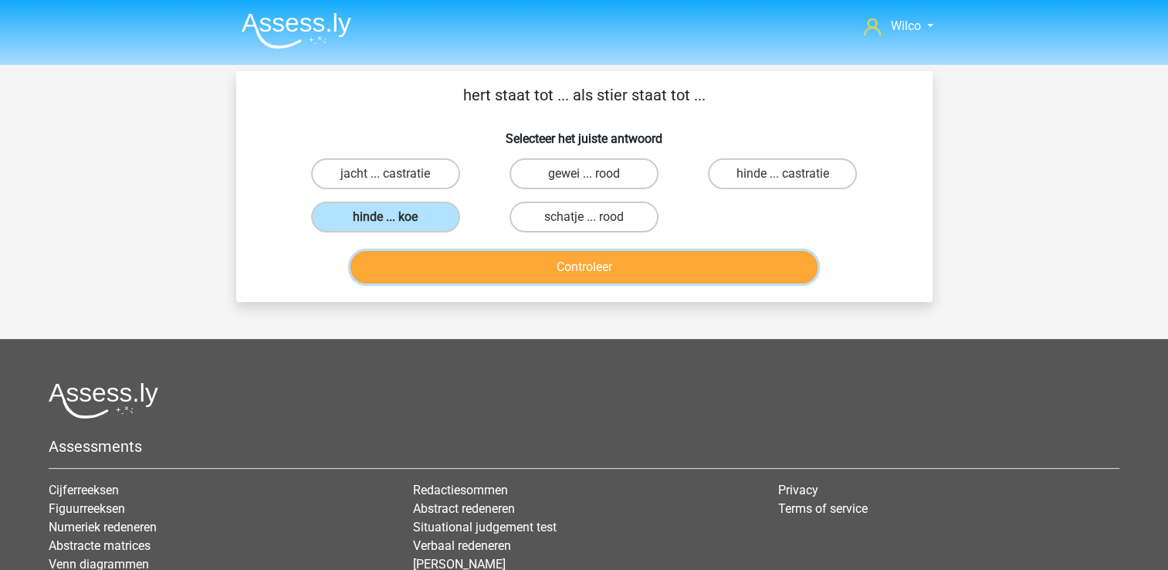
click at [432, 261] on button "Controleer" at bounding box center [583, 267] width 467 height 32
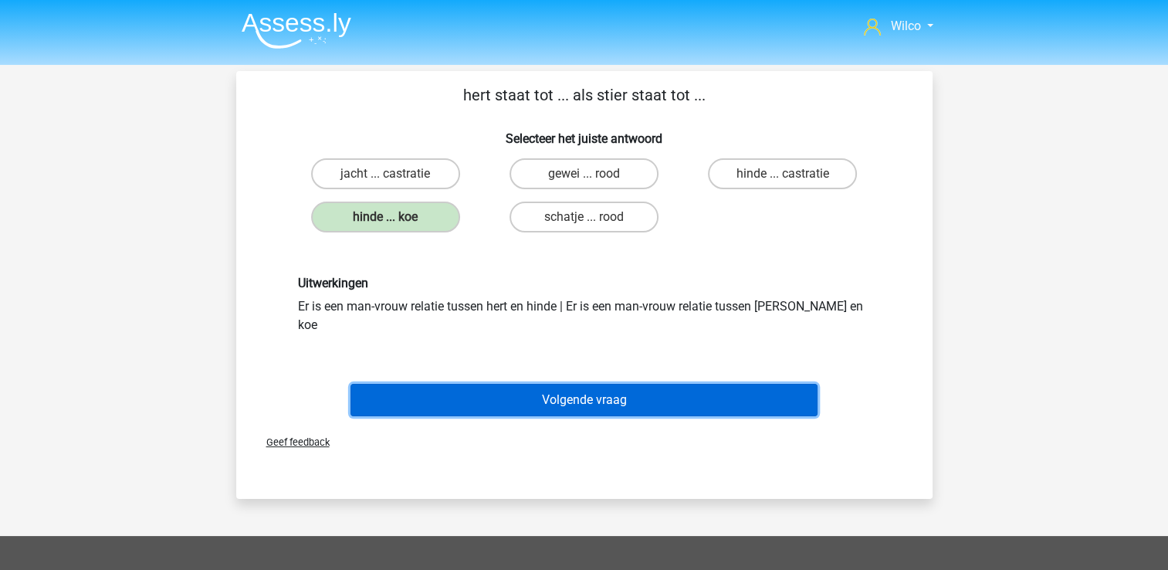
click at [529, 384] on button "Volgende vraag" at bounding box center [583, 400] width 467 height 32
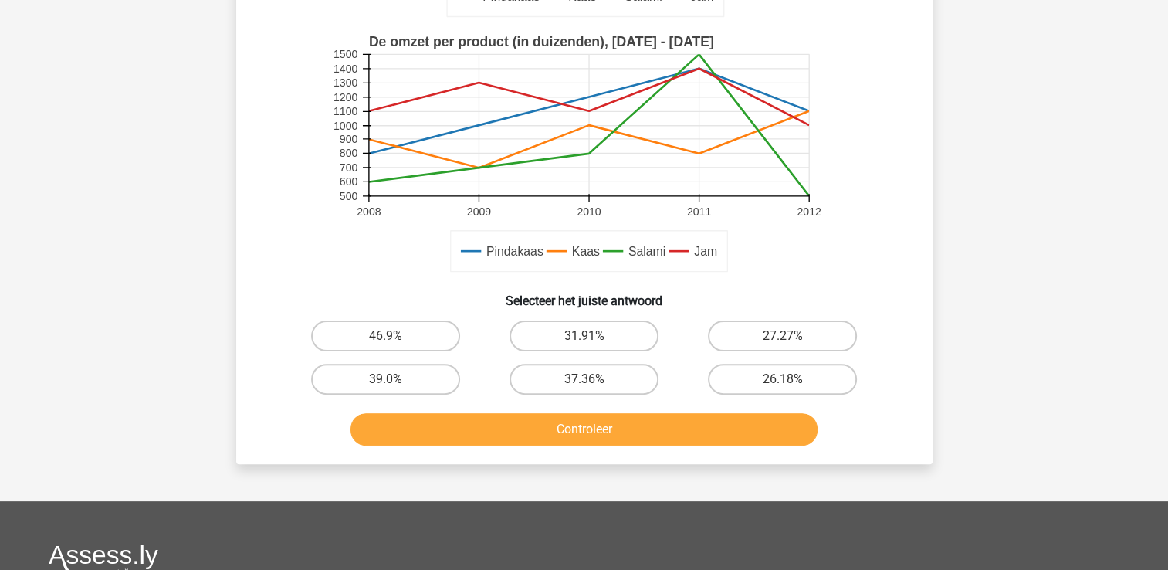
scroll to position [380, 0]
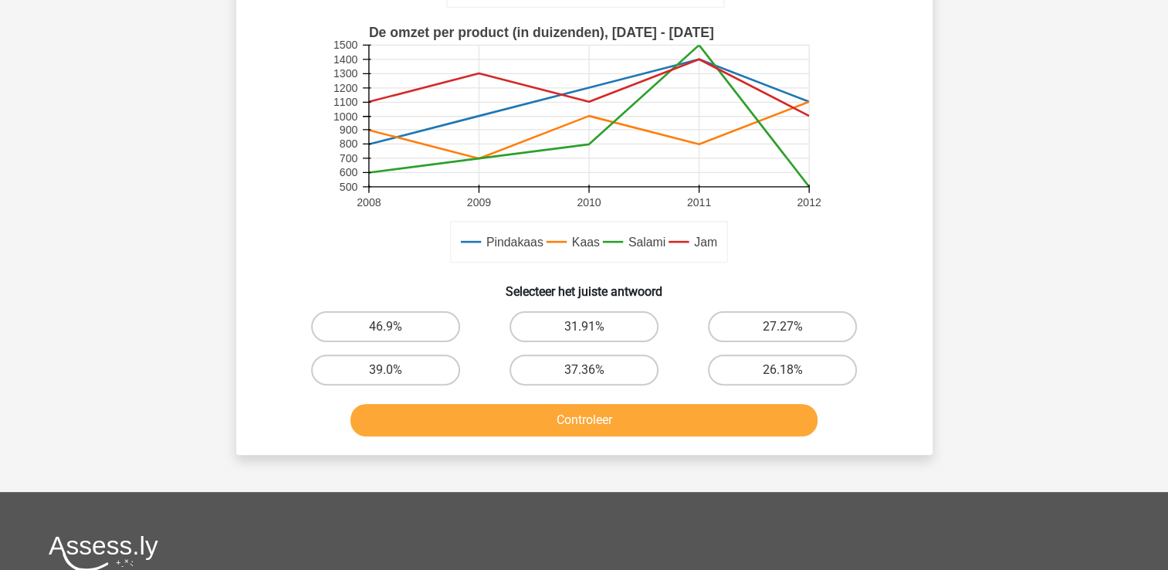
click at [729, 330] on label "27.27%" at bounding box center [782, 326] width 149 height 31
click at [783, 330] on input "27.27%" at bounding box center [788, 332] width 10 height 10
radio input "true"
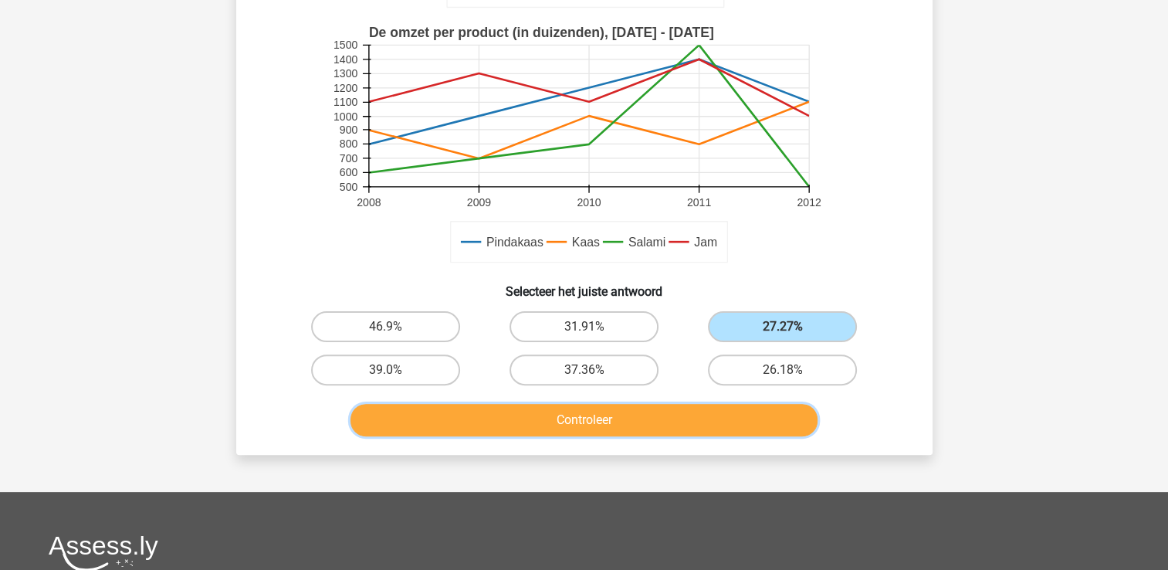
click at [667, 417] on button "Controleer" at bounding box center [583, 420] width 467 height 32
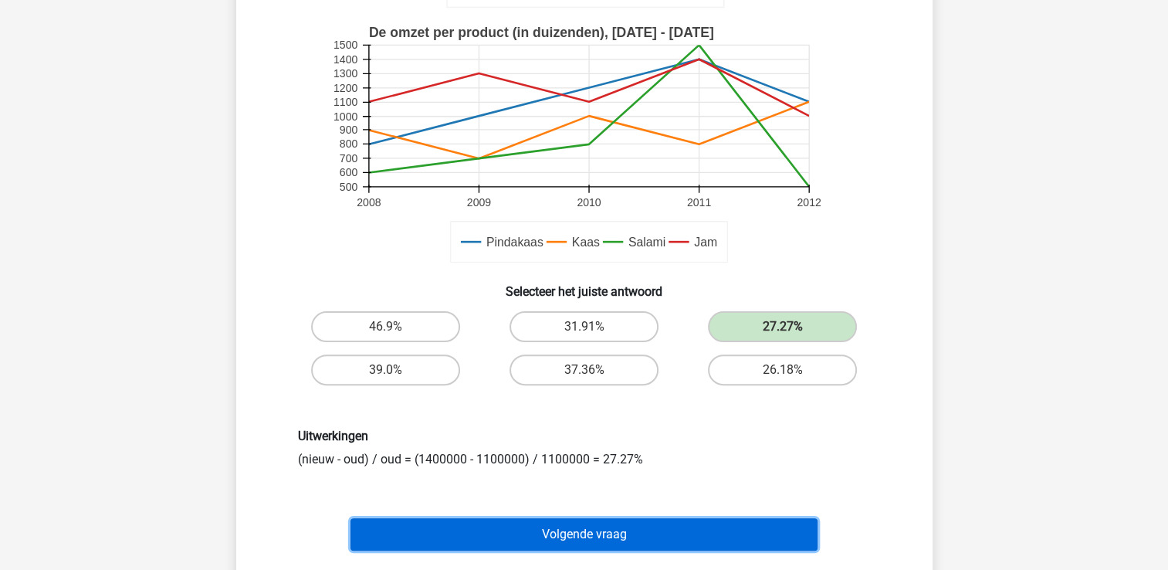
click at [638, 523] on button "Volgende vraag" at bounding box center [583, 534] width 467 height 32
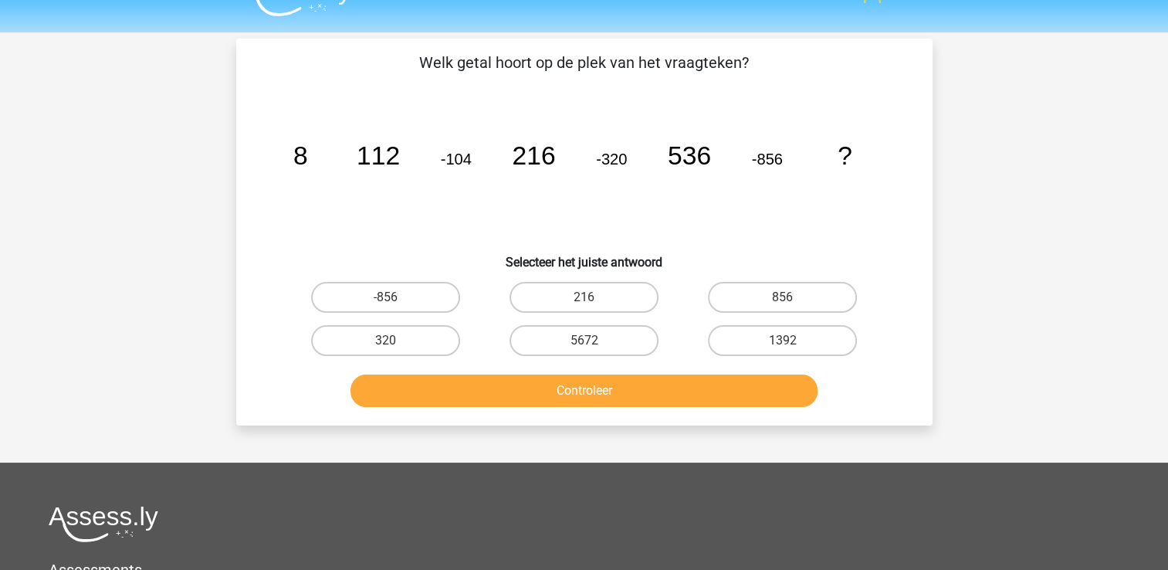
scroll to position [0, 0]
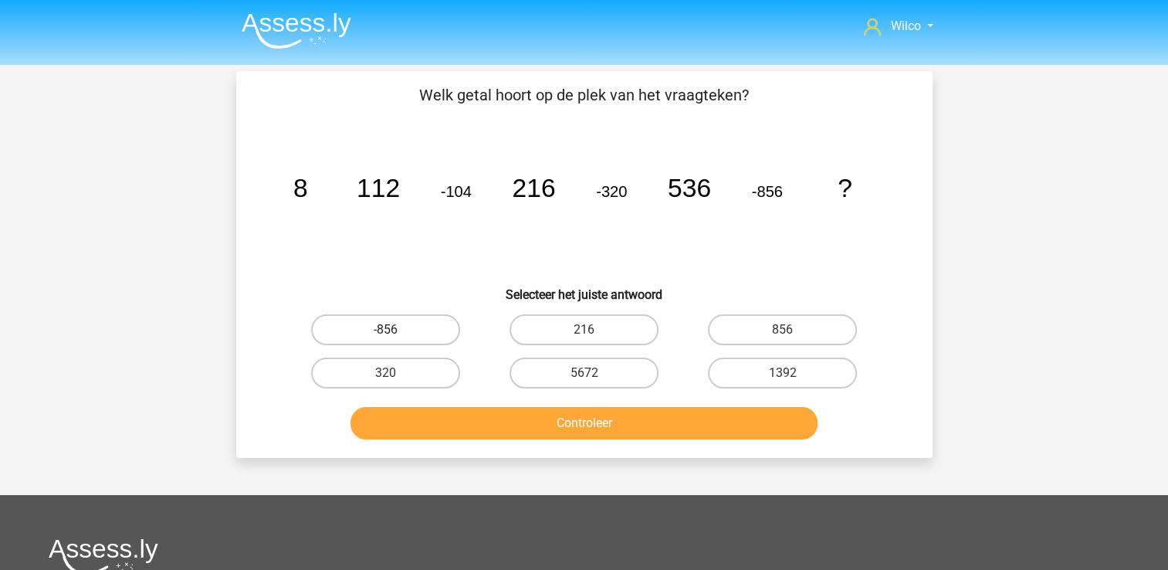
click at [424, 320] on label "-856" at bounding box center [385, 329] width 149 height 31
click at [395, 330] on input "-856" at bounding box center [390, 335] width 10 height 10
radio input "true"
click at [445, 406] on div "Controleer" at bounding box center [584, 419] width 647 height 51
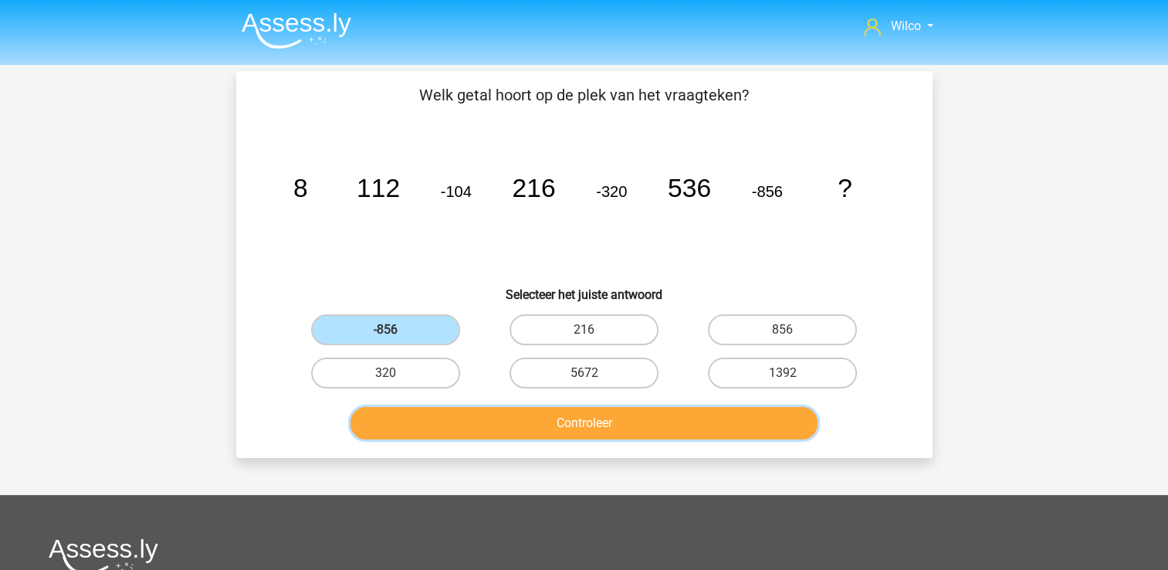
click at [445, 413] on button "Controleer" at bounding box center [583, 423] width 467 height 32
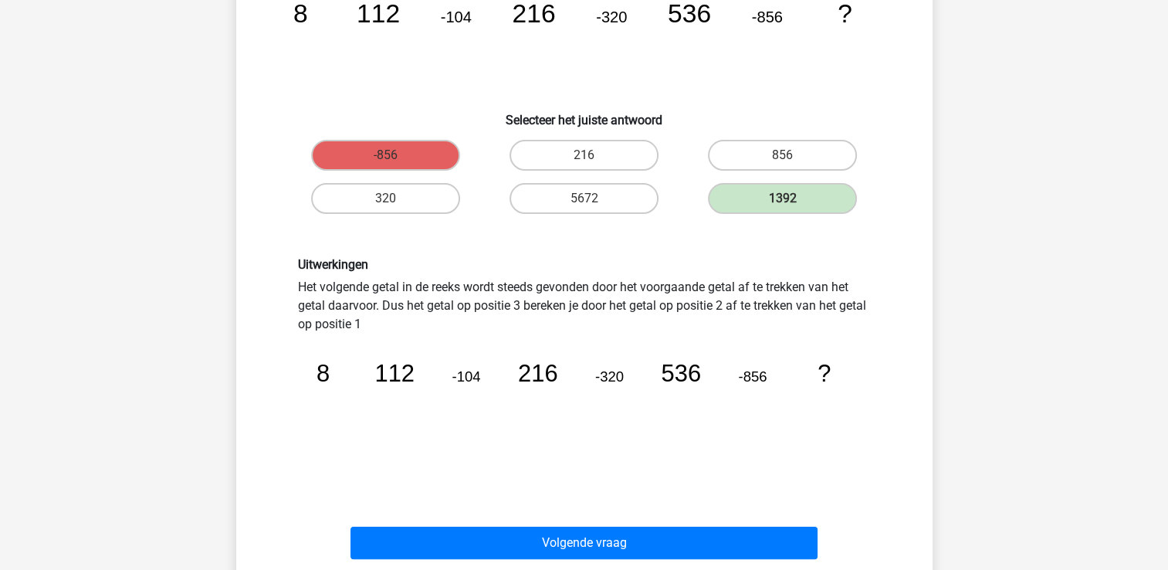
scroll to position [232, 0]
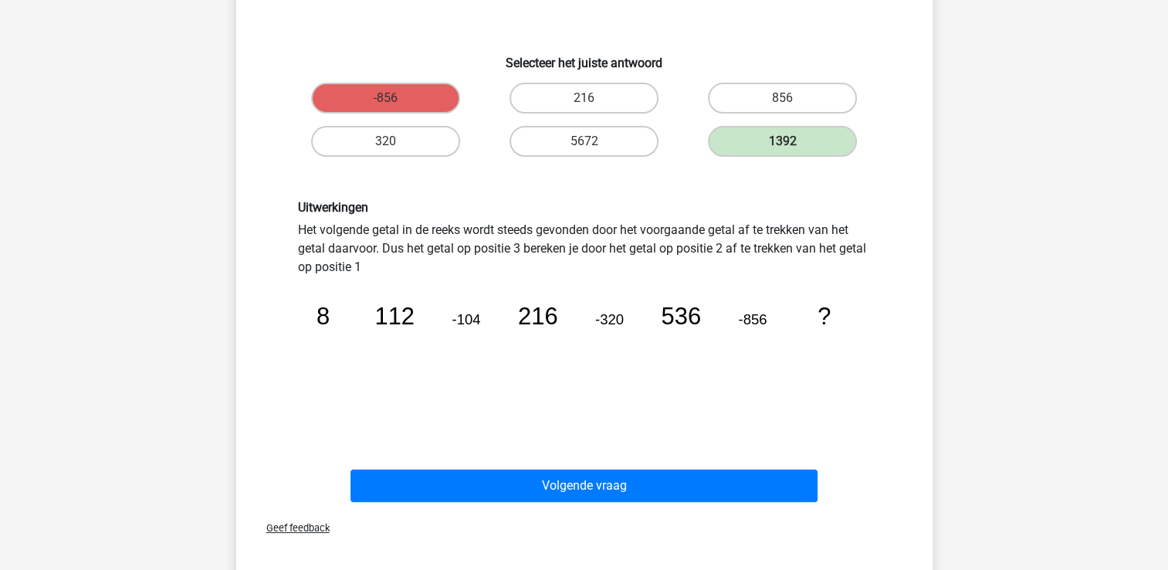
click at [655, 464] on div "Volgende vraag" at bounding box center [584, 482] width 647 height 51
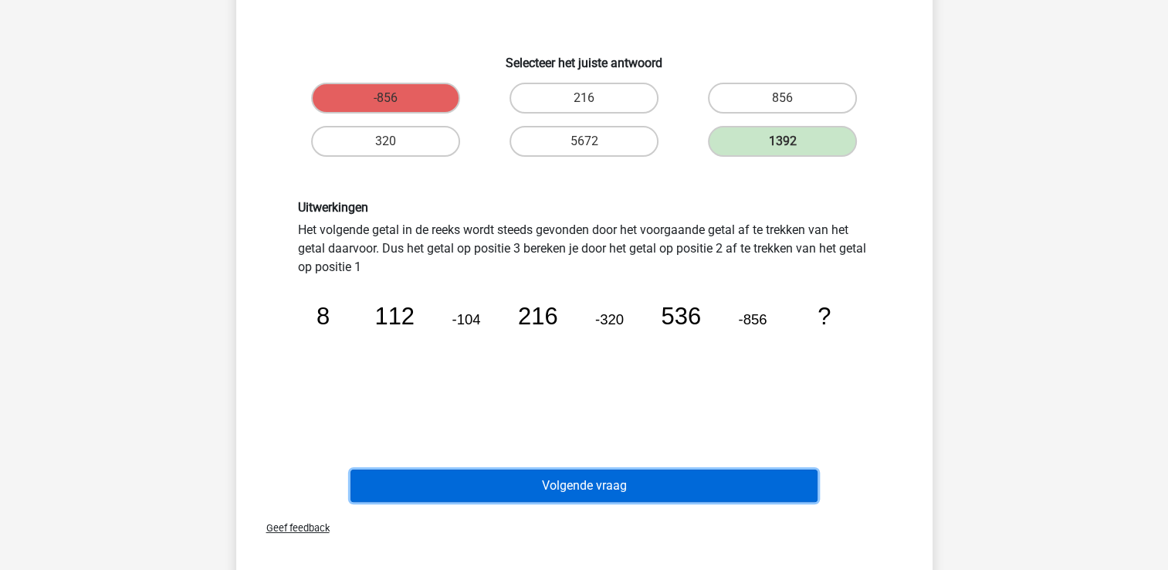
click at [652, 473] on button "Volgende vraag" at bounding box center [583, 485] width 467 height 32
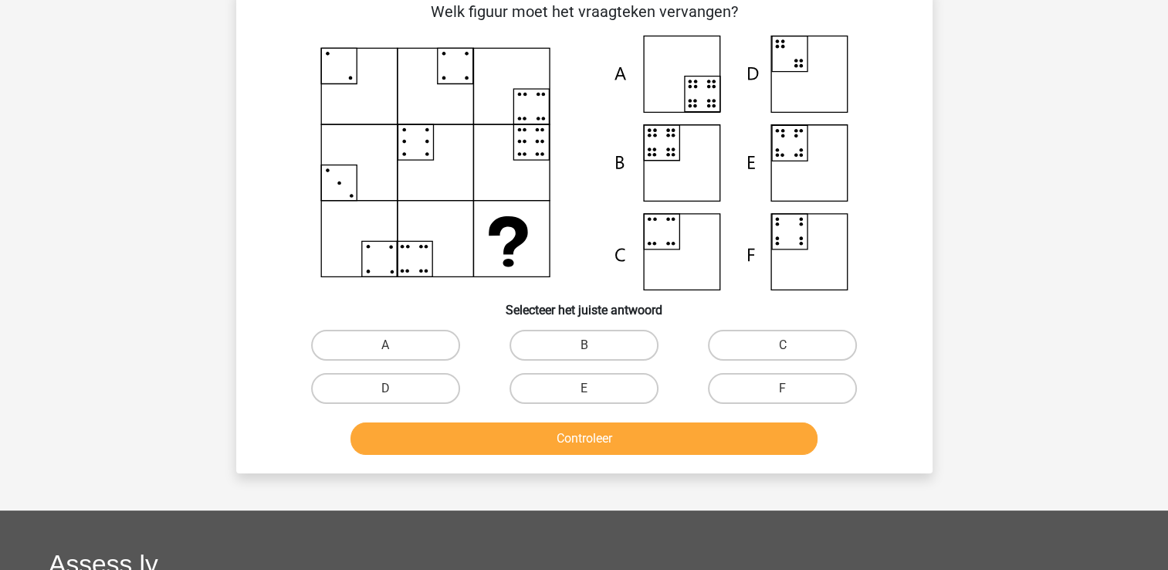
scroll to position [71, 0]
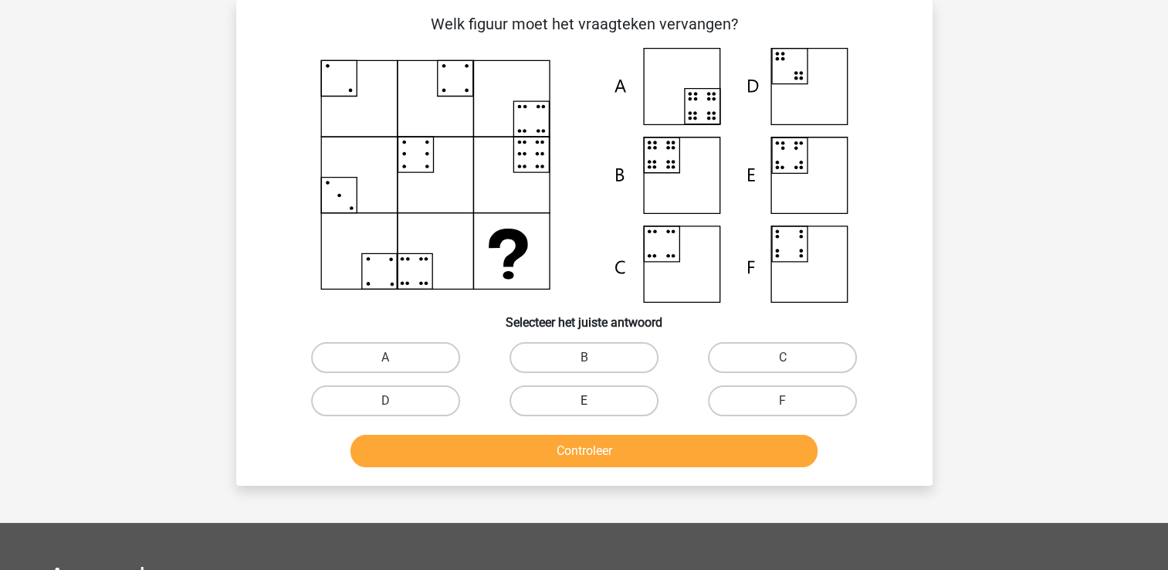
click at [600, 400] on label "E" at bounding box center [583, 400] width 149 height 31
click at [594, 401] on input "E" at bounding box center [589, 406] width 10 height 10
radio input "true"
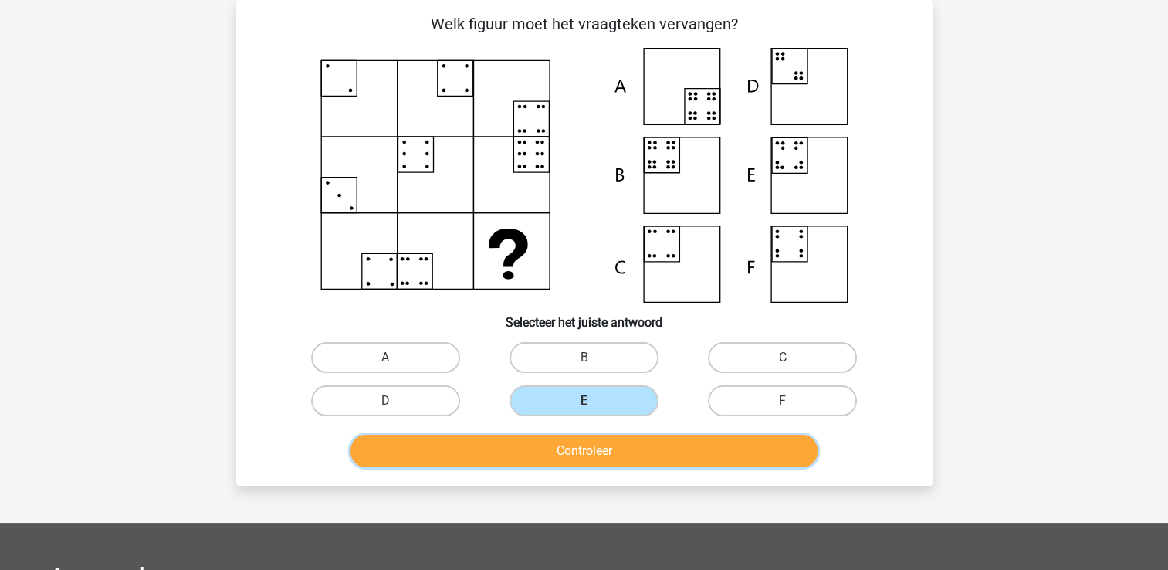
click at [594, 449] on button "Controleer" at bounding box center [583, 451] width 467 height 32
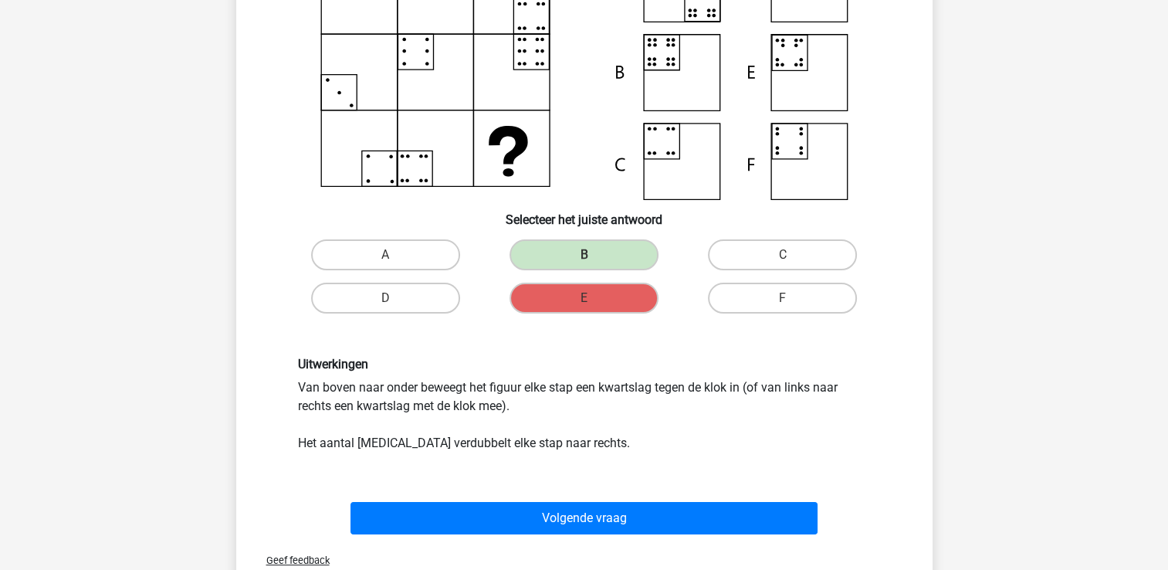
scroll to position [303, 0]
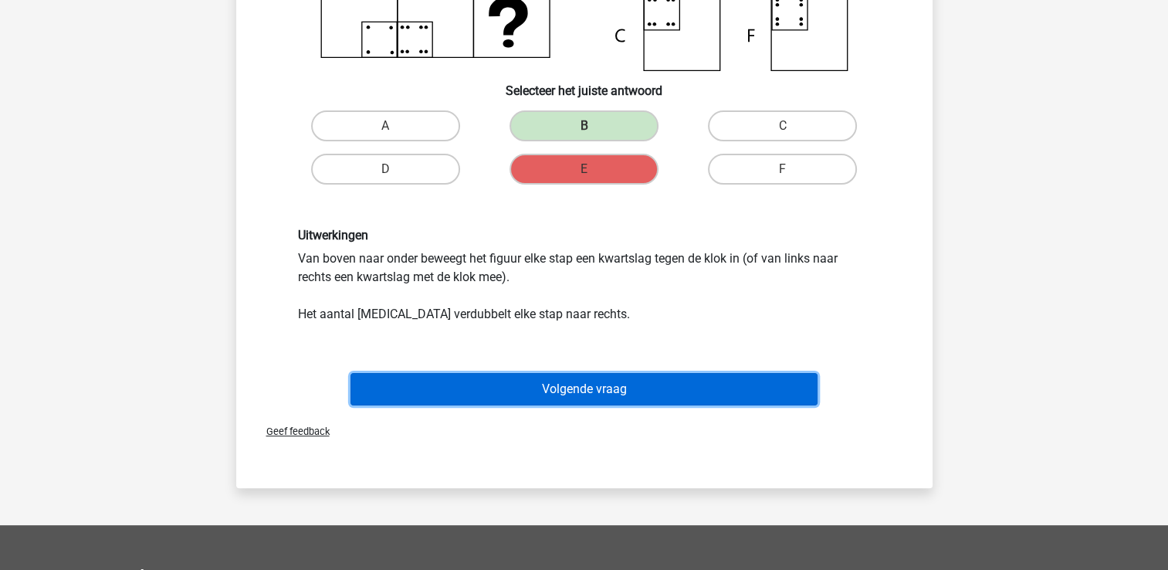
click at [618, 391] on button "Volgende vraag" at bounding box center [583, 389] width 467 height 32
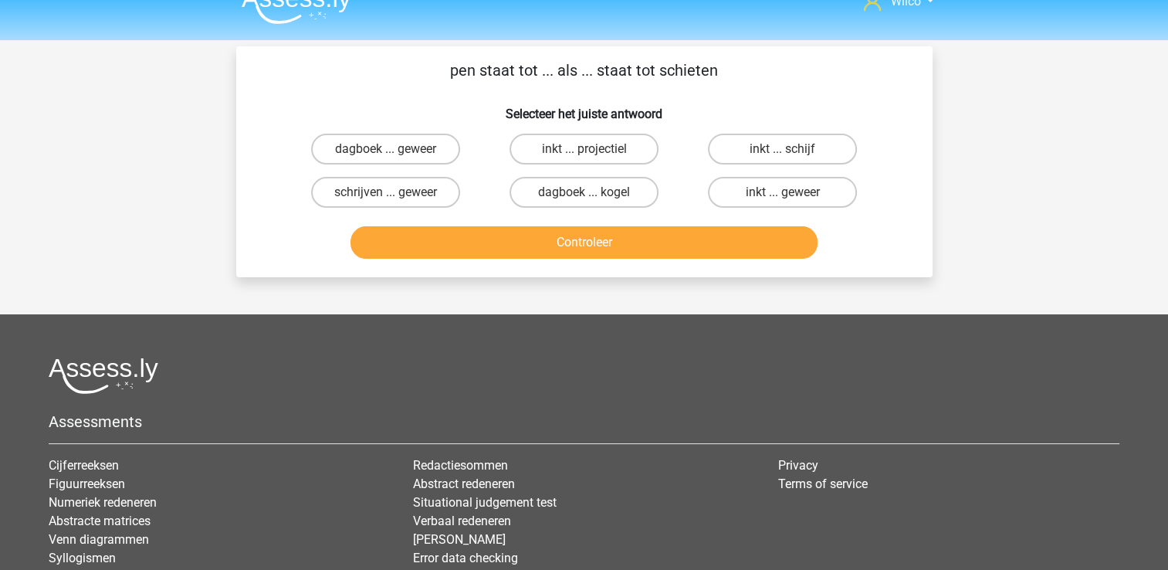
scroll to position [0, 0]
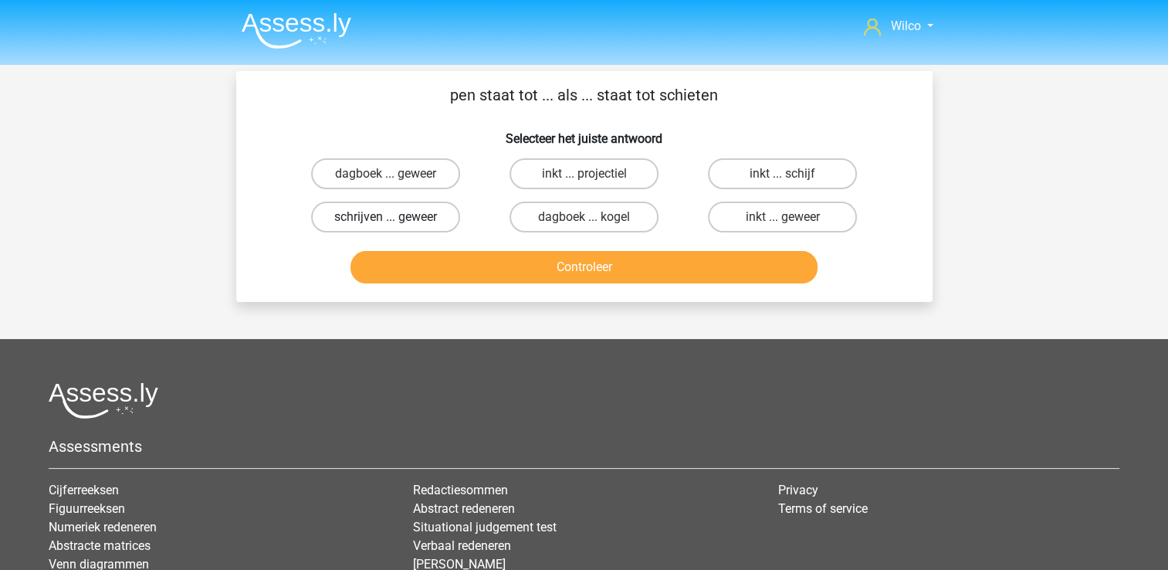
click at [381, 217] on label "schrijven ... geweer" at bounding box center [385, 216] width 149 height 31
click at [385, 217] on input "schrijven ... geweer" at bounding box center [390, 222] width 10 height 10
radio input "true"
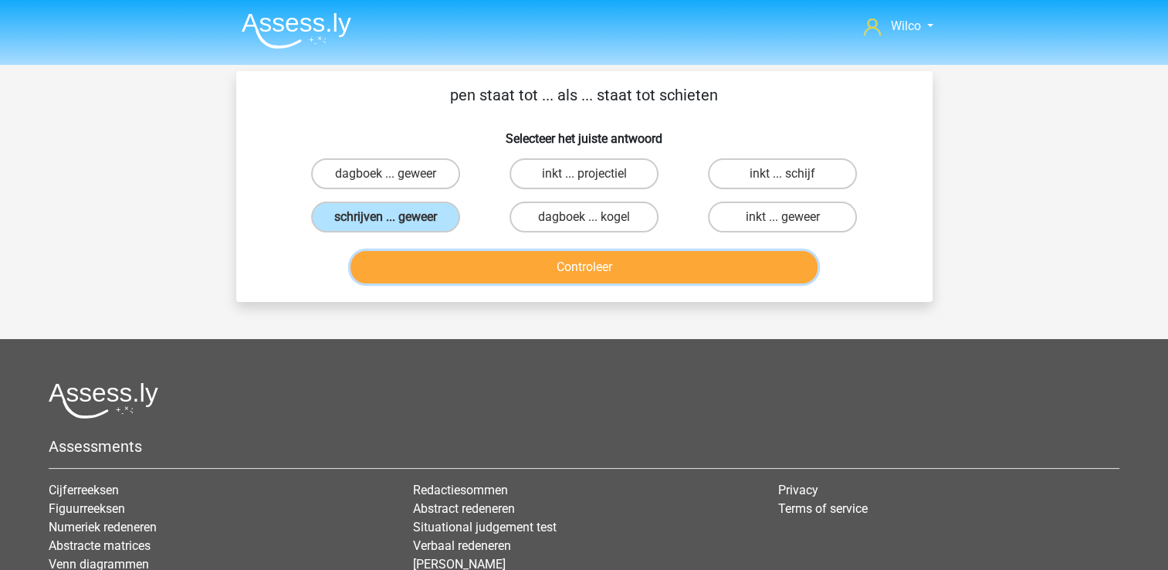
click at [438, 262] on button "Controleer" at bounding box center [583, 267] width 467 height 32
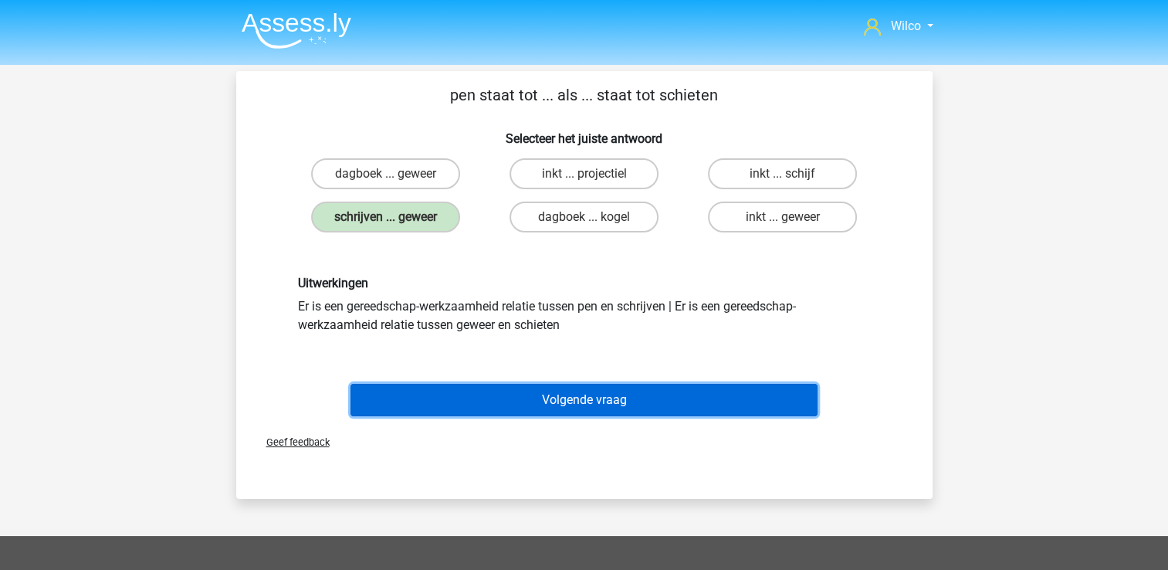
click at [523, 388] on button "Volgende vraag" at bounding box center [583, 400] width 467 height 32
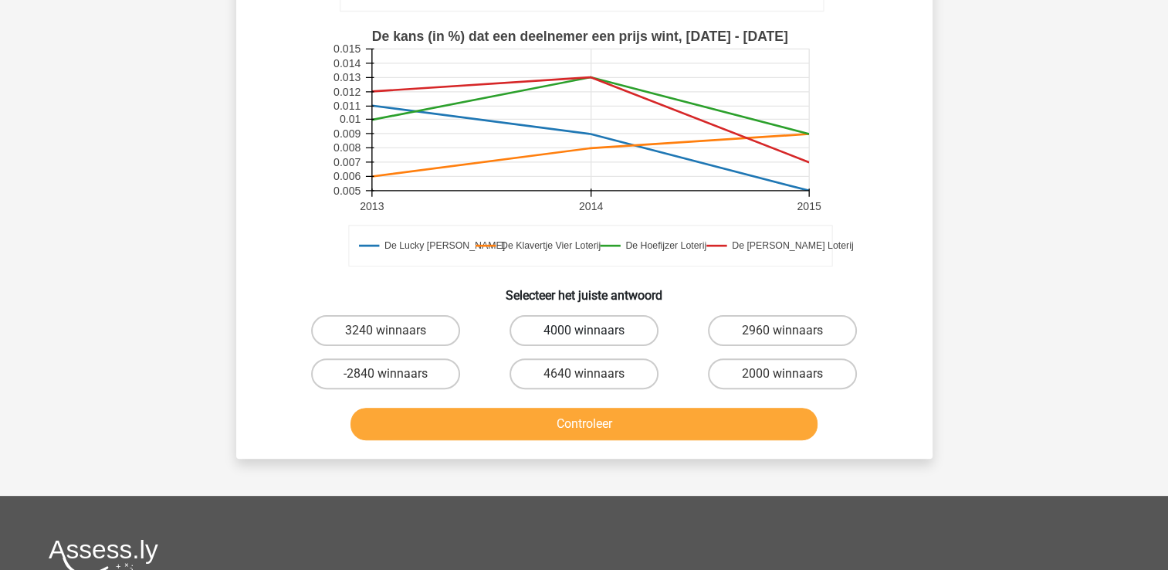
scroll to position [380, 0]
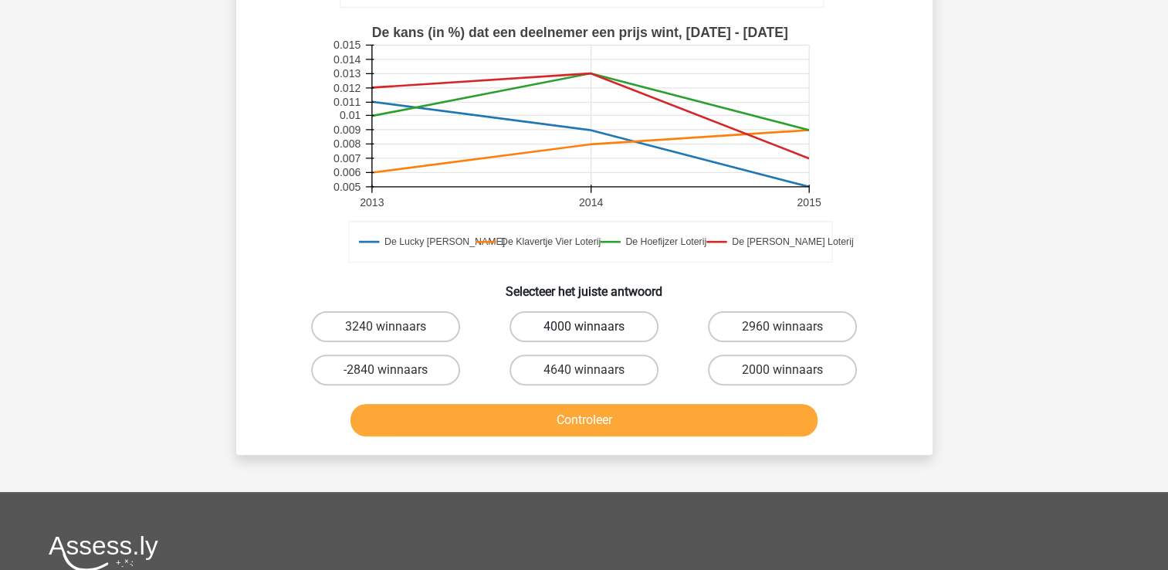
click at [534, 329] on label "4000 winnaars" at bounding box center [583, 326] width 149 height 31
click at [584, 329] on input "4000 winnaars" at bounding box center [589, 332] width 10 height 10
radio input "true"
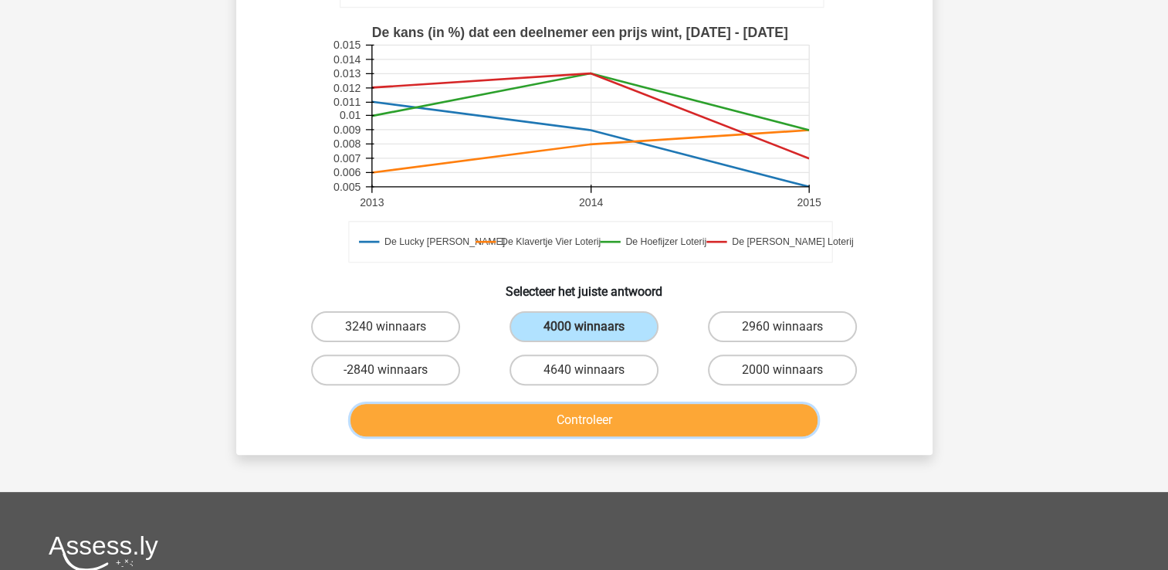
click at [568, 416] on button "Controleer" at bounding box center [583, 420] width 467 height 32
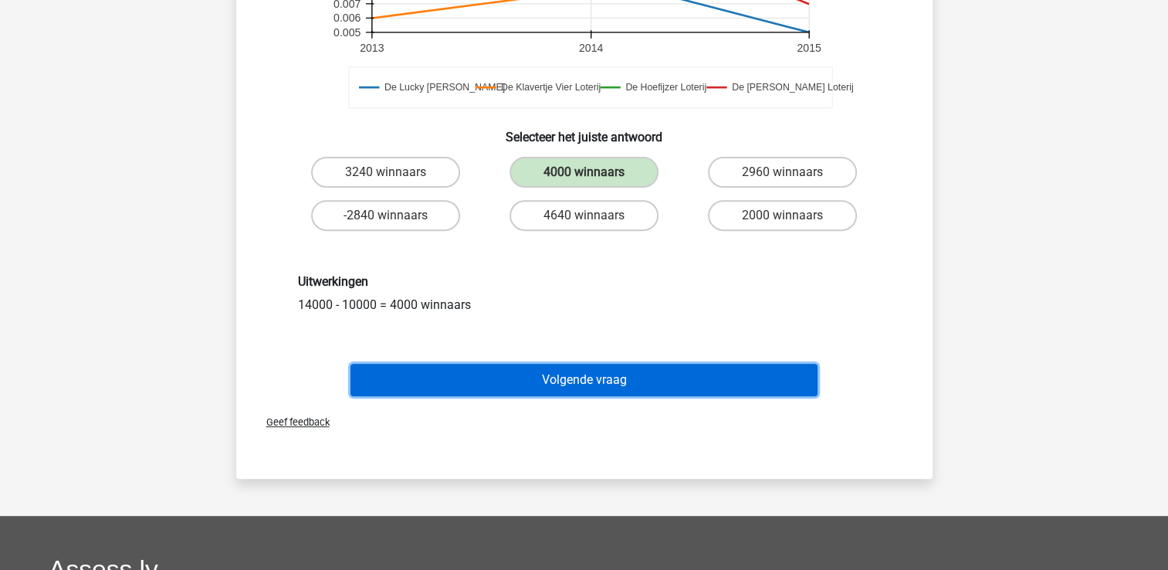
click at [618, 381] on button "Volgende vraag" at bounding box center [583, 380] width 467 height 32
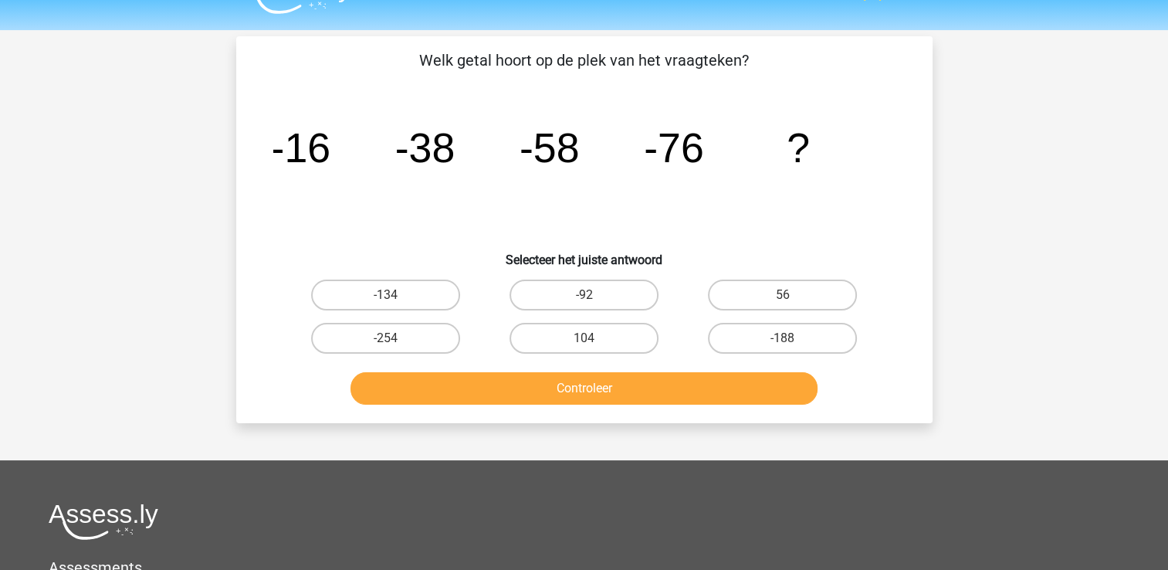
scroll to position [0, 0]
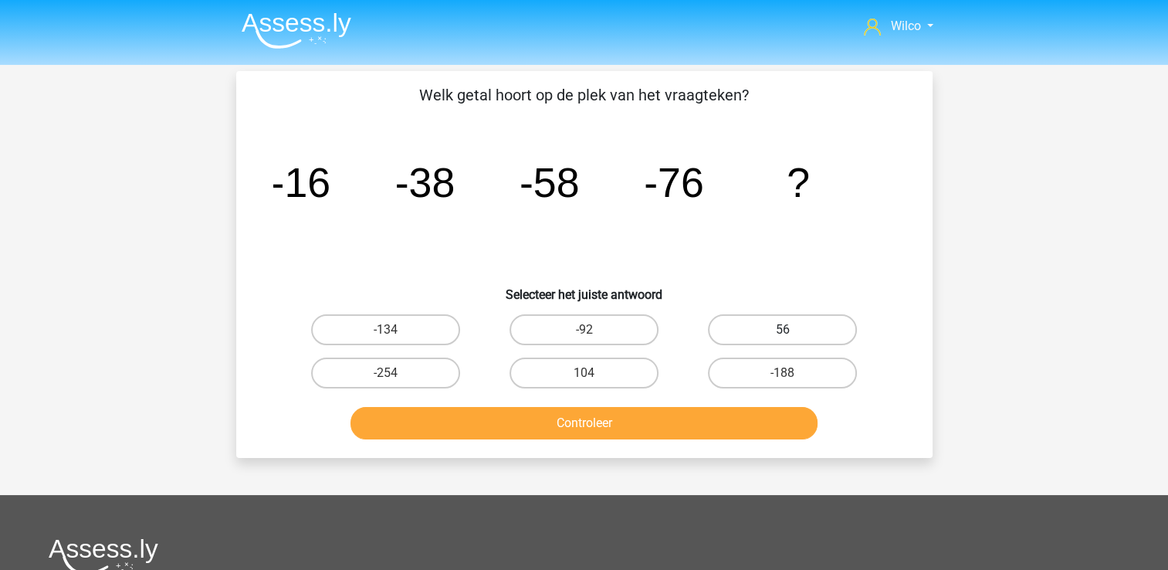
click at [796, 337] on label "56" at bounding box center [782, 329] width 149 height 31
click at [793, 337] on input "56" at bounding box center [788, 335] width 10 height 10
radio input "true"
click at [557, 326] on label "-92" at bounding box center [583, 329] width 149 height 31
click at [584, 330] on input "-92" at bounding box center [589, 335] width 10 height 10
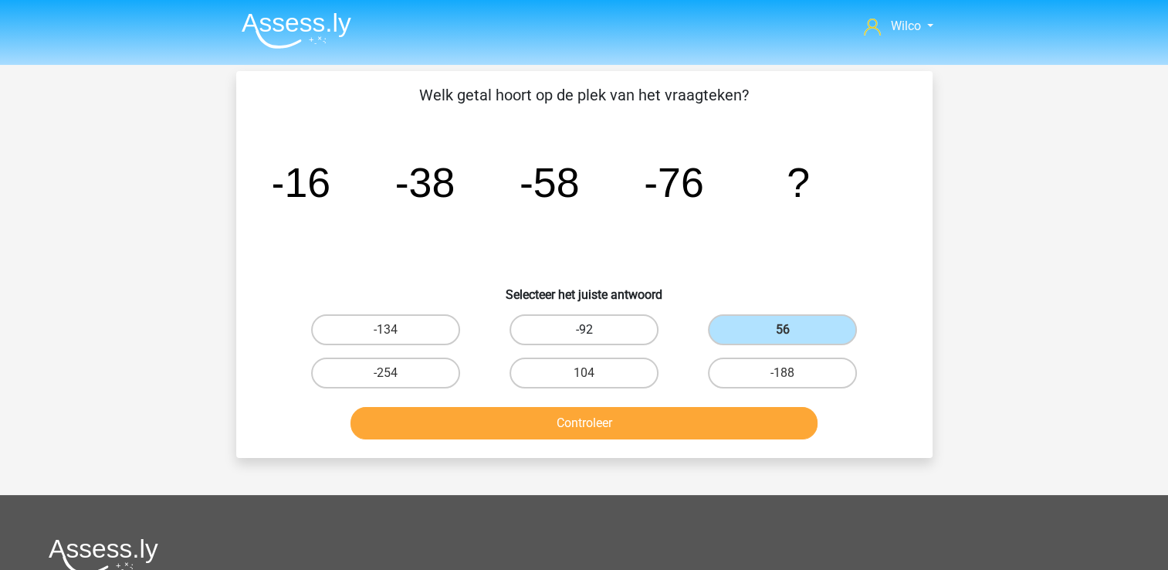
radio input "true"
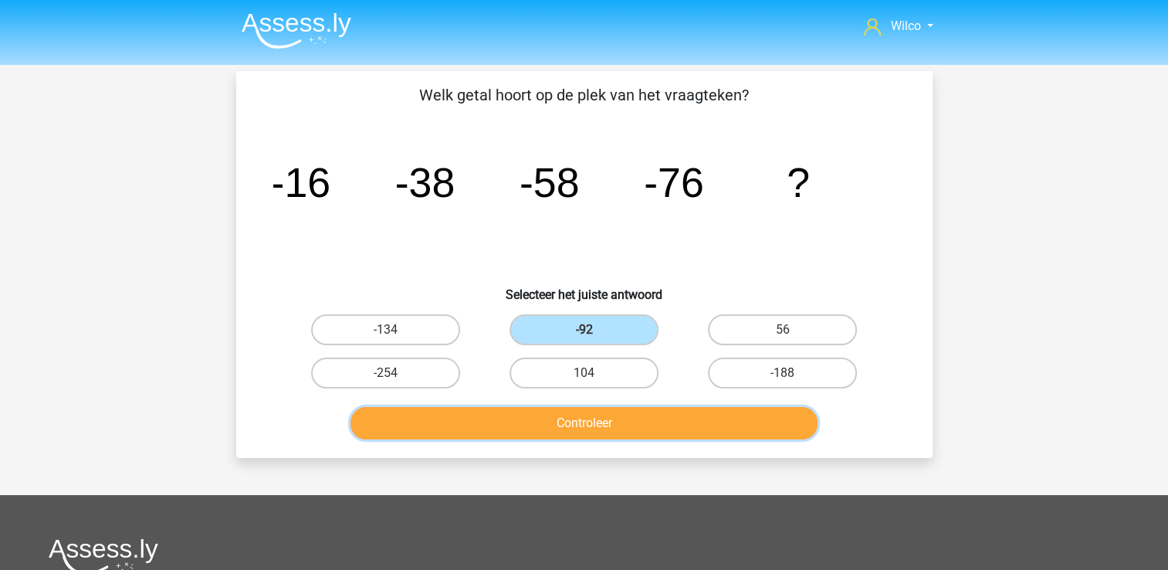
click at [562, 413] on button "Controleer" at bounding box center [583, 423] width 467 height 32
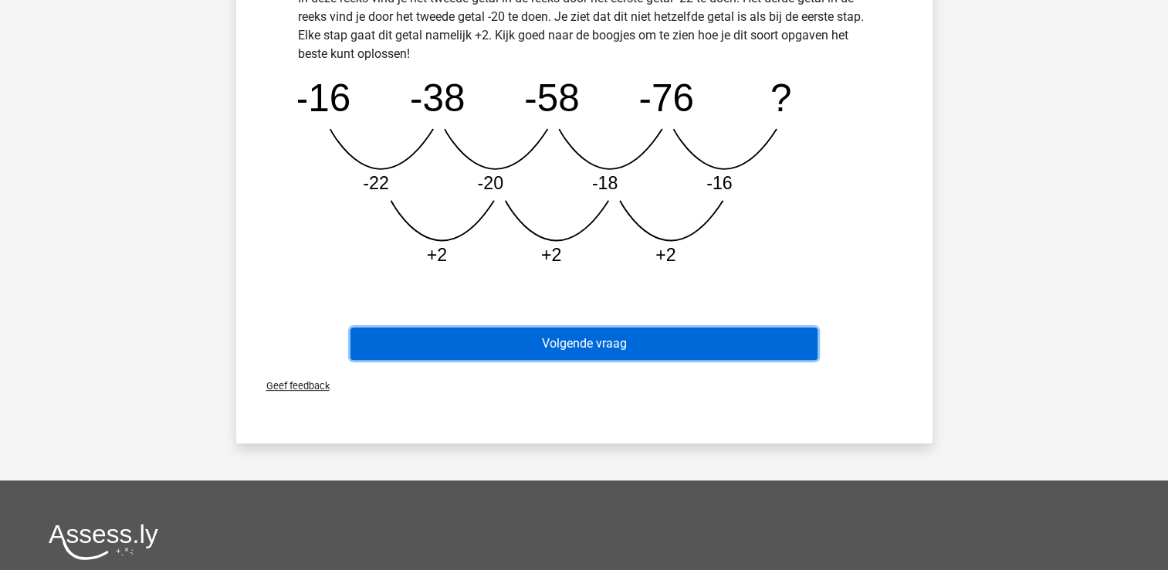
click at [617, 346] on button "Volgende vraag" at bounding box center [583, 343] width 467 height 32
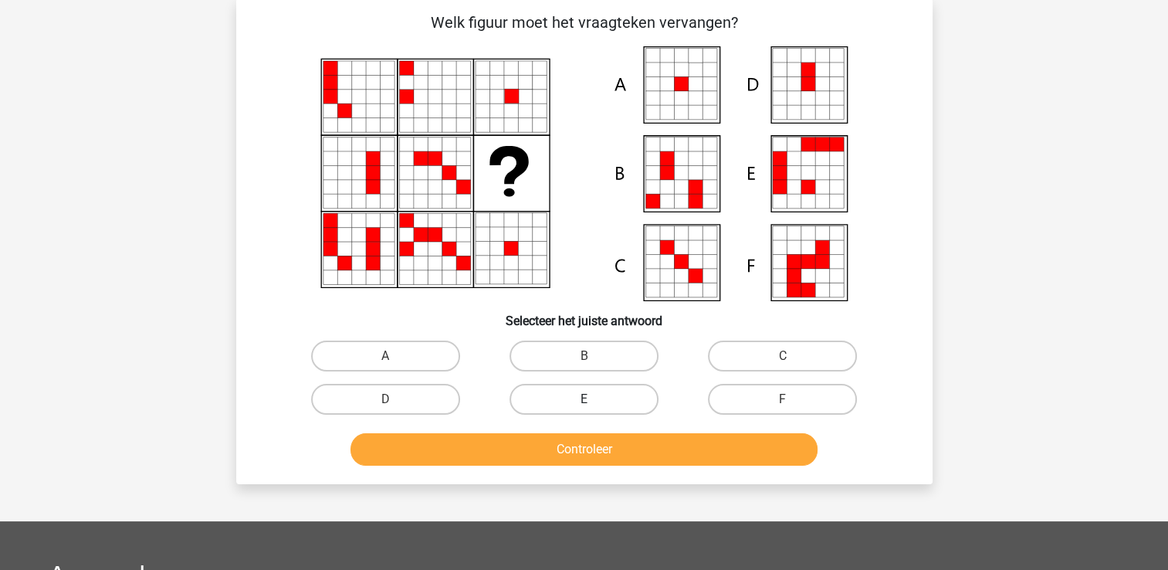
scroll to position [71, 0]
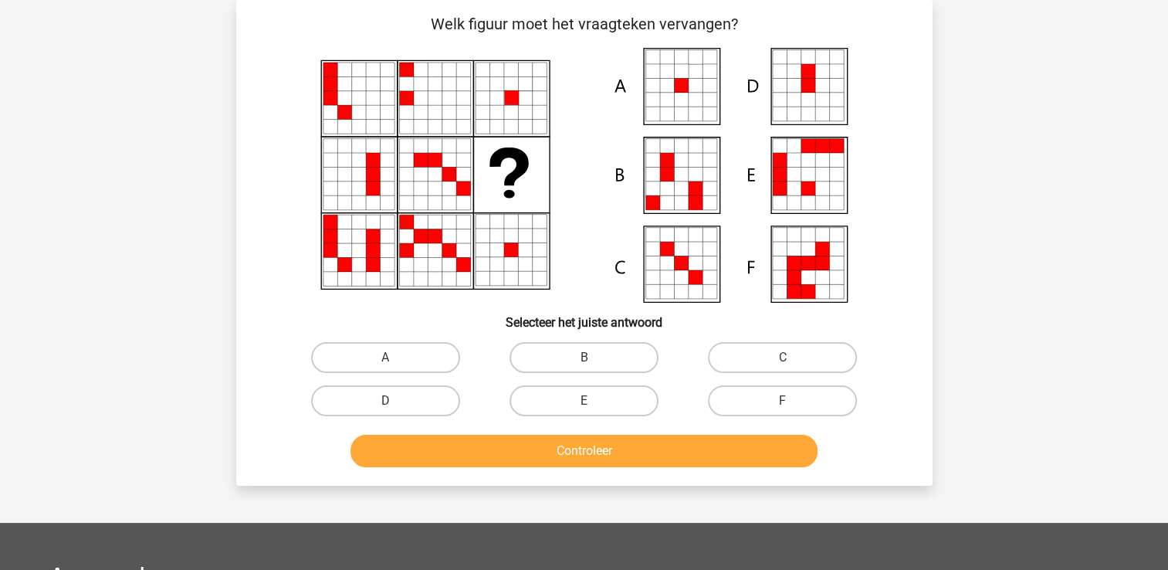
click at [676, 260] on icon at bounding box center [681, 263] width 14 height 14
click at [664, 90] on icon at bounding box center [667, 86] width 14 height 14
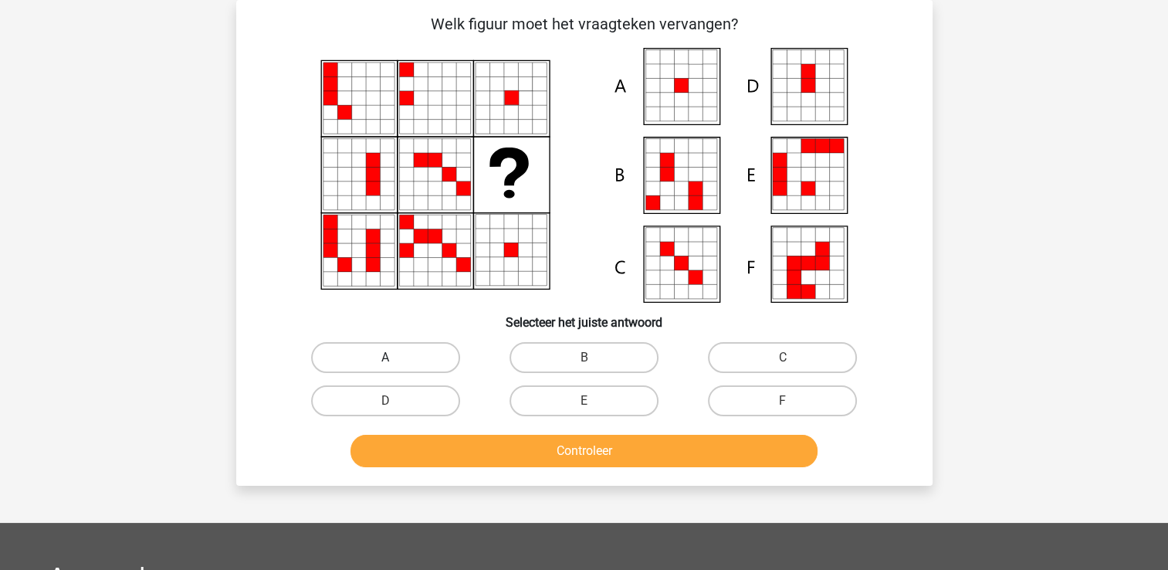
click at [429, 347] on label "A" at bounding box center [385, 357] width 149 height 31
click at [395, 357] on input "A" at bounding box center [390, 362] width 10 height 10
radio input "true"
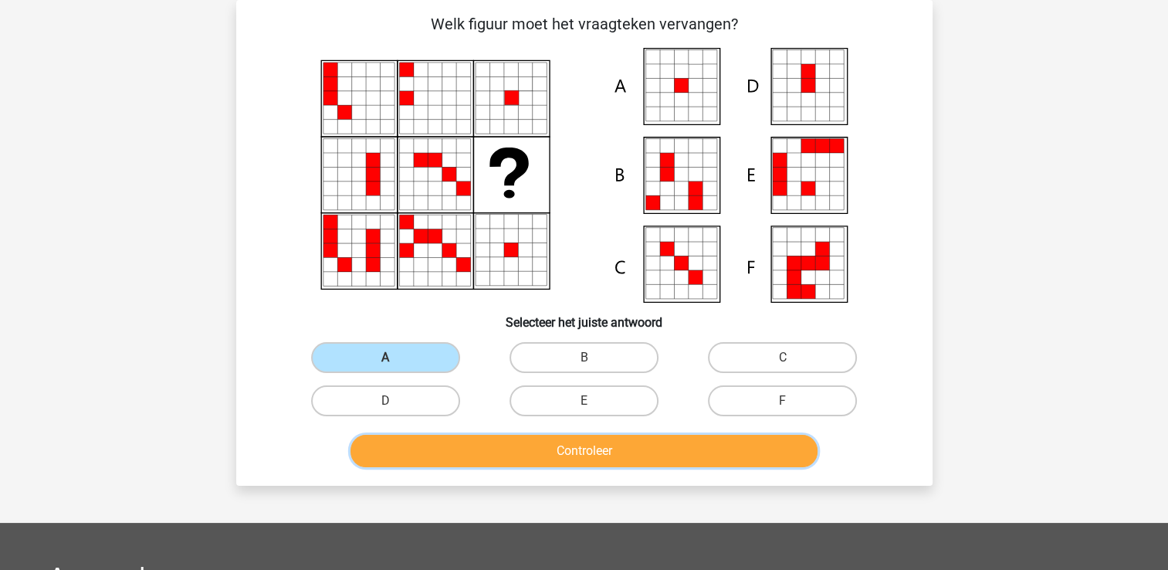
click at [584, 462] on button "Controleer" at bounding box center [583, 451] width 467 height 32
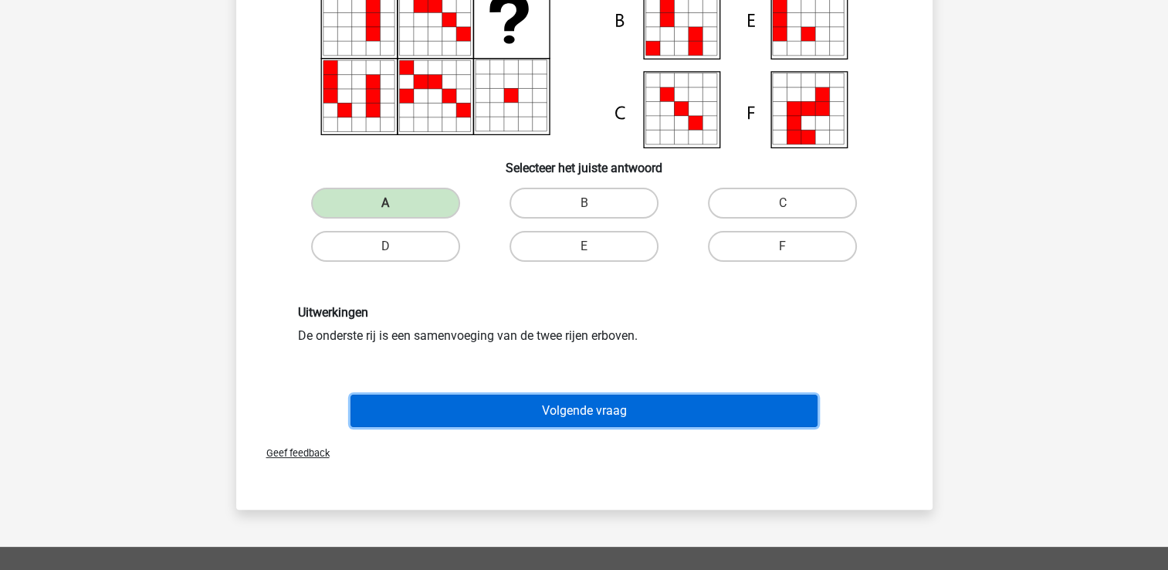
click at [604, 421] on button "Volgende vraag" at bounding box center [583, 410] width 467 height 32
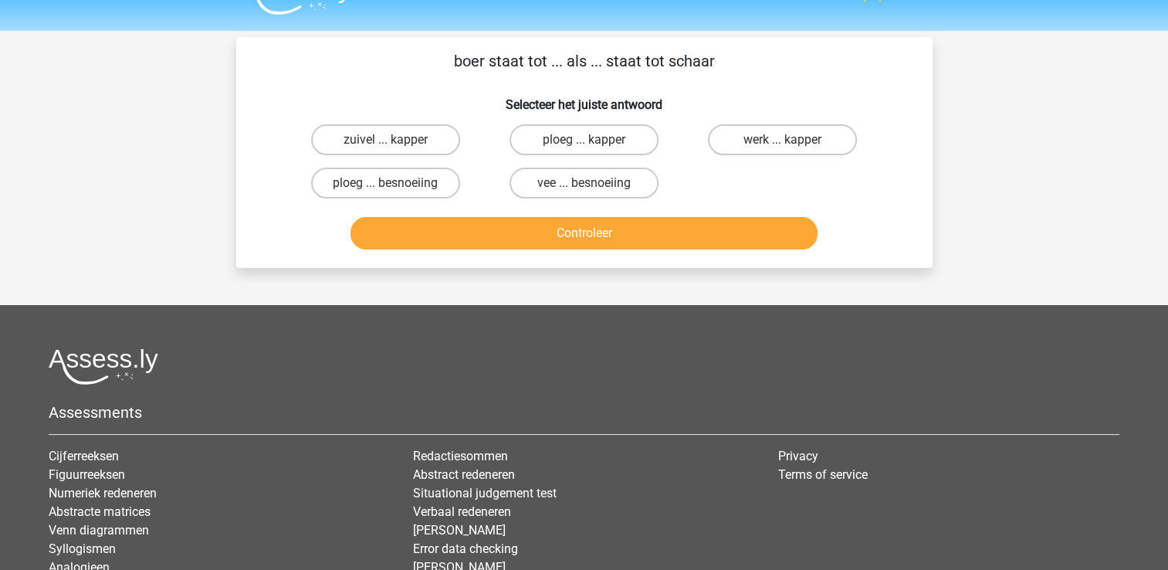
scroll to position [0, 0]
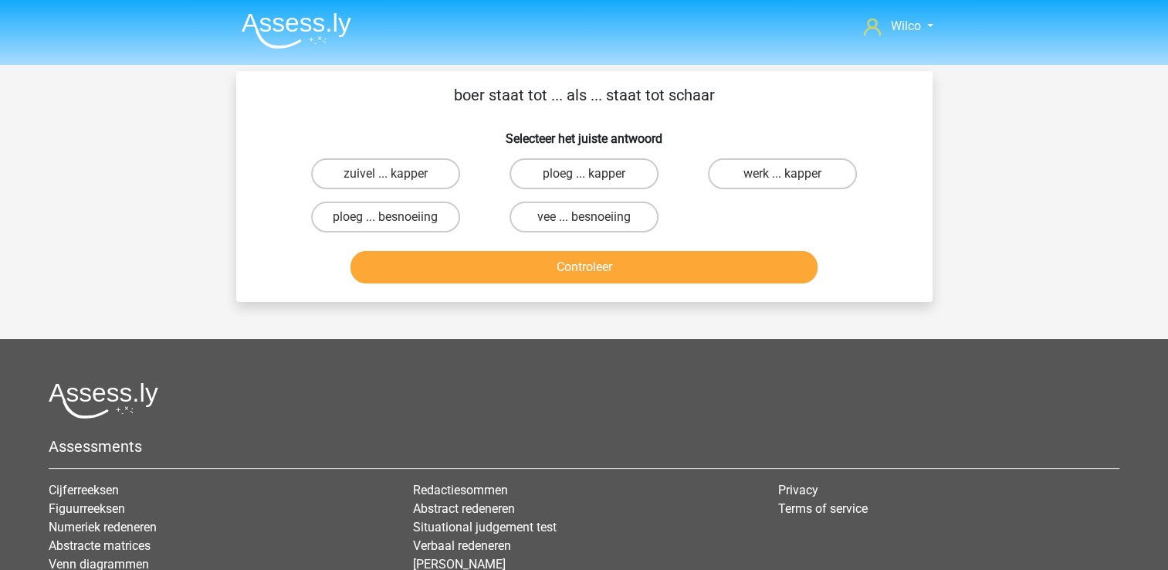
click at [601, 102] on p "boer staat tot ... als ... staat tot schaar" at bounding box center [584, 94] width 647 height 23
drag, startPoint x: 601, startPoint y: 102, endPoint x: 576, endPoint y: 125, distance: 34.4
click at [576, 125] on h6 "Selecteer het juiste antwoord" at bounding box center [584, 132] width 647 height 27
click at [725, 166] on label "werk ... kapper" at bounding box center [782, 173] width 149 height 31
click at [783, 174] on input "werk ... kapper" at bounding box center [788, 179] width 10 height 10
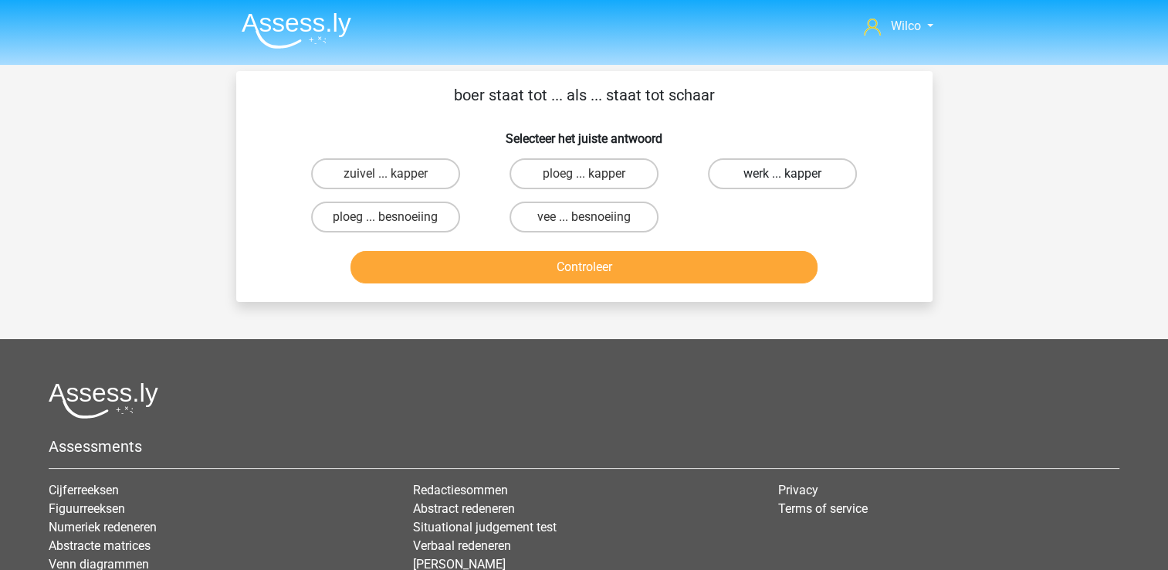
radio input "true"
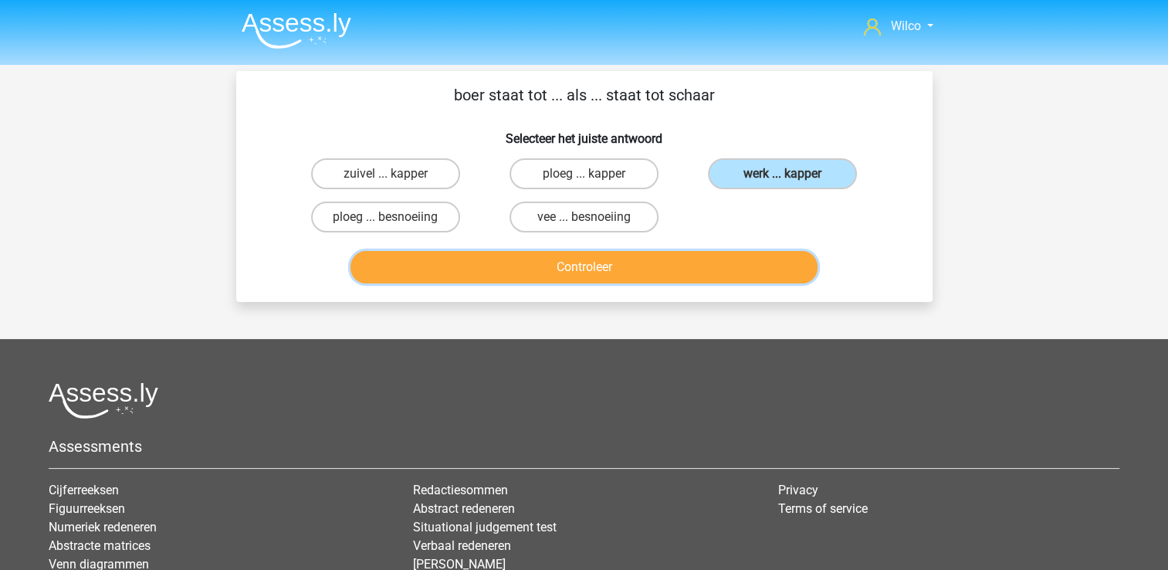
click at [598, 279] on button "Controleer" at bounding box center [583, 267] width 467 height 32
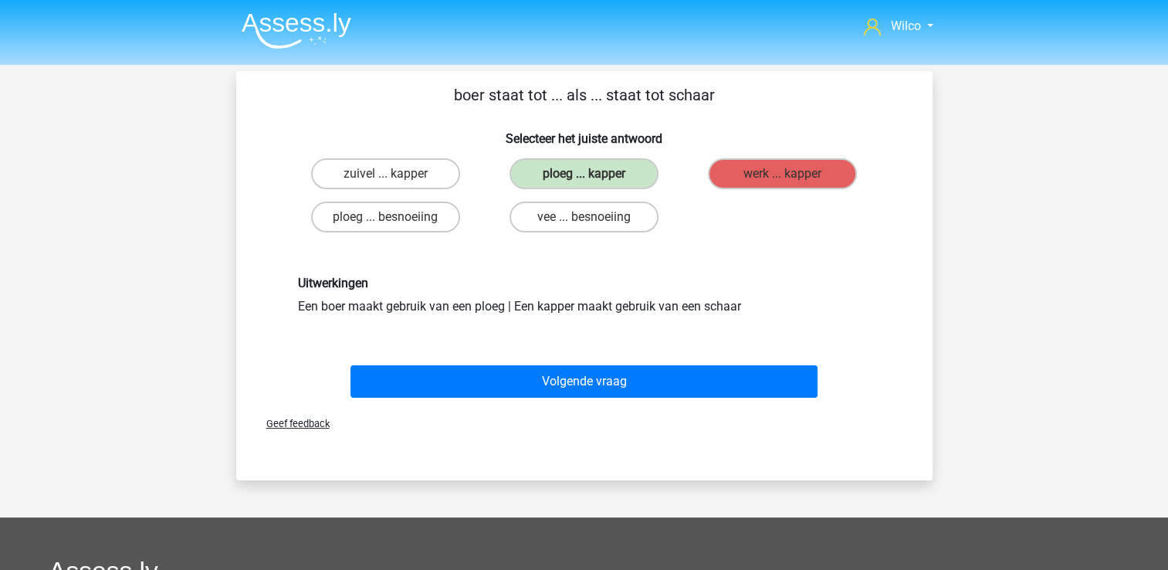
click at [567, 361] on div "Volgende vraag" at bounding box center [584, 378] width 647 height 51
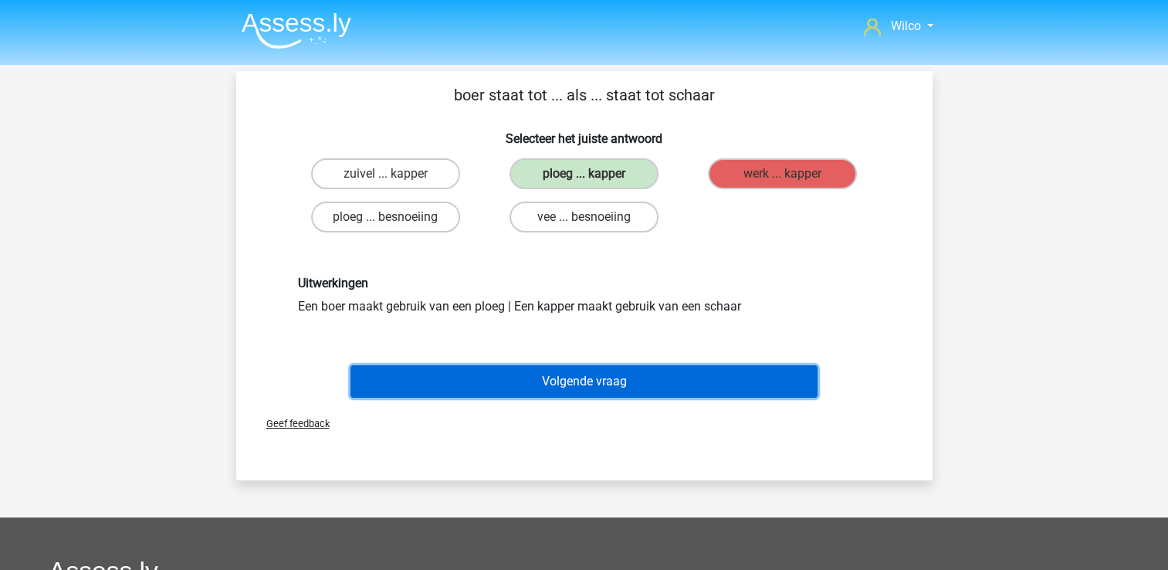
click at [560, 377] on button "Volgende vraag" at bounding box center [583, 381] width 467 height 32
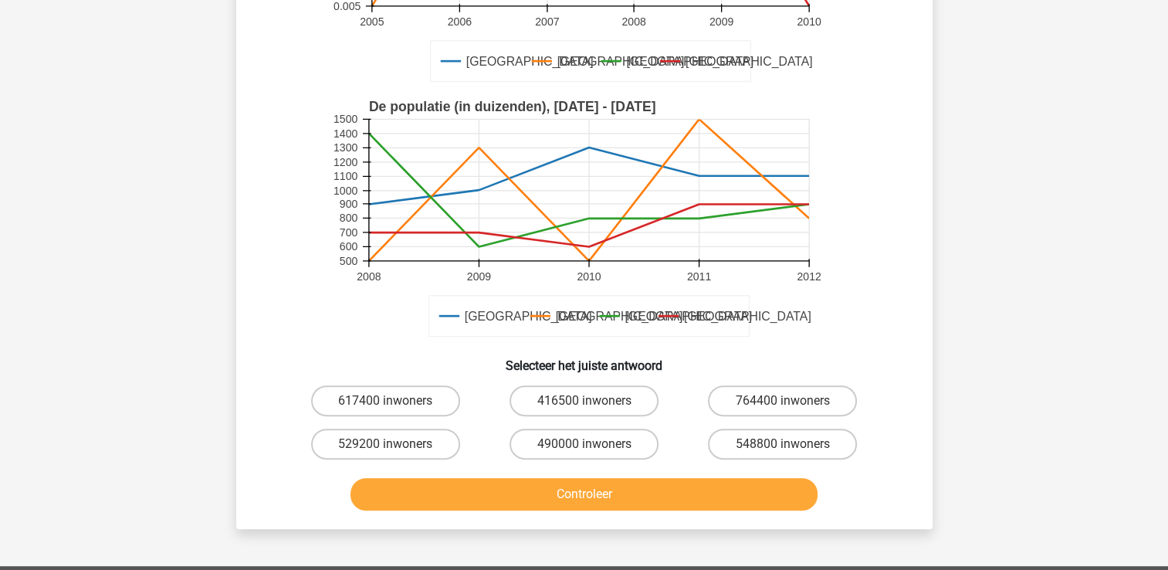
scroll to position [380, 0]
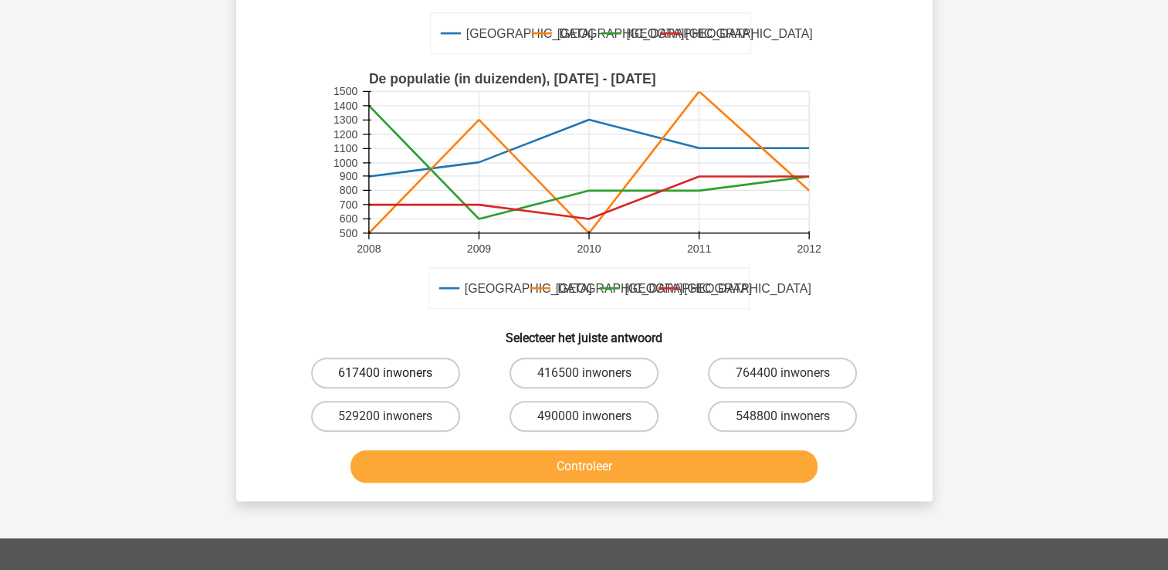
click at [412, 357] on label "617400 inwoners" at bounding box center [385, 372] width 149 height 31
click at [395, 373] on input "617400 inwoners" at bounding box center [390, 378] width 10 height 10
radio input "true"
click at [463, 450] on button "Controleer" at bounding box center [583, 466] width 467 height 32
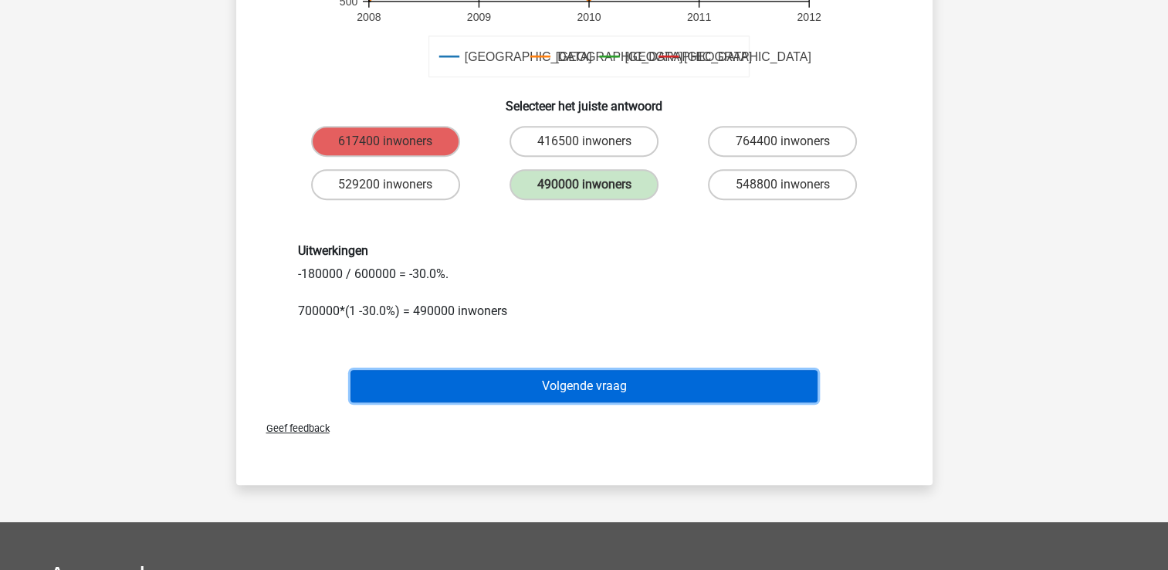
click at [597, 370] on button "Volgende vraag" at bounding box center [583, 386] width 467 height 32
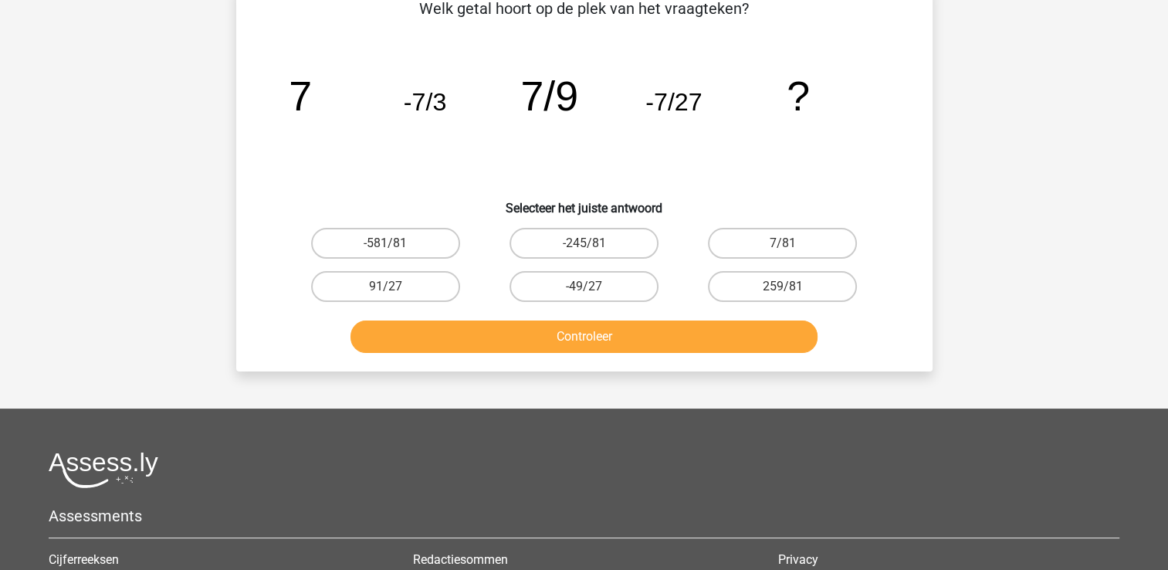
scroll to position [71, 0]
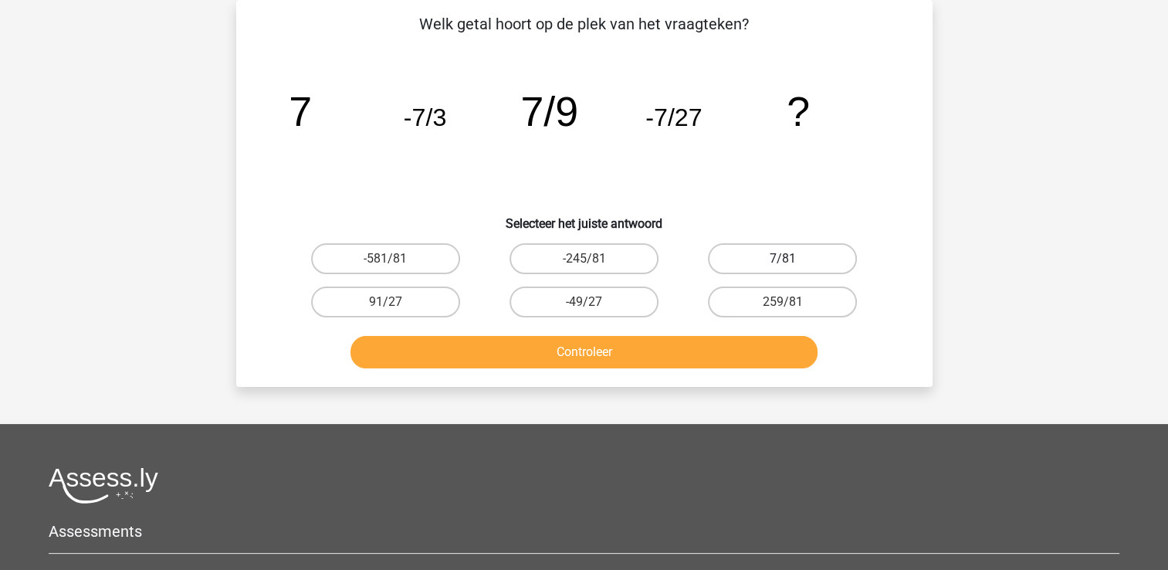
click at [723, 249] on label "7/81" at bounding box center [782, 258] width 149 height 31
click at [783, 259] on input "7/81" at bounding box center [788, 264] width 10 height 10
radio input "true"
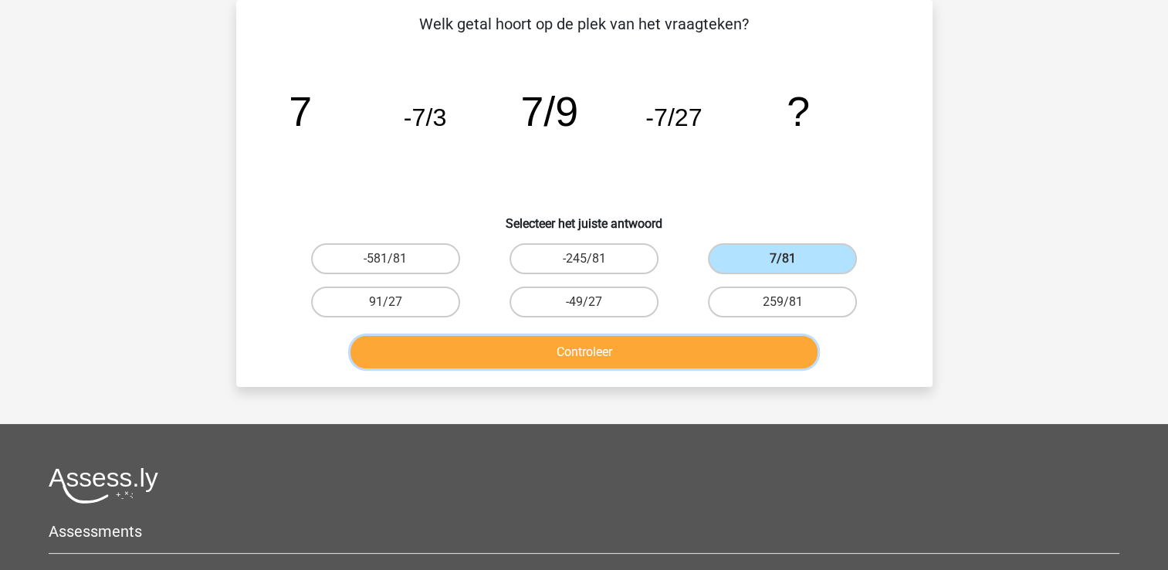
click at [599, 348] on button "Controleer" at bounding box center [583, 352] width 467 height 32
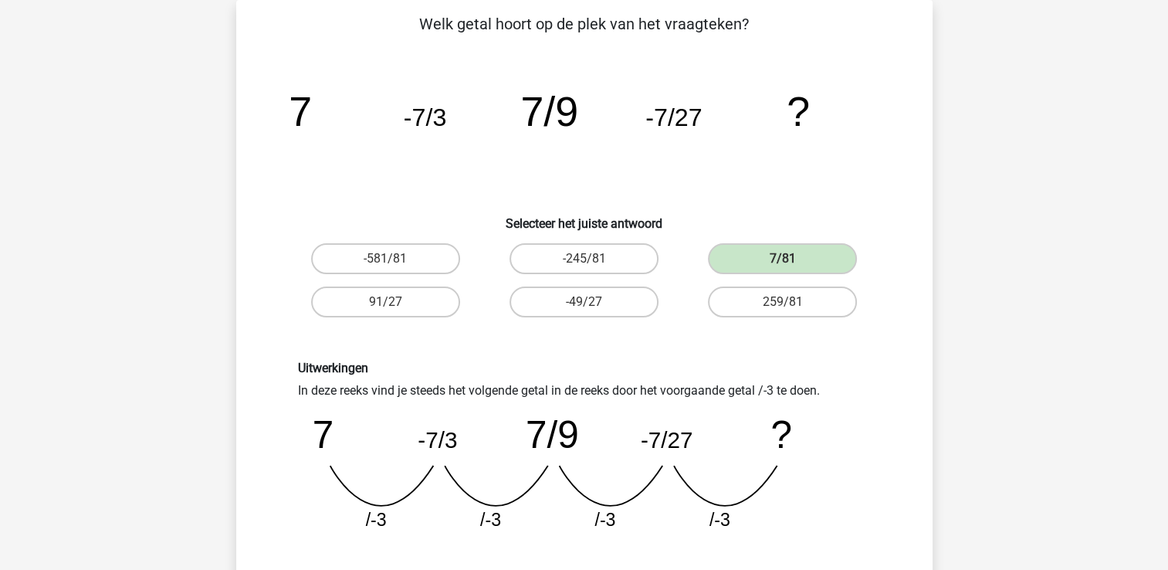
scroll to position [303, 0]
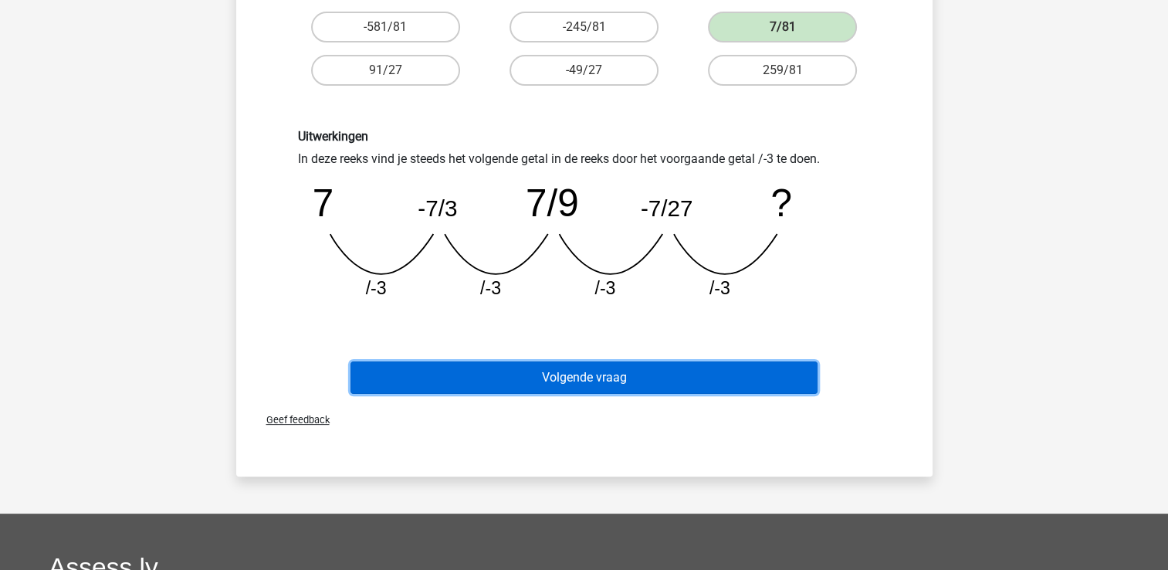
click at [579, 382] on button "Volgende vraag" at bounding box center [583, 377] width 467 height 32
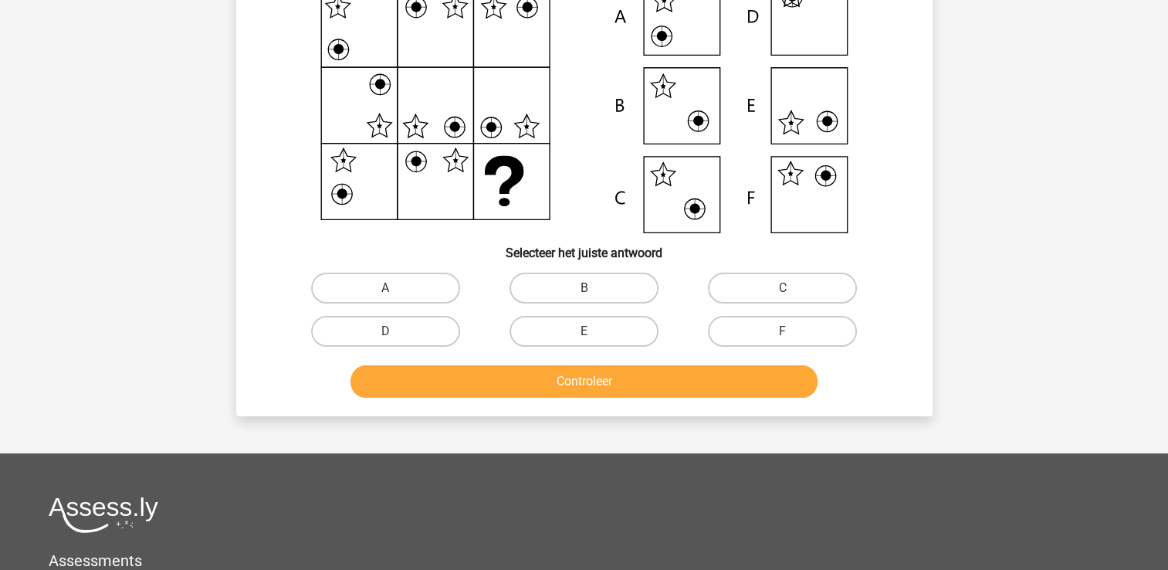
scroll to position [71, 0]
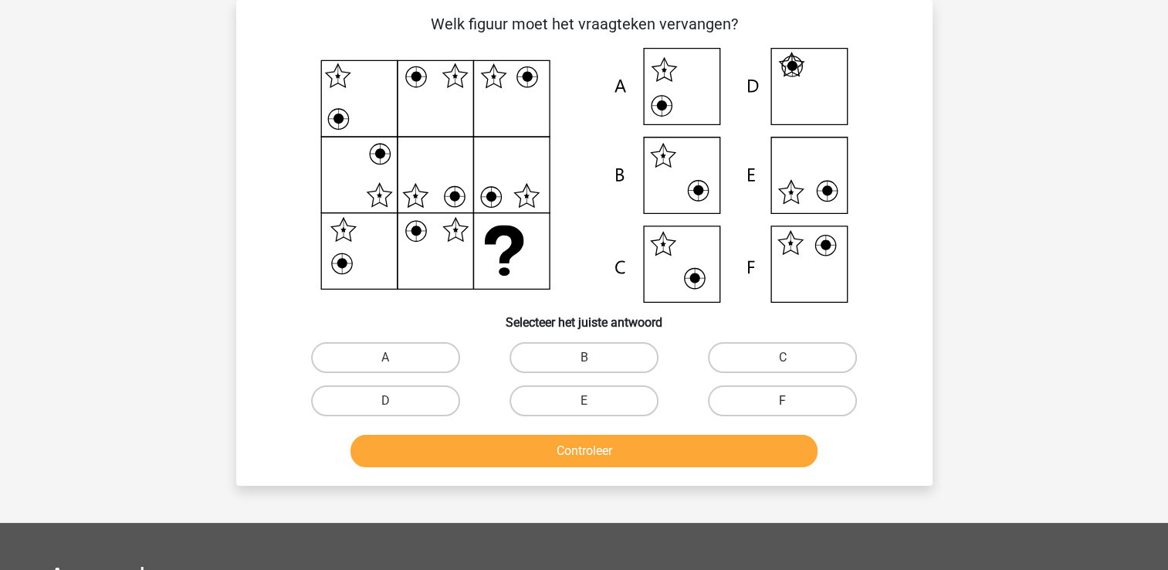
click at [718, 394] on label "F" at bounding box center [782, 400] width 149 height 31
click at [783, 401] on input "F" at bounding box center [788, 406] width 10 height 10
radio input "true"
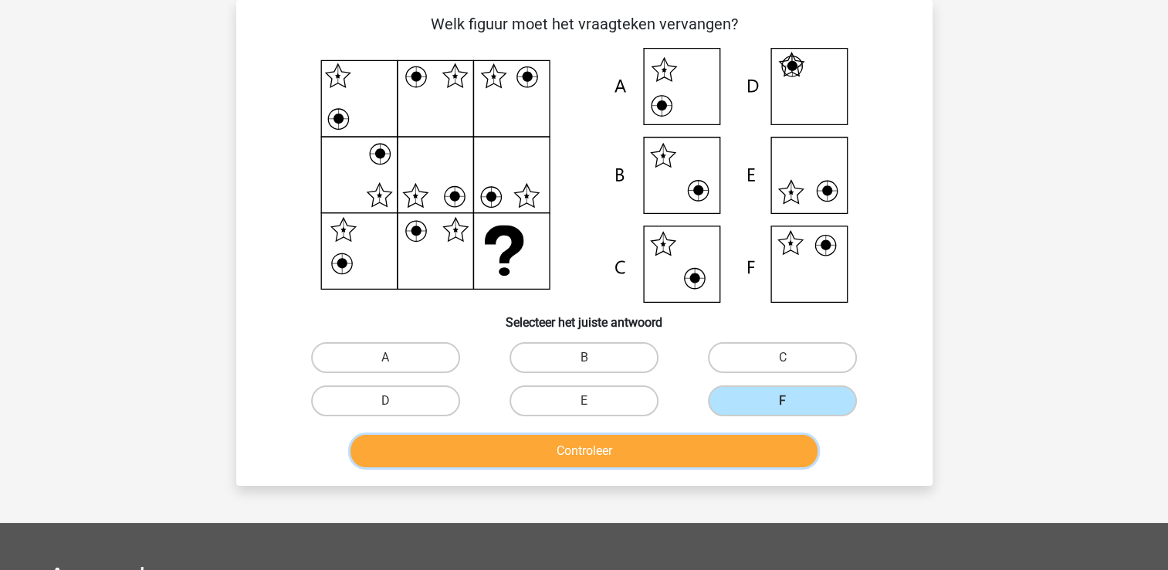
click at [688, 448] on button "Controleer" at bounding box center [583, 451] width 467 height 32
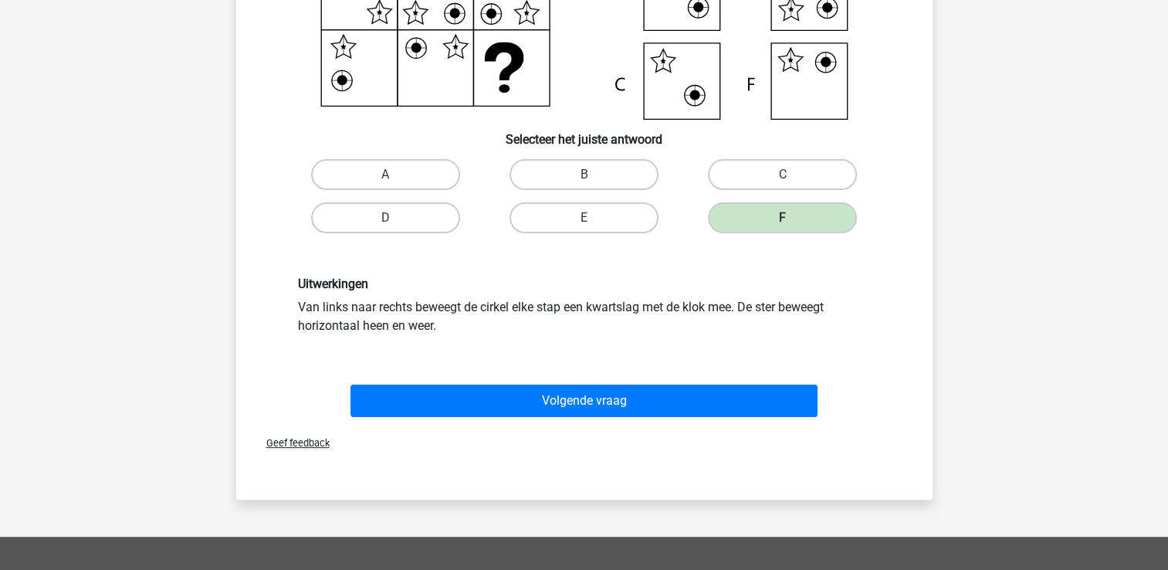
scroll to position [303, 0]
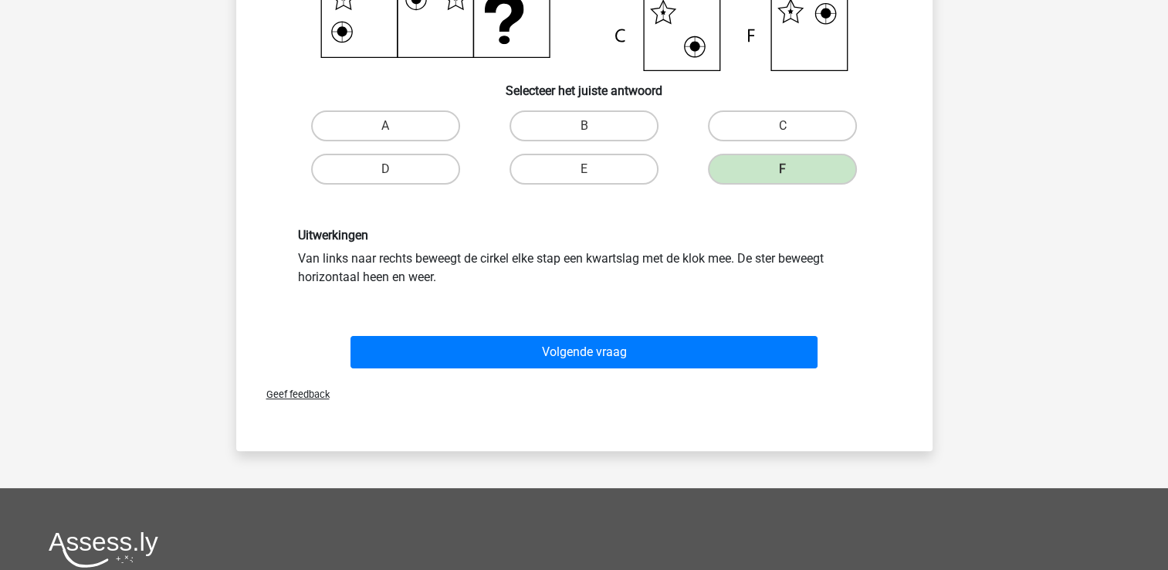
click at [664, 367] on div "Volgende vraag" at bounding box center [584, 355] width 596 height 39
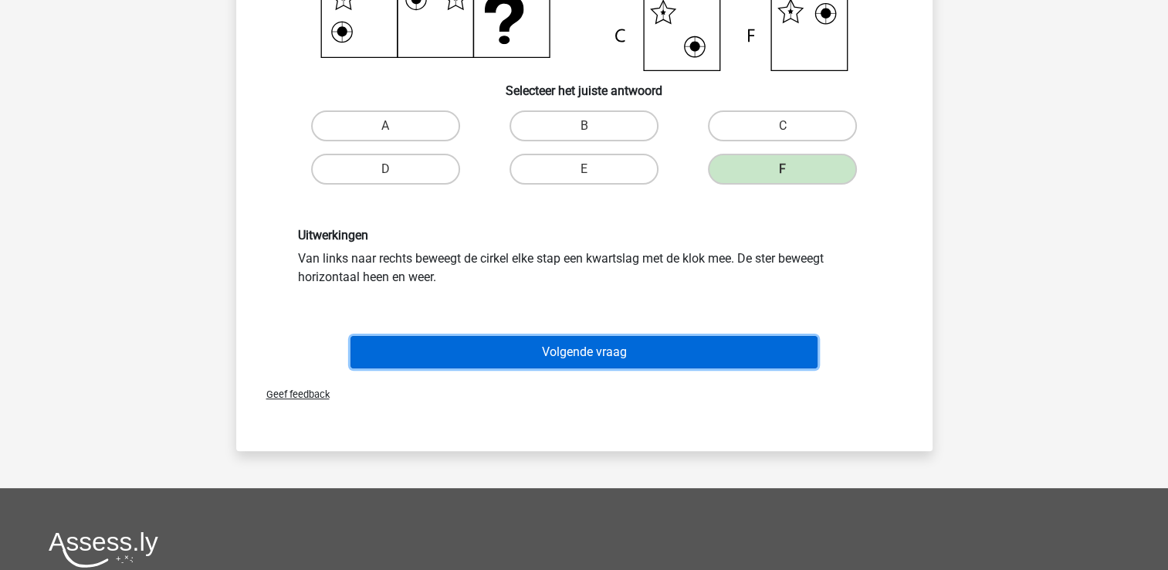
click at [662, 359] on button "Volgende vraag" at bounding box center [583, 352] width 467 height 32
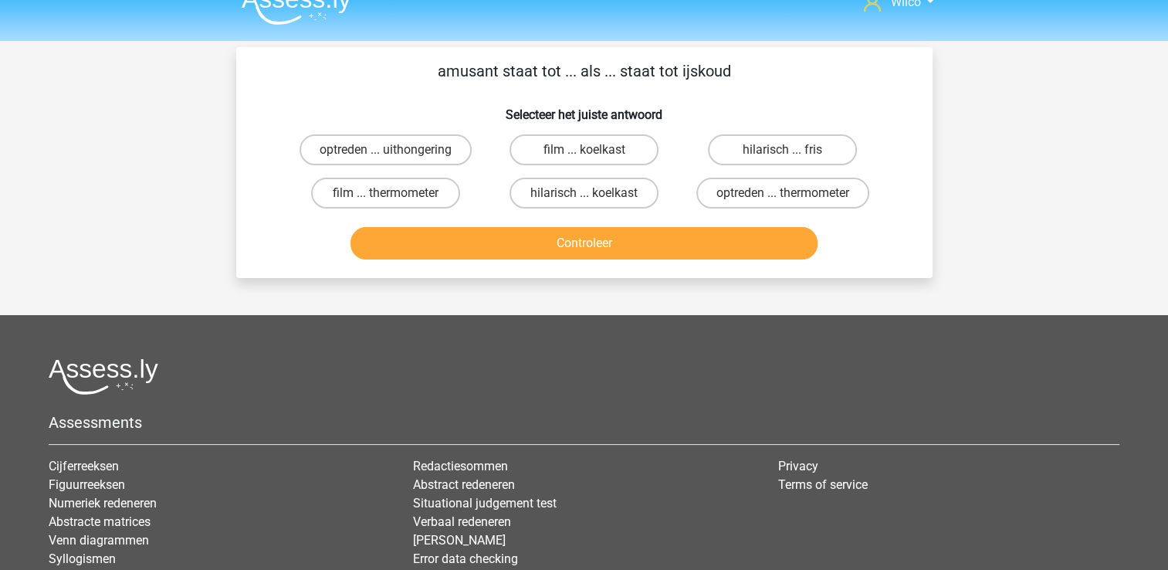
scroll to position [0, 0]
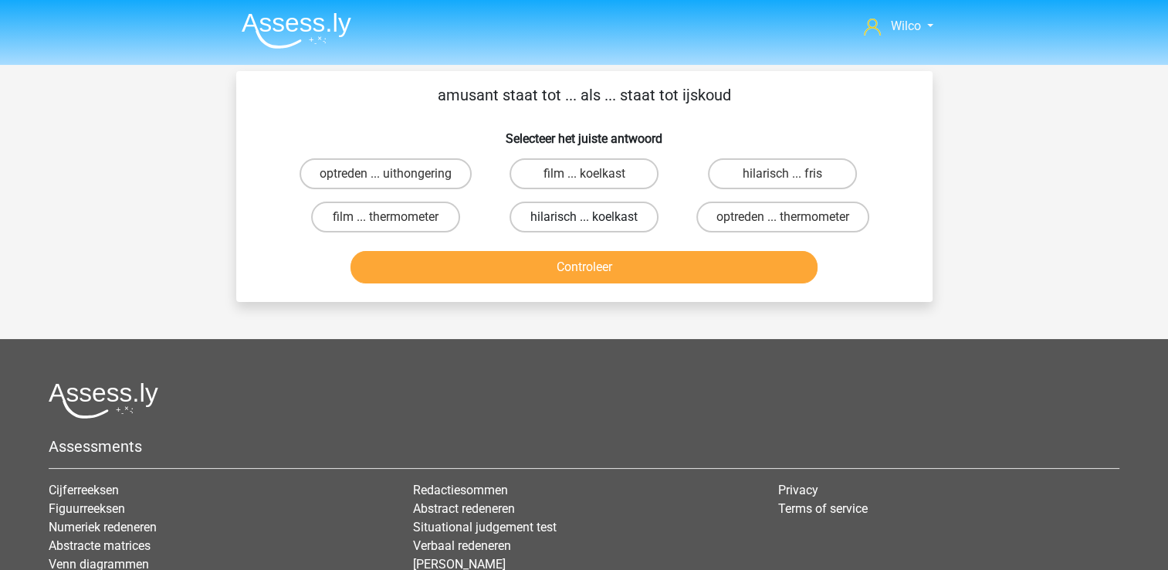
click at [565, 215] on label "hilarisch ... koelkast" at bounding box center [583, 216] width 149 height 31
click at [584, 217] on input "hilarisch ... koelkast" at bounding box center [589, 222] width 10 height 10
radio input "true"
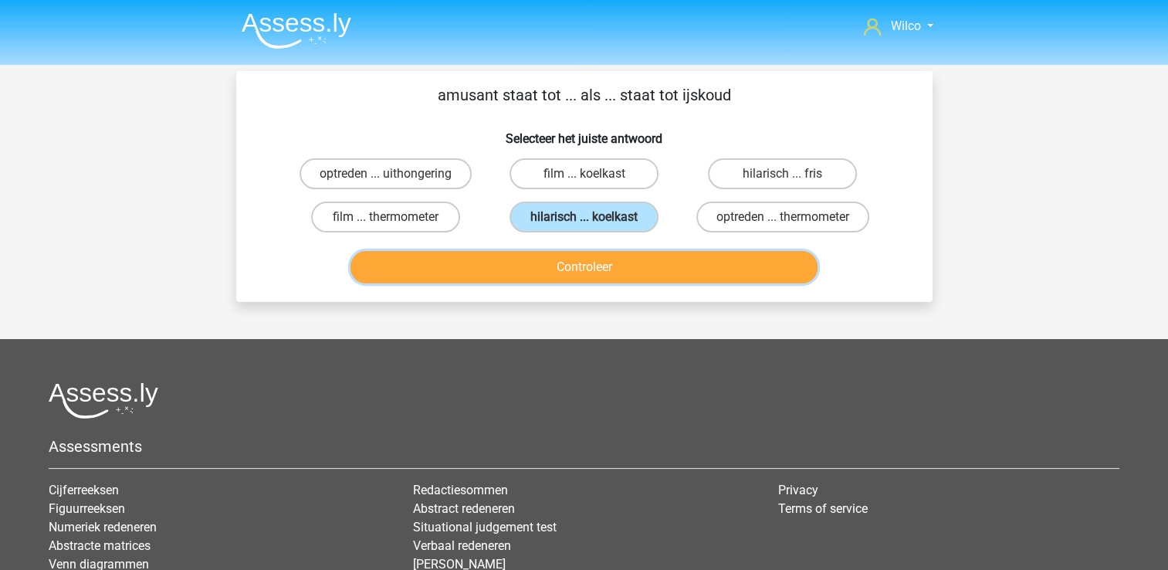
click at [562, 256] on button "Controleer" at bounding box center [583, 267] width 467 height 32
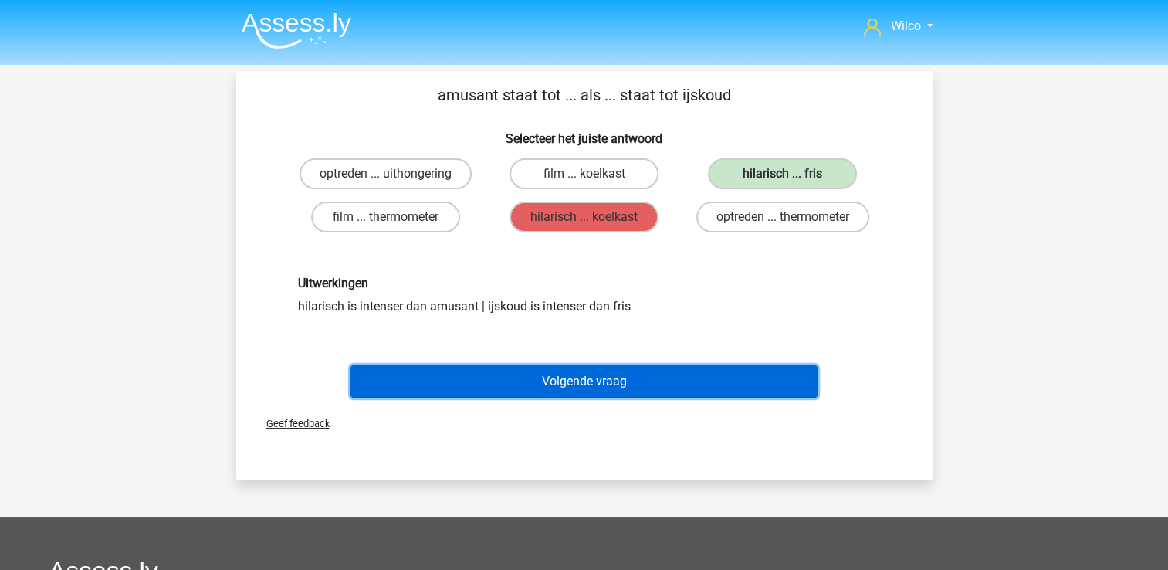
click at [579, 365] on button "Volgende vraag" at bounding box center [583, 381] width 467 height 32
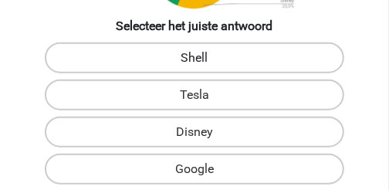
scroll to position [386, 0]
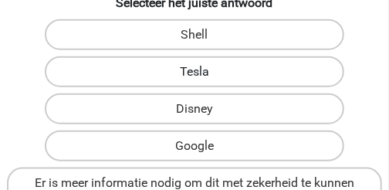
click at [172, 87] on label "Tesla" at bounding box center [195, 71] width 300 height 31
click at [195, 82] on input "Tesla" at bounding box center [200, 77] width 10 height 10
radio input "true"
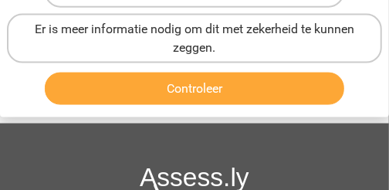
scroll to position [540, 0]
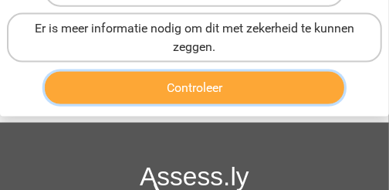
click at [171, 103] on button "Controleer" at bounding box center [195, 88] width 300 height 32
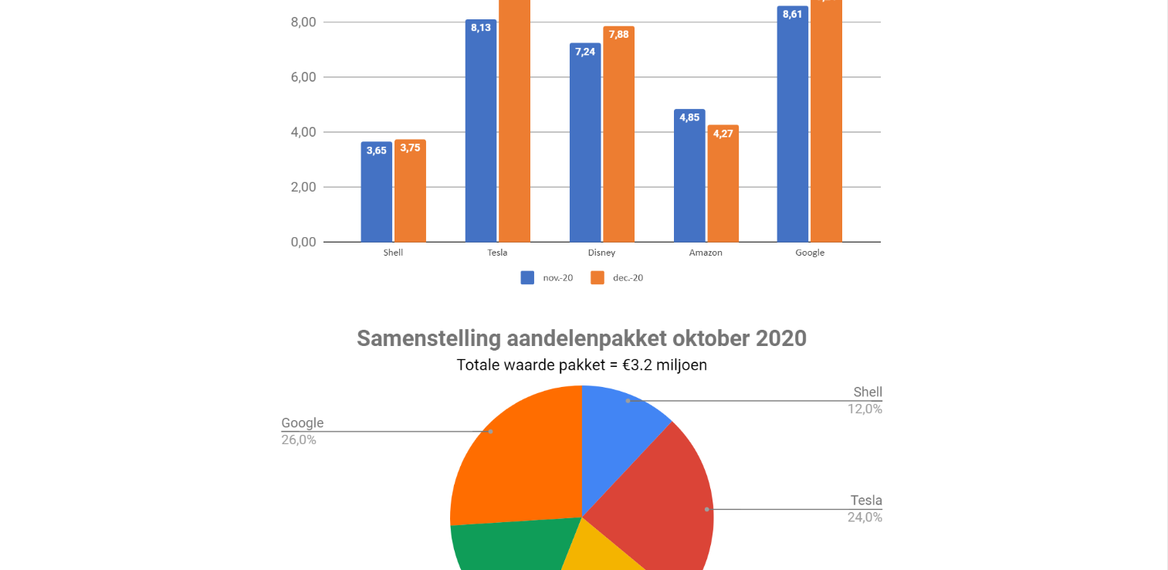
scroll to position [154, 0]
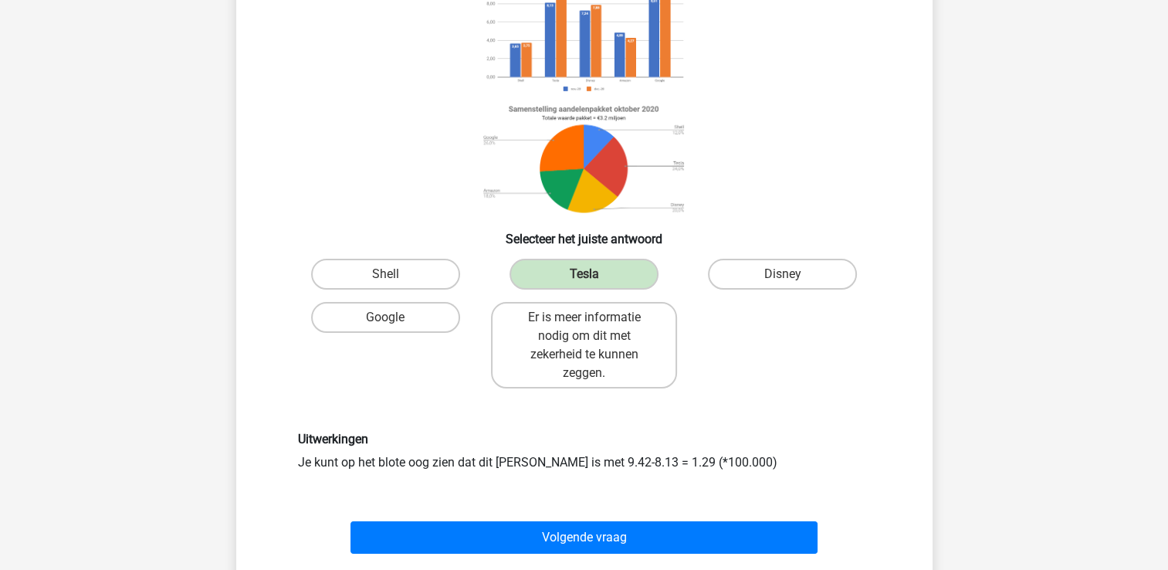
click at [1036, 206] on div "Wilco wilcovdmolen@hotmail.com" at bounding box center [584, 463] width 1168 height 1235
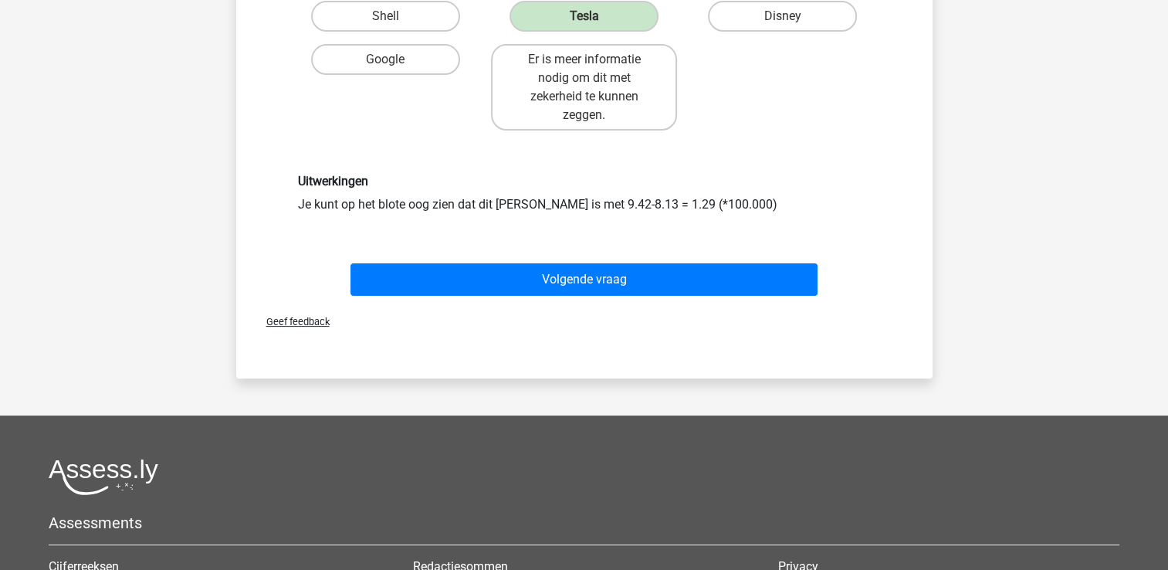
scroll to position [386, 0]
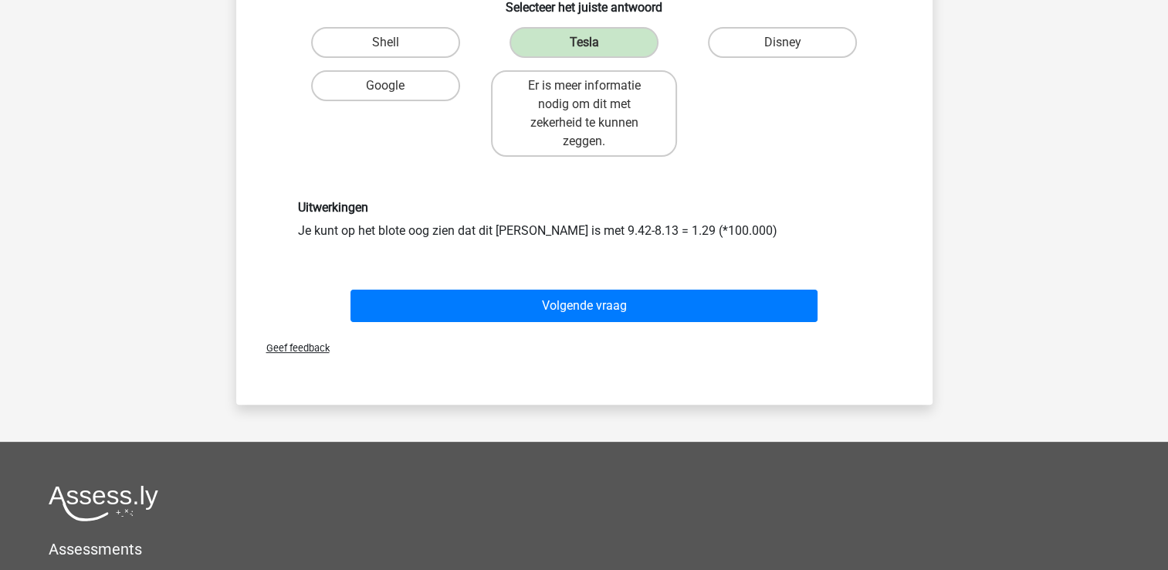
drag, startPoint x: 673, startPoint y: 266, endPoint x: 723, endPoint y: 255, distance: 50.7
click at [723, 255] on div "Uitwerkingen Je kunt op het blote oog zien dat dit Tesla is met 9.42-8.13 = 1.2…" at bounding box center [584, 219] width 647 height 113
drag, startPoint x: 723, startPoint y: 255, endPoint x: 723, endPoint y: 281, distance: 26.3
click at [724, 276] on div "Uitwerkingen Je kunt op het blote oog zien dat dit Tesla is met 9.42-8.13 = 1.2…" at bounding box center [584, 219] width 647 height 113
click at [685, 270] on div "Uitwerkingen Je kunt op het blote oog zien dat dit Tesla is met 9.42-8.13 = 1.2…" at bounding box center [584, 219] width 647 height 113
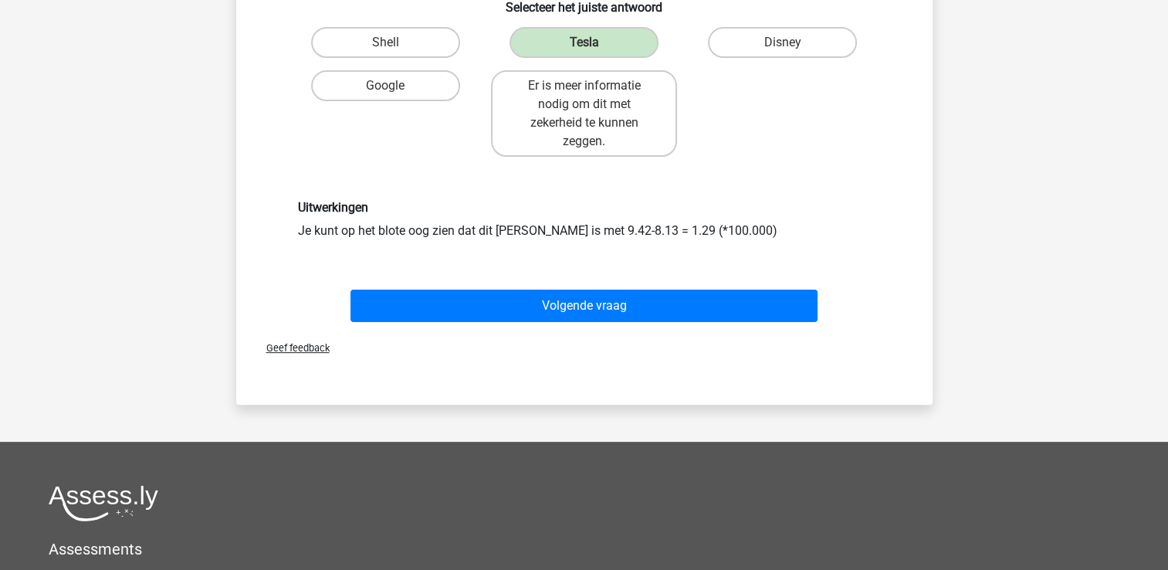
click at [685, 239] on div "Uitwerkingen Je kunt op het blote oog zien dat dit Tesla is met 9.42-8.13 = 1.2…" at bounding box center [584, 219] width 596 height 39
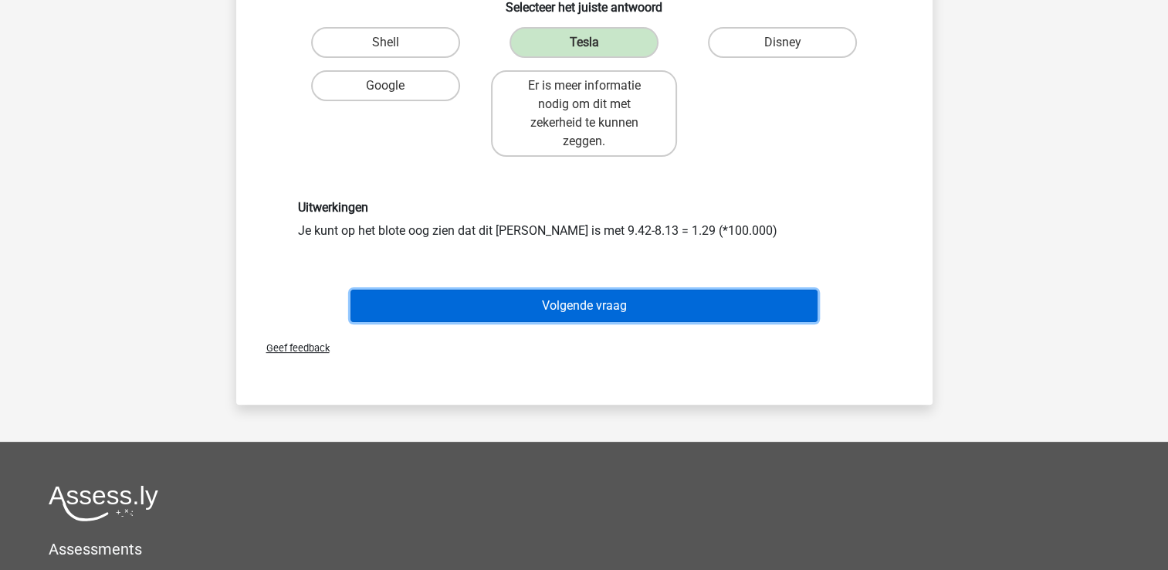
click at [630, 322] on button "Volgende vraag" at bounding box center [583, 305] width 467 height 32
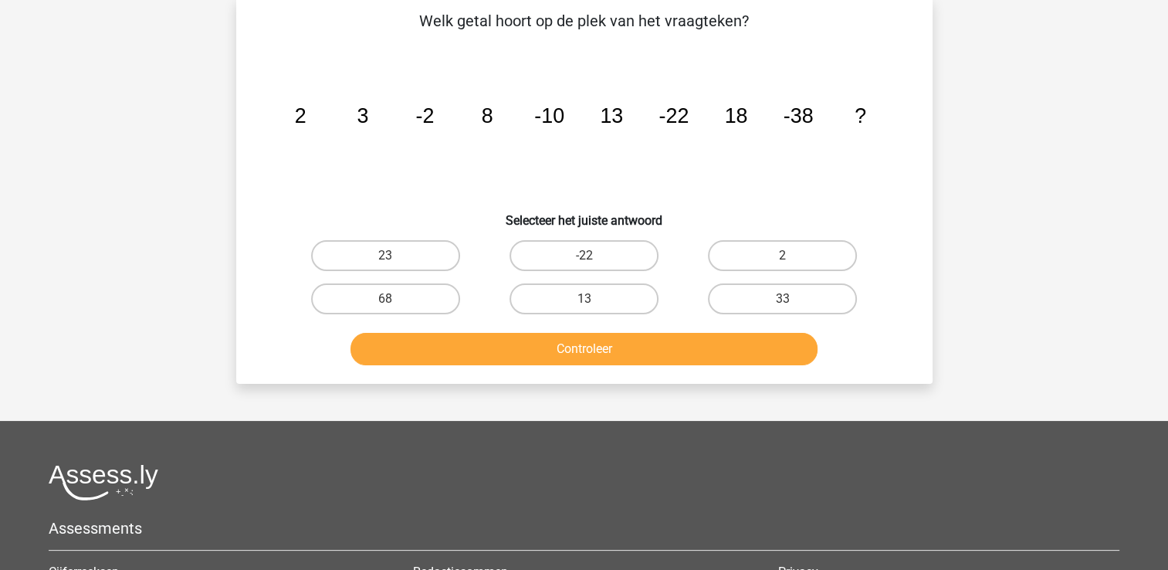
scroll to position [71, 0]
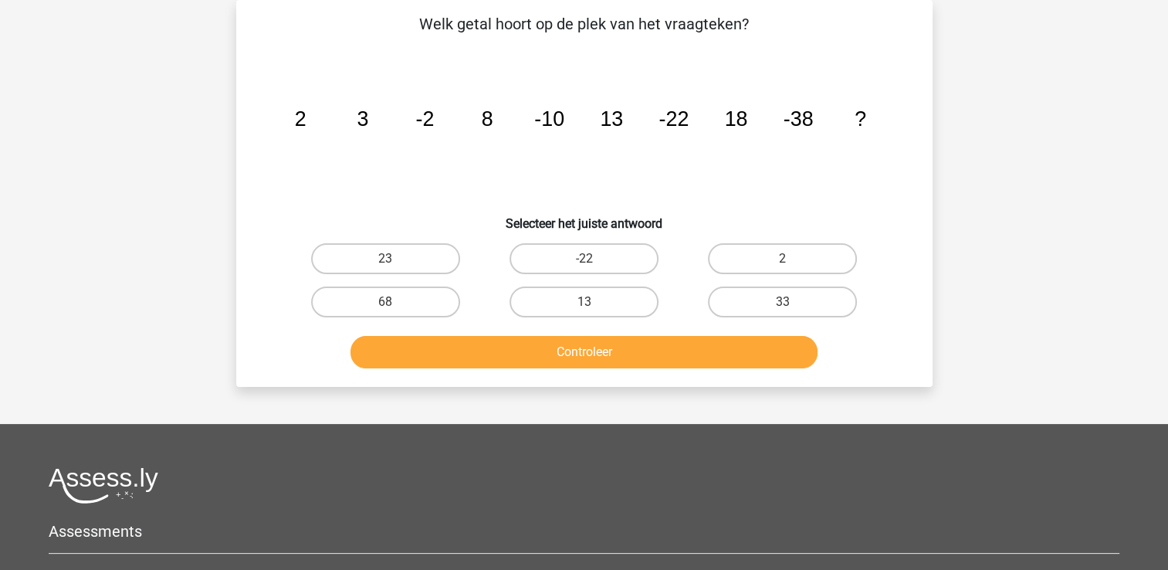
drag, startPoint x: 561, startPoint y: 245, endPoint x: 574, endPoint y: 276, distance: 33.3
click at [562, 245] on label "-22" at bounding box center [583, 258] width 149 height 31
click at [584, 259] on input "-22" at bounding box center [589, 264] width 10 height 10
radio input "true"
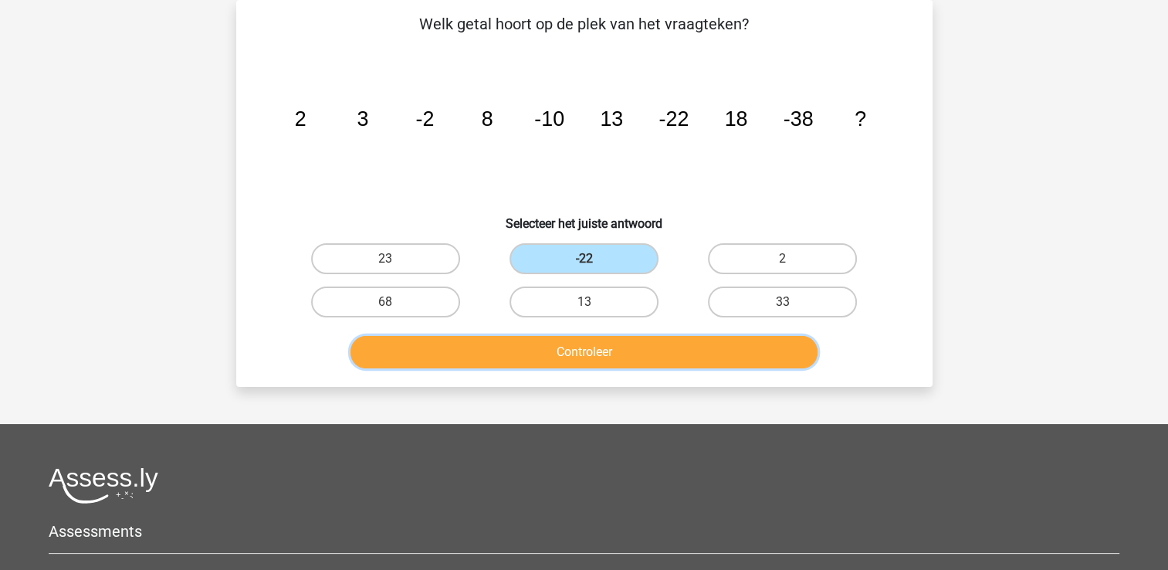
click at [612, 346] on button "Controleer" at bounding box center [583, 352] width 467 height 32
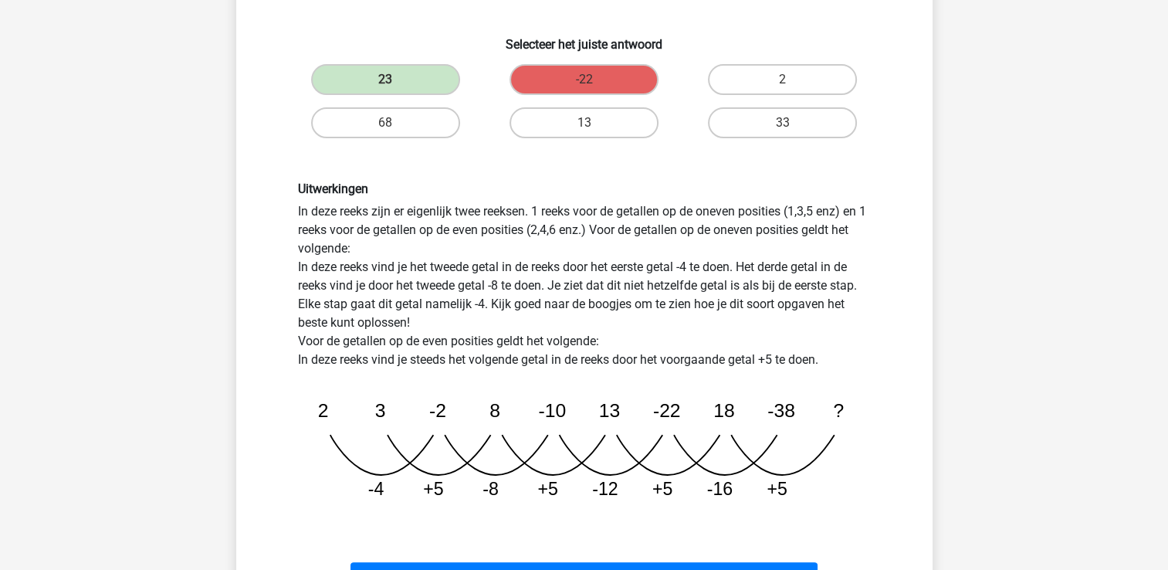
scroll to position [380, 0]
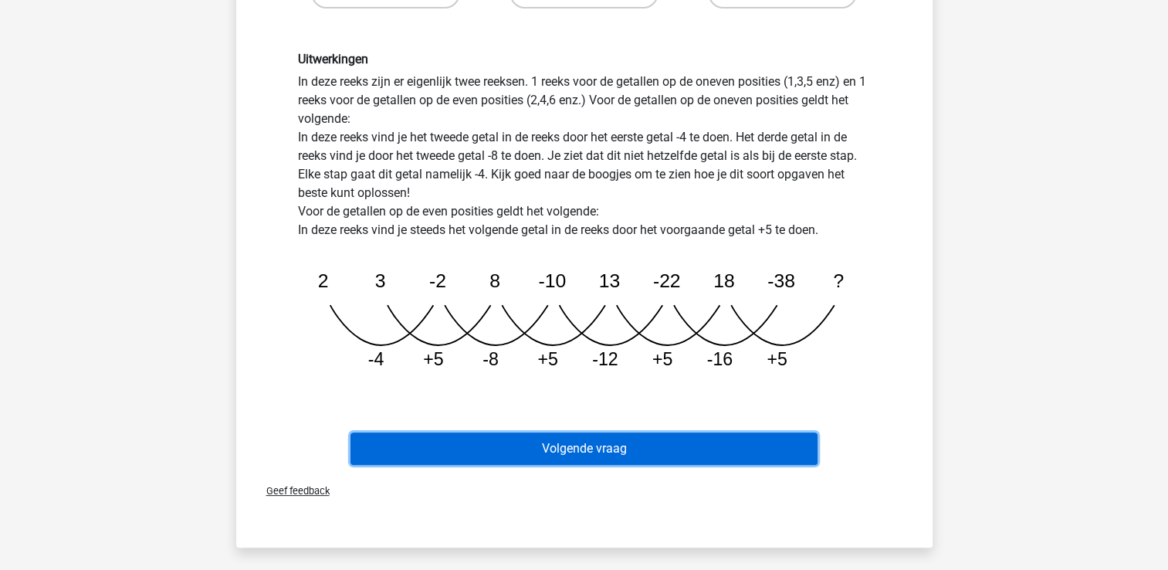
click at [722, 439] on button "Volgende vraag" at bounding box center [583, 448] width 467 height 32
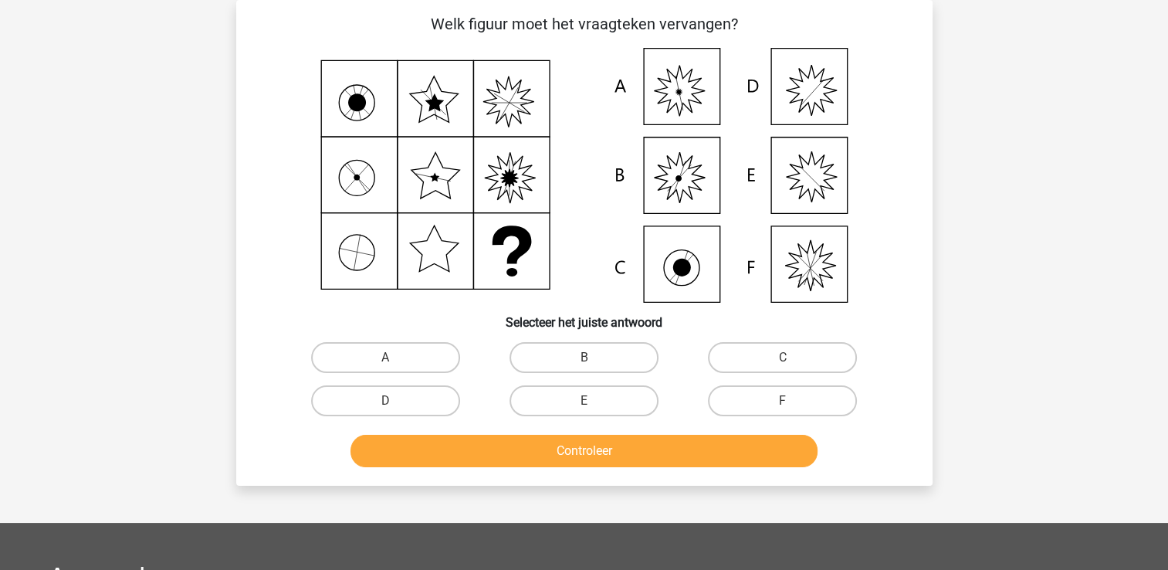
scroll to position [0, 0]
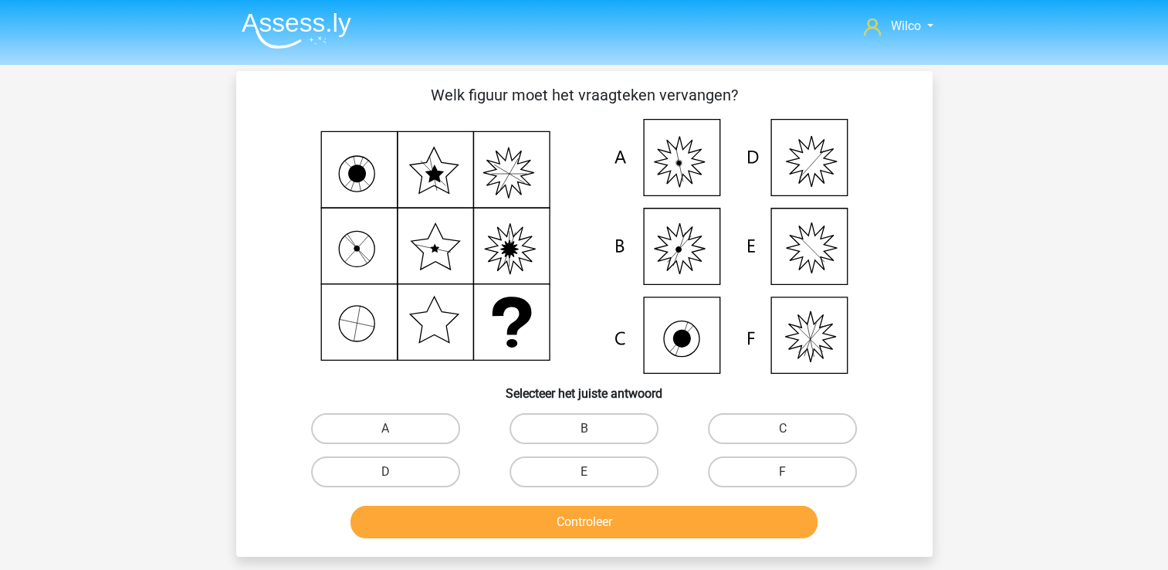
click at [392, 448] on div "A" at bounding box center [385, 428] width 198 height 43
click at [392, 438] on label "A" at bounding box center [385, 428] width 149 height 31
click at [392, 438] on input "A" at bounding box center [390, 433] width 10 height 10
radio input "true"
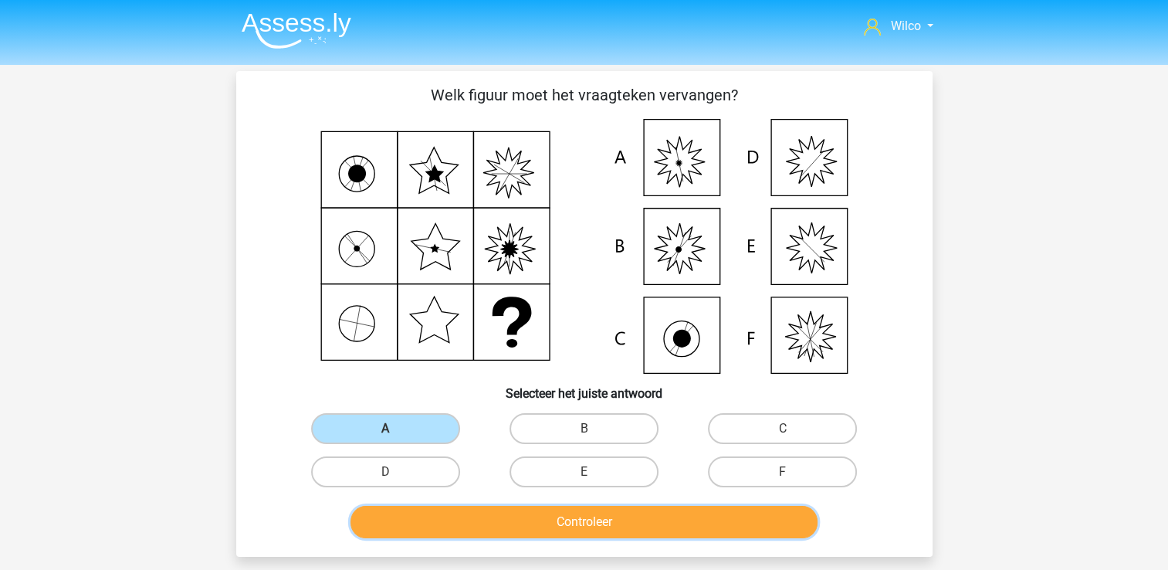
click at [437, 506] on button "Controleer" at bounding box center [583, 522] width 467 height 32
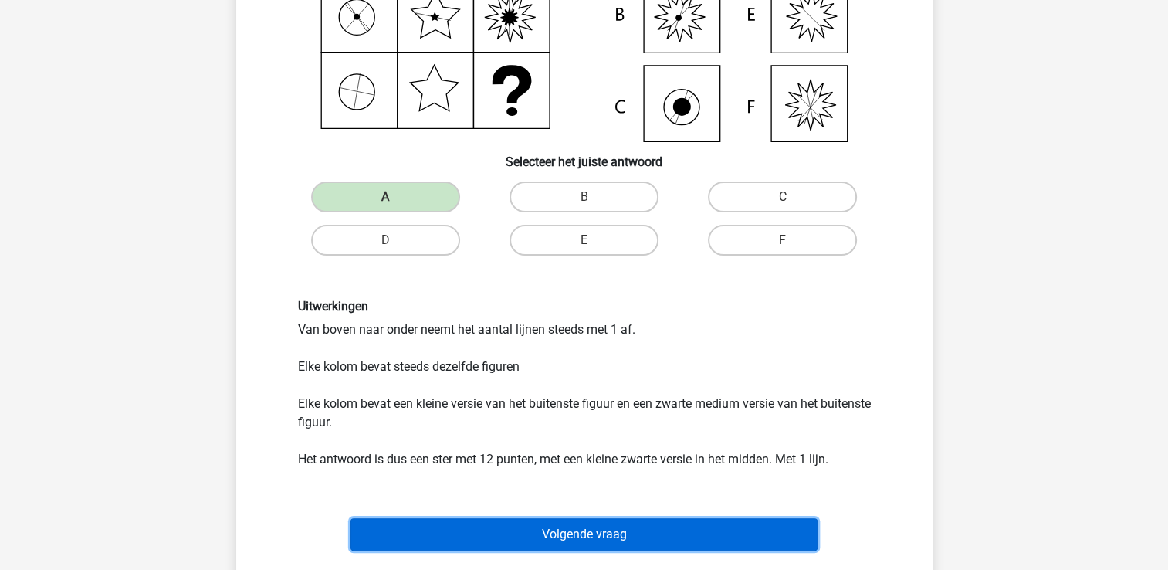
click at [506, 518] on button "Volgende vraag" at bounding box center [583, 534] width 467 height 32
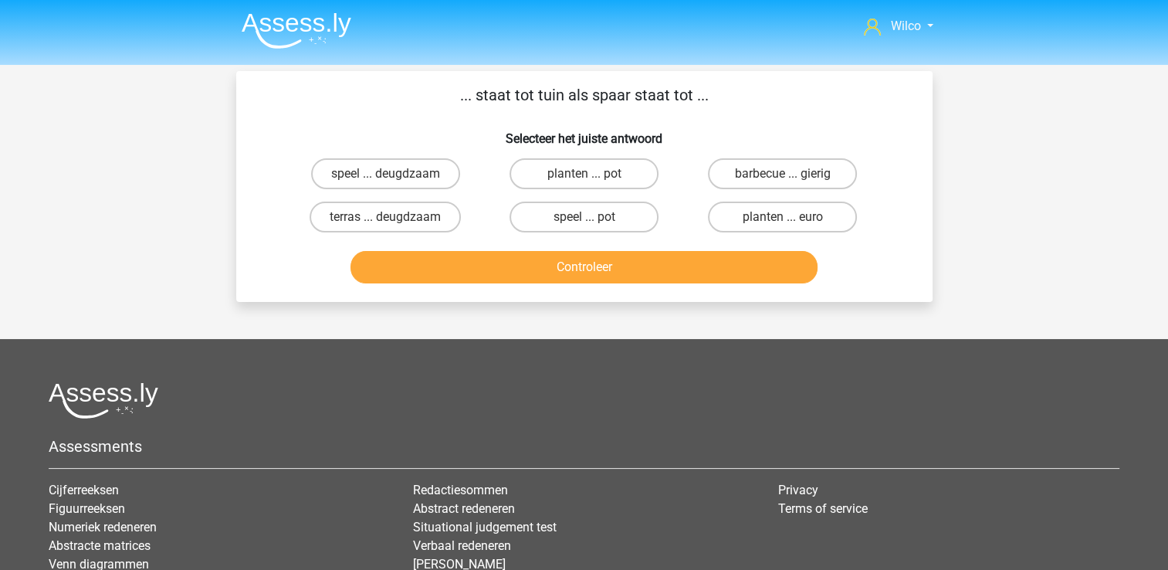
drag, startPoint x: 562, startPoint y: 214, endPoint x: 550, endPoint y: 242, distance: 31.1
click at [562, 214] on label "speel ... pot" at bounding box center [583, 216] width 149 height 31
click at [584, 217] on input "speel ... pot" at bounding box center [589, 222] width 10 height 10
radio input "true"
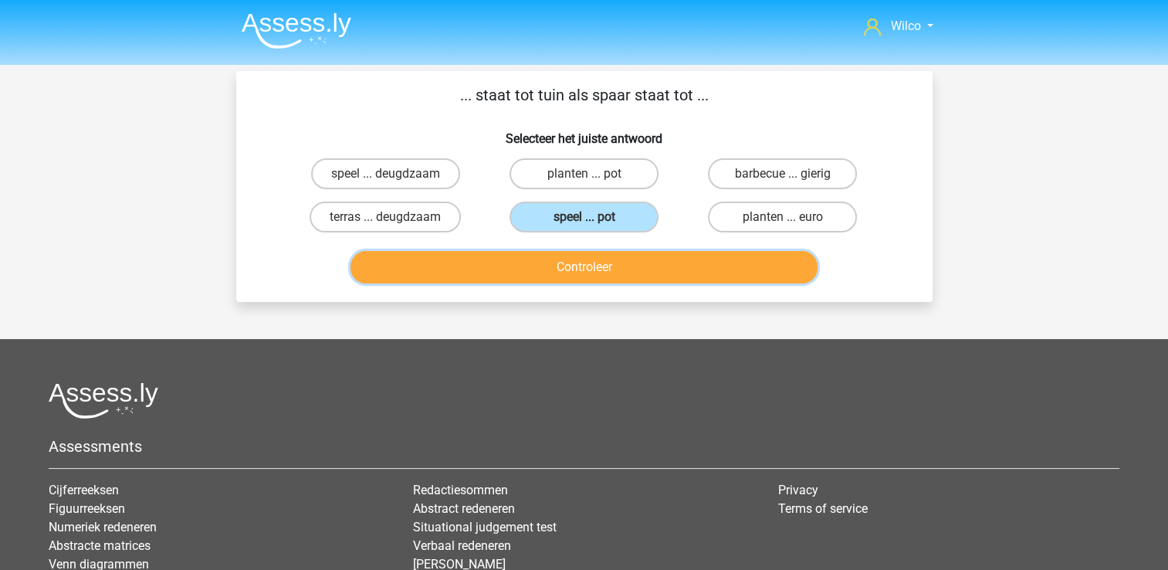
click at [543, 258] on button "Controleer" at bounding box center [583, 267] width 467 height 32
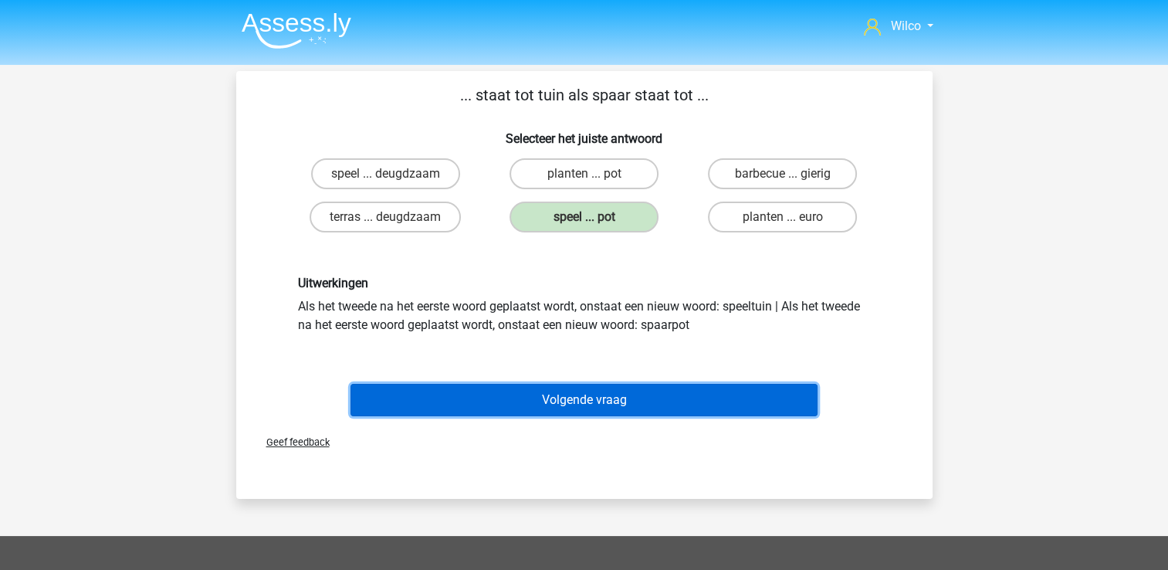
click at [510, 385] on button "Volgende vraag" at bounding box center [583, 400] width 467 height 32
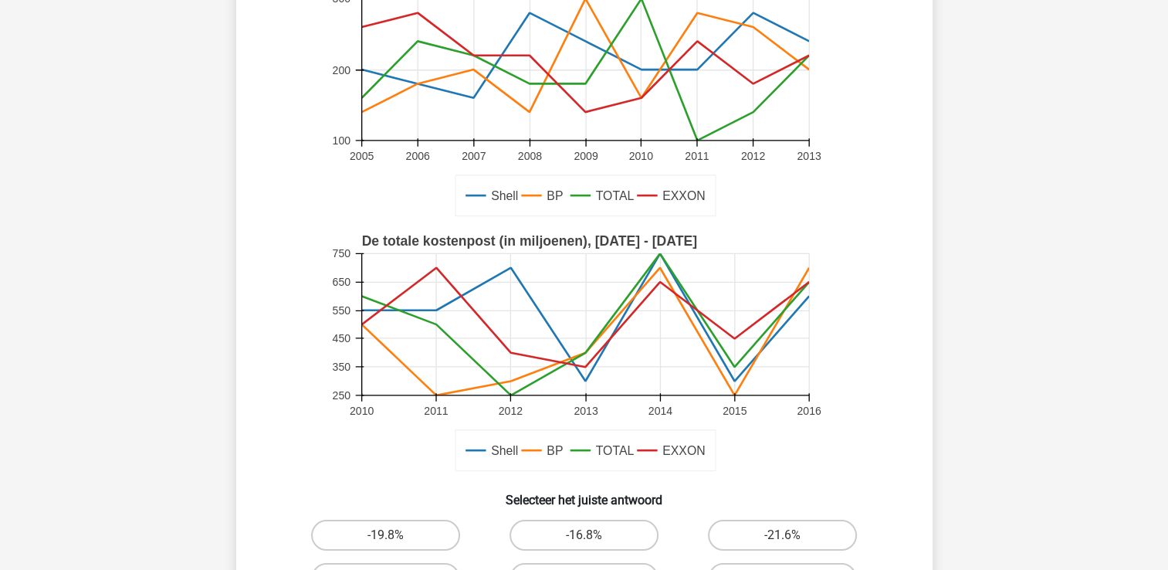
scroll to position [303, 0]
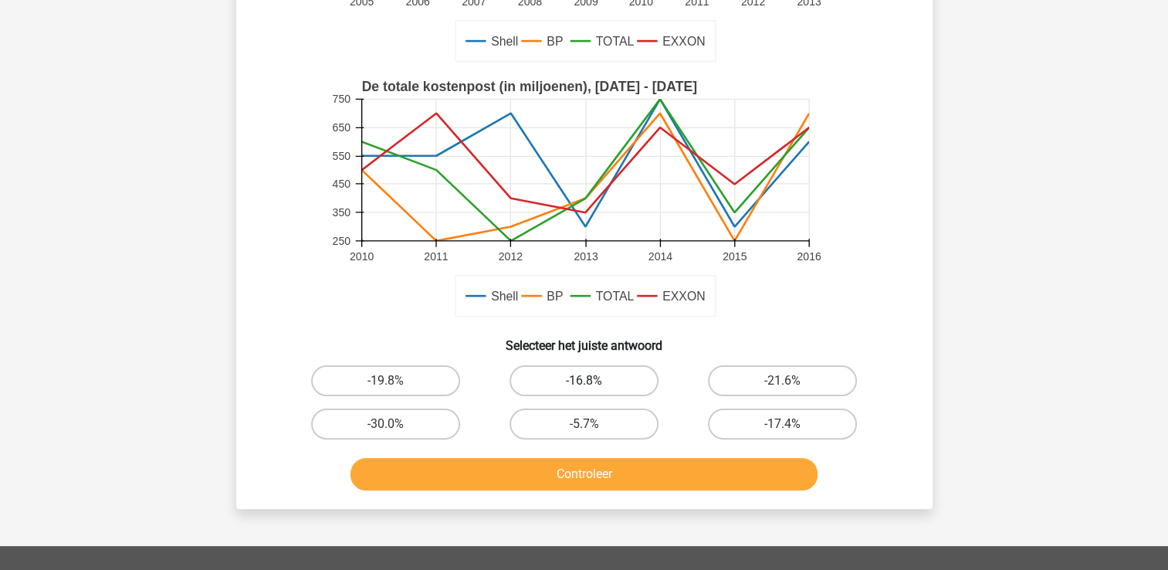
click at [601, 378] on label "-16.8%" at bounding box center [583, 380] width 149 height 31
click at [594, 381] on input "-16.8%" at bounding box center [589, 386] width 10 height 10
radio input "true"
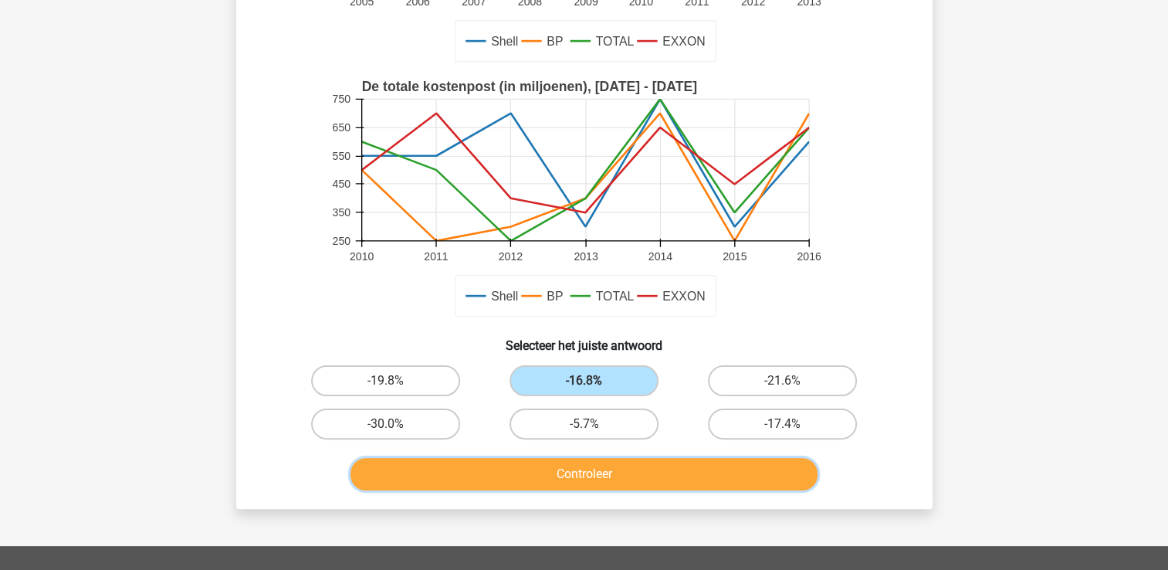
click at [579, 473] on button "Controleer" at bounding box center [583, 474] width 467 height 32
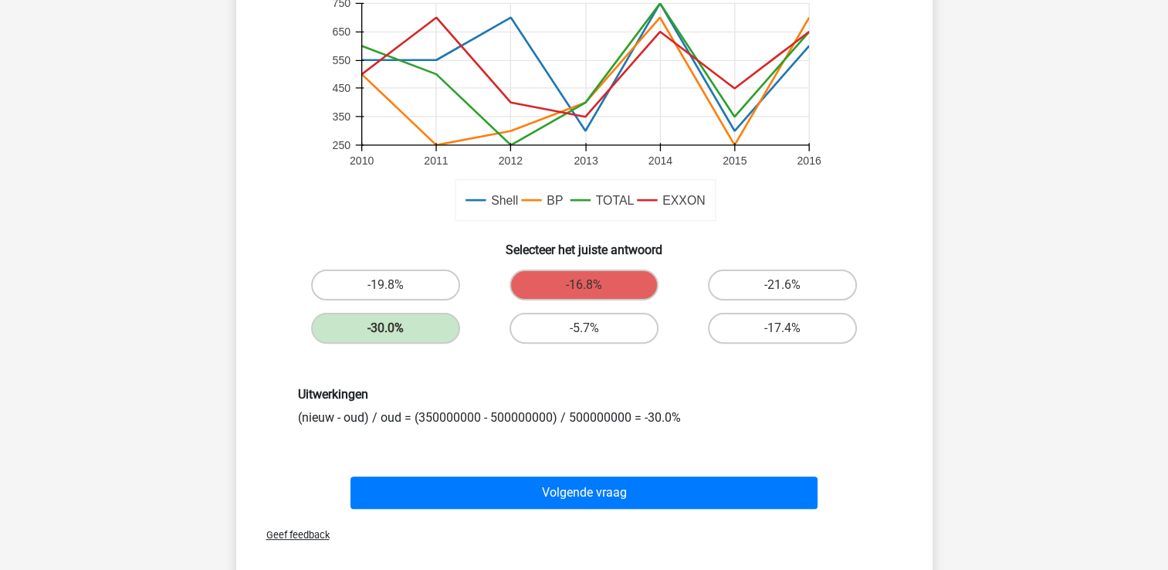
scroll to position [534, 0]
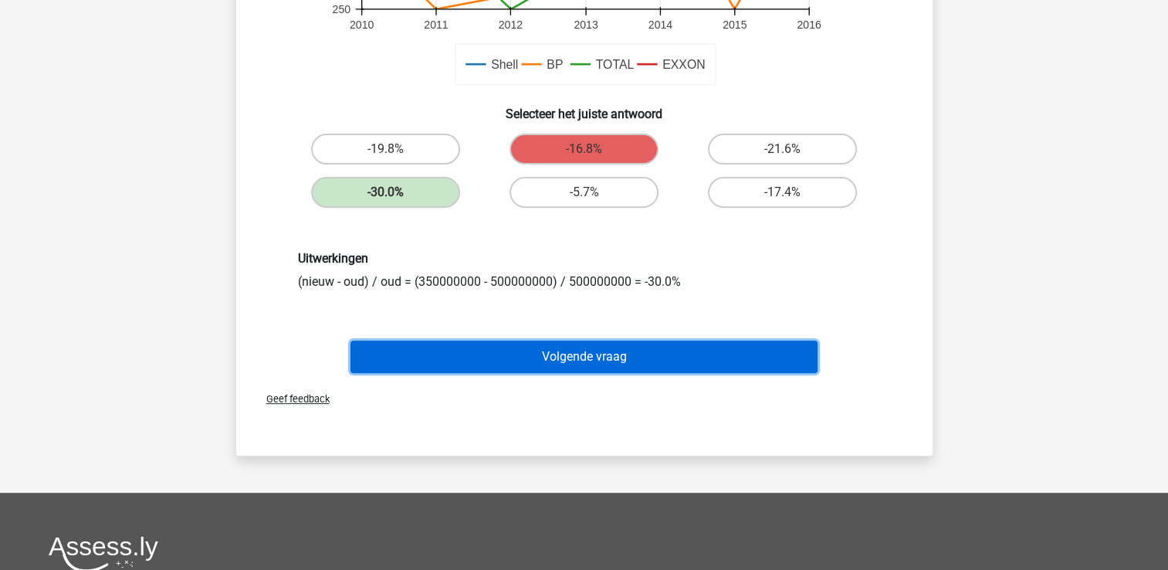
click at [574, 354] on button "Volgende vraag" at bounding box center [583, 356] width 467 height 32
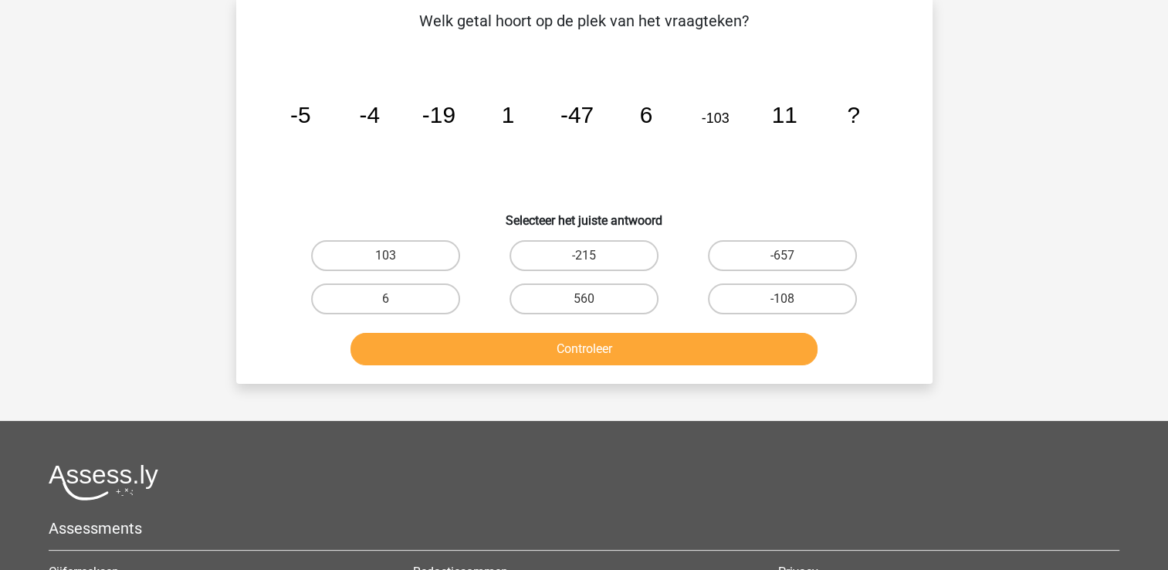
scroll to position [71, 0]
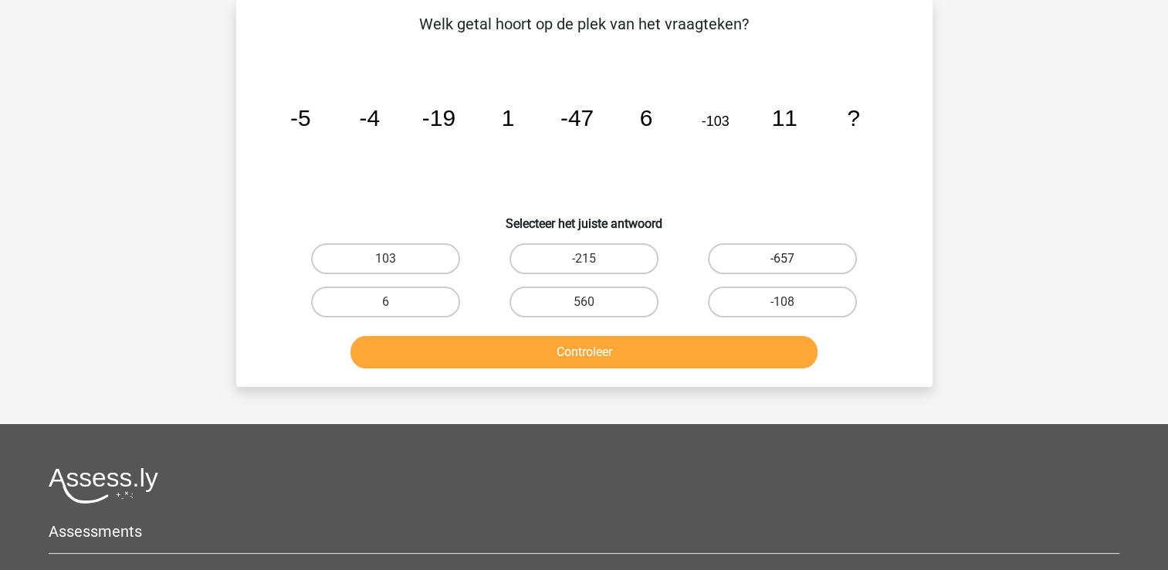
click at [748, 258] on label "-657" at bounding box center [782, 258] width 149 height 31
click at [783, 259] on input "-657" at bounding box center [788, 264] width 10 height 10
radio input "true"
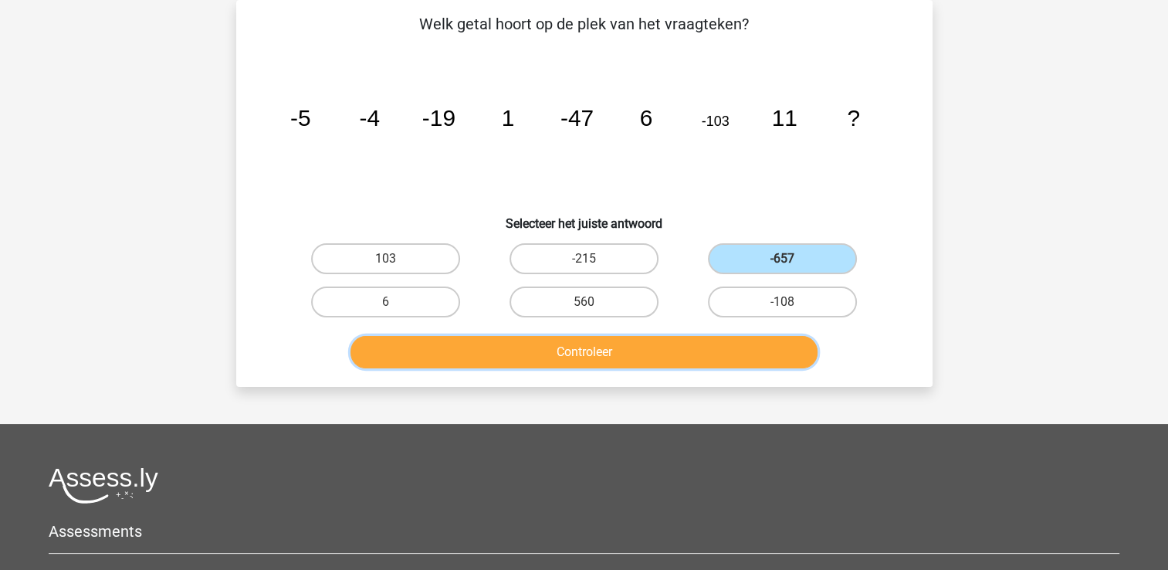
click at [698, 340] on button "Controleer" at bounding box center [583, 352] width 467 height 32
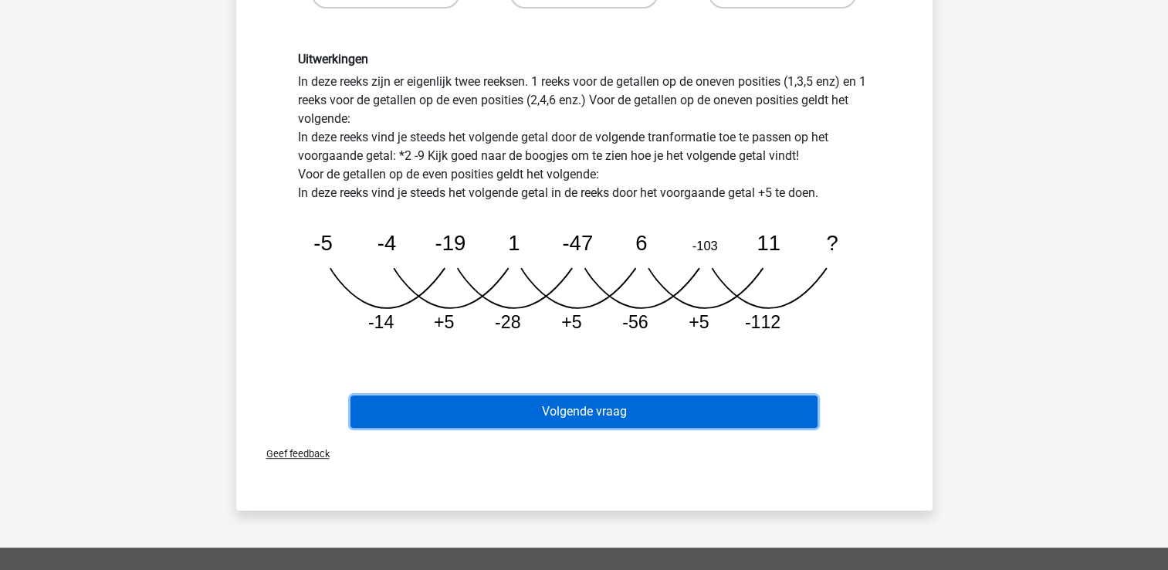
click at [599, 406] on button "Volgende vraag" at bounding box center [583, 411] width 467 height 32
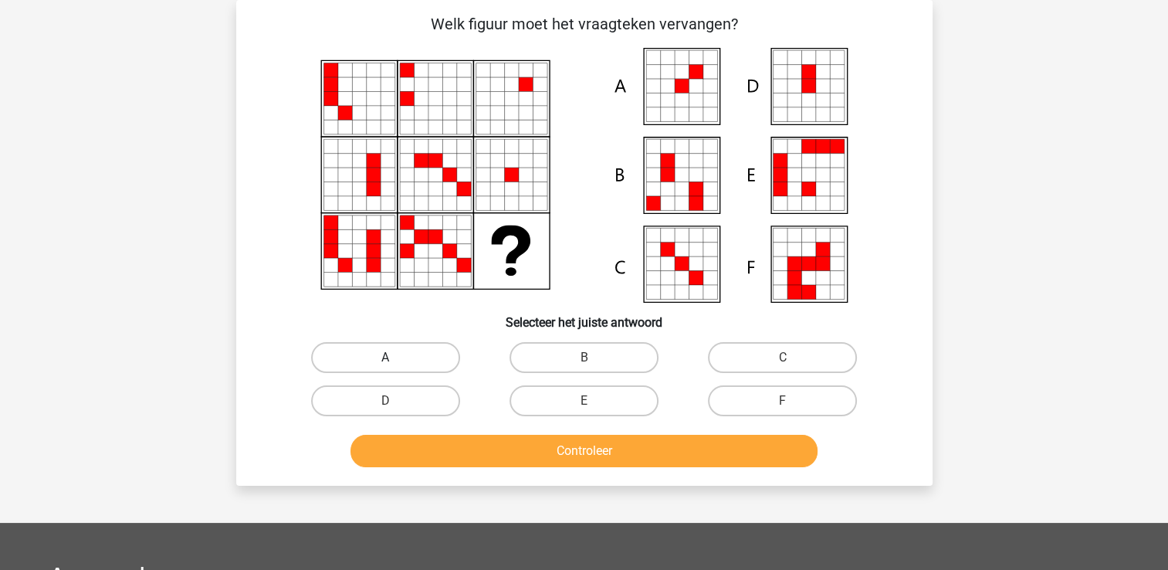
click at [420, 366] on label "A" at bounding box center [385, 357] width 149 height 31
click at [395, 366] on input "A" at bounding box center [390, 362] width 10 height 10
radio input "true"
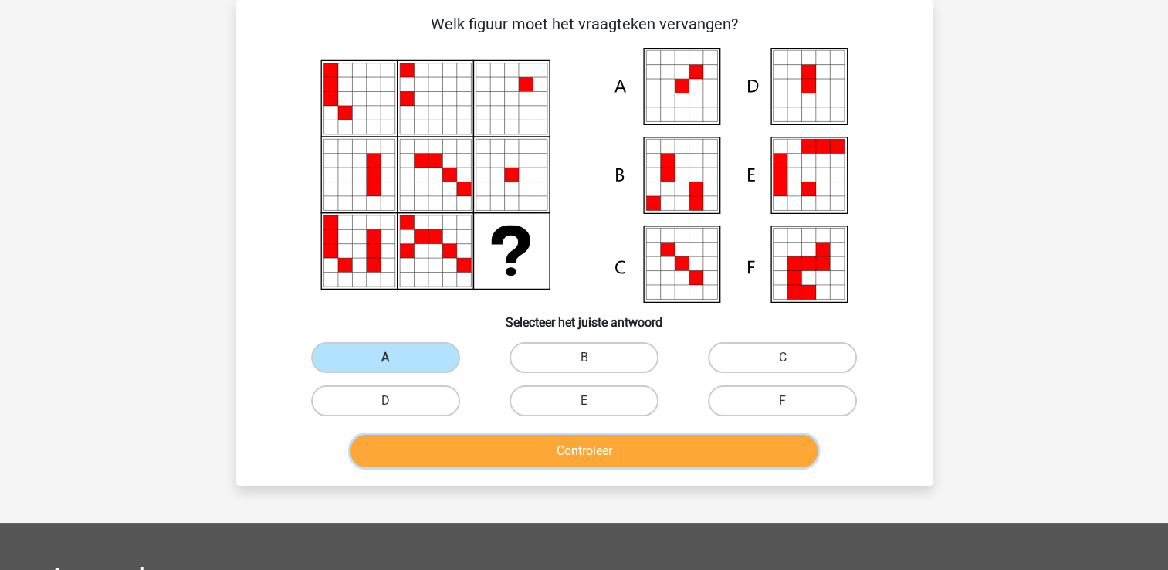
click at [464, 448] on button "Controleer" at bounding box center [583, 451] width 467 height 32
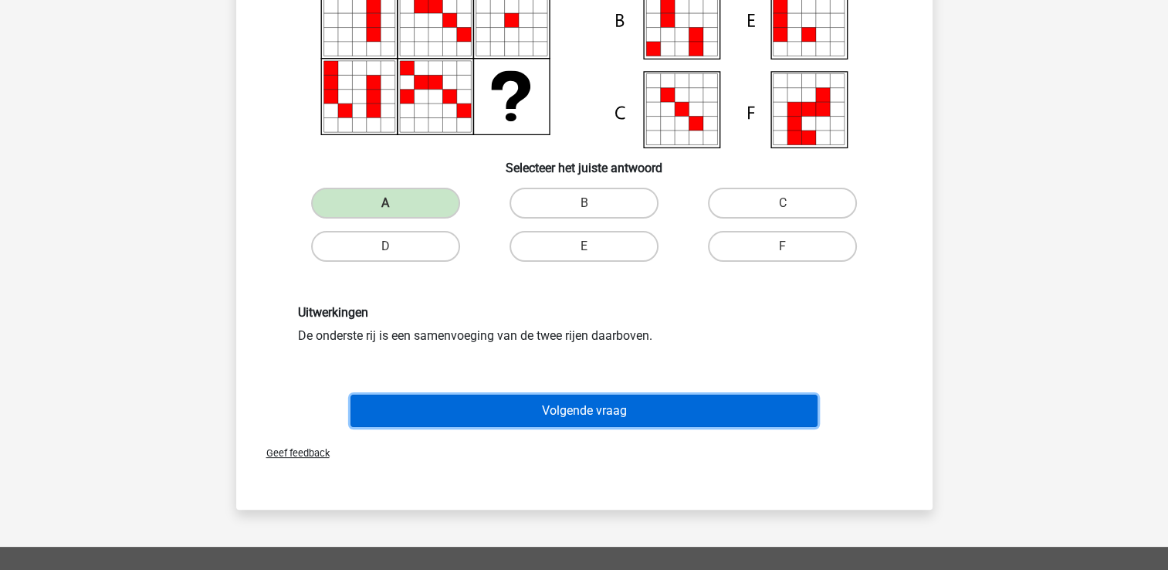
click at [483, 415] on button "Volgende vraag" at bounding box center [583, 410] width 467 height 32
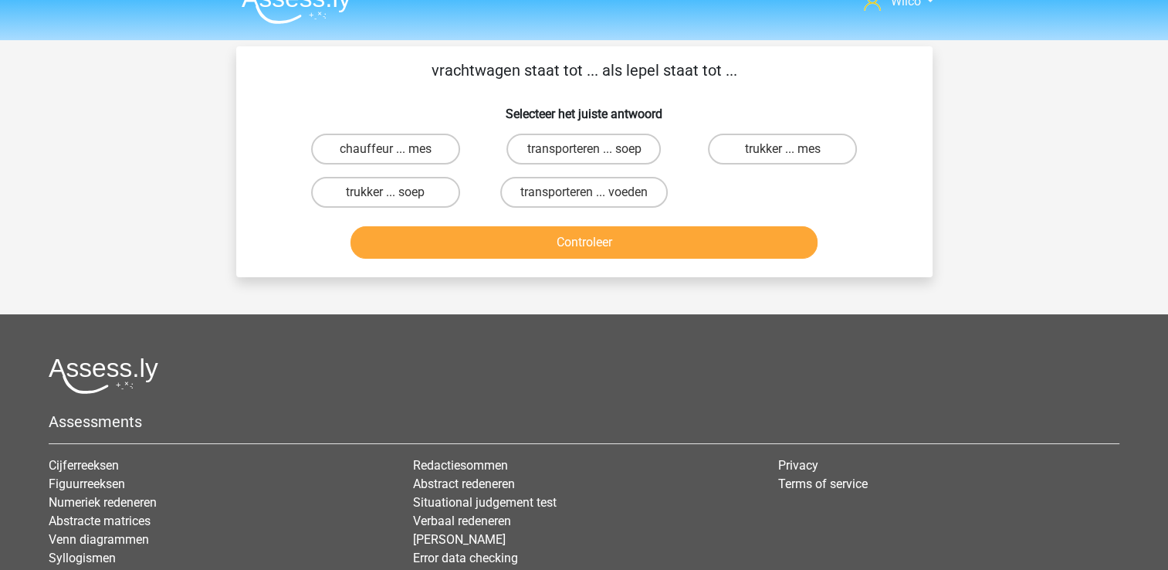
scroll to position [0, 0]
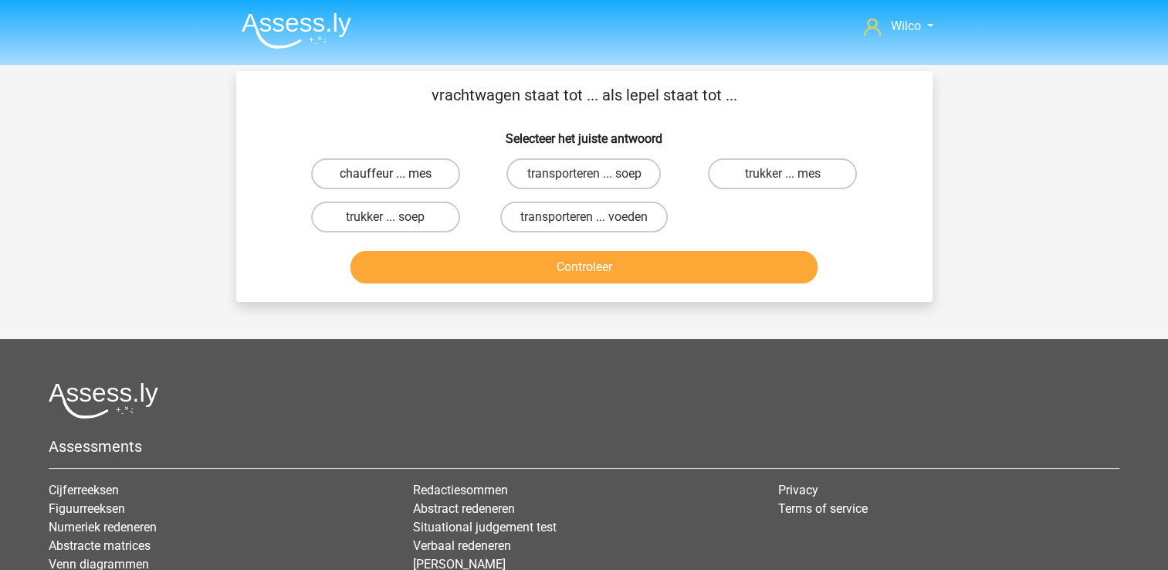
click at [400, 188] on label "chauffeur ... mes" at bounding box center [385, 173] width 149 height 31
click at [395, 184] on input "chauffeur ... mes" at bounding box center [390, 179] width 10 height 10
radio input "true"
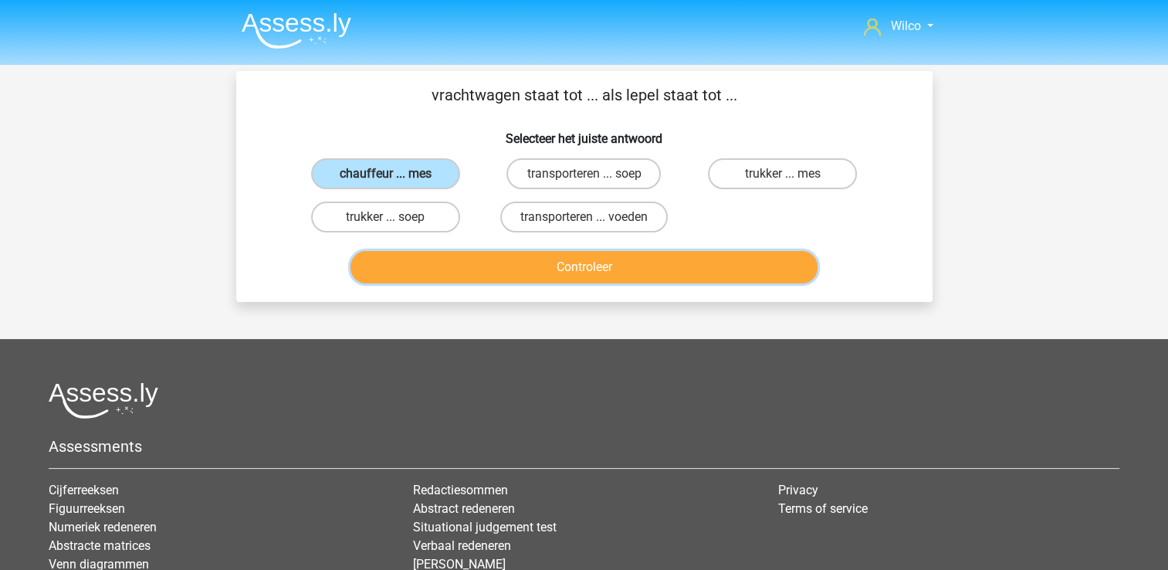
click at [421, 279] on button "Controleer" at bounding box center [583, 267] width 467 height 32
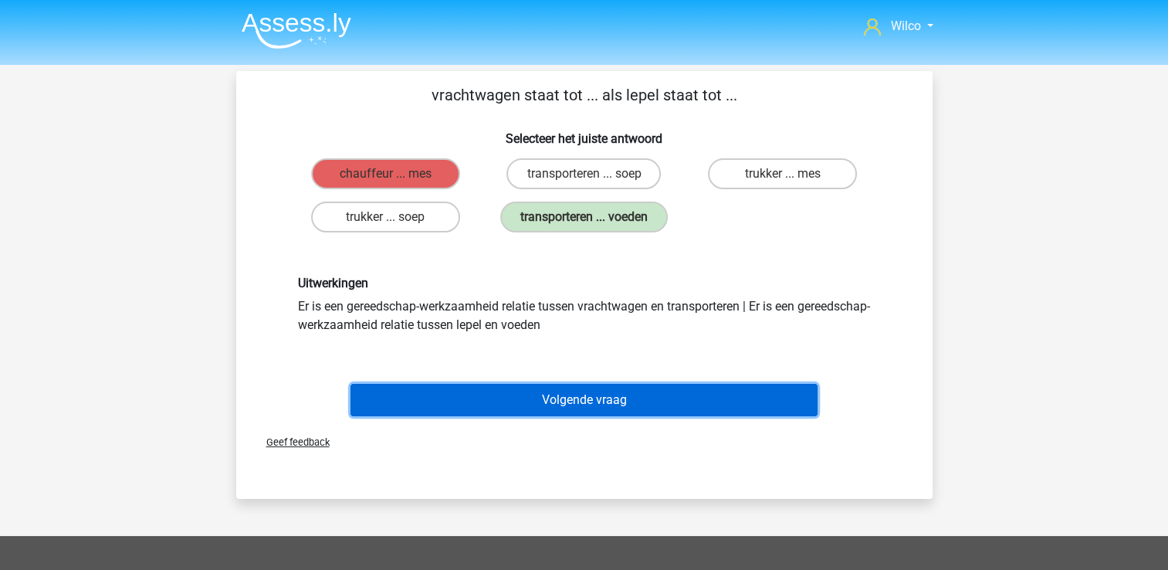
click at [547, 414] on button "Volgende vraag" at bounding box center [583, 400] width 467 height 32
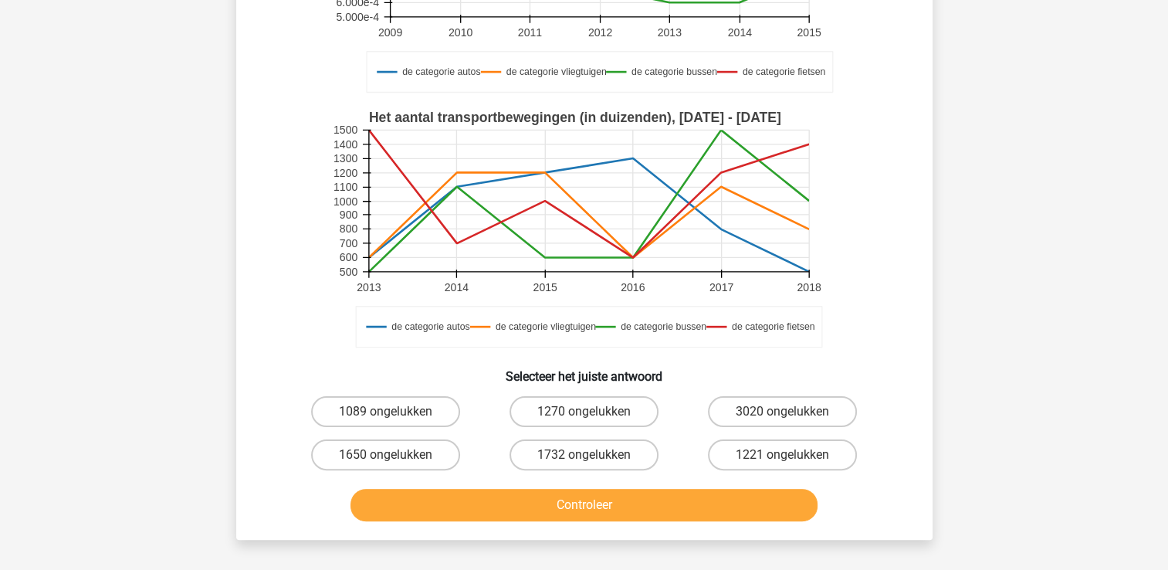
scroll to position [303, 0]
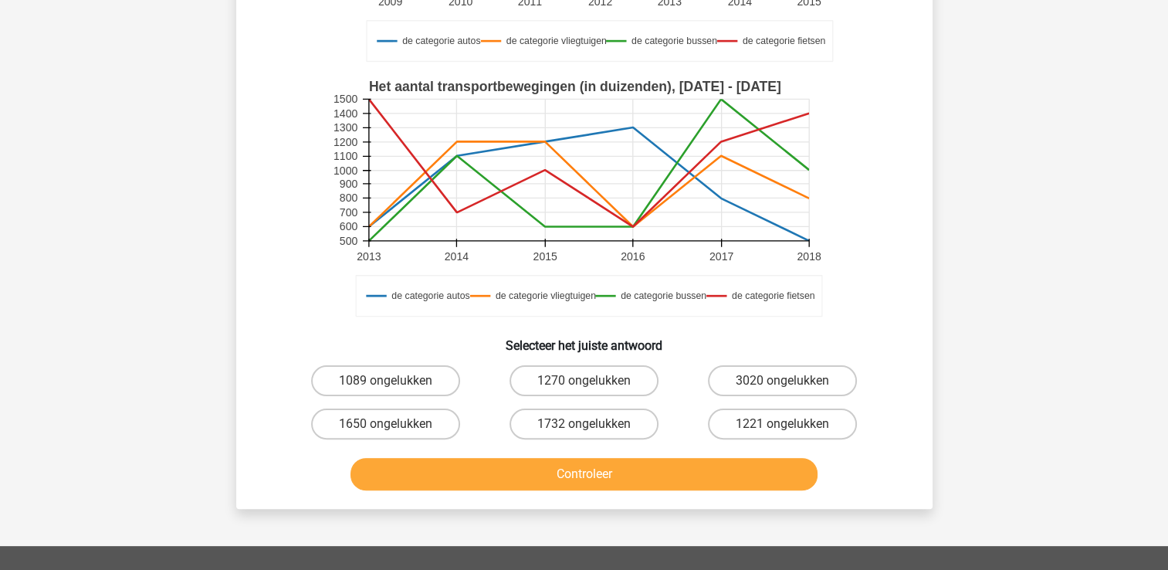
click at [547, 403] on div "1732 ongelukken" at bounding box center [584, 423] width 198 height 43
click at [549, 439] on div "1732 ongelukken" at bounding box center [584, 423] width 198 height 43
click at [557, 431] on label "1732 ongelukken" at bounding box center [583, 423] width 149 height 31
click at [584, 431] on input "1732 ongelukken" at bounding box center [589, 429] width 10 height 10
radio input "true"
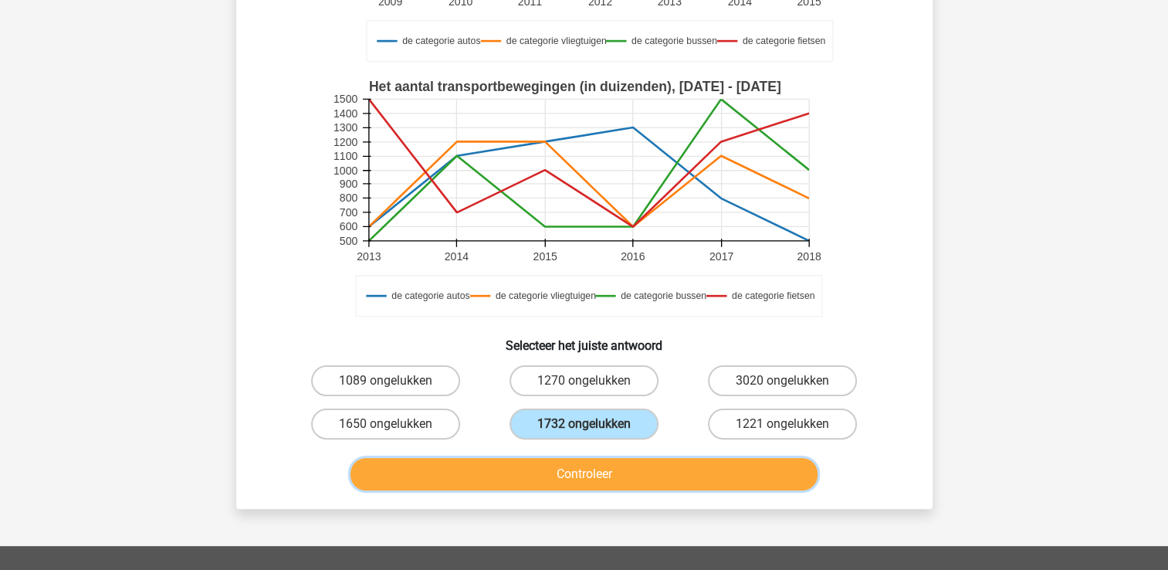
click at [554, 463] on button "Controleer" at bounding box center [583, 474] width 467 height 32
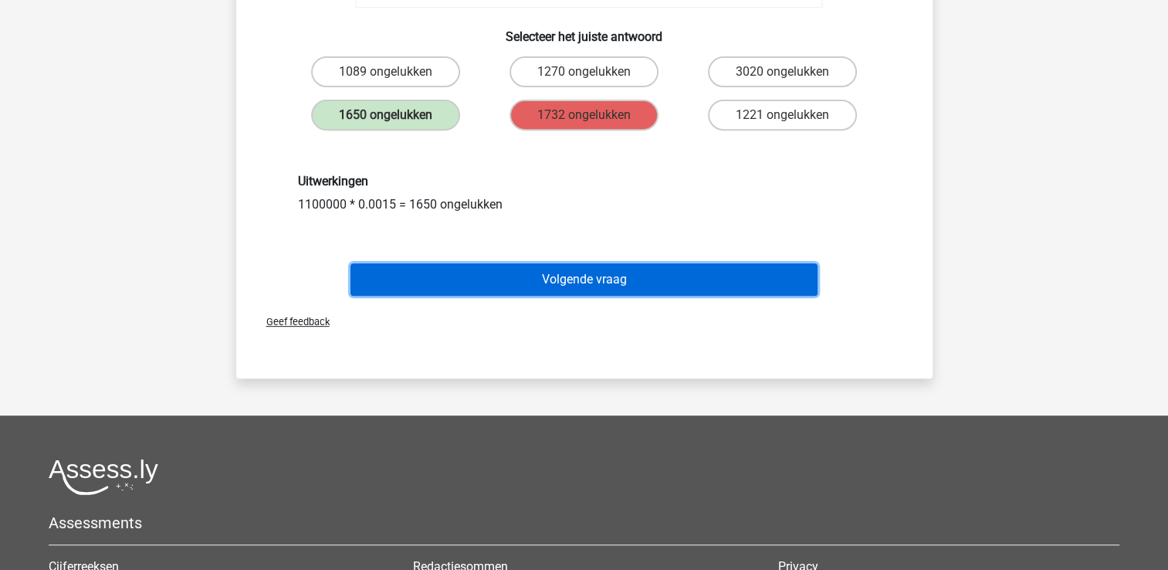
click at [584, 283] on button "Volgende vraag" at bounding box center [583, 279] width 467 height 32
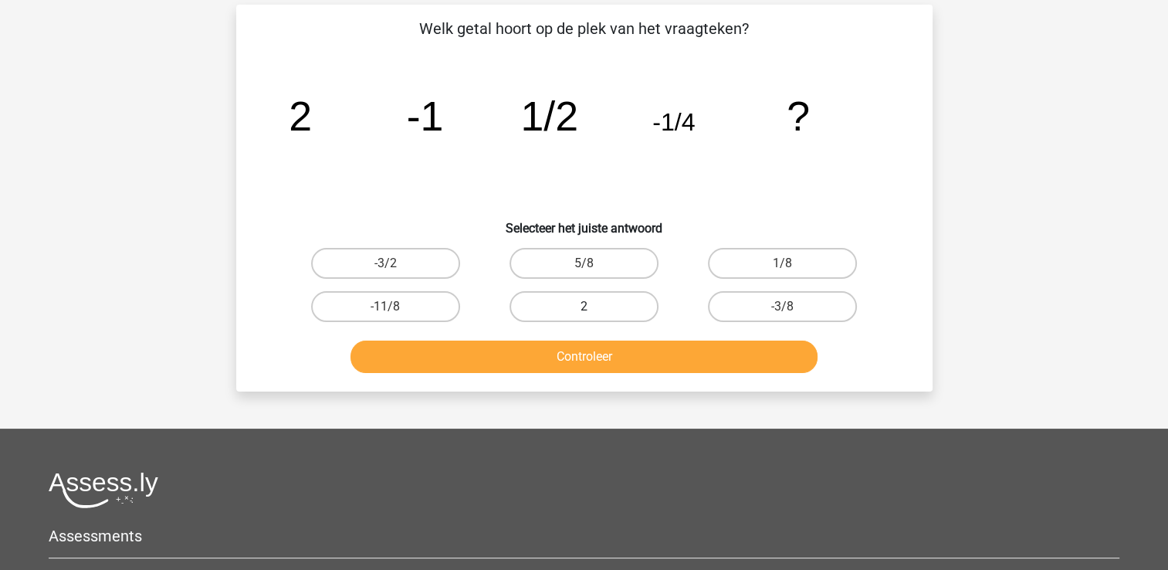
scroll to position [0, 0]
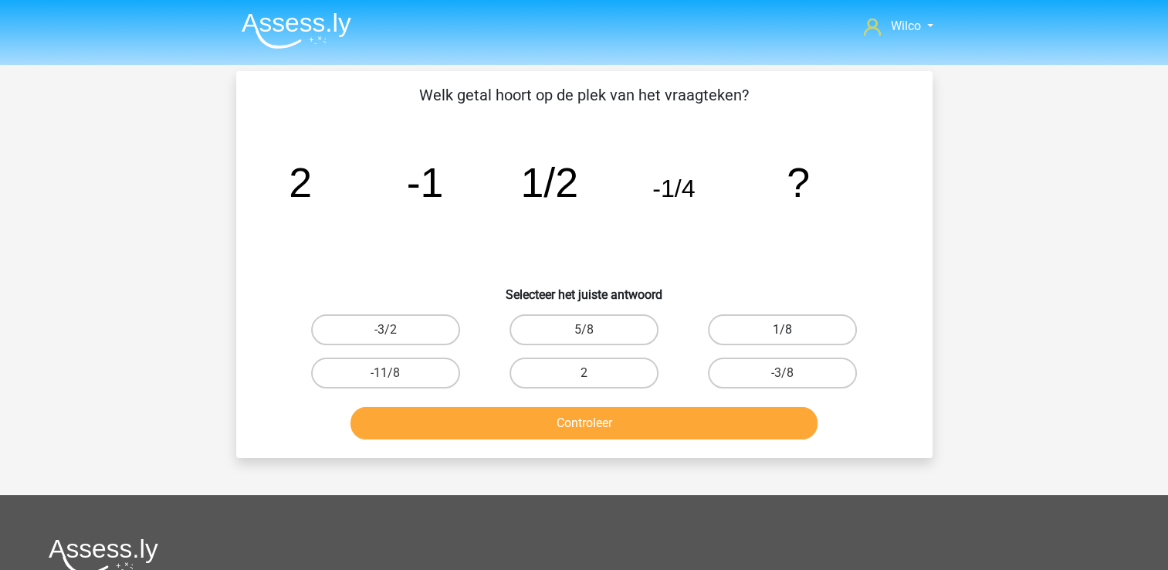
click at [479, 331] on div "1/8" at bounding box center [386, 329] width 186 height 31
click at [712, 331] on label "1/8" at bounding box center [782, 329] width 149 height 31
click at [783, 331] on input "1/8" at bounding box center [788, 335] width 10 height 10
radio input "true"
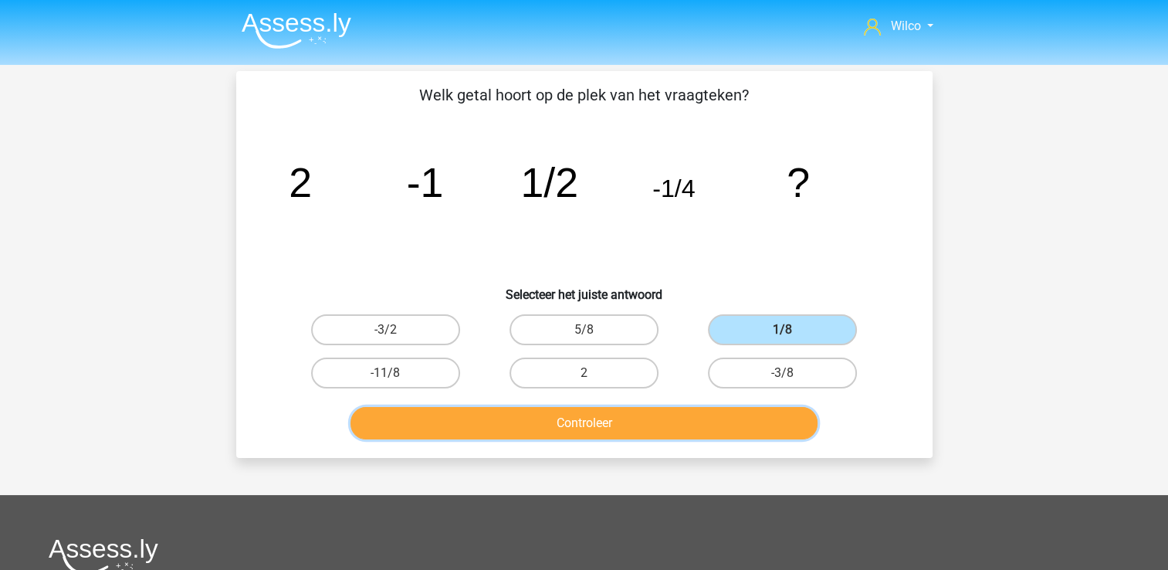
click at [652, 418] on button "Controleer" at bounding box center [583, 423] width 467 height 32
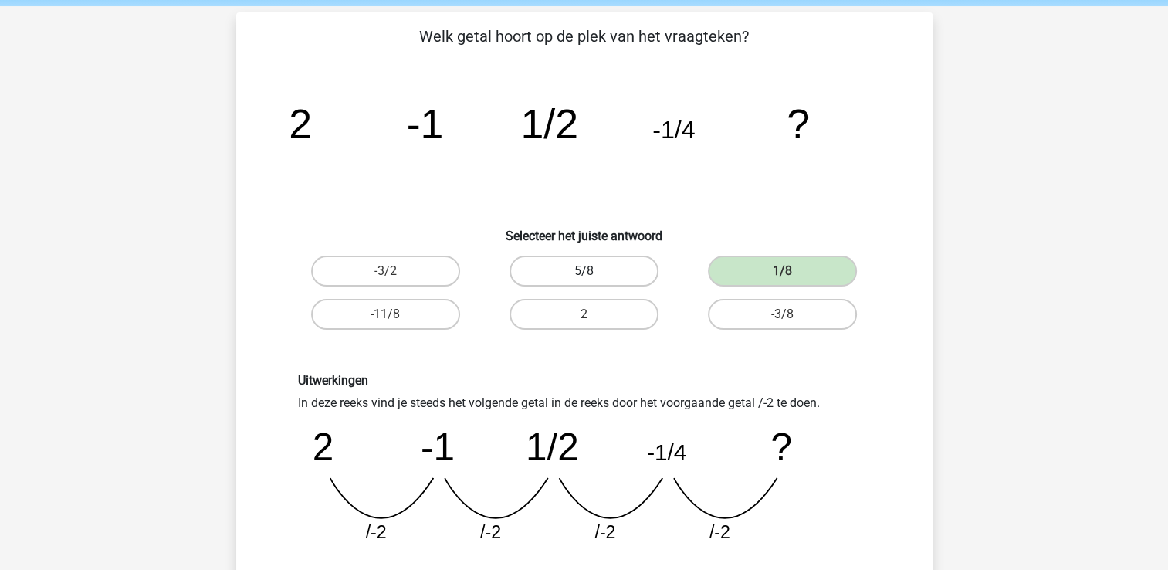
scroll to position [154, 0]
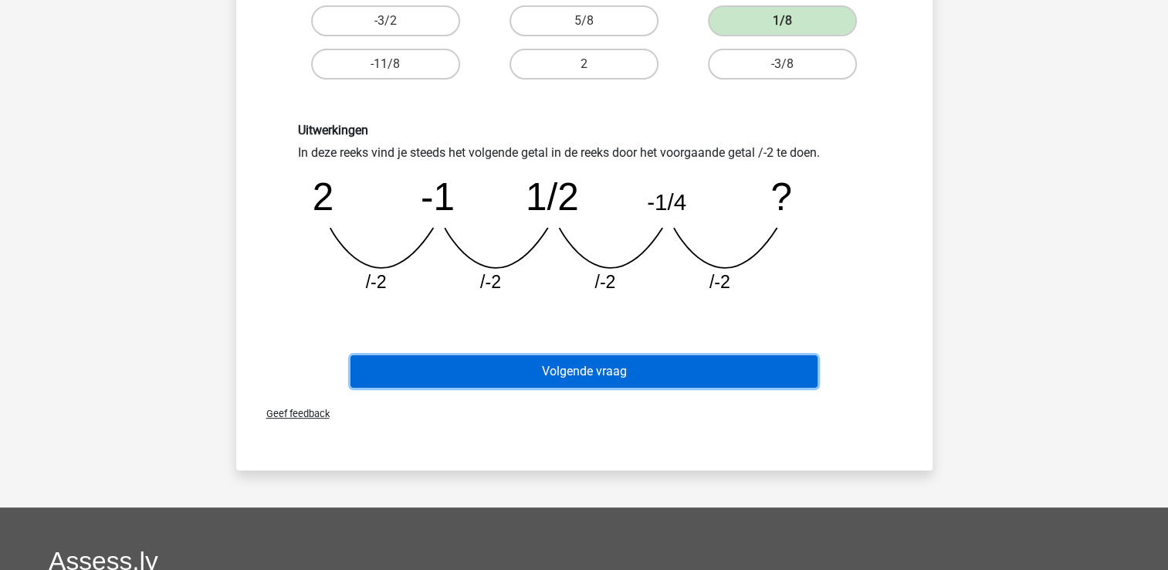
click at [668, 377] on button "Volgende vraag" at bounding box center [583, 371] width 467 height 32
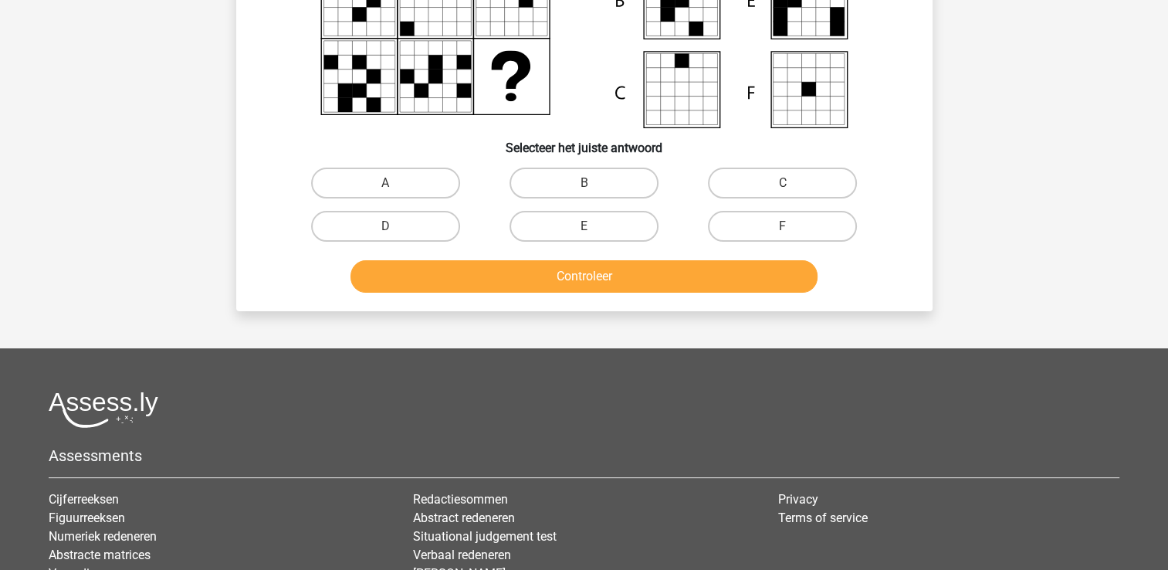
scroll to position [71, 0]
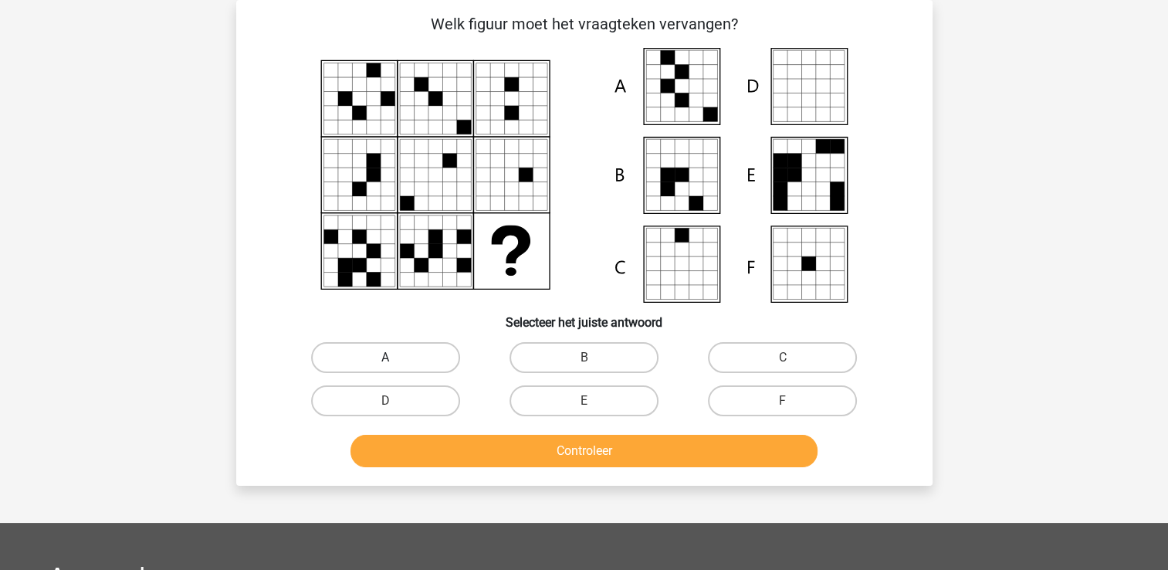
click at [438, 363] on label "A" at bounding box center [385, 357] width 149 height 31
click at [395, 363] on input "A" at bounding box center [390, 362] width 10 height 10
radio input "true"
click at [456, 474] on div "Welk figuur moet het vraagteken vervangen?" at bounding box center [584, 243] width 696 height 486
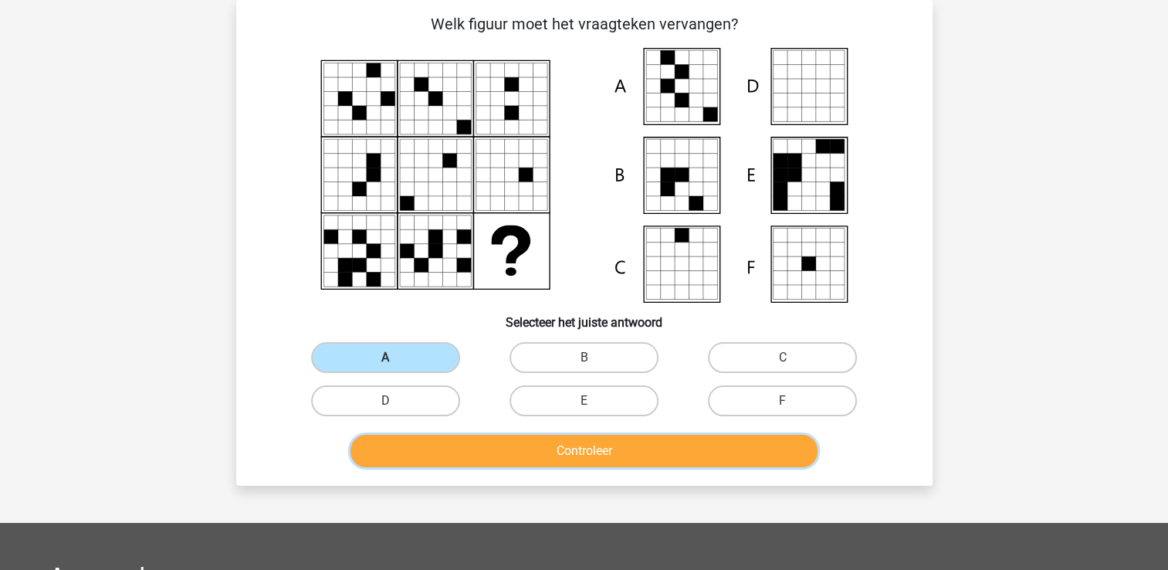
click at [468, 454] on button "Controleer" at bounding box center [583, 451] width 467 height 32
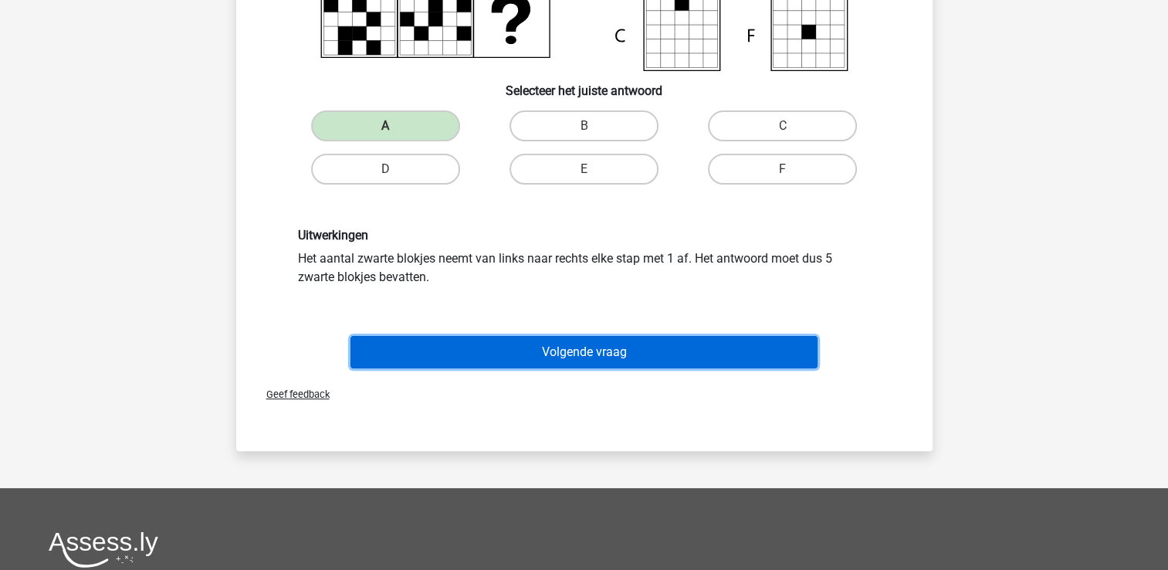
click at [543, 347] on button "Volgende vraag" at bounding box center [583, 352] width 467 height 32
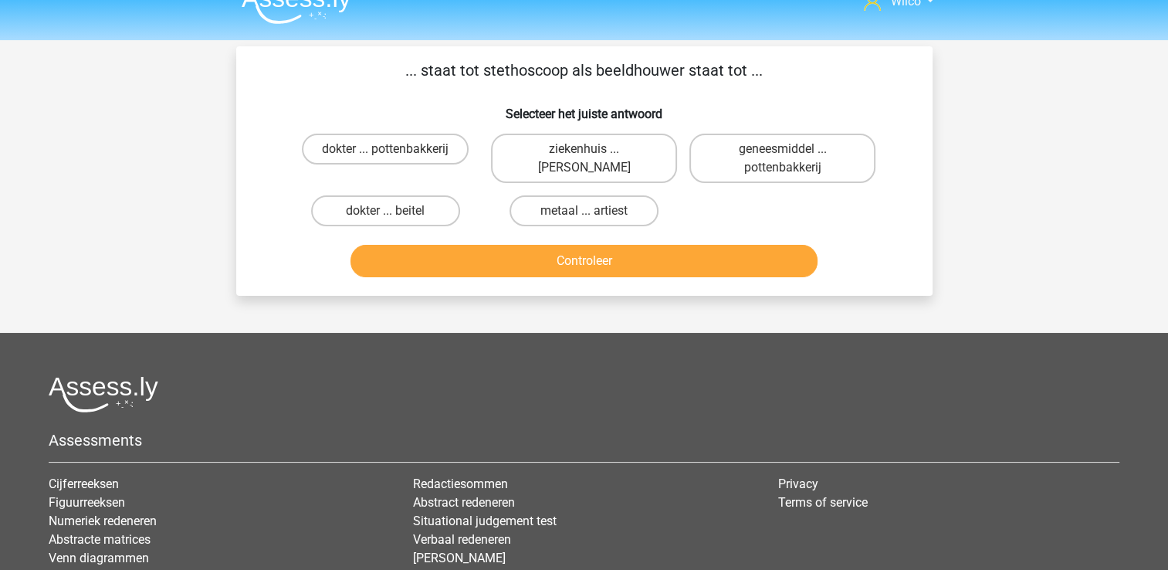
scroll to position [0, 0]
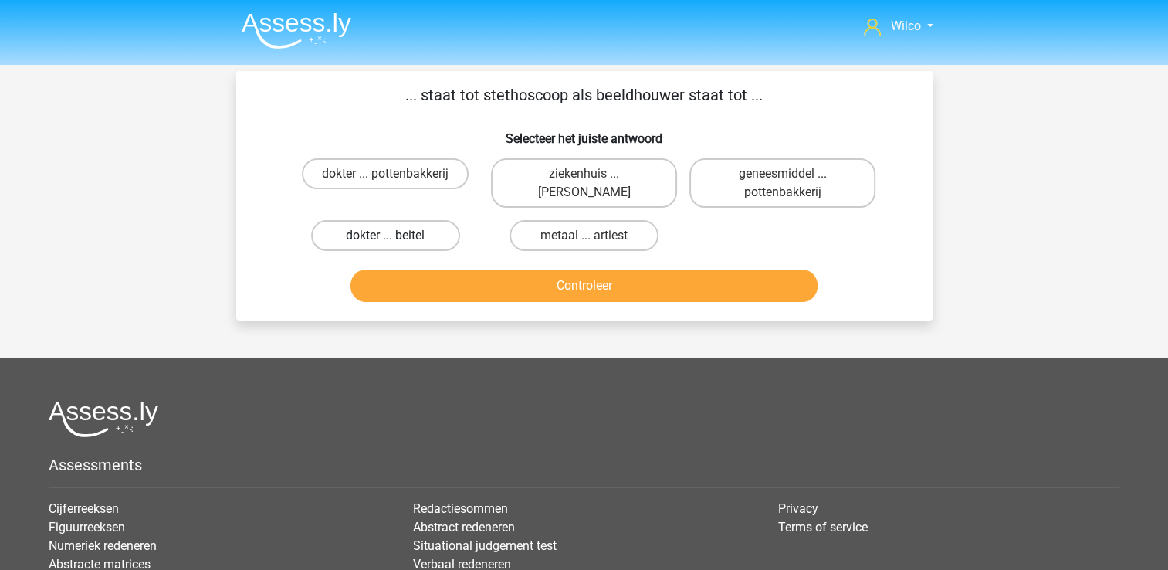
click at [426, 242] on label "dokter ... beitel" at bounding box center [385, 235] width 149 height 31
click at [395, 242] on input "dokter ... beitel" at bounding box center [390, 240] width 10 height 10
radio input "true"
click at [426, 278] on button "Controleer" at bounding box center [583, 285] width 467 height 32
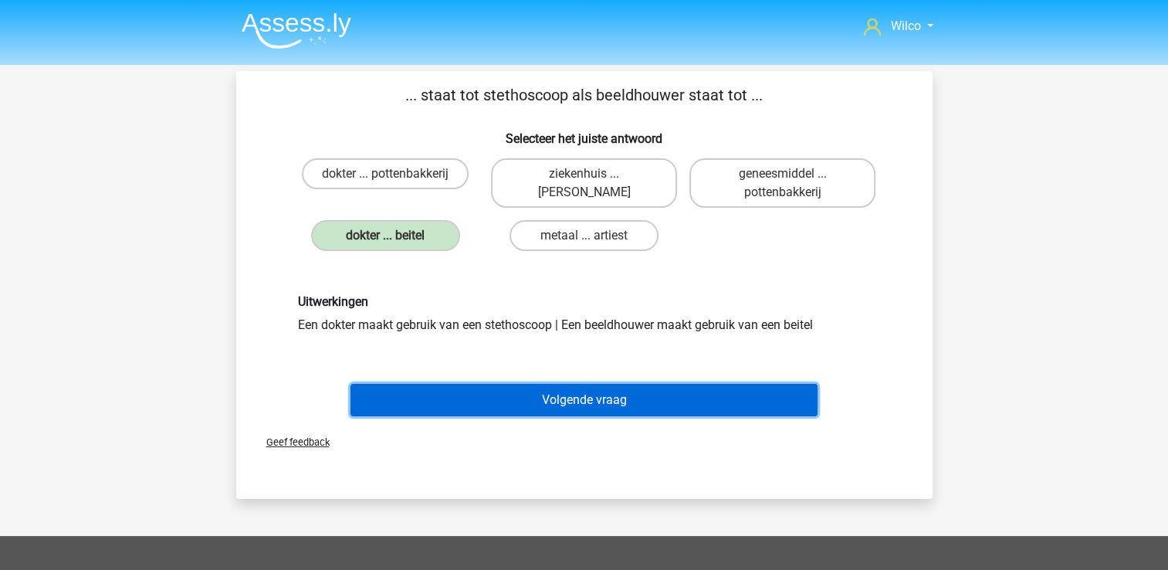
click at [552, 408] on button "Volgende vraag" at bounding box center [583, 400] width 467 height 32
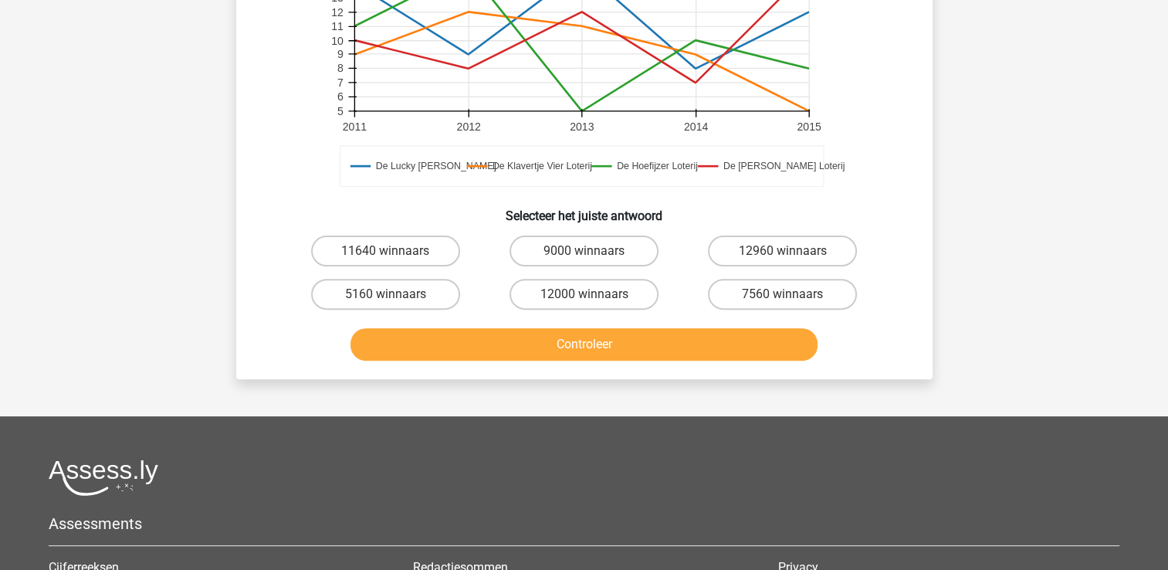
scroll to position [534, 0]
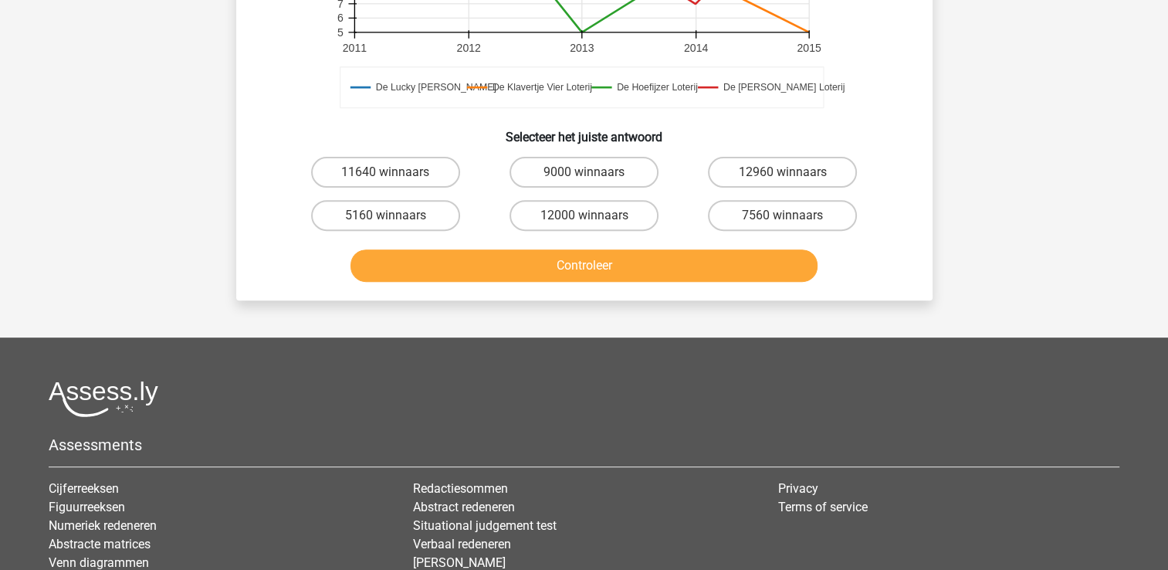
click at [783, 172] on input "12960 winnaars" at bounding box center [788, 177] width 10 height 10
radio input "true"
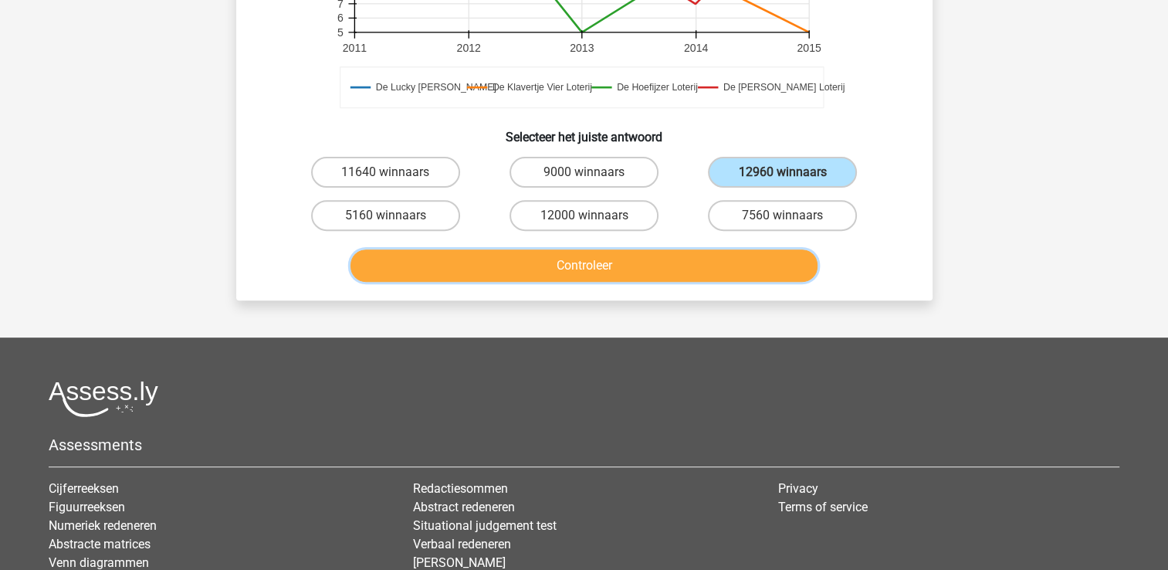
click at [696, 249] on button "Controleer" at bounding box center [583, 265] width 467 height 32
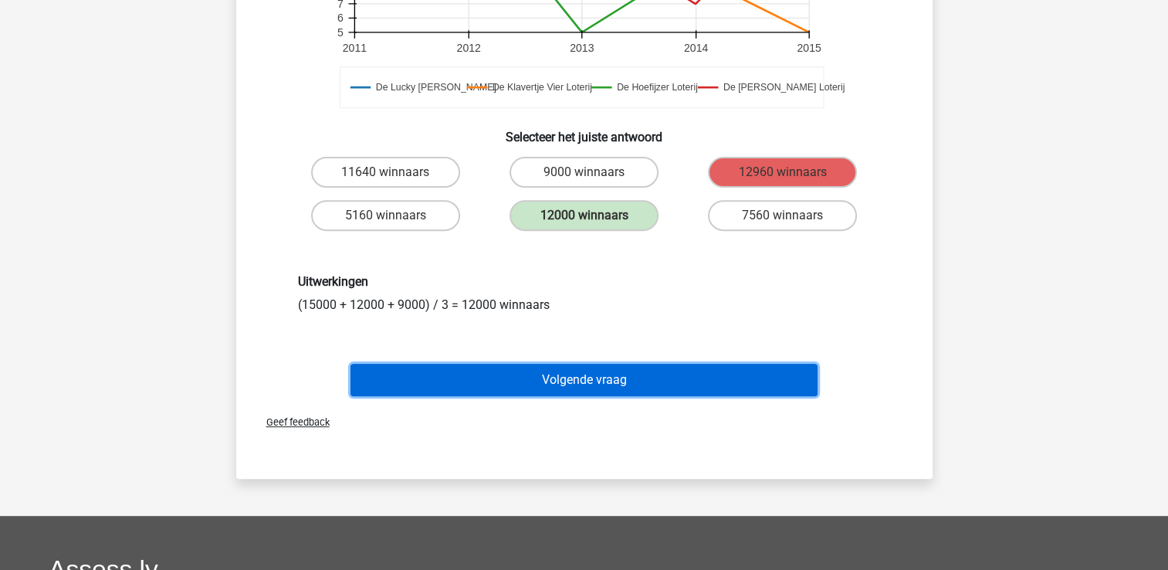
click at [597, 371] on button "Volgende vraag" at bounding box center [583, 380] width 467 height 32
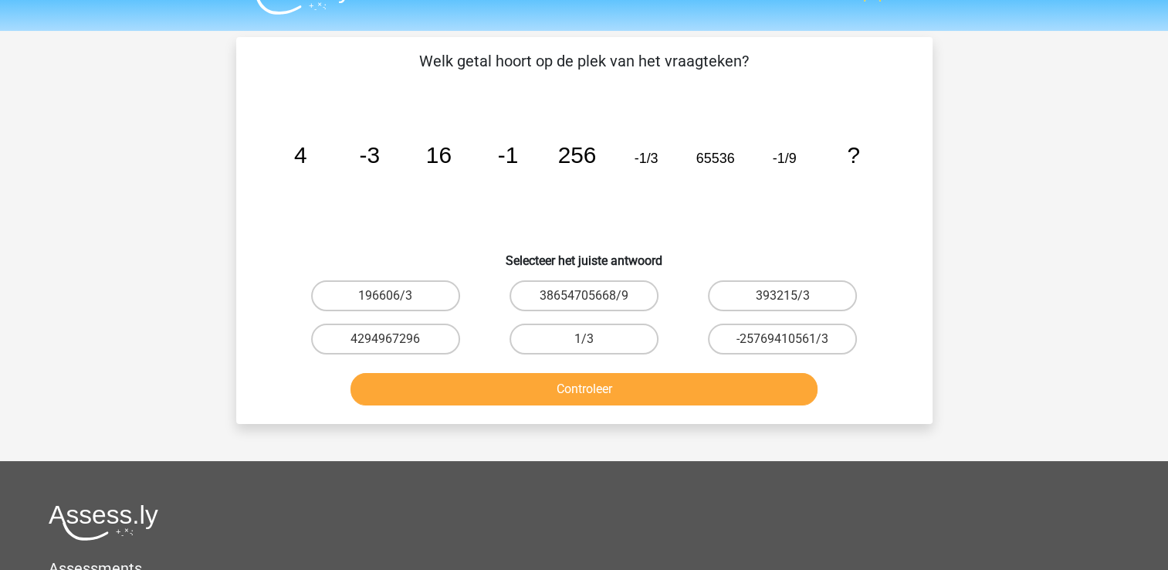
scroll to position [0, 0]
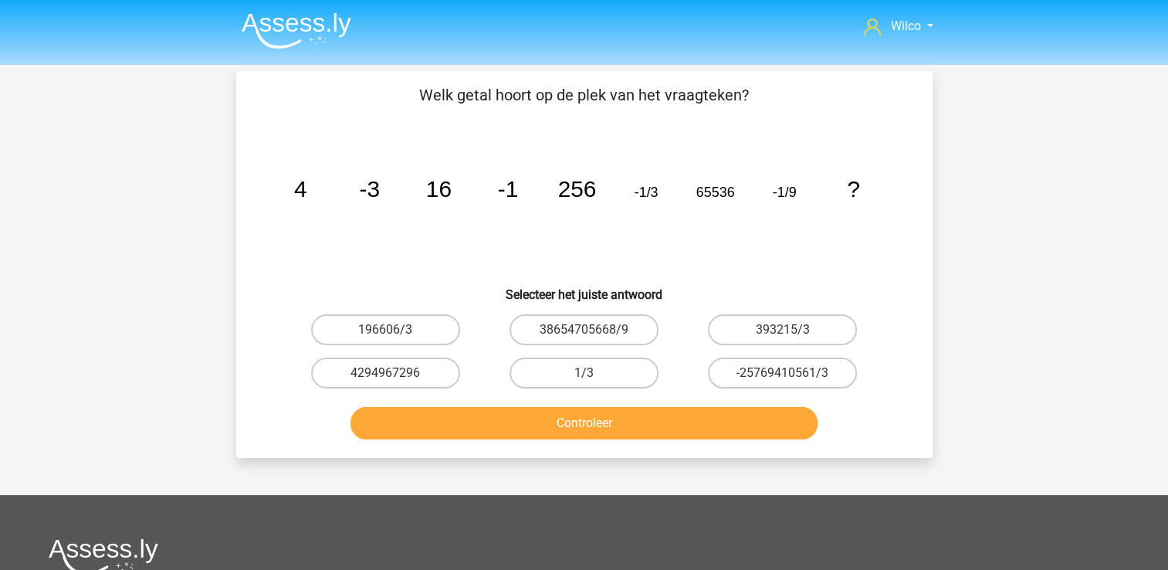
click at [398, 327] on label "196606/3" at bounding box center [385, 329] width 149 height 31
click at [395, 330] on input "196606/3" at bounding box center [390, 335] width 10 height 10
radio input "true"
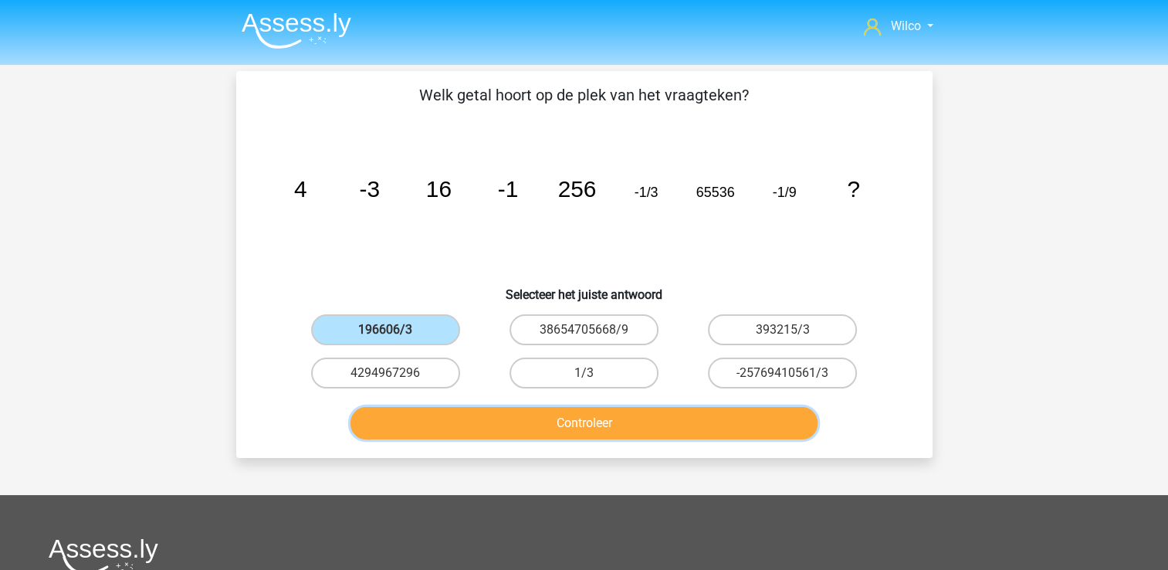
click at [433, 418] on button "Controleer" at bounding box center [583, 423] width 467 height 32
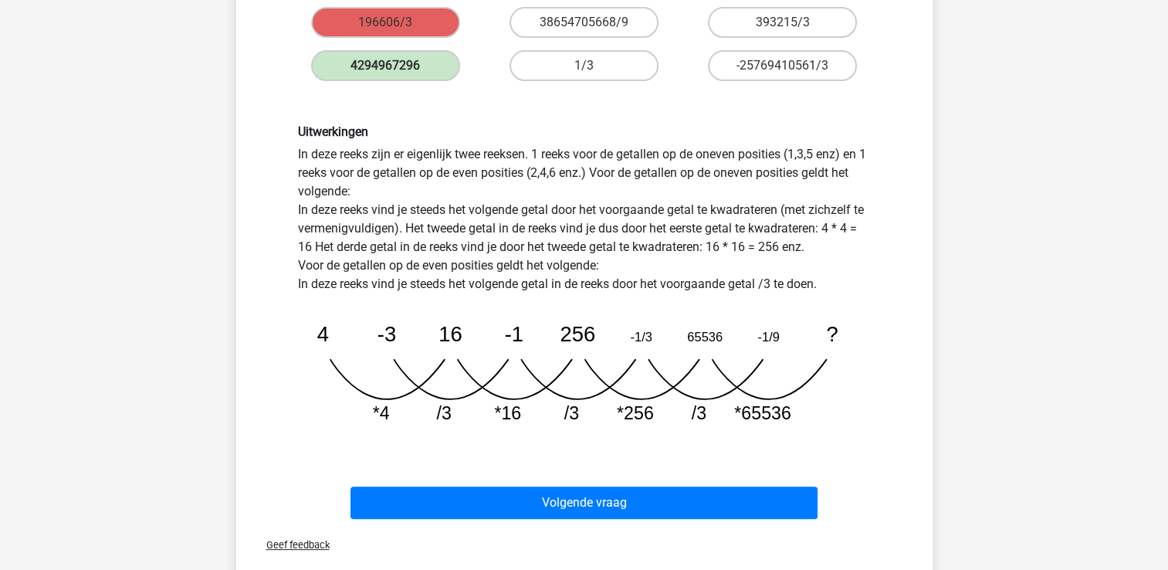
scroll to position [386, 0]
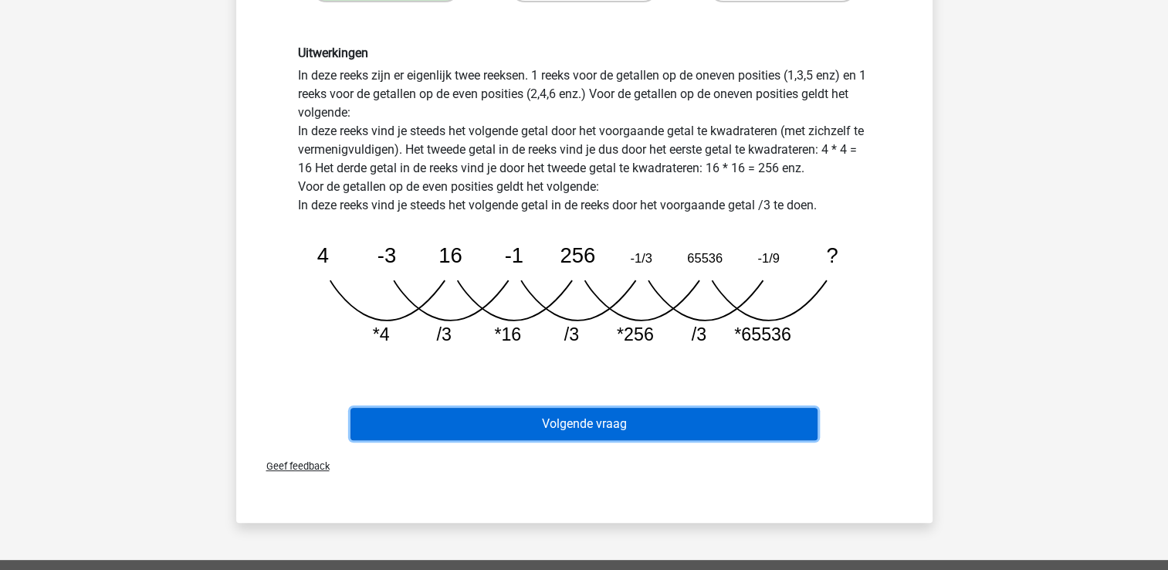
click at [500, 428] on button "Volgende vraag" at bounding box center [583, 424] width 467 height 32
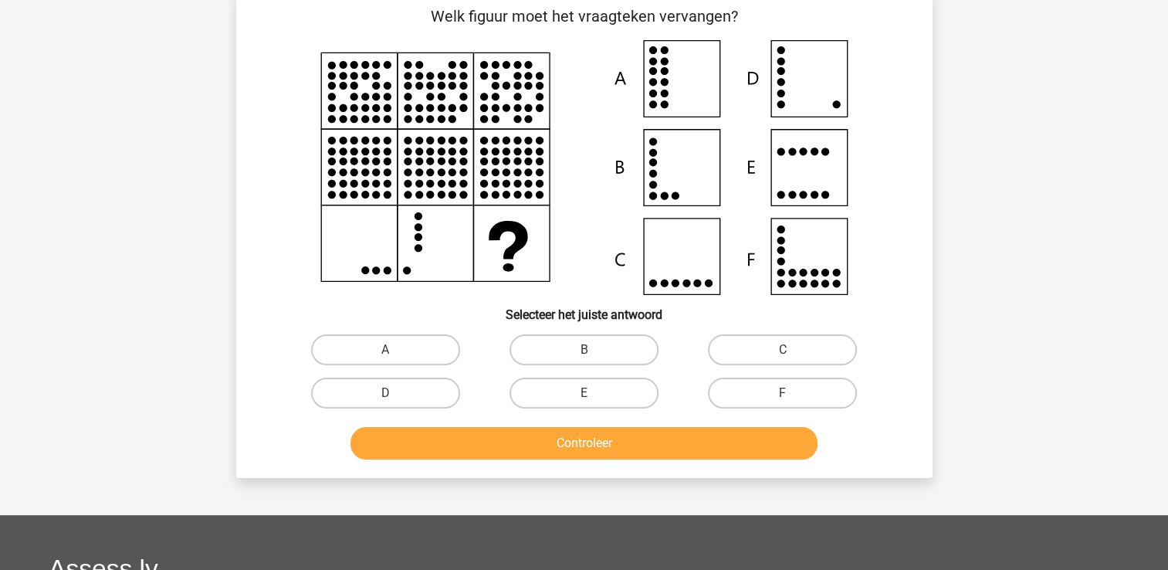
scroll to position [71, 0]
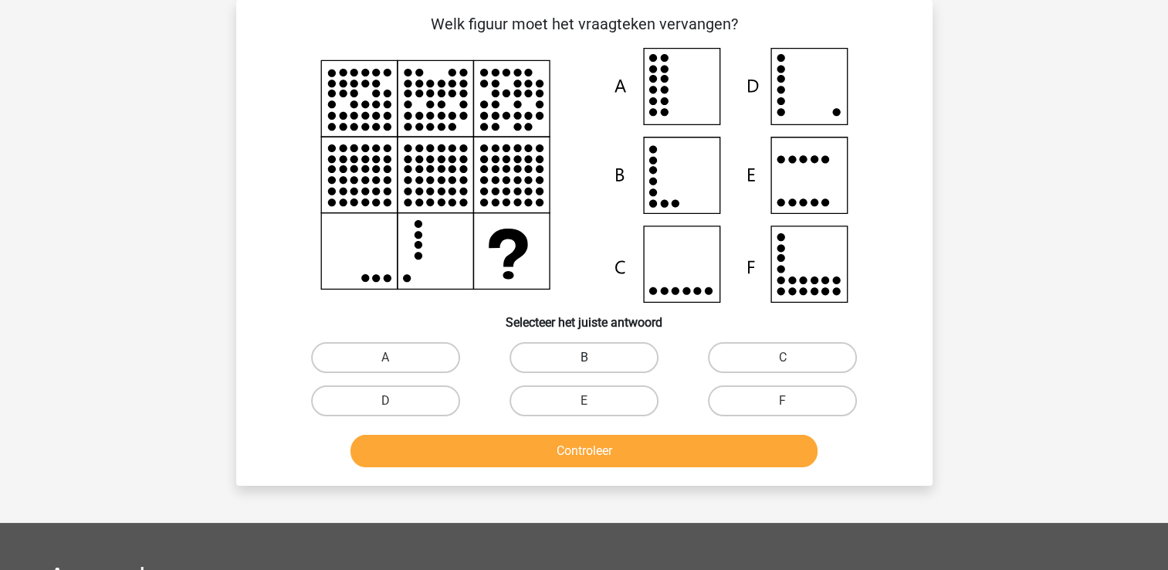
click at [623, 360] on label "B" at bounding box center [583, 357] width 149 height 31
click at [594, 360] on input "B" at bounding box center [589, 362] width 10 height 10
radio input "true"
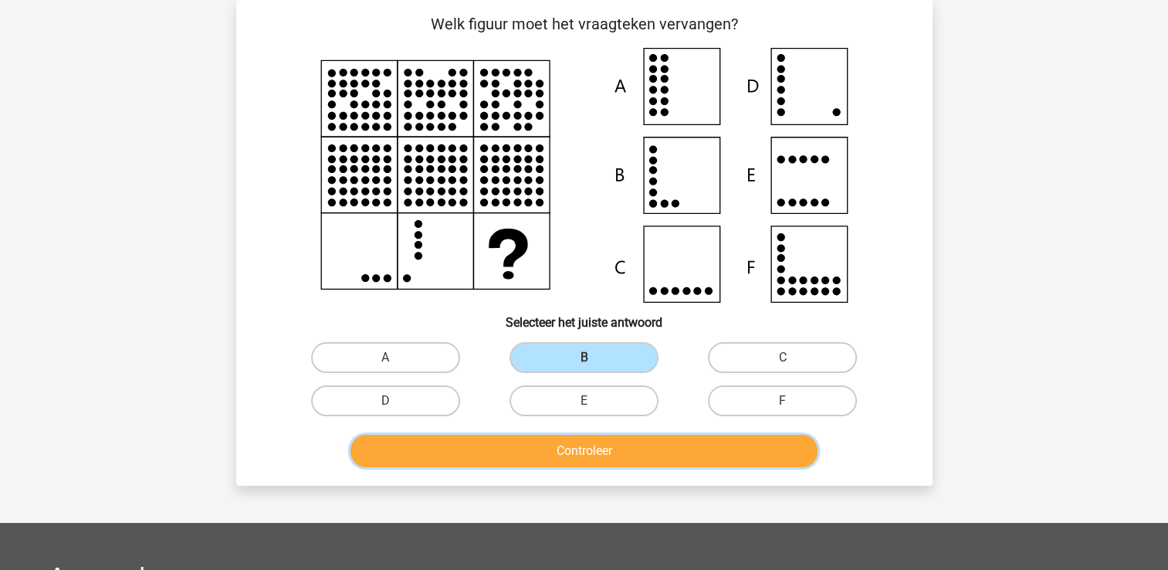
click at [587, 438] on button "Controleer" at bounding box center [583, 451] width 467 height 32
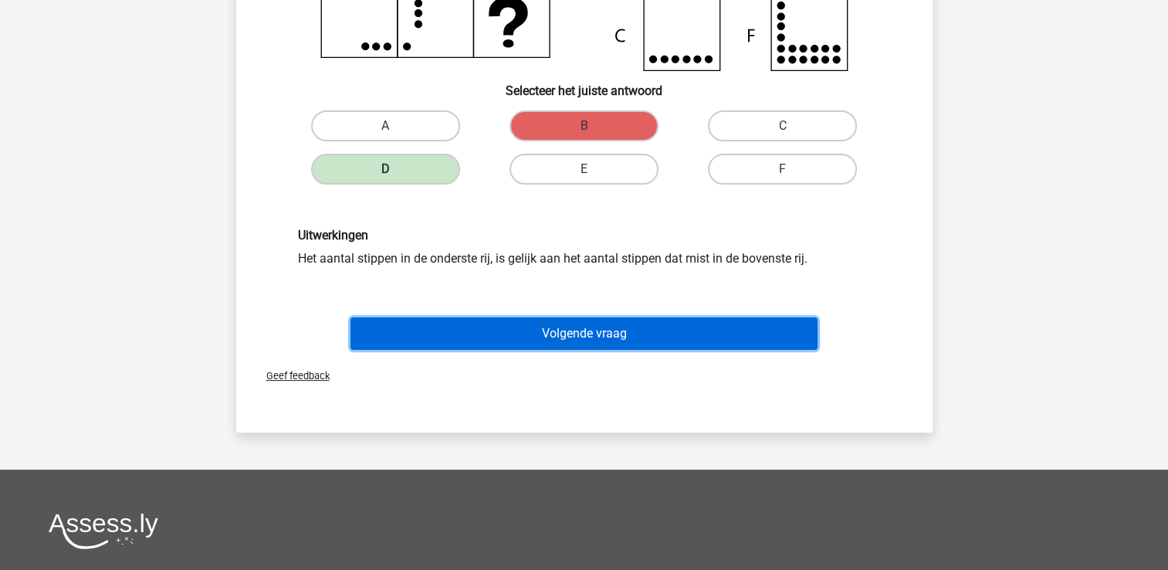
click at [496, 317] on button "Volgende vraag" at bounding box center [583, 333] width 467 height 32
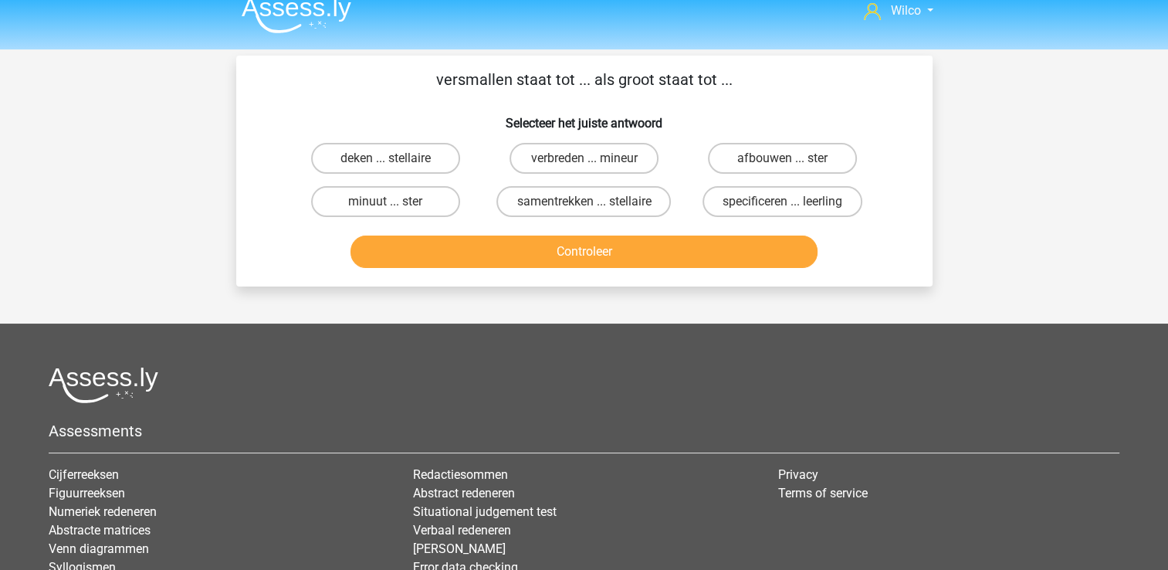
scroll to position [0, 0]
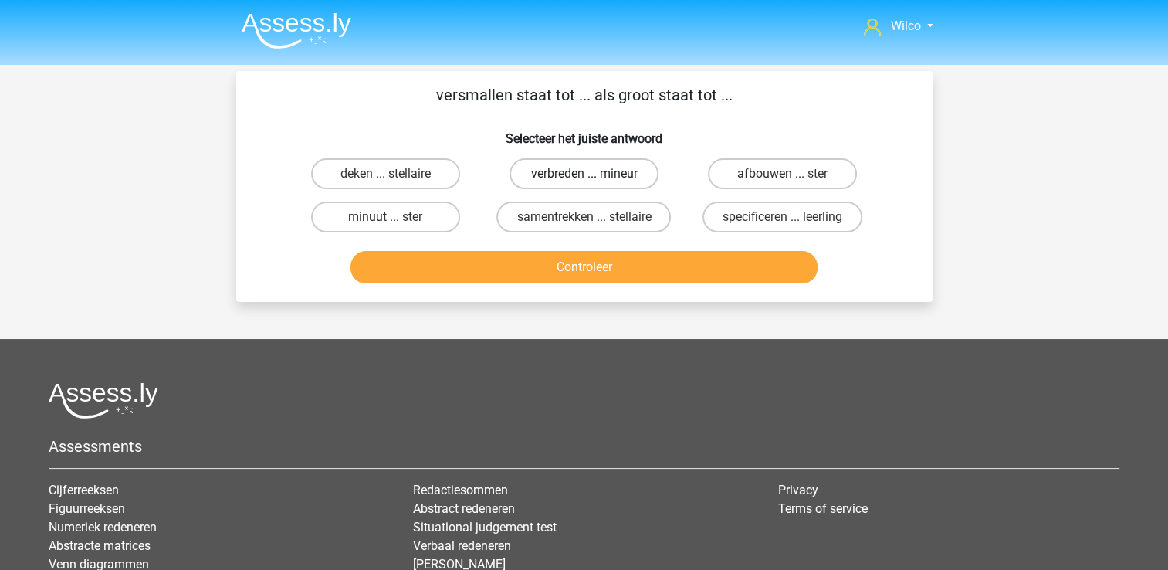
click at [591, 172] on label "verbreden ... mineur" at bounding box center [583, 173] width 149 height 31
click at [591, 174] on input "verbreden ... mineur" at bounding box center [589, 179] width 10 height 10
radio input "true"
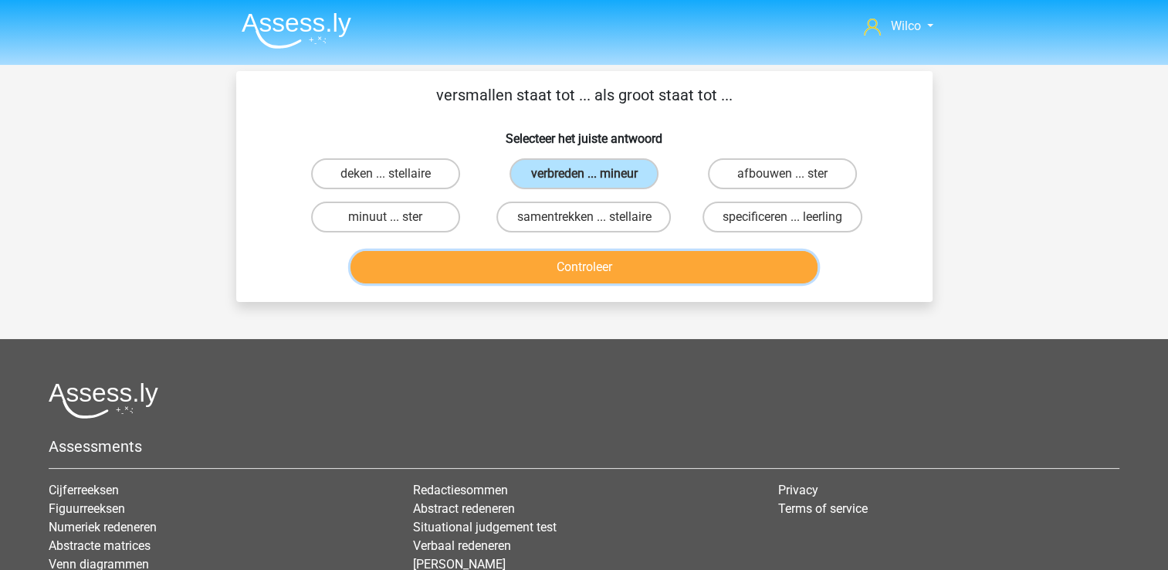
click at [539, 277] on button "Controleer" at bounding box center [583, 267] width 467 height 32
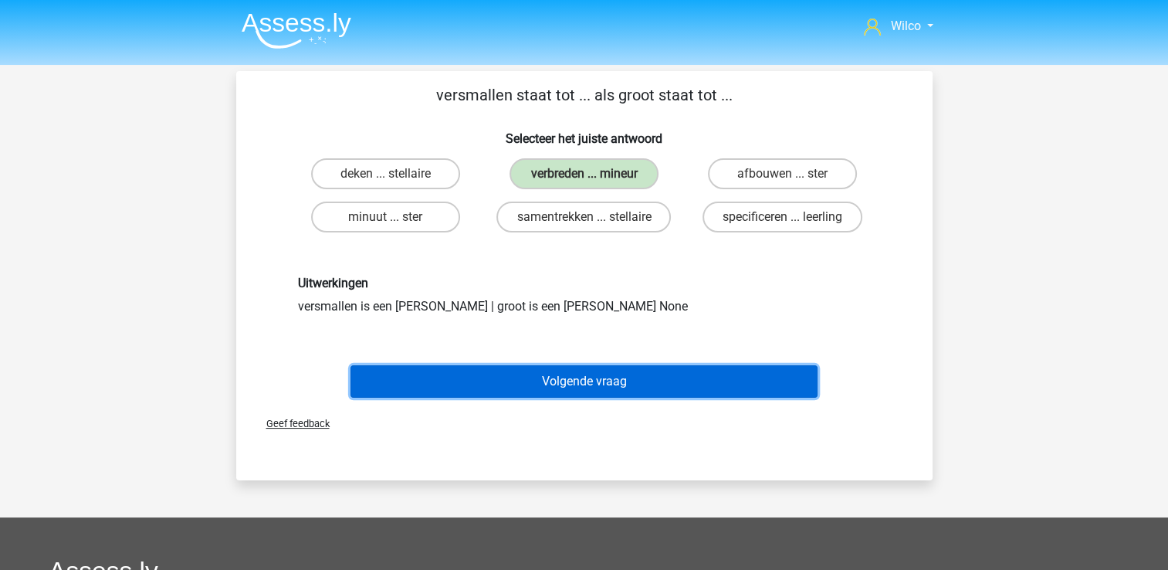
click at [485, 375] on button "Volgende vraag" at bounding box center [583, 381] width 467 height 32
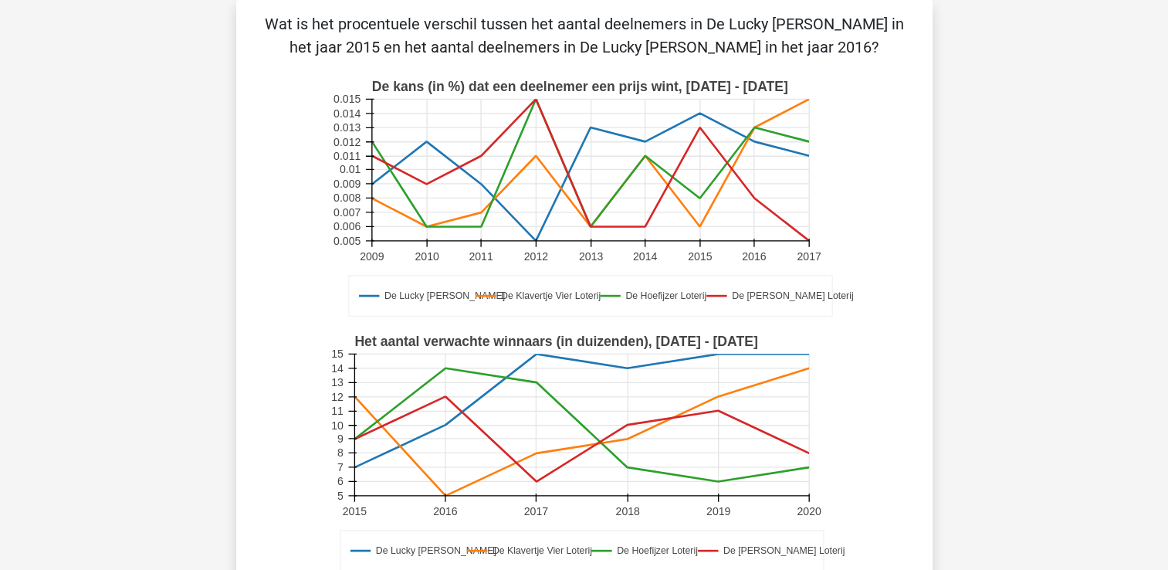
scroll to position [457, 0]
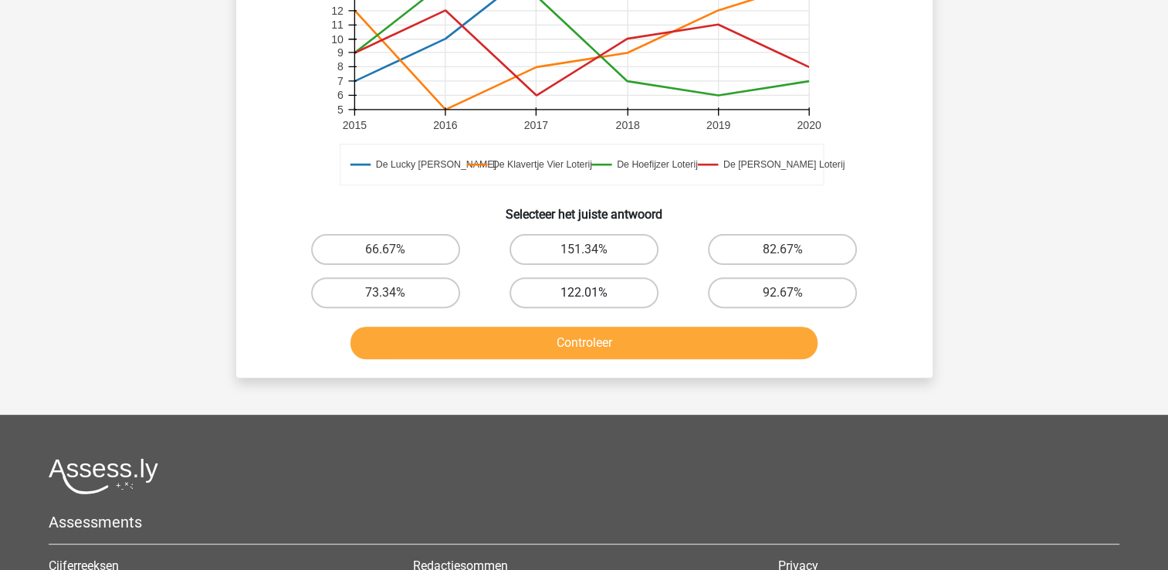
click at [556, 296] on label "122.01%" at bounding box center [583, 292] width 149 height 31
click at [584, 296] on input "122.01%" at bounding box center [589, 298] width 10 height 10
radio input "true"
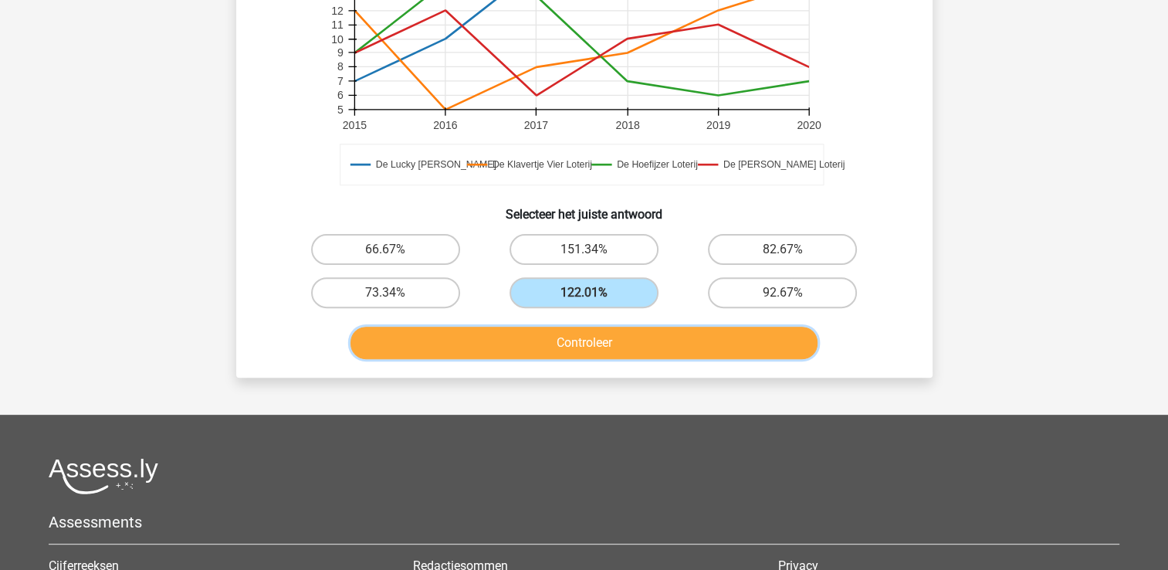
click at [531, 347] on button "Controleer" at bounding box center [583, 343] width 467 height 32
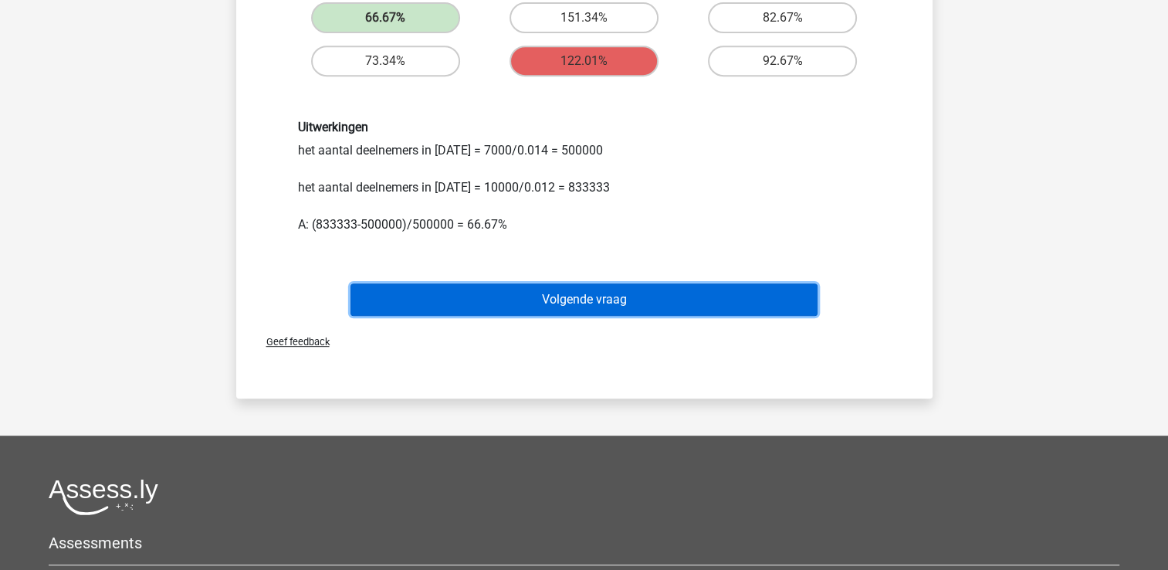
click at [417, 309] on button "Volgende vraag" at bounding box center [583, 299] width 467 height 32
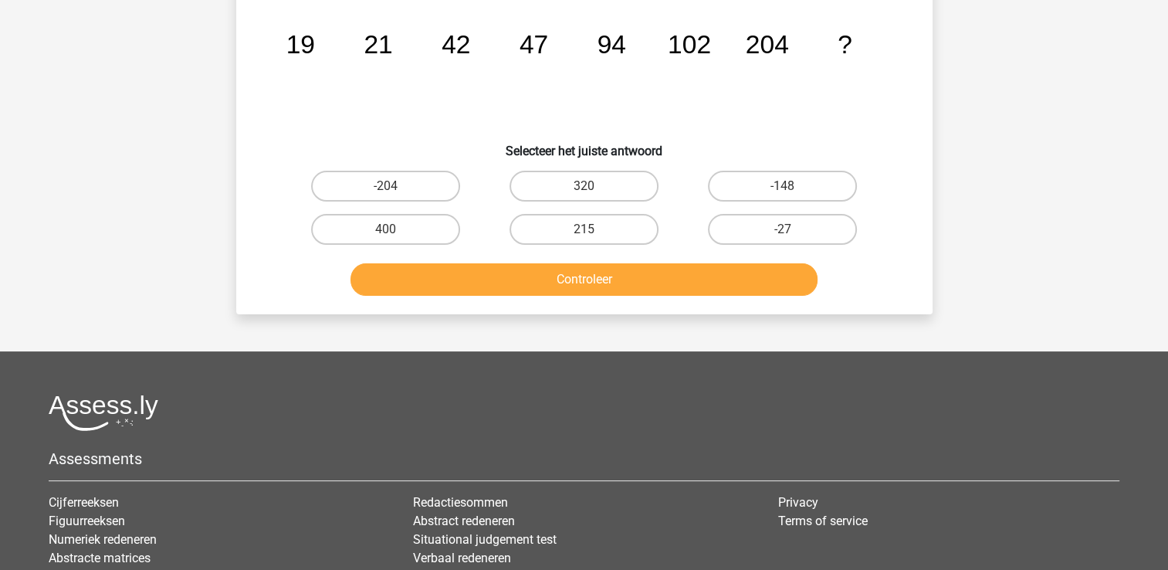
scroll to position [71, 0]
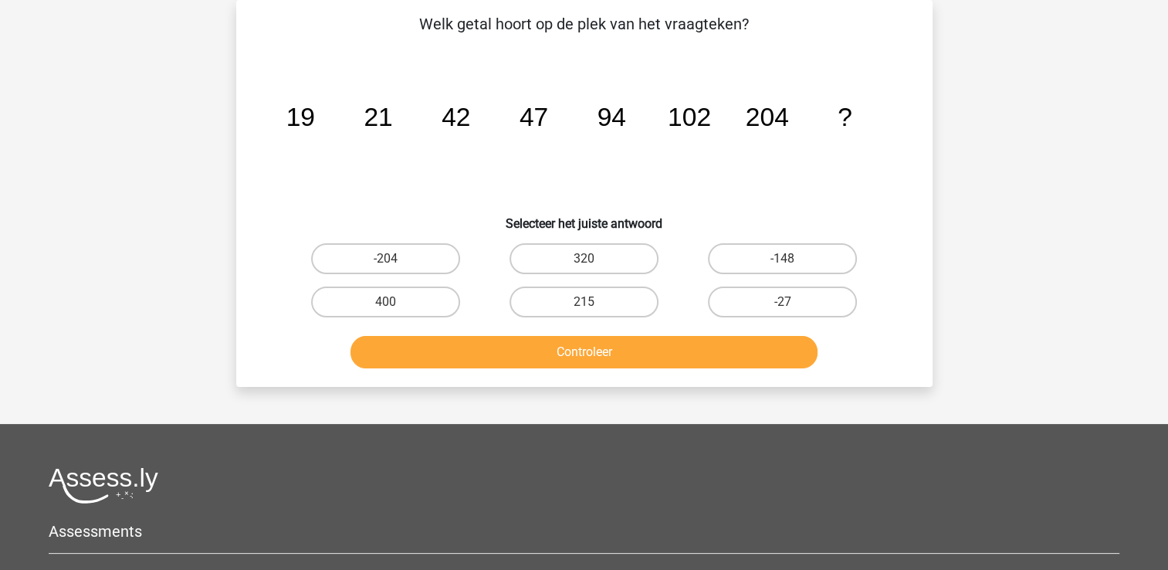
click at [417, 309] on label "400" at bounding box center [385, 301] width 149 height 31
click at [395, 309] on input "400" at bounding box center [390, 307] width 10 height 10
radio input "true"
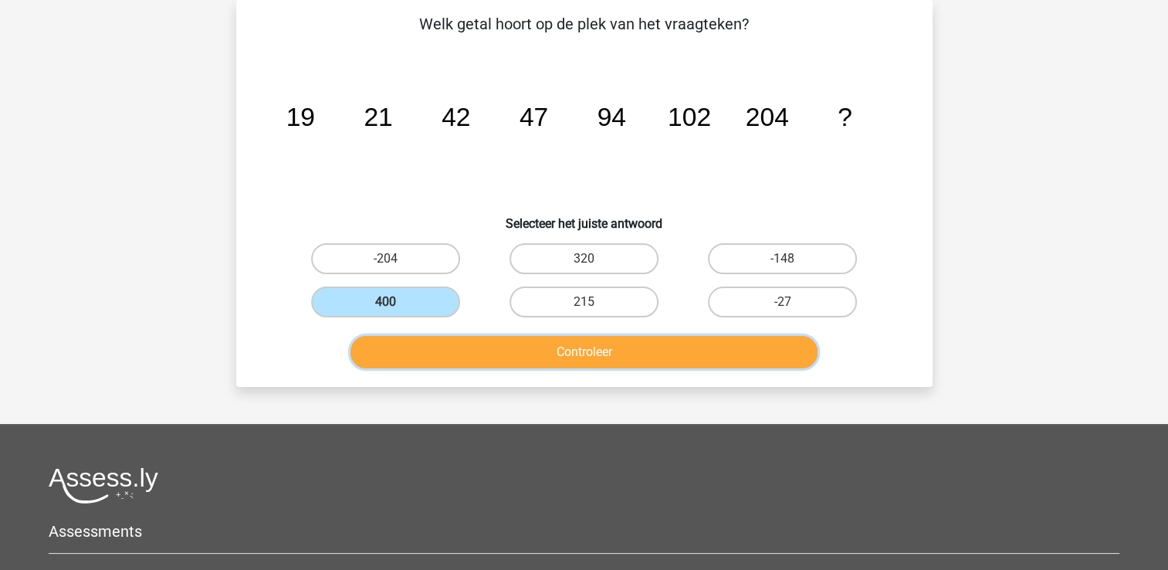
click at [491, 349] on button "Controleer" at bounding box center [583, 352] width 467 height 32
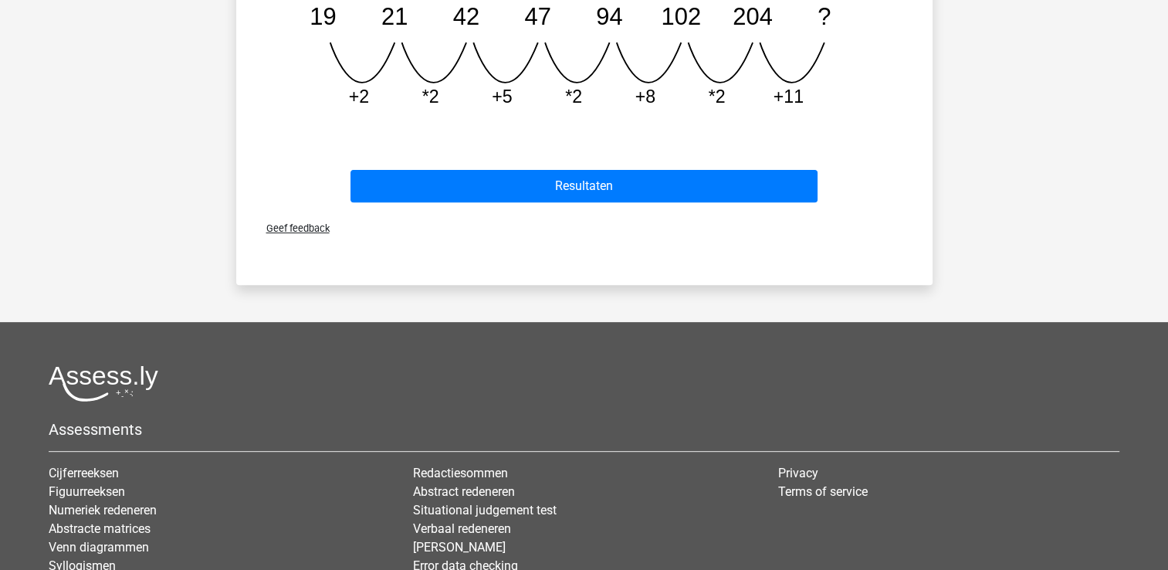
scroll to position [534, 0]
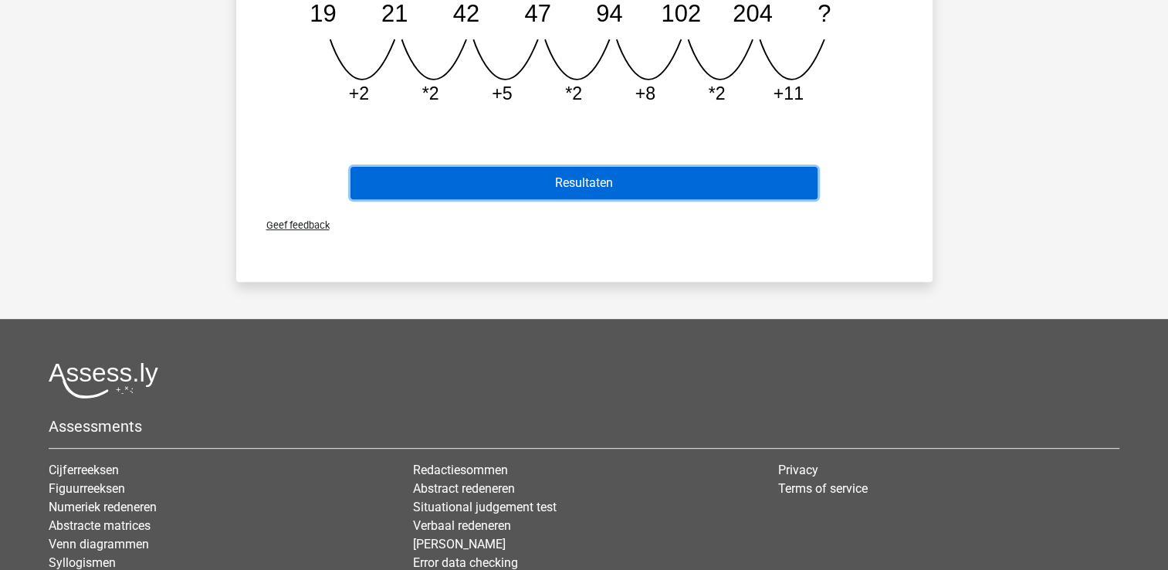
click at [545, 189] on button "Resultaten" at bounding box center [583, 183] width 467 height 32
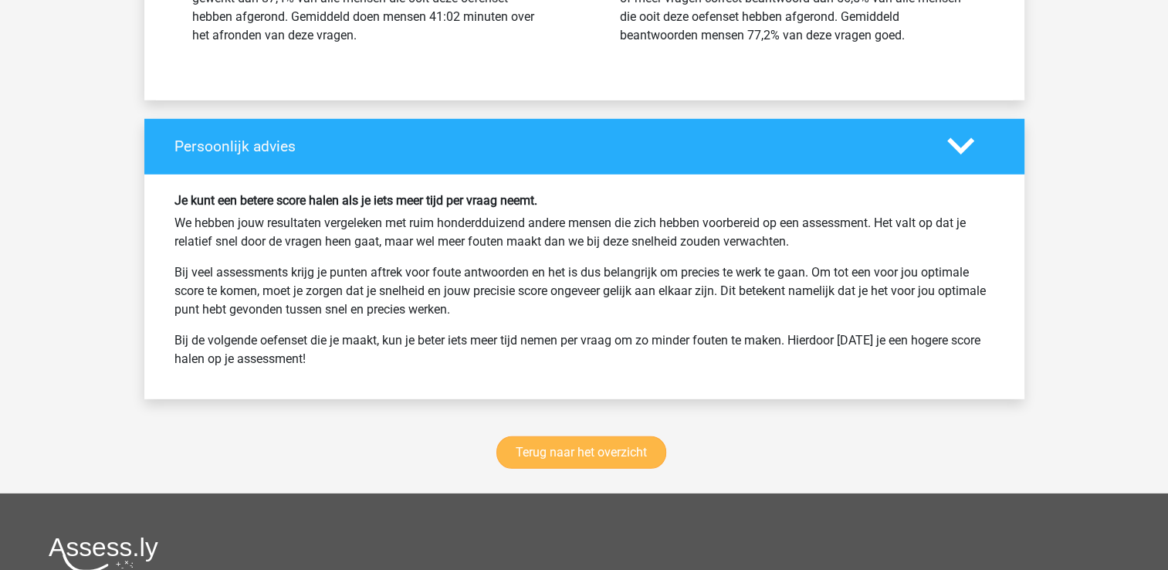
scroll to position [4477, 0]
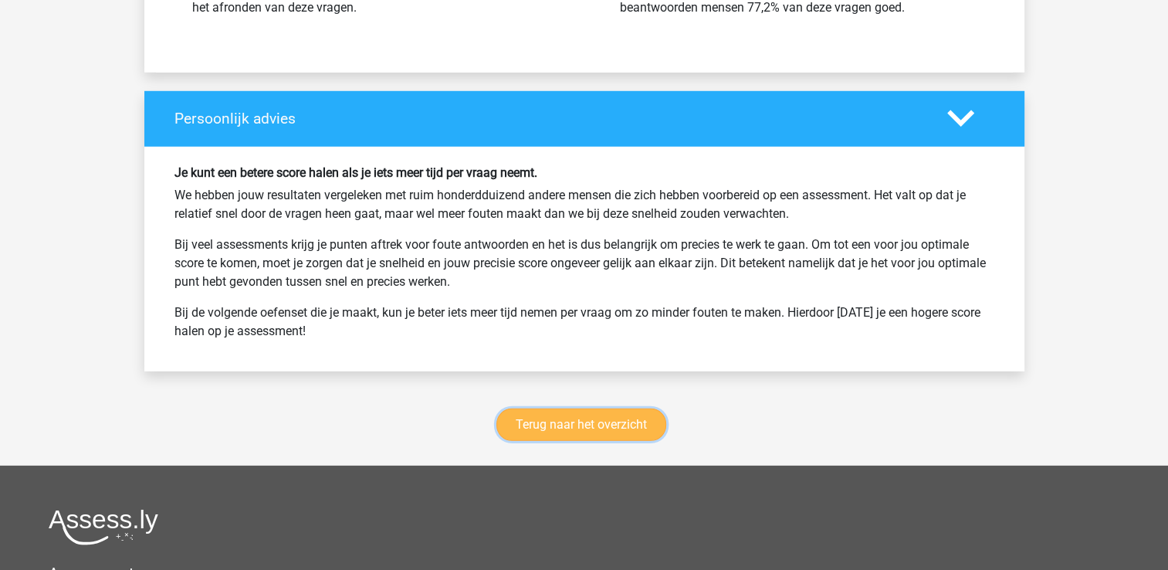
click at [611, 408] on link "Terug naar het overzicht" at bounding box center [581, 424] width 170 height 32
